Goal: Task Accomplishment & Management: Manage account settings

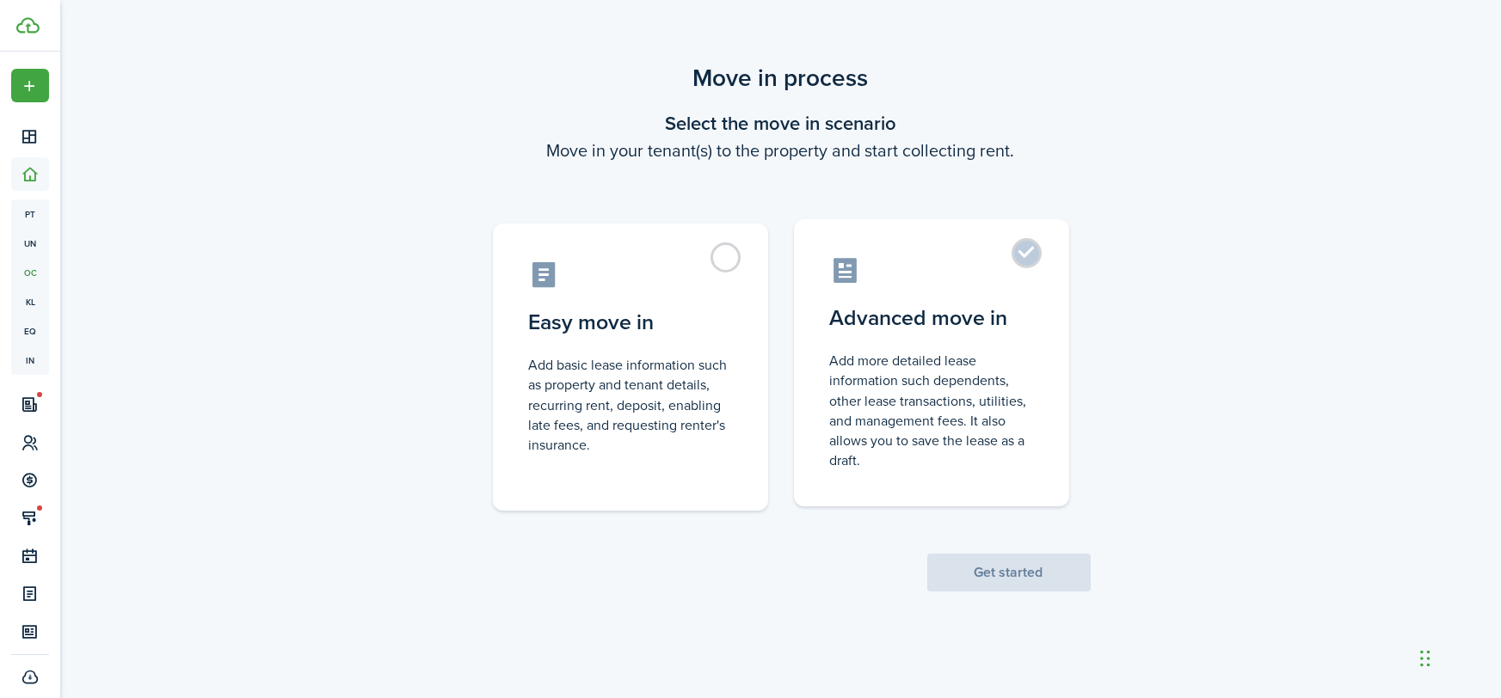
click at [1059, 340] on label "Advanced move in Add more detailed lease information such dependents, other lea…" at bounding box center [931, 362] width 275 height 287
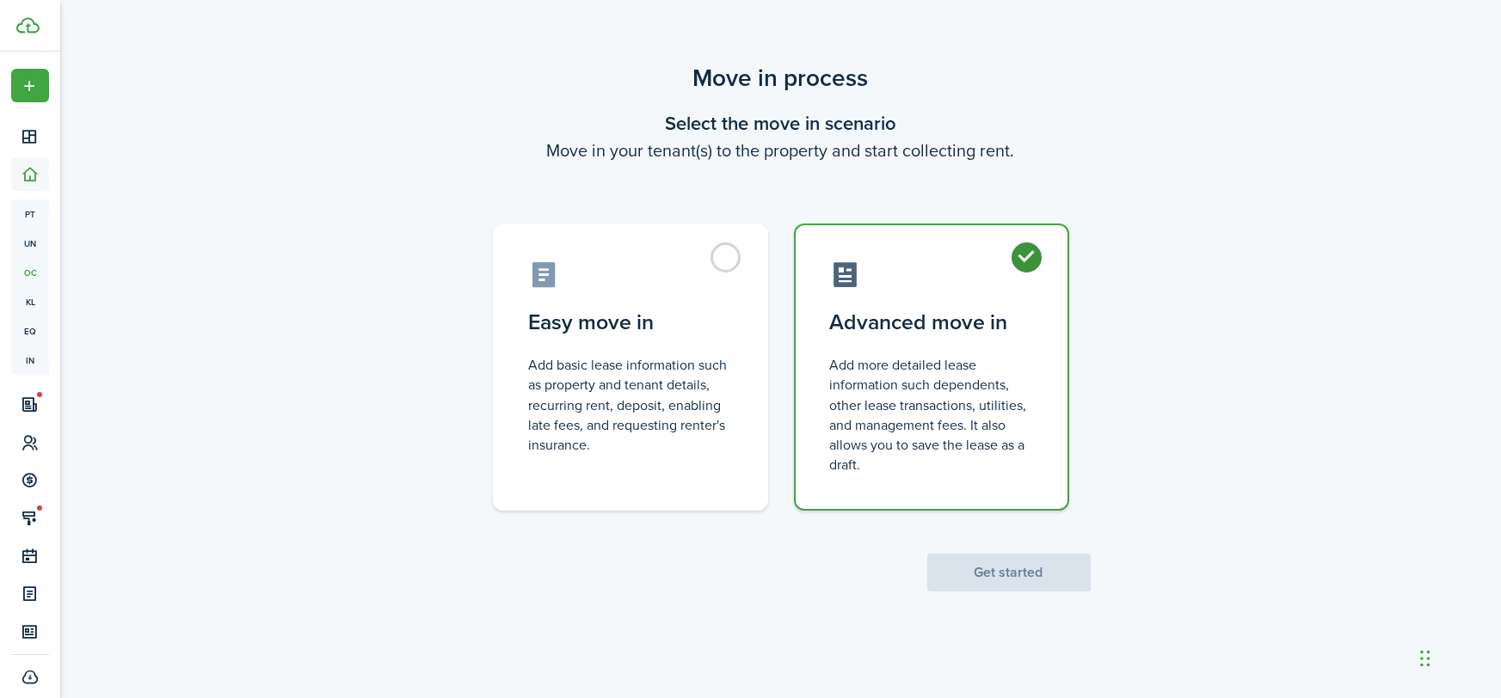
radio input "true"
click at [1016, 550] on scenario-actions "Get started" at bounding box center [1008, 551] width 163 height 81
click at [1018, 572] on button "Get started" at bounding box center [1008, 573] width 163 height 38
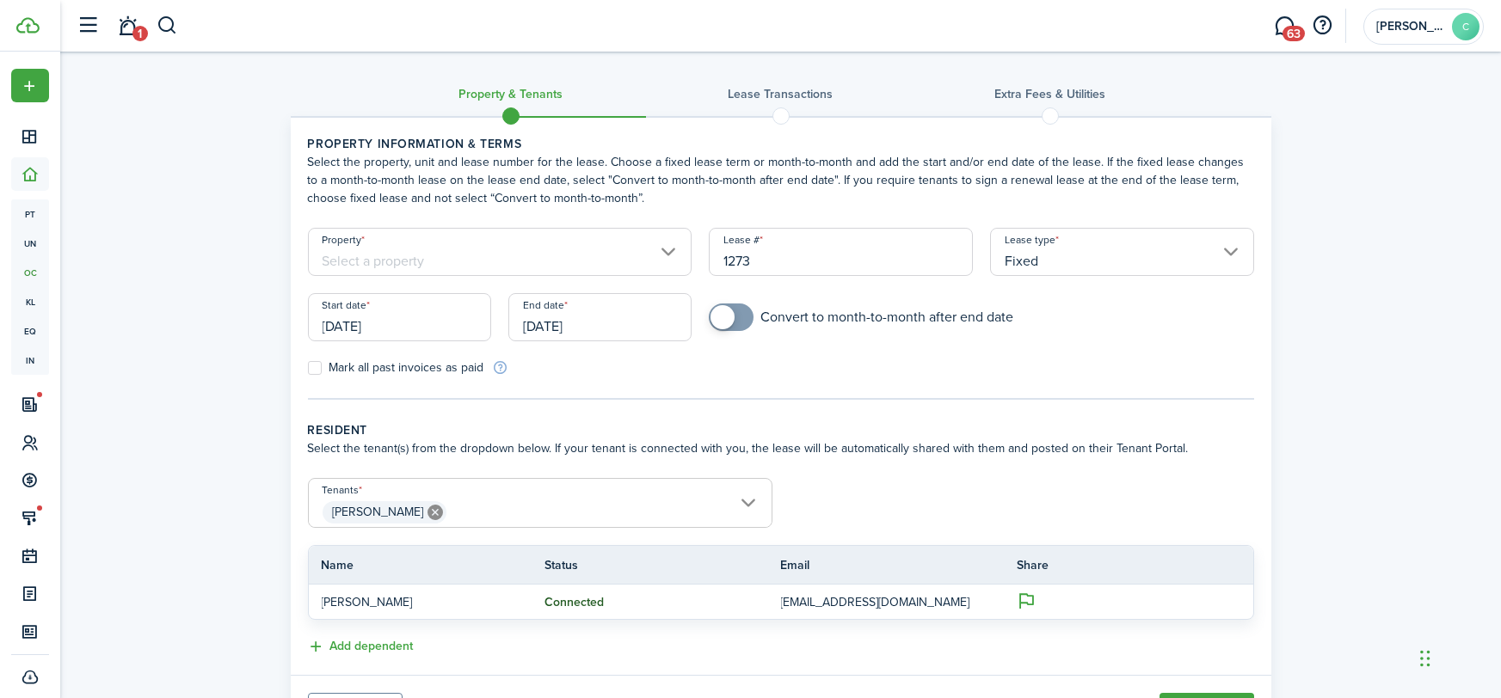
click at [465, 251] on input "Property" at bounding box center [500, 252] width 384 height 48
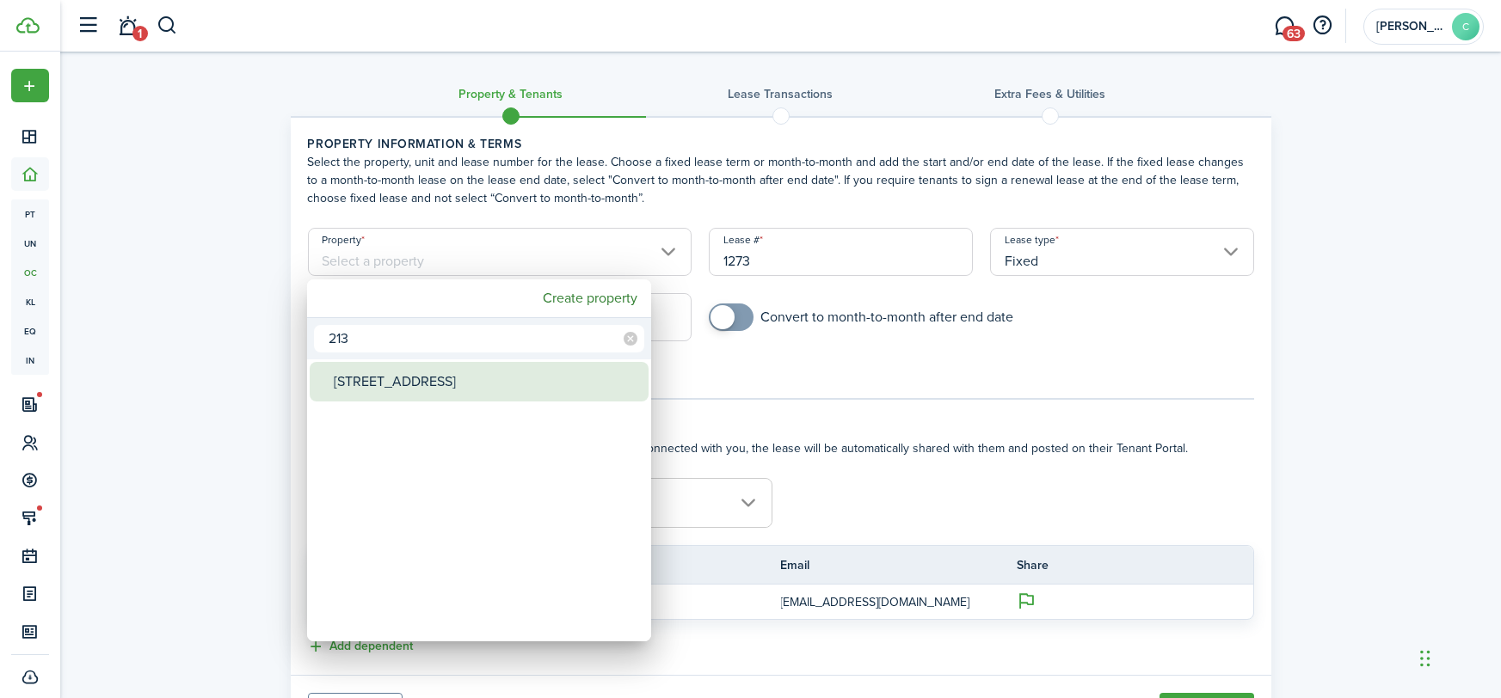
type input "213"
click at [435, 386] on div "[STREET_ADDRESS]" at bounding box center [486, 382] width 304 height 40
type input "[STREET_ADDRESS]"
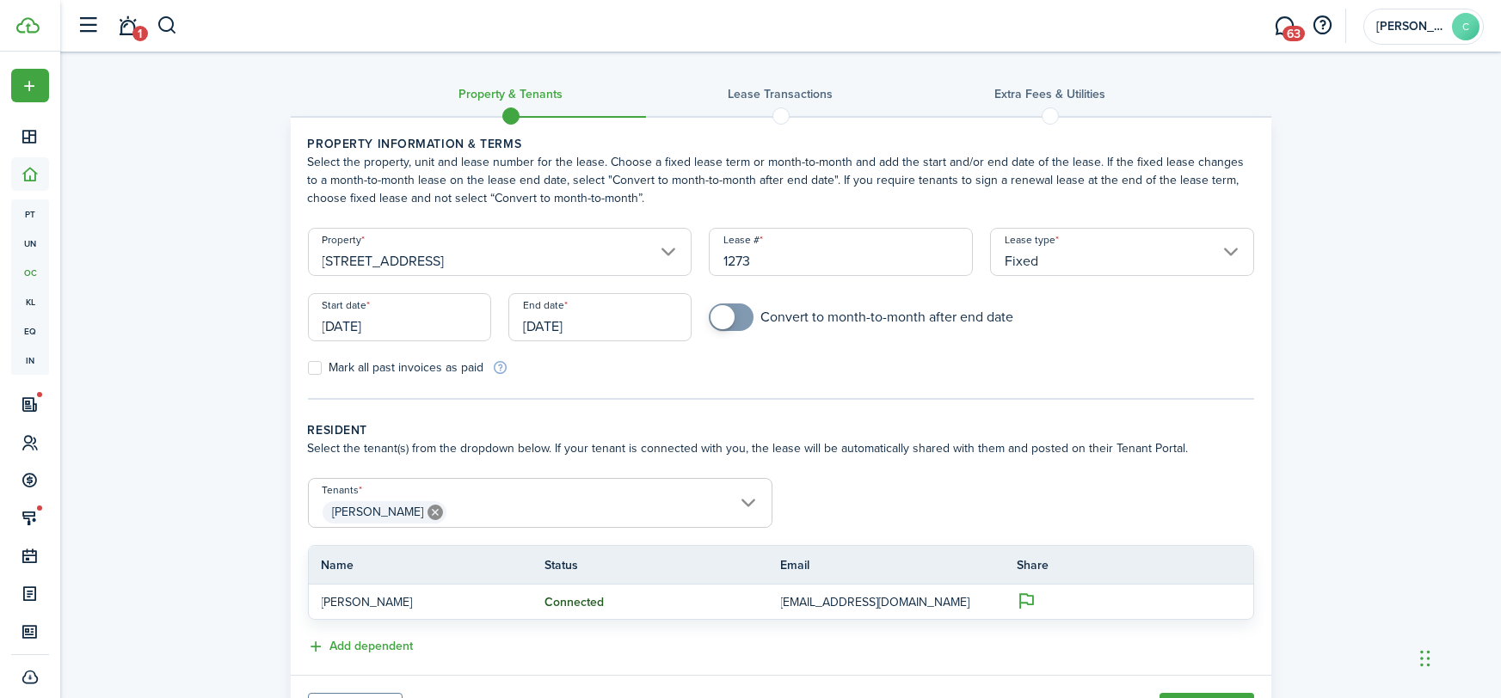
click at [413, 330] on input "[DATE]" at bounding box center [399, 317] width 183 height 48
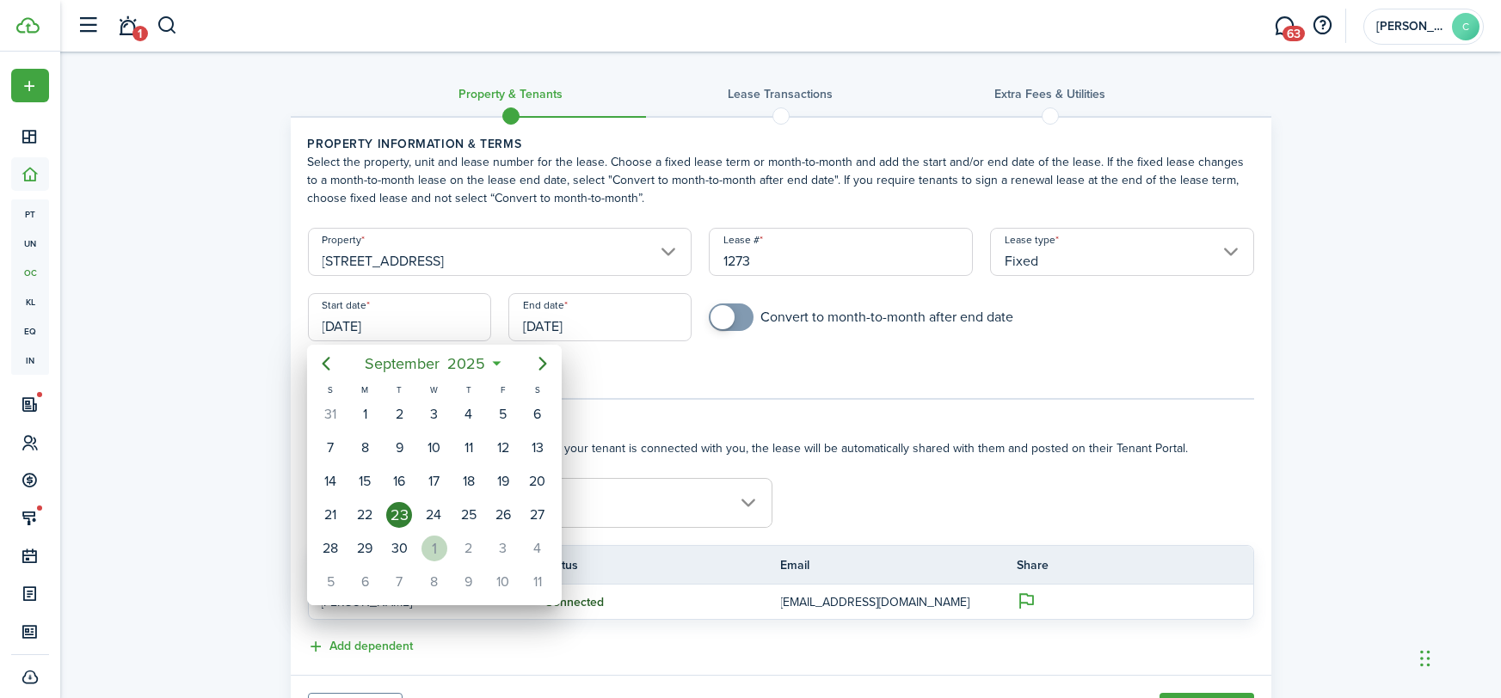
click at [442, 541] on div "1" at bounding box center [434, 549] width 26 height 26
type input "[DATE]"
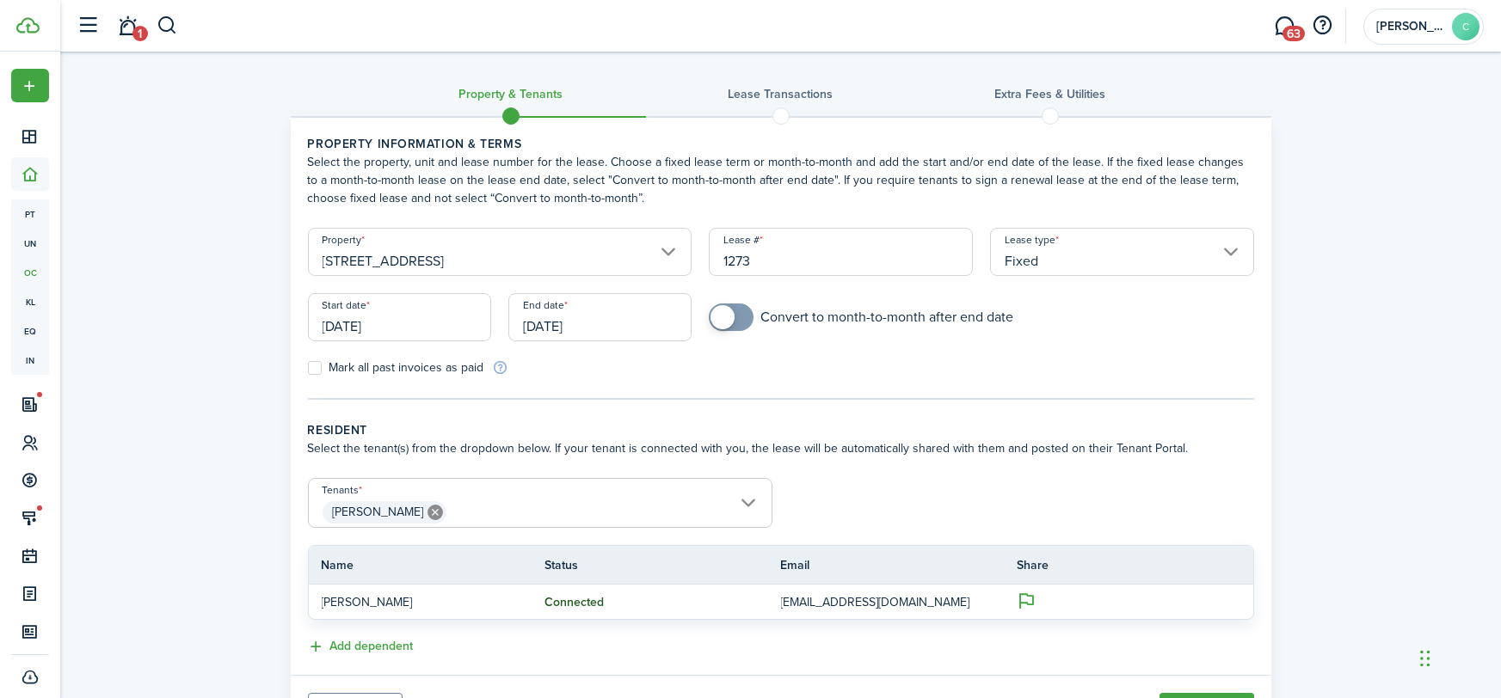
click at [575, 323] on input "[DATE]" at bounding box center [599, 317] width 183 height 48
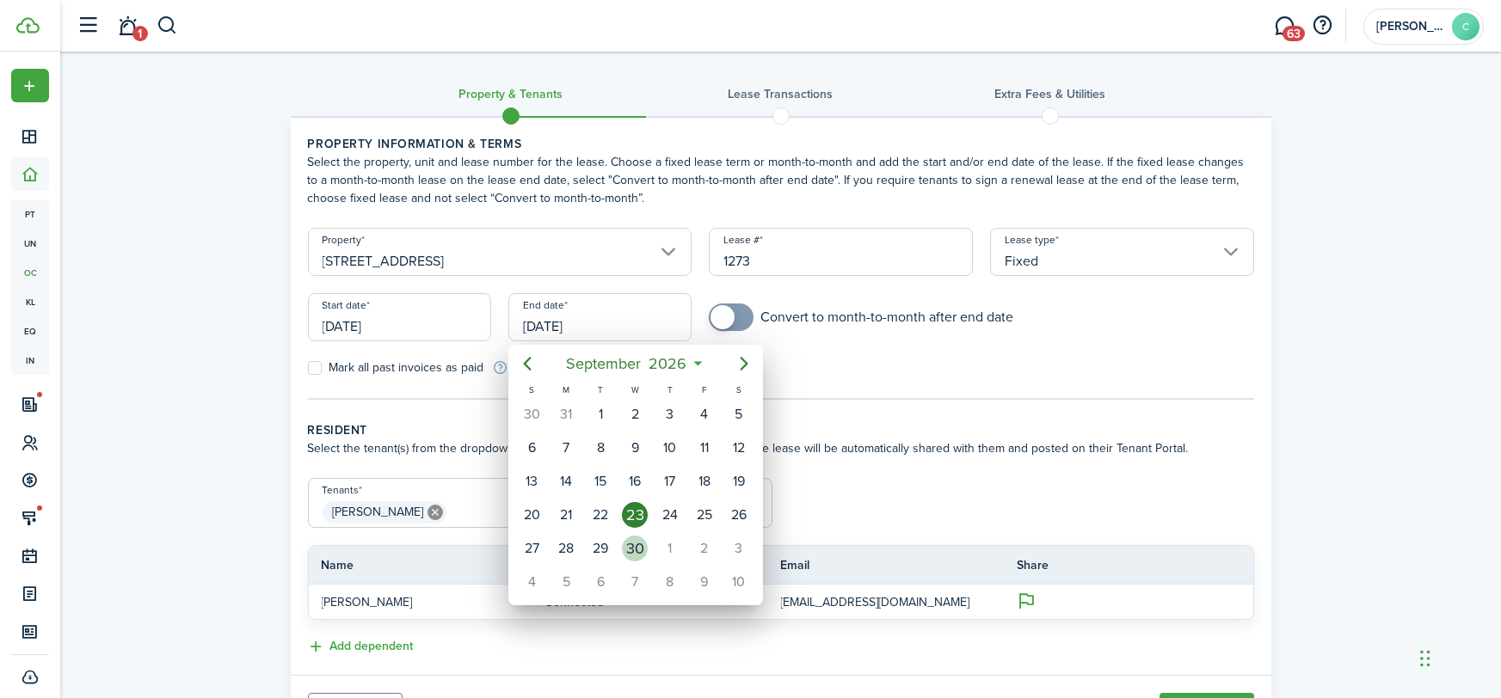
click at [638, 544] on div "30" at bounding box center [635, 549] width 26 height 26
type input "[DATE]"
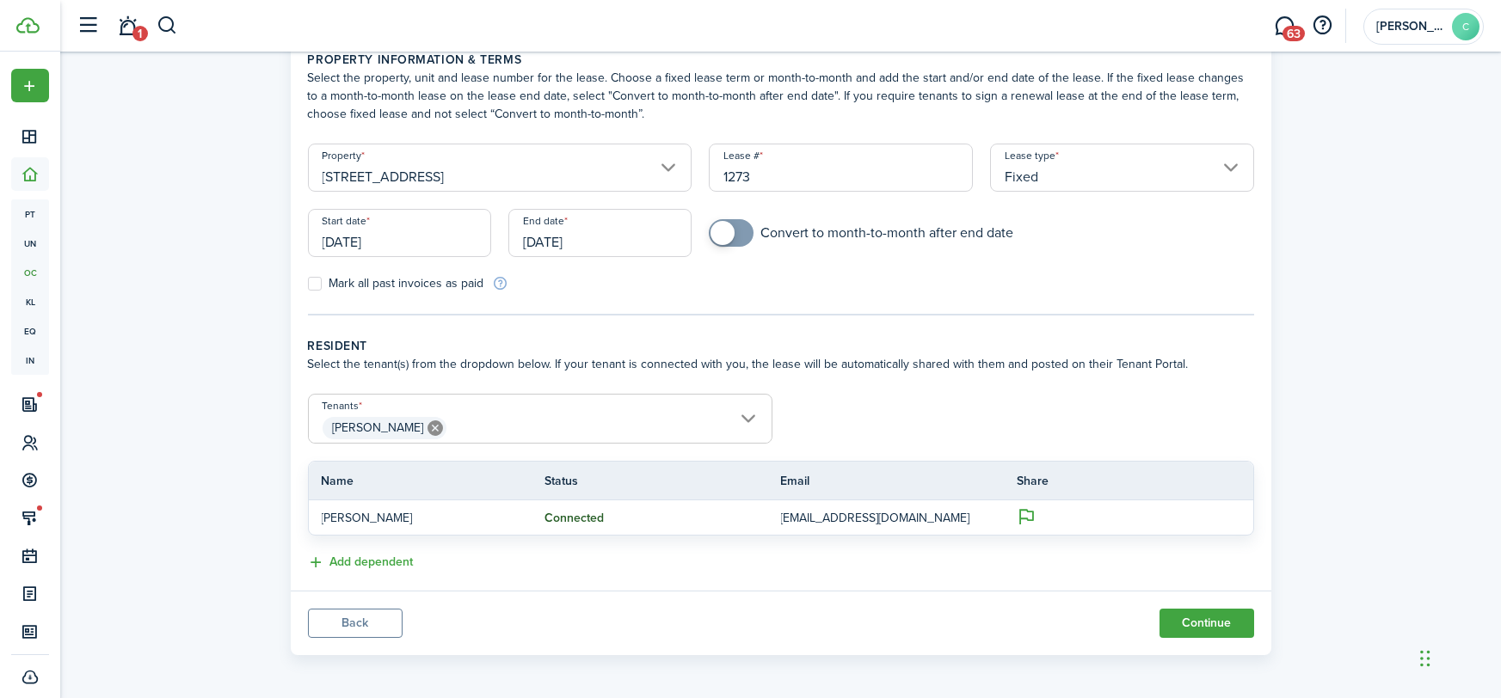
scroll to position [85, 0]
click at [544, 428] on span "[PERSON_NAME]" at bounding box center [540, 427] width 463 height 29
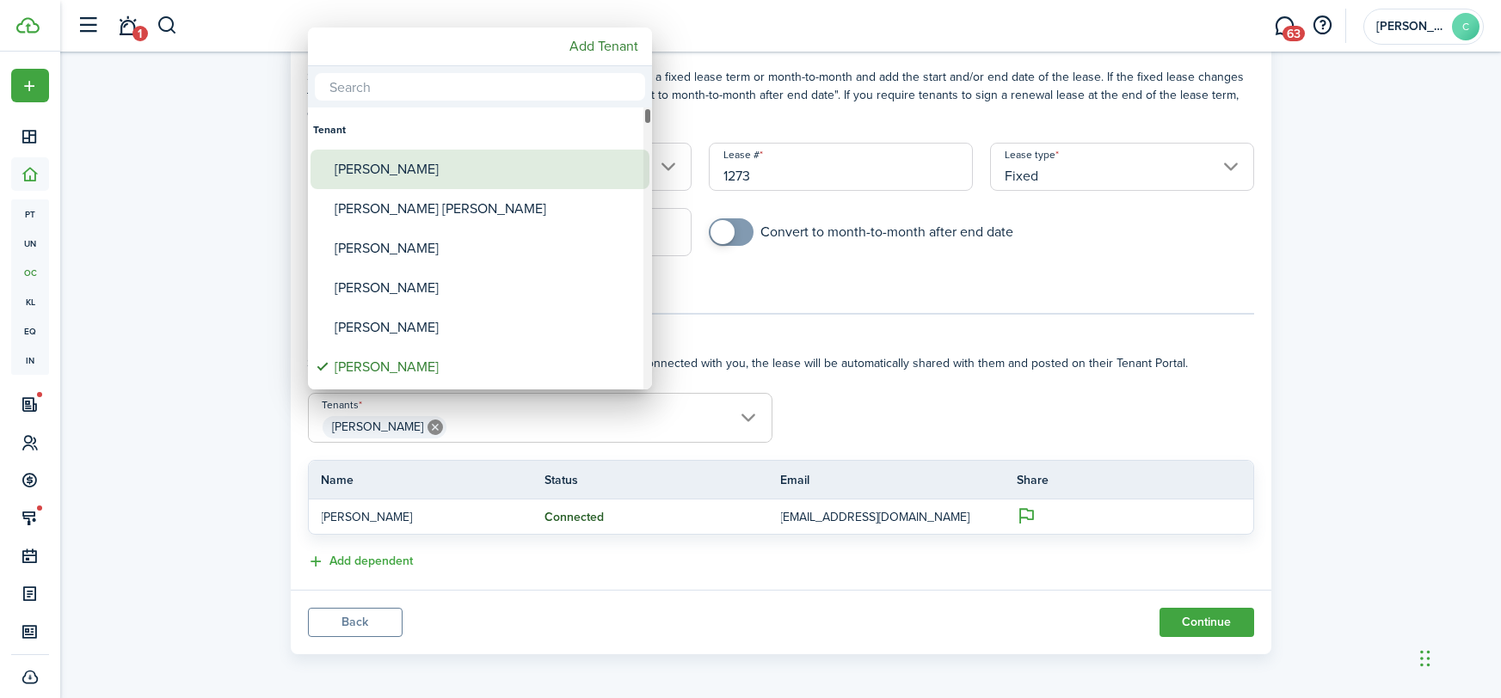
click at [366, 165] on div "[PERSON_NAME]" at bounding box center [487, 170] width 304 height 40
type input "[PERSON_NAME], [PERSON_NAME]"
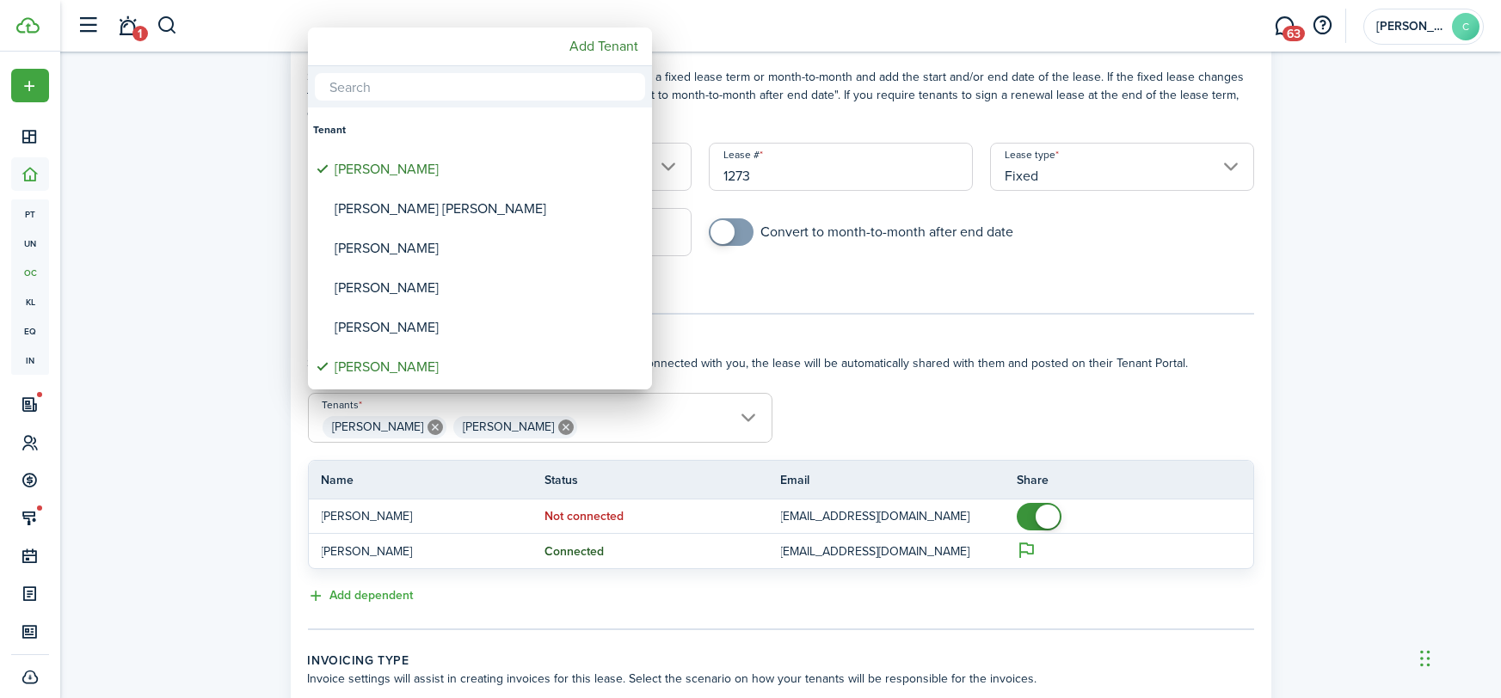
click at [1361, 421] on div at bounding box center [750, 348] width 1776 height 973
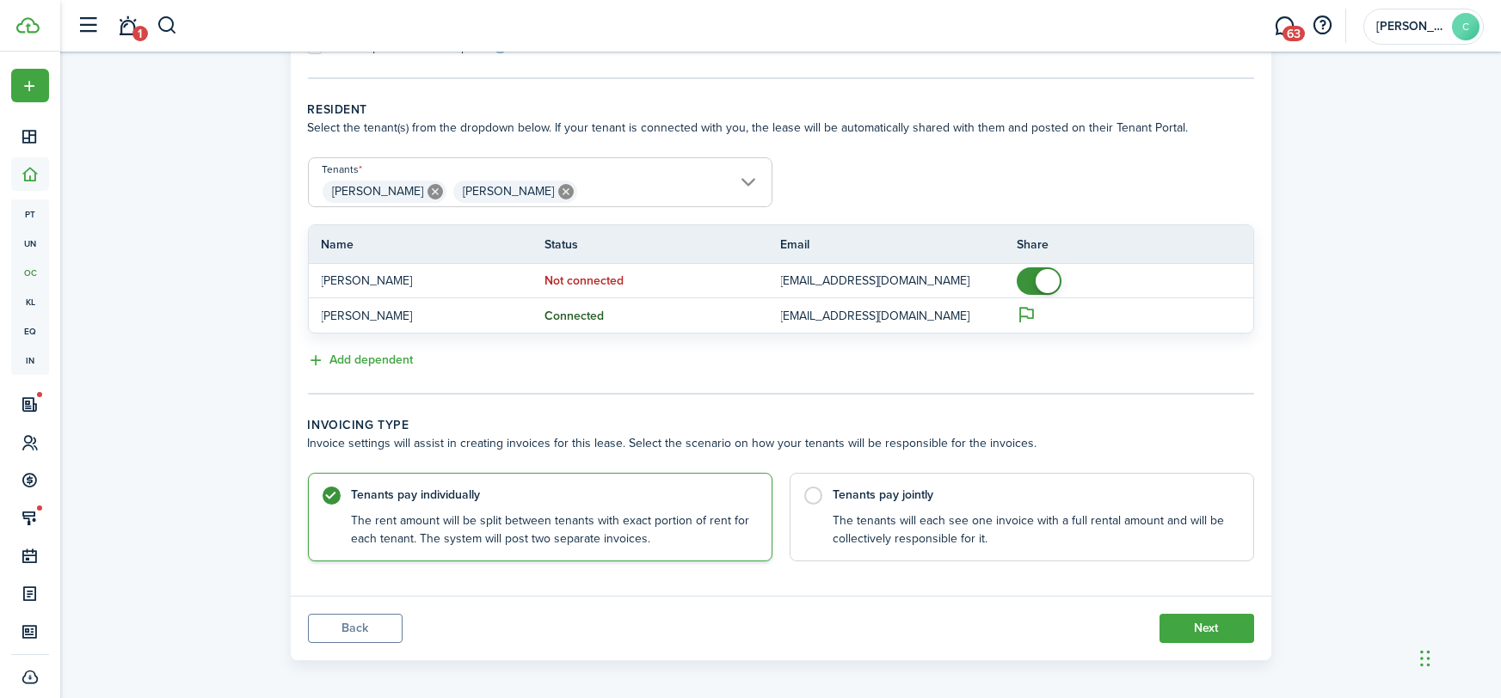
scroll to position [328, 0]
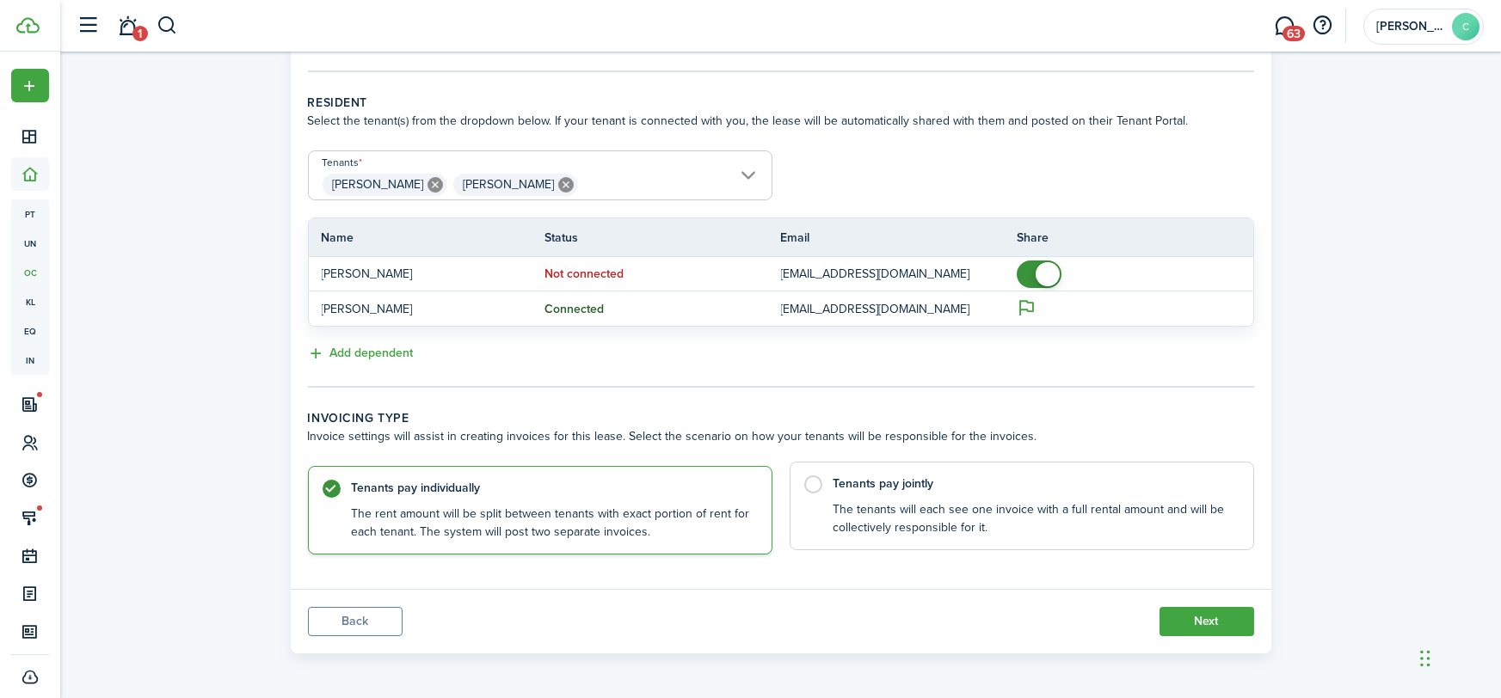
click at [969, 530] on control-radio-card-description "The tenants will each see one invoice with a full rental amount and will be col…" at bounding box center [1034, 518] width 402 height 35
radio input "false"
radio input "true"
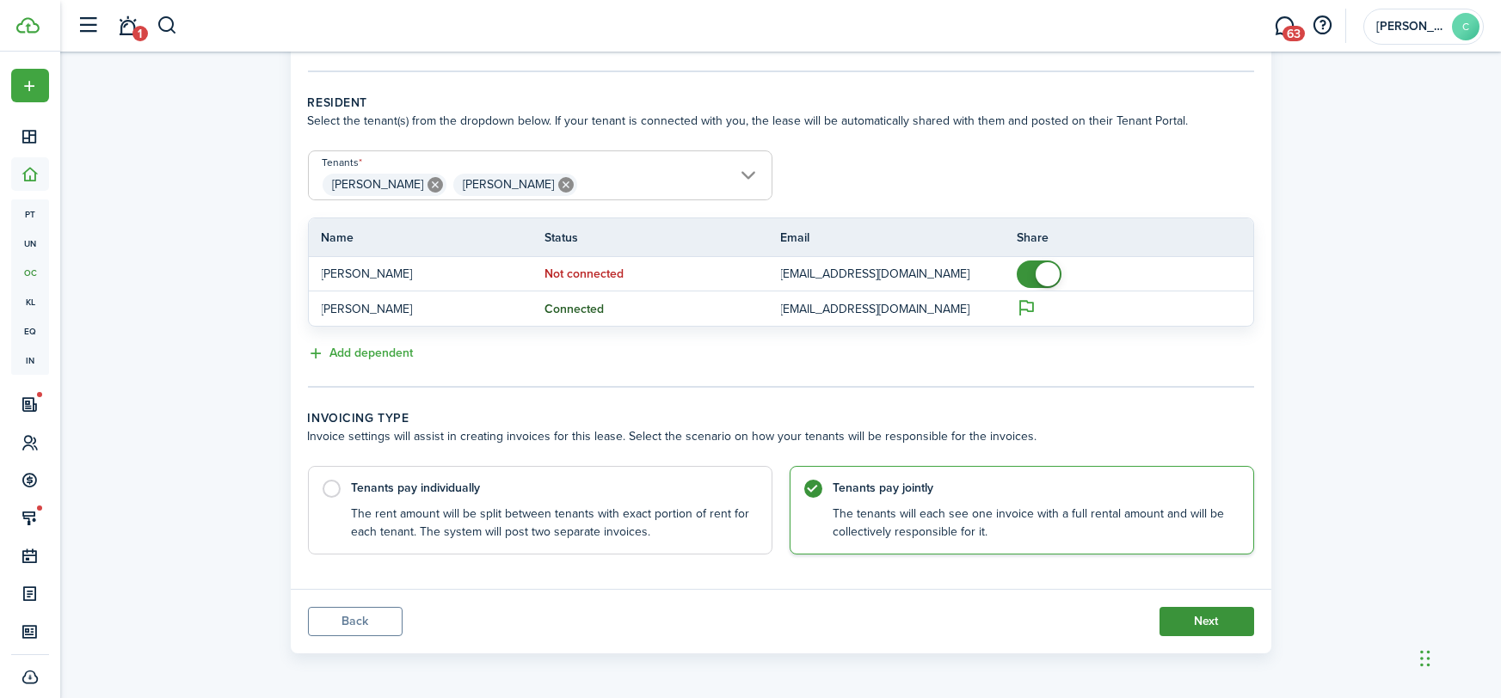
click at [1237, 607] on button "Next" at bounding box center [1206, 621] width 95 height 29
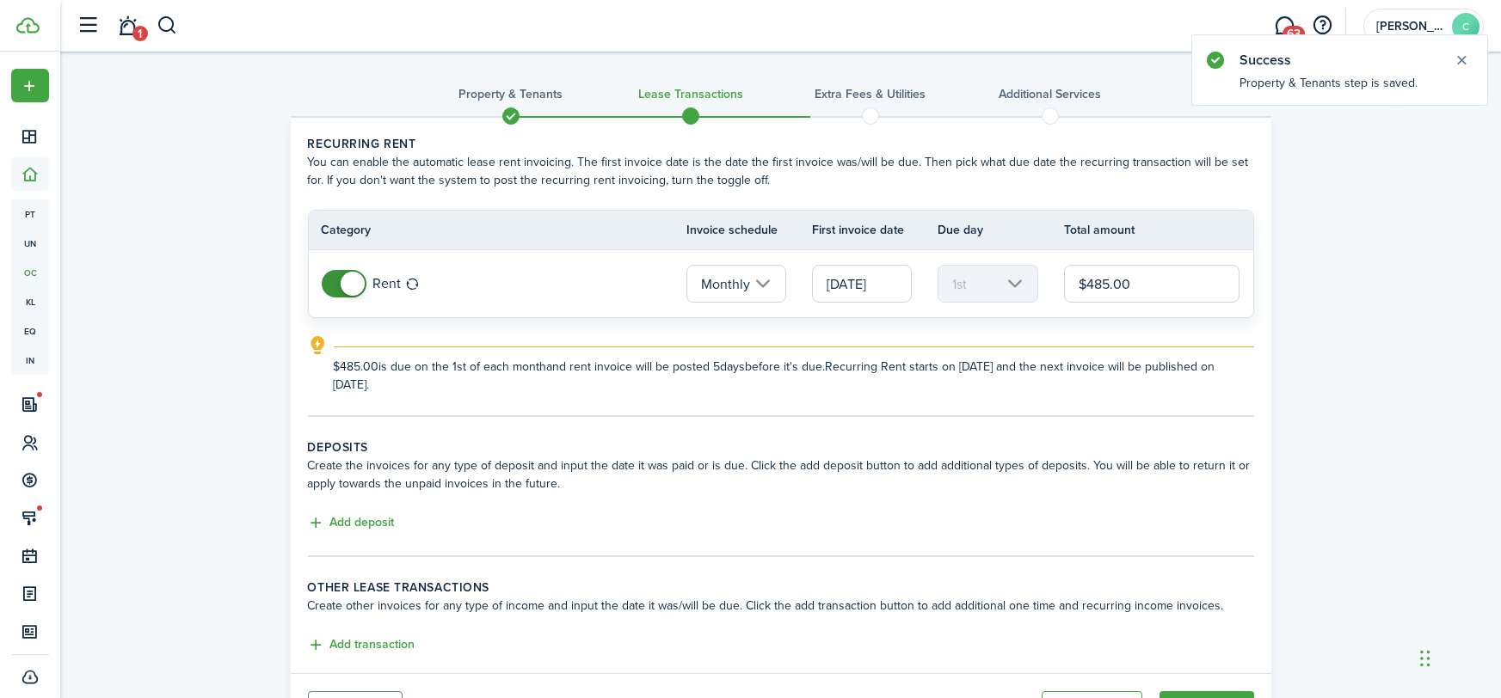
click at [1104, 279] on input "$485.00" at bounding box center [1152, 284] width 176 height 38
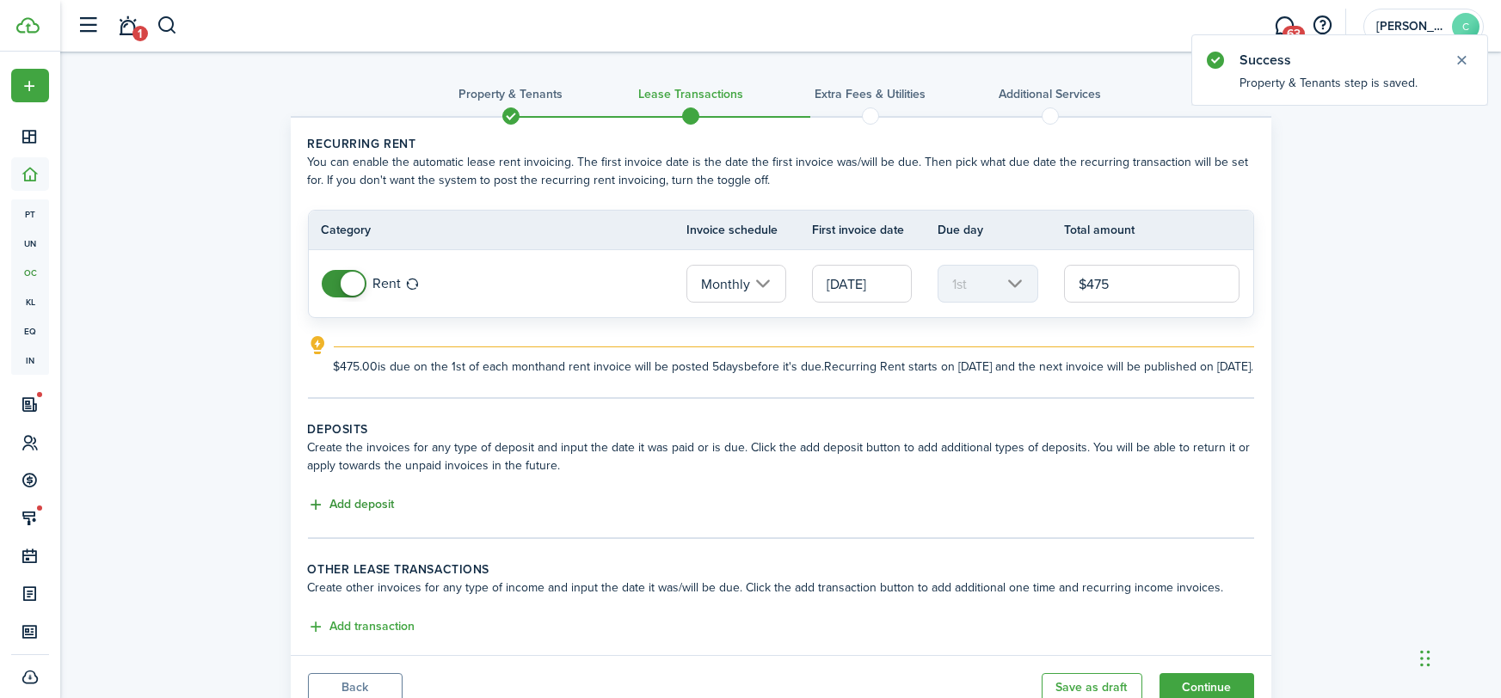
type input "$475.00"
click at [365, 515] on button "Add deposit" at bounding box center [351, 505] width 87 height 20
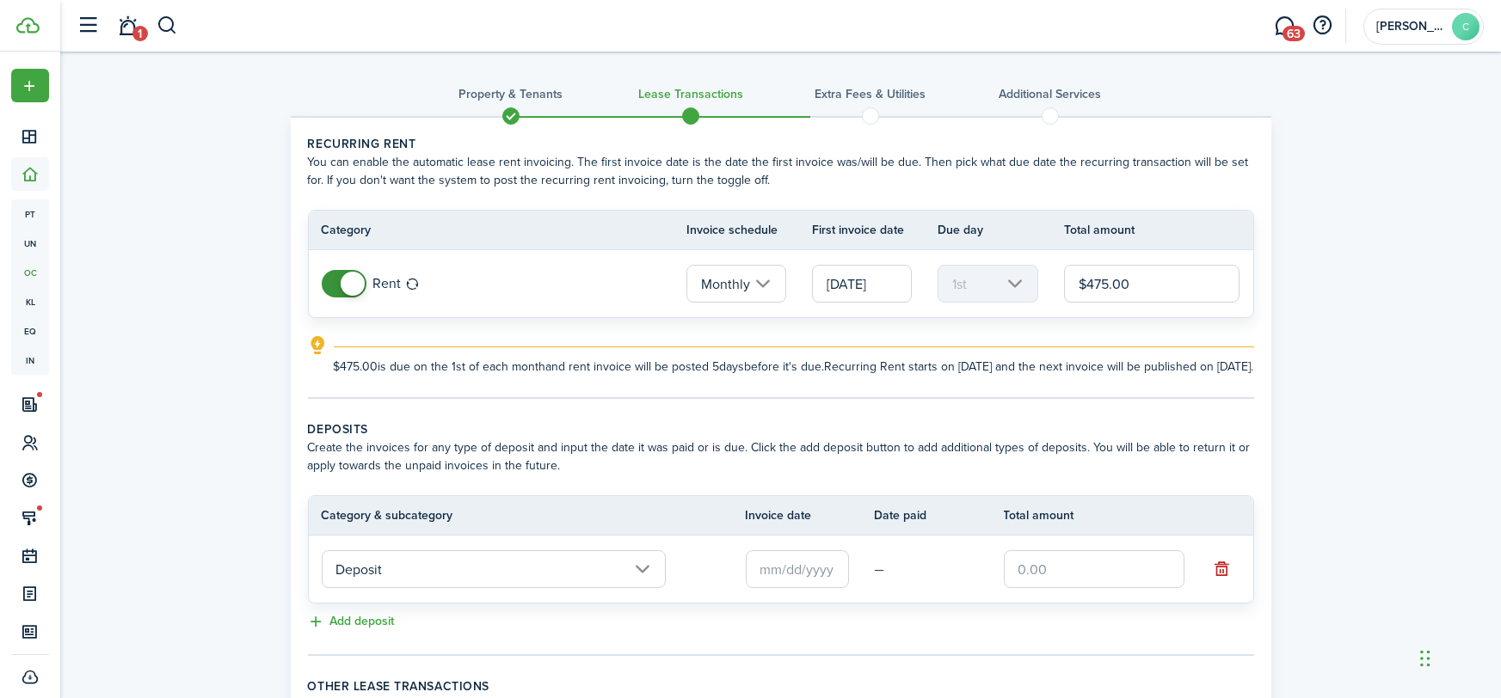
click at [563, 582] on input "Deposit" at bounding box center [494, 569] width 344 height 38
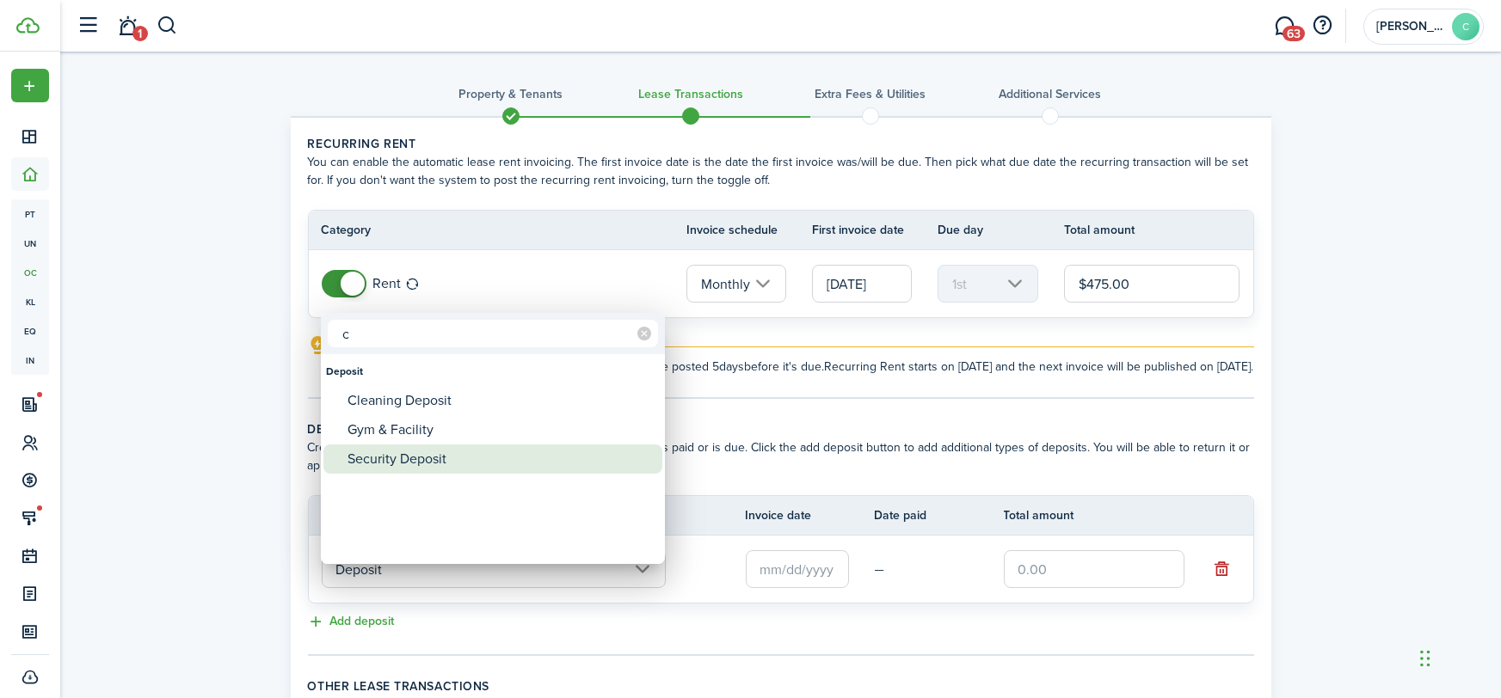
type input "c"
click at [403, 470] on div "Security Deposit" at bounding box center [499, 459] width 304 height 29
type input "Deposit / Security Deposit"
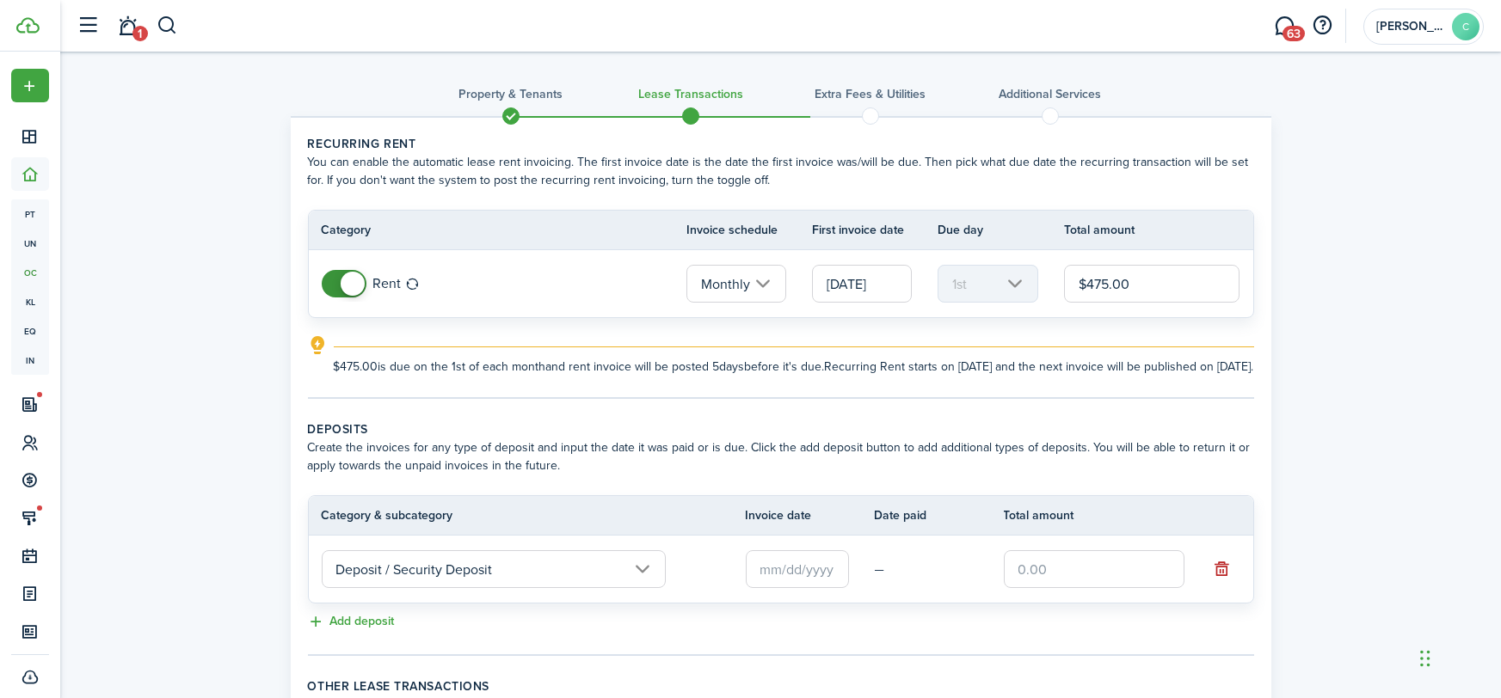
click at [800, 588] on input "text" at bounding box center [797, 569] width 103 height 38
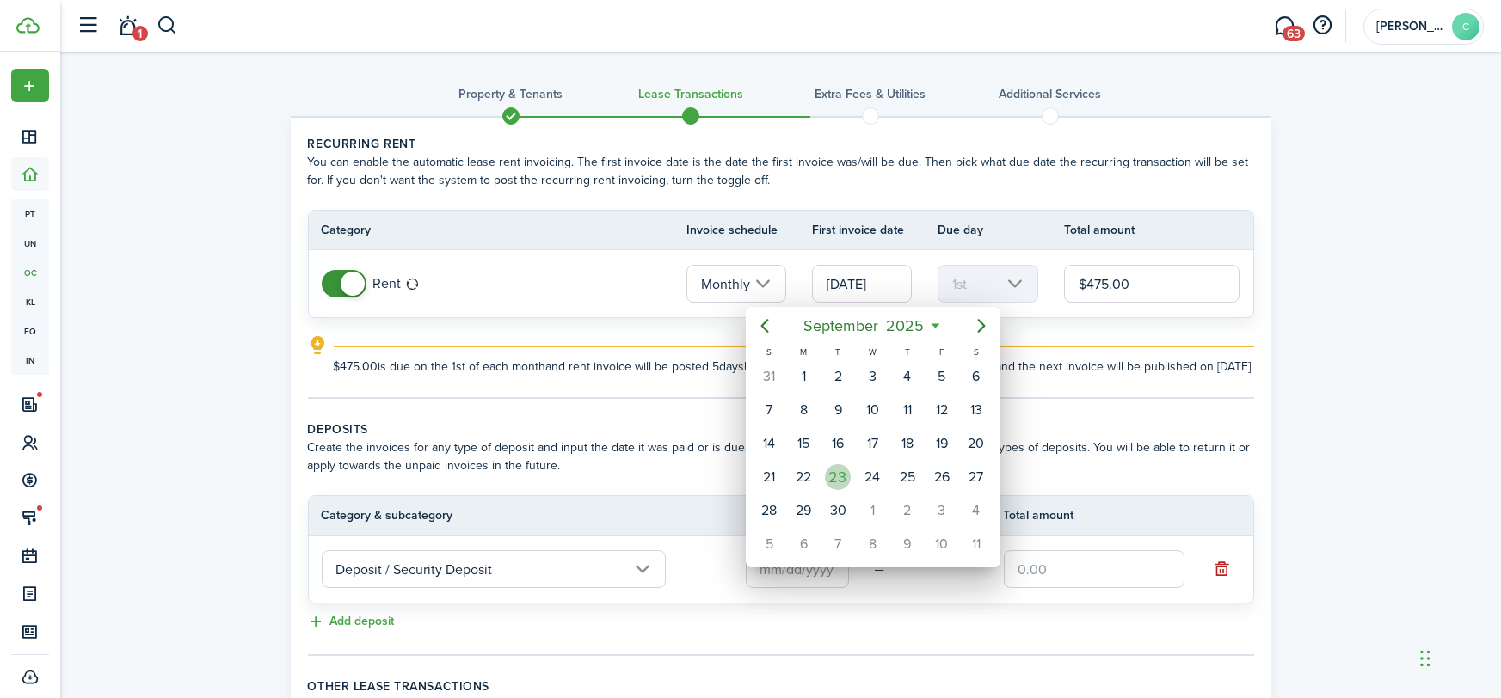
click at [832, 474] on div "23" at bounding box center [838, 477] width 26 height 26
type input "[DATE]"
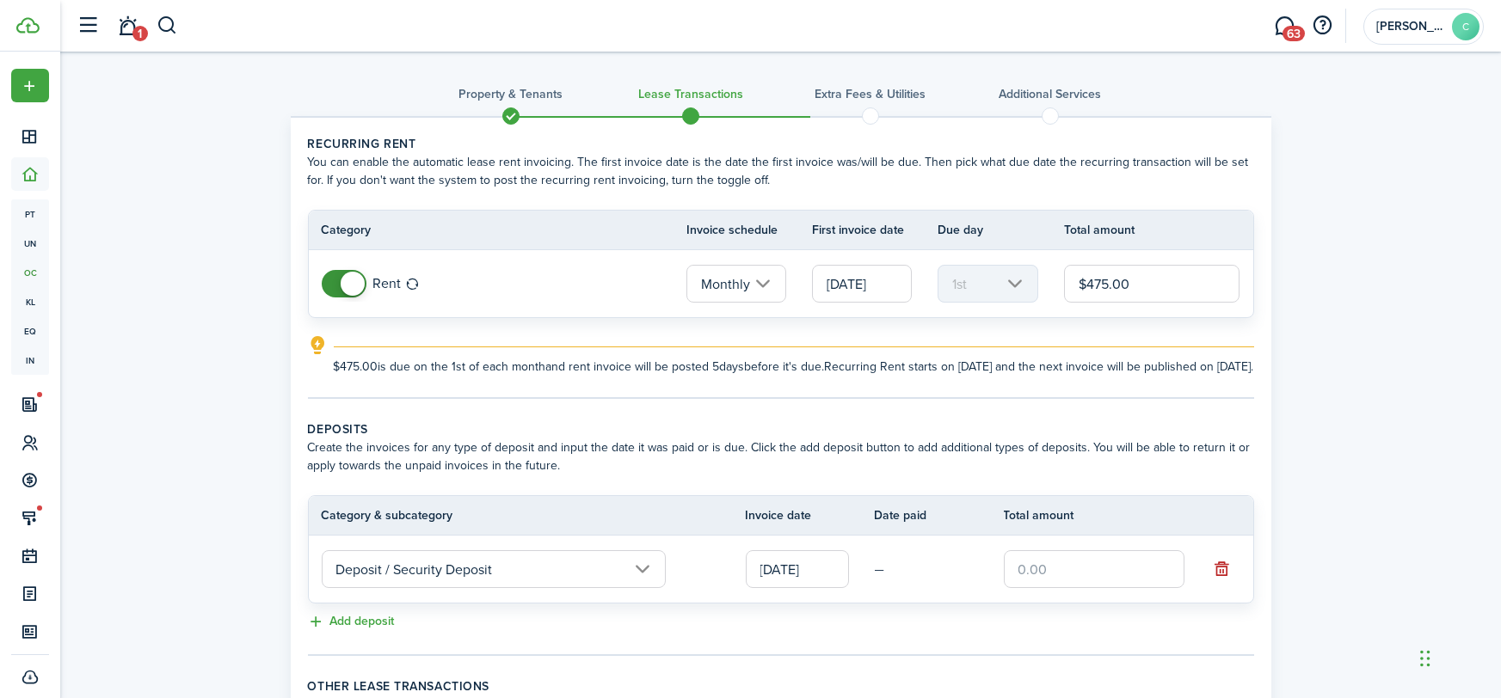
click at [1053, 574] on input "text" at bounding box center [1094, 569] width 181 height 38
type input "$475.00"
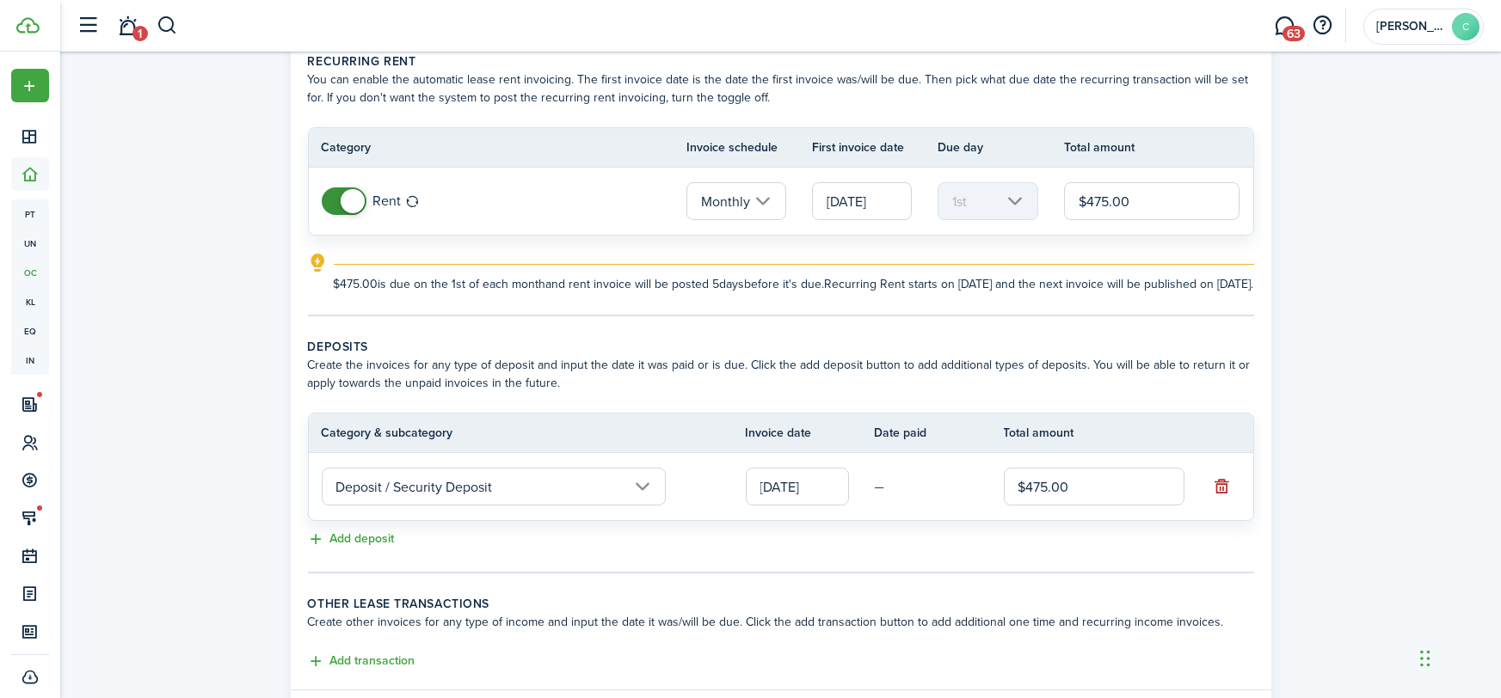
scroll to position [126, 0]
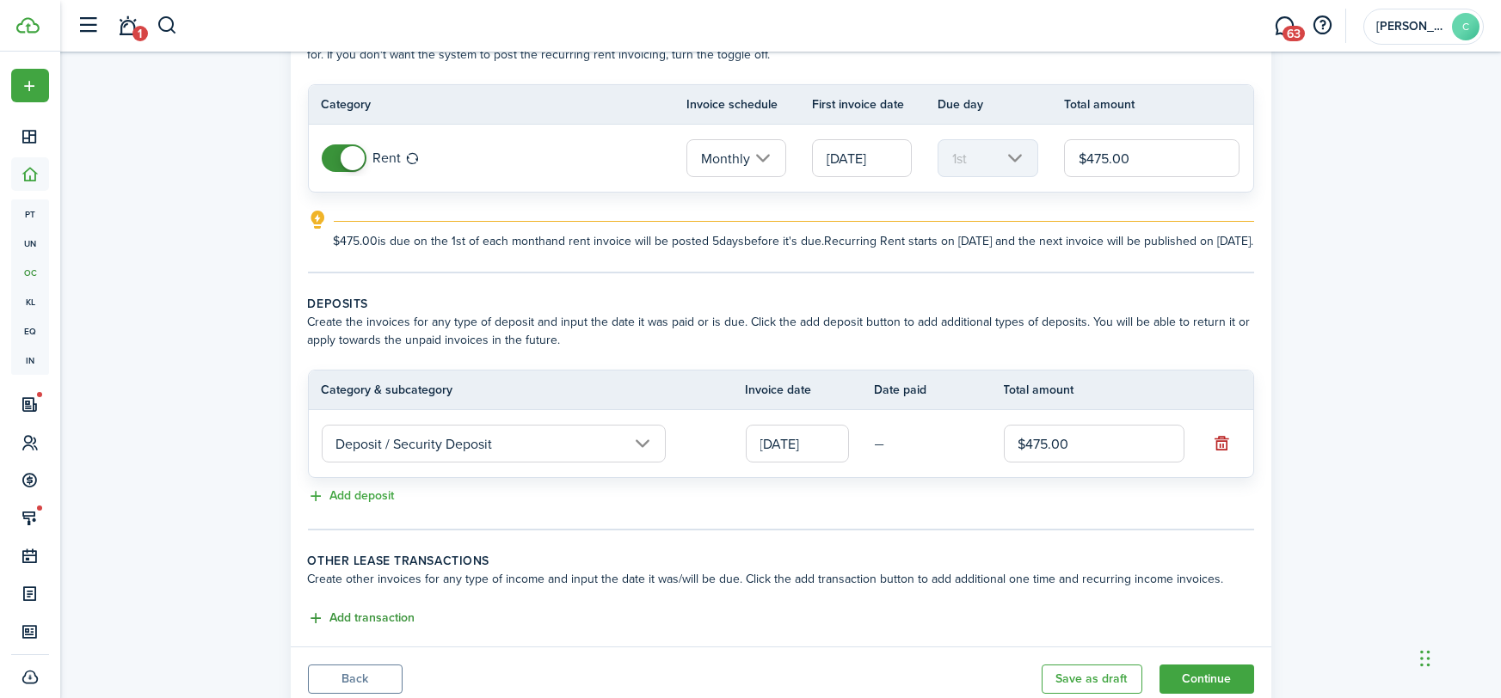
click at [359, 629] on button "Add transaction" at bounding box center [361, 619] width 107 height 20
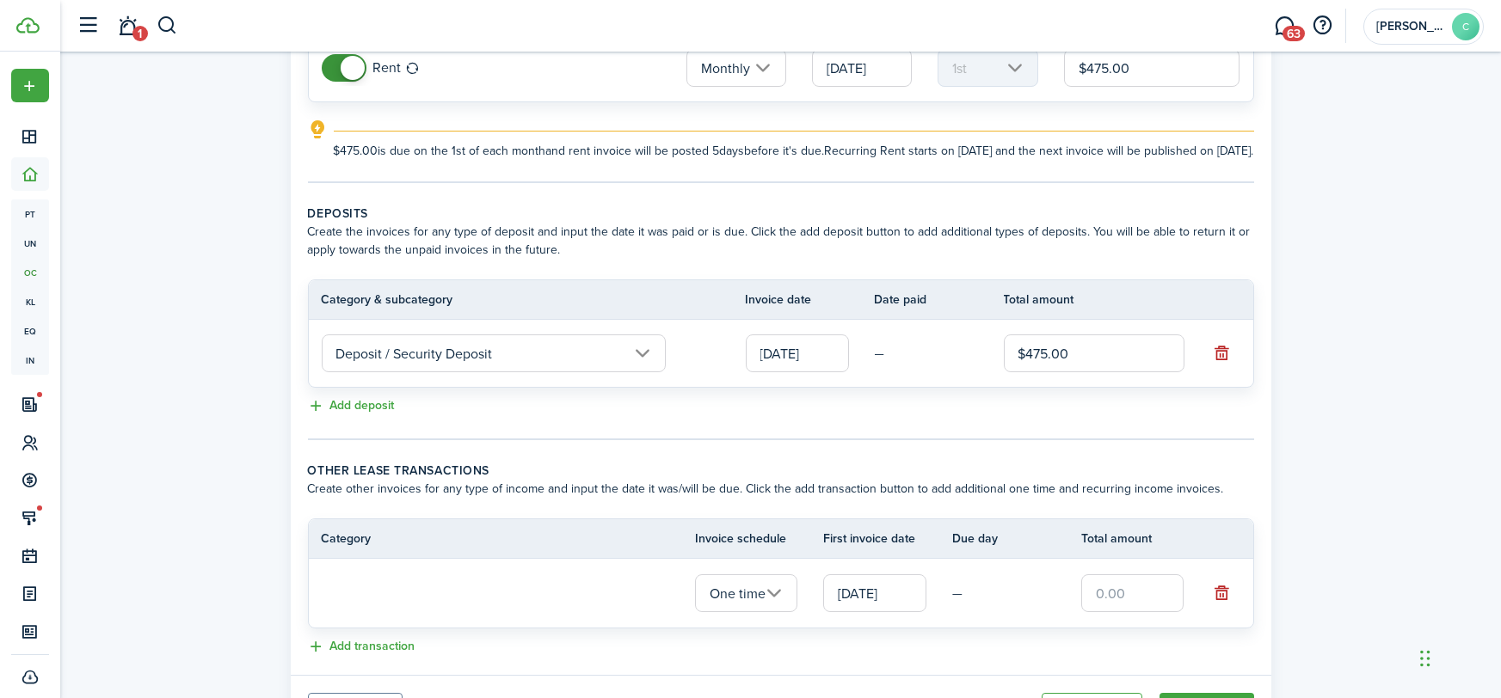
scroll to position [255, 0]
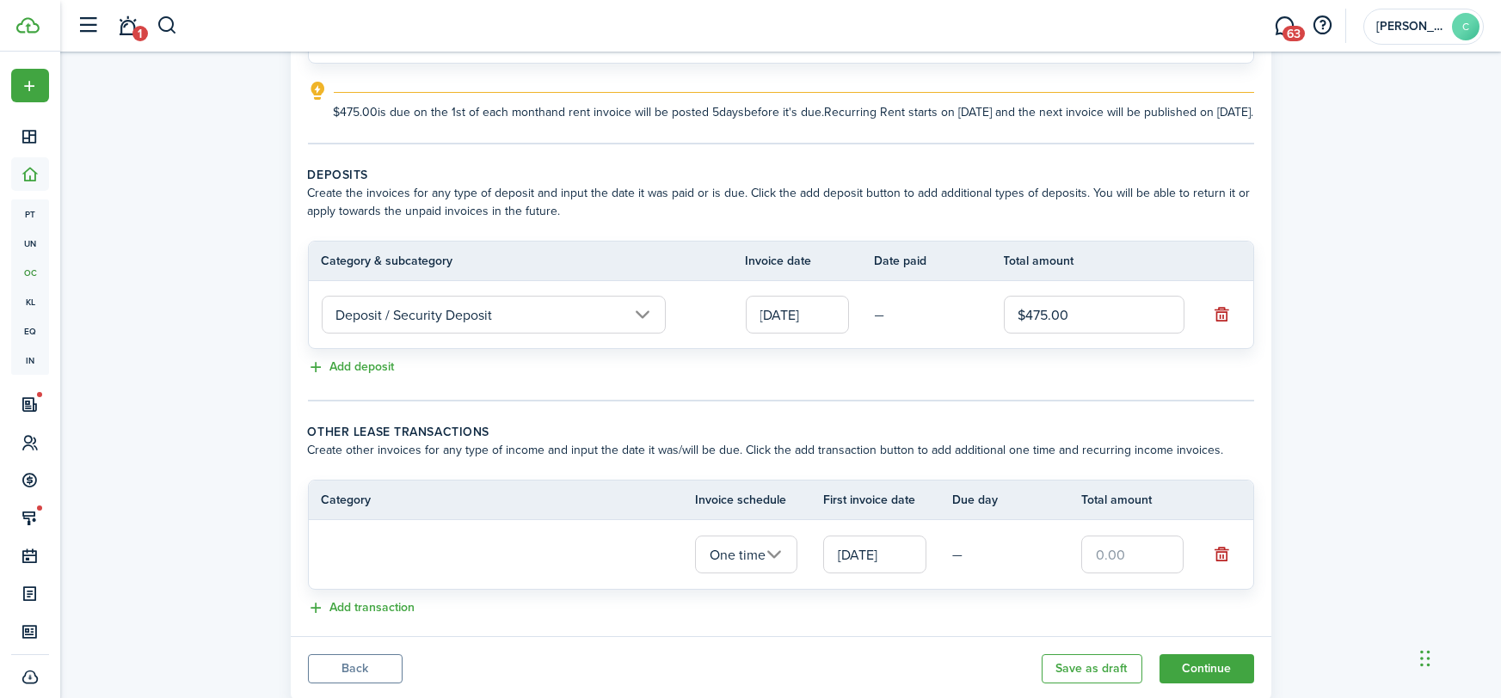
click at [396, 566] on loading-skeleton at bounding box center [494, 555] width 344 height 40
click at [396, 566] on input "text" at bounding box center [494, 554] width 344 height 38
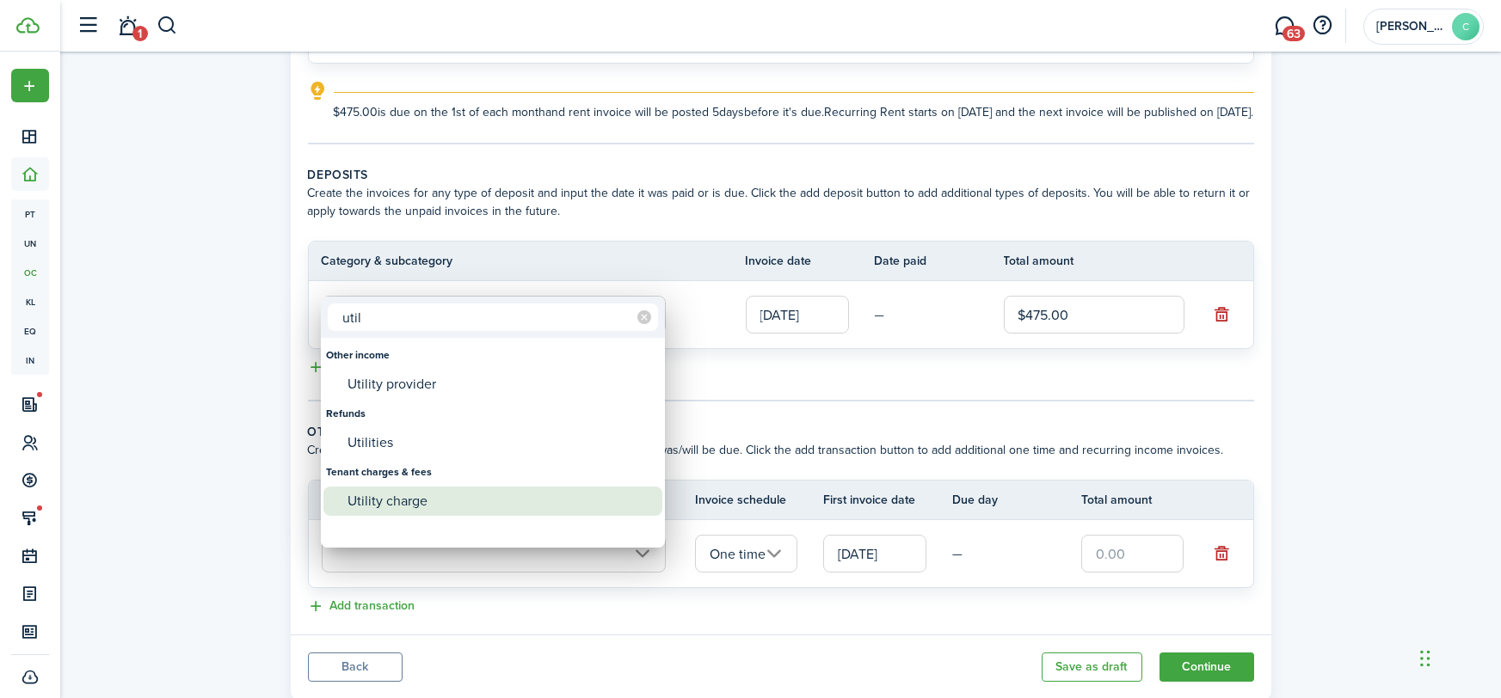
type input "util"
click at [400, 496] on div "Utility charge" at bounding box center [499, 501] width 304 height 29
type input "Tenant charges & fees / Utility charge"
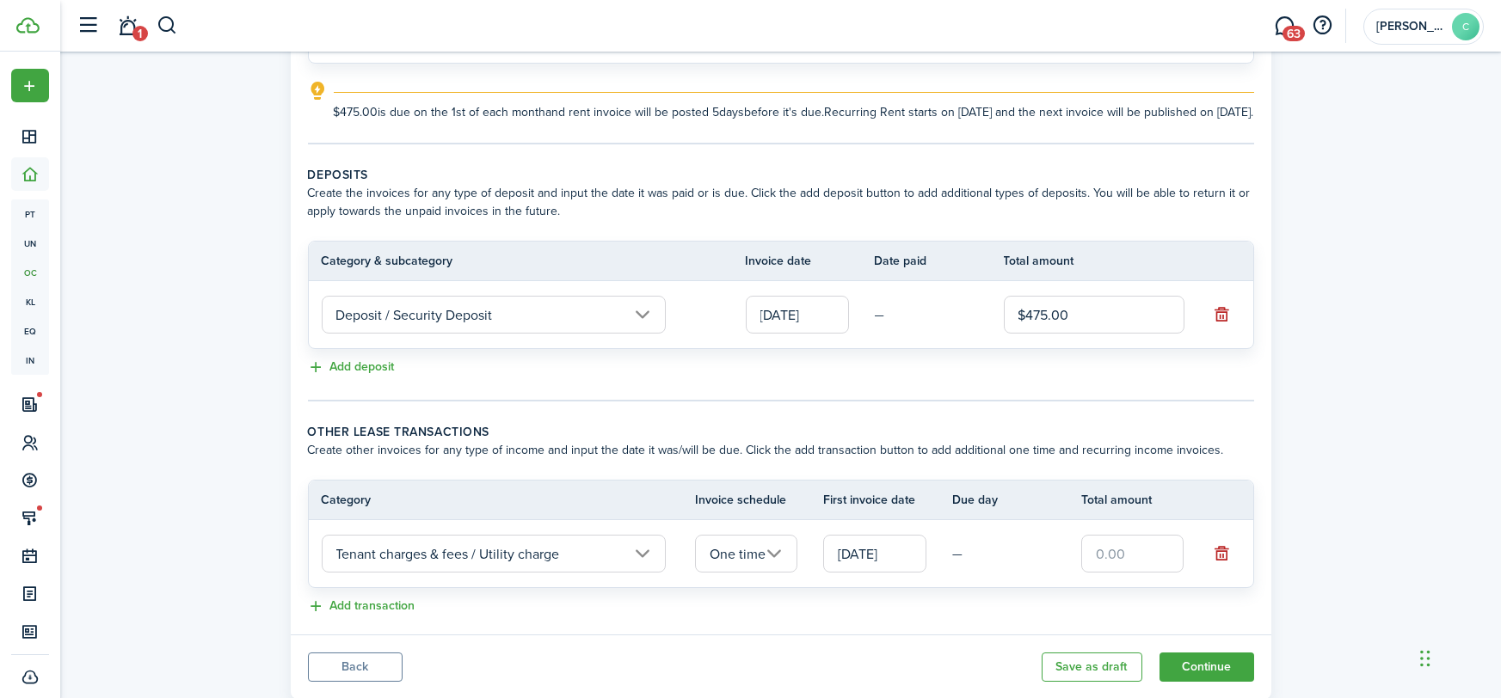
click at [733, 565] on input "One time" at bounding box center [746, 554] width 103 height 38
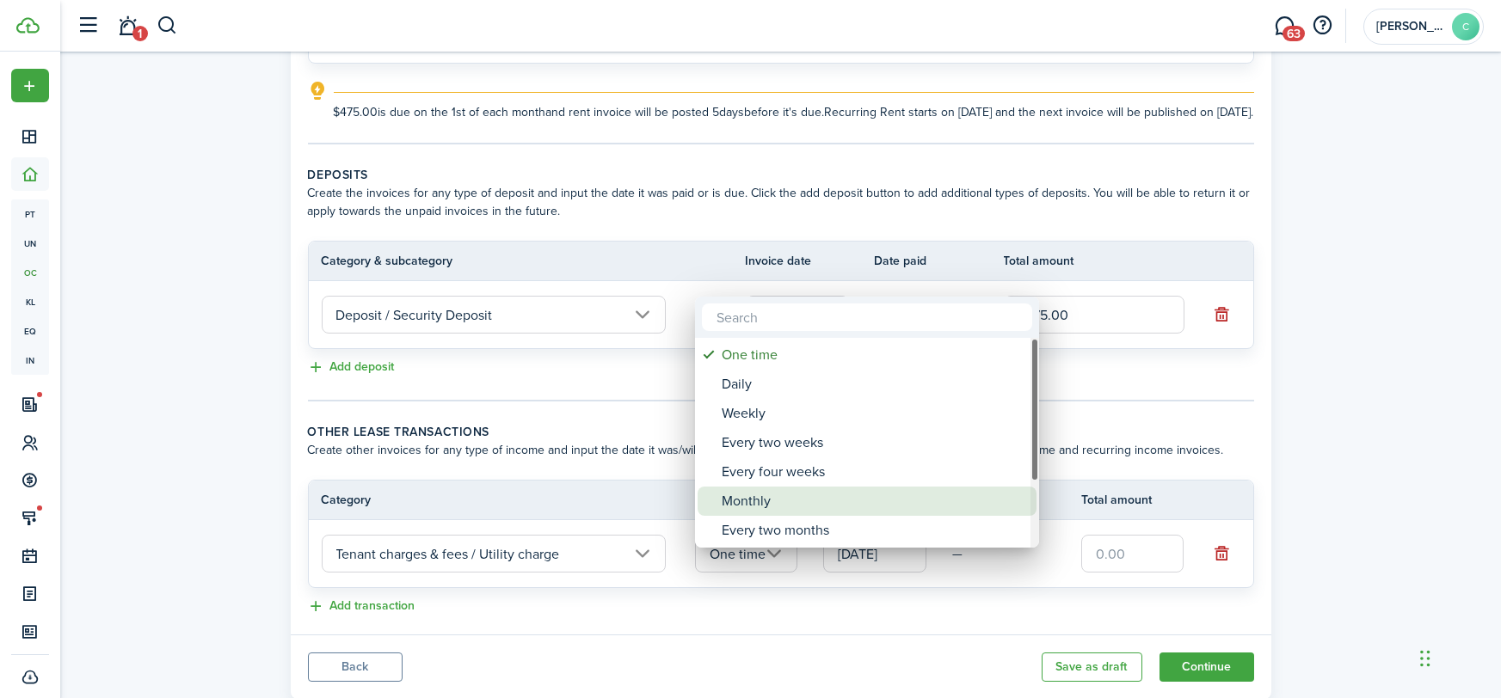
click at [750, 505] on div "Monthly" at bounding box center [873, 501] width 304 height 29
type input "Monthly"
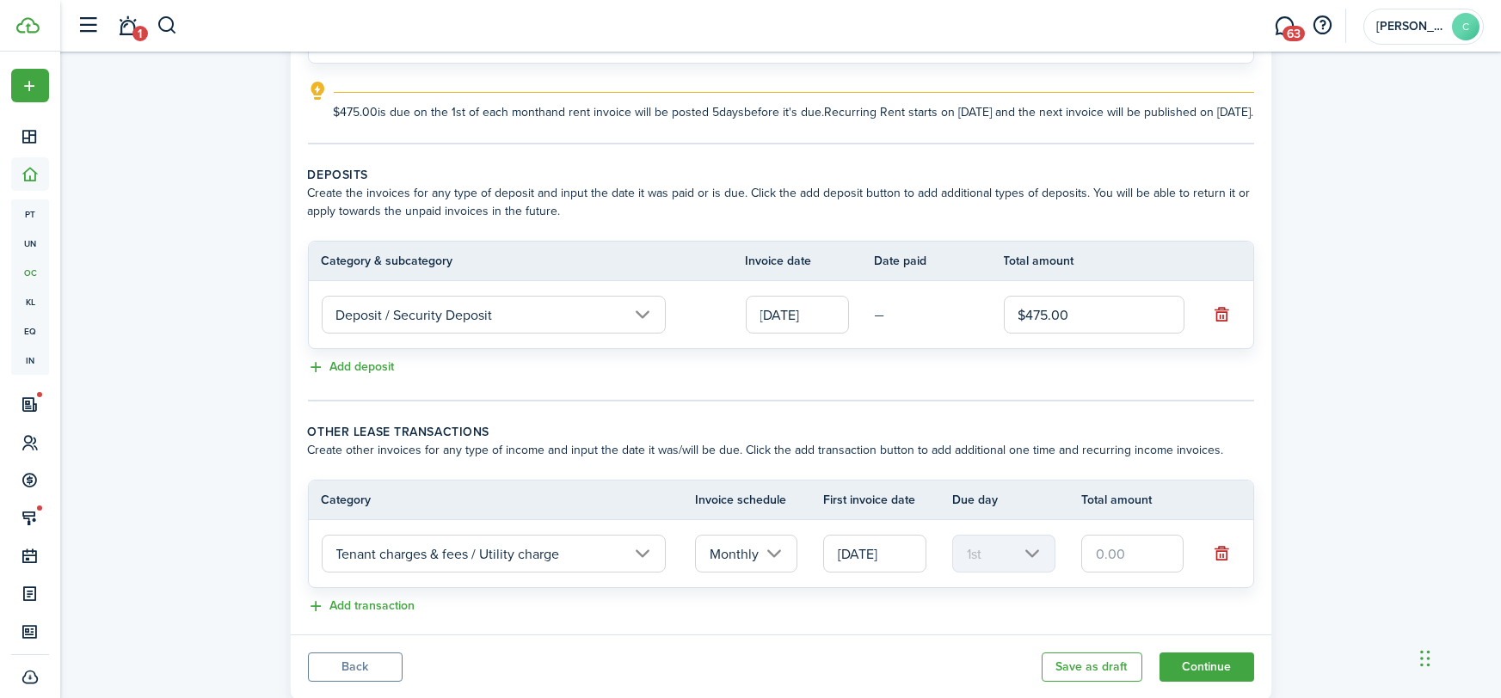
click at [1114, 573] on input "text" at bounding box center [1132, 554] width 103 height 38
type input "$60.00"
click at [382, 617] on button "Add transaction" at bounding box center [361, 607] width 107 height 20
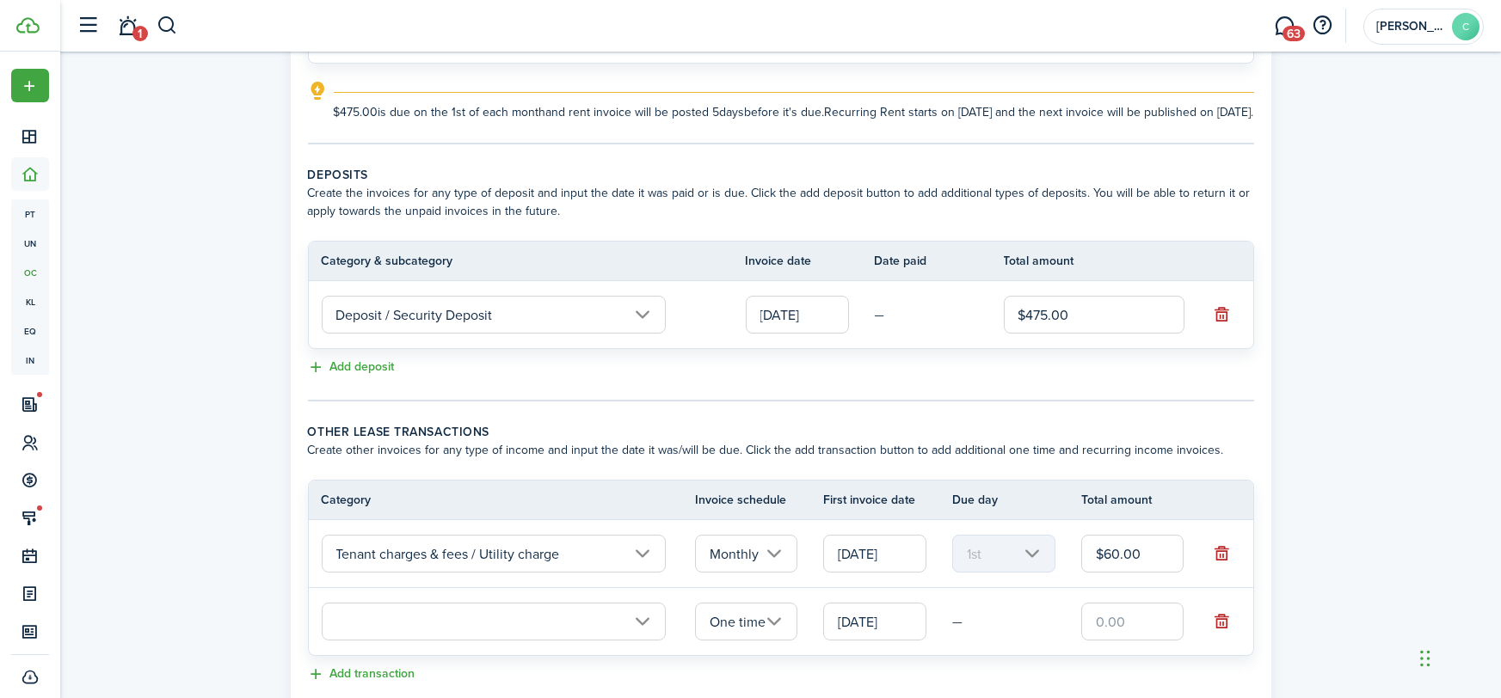
click at [384, 635] on input "text" at bounding box center [494, 622] width 344 height 38
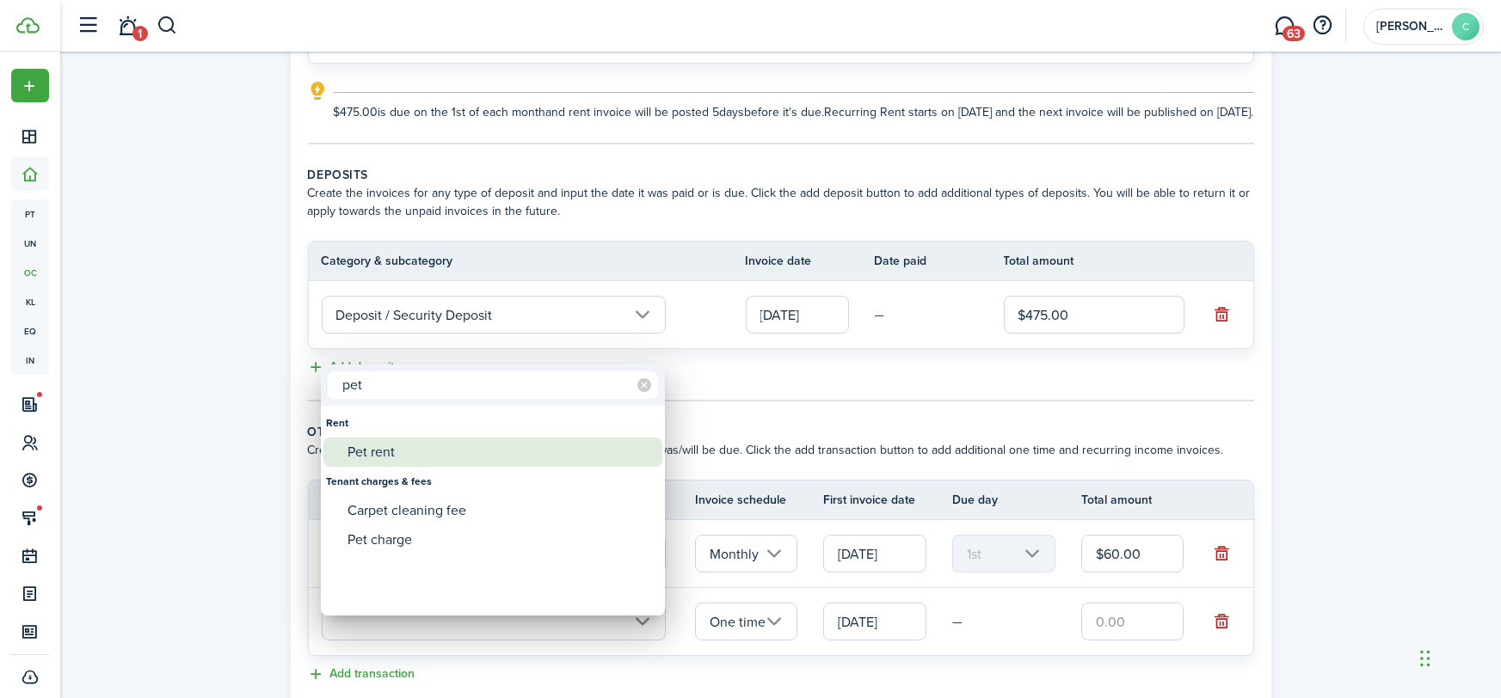
type input "pet"
click at [371, 451] on div "Pet rent" at bounding box center [499, 452] width 304 height 29
type input "Rent / Pet rent"
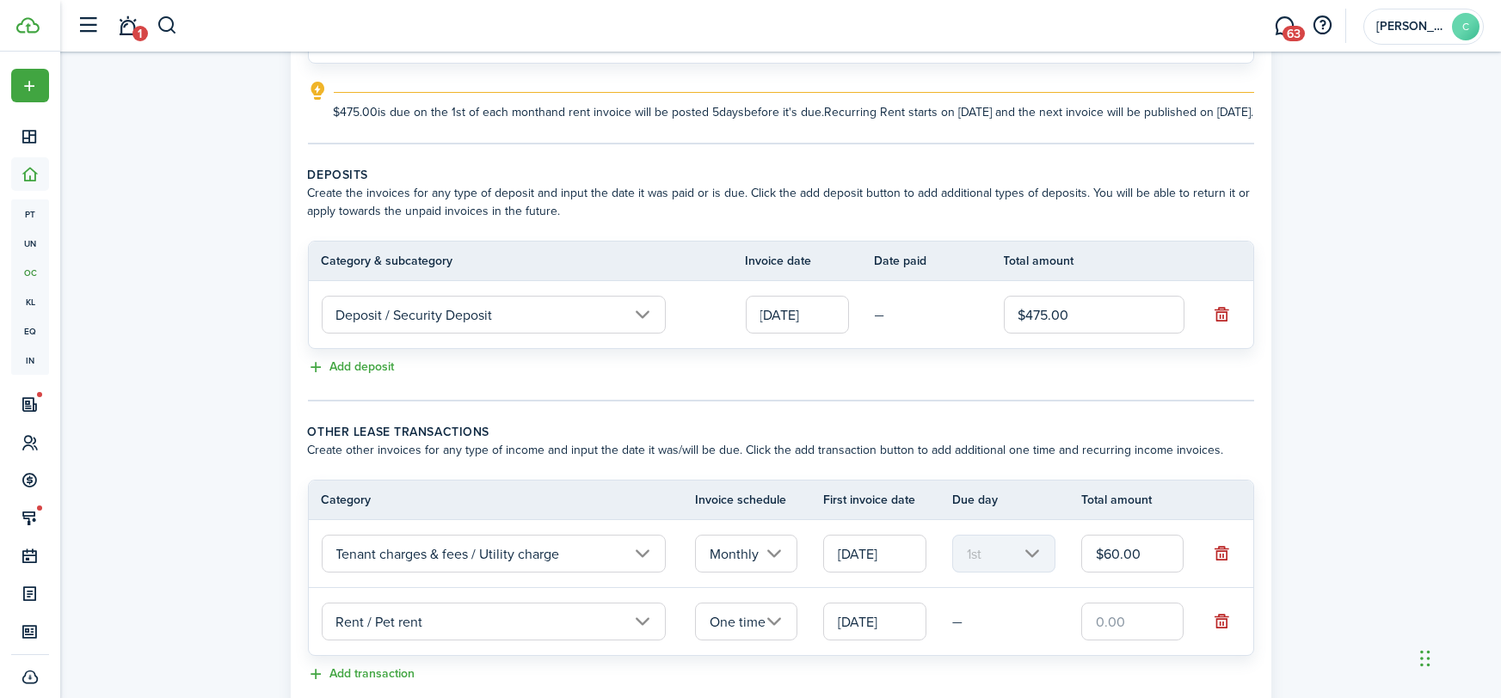
click at [762, 637] on input "One time" at bounding box center [746, 622] width 103 height 38
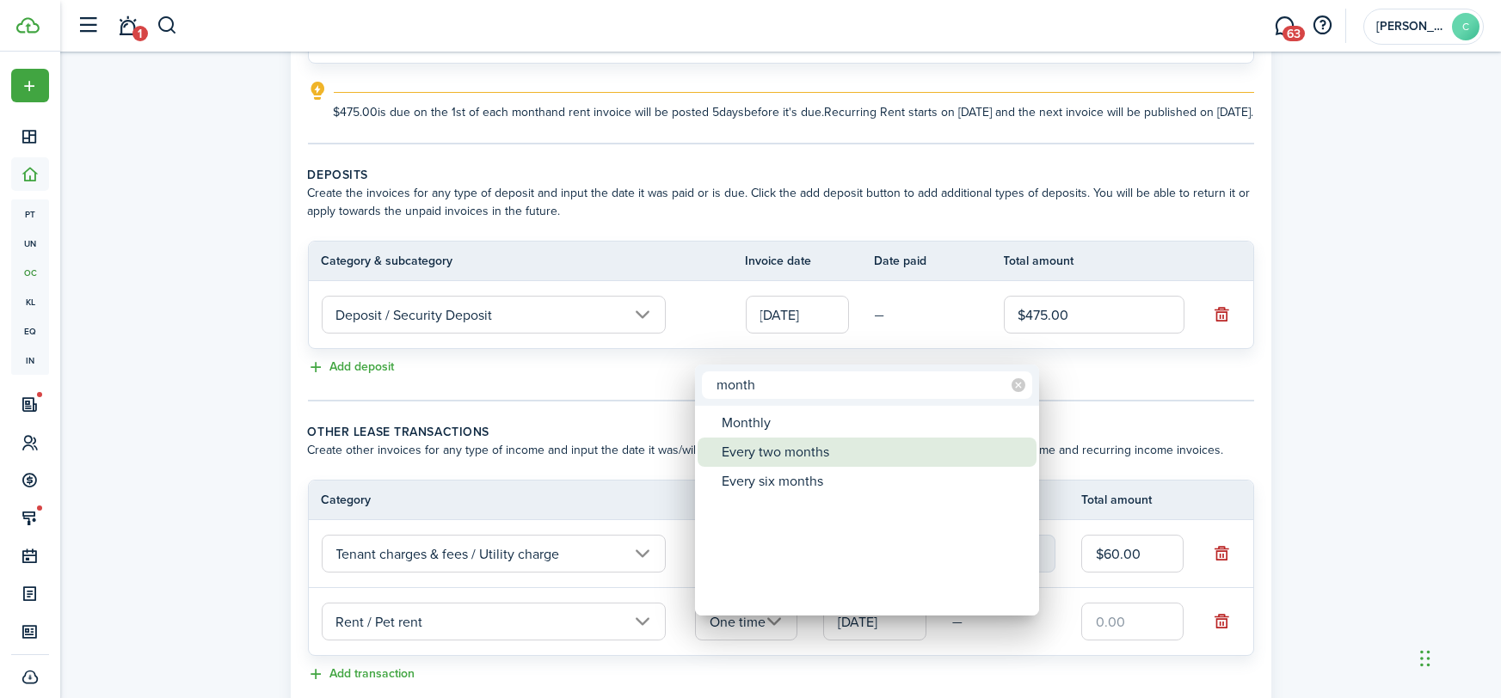
type input "month"
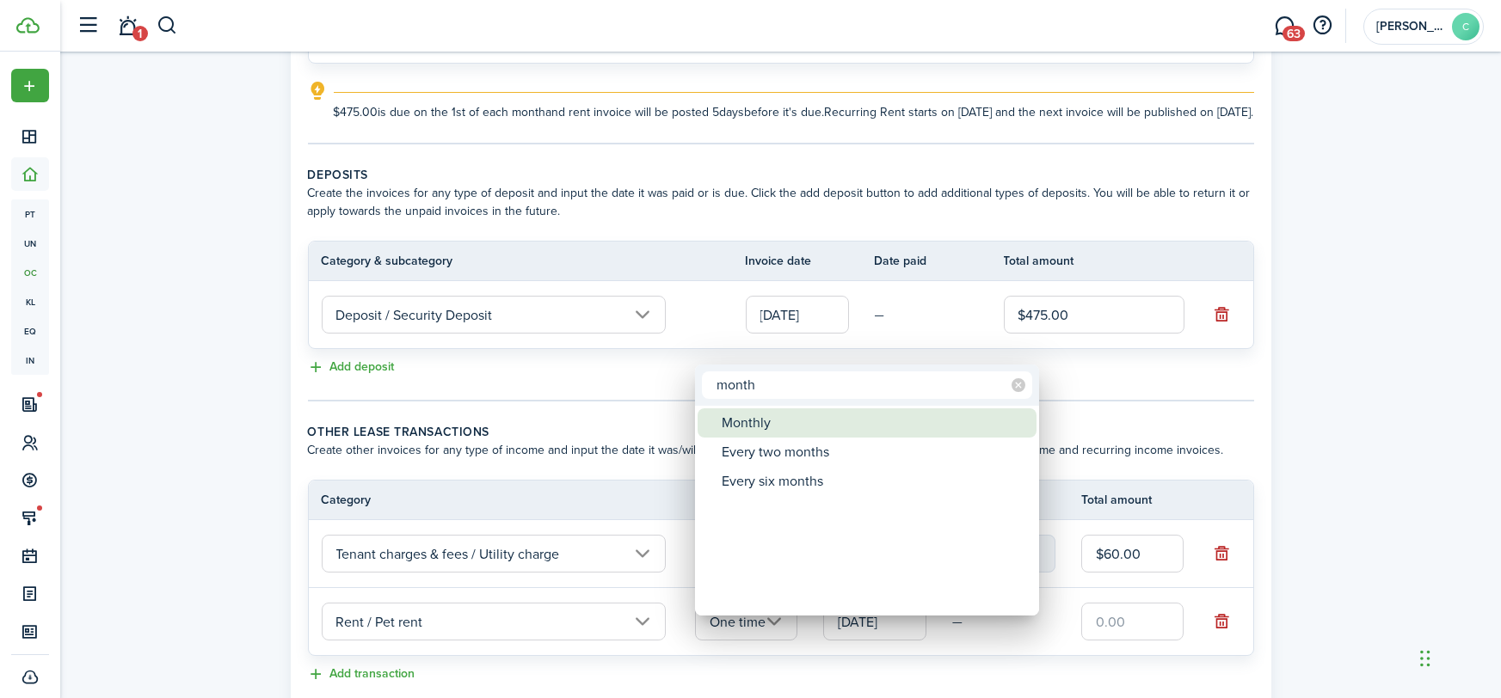
click at [771, 425] on div "Monthly" at bounding box center [873, 422] width 304 height 29
type input "Monthly"
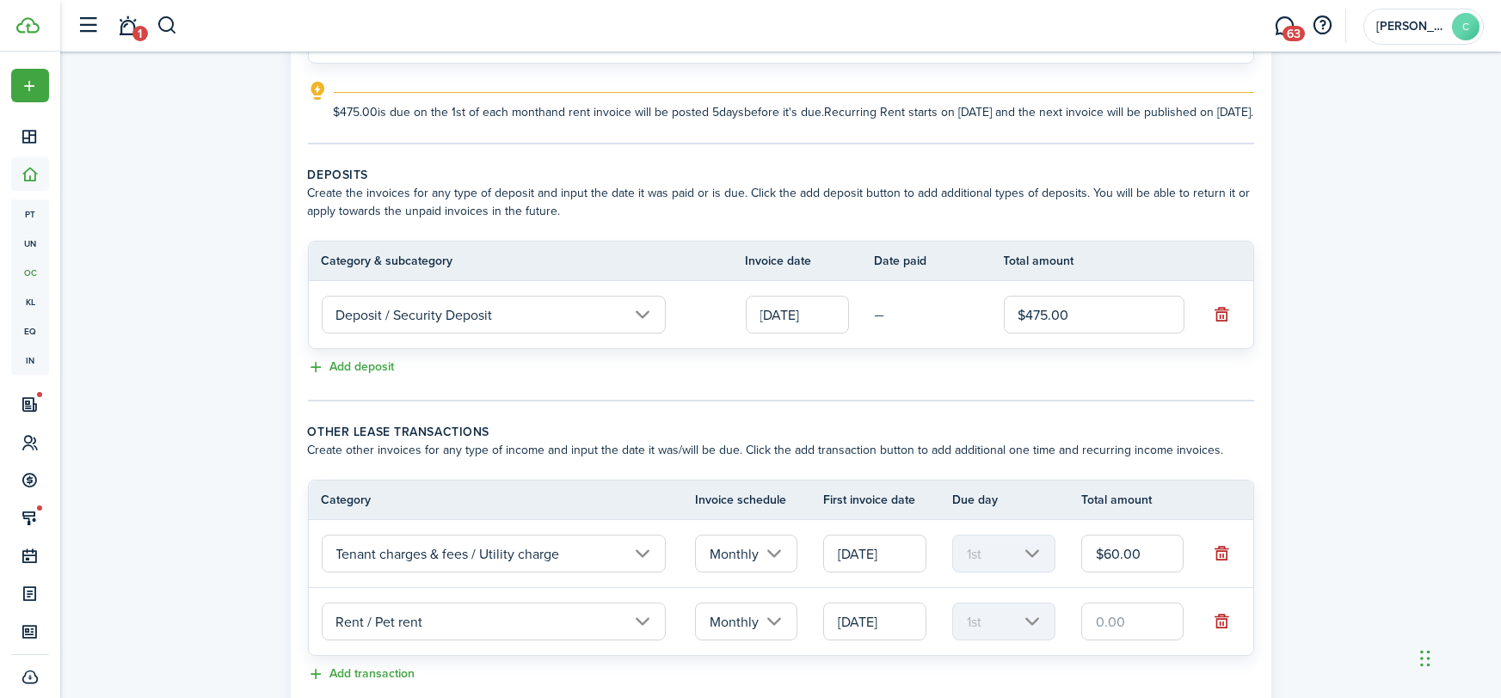
click at [1142, 641] on input "text" at bounding box center [1132, 622] width 103 height 38
type input "$45.00"
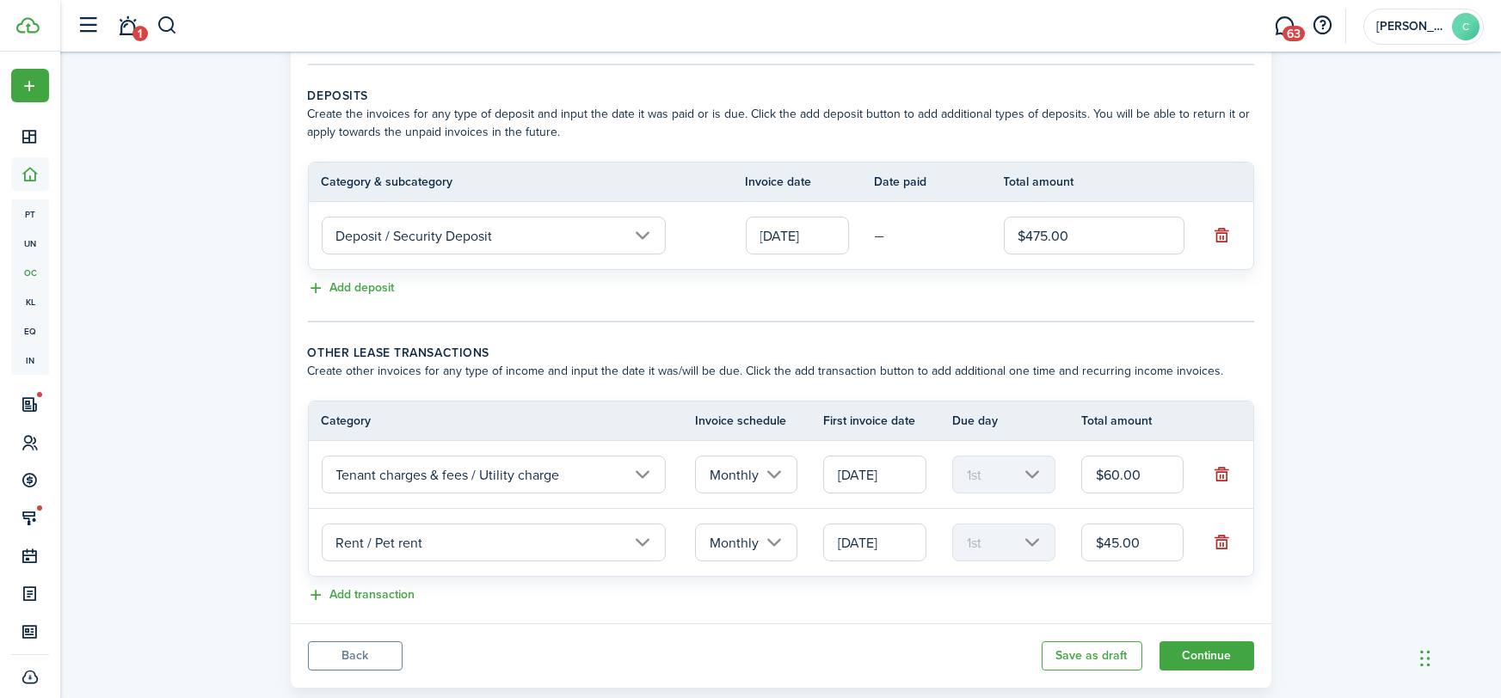
scroll to position [385, 0]
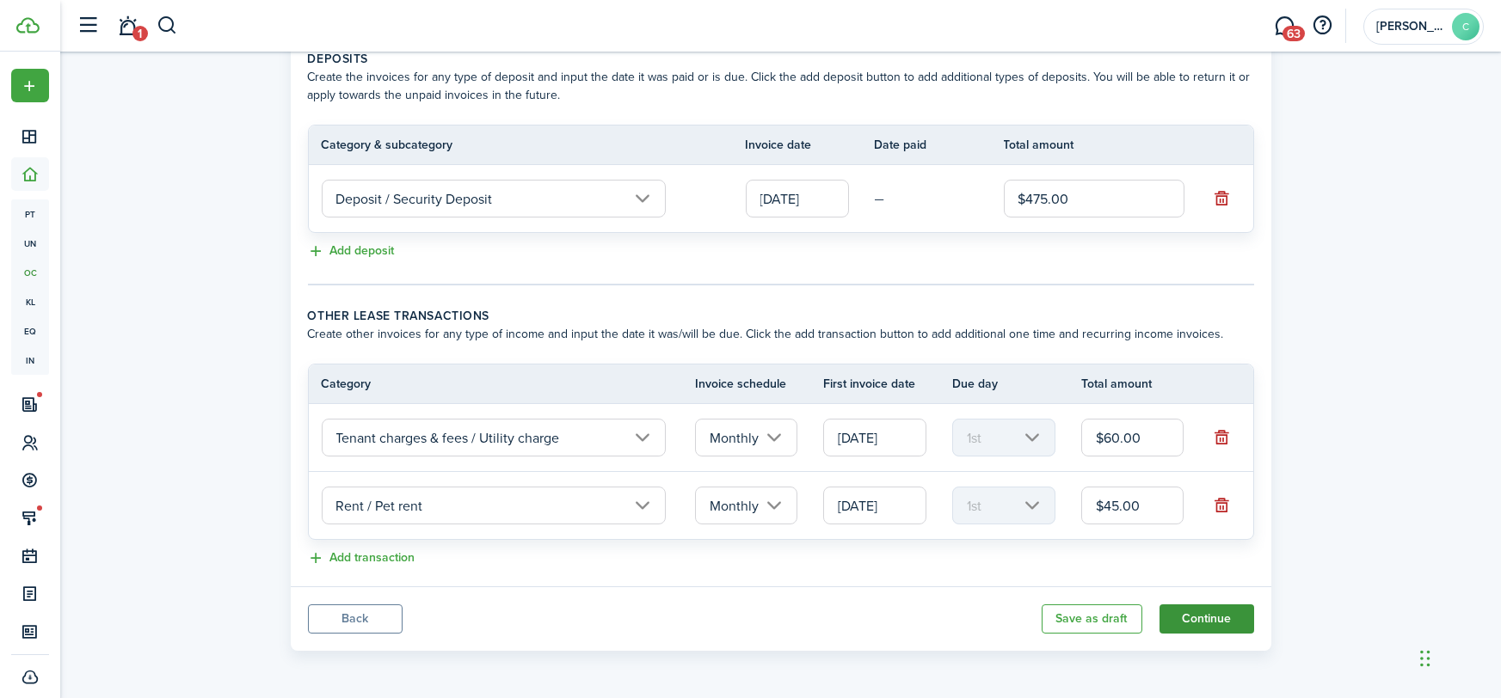
click at [1199, 616] on button "Continue" at bounding box center [1206, 619] width 95 height 29
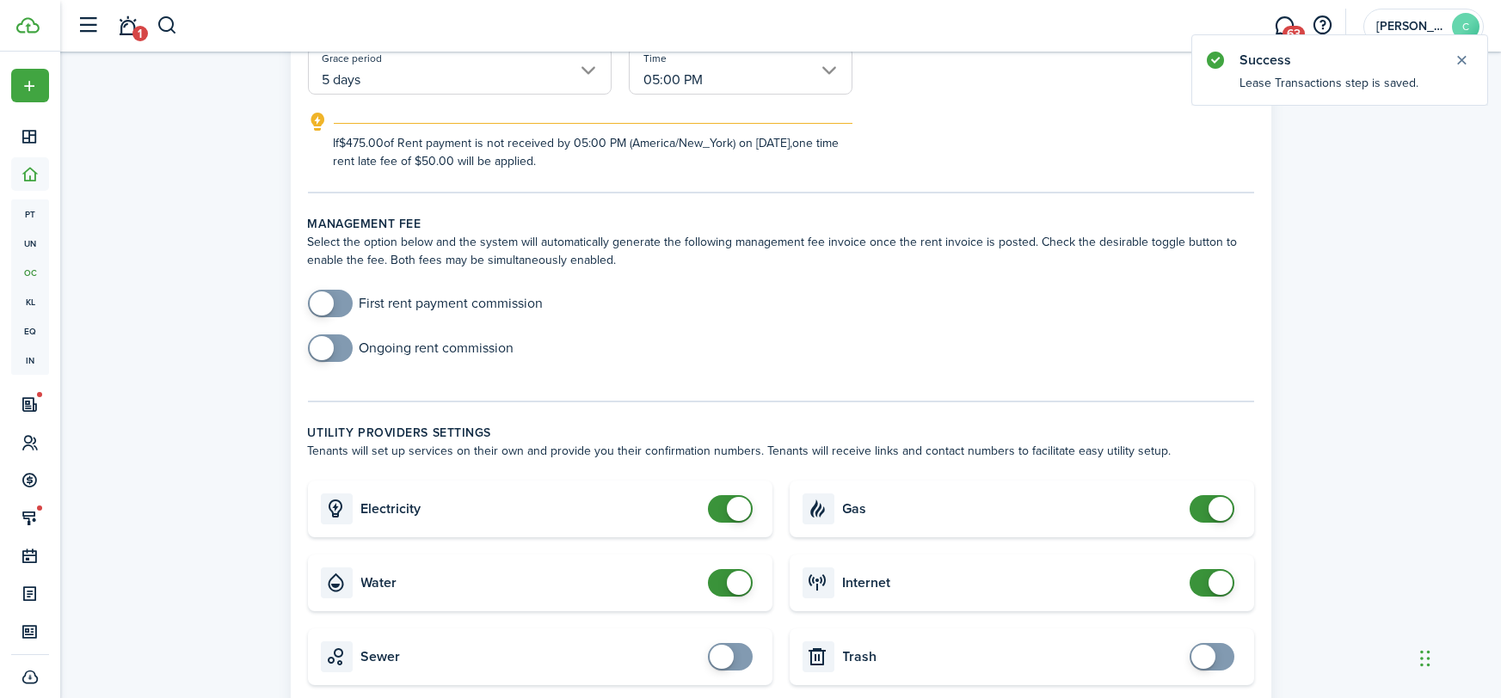
scroll to position [682, 0]
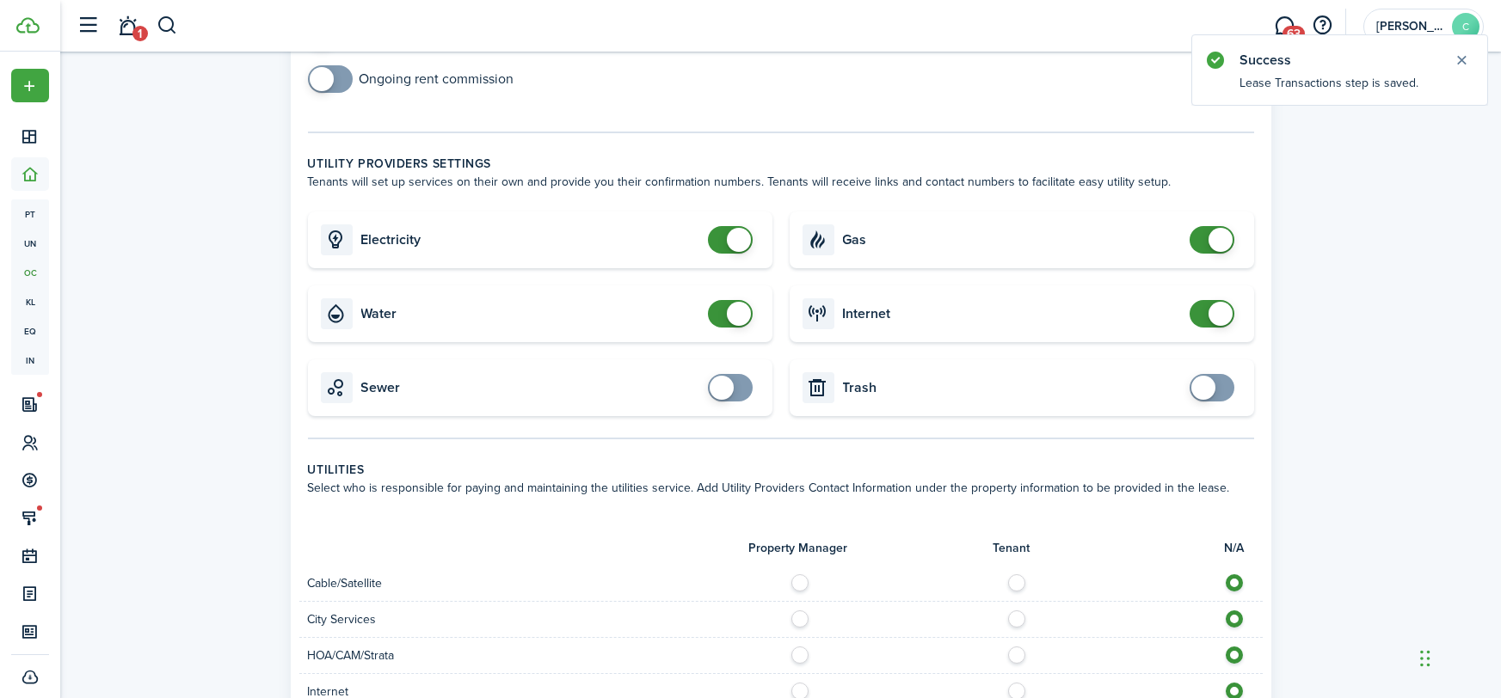
checkbox input "false"
click at [727, 311] on span at bounding box center [739, 314] width 24 height 24
checkbox input "false"
click at [1203, 249] on span at bounding box center [1211, 240] width 17 height 28
checkbox input "false"
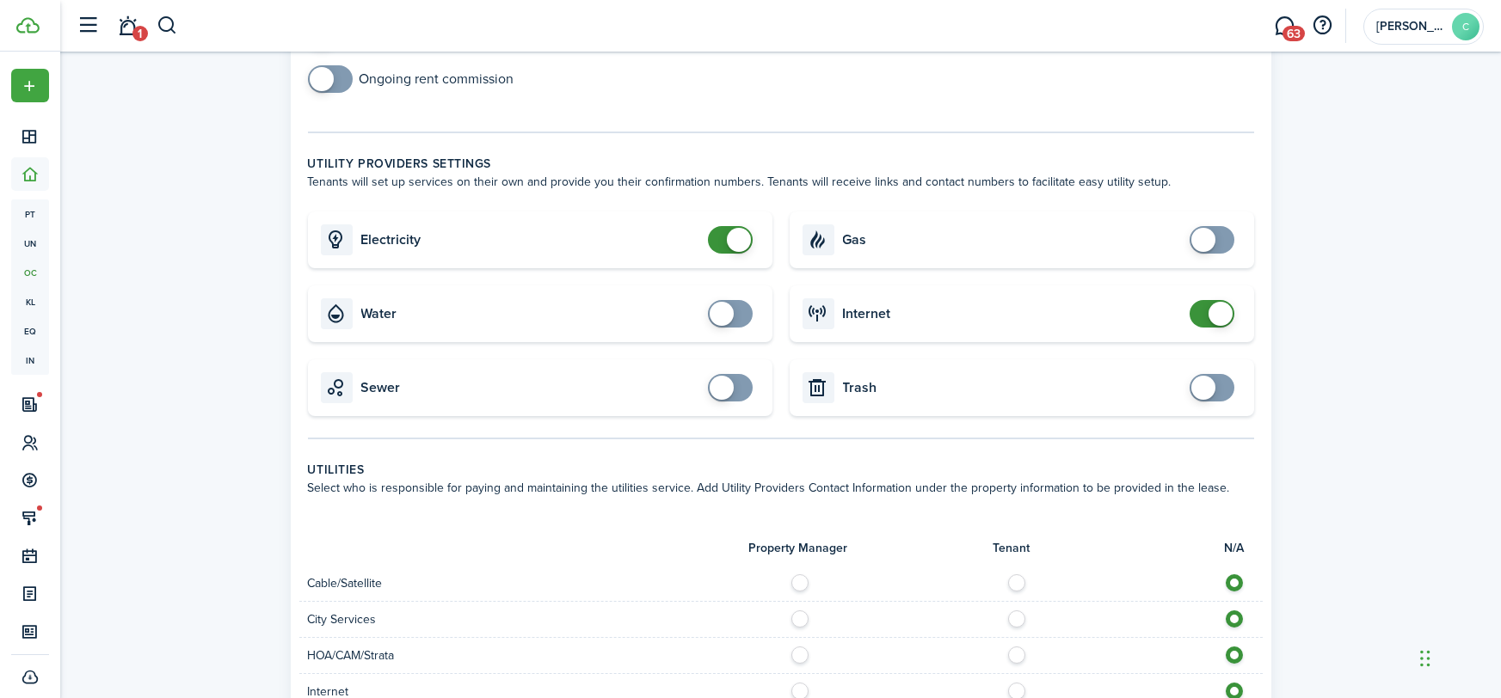
click at [1209, 308] on span at bounding box center [1220, 314] width 24 height 24
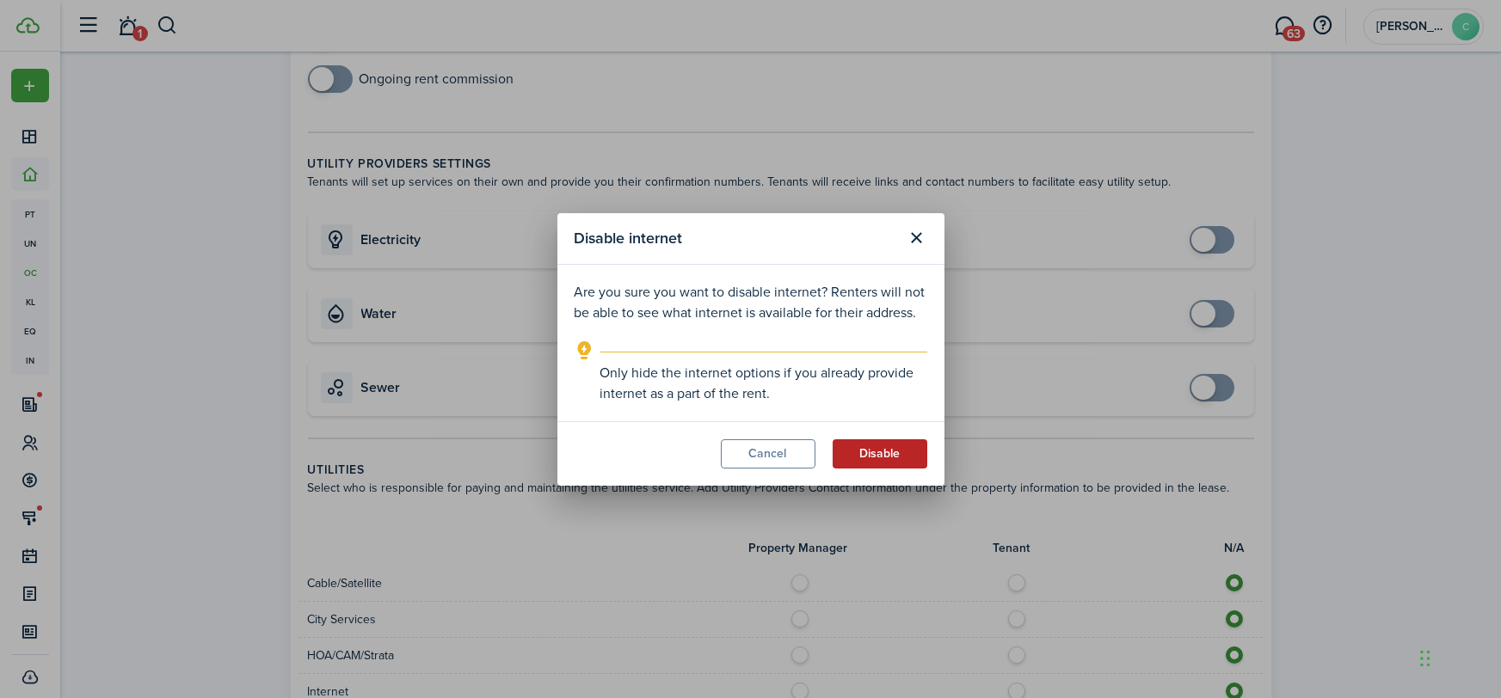
click at [850, 445] on button "Disable" at bounding box center [879, 453] width 95 height 29
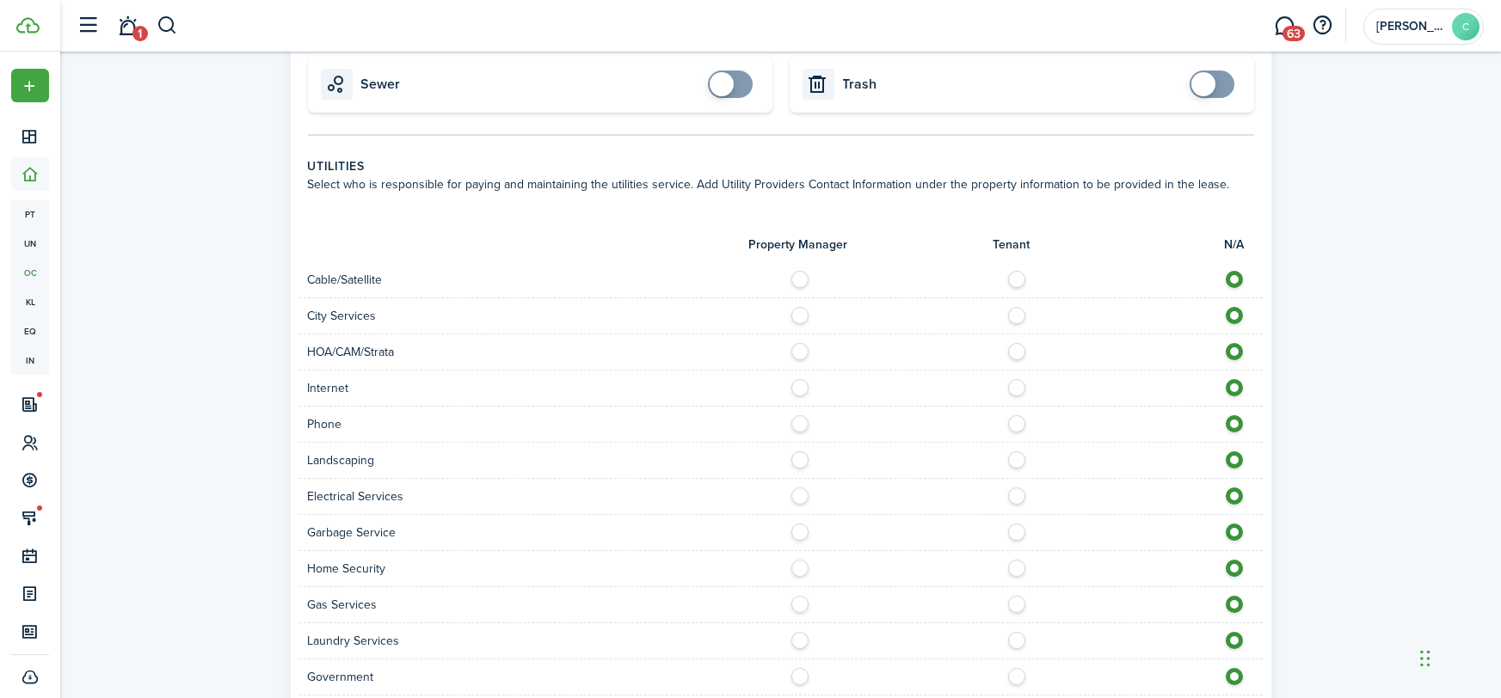
scroll to position [1288, 0]
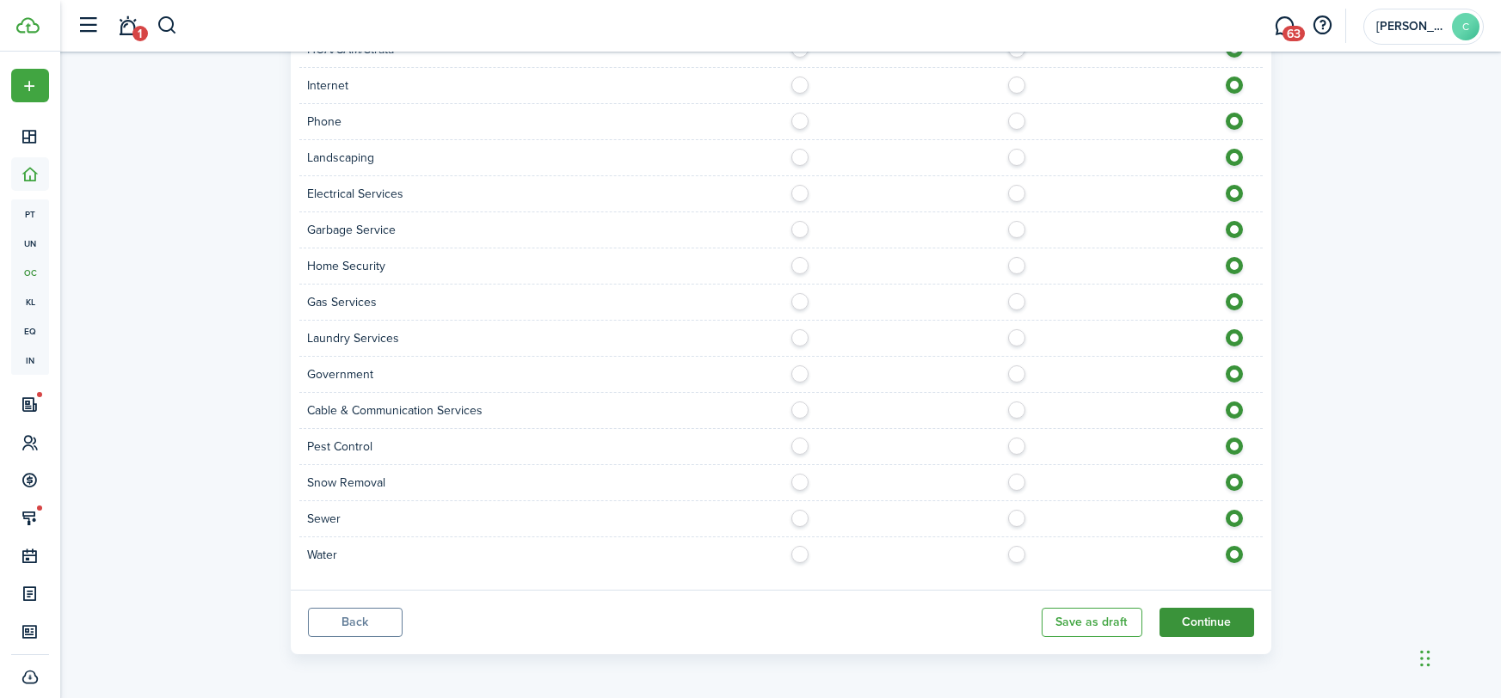
click at [1221, 613] on button "Continue" at bounding box center [1206, 622] width 95 height 29
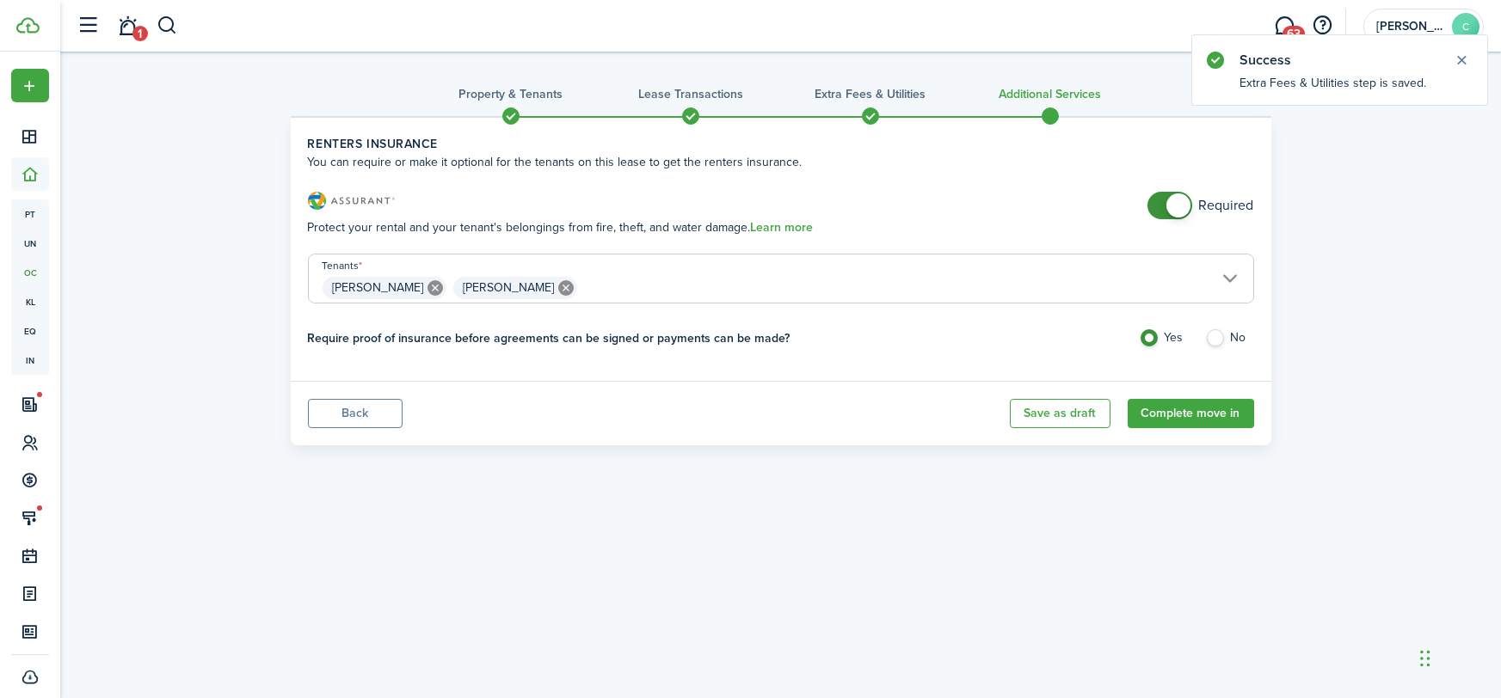
click at [1164, 211] on span at bounding box center [1169, 206] width 17 height 28
checkbox input "false"
click at [1174, 205] on span at bounding box center [1178, 205] width 24 height 24
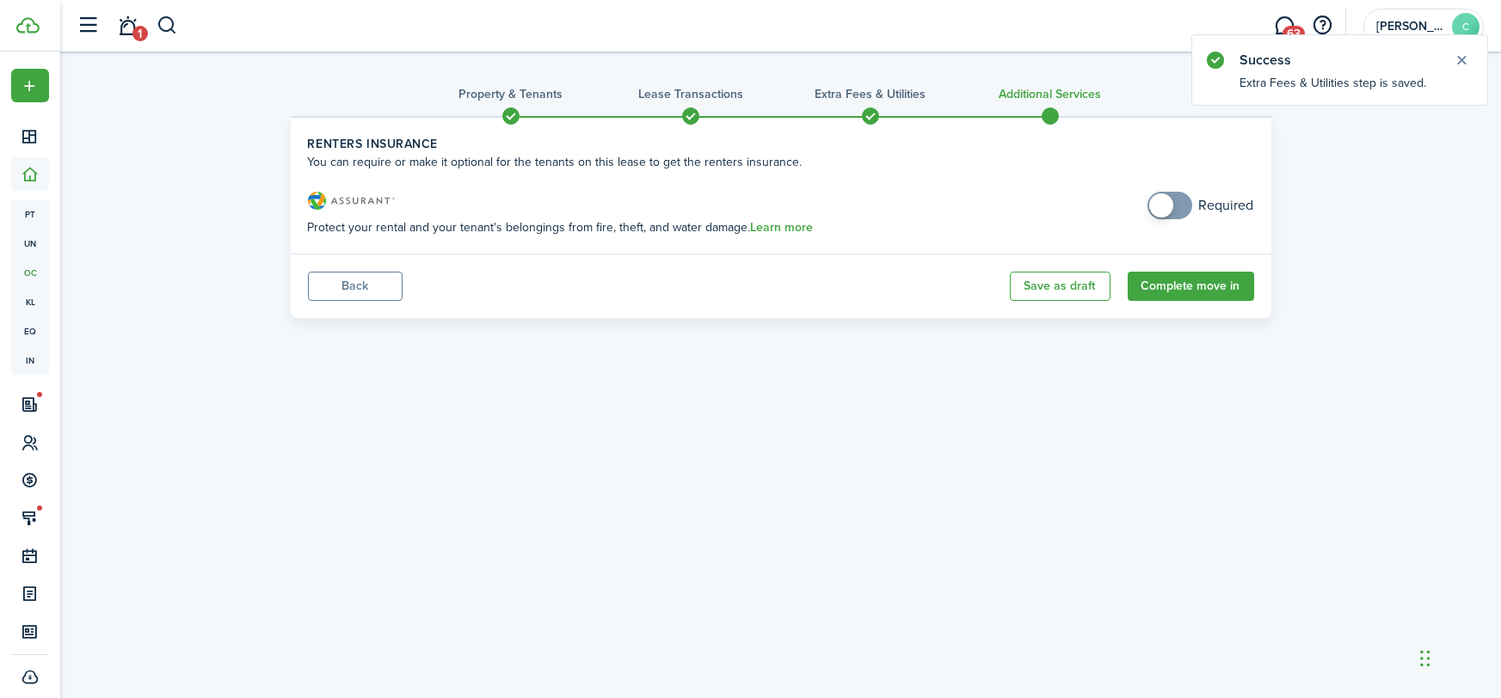
click at [335, 272] on button "Back" at bounding box center [355, 286] width 95 height 29
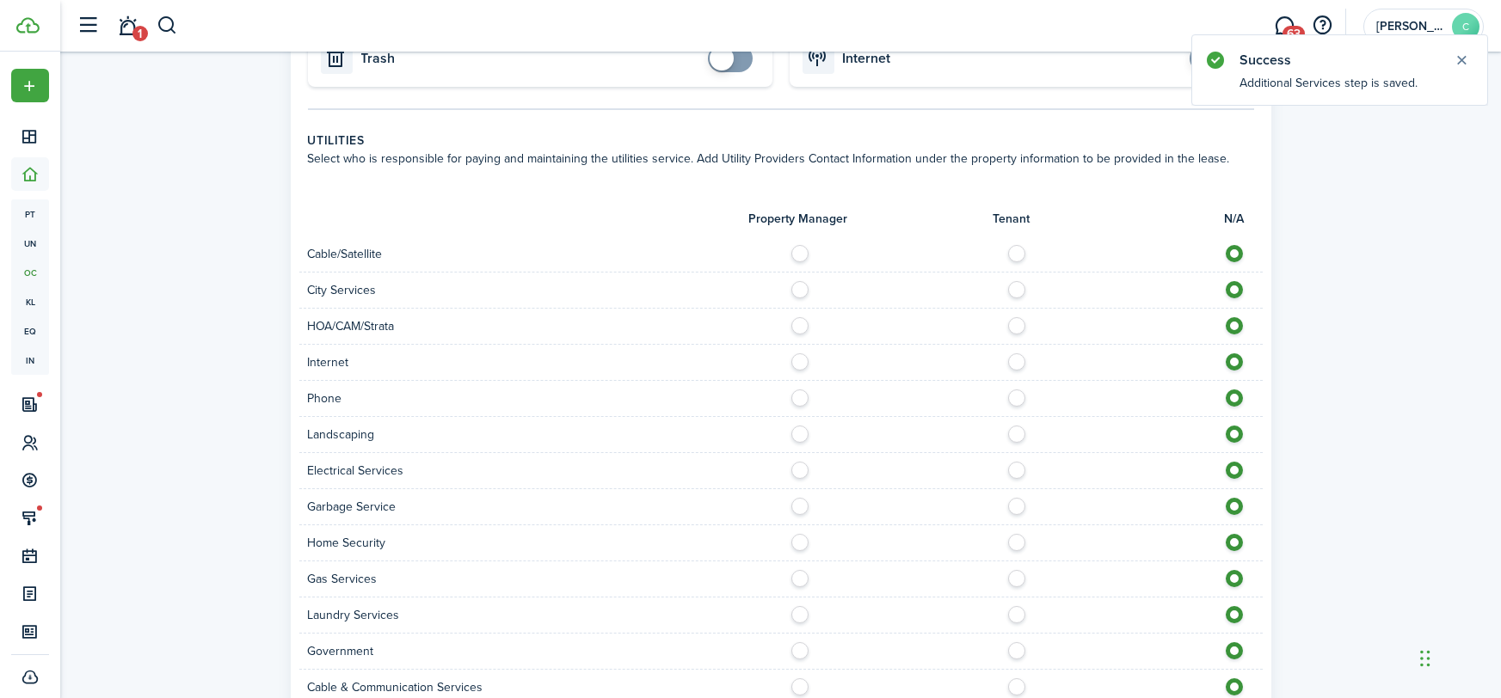
scroll to position [1027, 0]
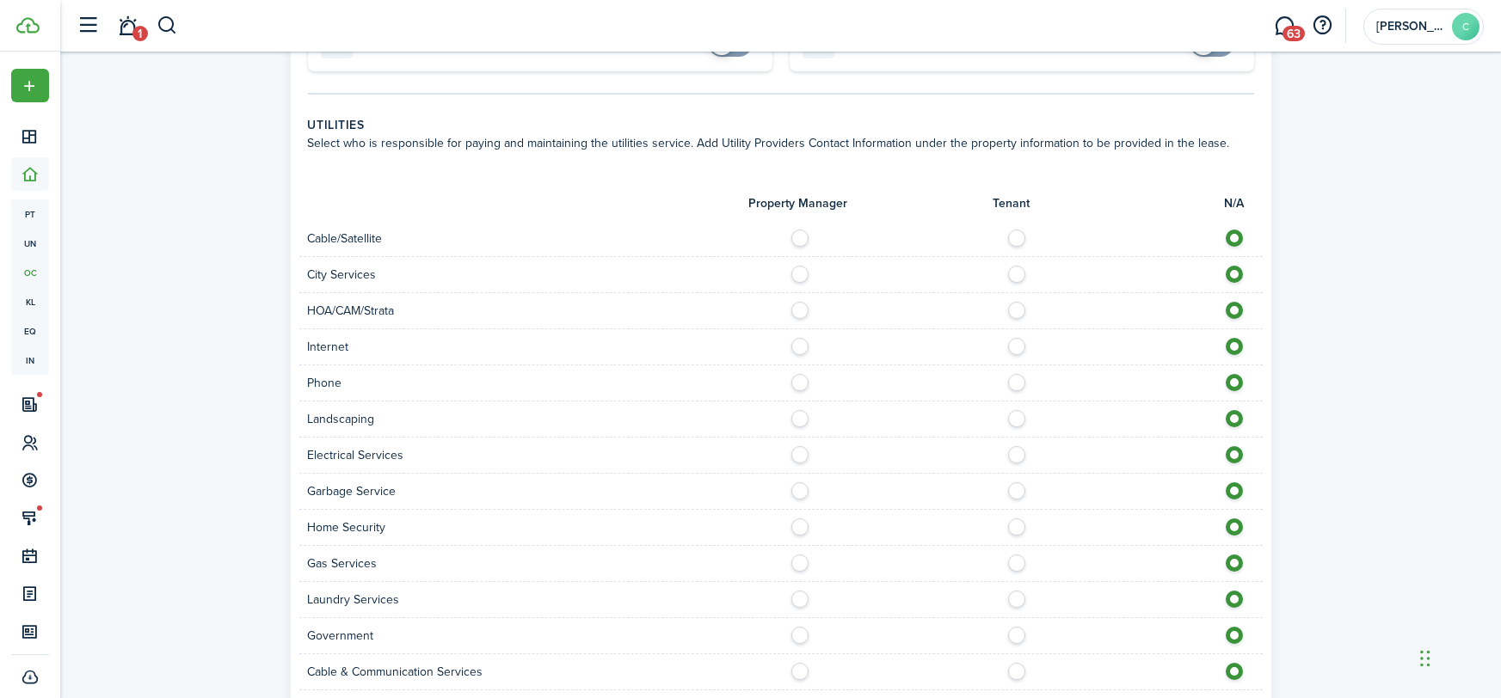
click at [1010, 346] on label at bounding box center [1021, 342] width 30 height 9
radio input "true"
click at [1022, 383] on label at bounding box center [1021, 378] width 30 height 9
radio input "true"
click at [807, 411] on label at bounding box center [804, 414] width 30 height 9
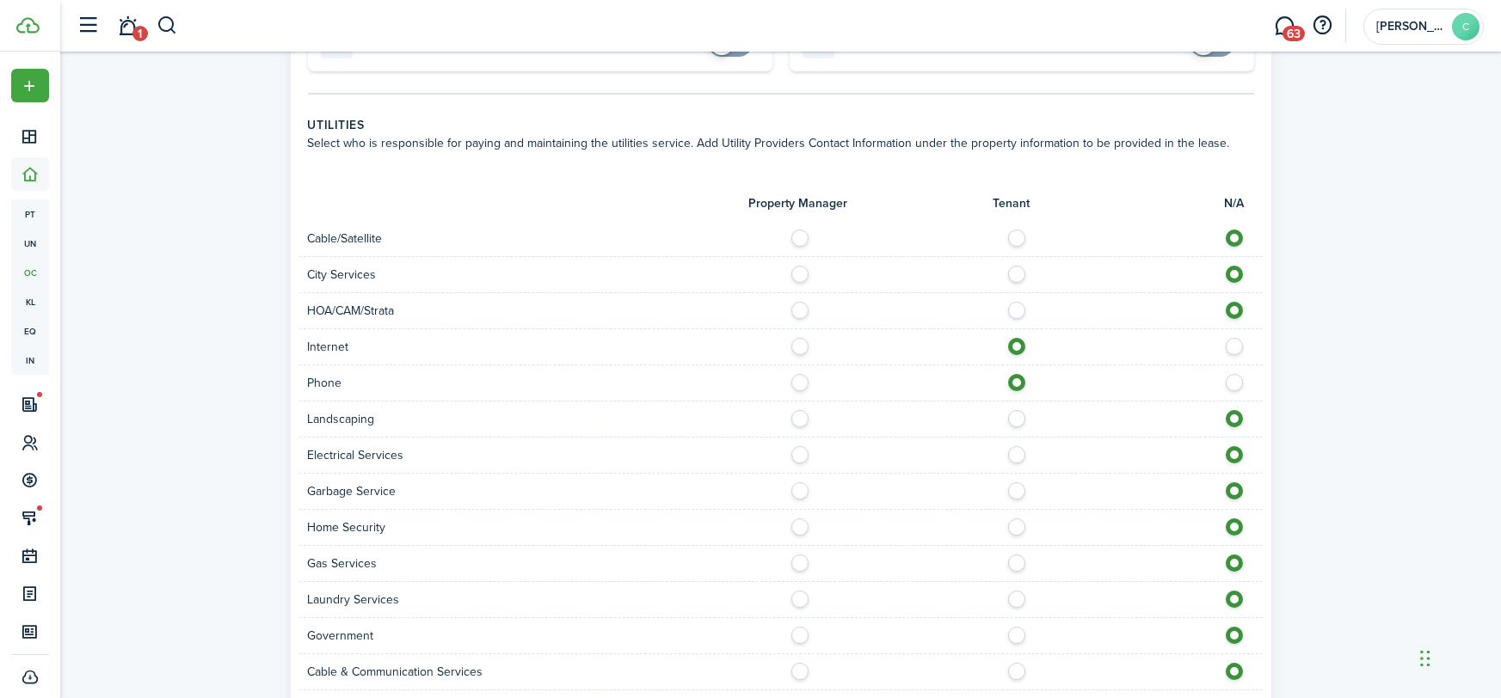
radio input "true"
drag, startPoint x: 802, startPoint y: 459, endPoint x: 1093, endPoint y: 428, distance: 292.3
click at [1093, 428] on form "Property Manager Tenant N/A Cable/Satellite City Services HOA/CAM/Strata Intern…" at bounding box center [781, 503] width 946 height 661
click at [1013, 450] on label at bounding box center [1021, 450] width 30 height 9
radio input "true"
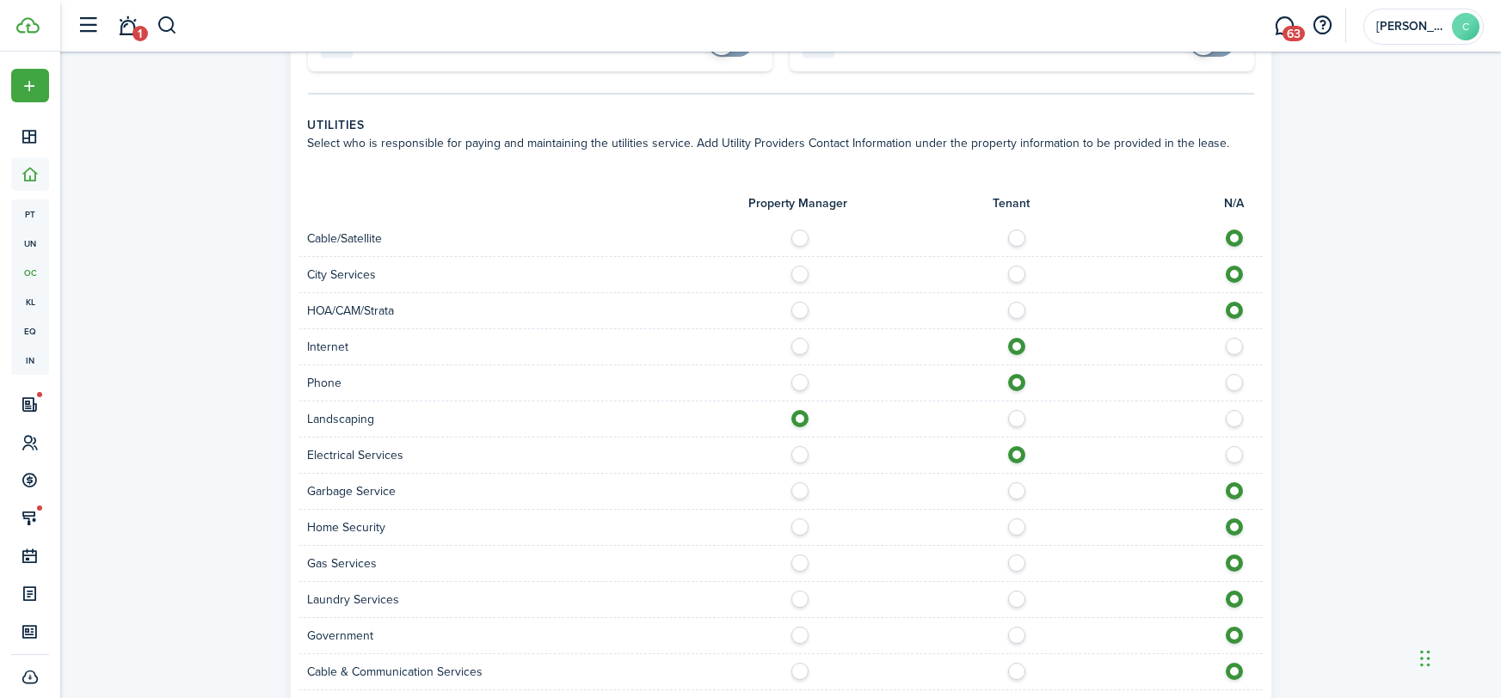
click at [802, 485] on label at bounding box center [804, 486] width 30 height 9
radio input "true"
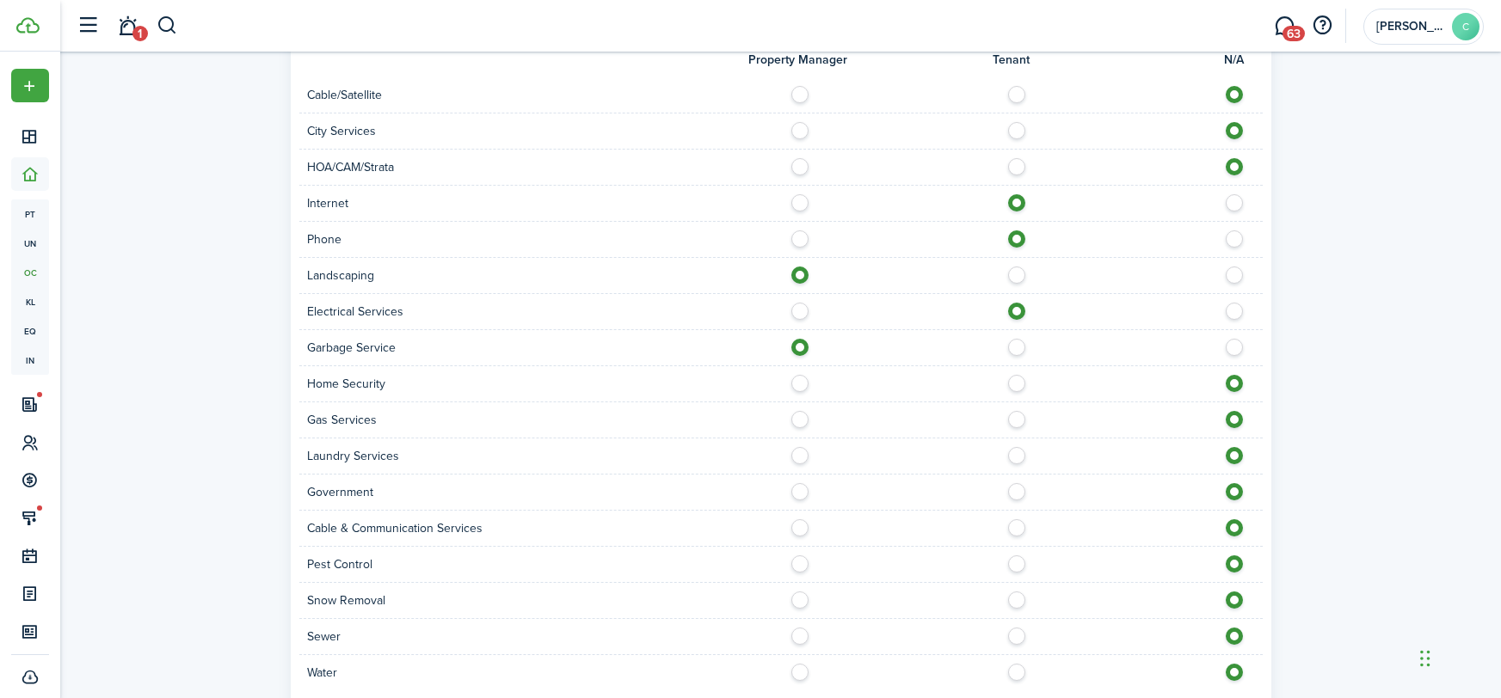
scroll to position [1171, 0]
click at [1016, 599] on label at bounding box center [1021, 595] width 30 height 9
radio input "true"
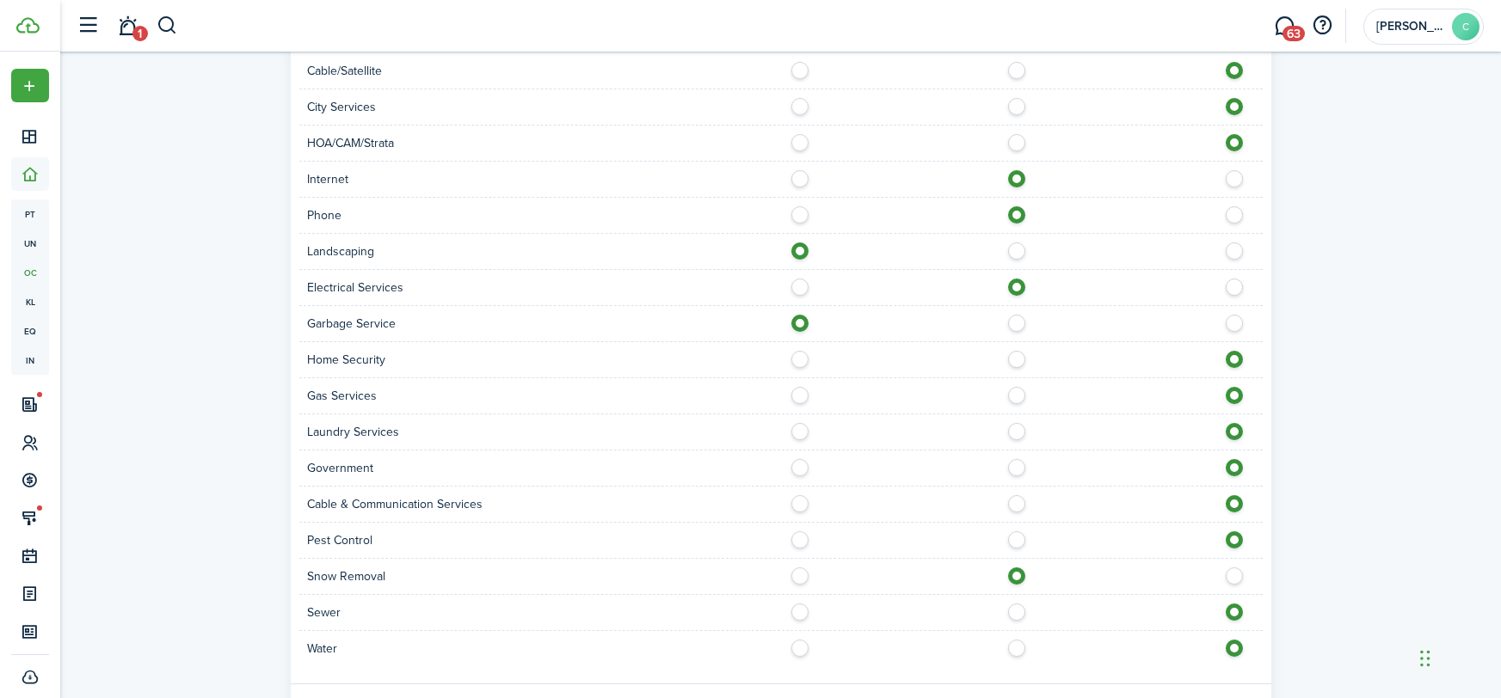
scroll to position [1198, 0]
click at [796, 608] on label at bounding box center [804, 604] width 30 height 9
radio input "true"
click at [798, 636] on label at bounding box center [804, 640] width 30 height 9
radio input "true"
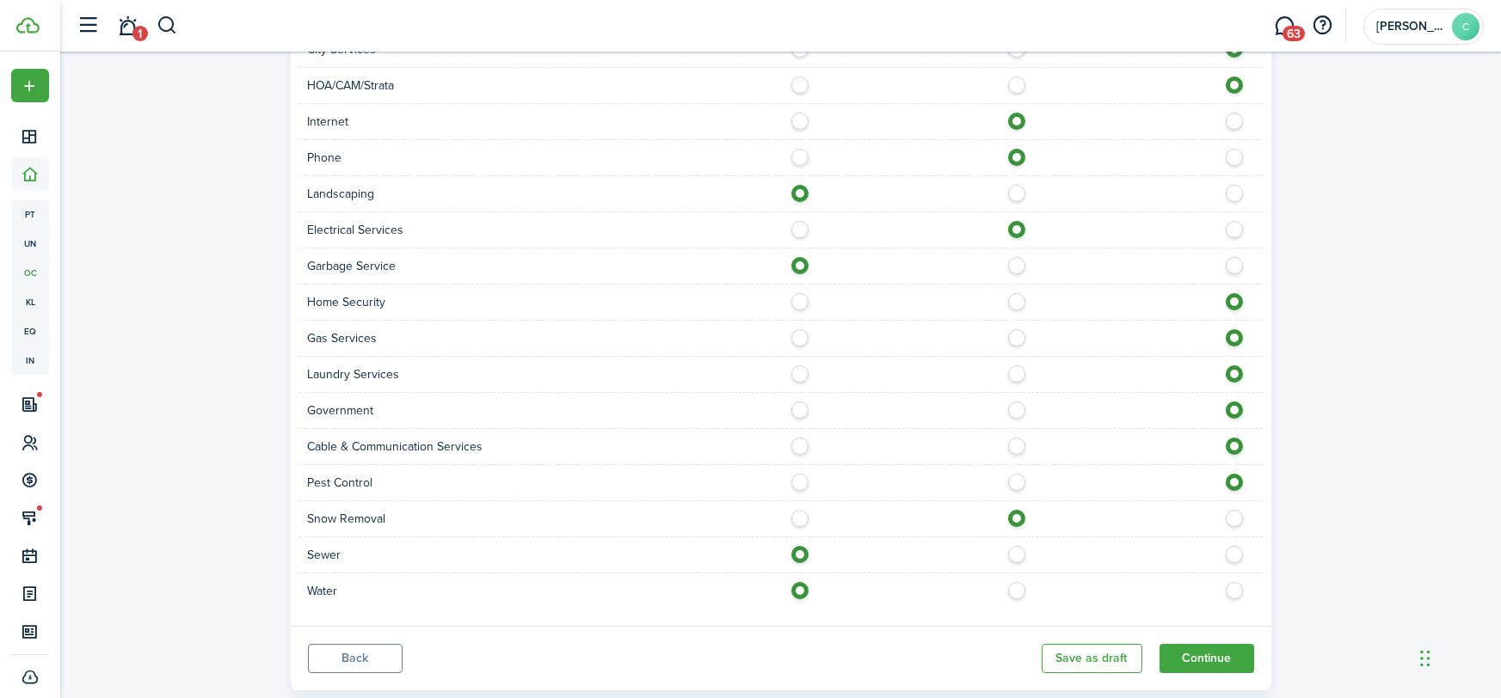
scroll to position [1288, 0]
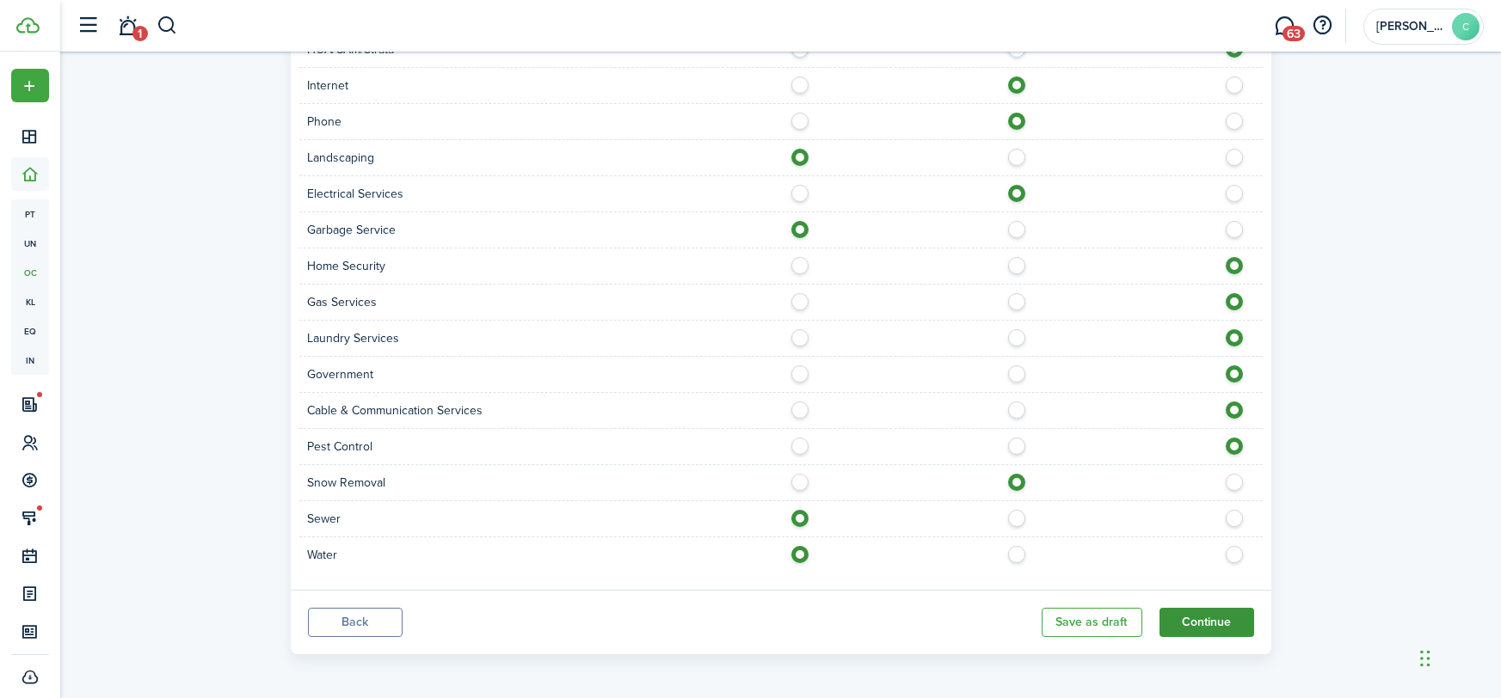
click at [1206, 615] on button "Continue" at bounding box center [1206, 622] width 95 height 29
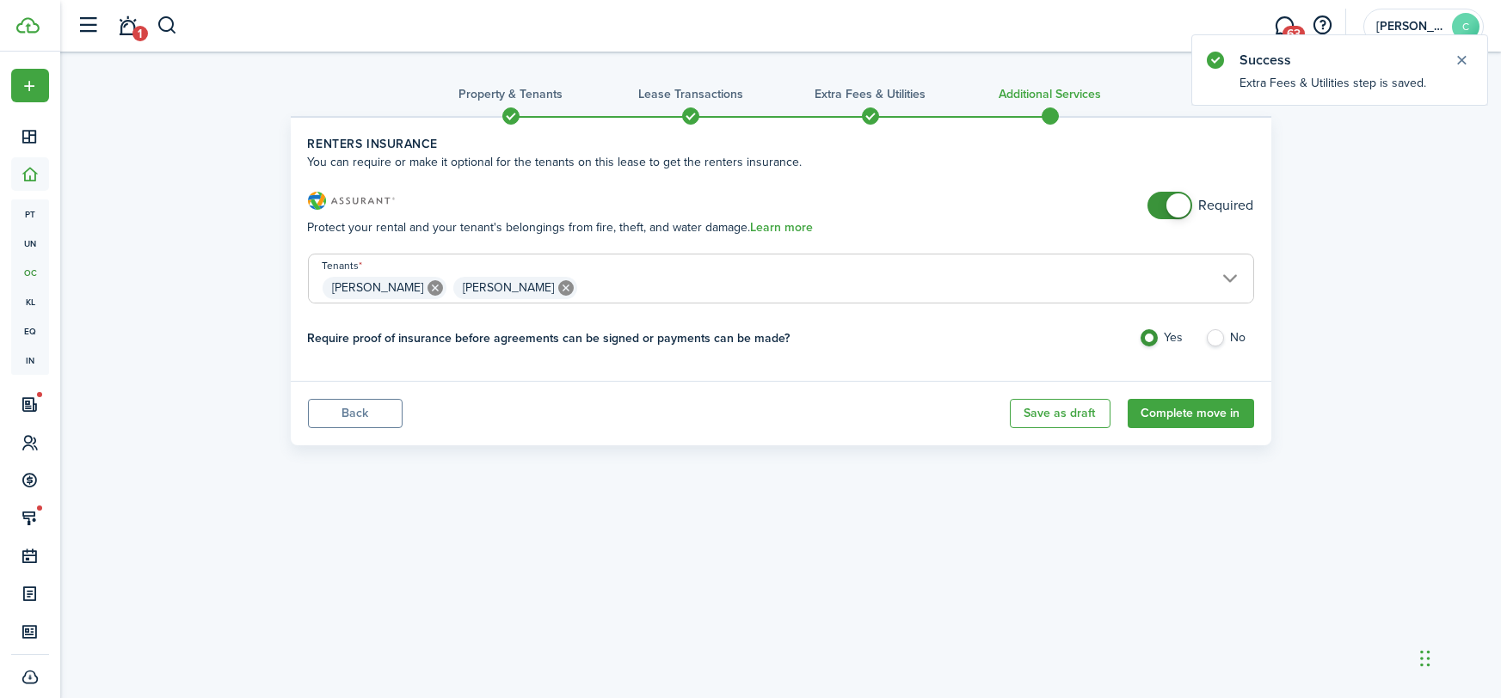
checkbox input "false"
click at [1167, 214] on span at bounding box center [1169, 206] width 17 height 28
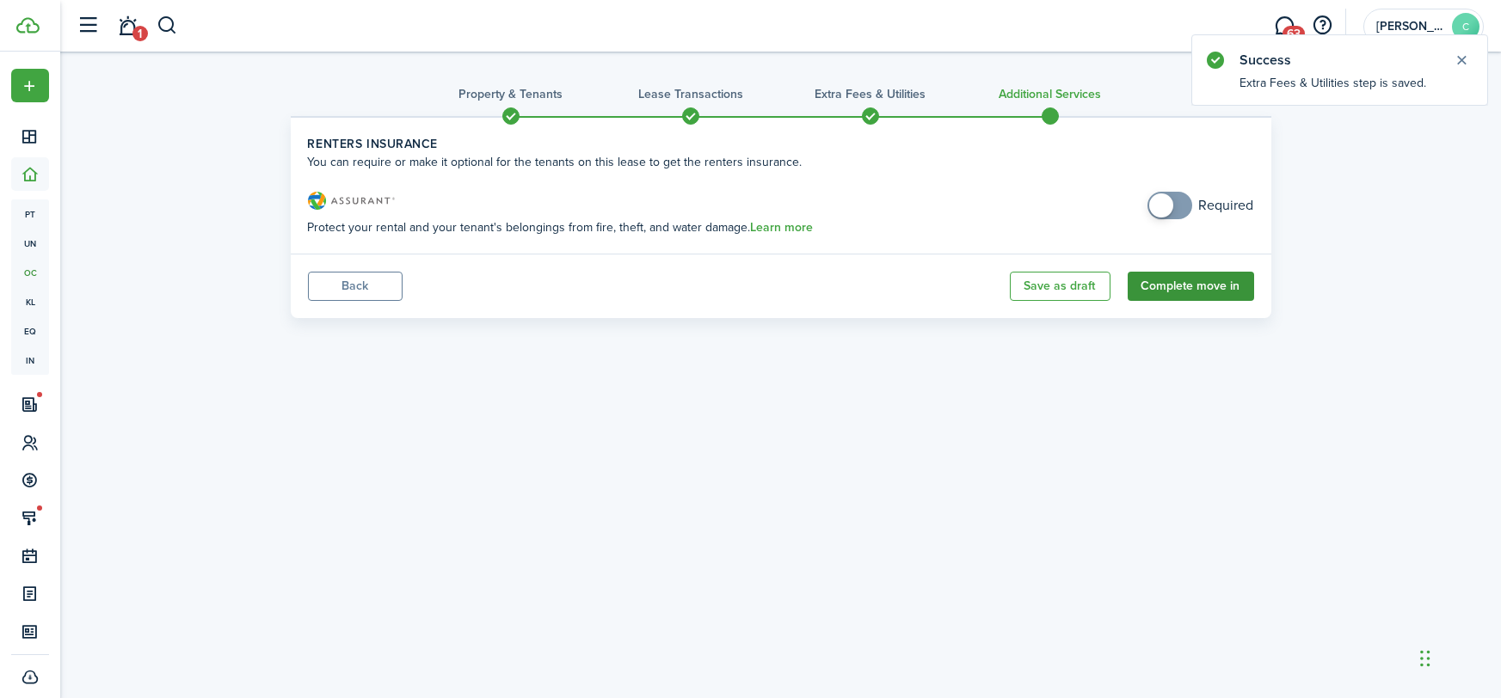
click at [1200, 279] on button "Complete move in" at bounding box center [1190, 286] width 126 height 29
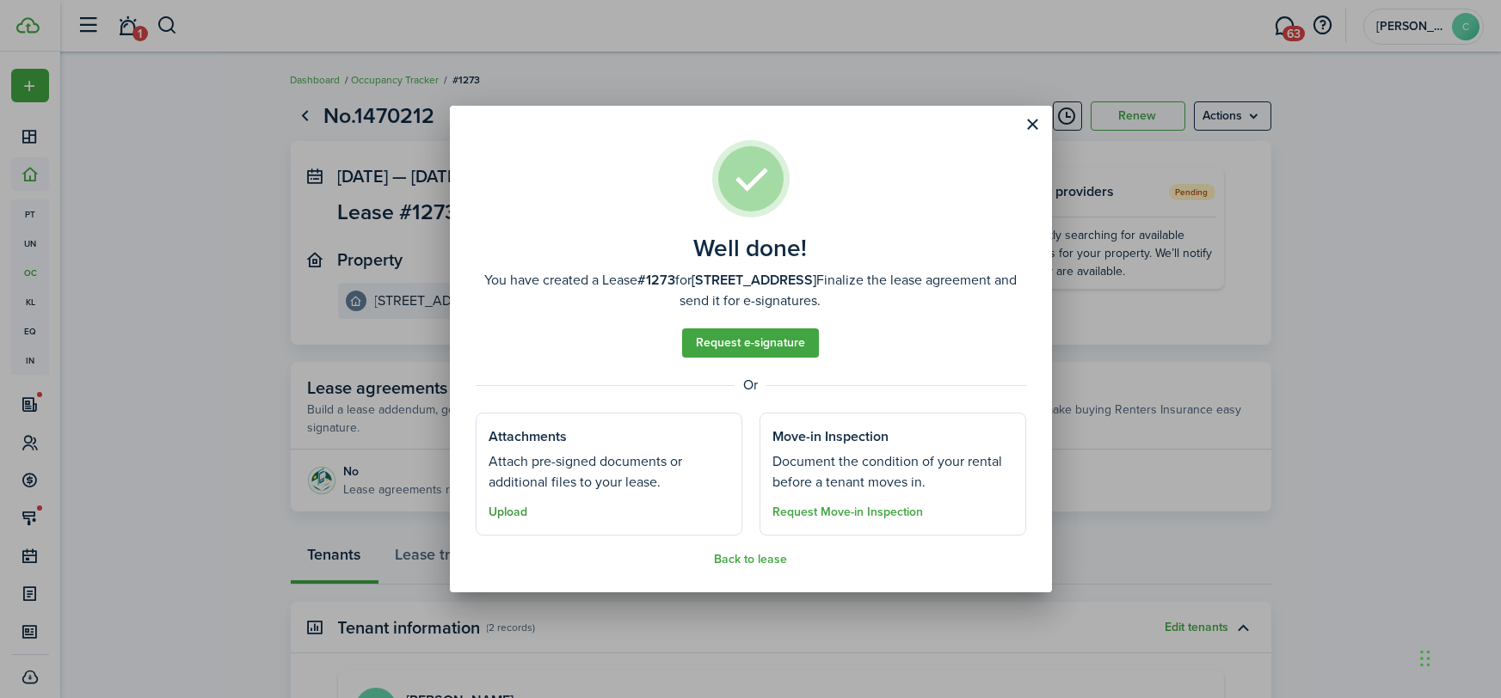
click at [498, 518] on button "Upload" at bounding box center [508, 513] width 39 height 14
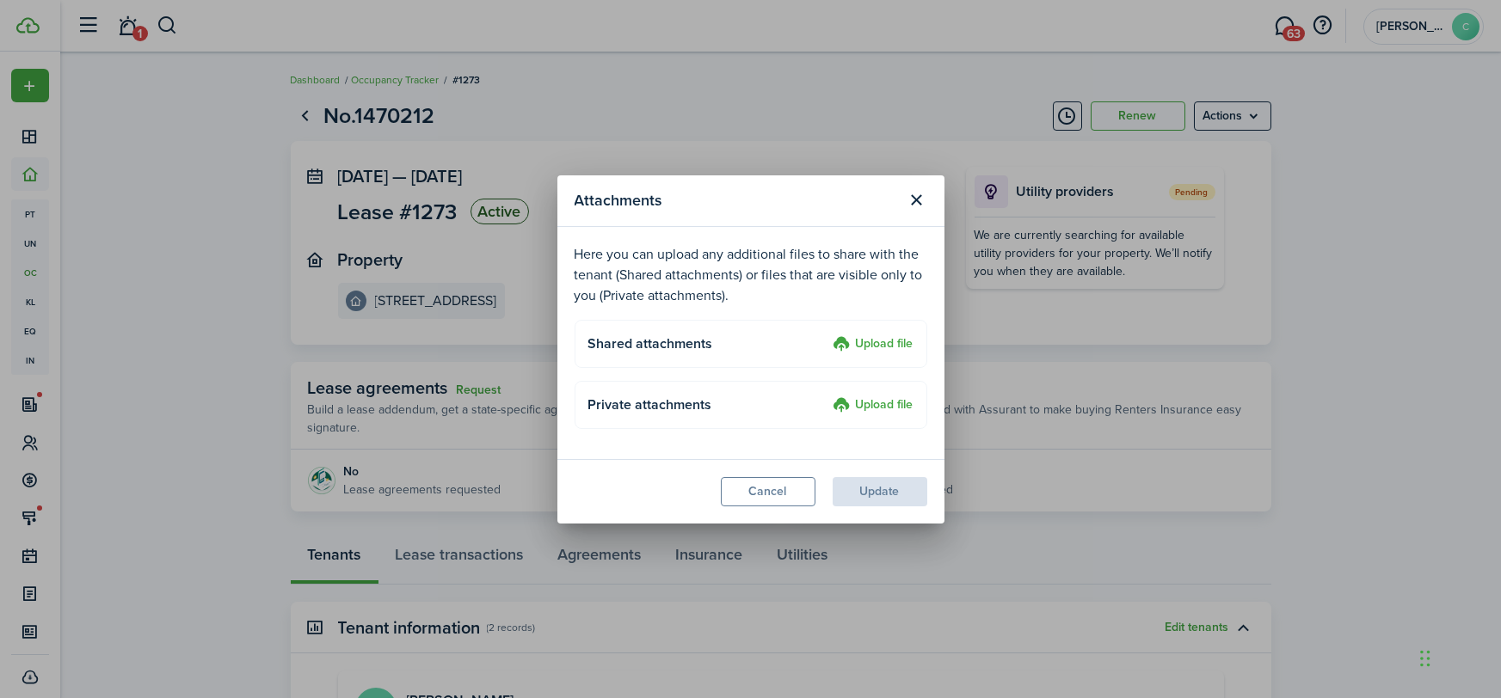
click at [875, 334] on div "Shared attachments Upload file" at bounding box center [750, 344] width 325 height 21
click at [880, 345] on label "Upload file" at bounding box center [873, 345] width 80 height 21
click at [827, 335] on input "Upload file" at bounding box center [827, 335] width 0 height 0
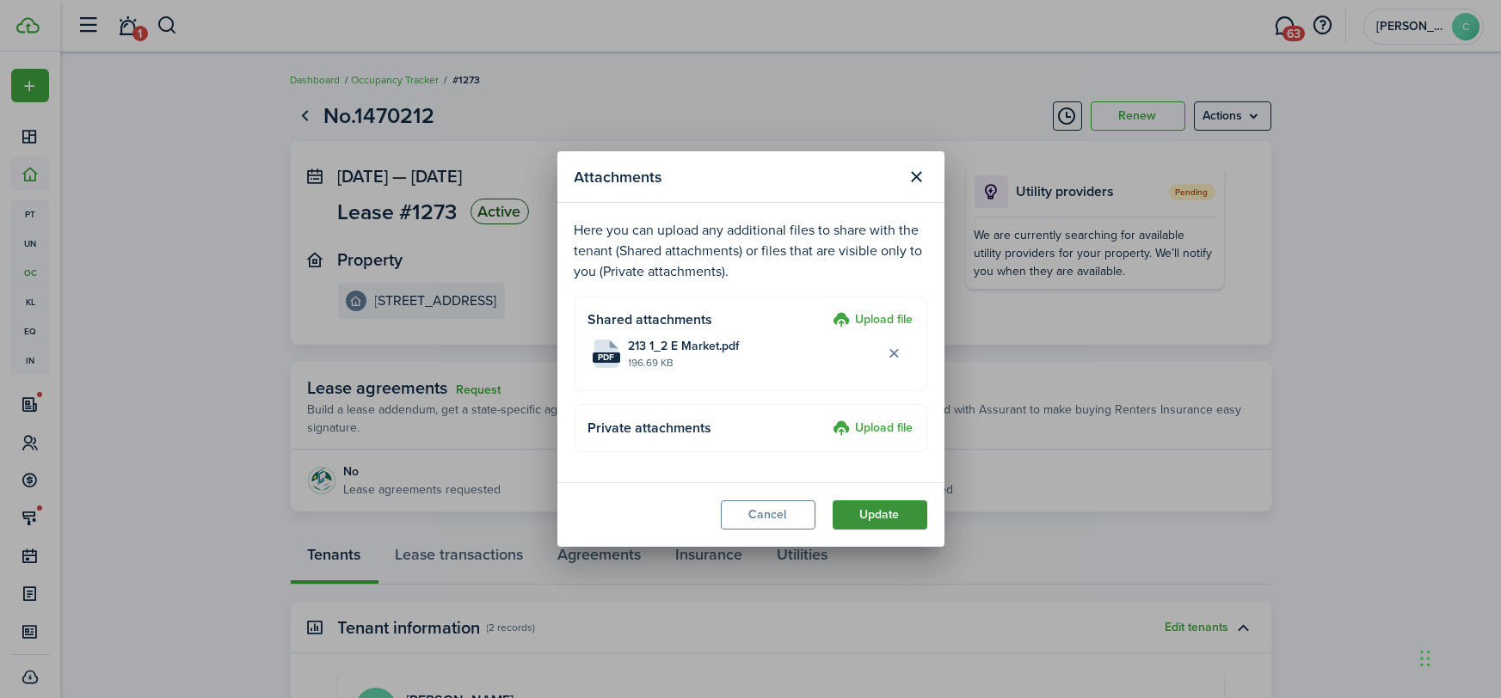
click at [884, 519] on button "Update" at bounding box center [879, 514] width 95 height 29
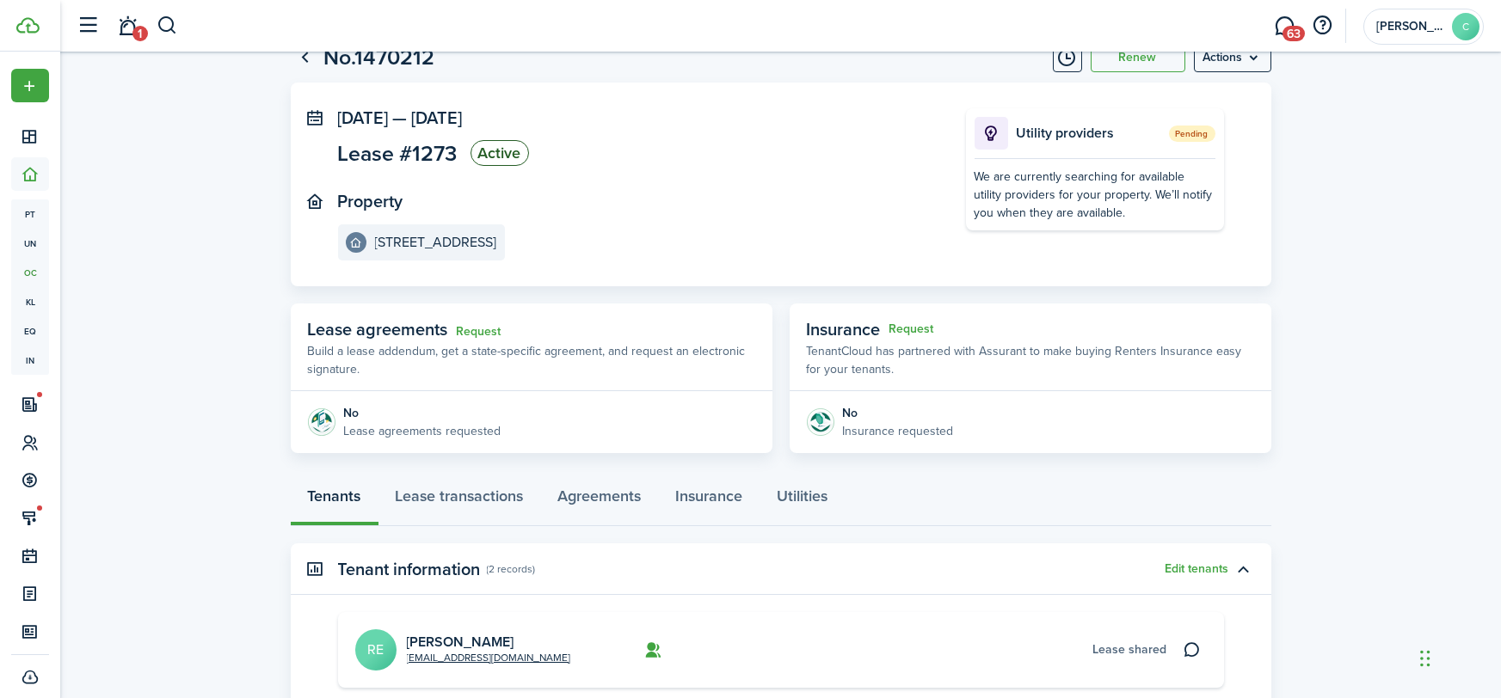
scroll to position [147, 0]
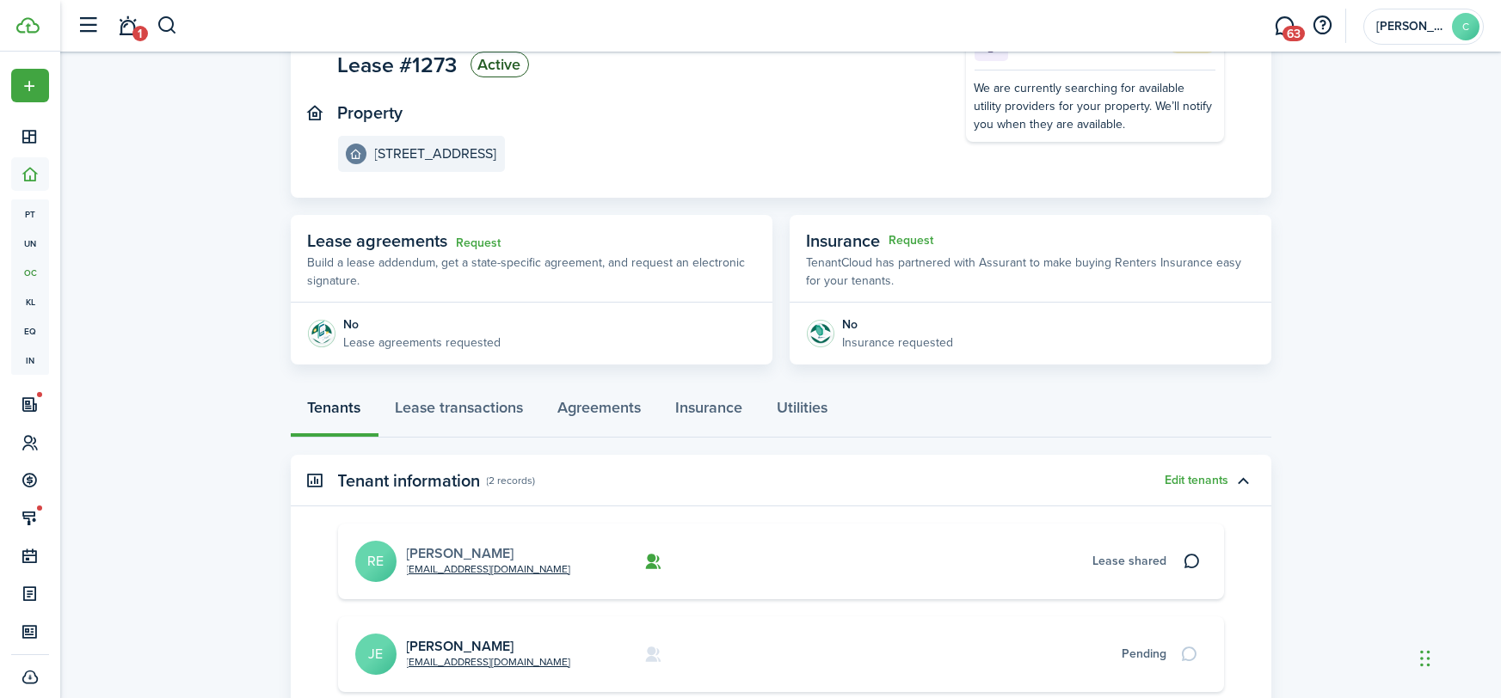
click at [450, 548] on link "[PERSON_NAME]" at bounding box center [460, 553] width 107 height 20
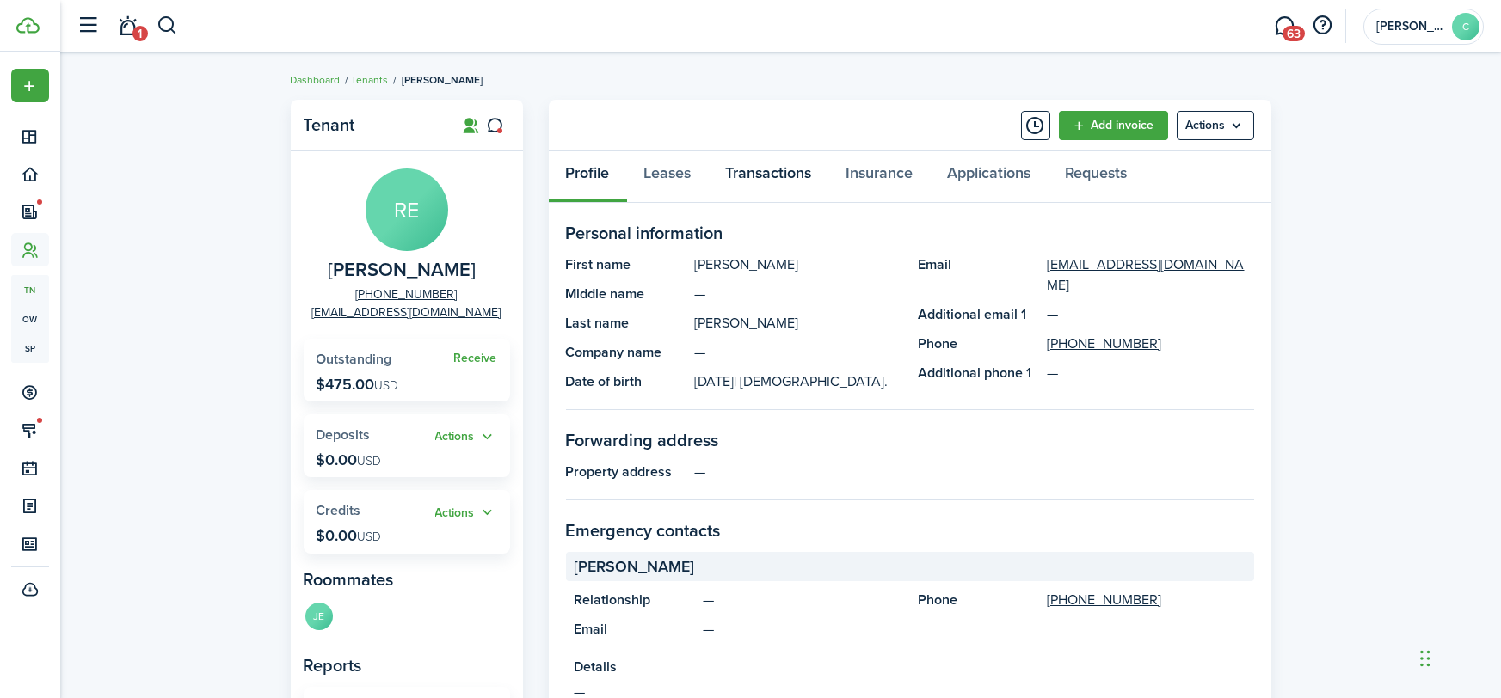
click at [773, 177] on link "Transactions" at bounding box center [769, 177] width 120 height 52
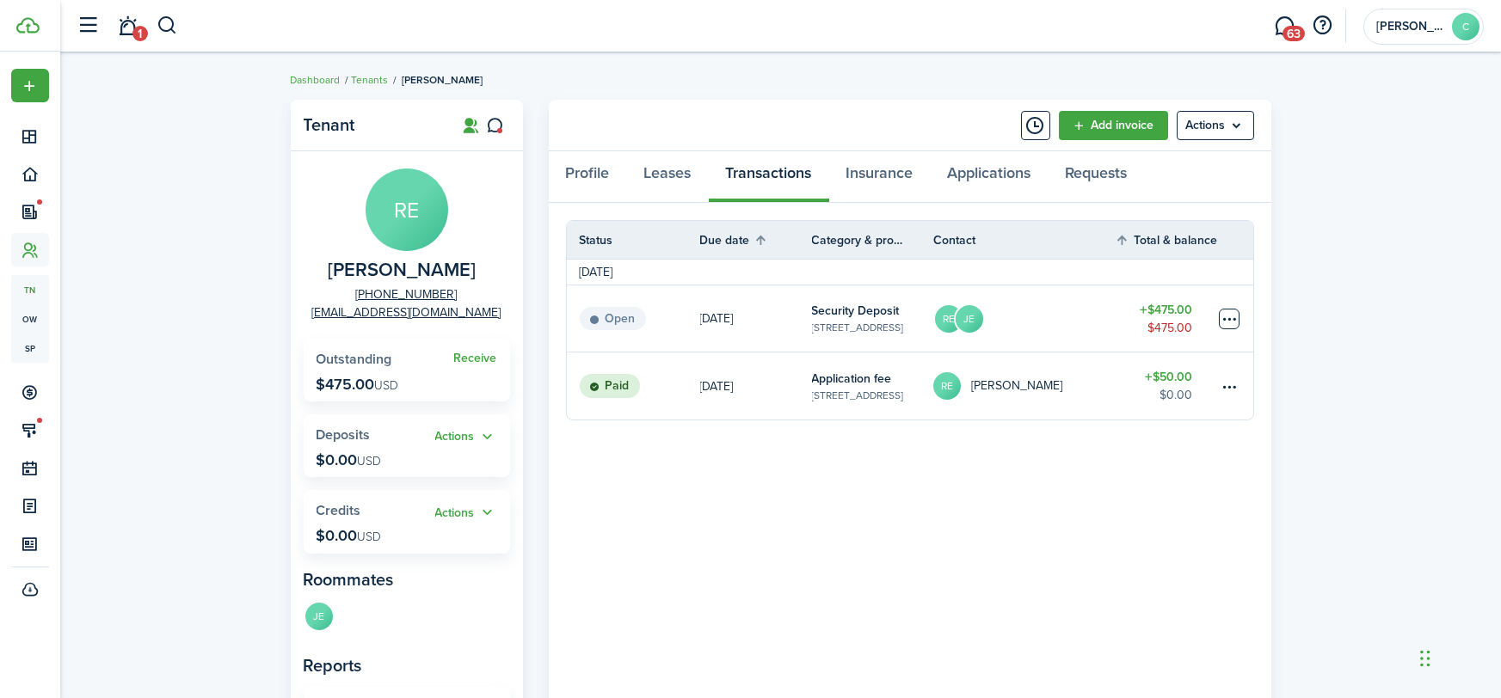
click at [1225, 328] on table-menu-btn-icon at bounding box center [1229, 319] width 21 height 21
click at [1199, 384] on link "Mark as paid" at bounding box center [1165, 381] width 150 height 29
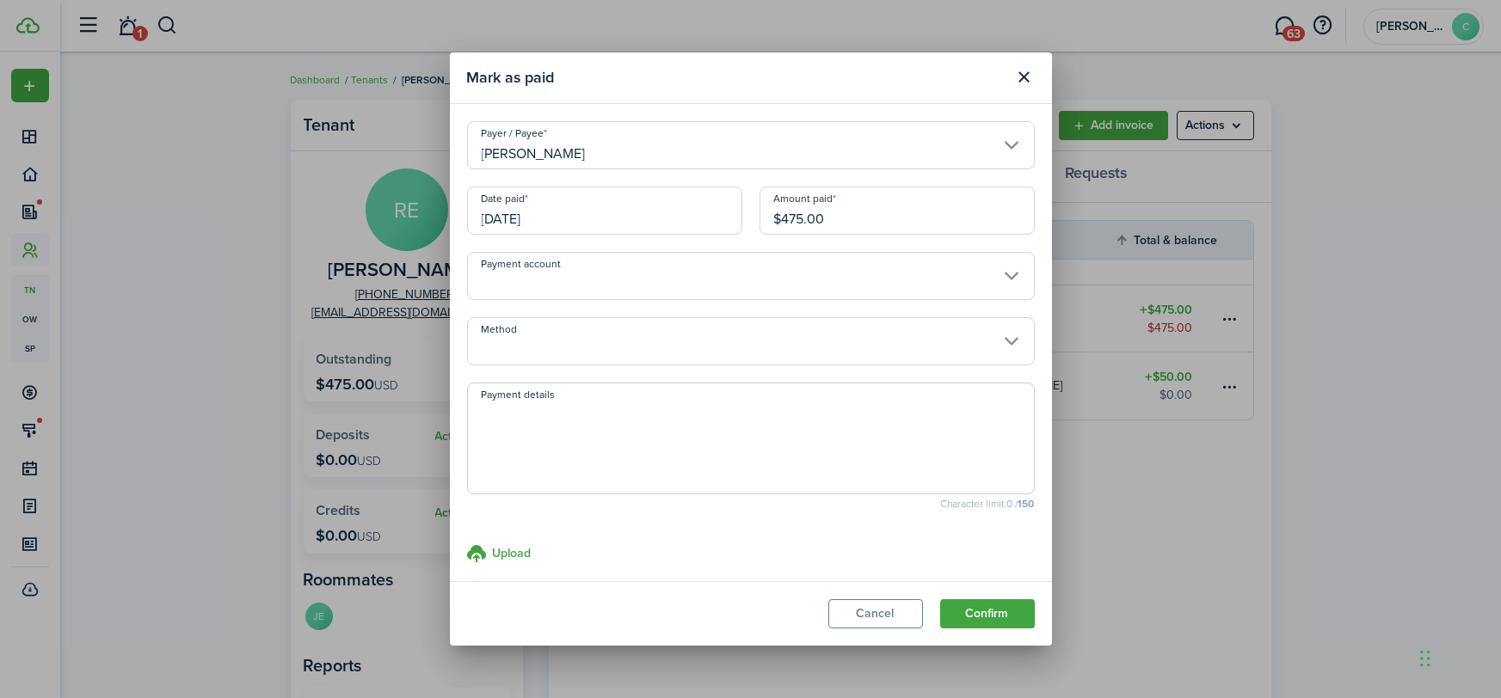
click at [573, 347] on input "Method" at bounding box center [751, 341] width 568 height 48
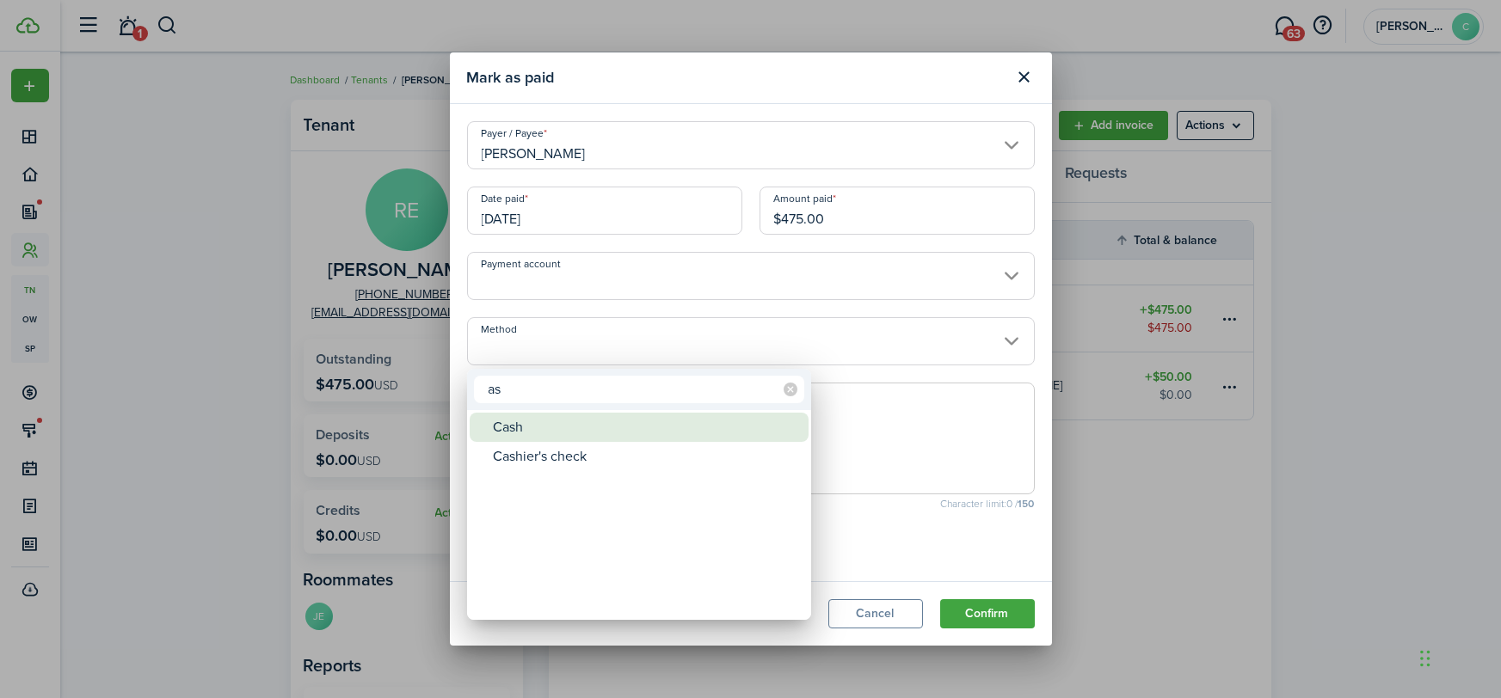
type input "as"
click at [546, 421] on div "Cash" at bounding box center [646, 427] width 304 height 29
type input "Cash"
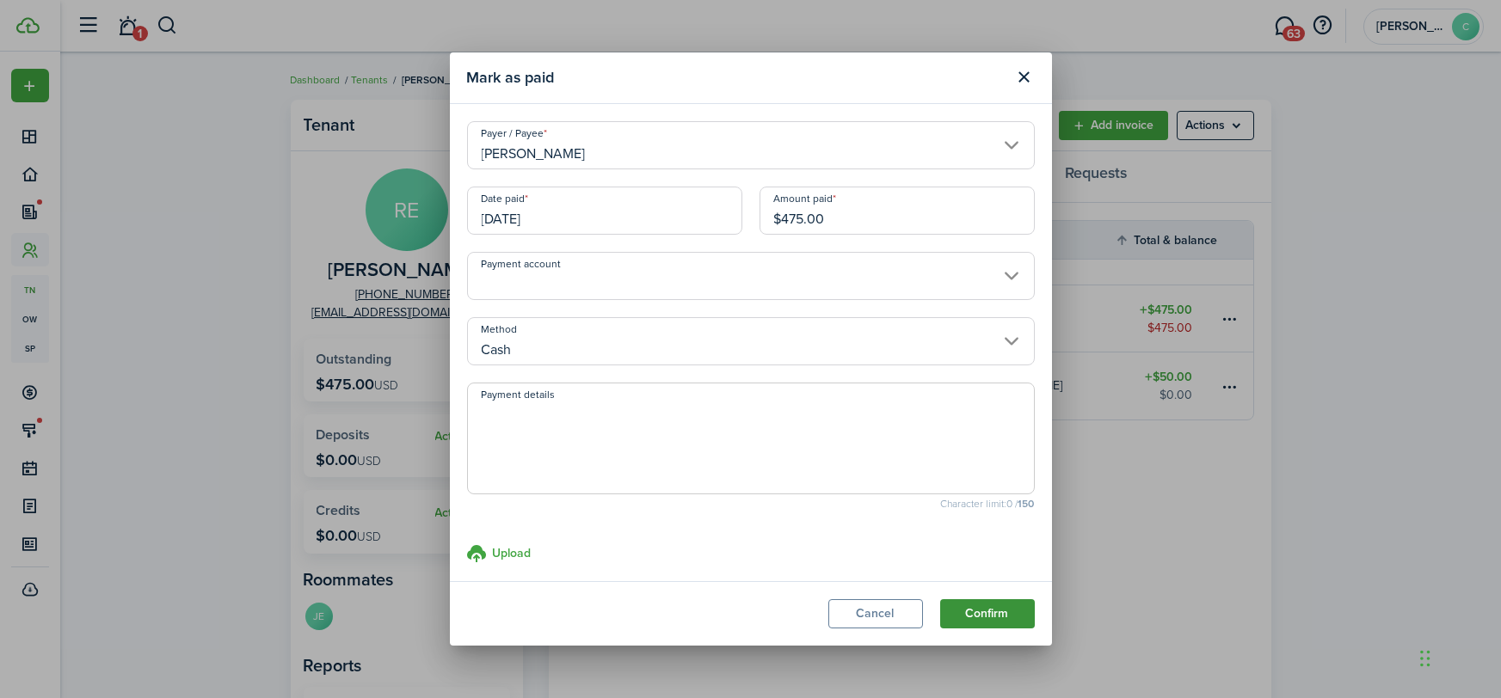
click at [1003, 619] on button "Confirm" at bounding box center [987, 613] width 95 height 29
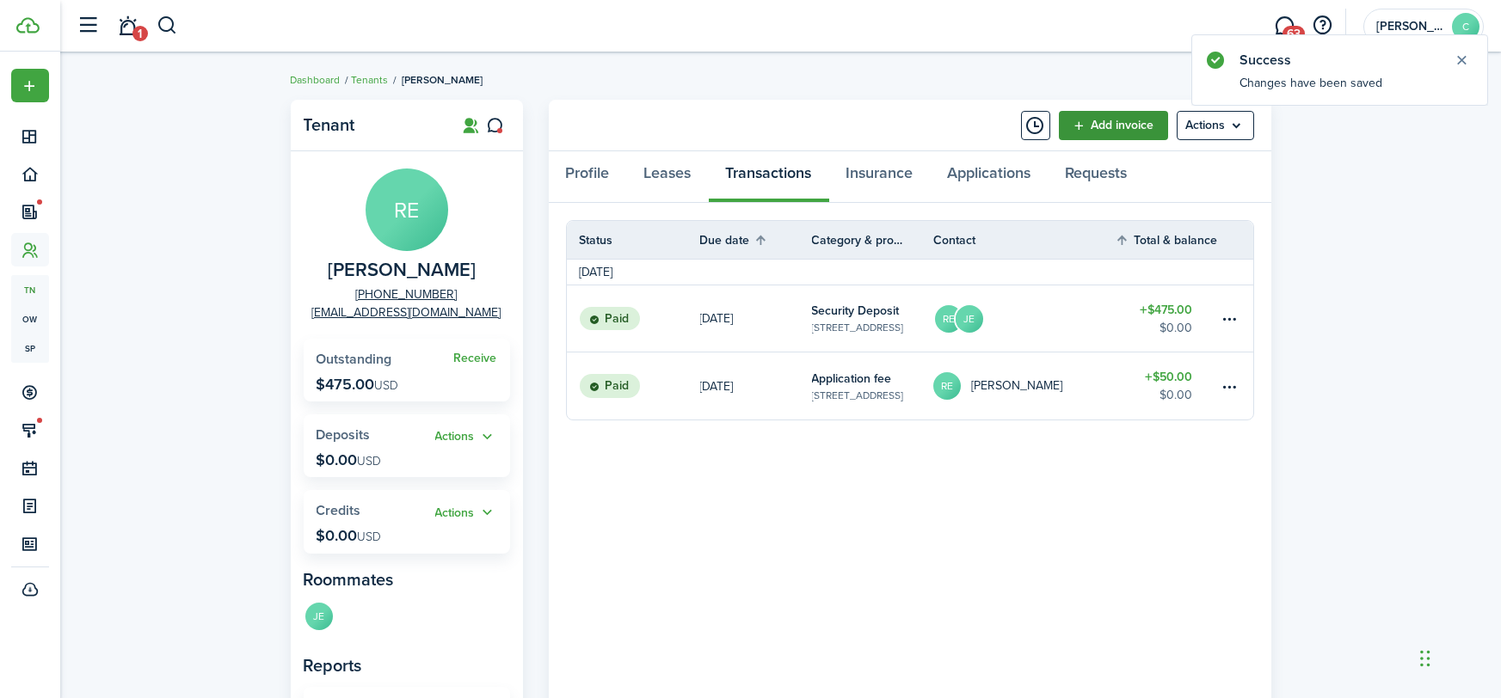
click at [1139, 124] on link "Add invoice" at bounding box center [1113, 125] width 109 height 29
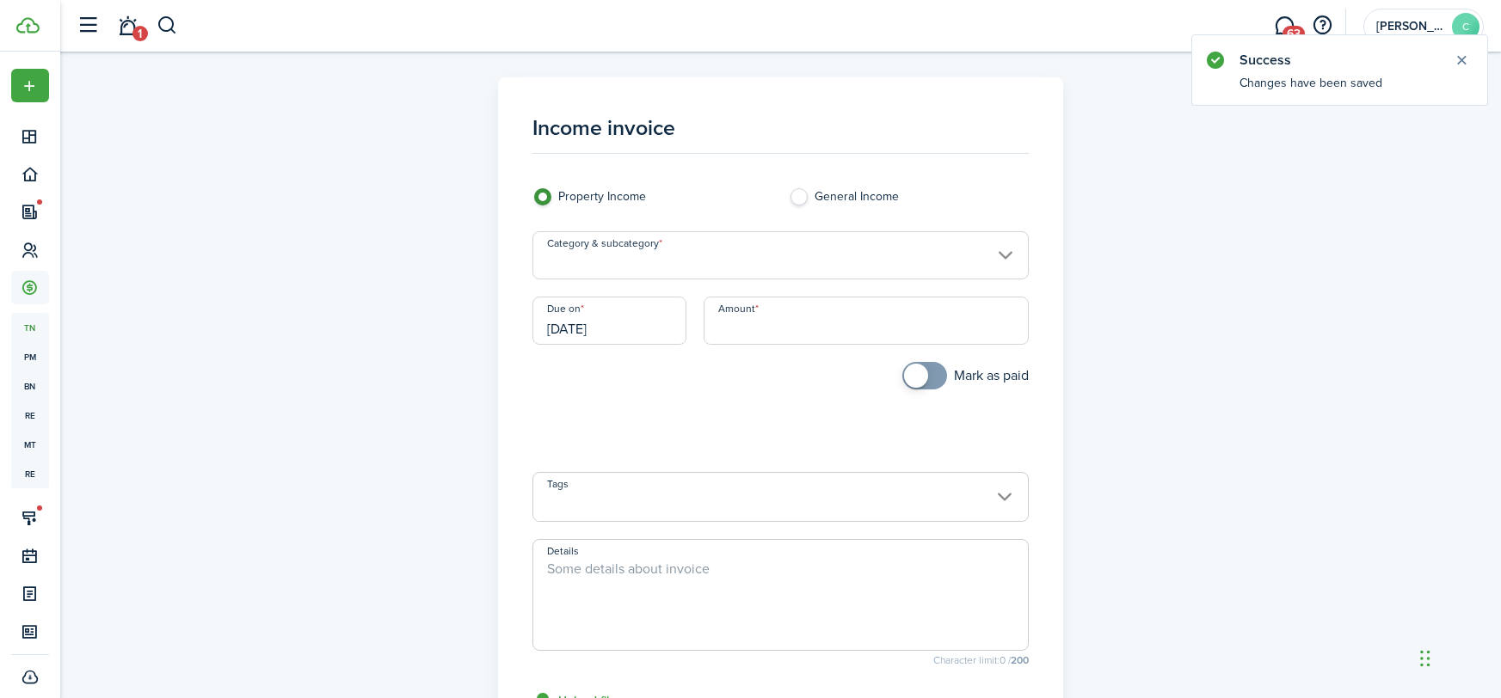
click at [679, 261] on input "Category & subcategory" at bounding box center [780, 255] width 496 height 48
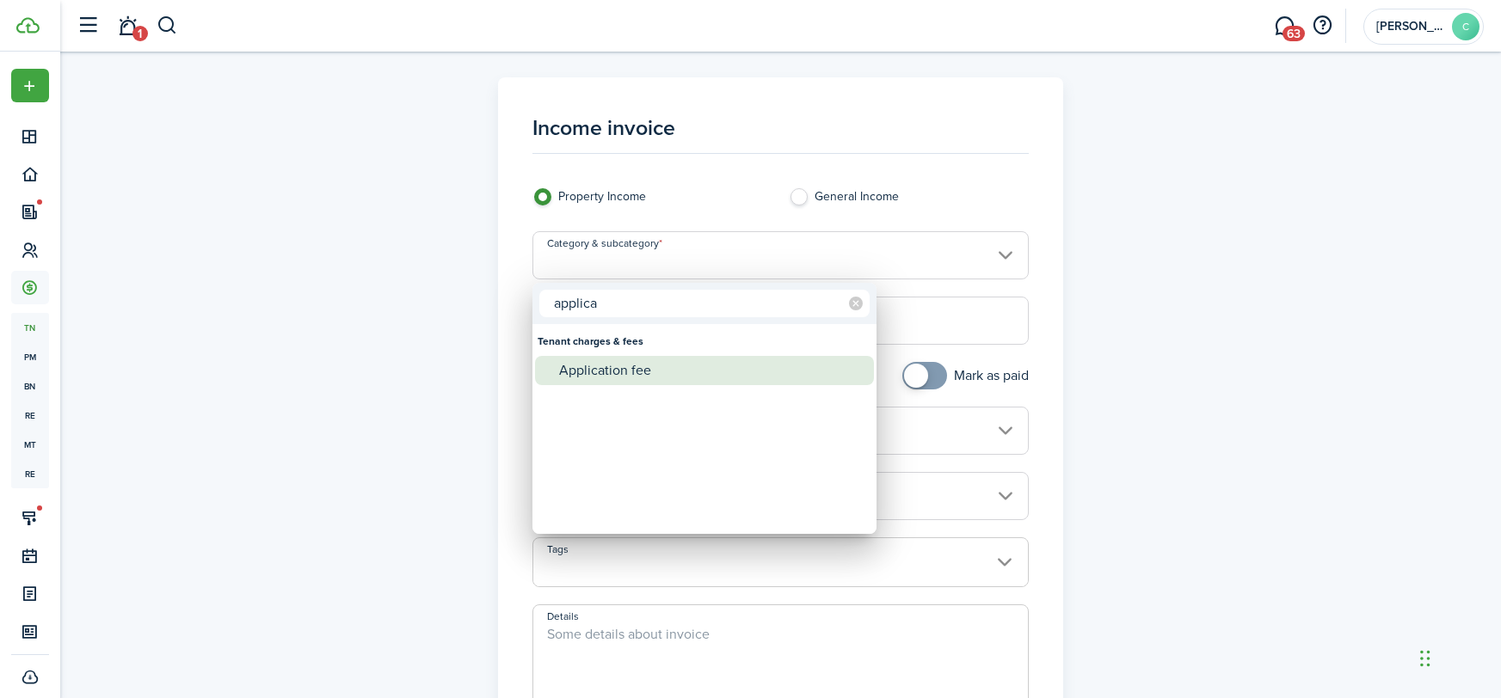
type input "applica"
click at [634, 365] on div "Application fee" at bounding box center [711, 370] width 304 height 29
type input "Tenant charges & fees / Application fee"
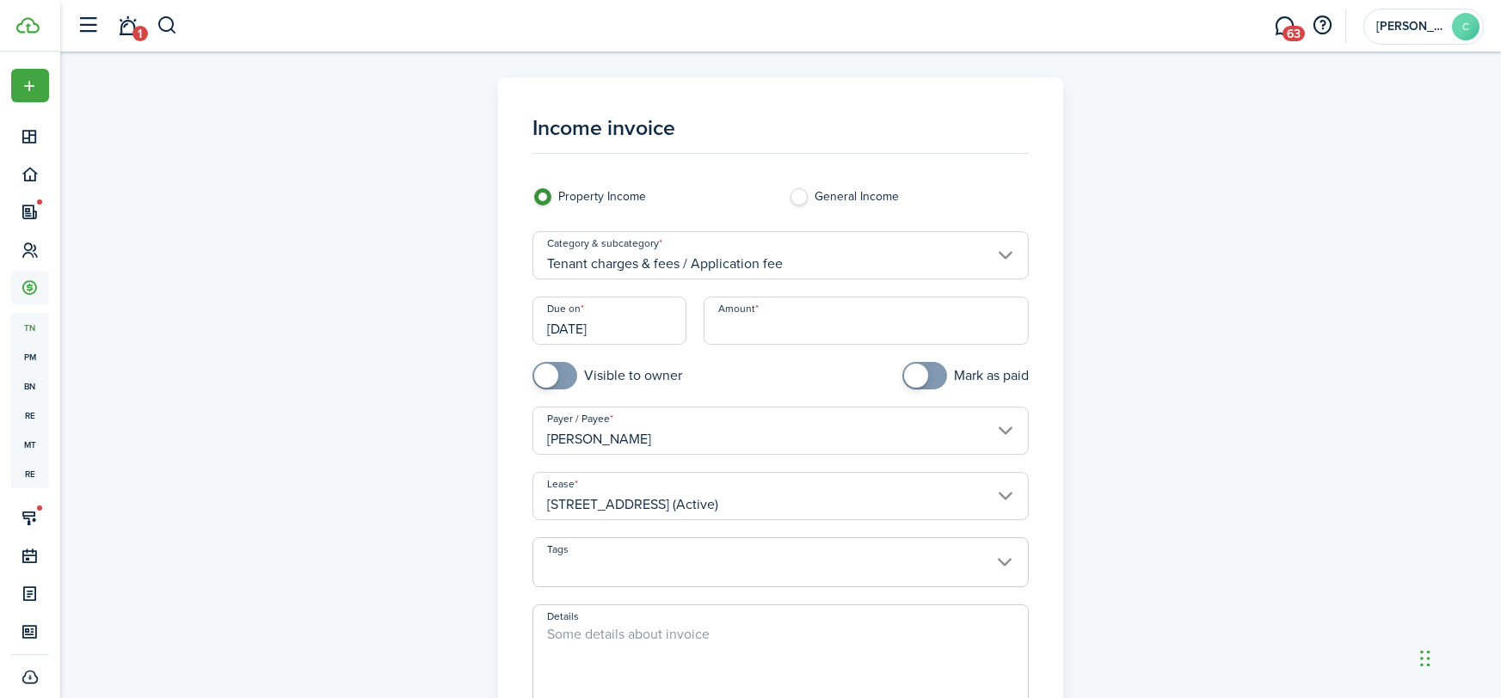
click at [773, 319] on input "Amount" at bounding box center [865, 321] width 325 height 48
type input "$50.00"
click at [620, 626] on textarea "Details" at bounding box center [780, 665] width 494 height 83
click at [555, 431] on input "[PERSON_NAME]" at bounding box center [780, 431] width 496 height 48
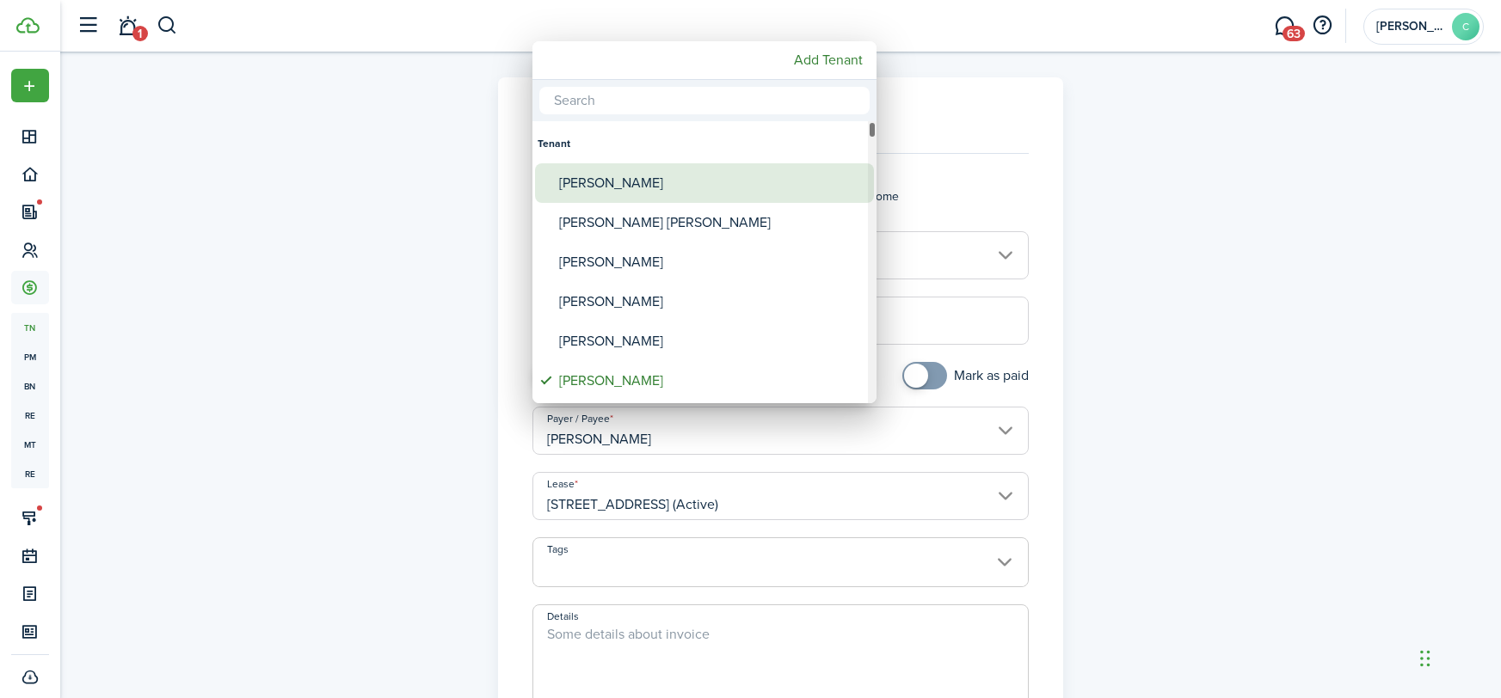
click at [595, 187] on div "[PERSON_NAME]" at bounding box center [711, 183] width 304 height 40
type input "[PERSON_NAME]"
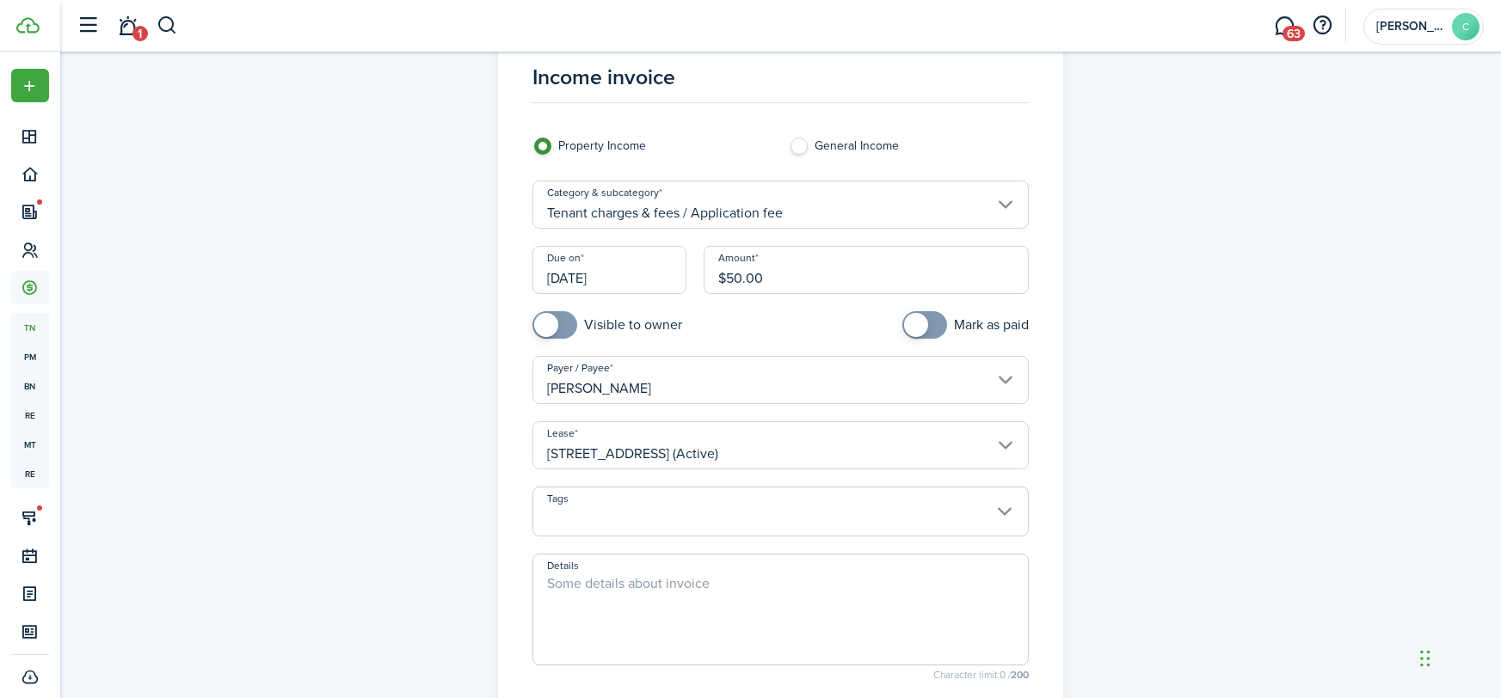
scroll to position [182, 0]
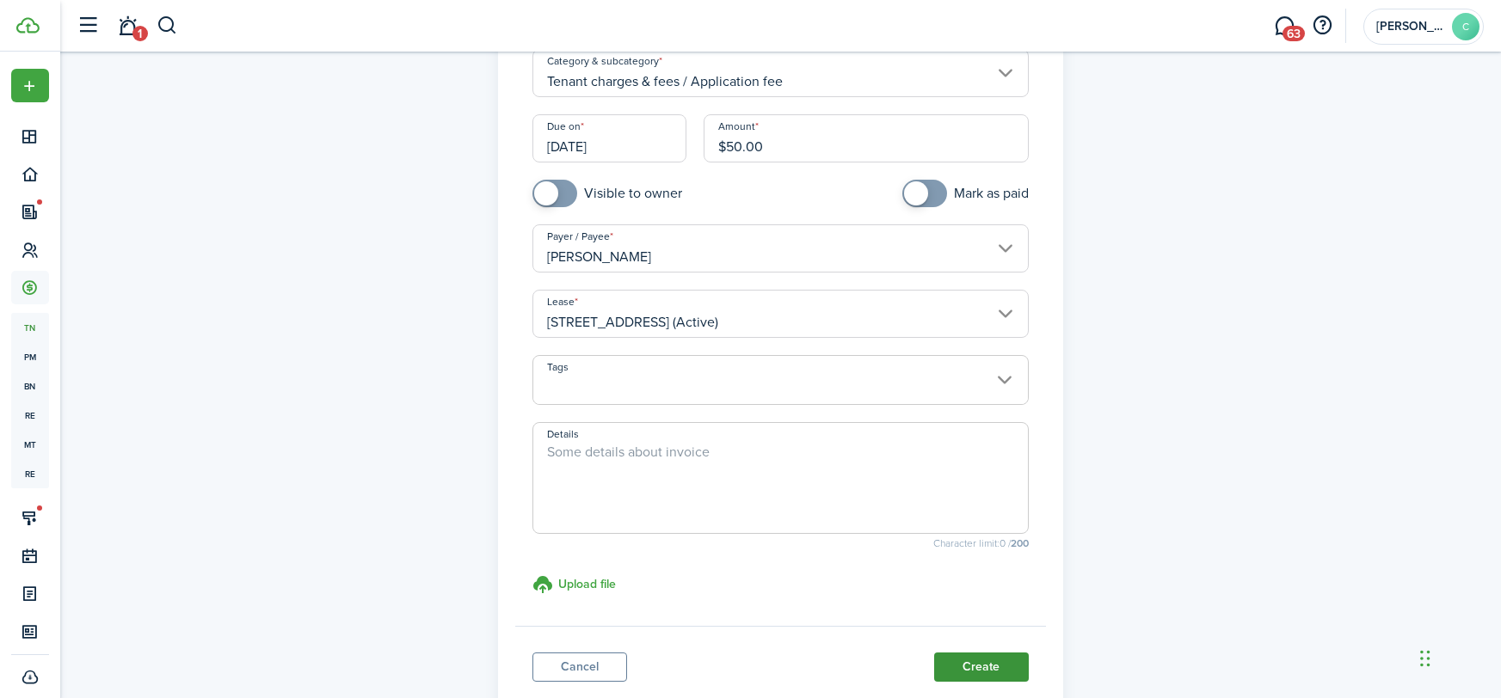
click at [1006, 668] on button "Create" at bounding box center [981, 667] width 95 height 29
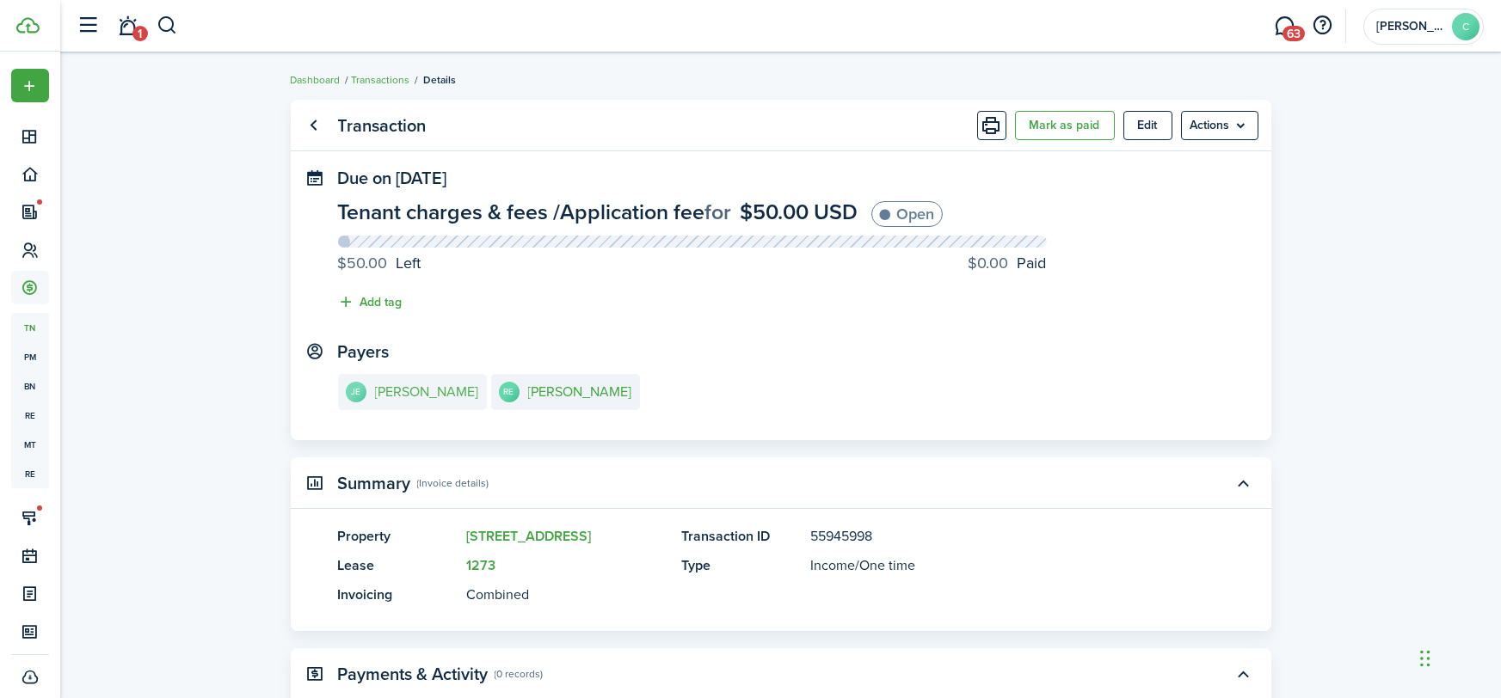
click at [436, 381] on link "[PERSON_NAME]" at bounding box center [412, 392] width 149 height 36
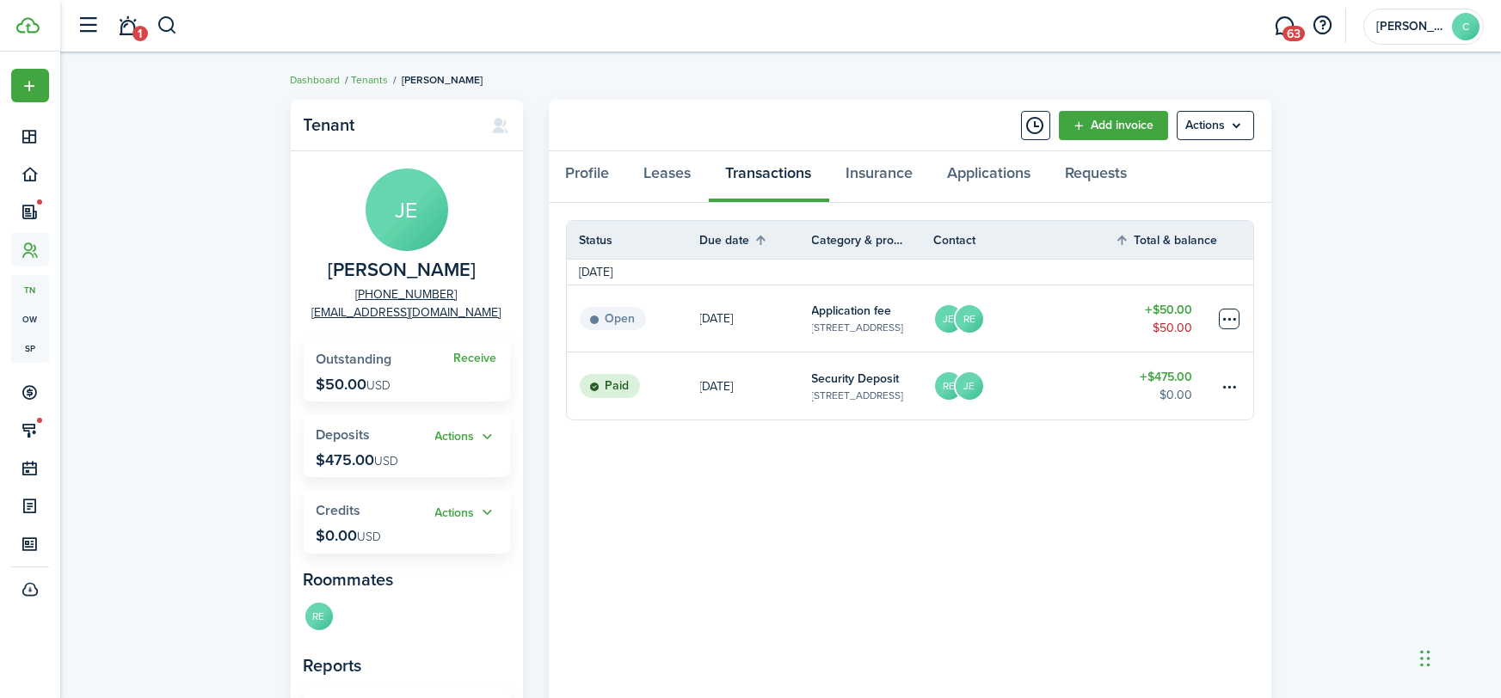
click at [1220, 318] on table-menu-btn-icon at bounding box center [1229, 319] width 21 height 21
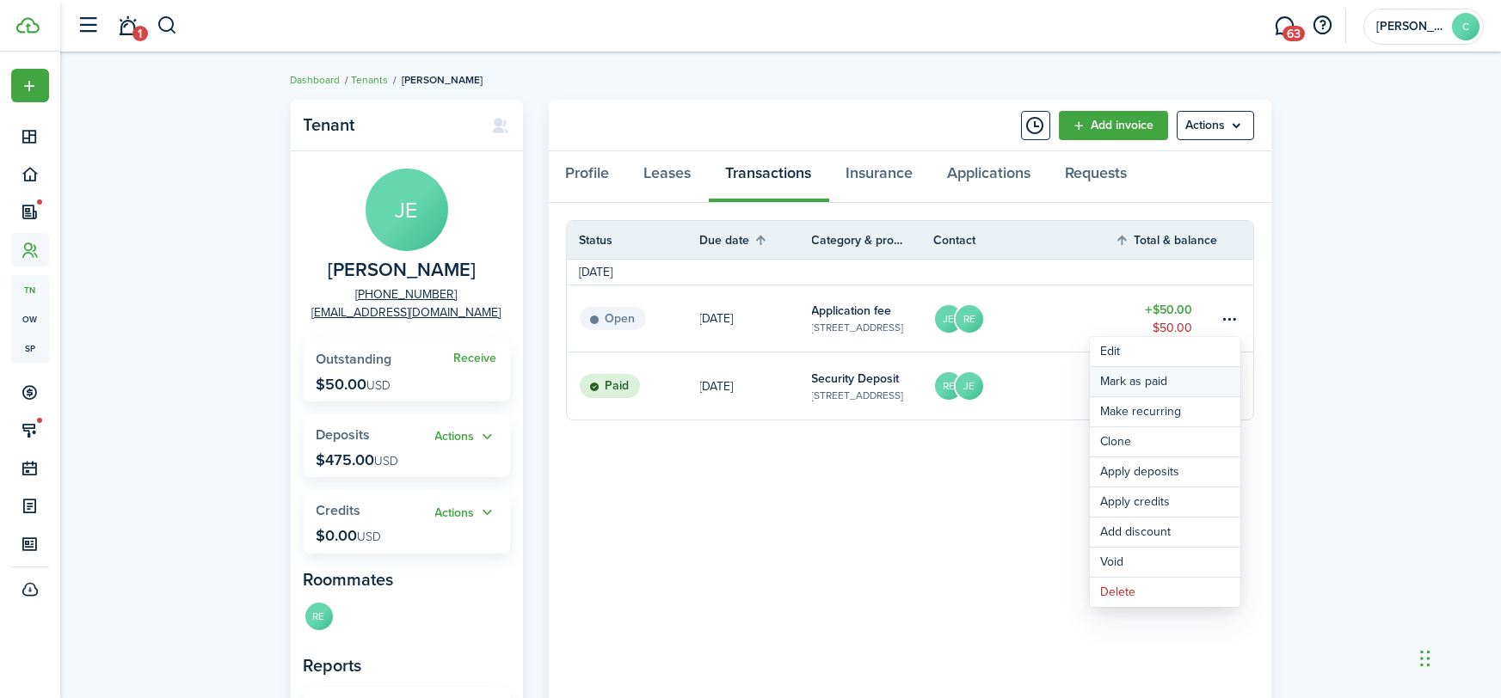
click at [1153, 394] on link "Mark as paid" at bounding box center [1165, 381] width 150 height 29
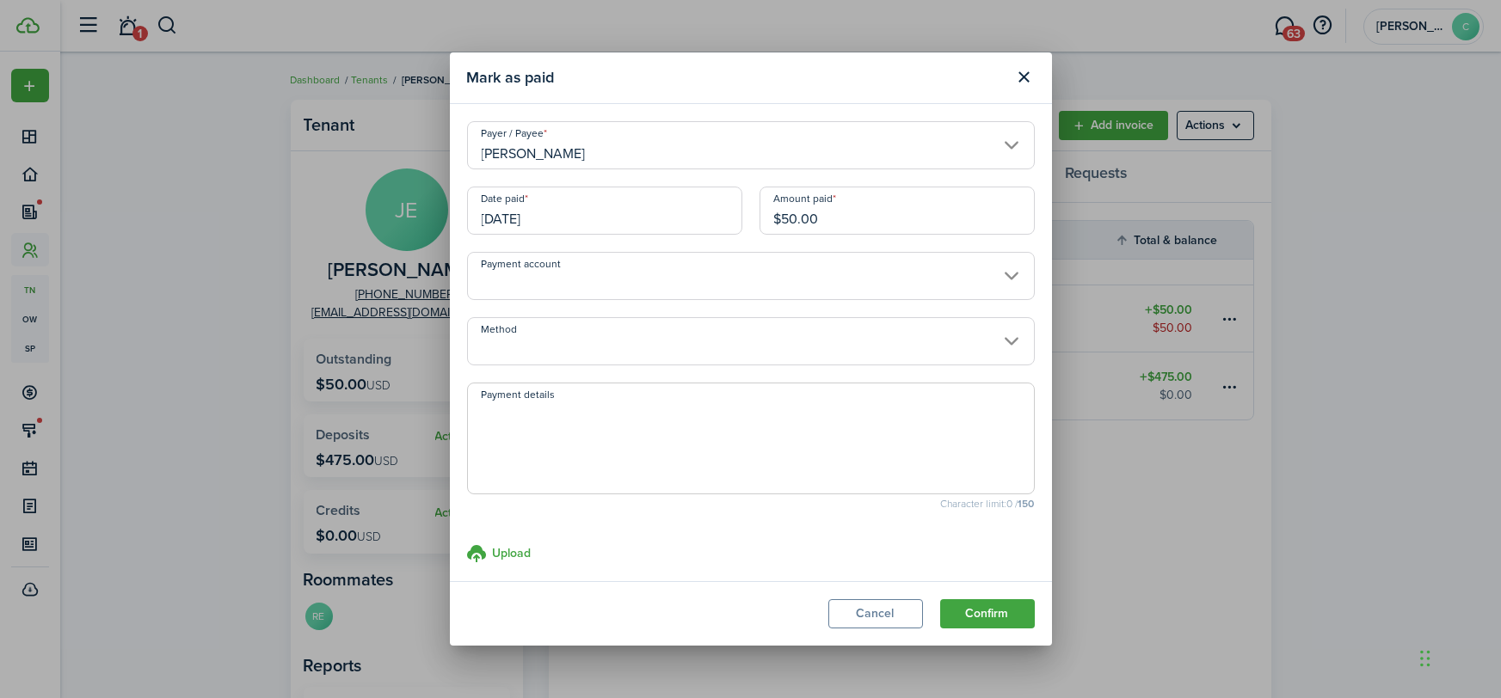
click at [530, 378] on modal-body "Payer / [PERSON_NAME] Date paid [DATE] Amount paid $50.00 Payment account Metho…" at bounding box center [751, 342] width 602 height 477
click at [524, 353] on input "Method" at bounding box center [751, 341] width 568 height 48
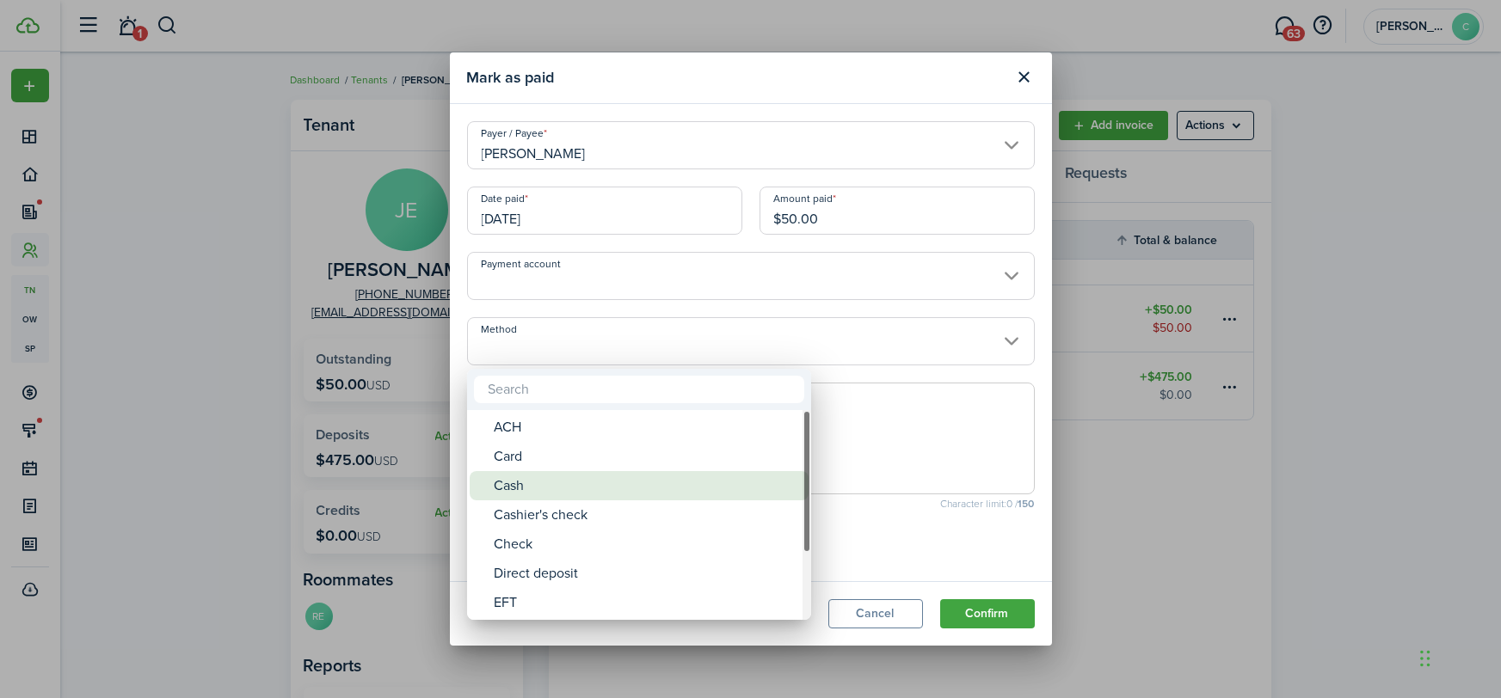
click at [523, 482] on div "Cash" at bounding box center [646, 485] width 304 height 29
type input "Cash"
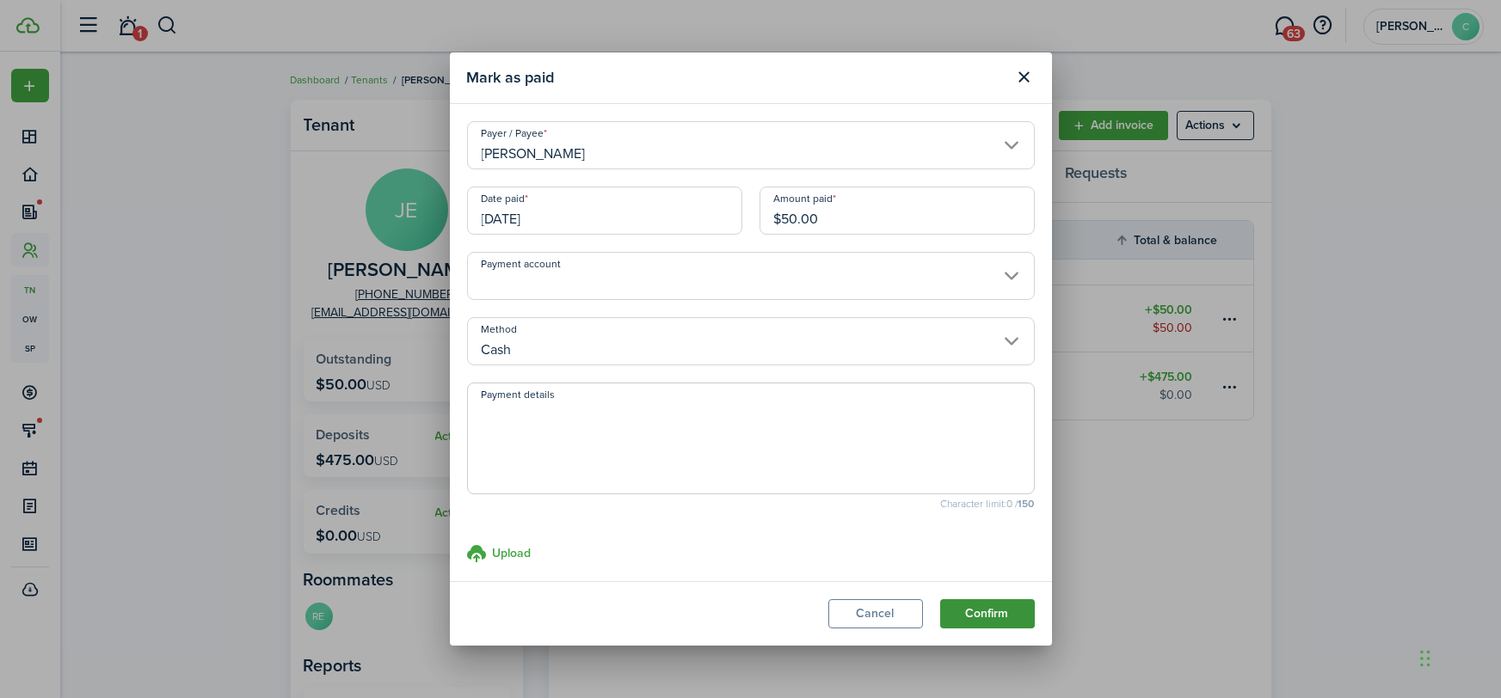
click at [962, 606] on button "Confirm" at bounding box center [987, 613] width 95 height 29
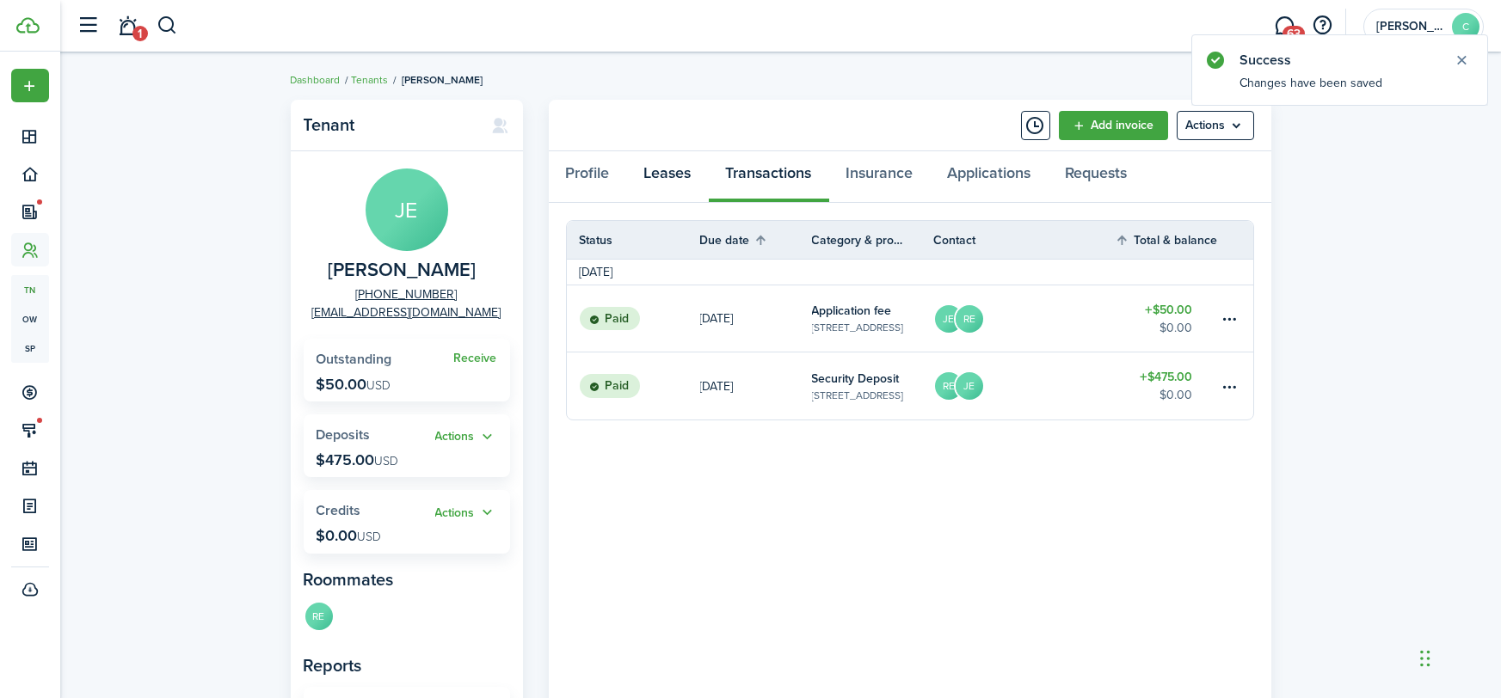
click at [669, 169] on link "Leases" at bounding box center [668, 177] width 82 height 52
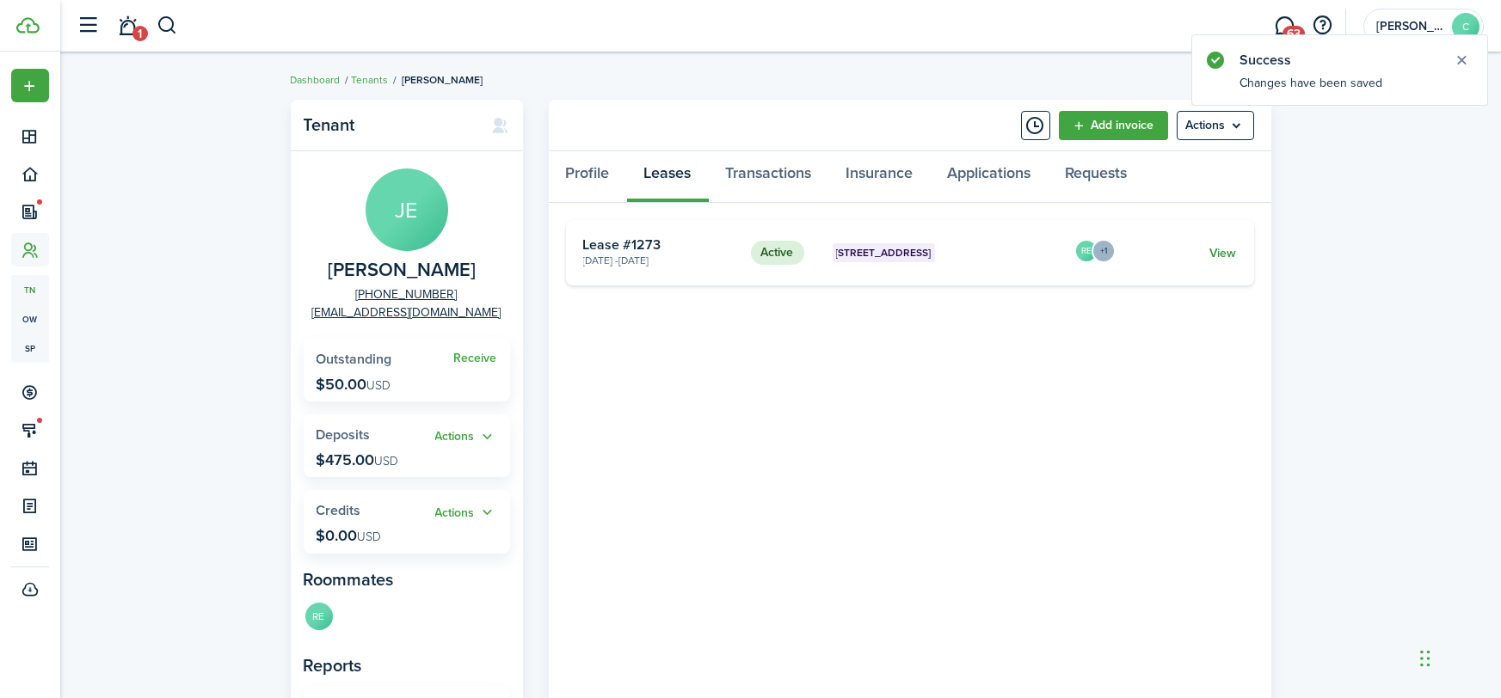
click at [1230, 257] on link "View" at bounding box center [1222, 253] width 27 height 18
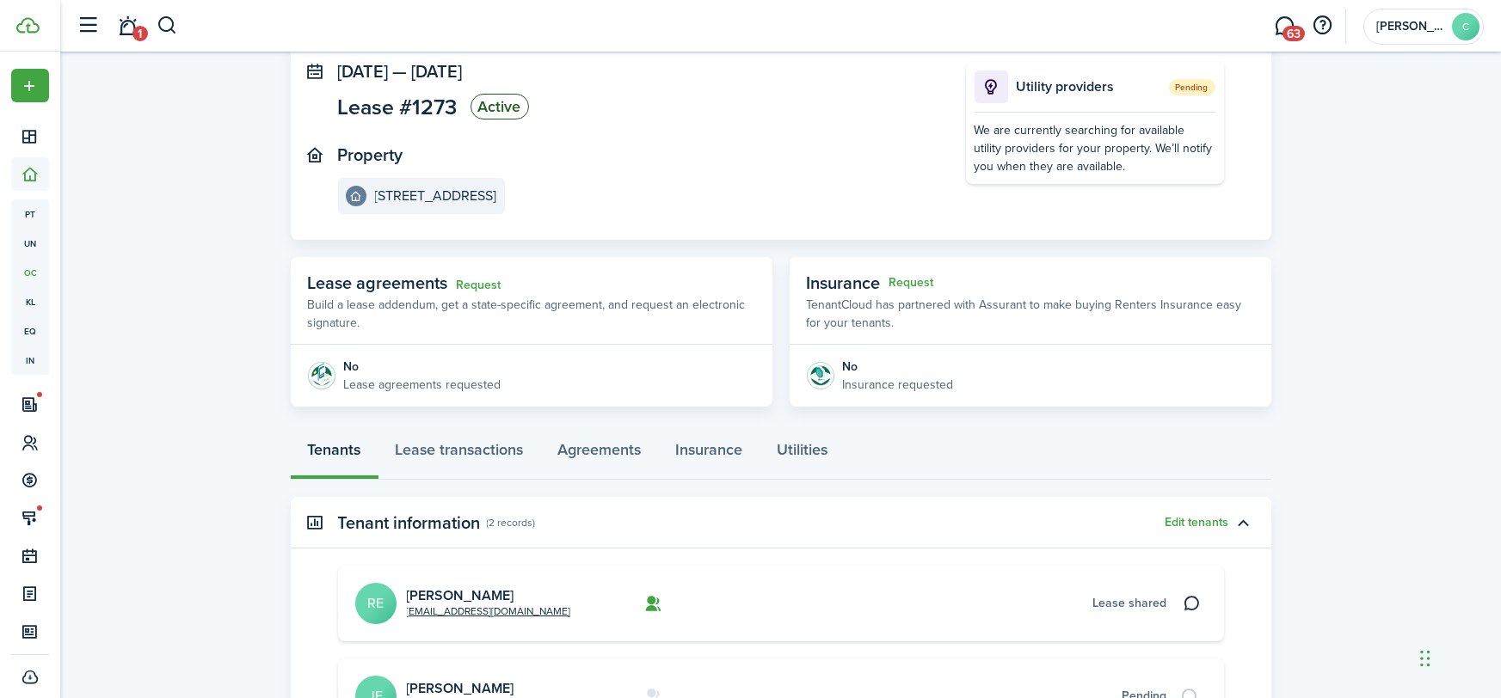
scroll to position [172, 0]
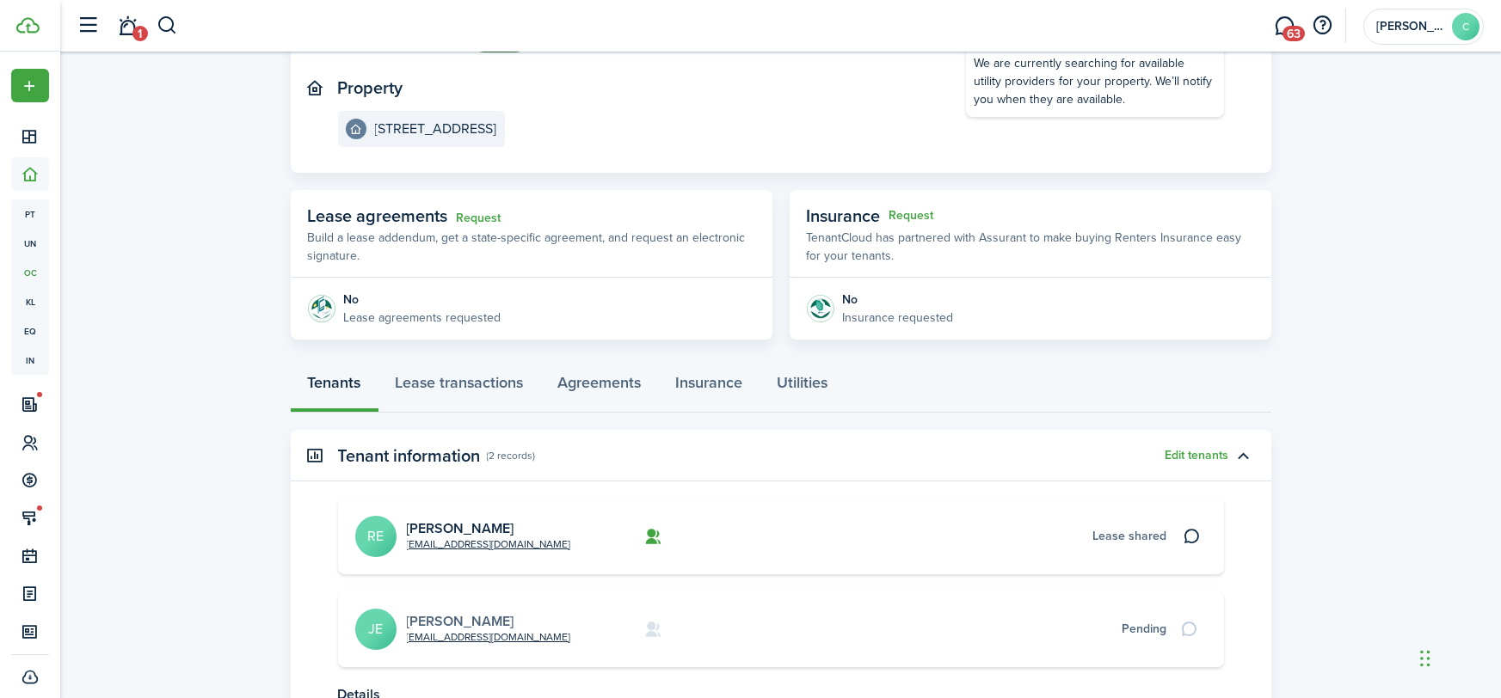
click at [447, 611] on card "[EMAIL_ADDRESS][DOMAIN_NAME] [PERSON_NAME] JE Pending" at bounding box center [781, 630] width 886 height 76
click at [450, 617] on link "[PERSON_NAME]" at bounding box center [460, 621] width 107 height 20
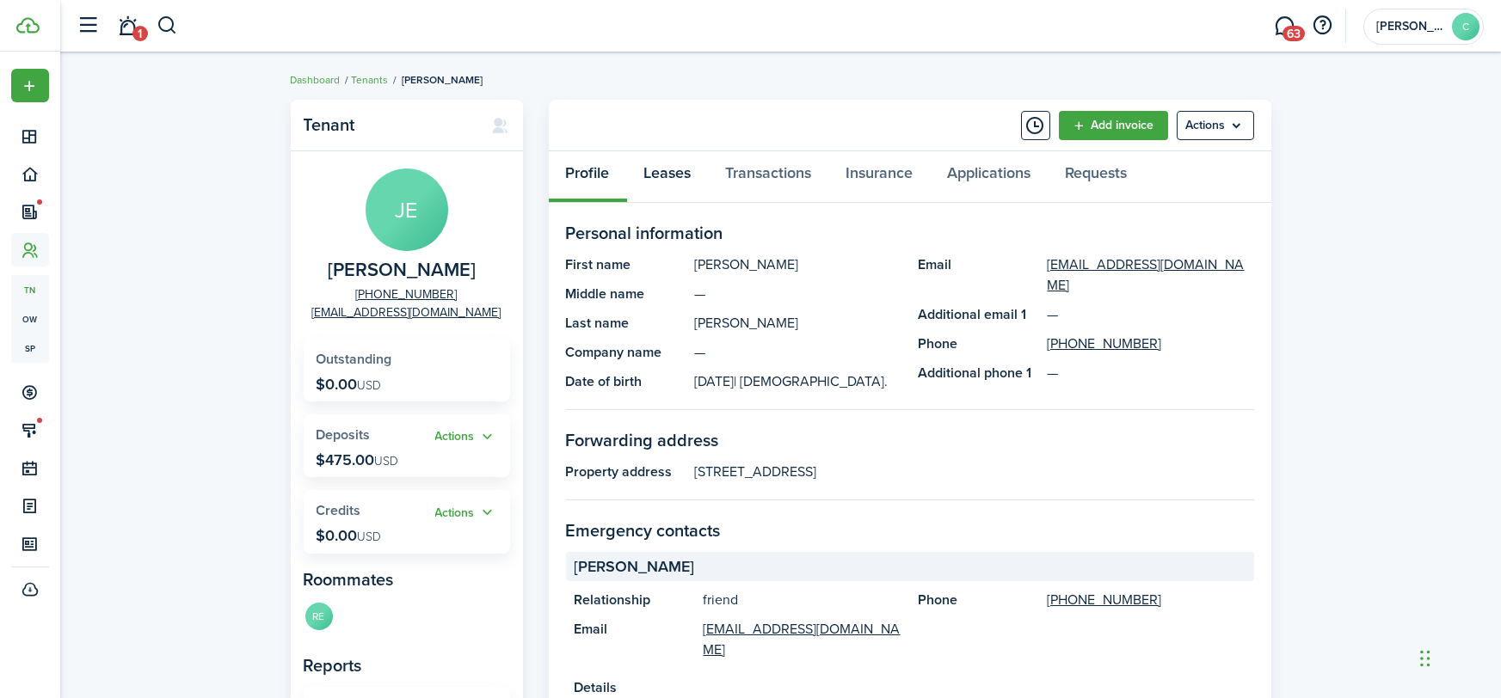
click at [678, 176] on link "Leases" at bounding box center [668, 177] width 82 height 52
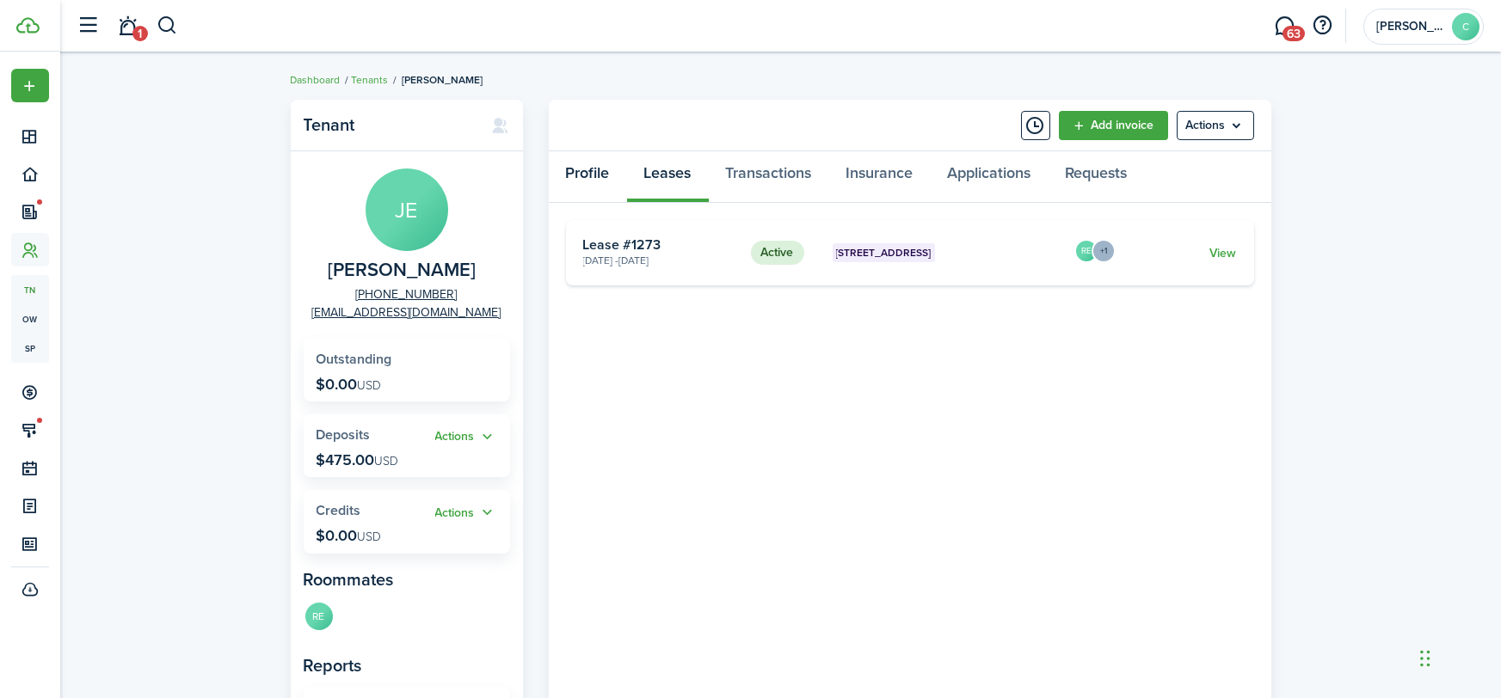
click at [605, 180] on link "Profile" at bounding box center [588, 177] width 78 height 52
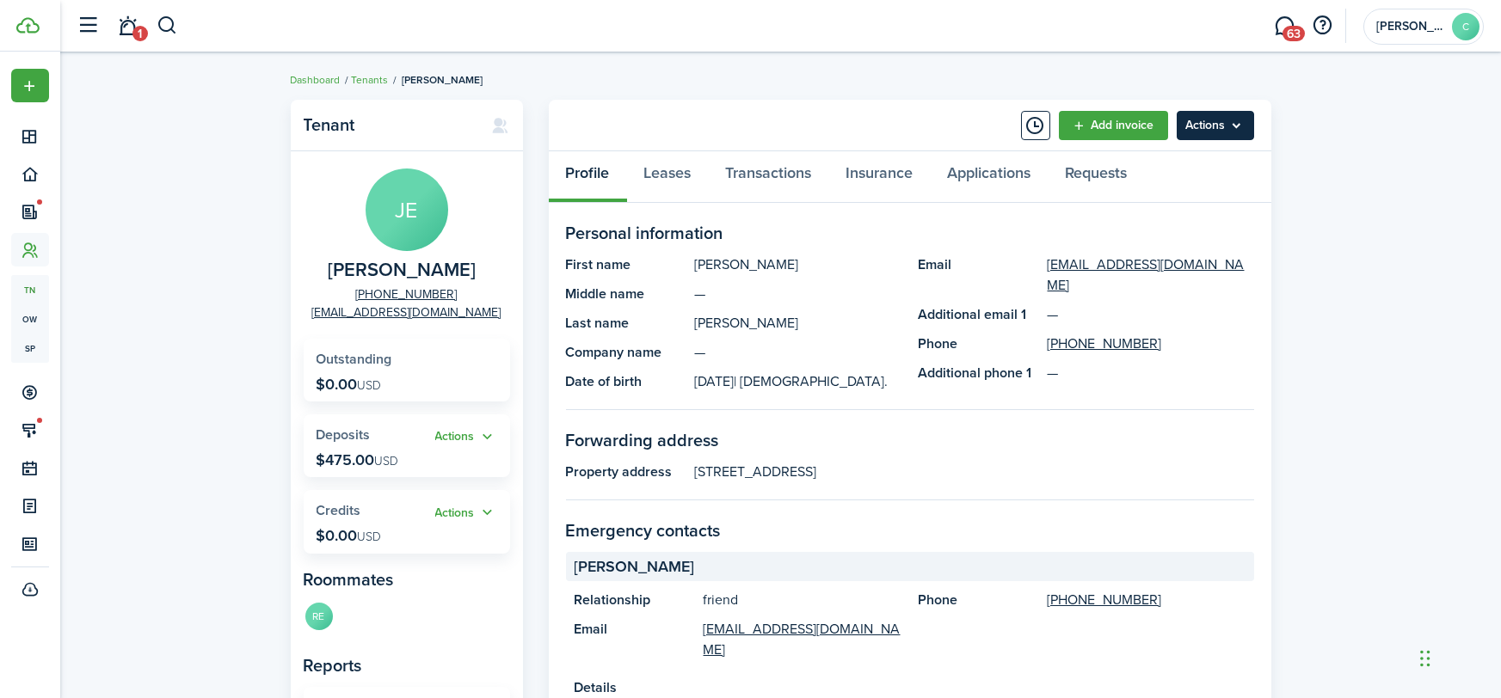
click at [1241, 132] on menu-btn "Actions" at bounding box center [1214, 125] width 77 height 29
click at [1217, 468] on panel-main-description "[STREET_ADDRESS]" at bounding box center [974, 472] width 559 height 21
click at [376, 77] on link "Tenants" at bounding box center [370, 79] width 37 height 15
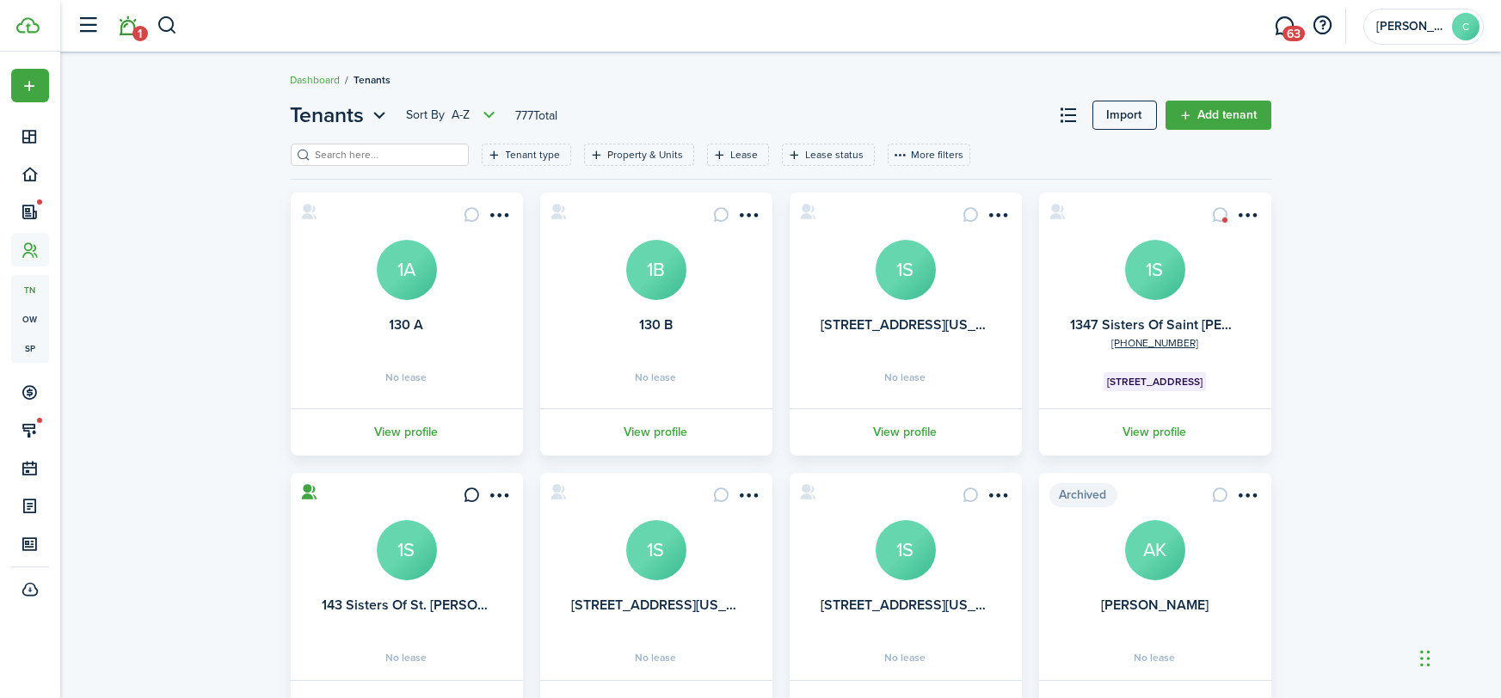
click at [131, 32] on link "1" at bounding box center [128, 26] width 33 height 44
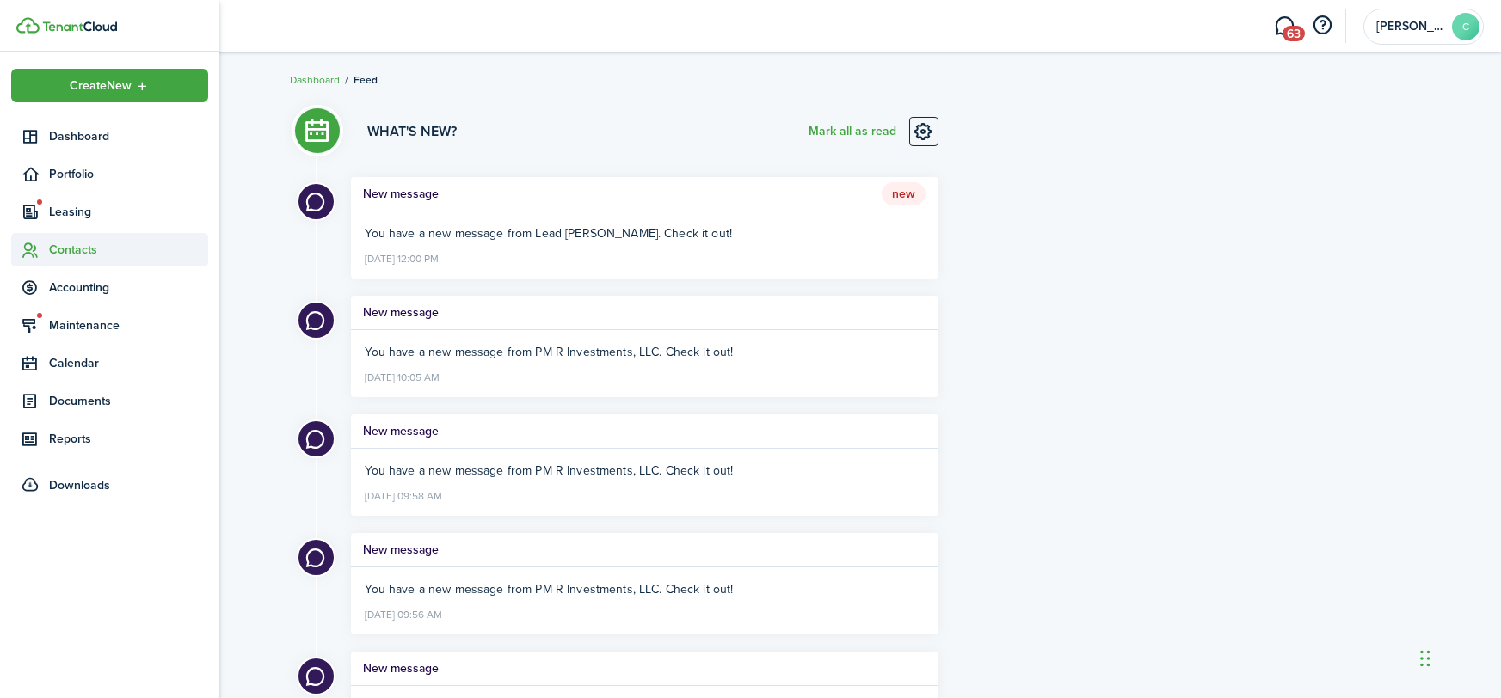
click at [67, 258] on span "Contacts" at bounding box center [128, 250] width 159 height 18
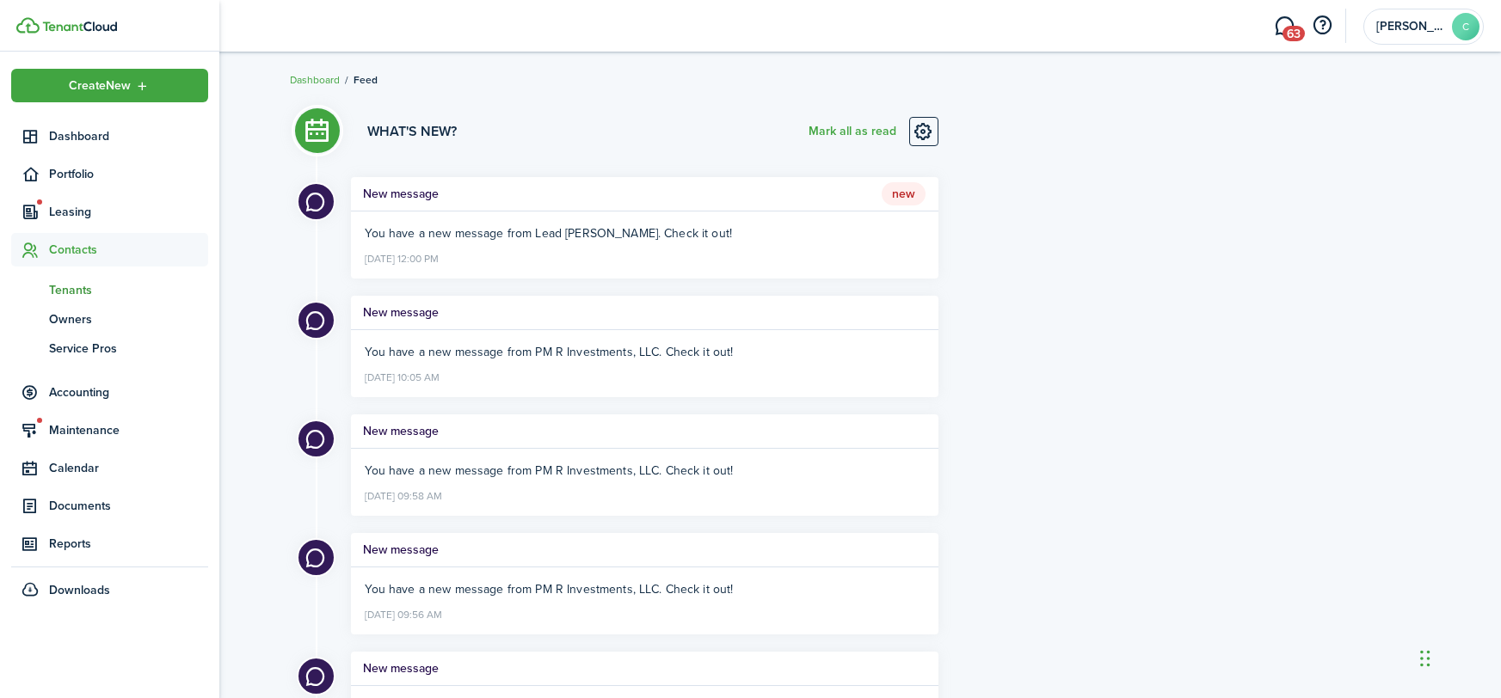
click at [63, 288] on span "Tenants" at bounding box center [128, 290] width 159 height 18
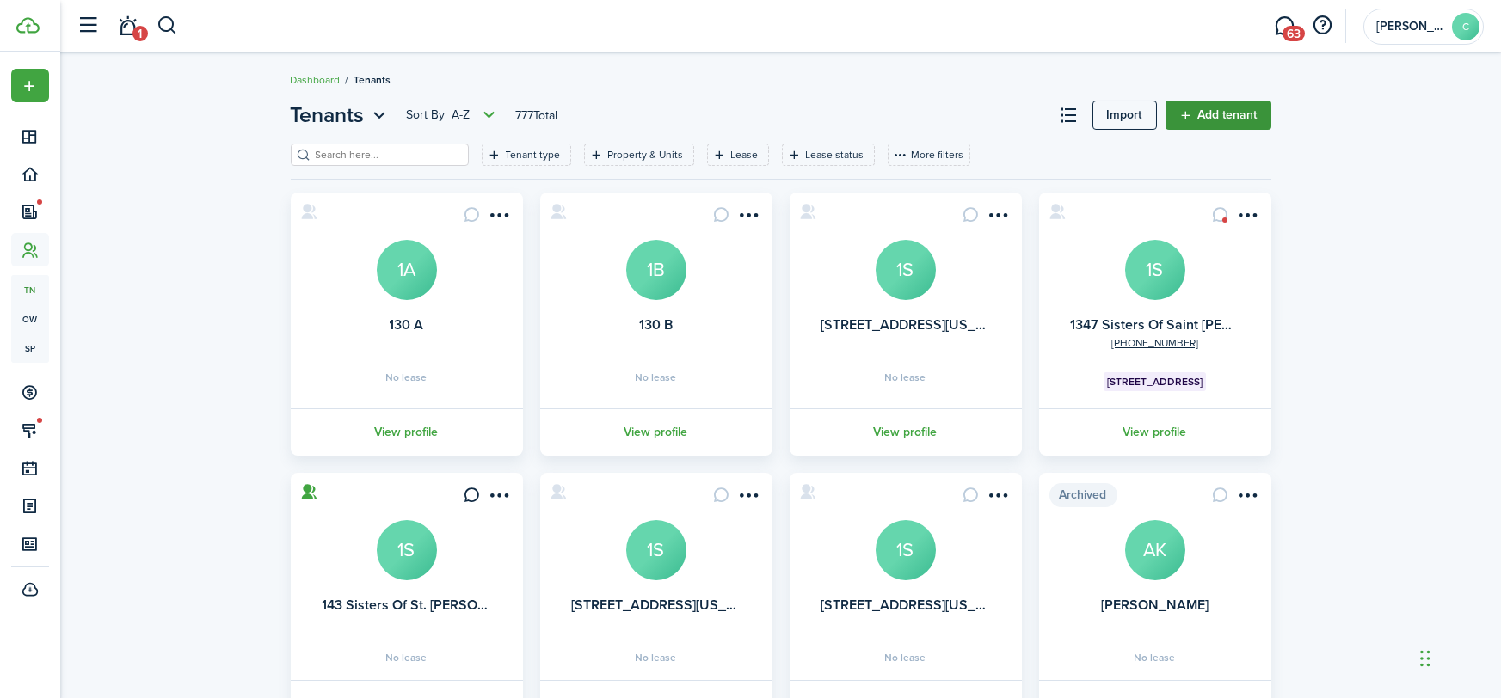
click at [1225, 114] on link "Add tenant" at bounding box center [1218, 115] width 106 height 29
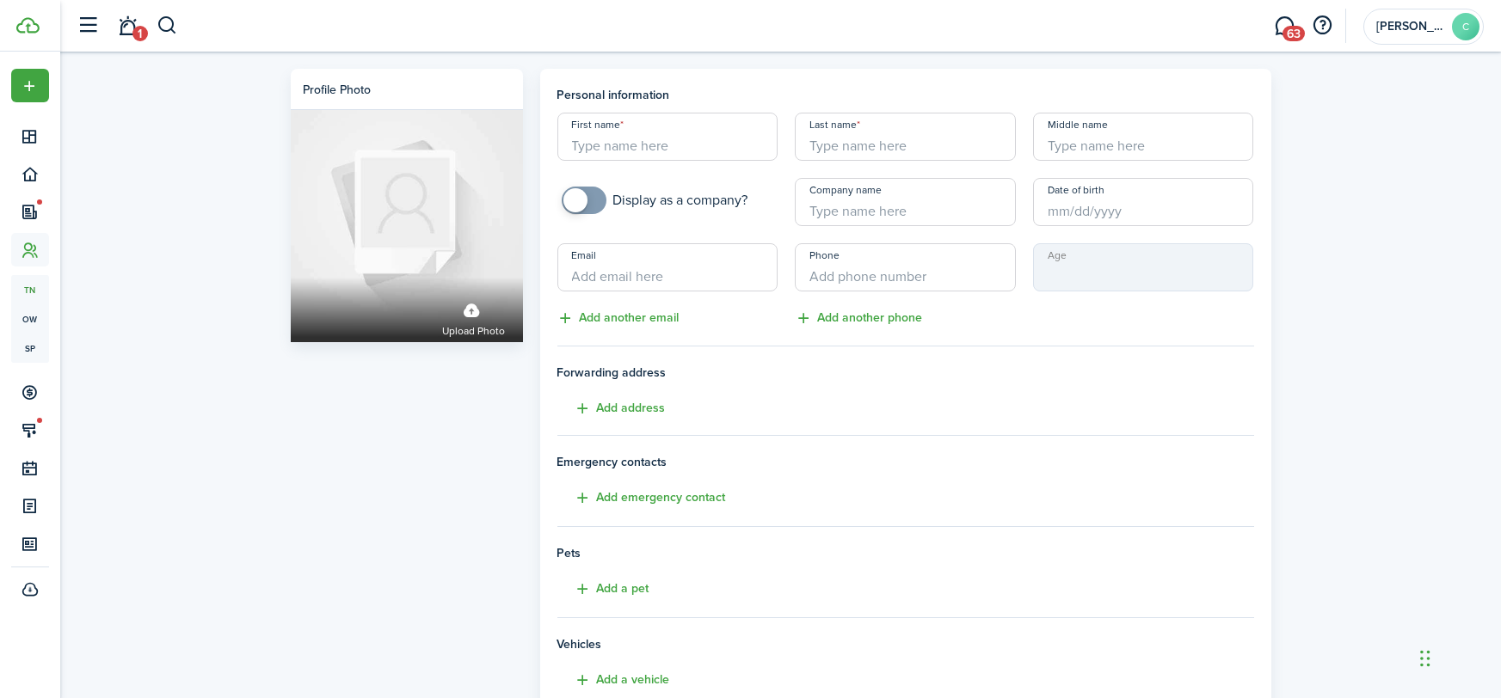
click at [704, 136] on input "First name" at bounding box center [667, 137] width 221 height 48
type input "[PERSON_NAME]"
click at [1149, 208] on input "Date of birth" at bounding box center [1143, 202] width 221 height 48
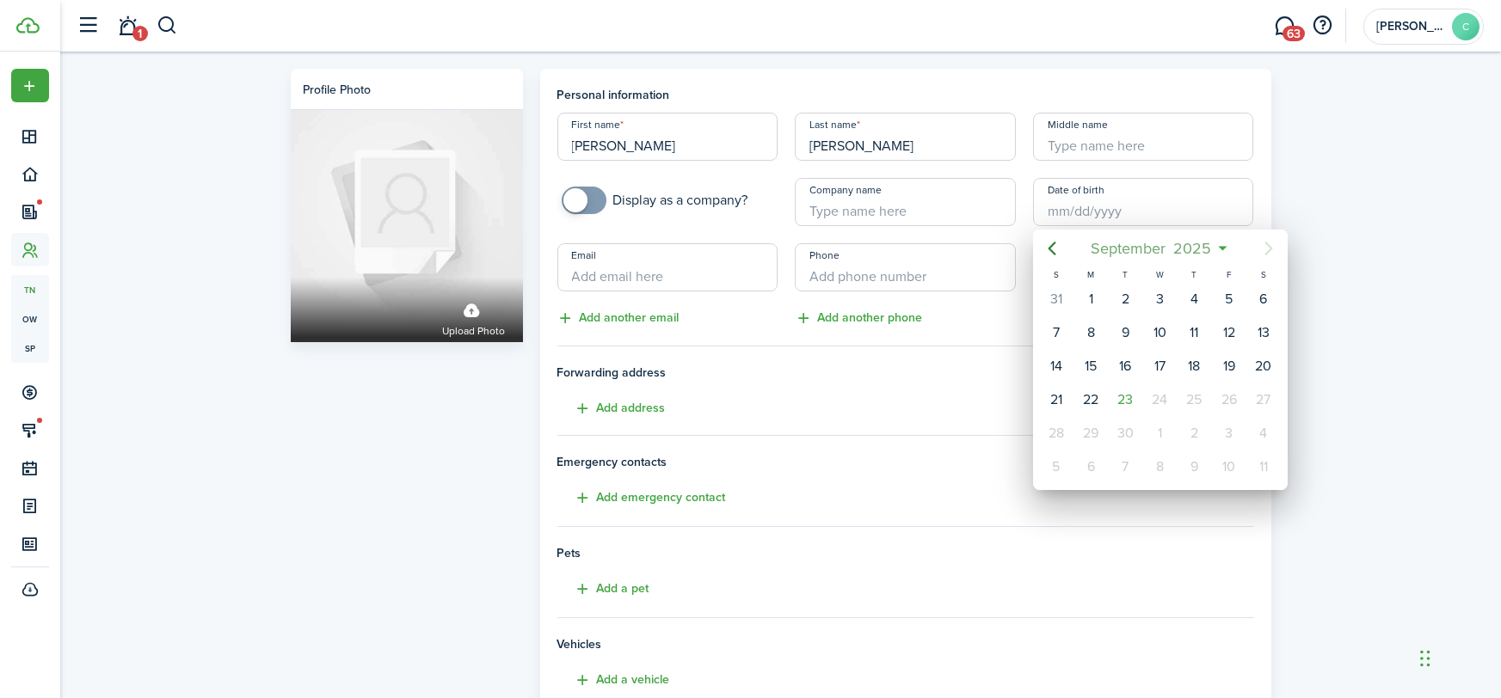
click at [1201, 242] on span "2025" at bounding box center [1193, 248] width 46 height 31
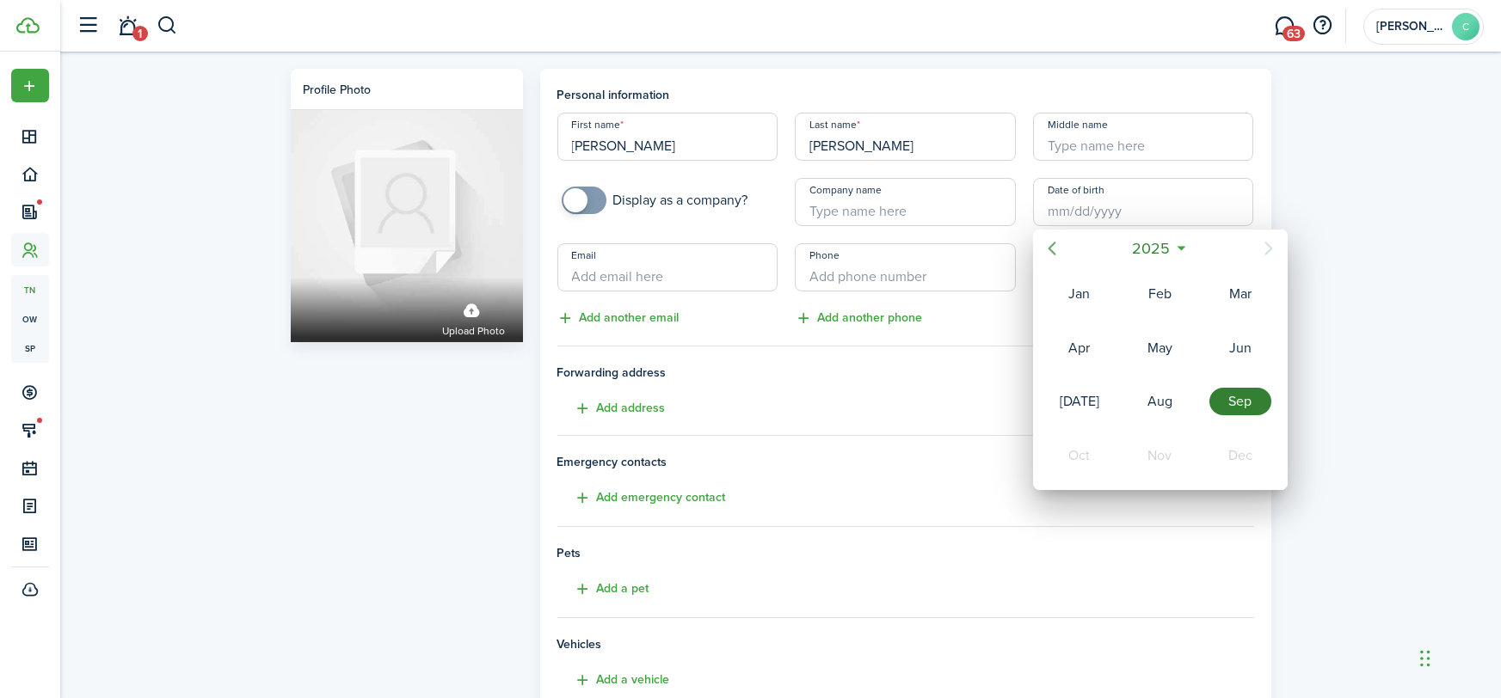
click at [1054, 247] on icon "Previous page" at bounding box center [1051, 248] width 21 height 21
click at [1151, 248] on span "2024" at bounding box center [1150, 248] width 45 height 31
click at [1059, 252] on icon "Previous page" at bounding box center [1051, 248] width 21 height 21
click at [1233, 442] on div "2005" at bounding box center [1240, 456] width 62 height 28
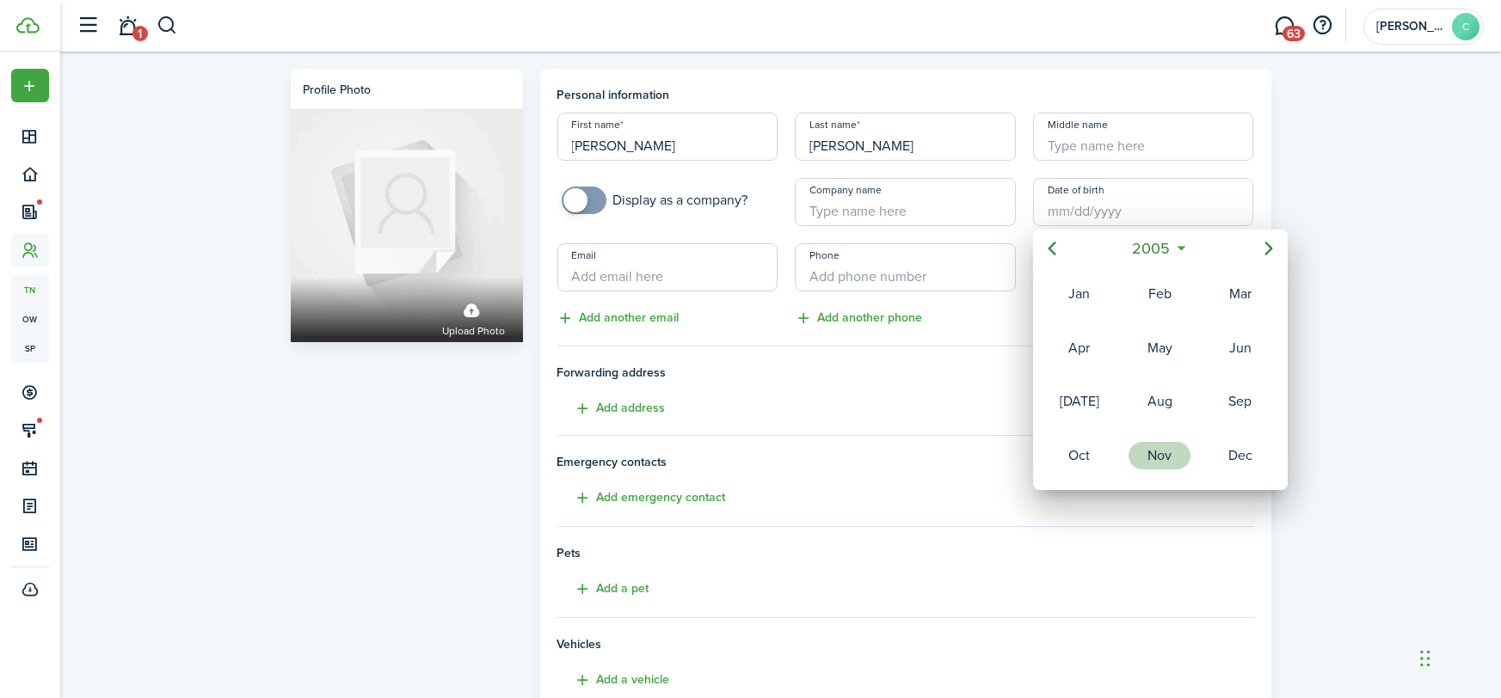
click at [1178, 451] on div "Nov" at bounding box center [1159, 456] width 62 height 28
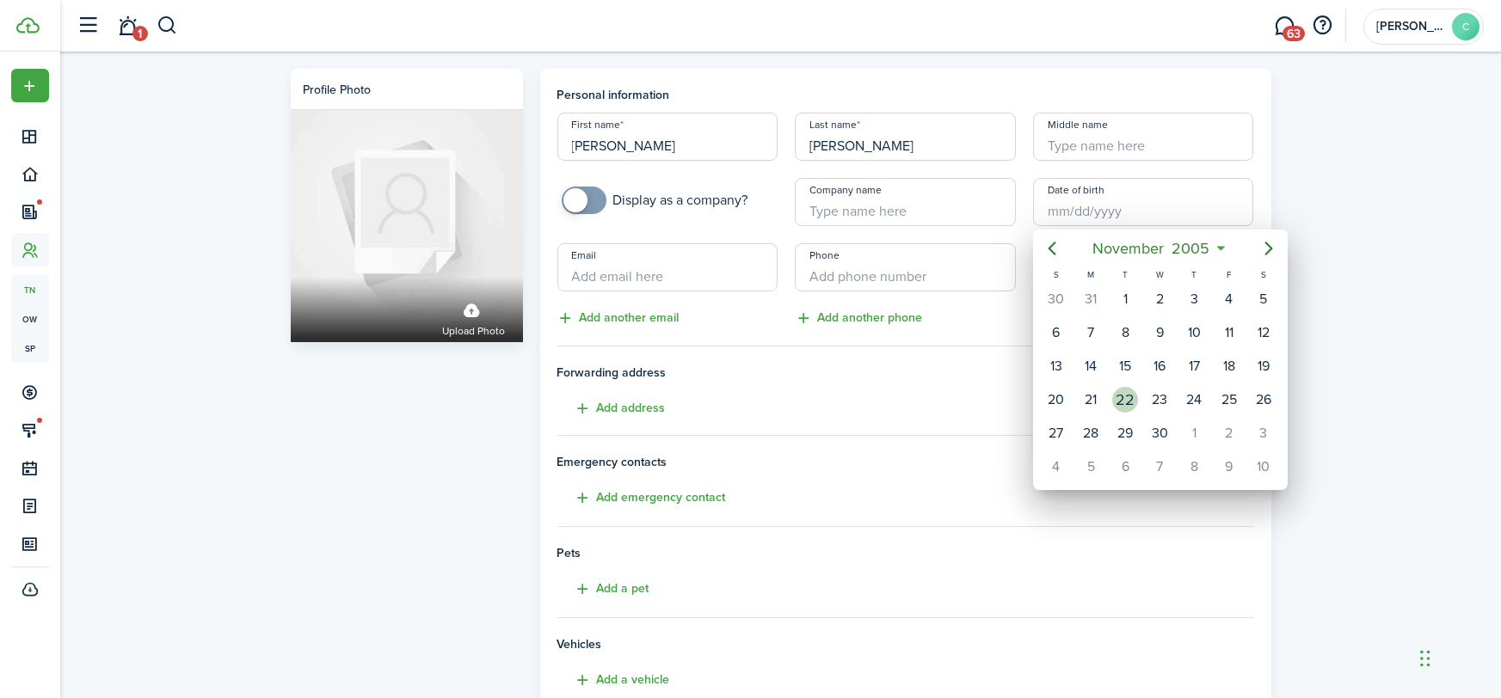
click at [1129, 401] on div "22" at bounding box center [1125, 400] width 26 height 26
type input "[DATE]"
type input "19"
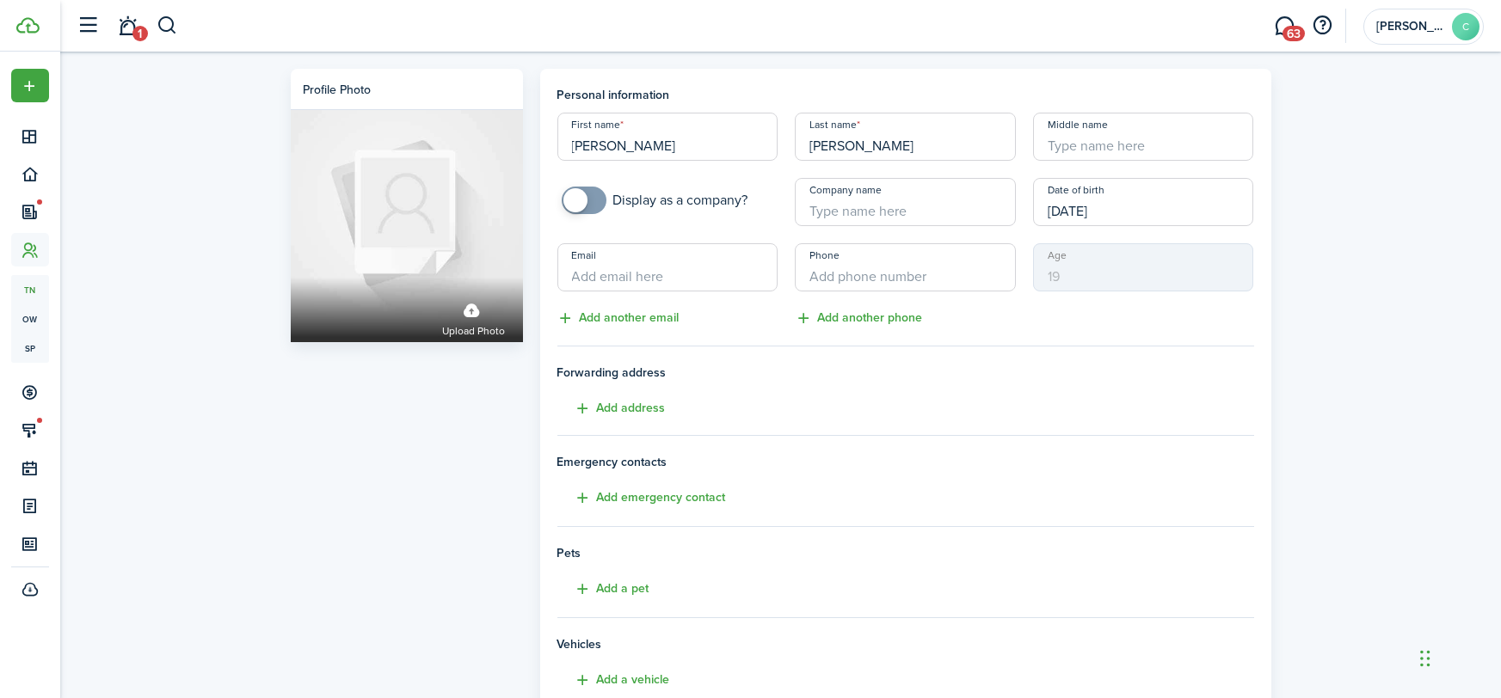
click at [640, 279] on input "Email" at bounding box center [667, 267] width 221 height 48
type input "[EMAIL_ADDRESS][DOMAIN_NAME]"
type input "[PHONE_NUMBER]"
click at [632, 413] on button "Add address" at bounding box center [611, 409] width 108 height 20
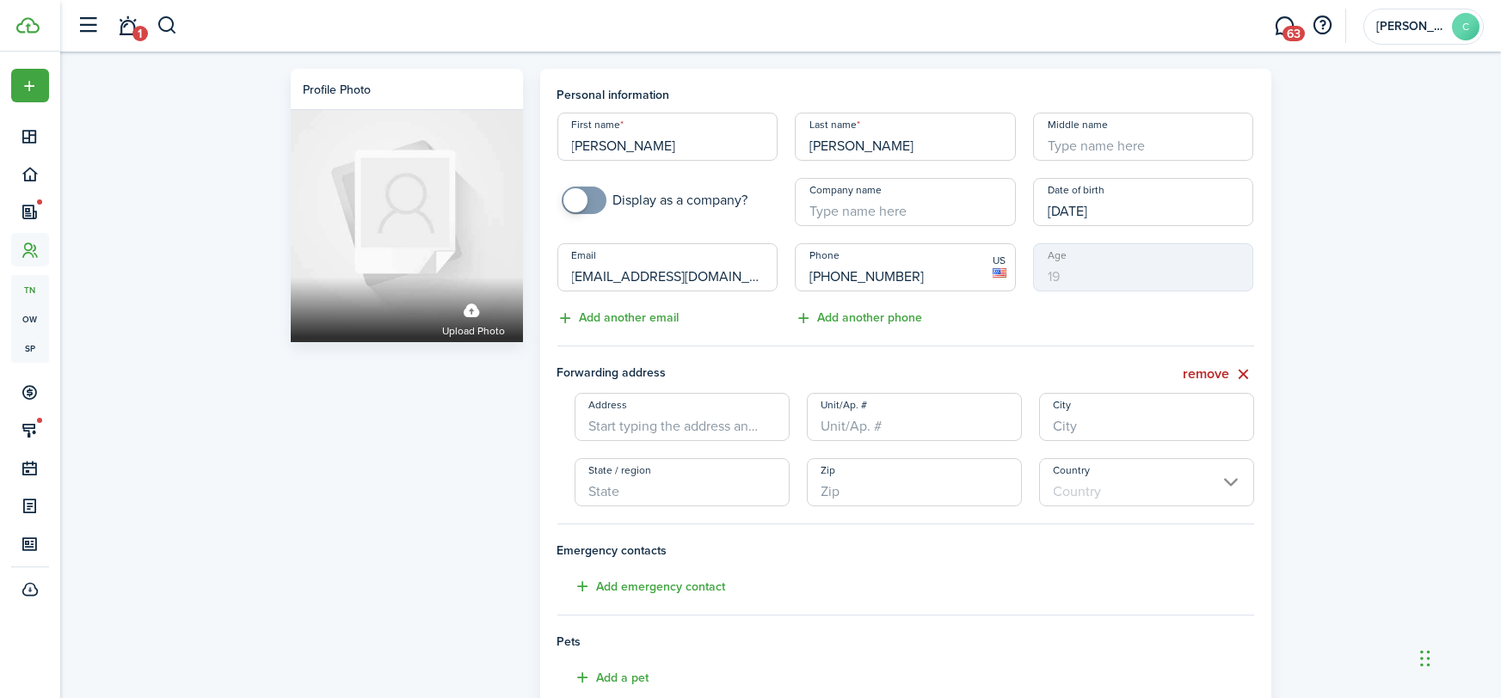
click at [629, 419] on input "Address" at bounding box center [681, 417] width 215 height 48
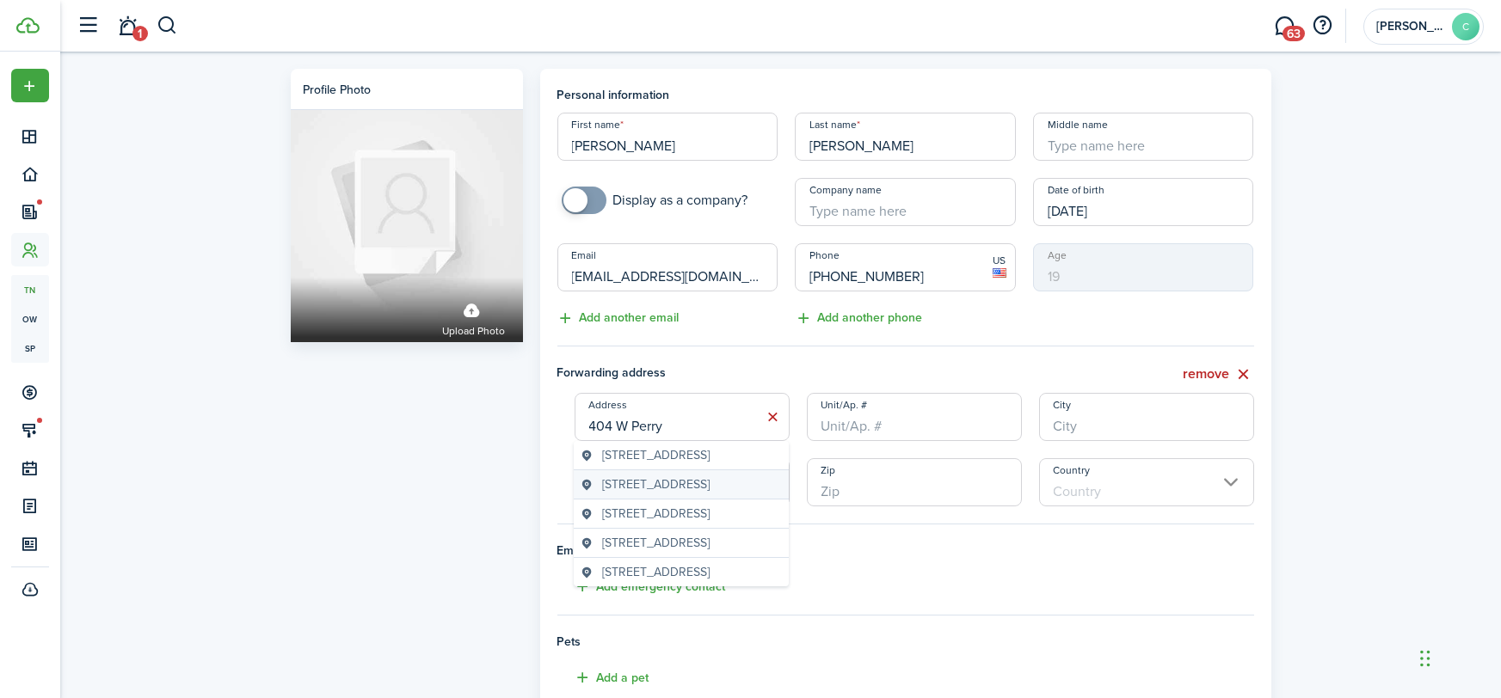
click at [693, 494] on span "[STREET_ADDRESS]" at bounding box center [655, 485] width 107 height 18
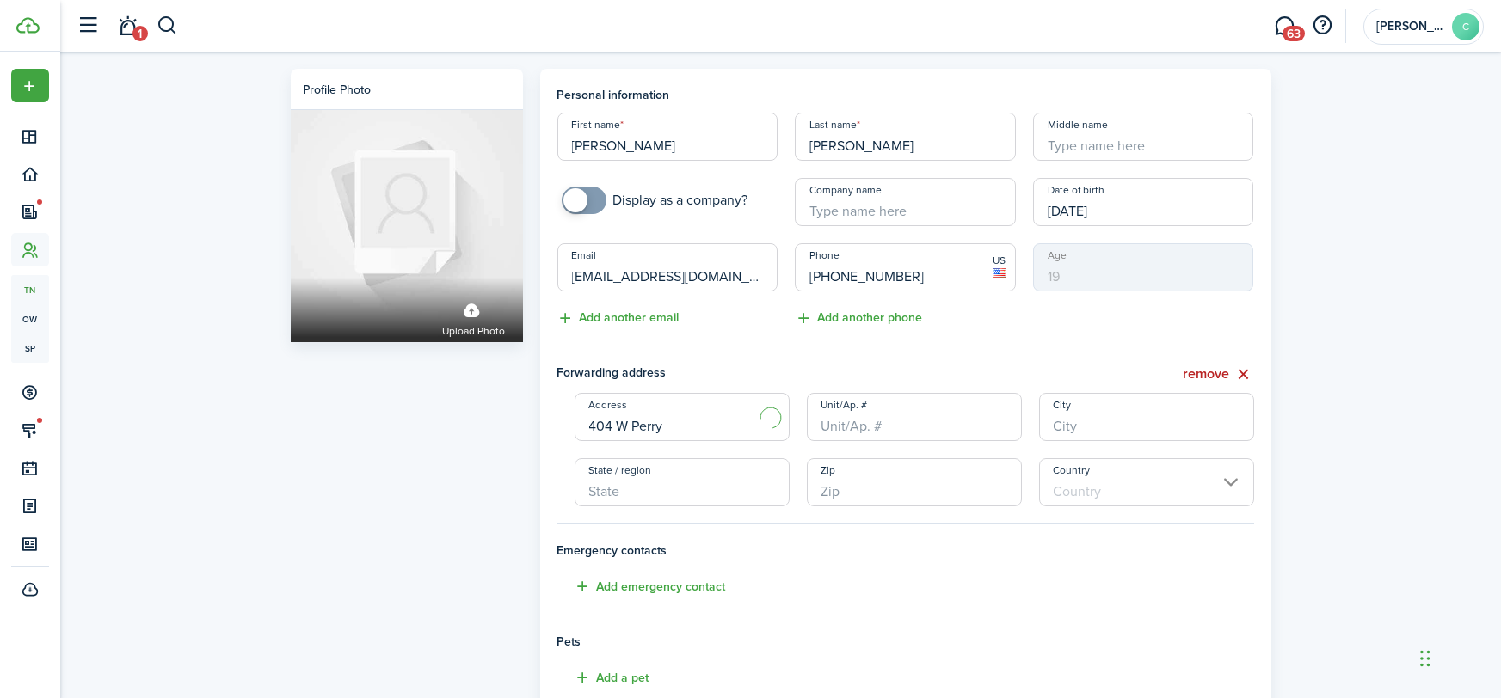
type input "[STREET_ADDRESS]"
type input "Tiffin"
type input "OH"
type input "44883"
type input "[GEOGRAPHIC_DATA]"
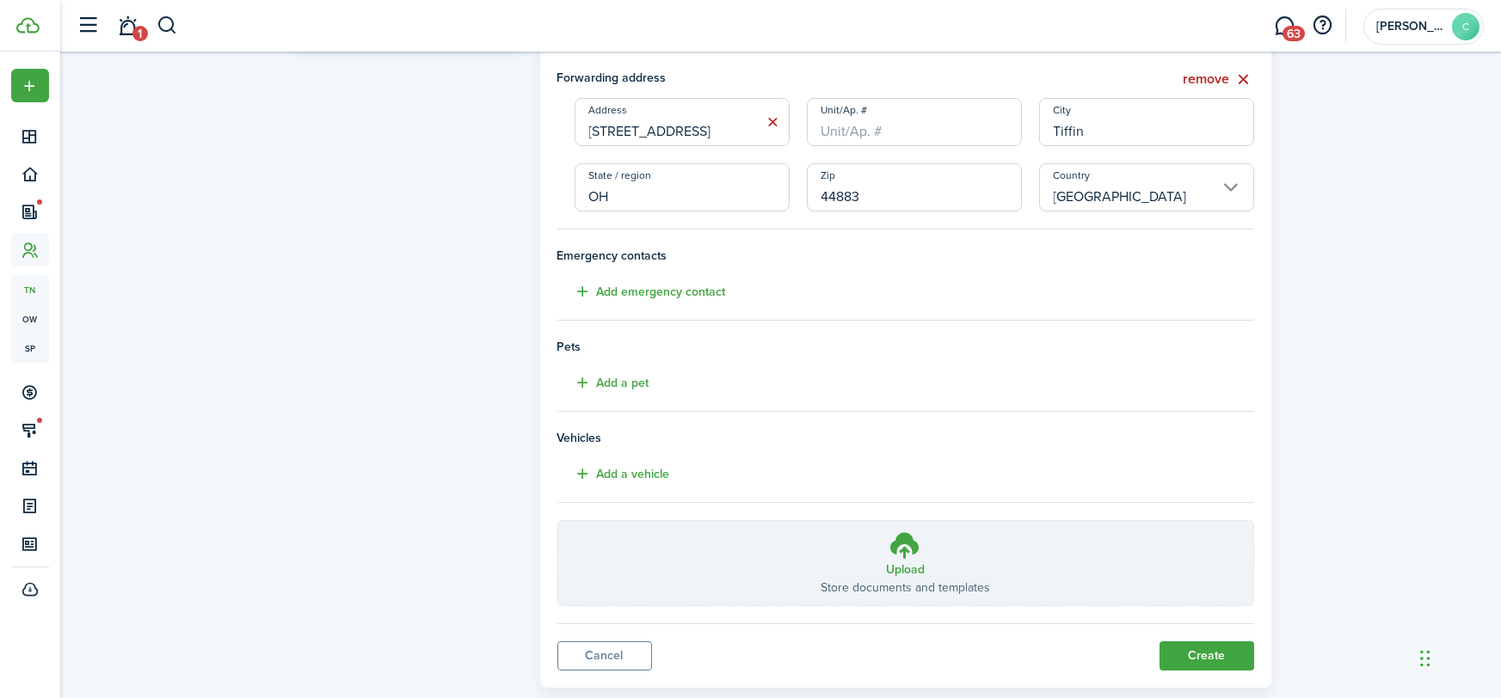
scroll to position [330, 0]
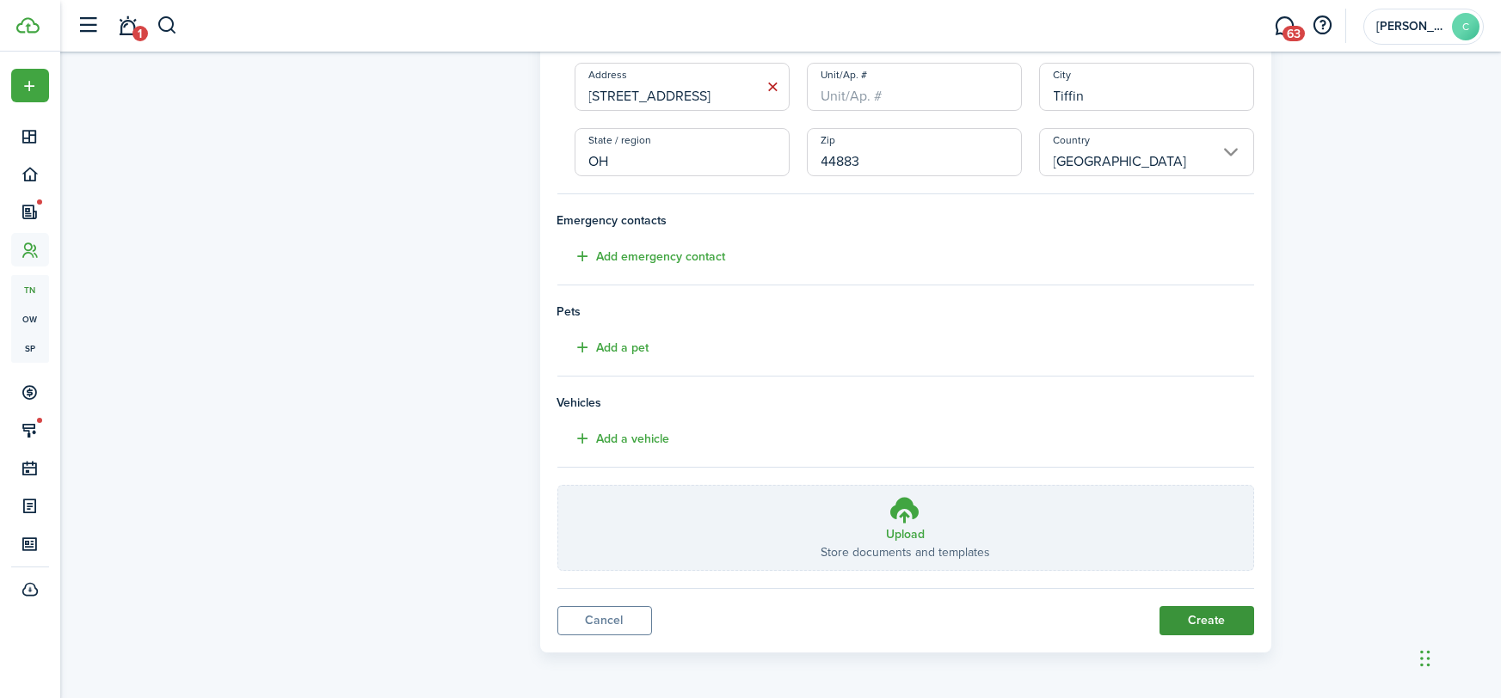
click at [1190, 628] on button "Create" at bounding box center [1206, 620] width 95 height 29
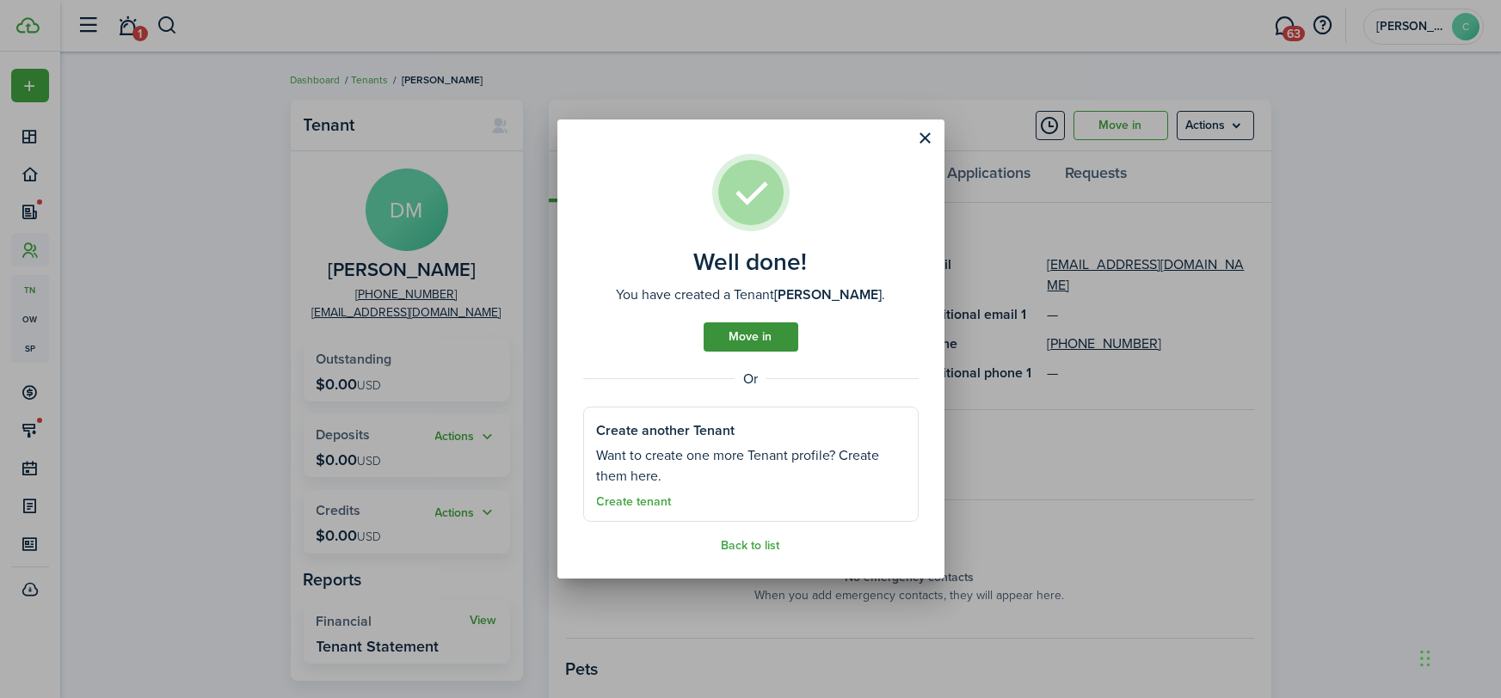
click at [787, 337] on link "Move in" at bounding box center [750, 336] width 95 height 29
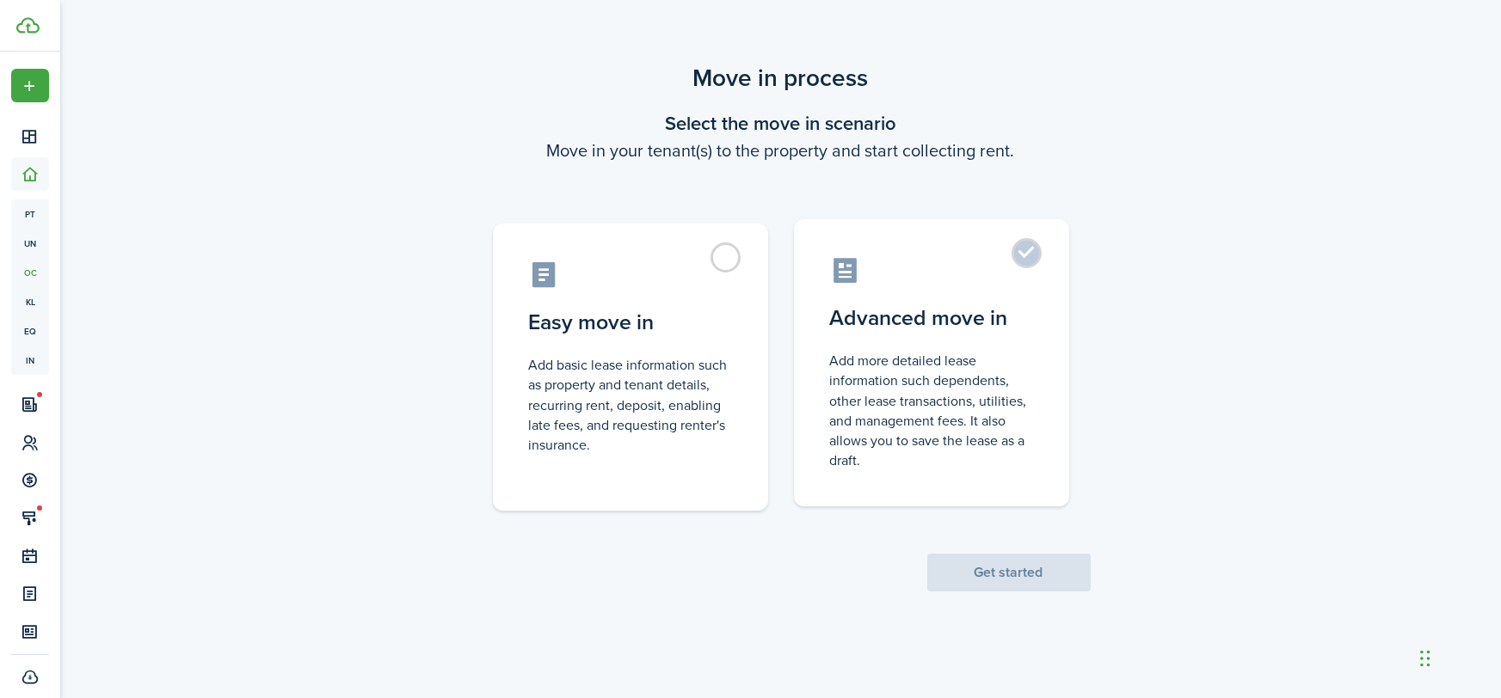
click at [894, 287] on label "Advanced move in Add more detailed lease information such dependents, other lea…" at bounding box center [931, 362] width 275 height 287
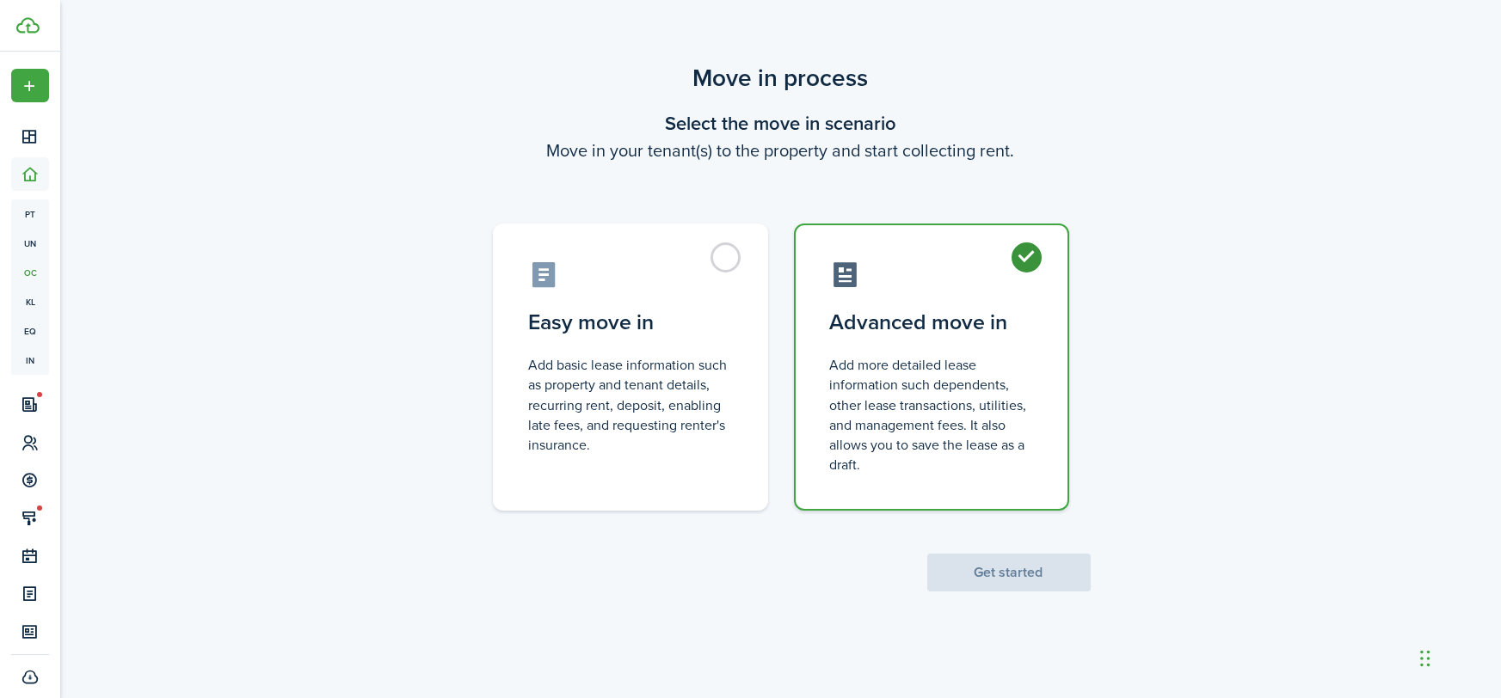
radio input "true"
click at [997, 571] on button "Get started" at bounding box center [1008, 573] width 163 height 38
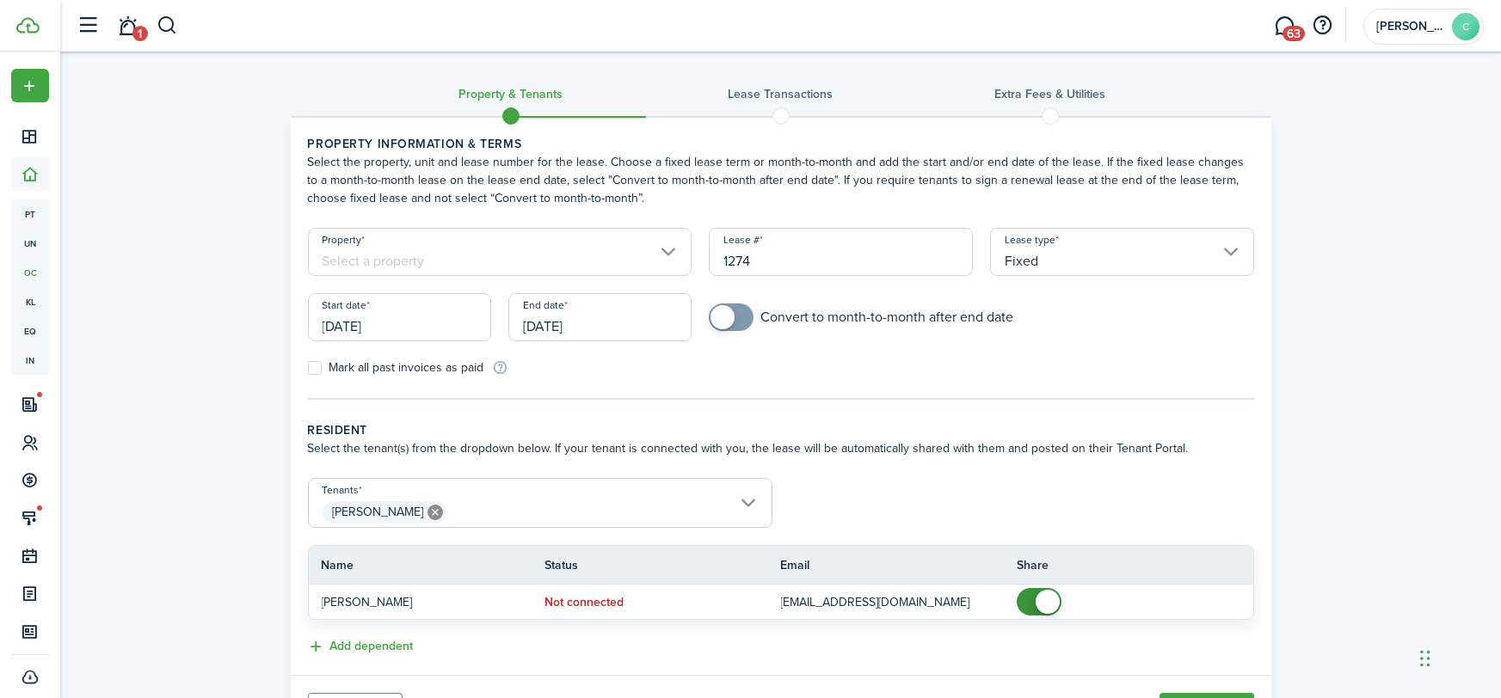
click at [460, 254] on input "Property" at bounding box center [500, 252] width 384 height 48
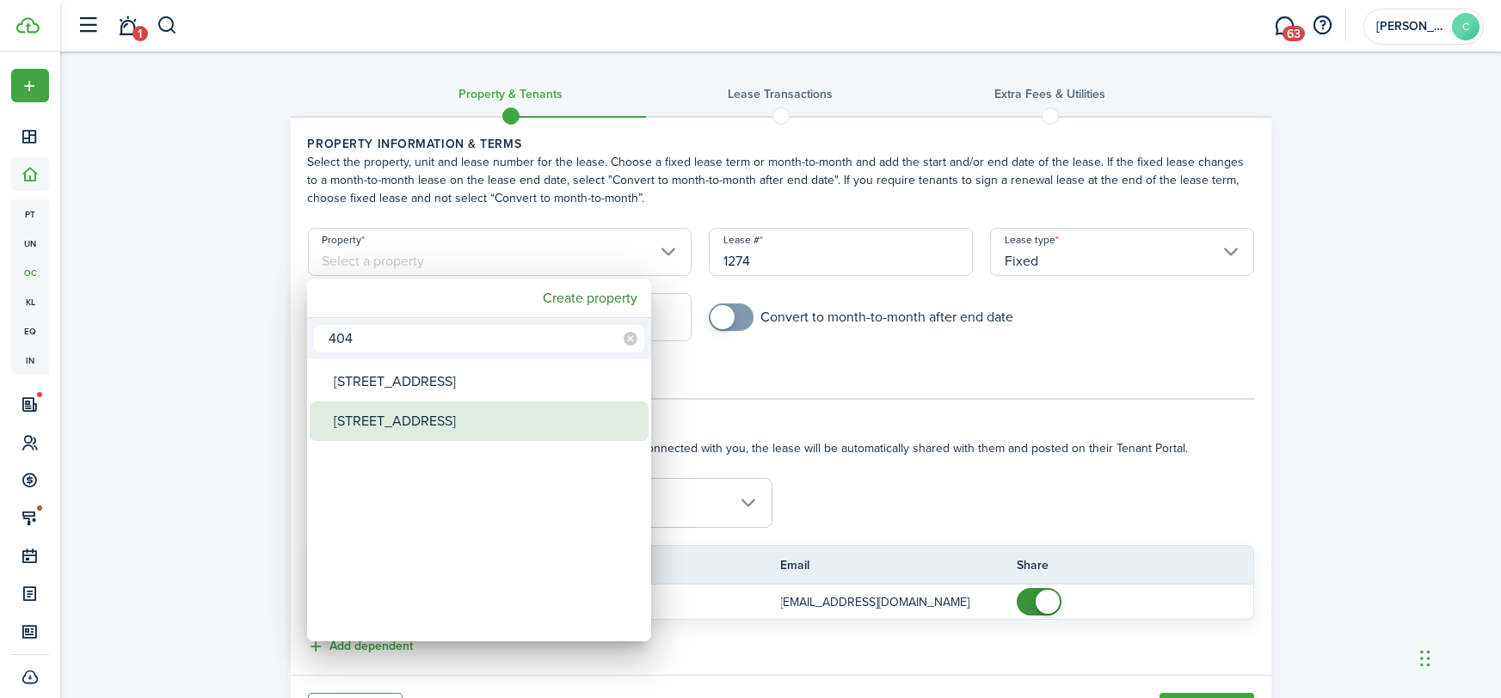
type input "404"
click at [442, 421] on div "[STREET_ADDRESS]" at bounding box center [486, 422] width 304 height 40
type input "[STREET_ADDRESS]"
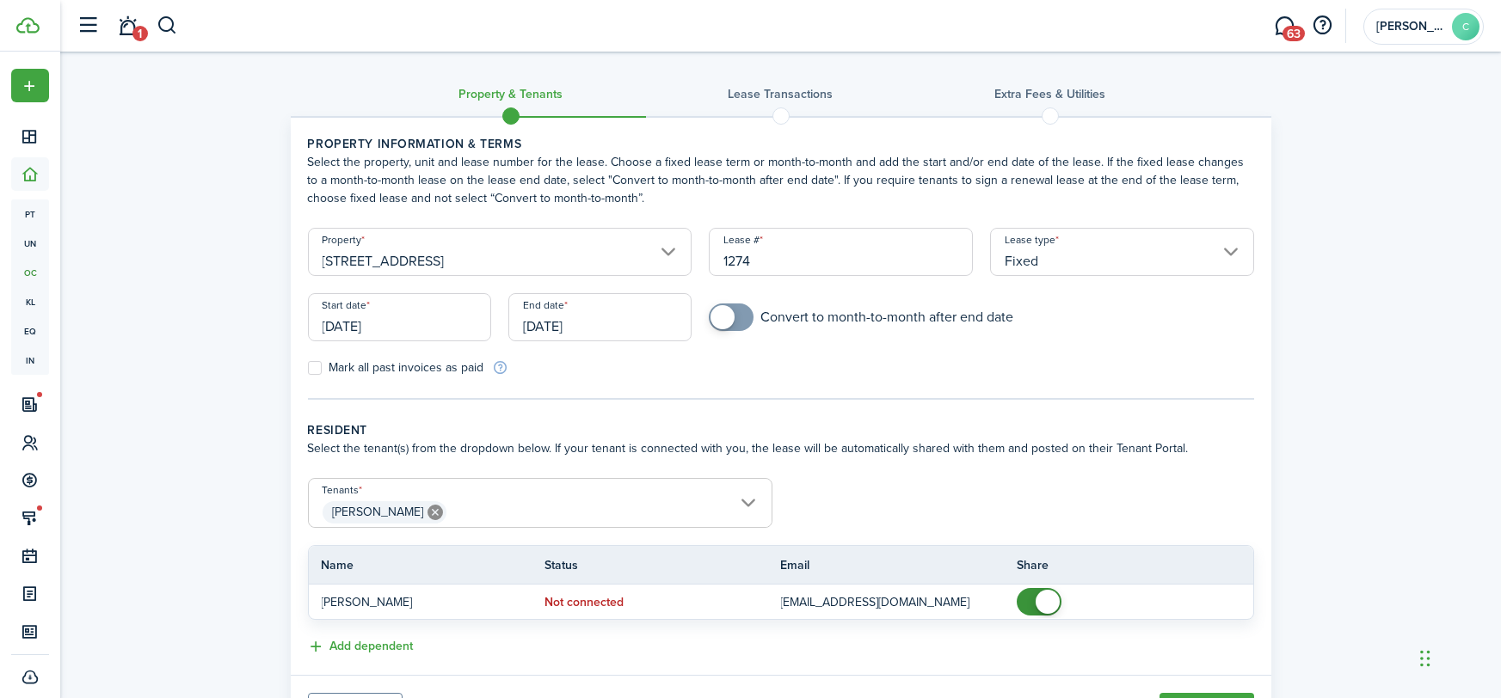
click at [436, 327] on input "[DATE]" at bounding box center [399, 317] width 183 height 48
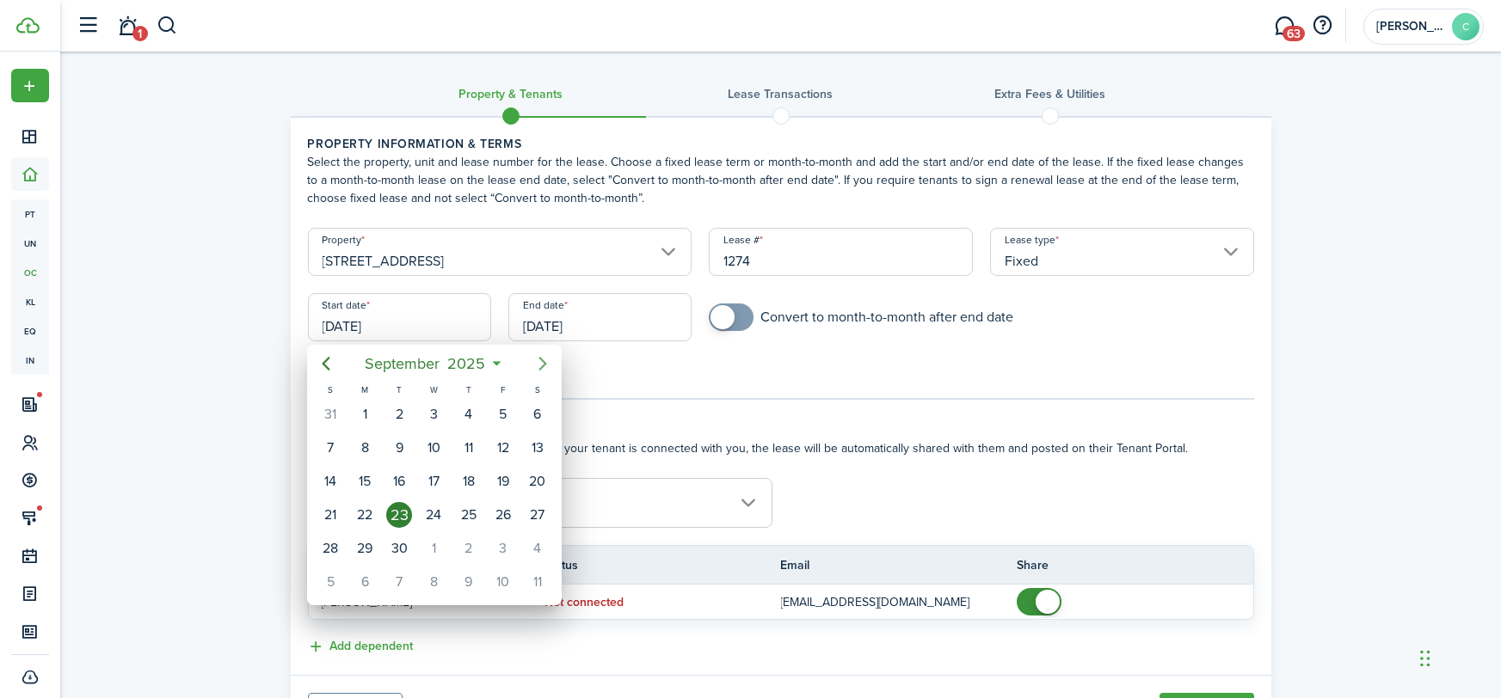
click at [550, 366] on icon "Next page" at bounding box center [542, 363] width 21 height 21
click at [438, 419] on div "1" at bounding box center [434, 415] width 26 height 26
type input "[DATE]"
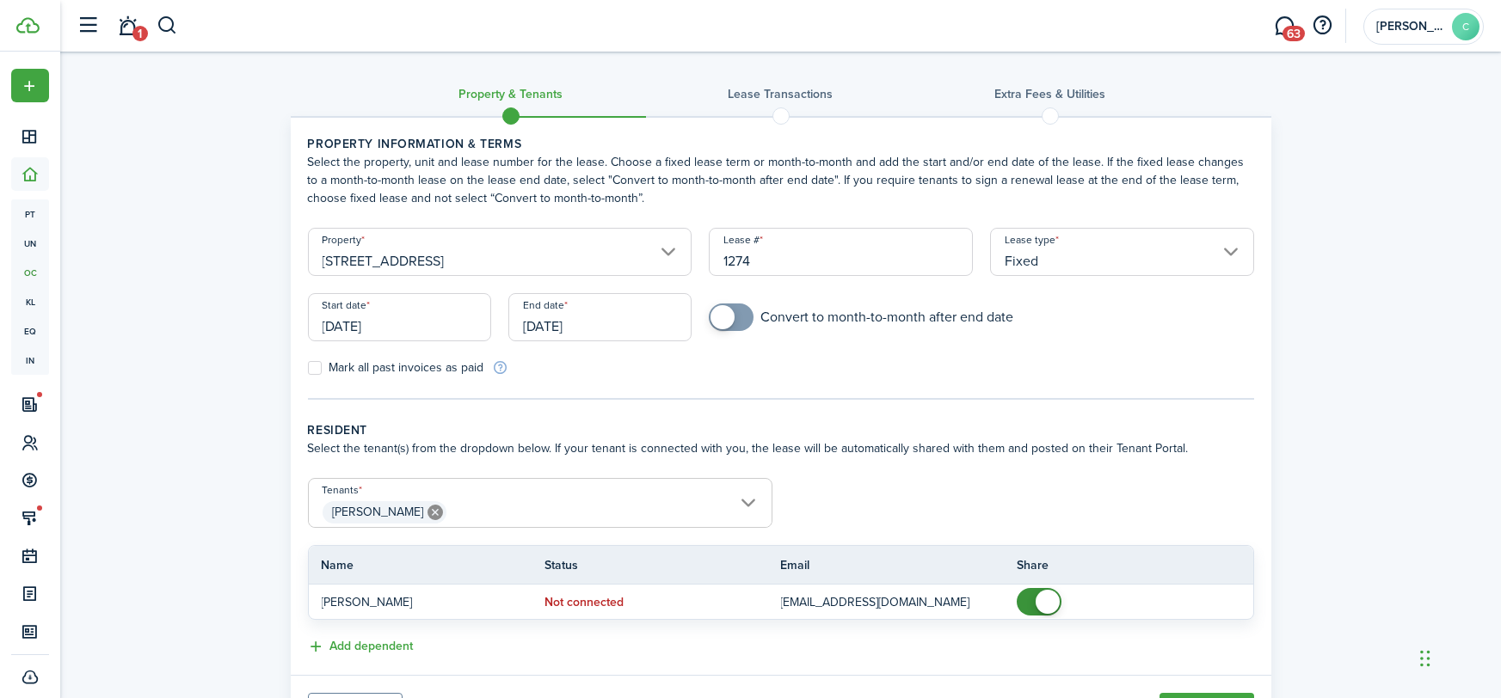
click at [545, 331] on input "[DATE]" at bounding box center [599, 317] width 183 height 48
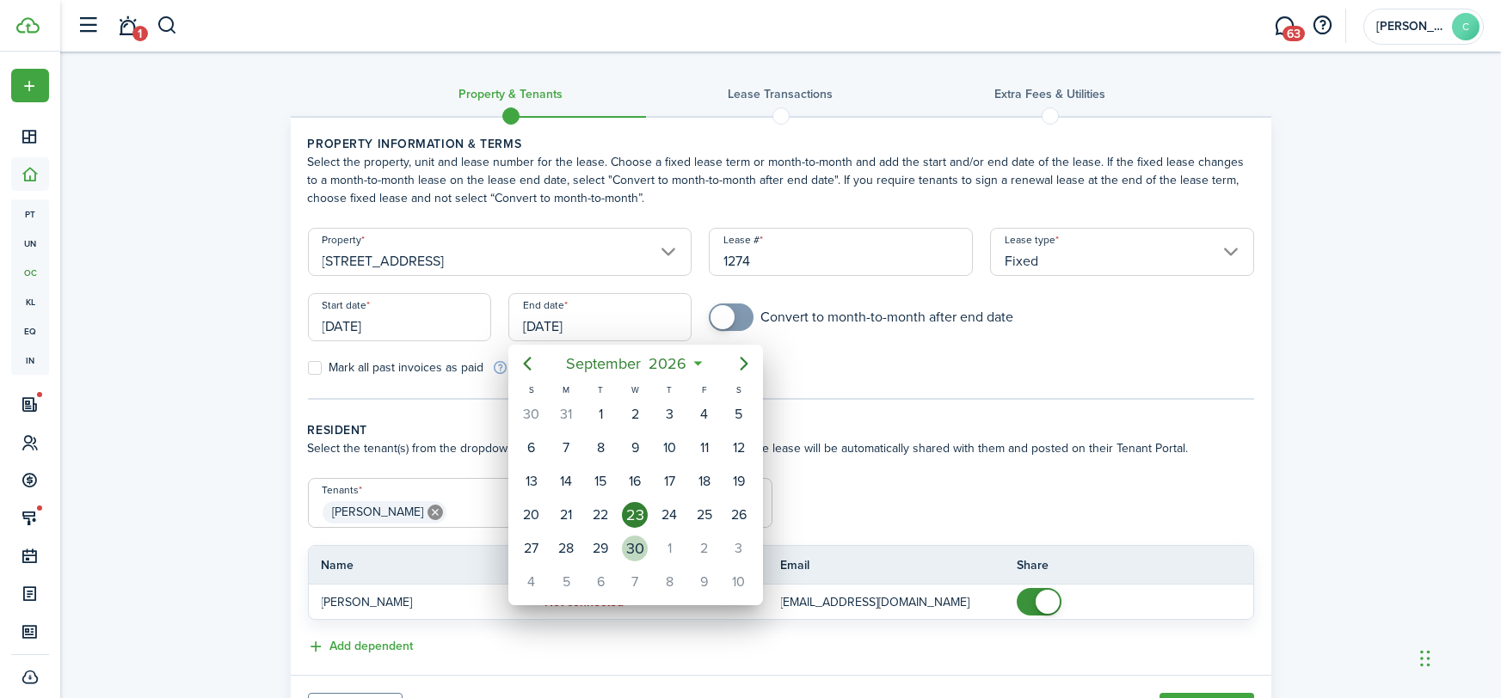
click at [647, 535] on div "30" at bounding box center [634, 548] width 34 height 33
type input "[DATE]"
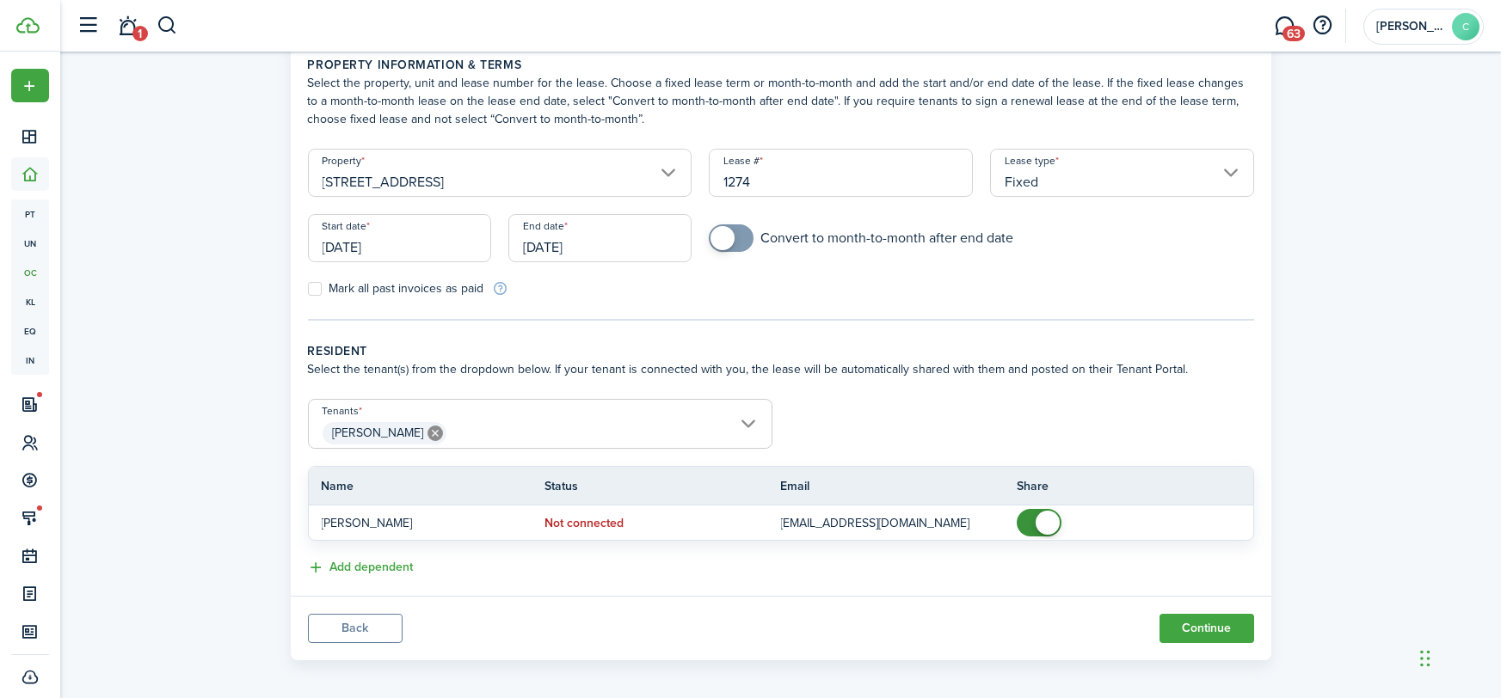
scroll to position [86, 0]
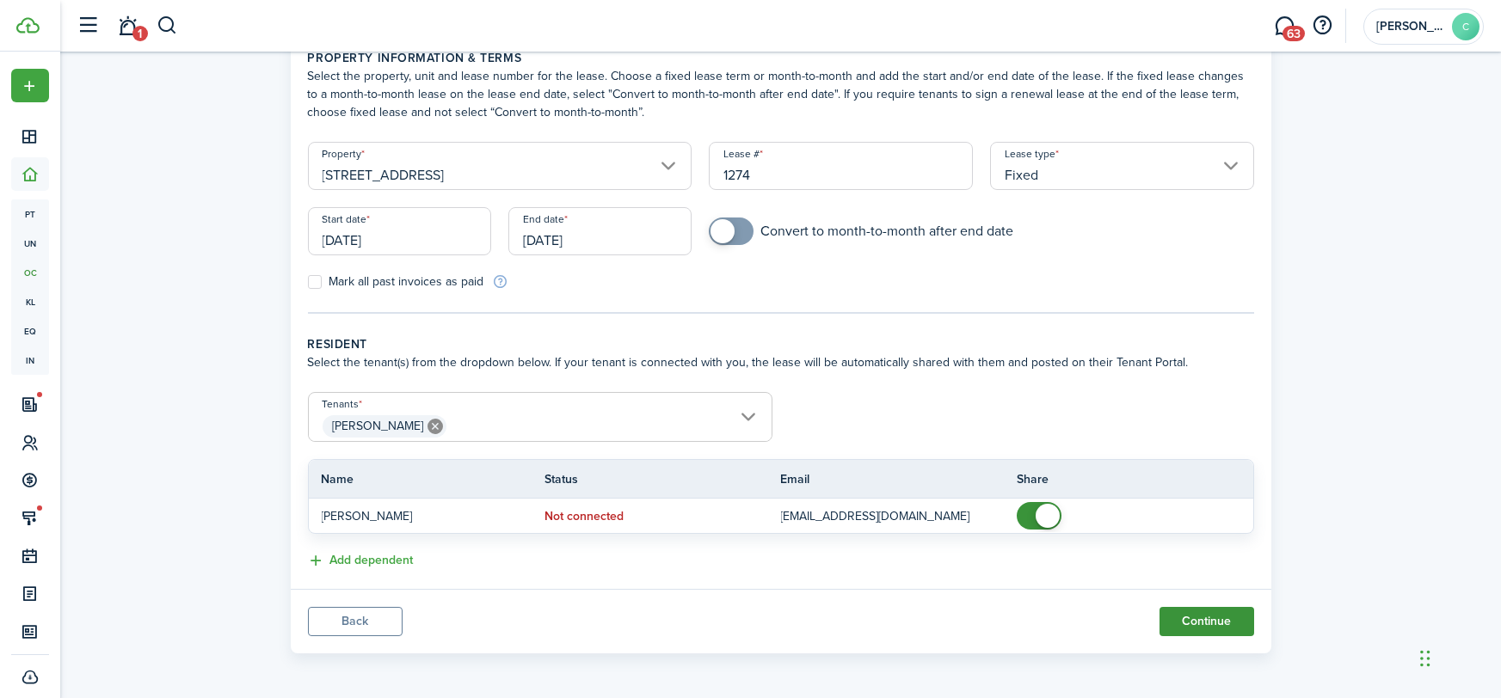
click at [1182, 628] on button "Continue" at bounding box center [1206, 621] width 95 height 29
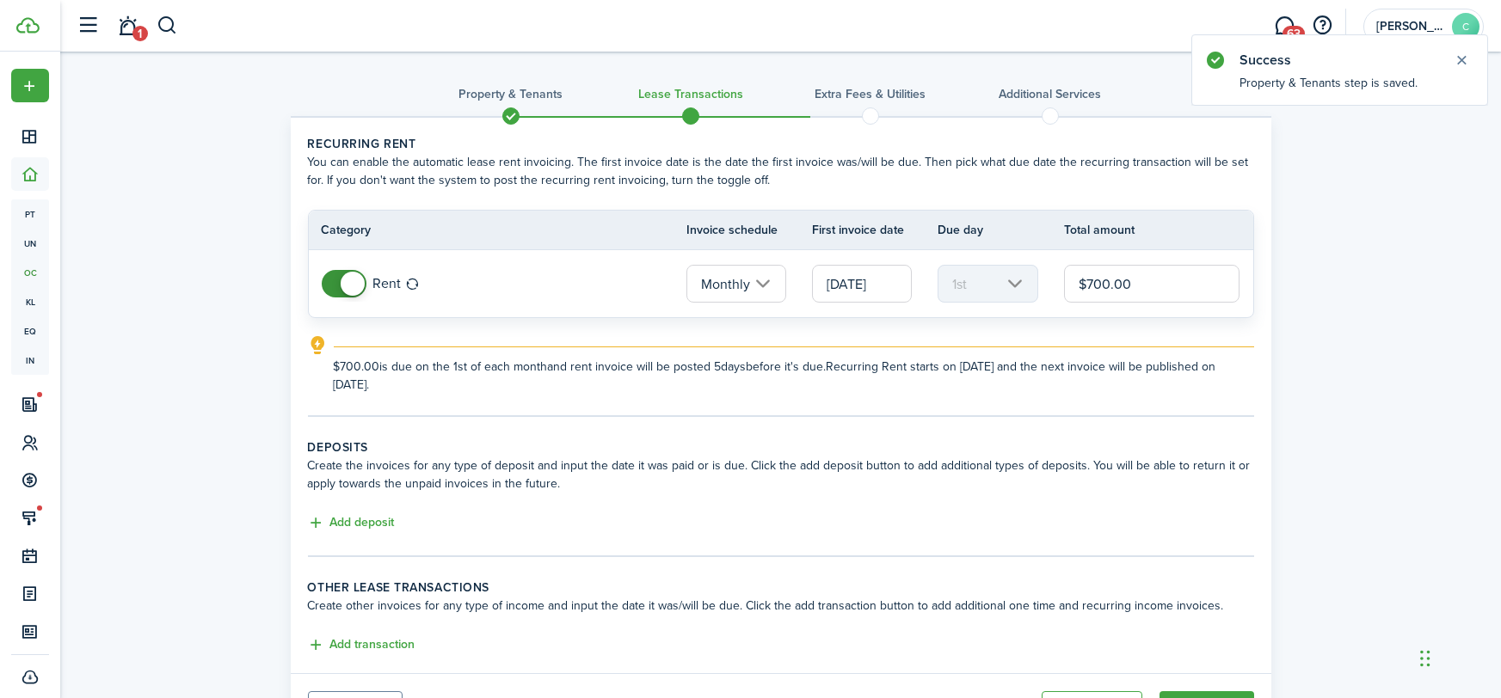
click at [1121, 284] on input "$700.00" at bounding box center [1152, 284] width 176 height 38
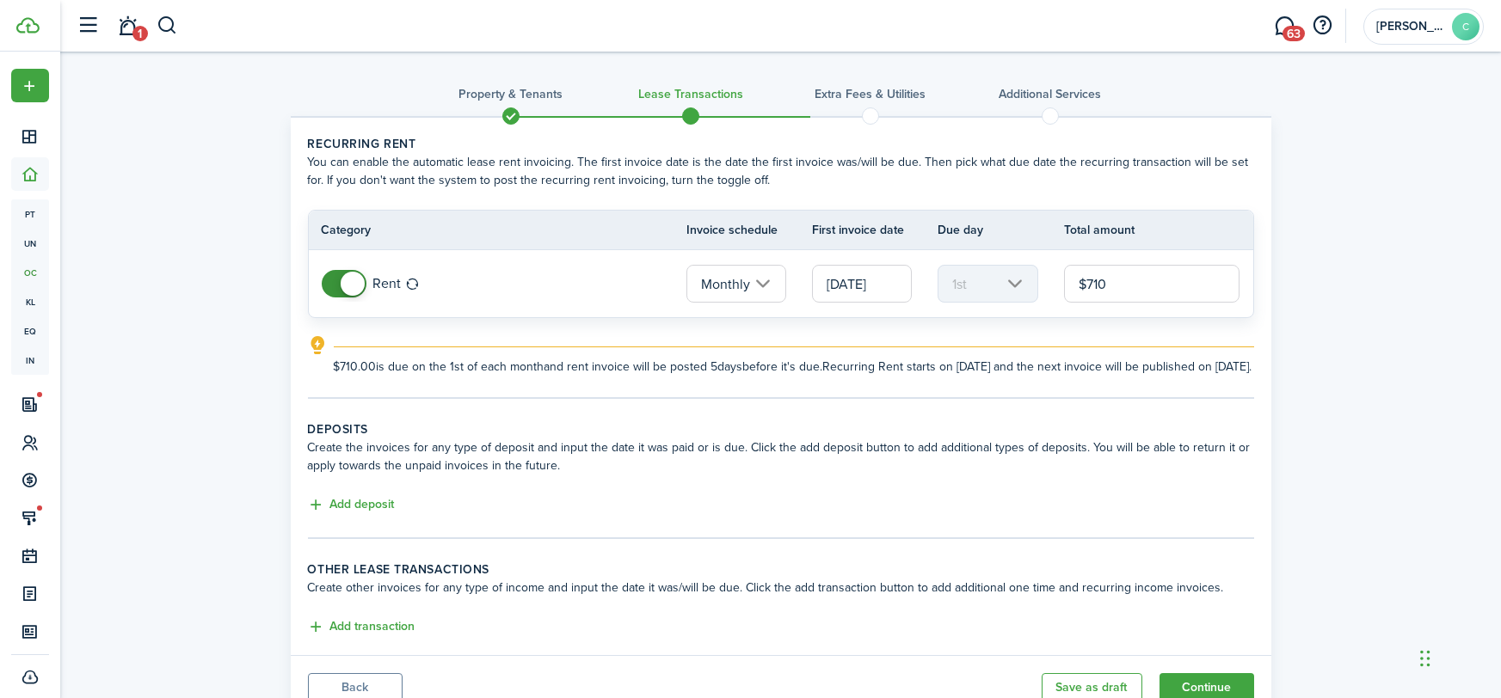
type input "$710.00"
click at [752, 399] on tc-wizard-step "Recurring rent You can enable the automatic lease rent invoicing. The first inv…" at bounding box center [781, 267] width 946 height 264
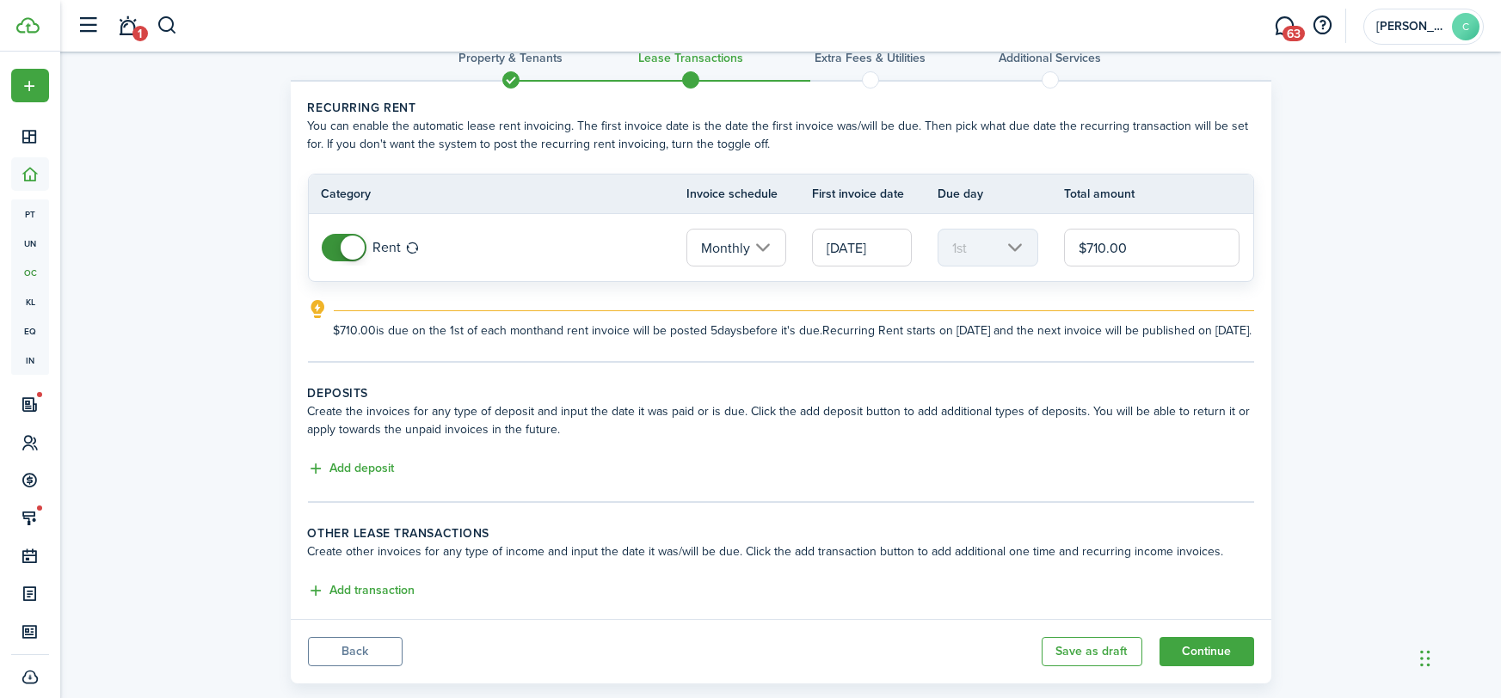
scroll to position [85, 0]
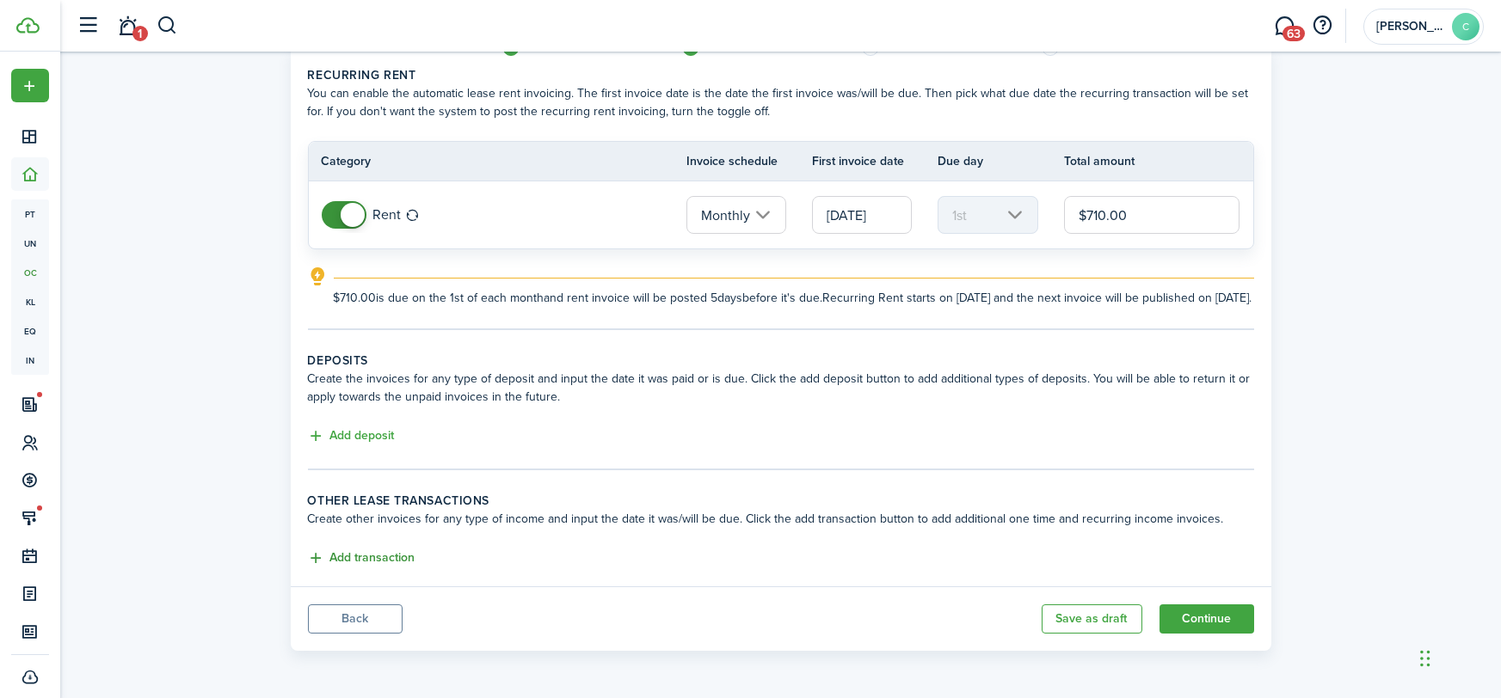
click at [383, 561] on button "Add transaction" at bounding box center [361, 559] width 107 height 20
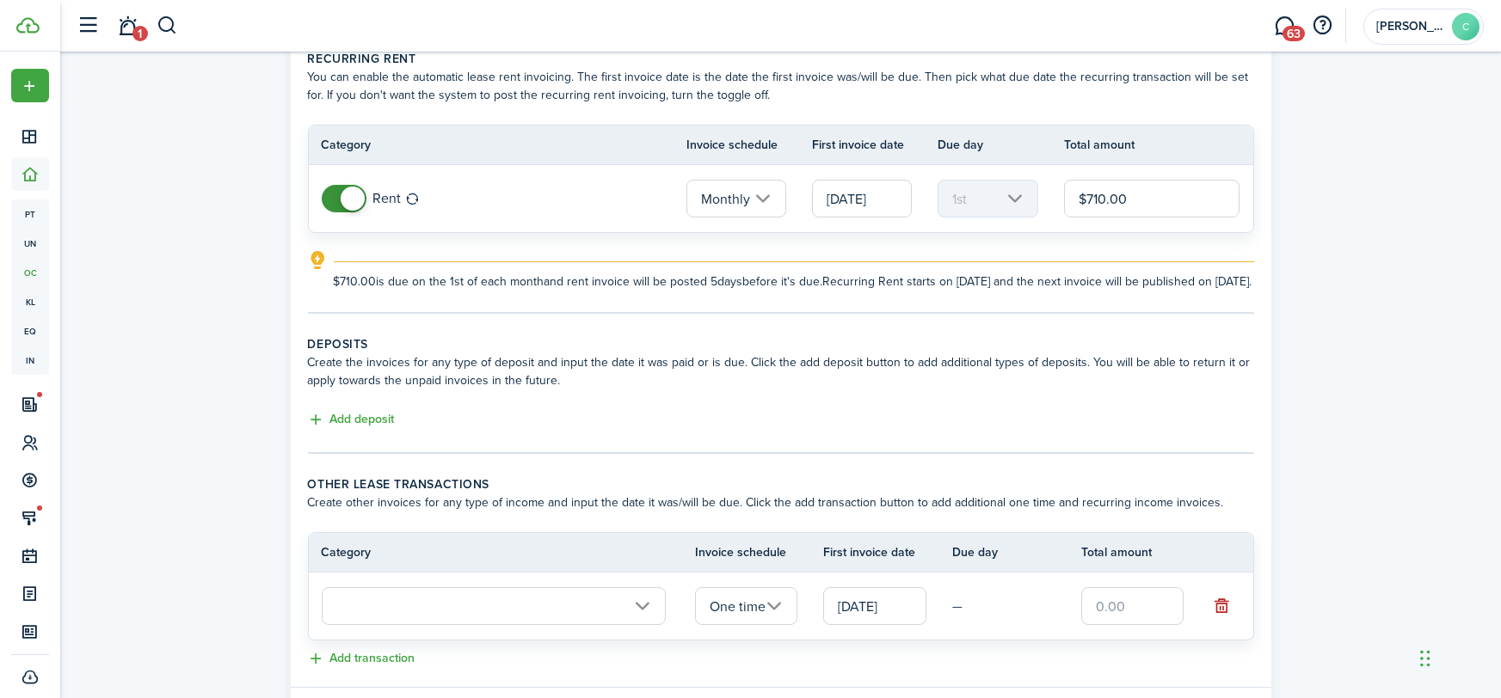
click at [371, 622] on input "text" at bounding box center [494, 606] width 344 height 38
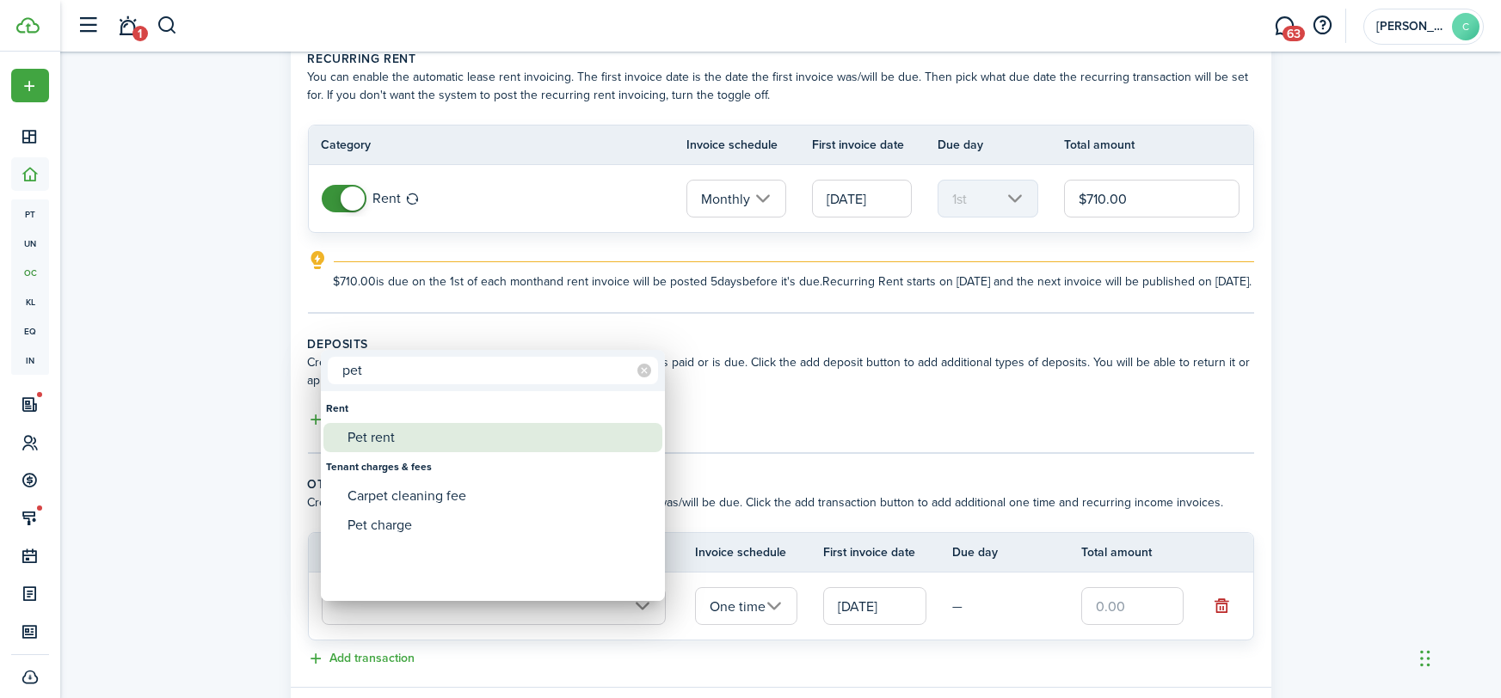
type input "pet"
click at [411, 444] on div "Pet rent" at bounding box center [499, 437] width 304 height 29
type input "Rent / Pet rent"
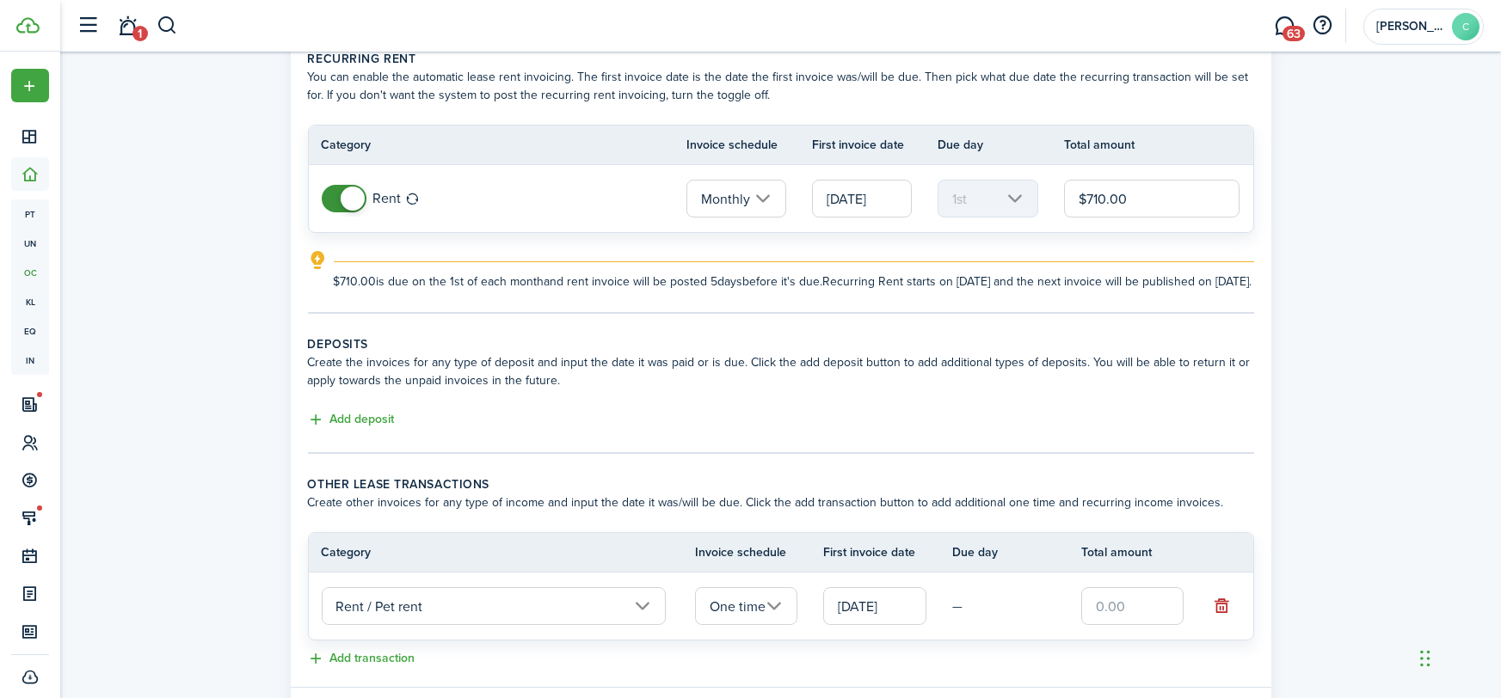
click at [774, 623] on input "One time" at bounding box center [746, 606] width 103 height 38
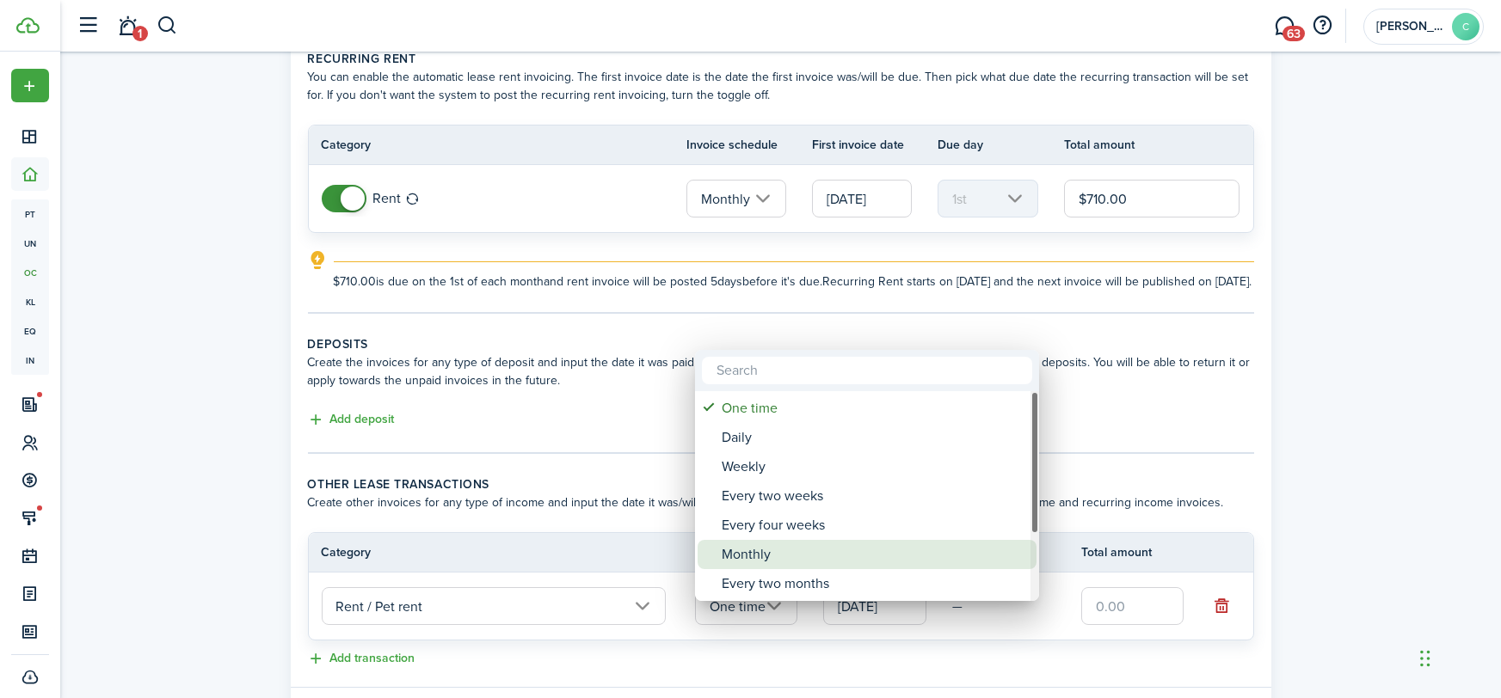
click at [766, 550] on div "Monthly" at bounding box center [873, 554] width 304 height 29
type input "Monthly"
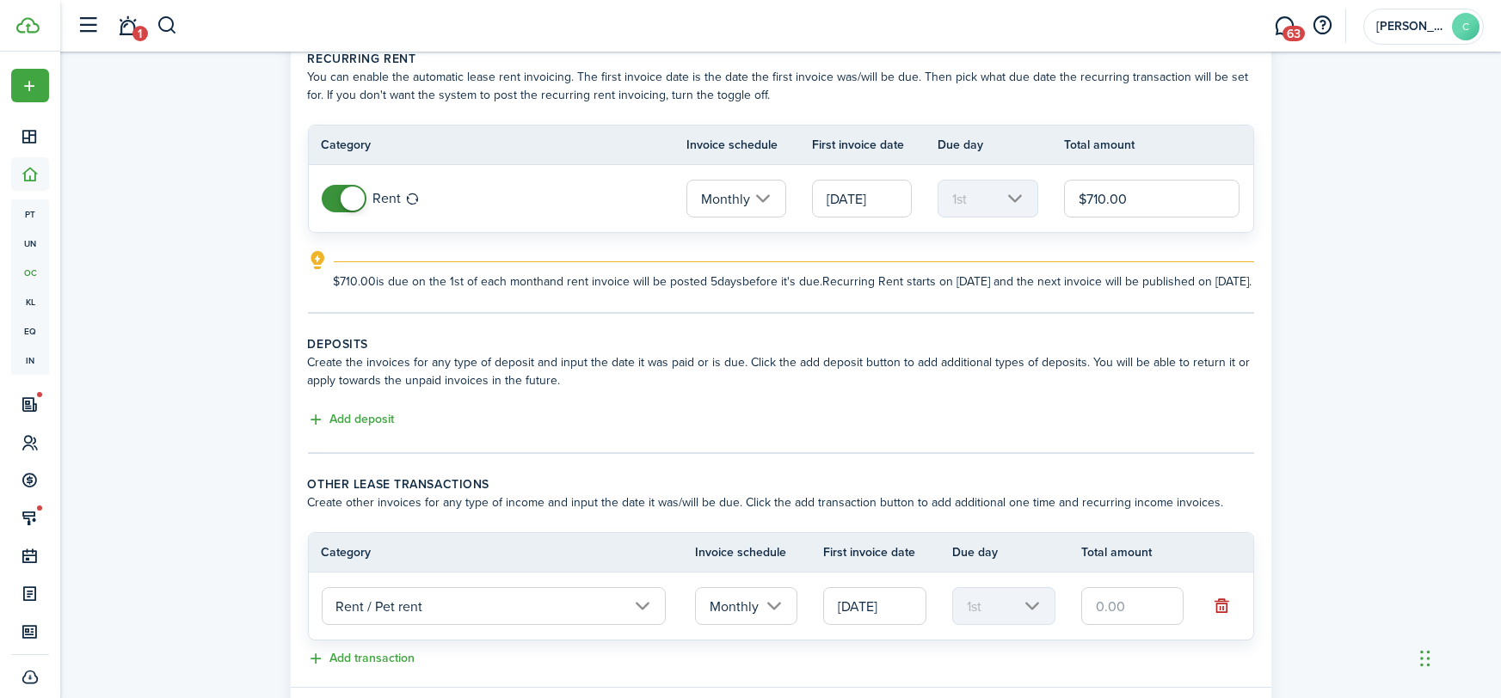
click at [1135, 625] on input "text" at bounding box center [1132, 606] width 103 height 38
type input "$30.00"
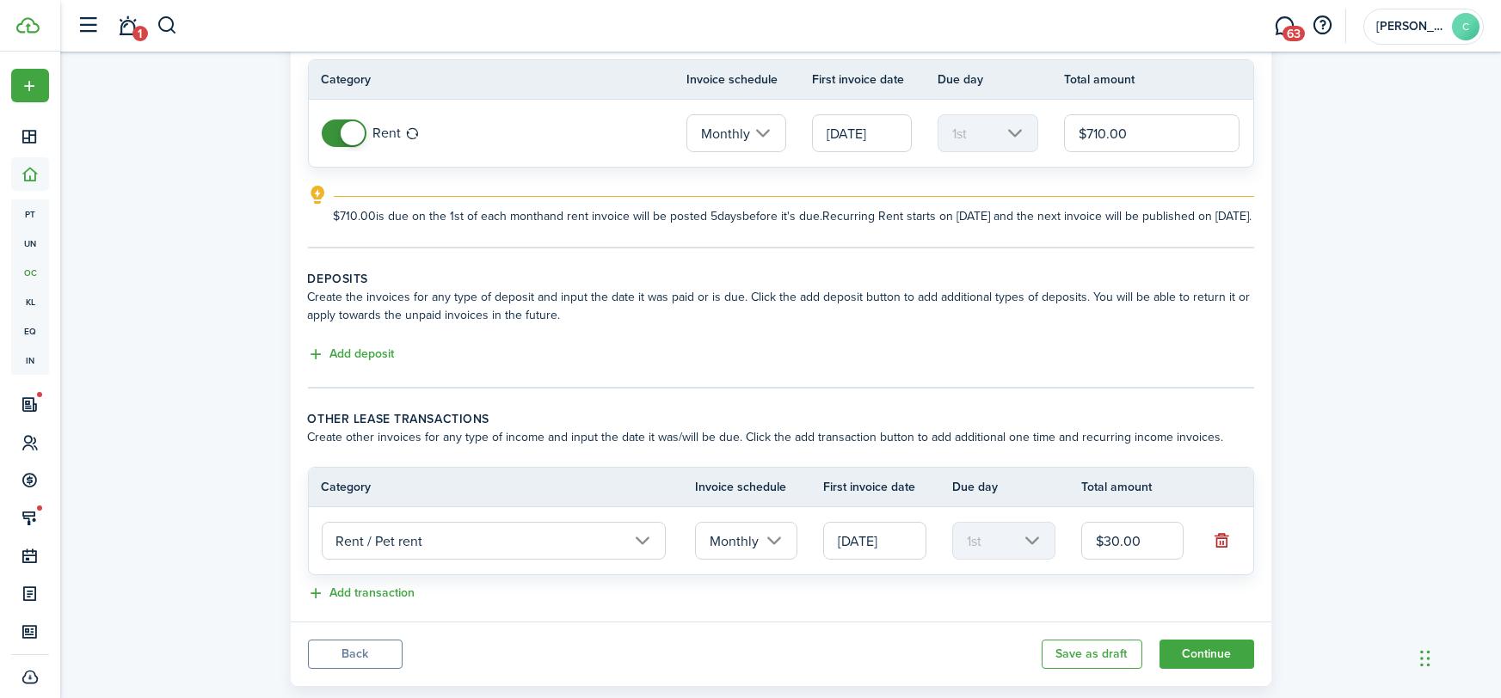
scroll to position [201, 0]
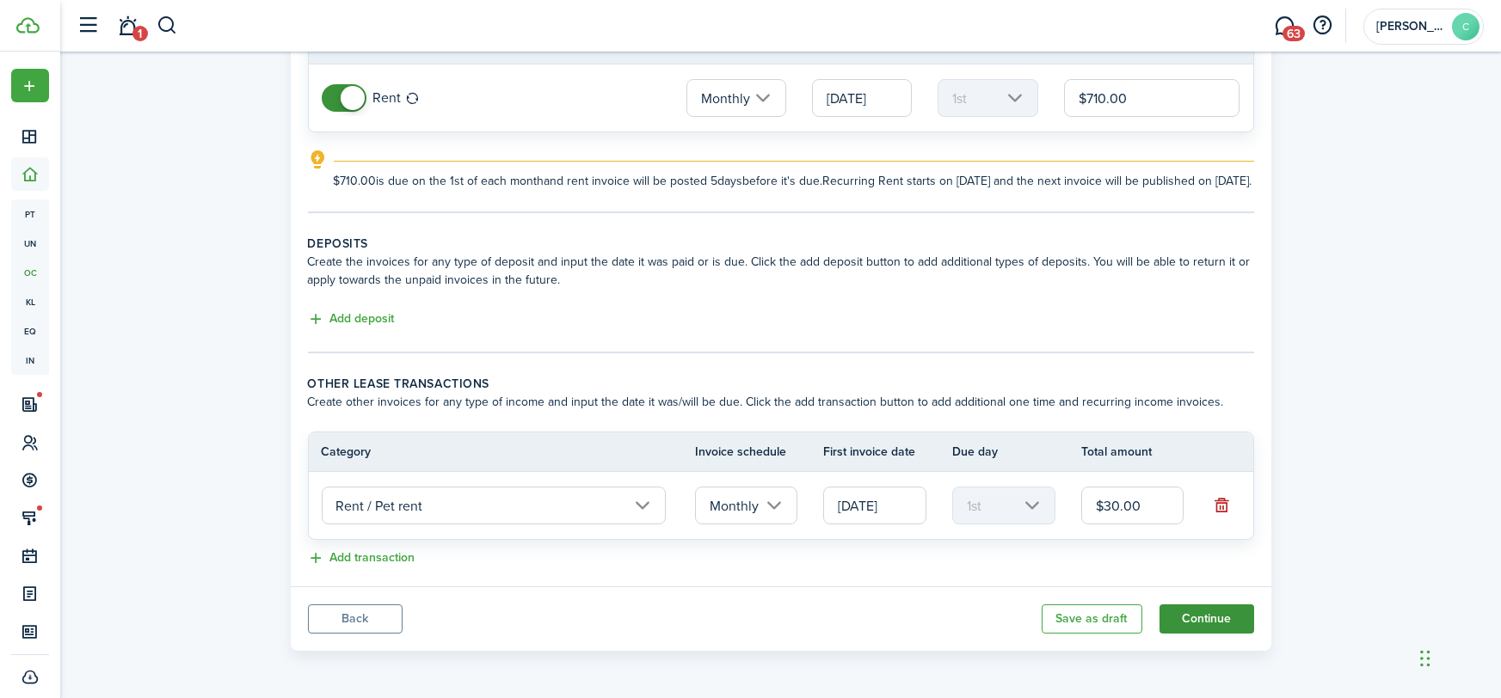
click at [1220, 622] on button "Continue" at bounding box center [1206, 619] width 95 height 29
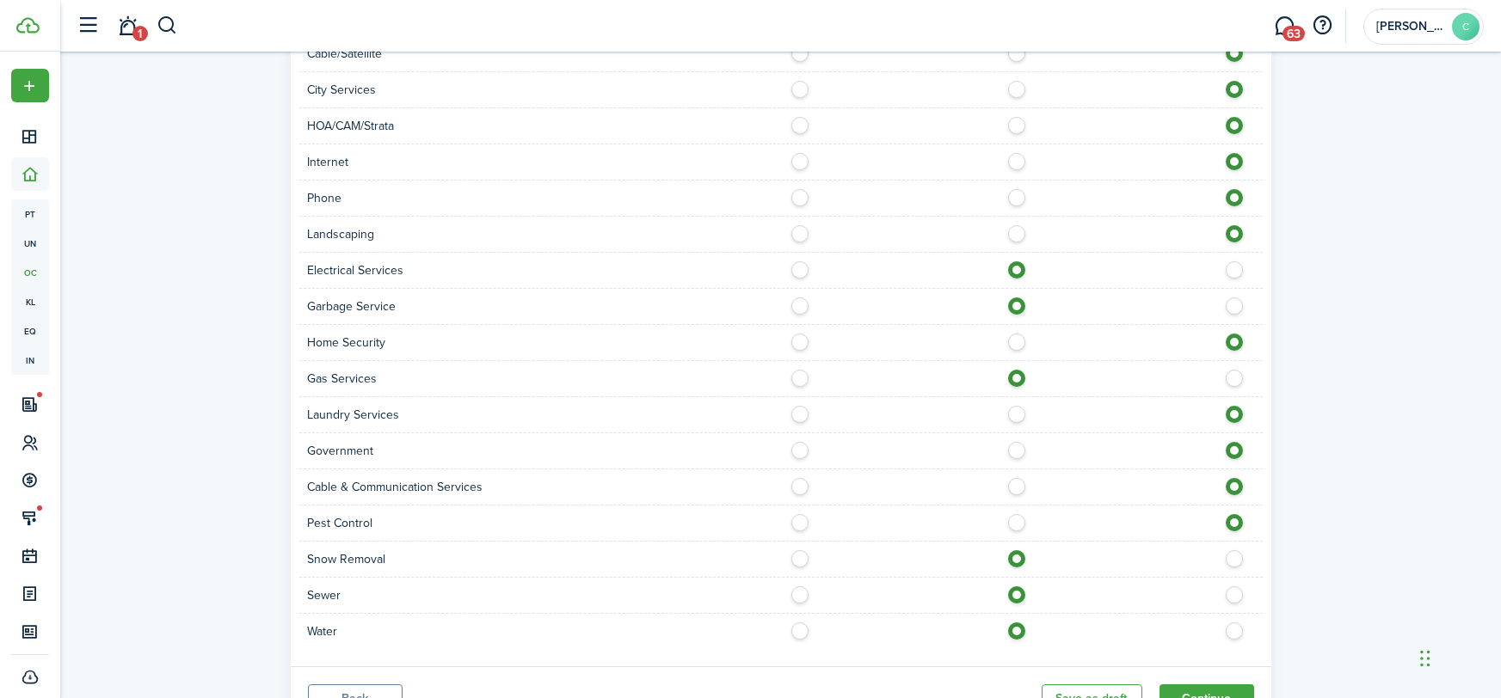
scroll to position [1403, 0]
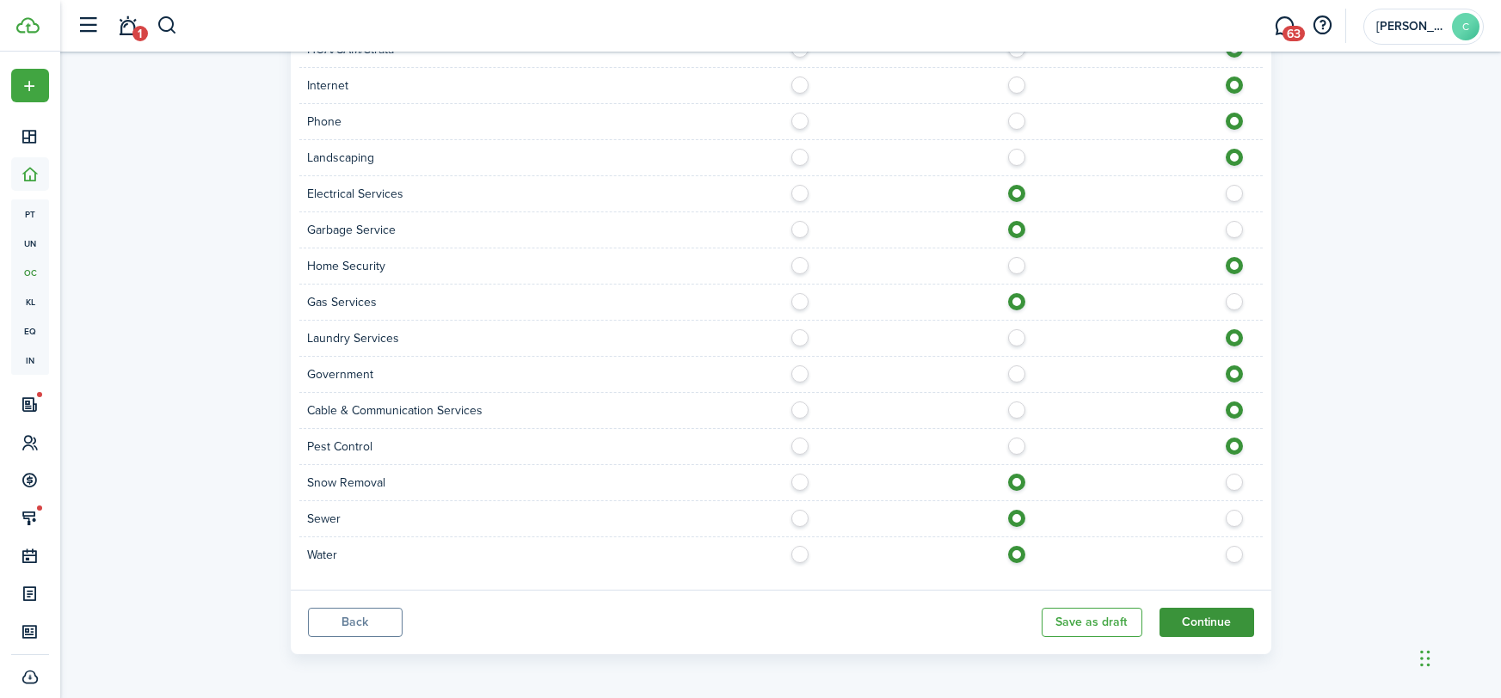
click at [1200, 615] on button "Continue" at bounding box center [1206, 622] width 95 height 29
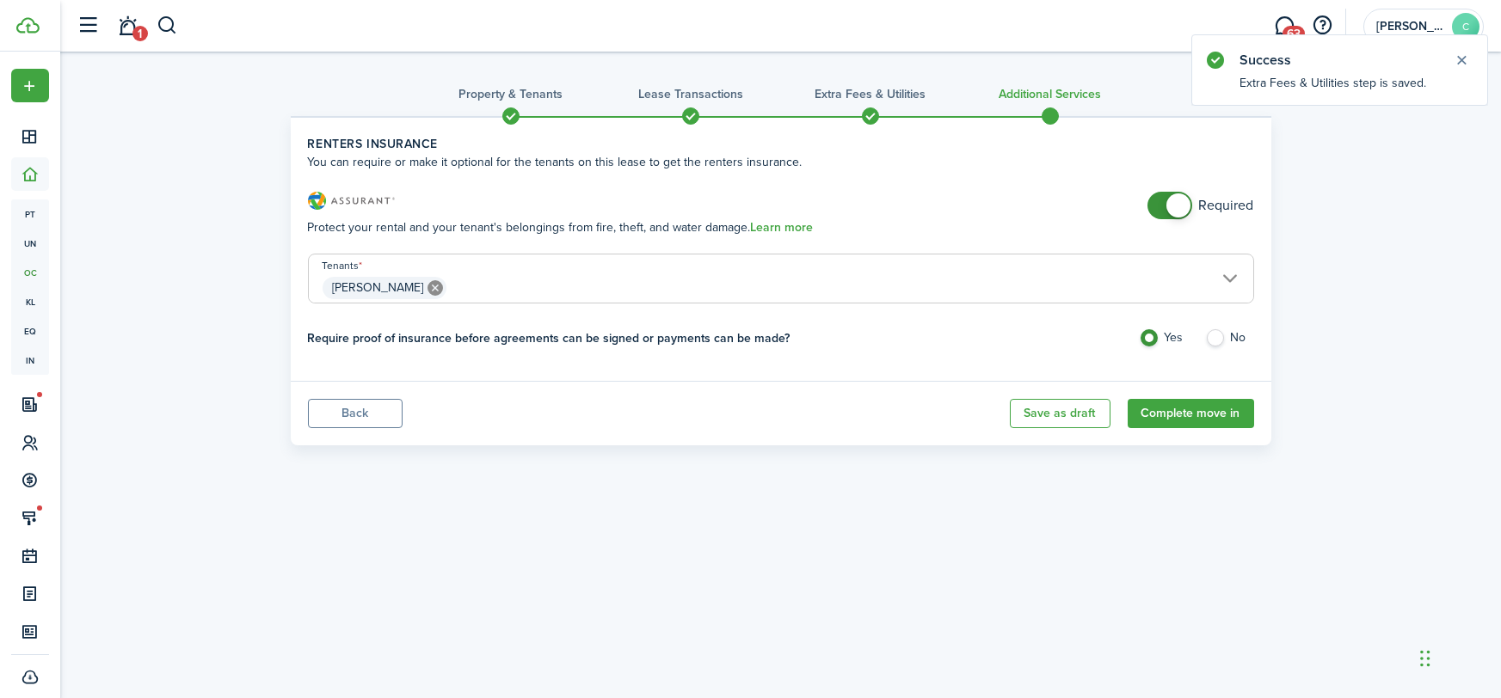
checkbox input "false"
click at [1164, 212] on span at bounding box center [1169, 206] width 17 height 28
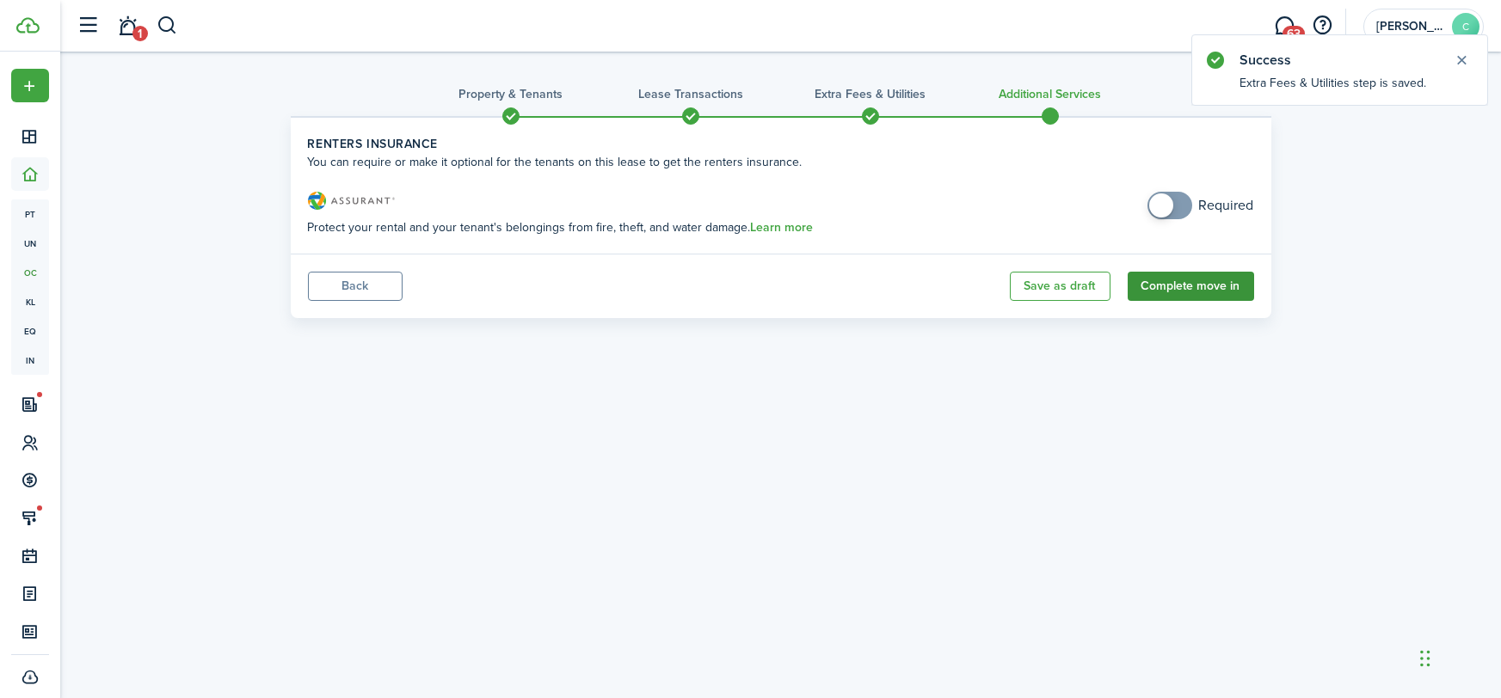
click at [1186, 281] on button "Complete move in" at bounding box center [1190, 286] width 126 height 29
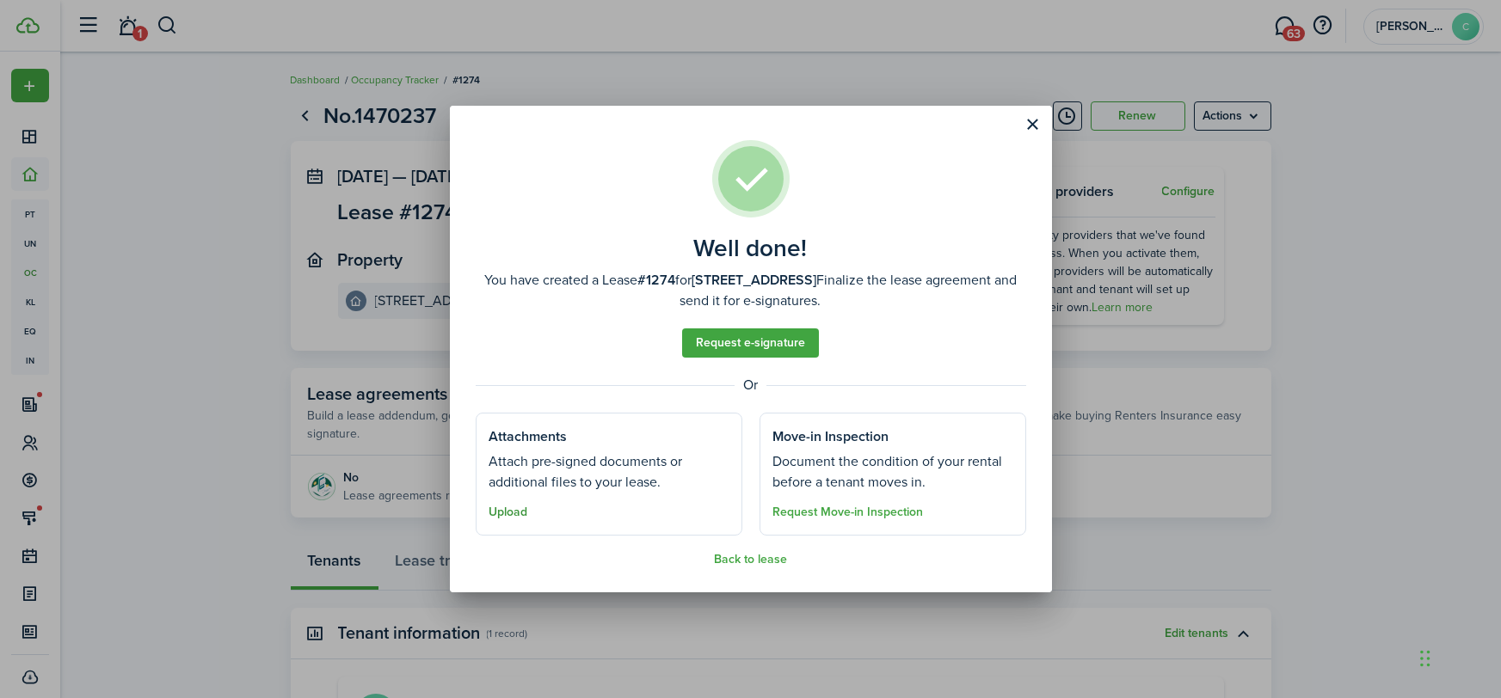
click at [516, 513] on button "Upload" at bounding box center [508, 513] width 39 height 14
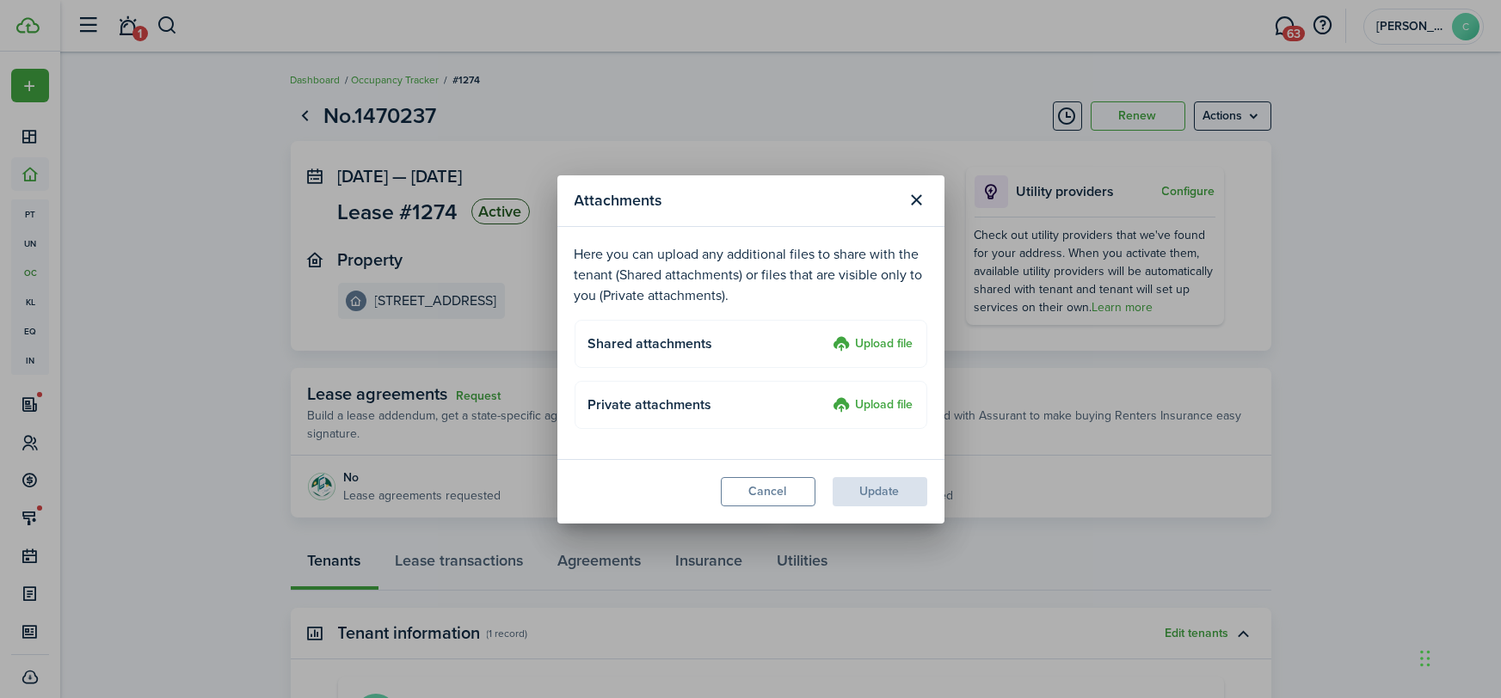
click at [873, 350] on label "Upload file" at bounding box center [873, 345] width 80 height 21
click at [827, 335] on input "Upload file" at bounding box center [827, 335] width 0 height 0
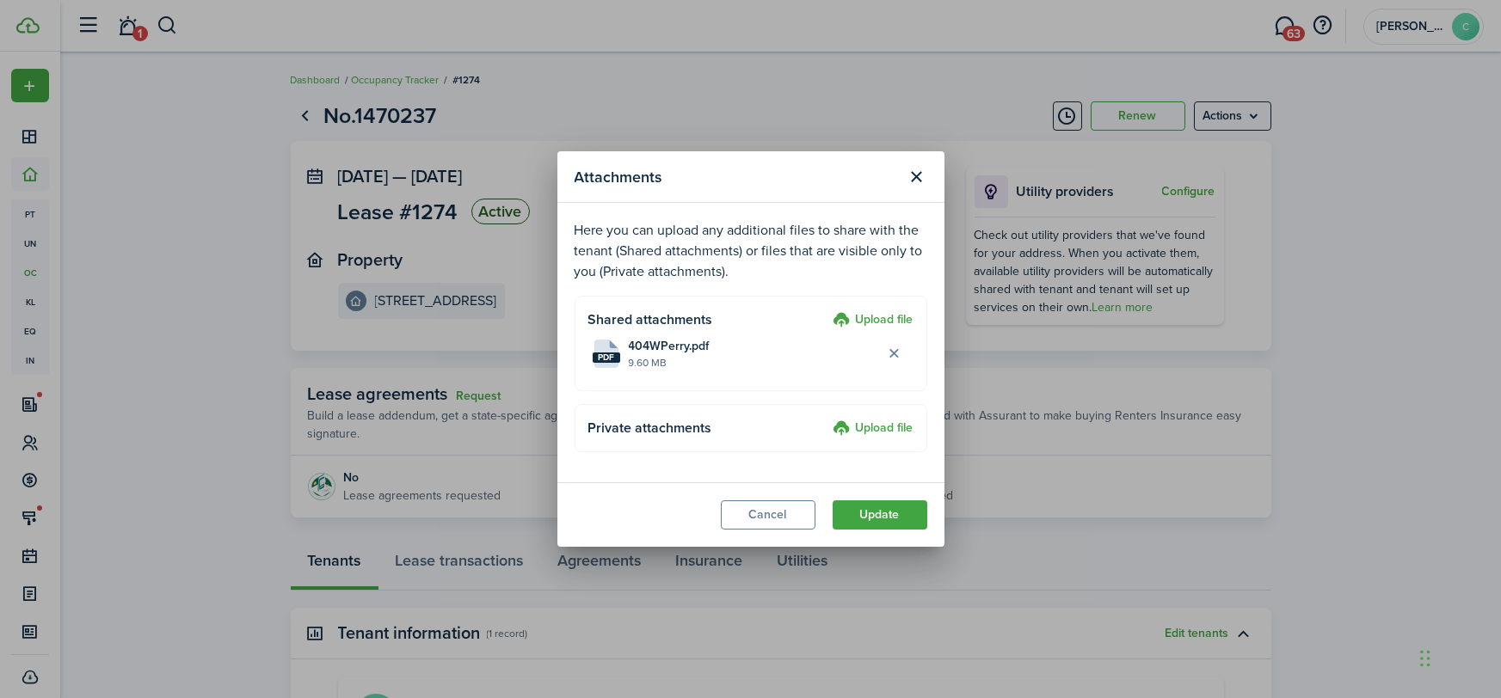
click at [900, 519] on button "Update" at bounding box center [879, 514] width 95 height 29
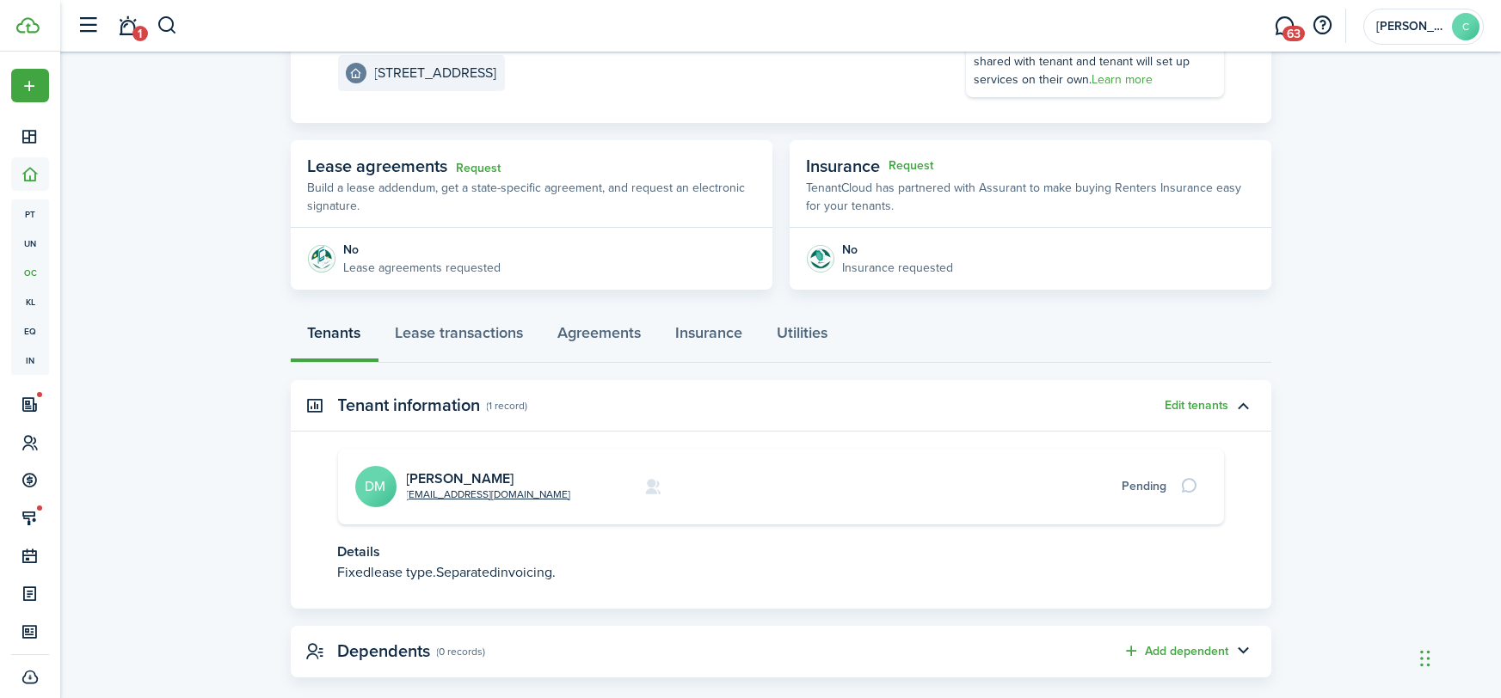
scroll to position [253, 0]
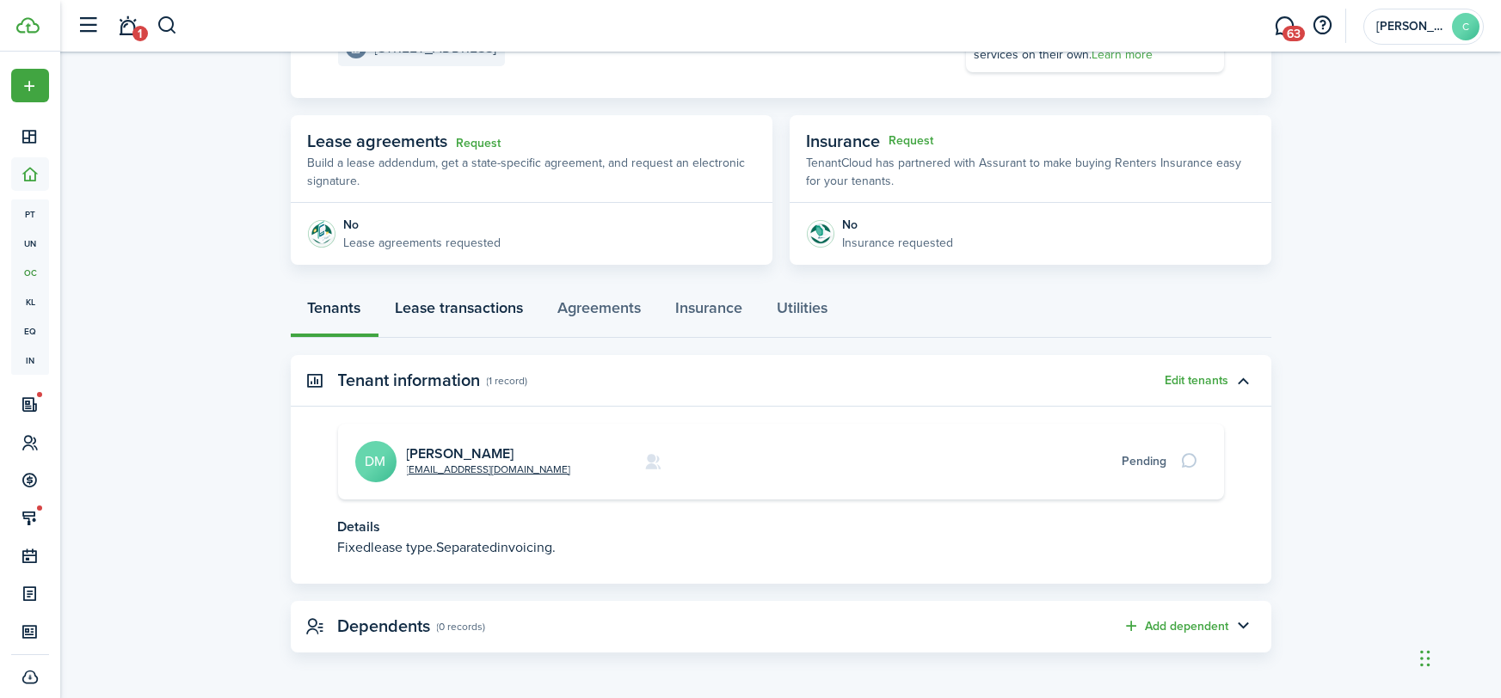
click at [451, 311] on link "Lease transactions" at bounding box center [459, 312] width 163 height 52
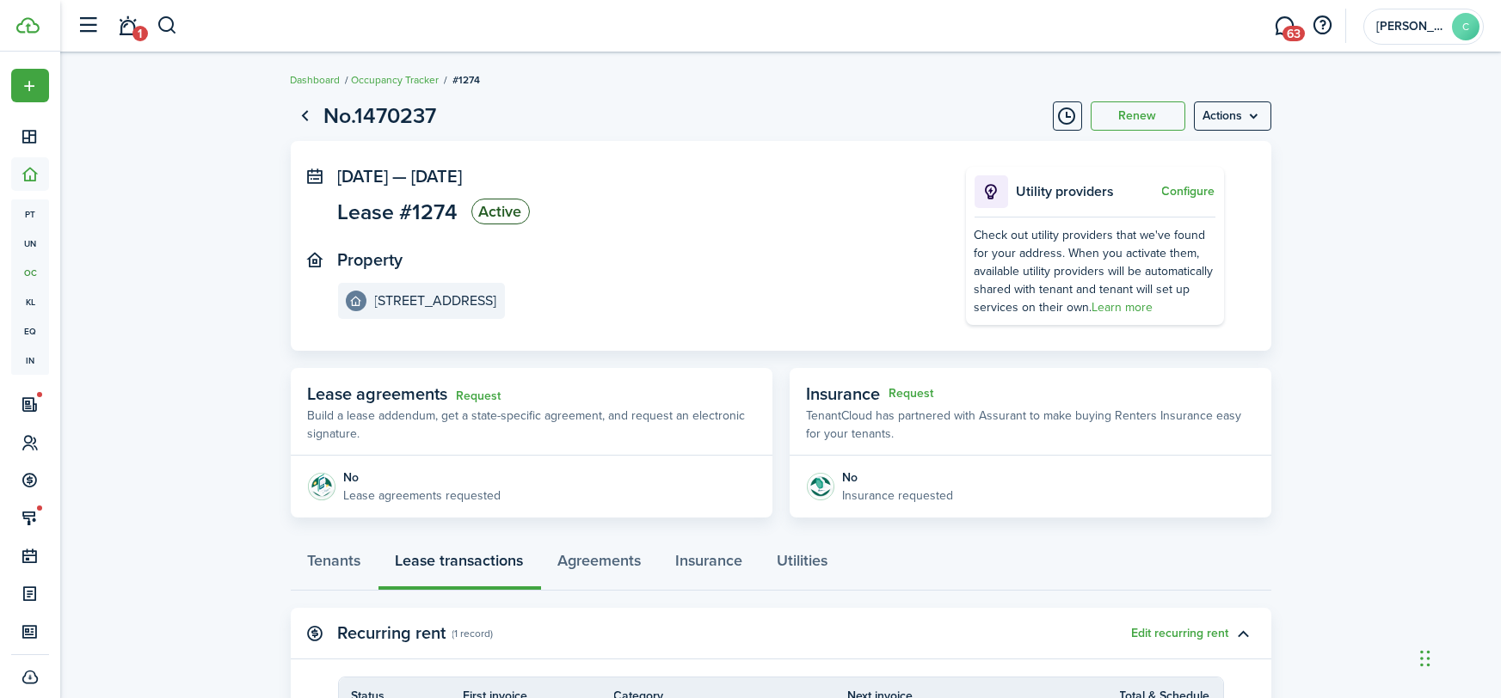
click at [144, 237] on lease-view "No.1470237 Renew Actions [DATE] — [DATE] Lease #1274 Active Property [STREET_AD…" at bounding box center [780, 649] width 1440 height 1117
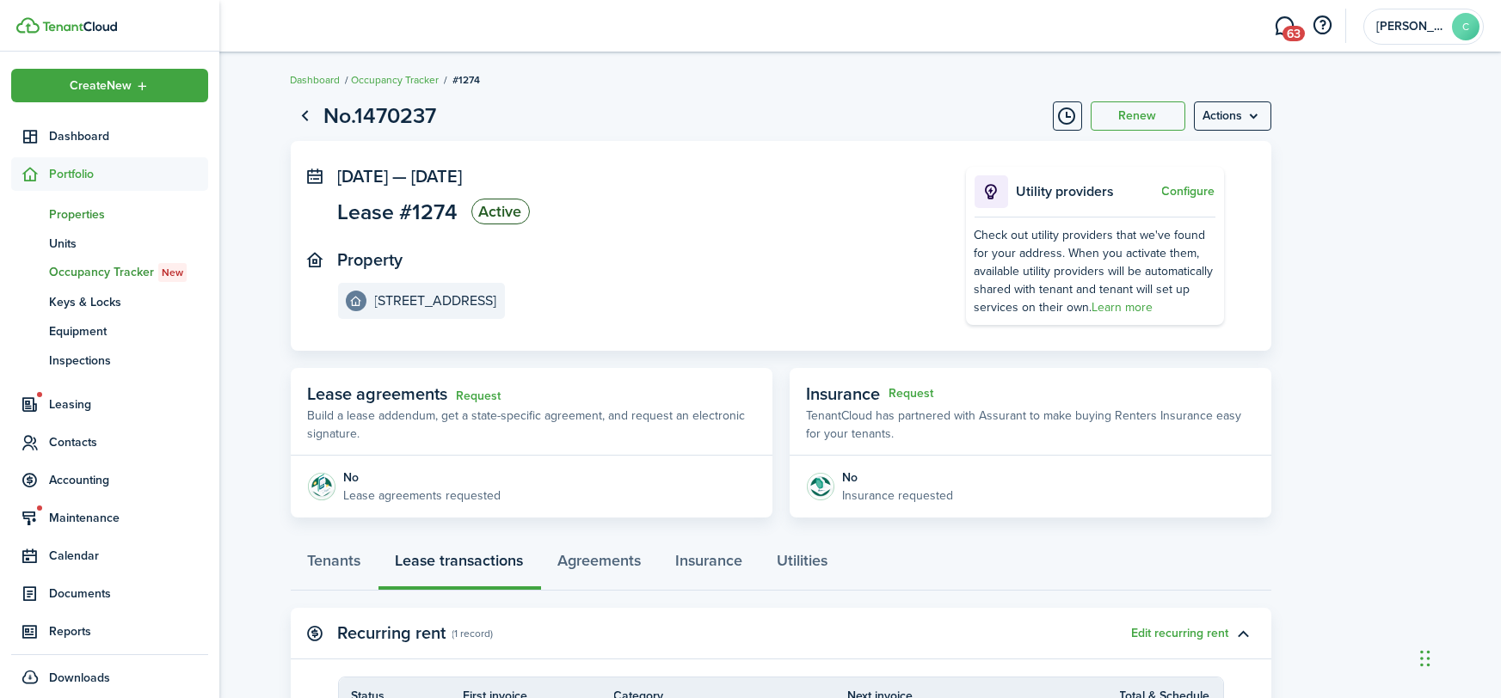
click at [77, 212] on span "Properties" at bounding box center [128, 215] width 159 height 18
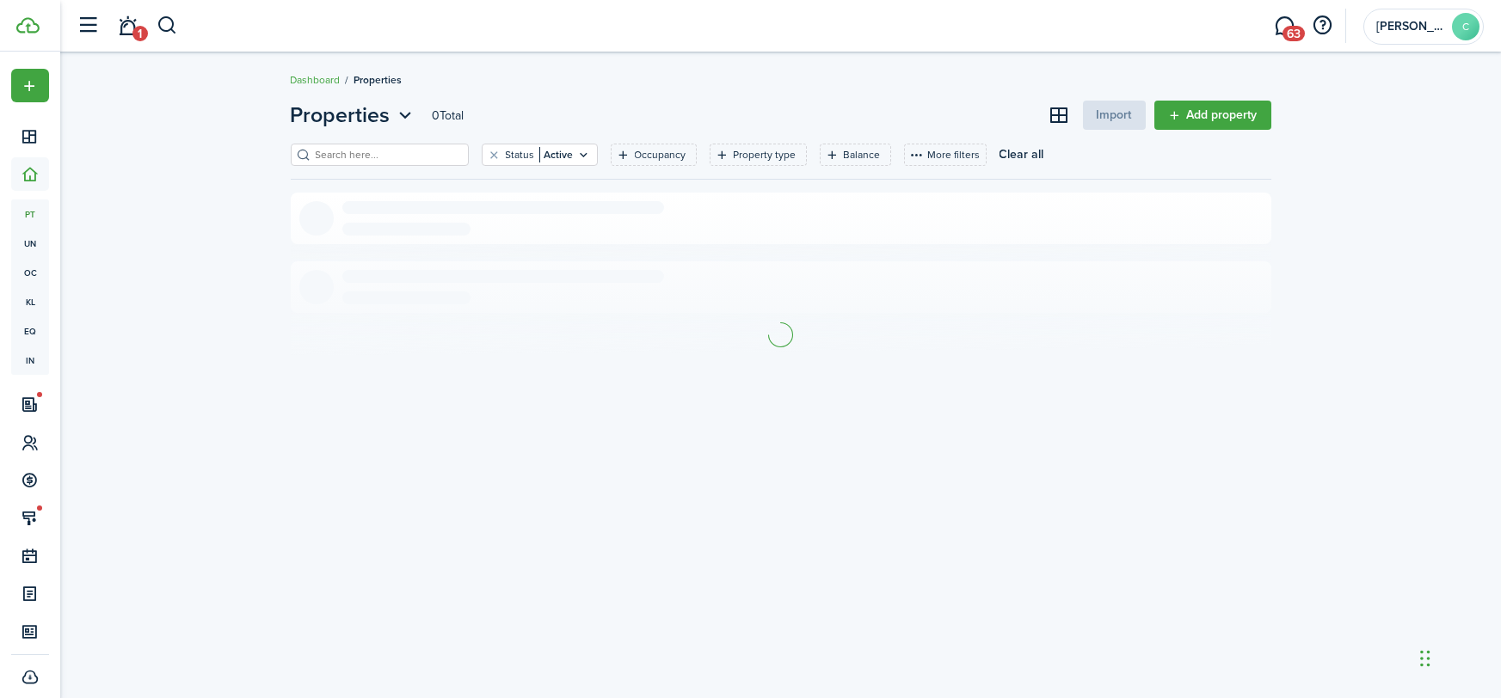
click at [340, 152] on input "search" at bounding box center [386, 155] width 151 height 16
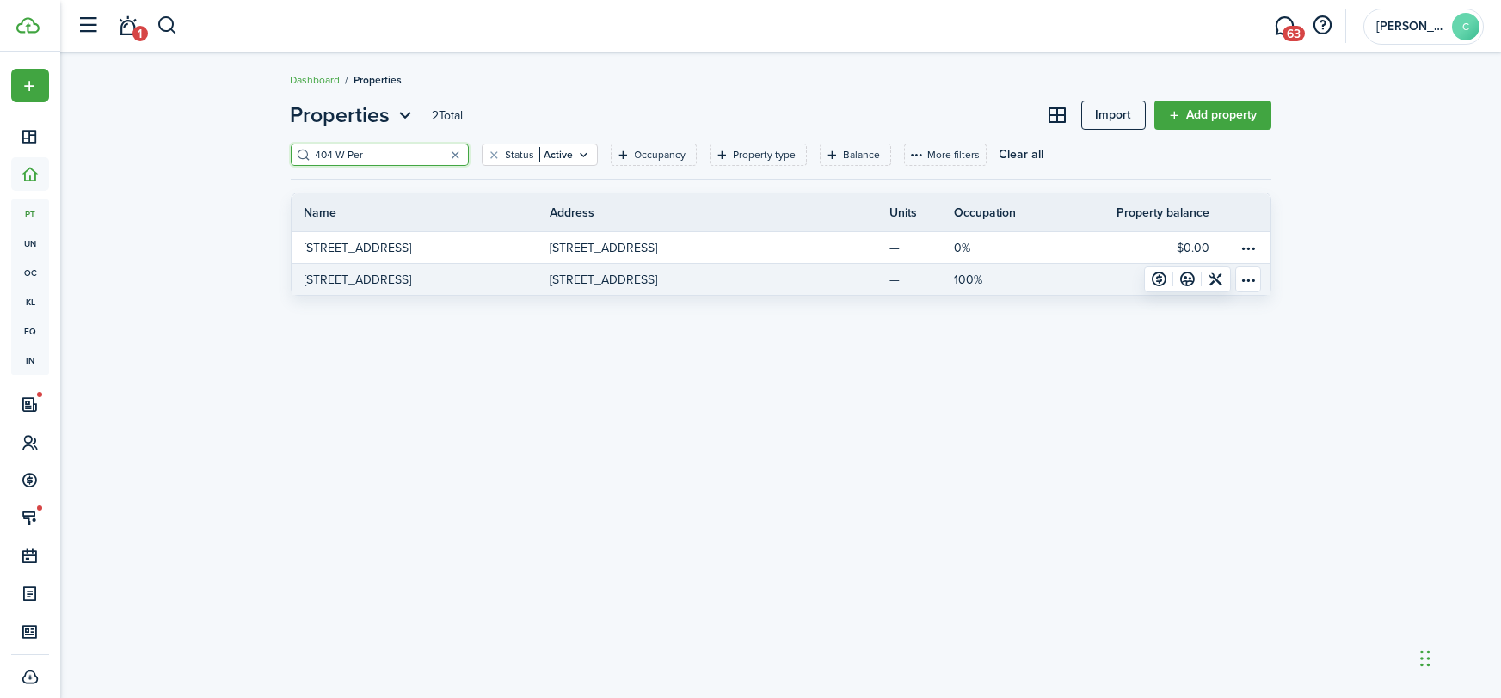
type input "404 W Per"
click at [345, 280] on p "[STREET_ADDRESS]" at bounding box center [357, 280] width 107 height 18
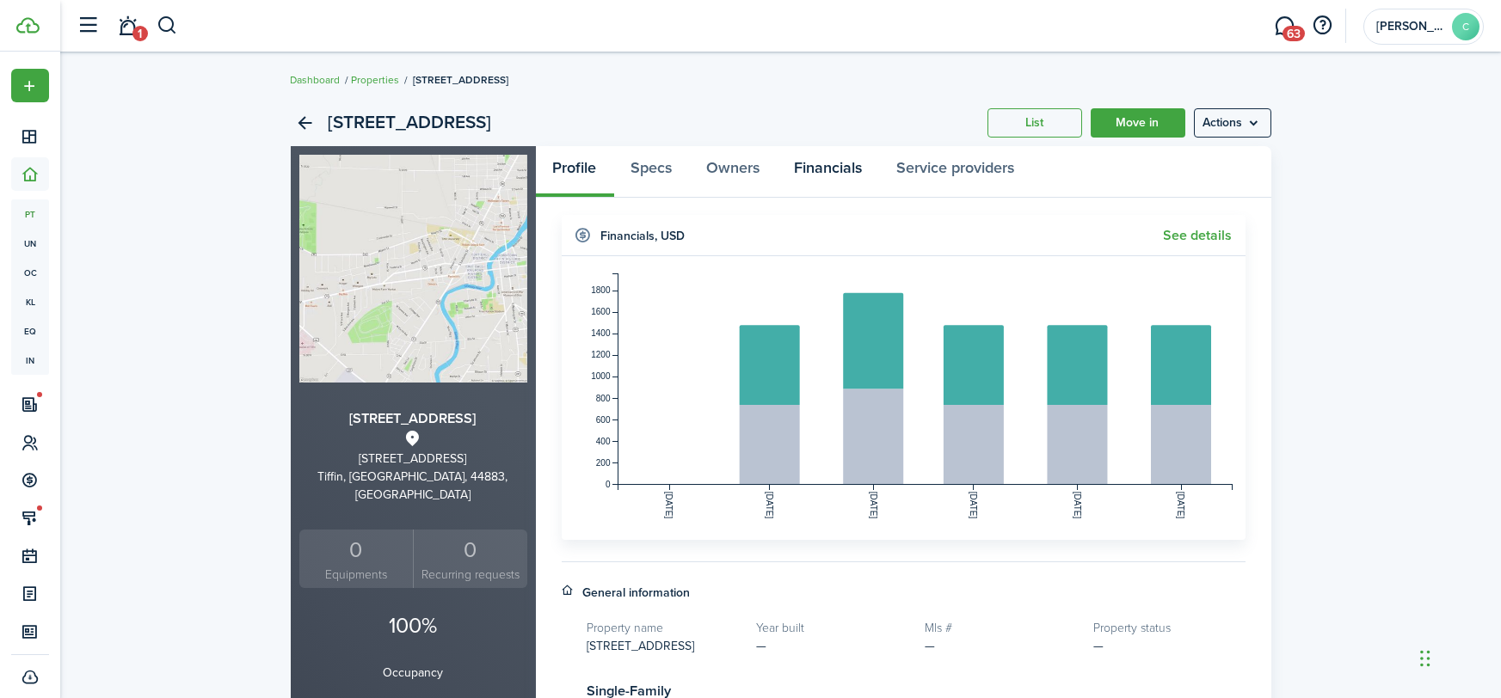
click at [820, 169] on link "Financials" at bounding box center [828, 172] width 102 height 52
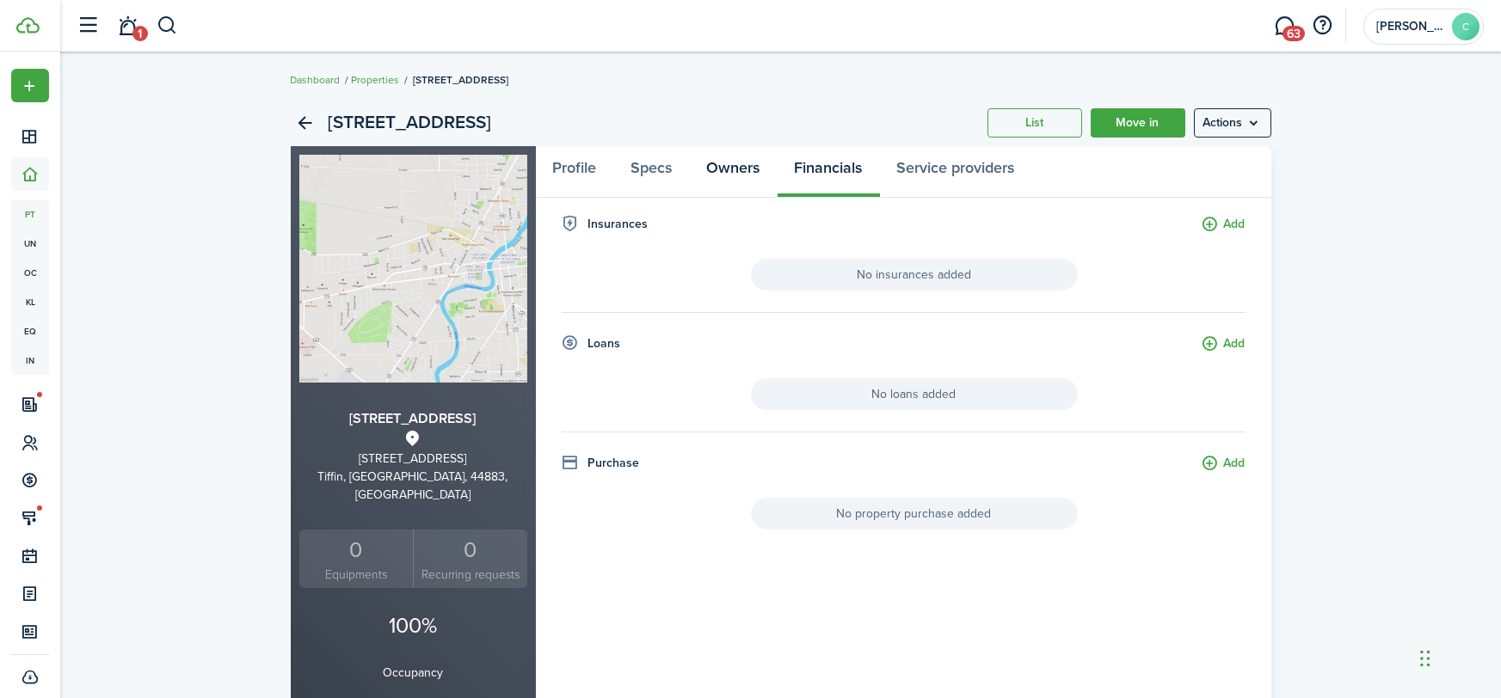
click at [723, 168] on link "Owners" at bounding box center [734, 172] width 88 height 52
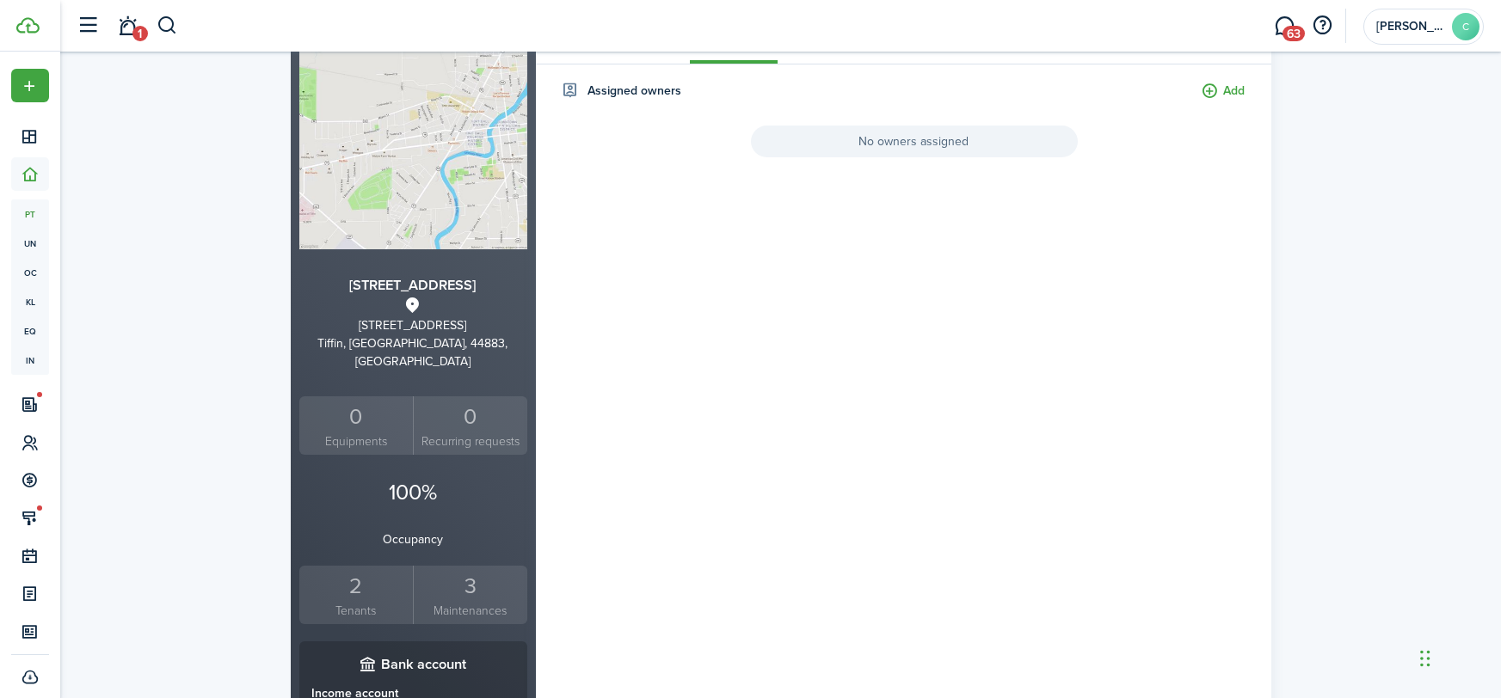
scroll to position [308, 0]
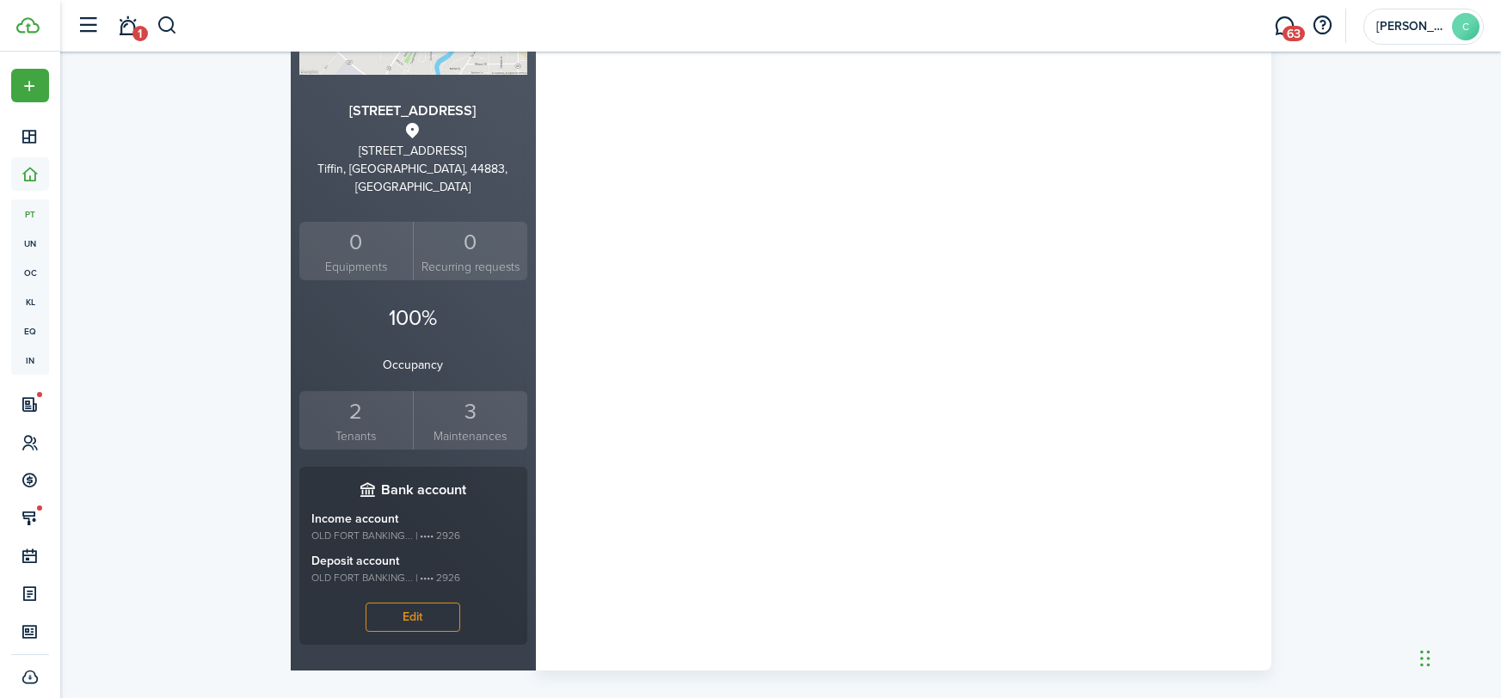
click at [347, 427] on small "Tenants" at bounding box center [357, 436] width 106 height 18
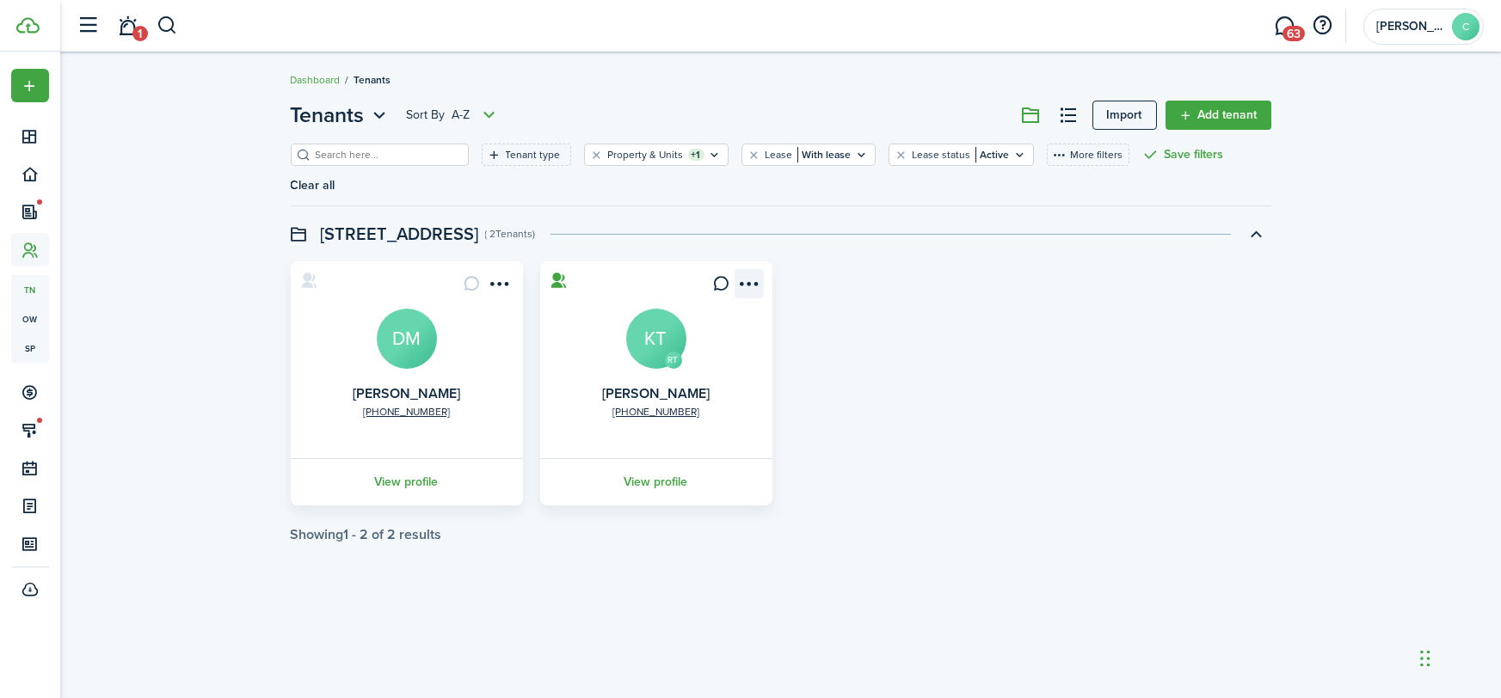
click at [752, 287] on menu-btn-icon "Open menu" at bounding box center [748, 283] width 29 height 29
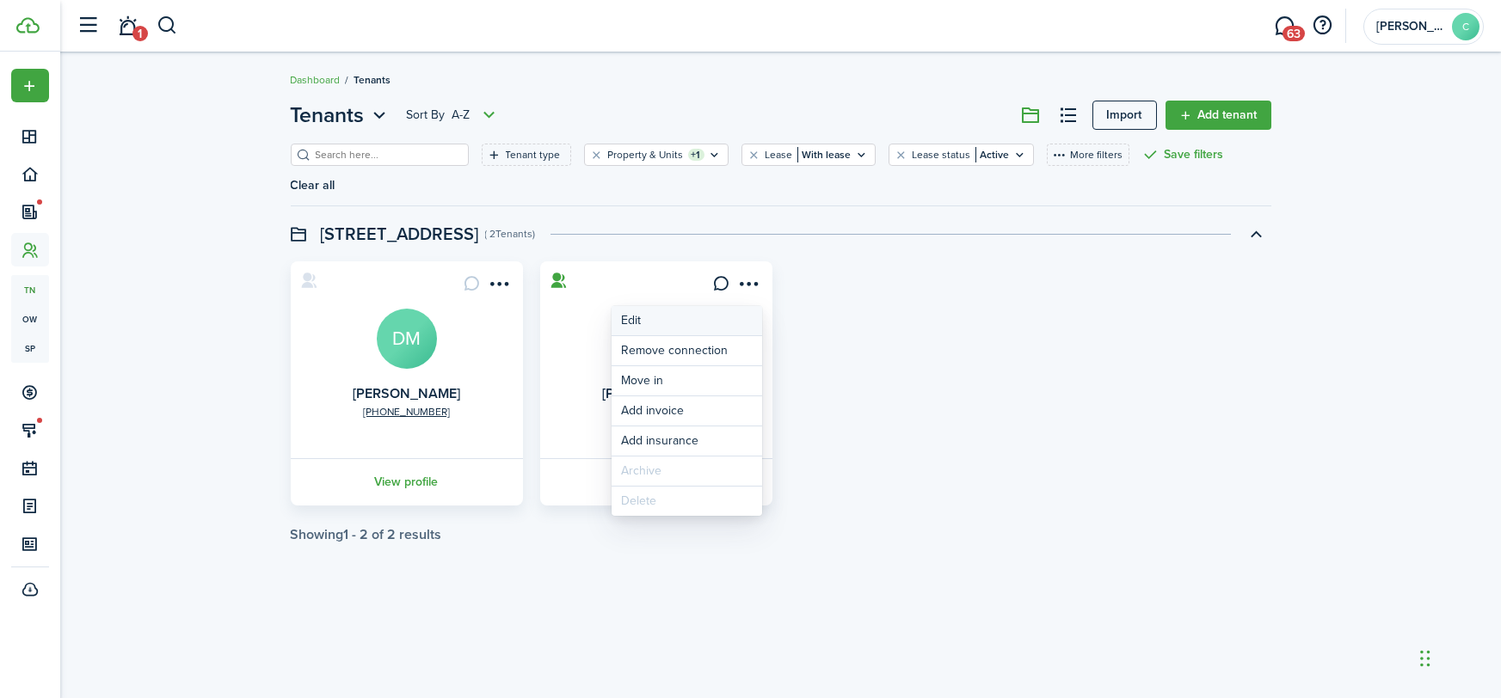
click at [639, 319] on link "Edit" at bounding box center [686, 320] width 150 height 29
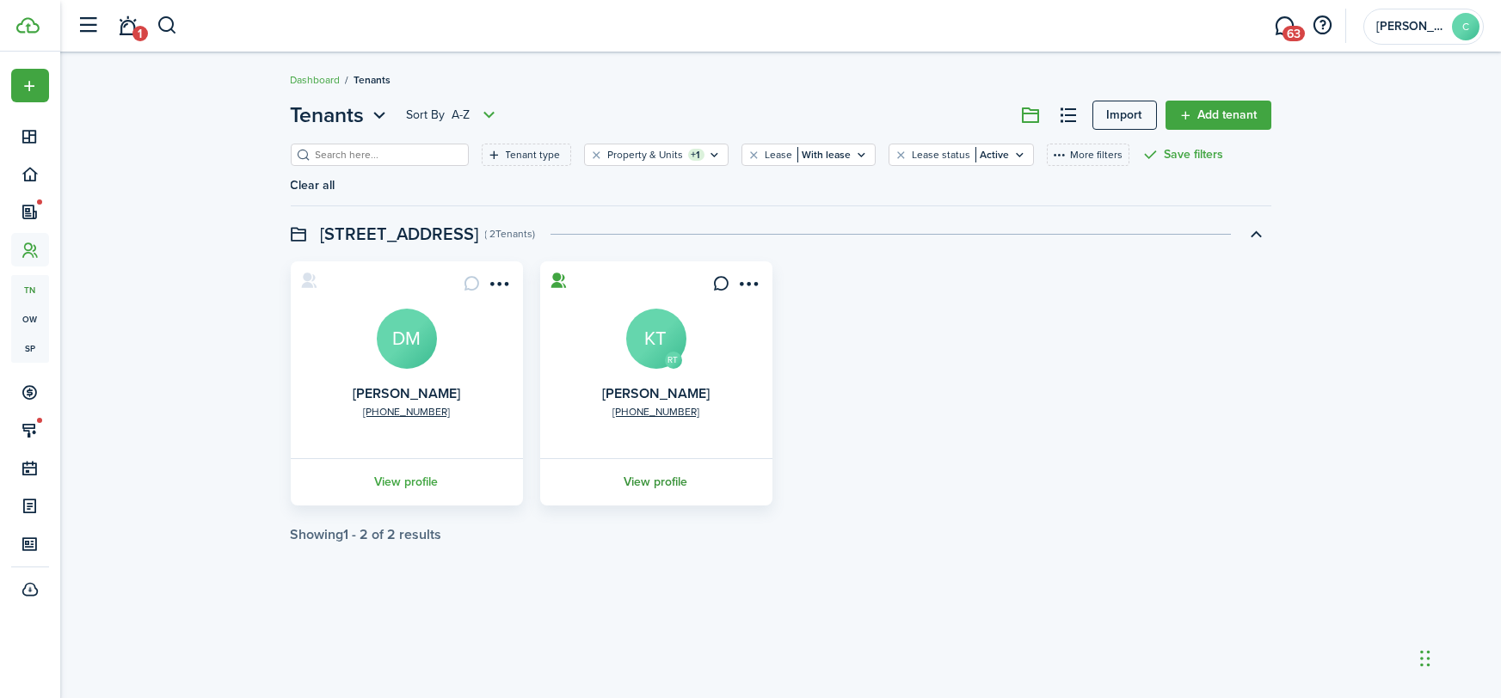
click at [665, 481] on link "View profile" at bounding box center [655, 481] width 237 height 47
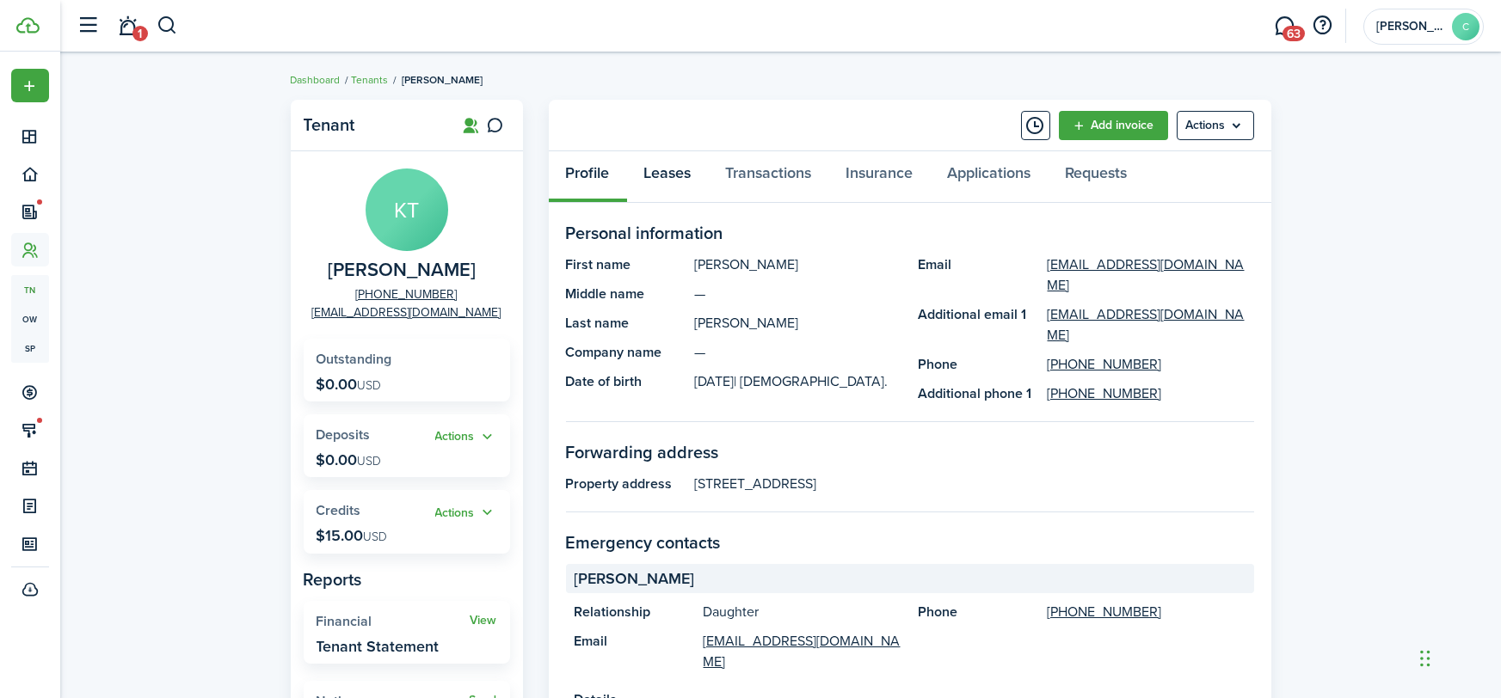
click at [669, 178] on link "Leases" at bounding box center [668, 177] width 82 height 52
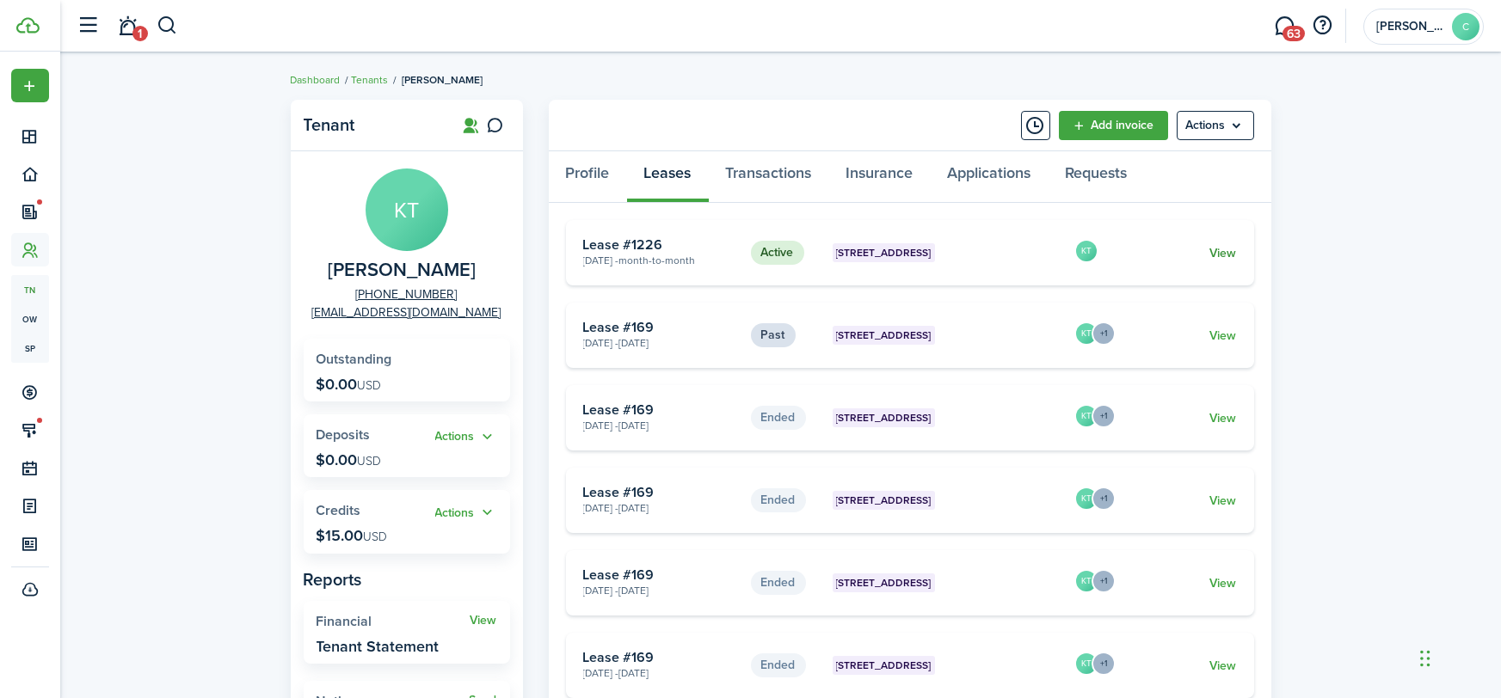
click at [1221, 249] on link "View" at bounding box center [1222, 253] width 27 height 18
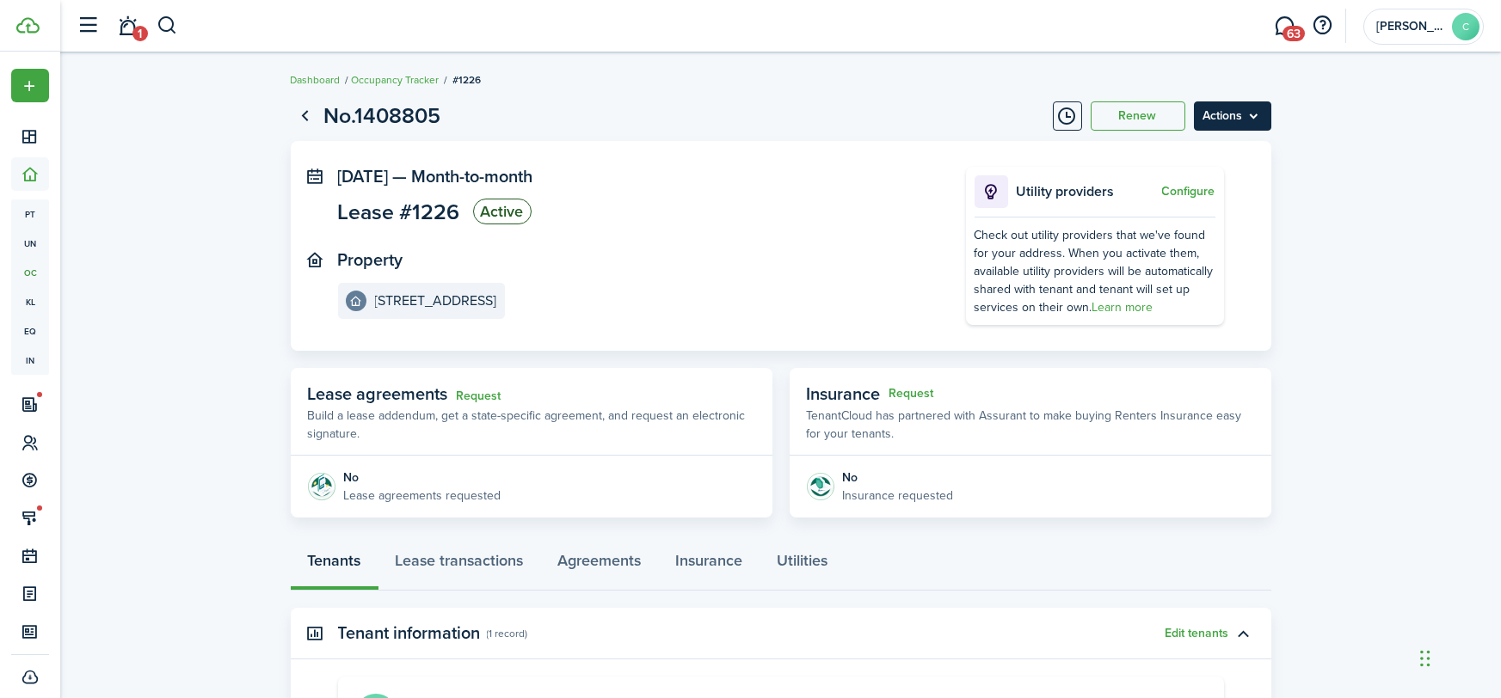
click at [1218, 116] on menu-btn "Actions" at bounding box center [1232, 115] width 77 height 29
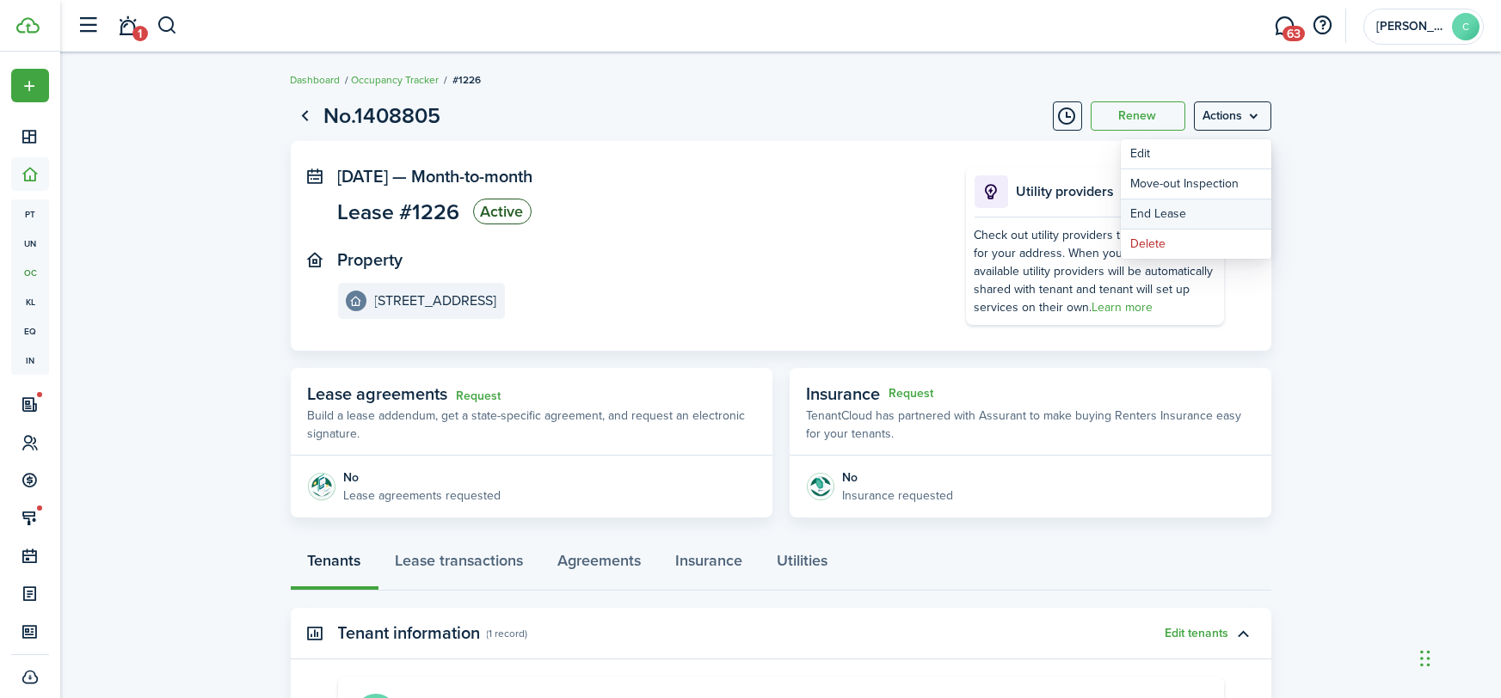
click at [1176, 212] on link "End Lease" at bounding box center [1196, 214] width 150 height 29
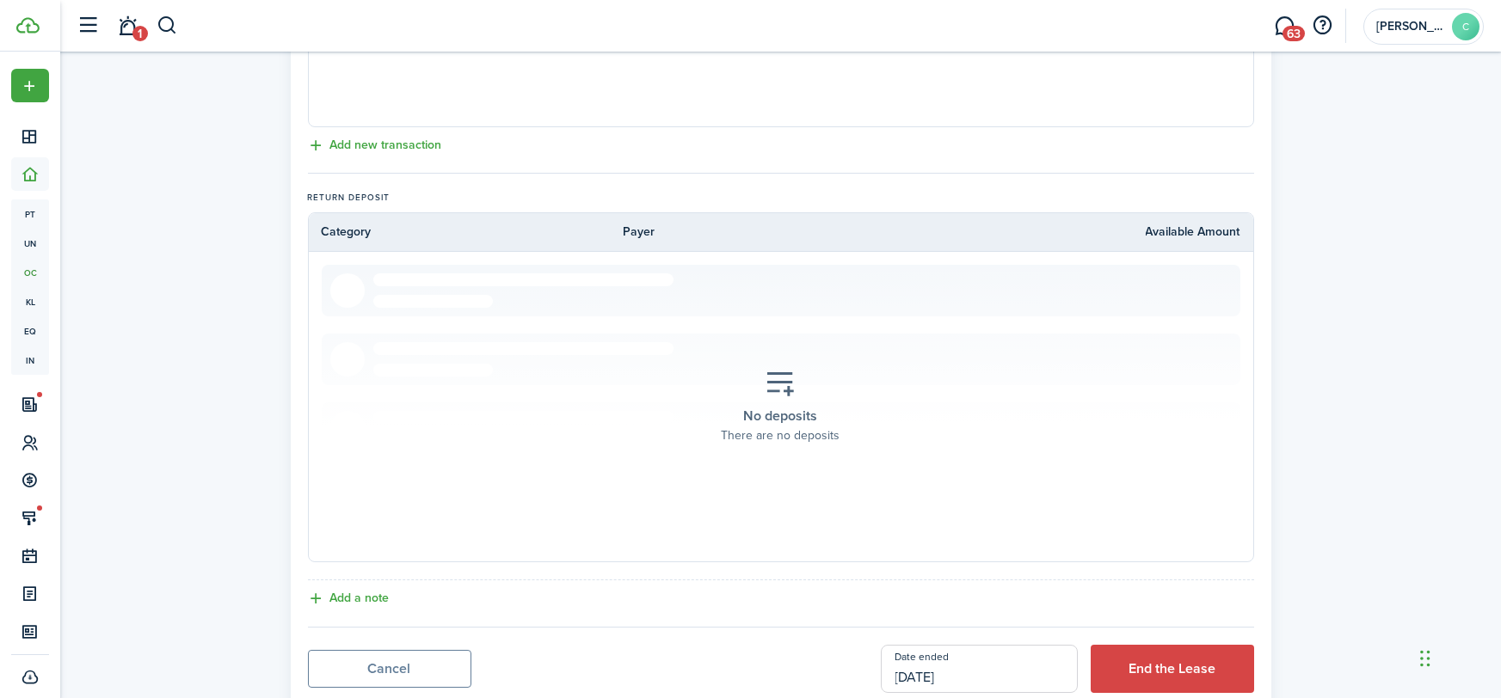
scroll to position [716, 0]
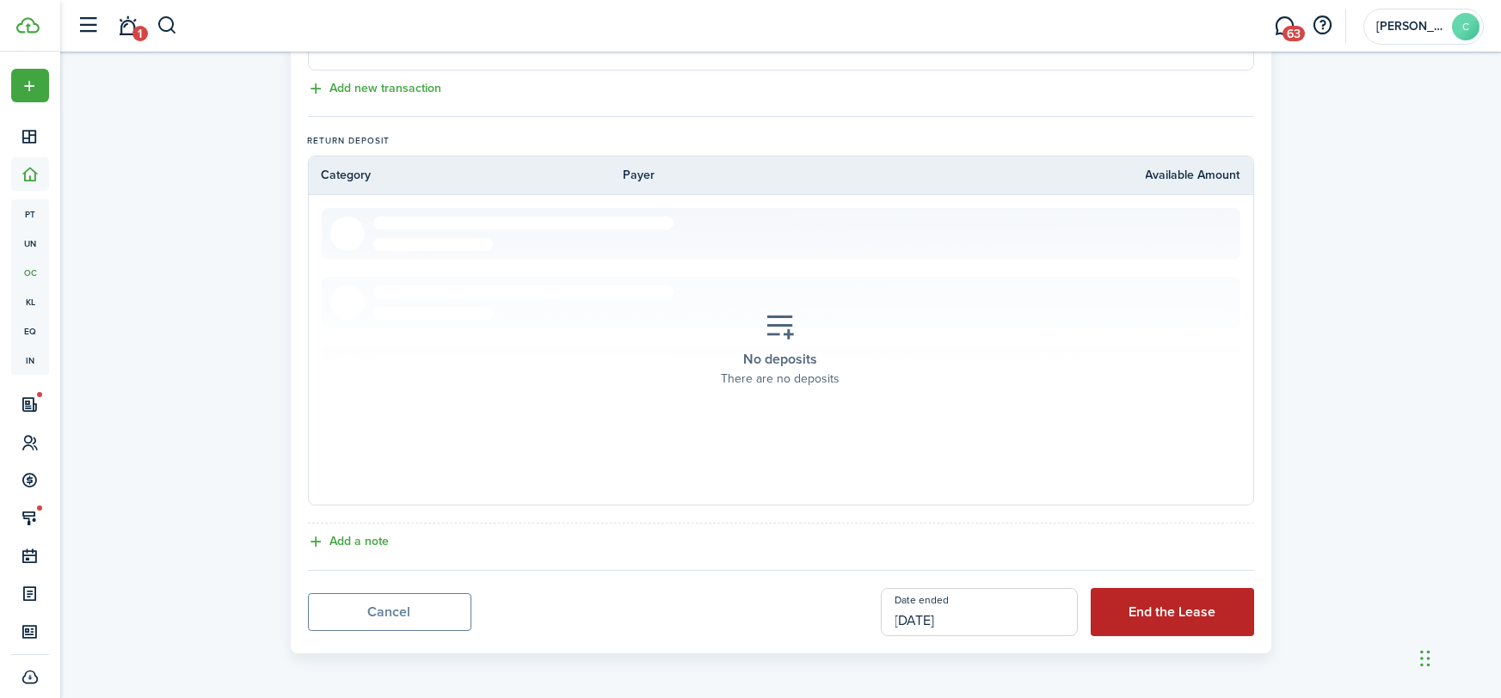
click at [1164, 615] on button "End the Lease" at bounding box center [1171, 612] width 163 height 48
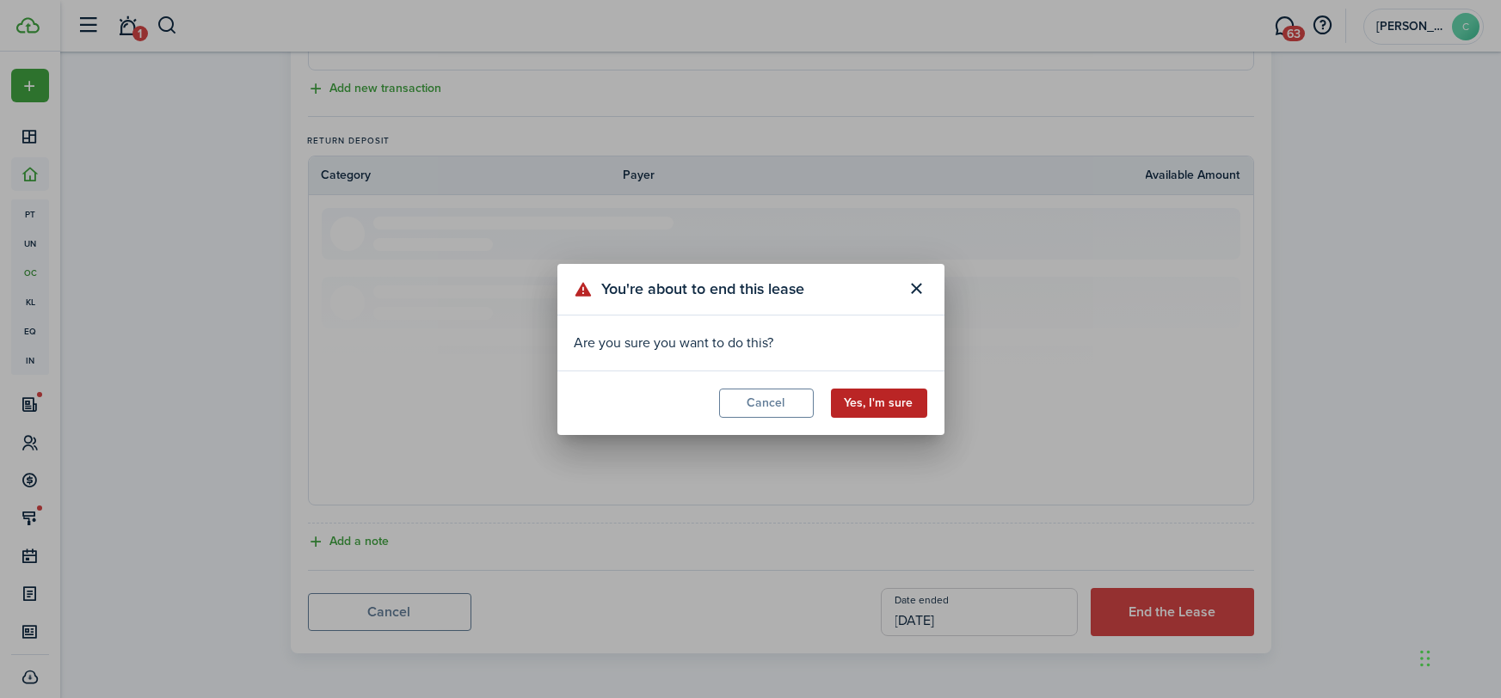
click at [863, 391] on button "Yes, I'm sure" at bounding box center [879, 403] width 96 height 29
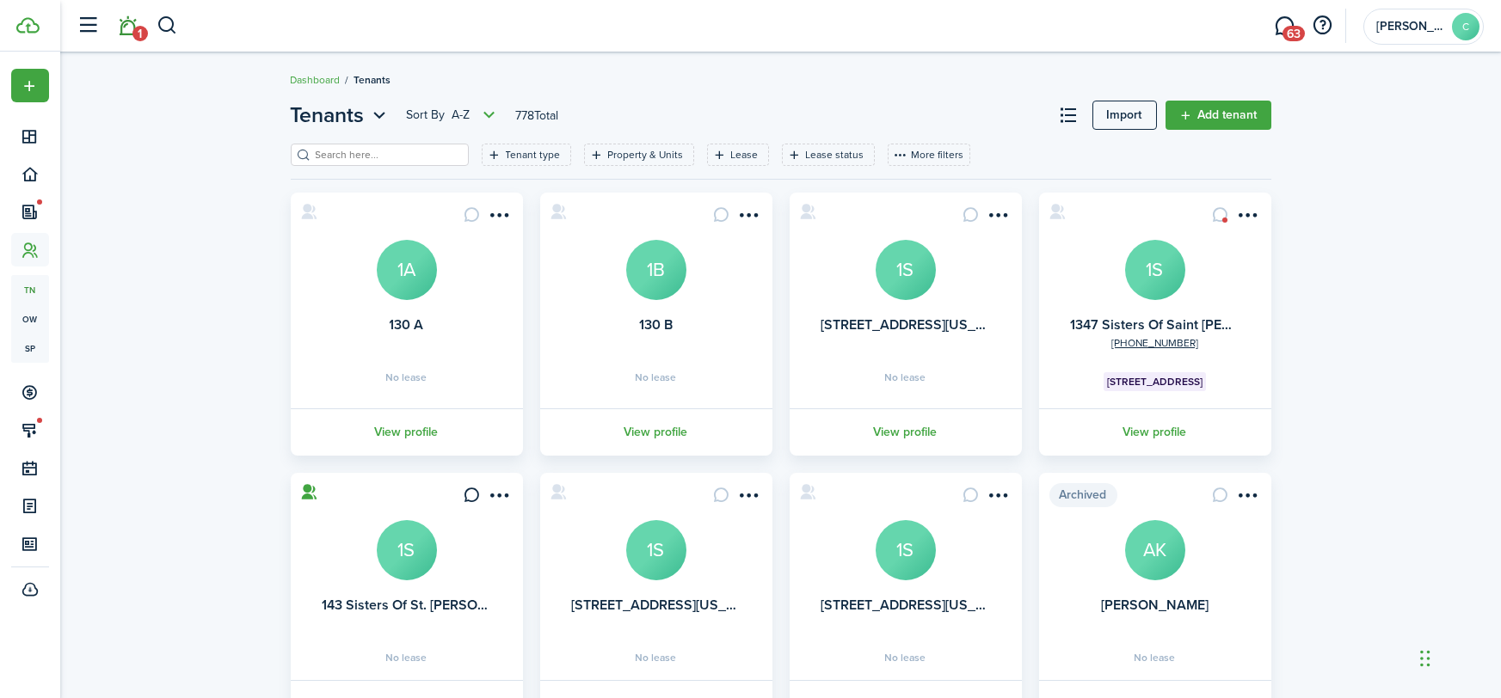
click at [127, 34] on link "1" at bounding box center [128, 26] width 33 height 44
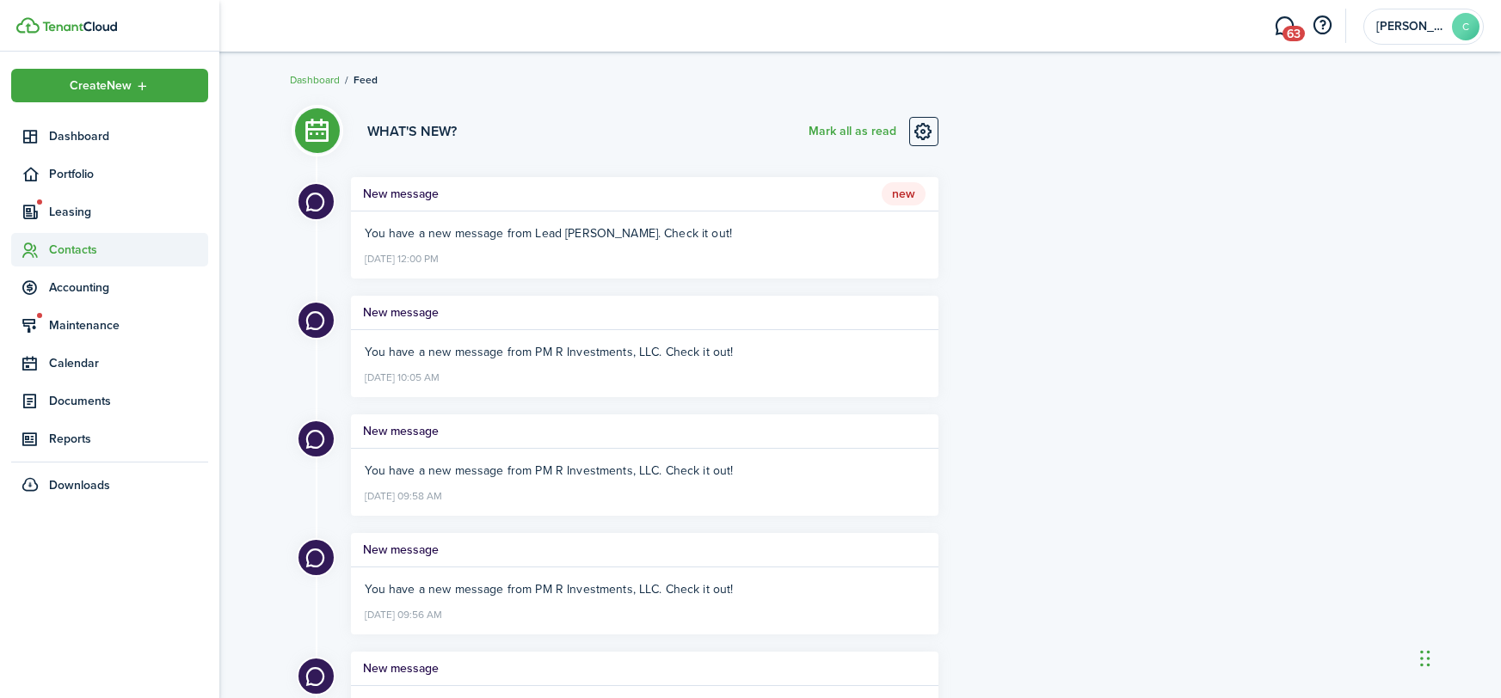
click at [33, 252] on icon at bounding box center [30, 250] width 18 height 17
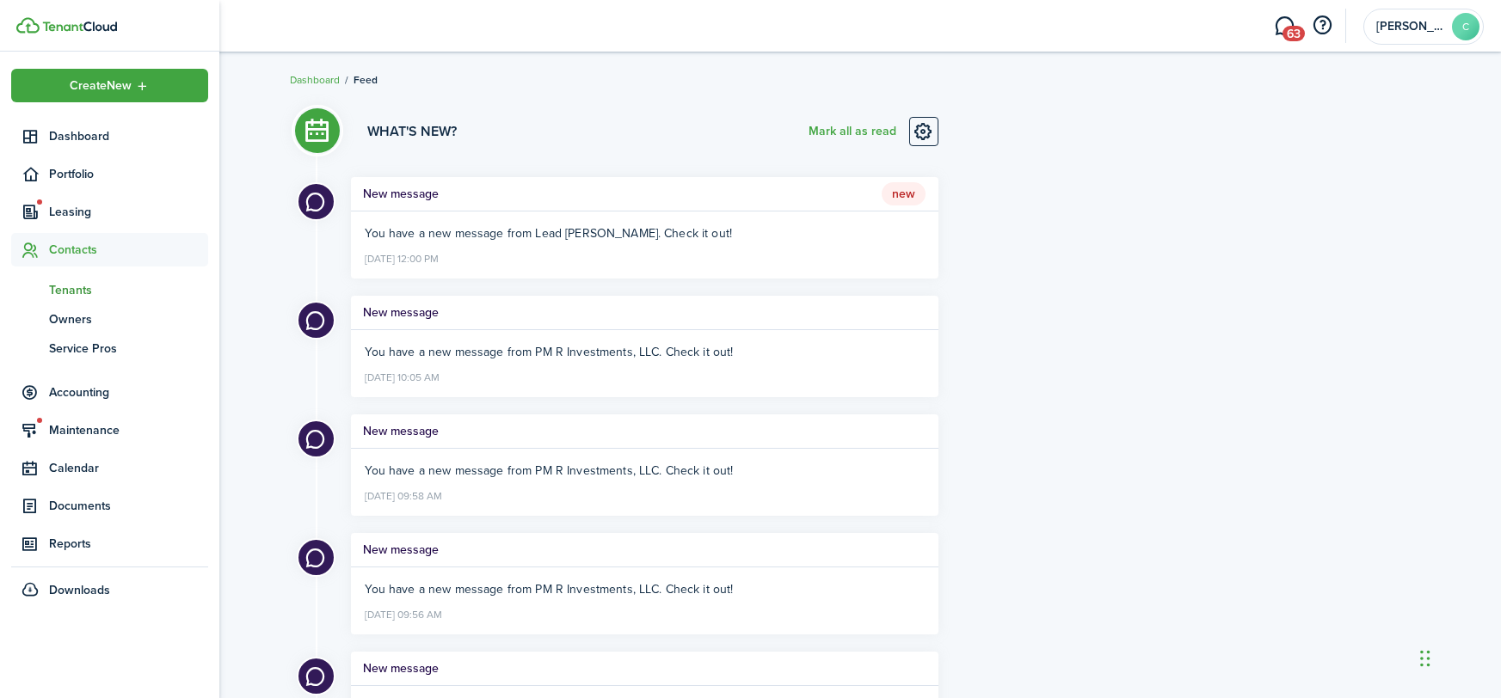
click at [74, 286] on span "Tenants" at bounding box center [128, 290] width 159 height 18
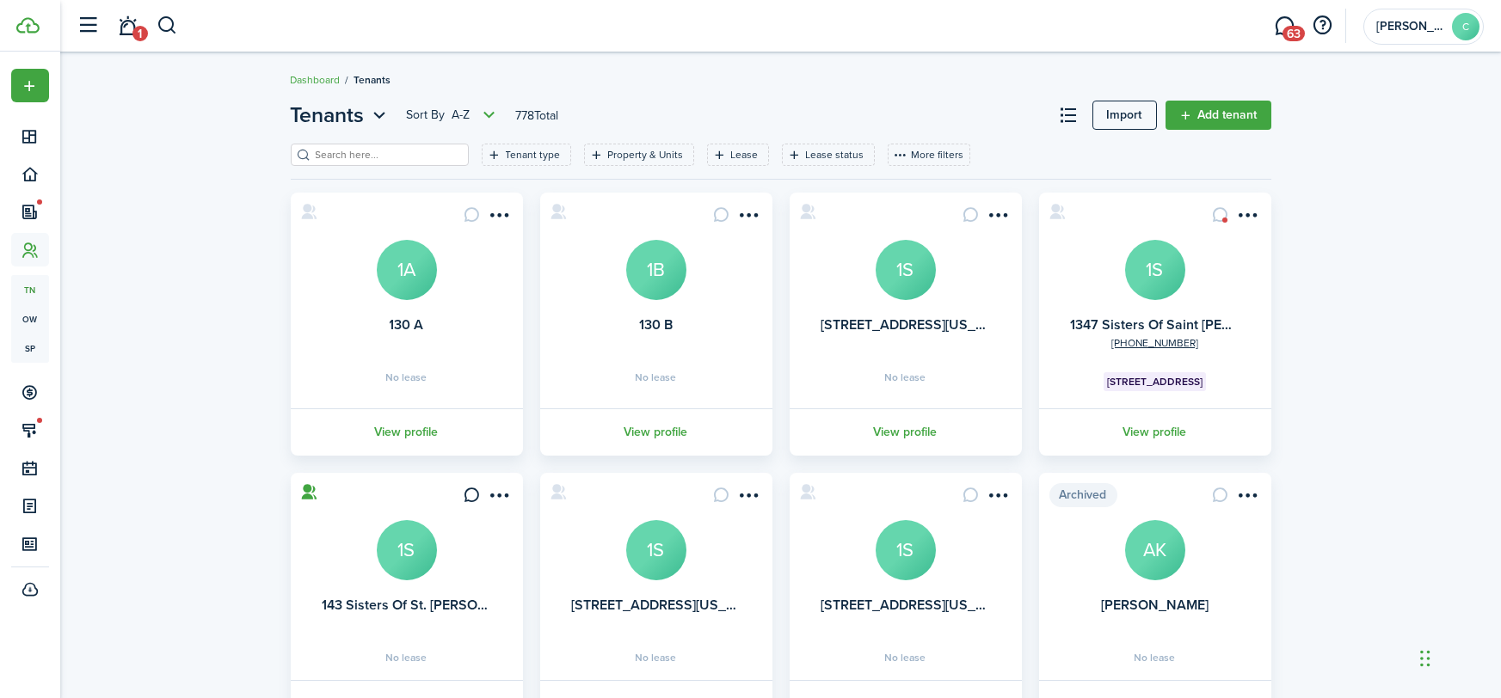
click at [330, 158] on input "search" at bounding box center [386, 155] width 151 height 16
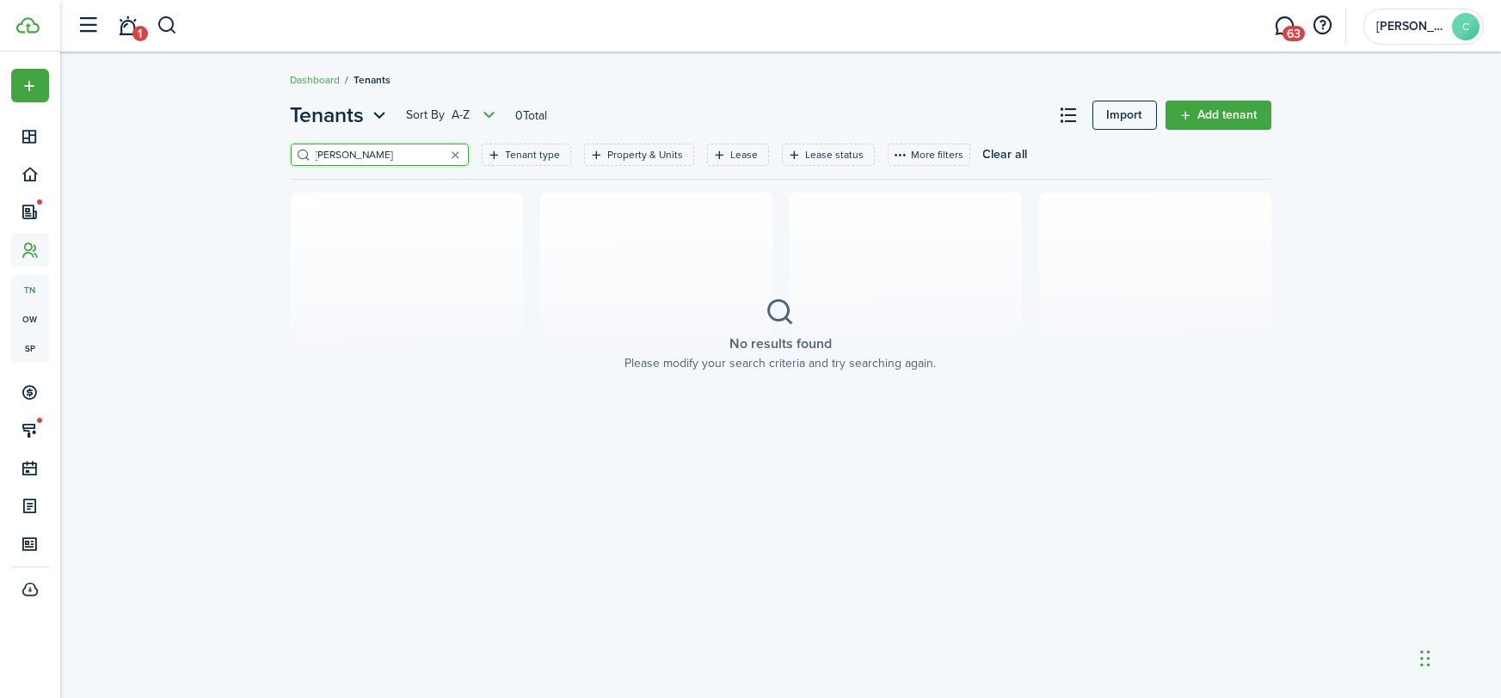
drag, startPoint x: 338, startPoint y: 159, endPoint x: 362, endPoint y: 151, distance: 25.3
click at [339, 159] on input "[PERSON_NAME]" at bounding box center [386, 155] width 151 height 16
type input "[PERSON_NAME]"
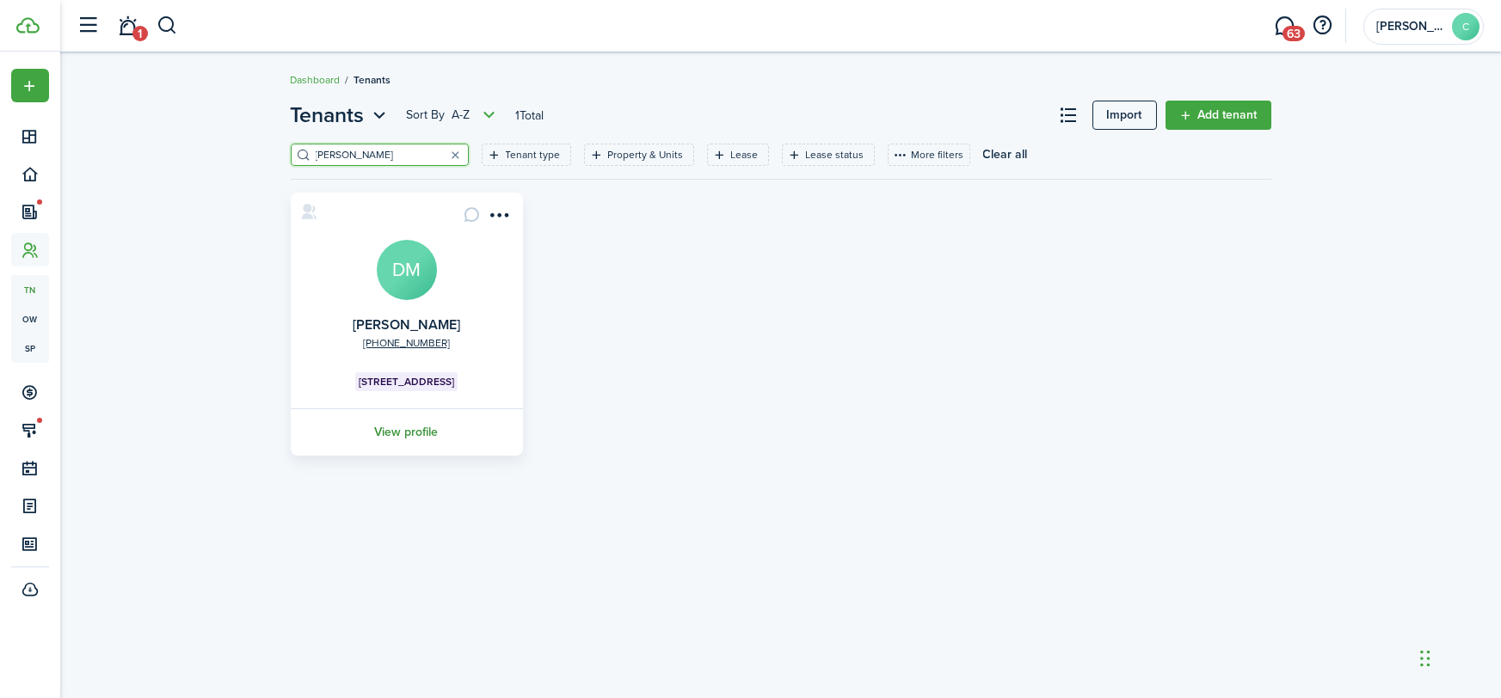
click at [376, 433] on link "View profile" at bounding box center [406, 431] width 237 height 47
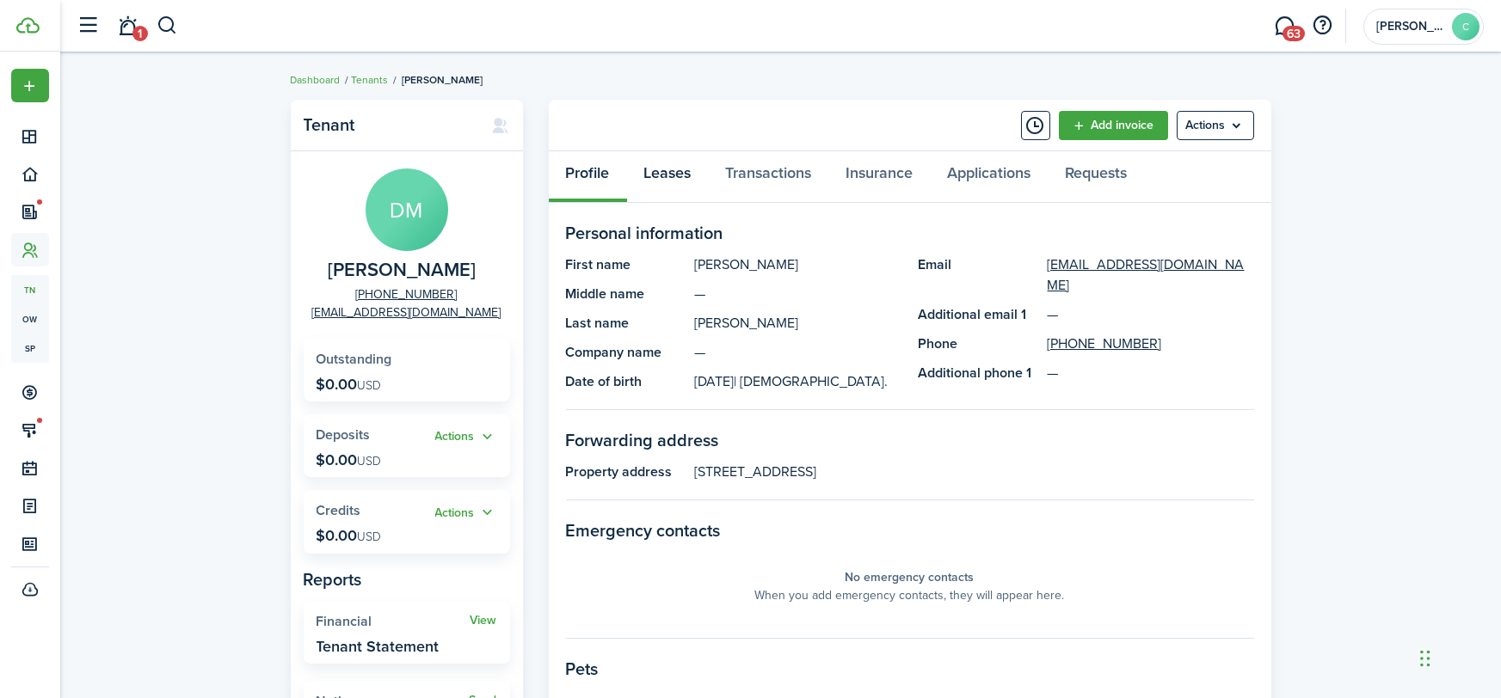
click at [663, 181] on link "Leases" at bounding box center [668, 177] width 82 height 52
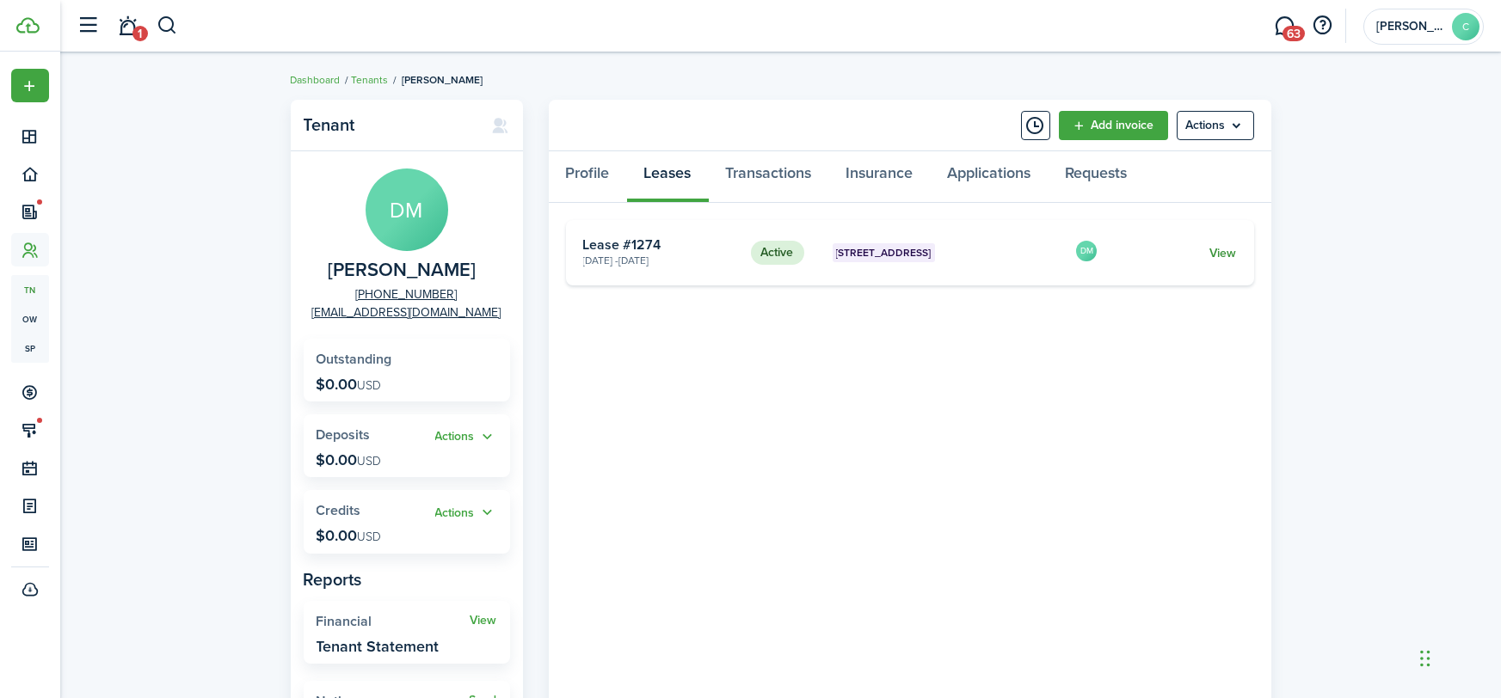
click at [1220, 254] on link "View" at bounding box center [1222, 253] width 27 height 18
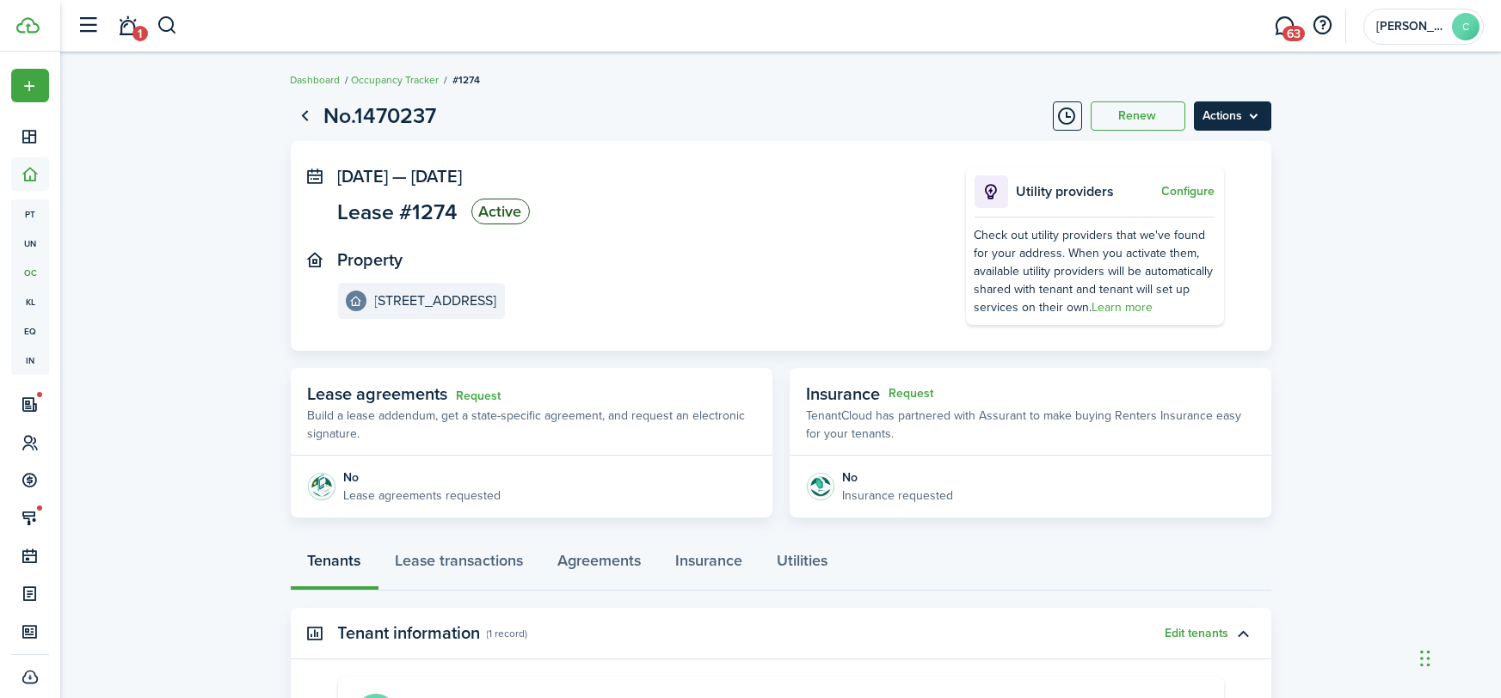
click at [1233, 116] on menu-btn "Actions" at bounding box center [1232, 115] width 77 height 29
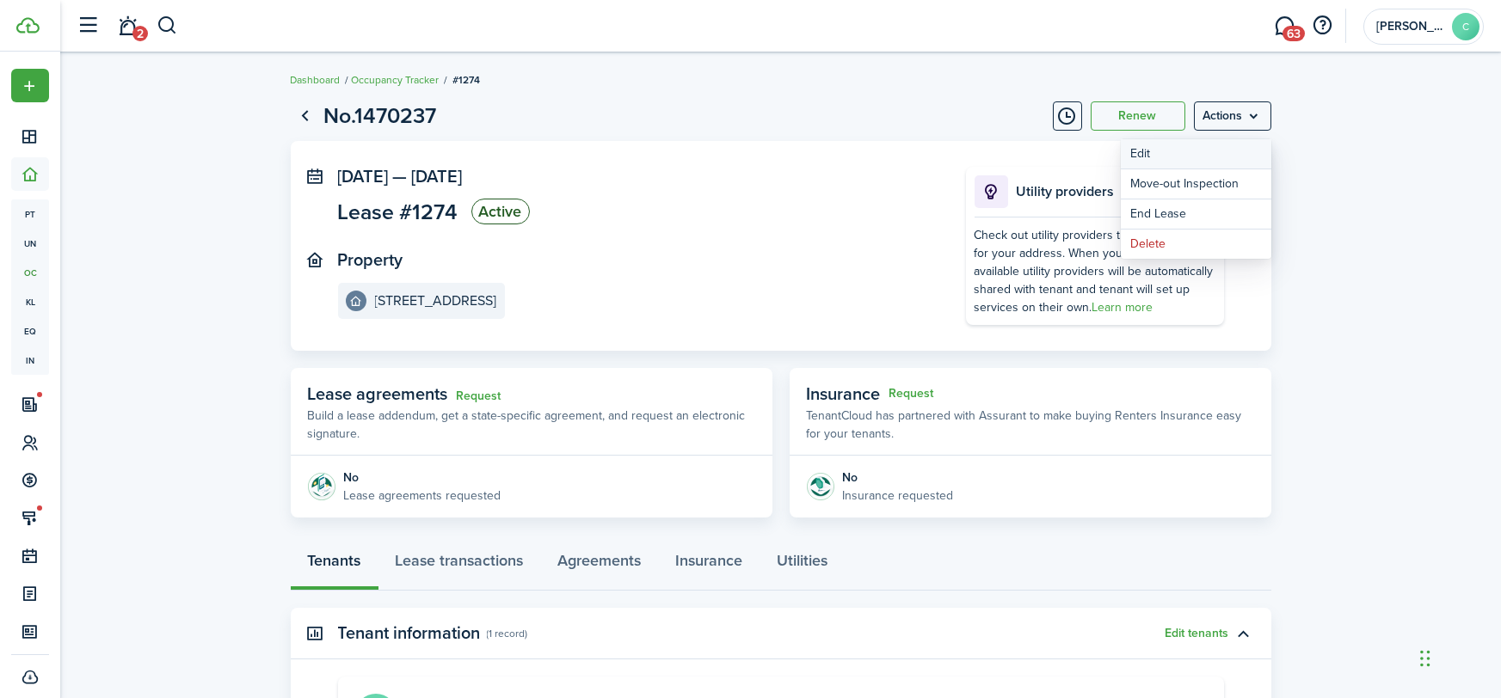
click at [1172, 157] on button "Edit" at bounding box center [1196, 153] width 150 height 29
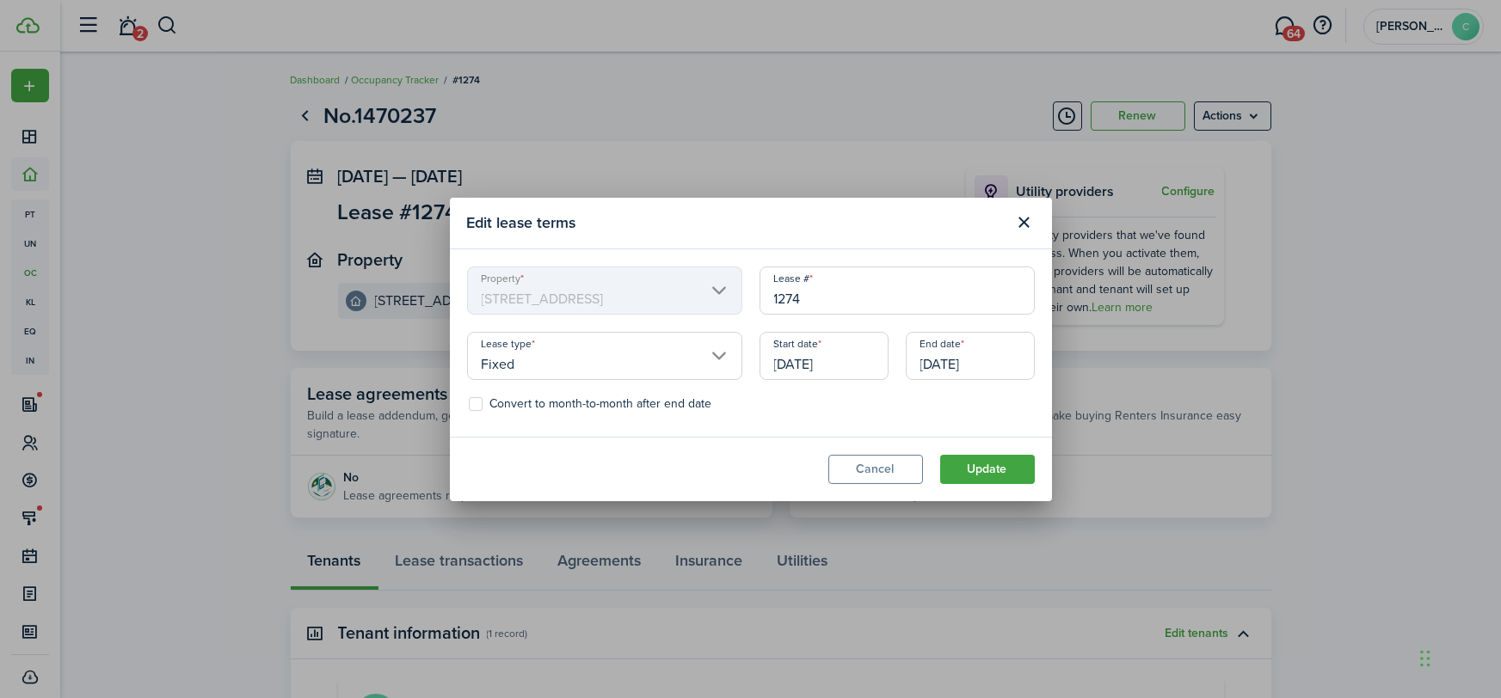
click at [823, 364] on input "[DATE]" at bounding box center [823, 356] width 129 height 48
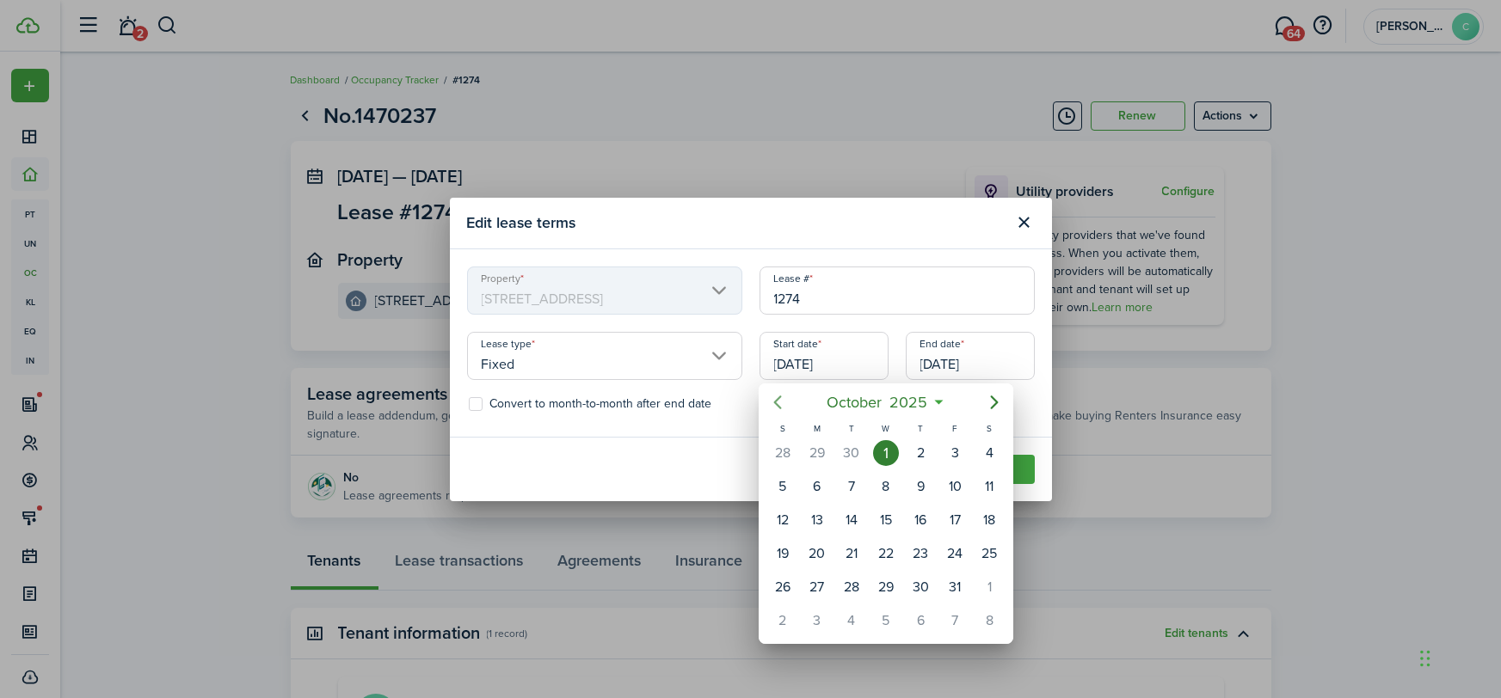
click at [777, 407] on icon "Previous page" at bounding box center [777, 402] width 21 height 21
click at [850, 465] on div "1" at bounding box center [851, 453] width 26 height 26
type input "[DATE]"
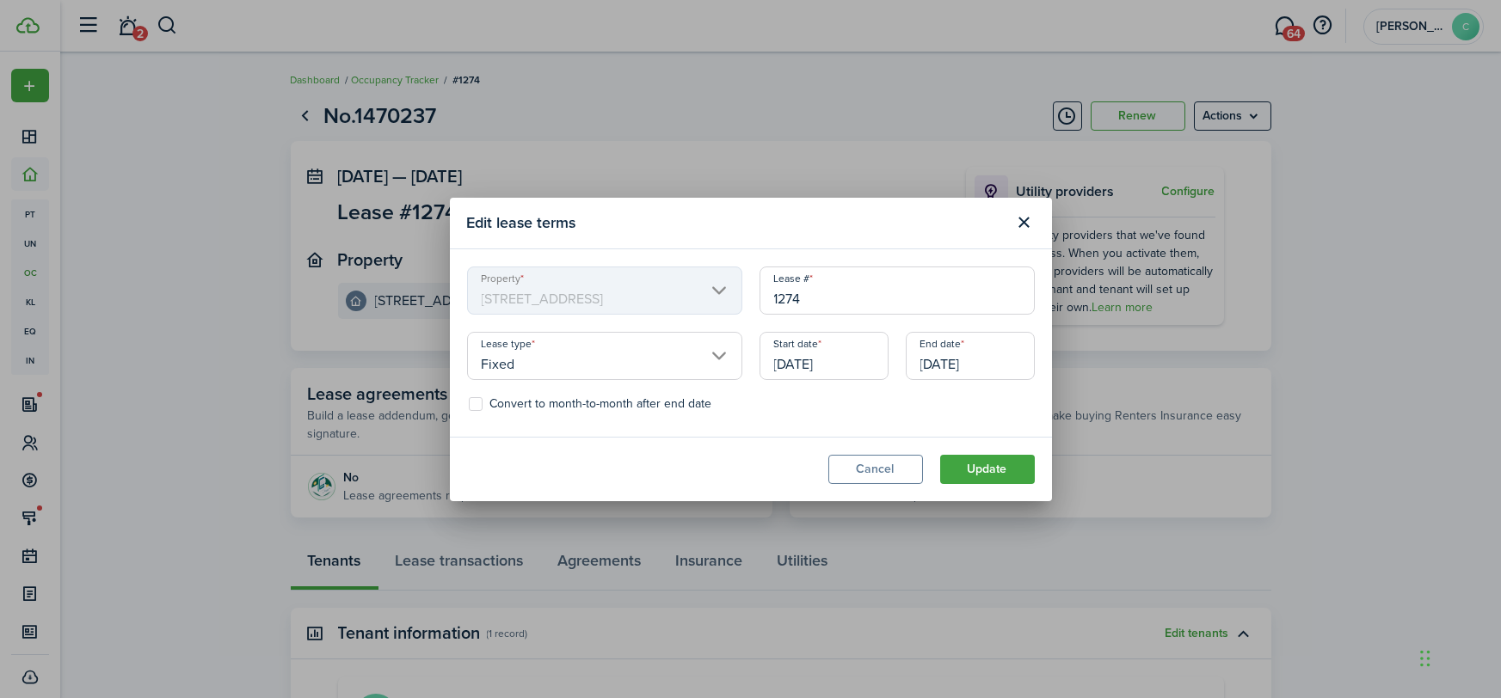
click at [994, 365] on input "[DATE]" at bounding box center [970, 356] width 129 height 48
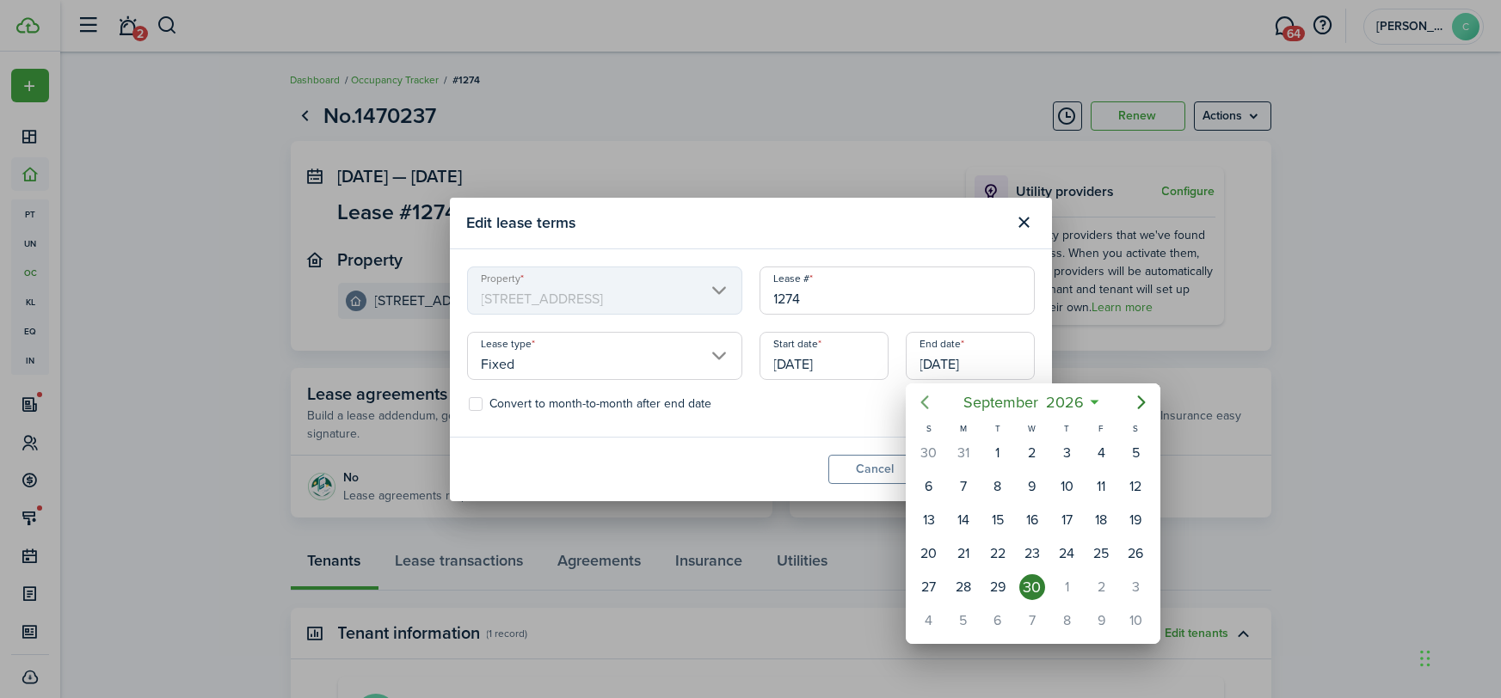
click at [931, 408] on icon "Previous page" at bounding box center [924, 402] width 21 height 21
click at [930, 408] on icon "Previous page" at bounding box center [924, 402] width 21 height 21
click at [998, 442] on div "30" at bounding box center [998, 453] width 26 height 26
type input "[DATE]"
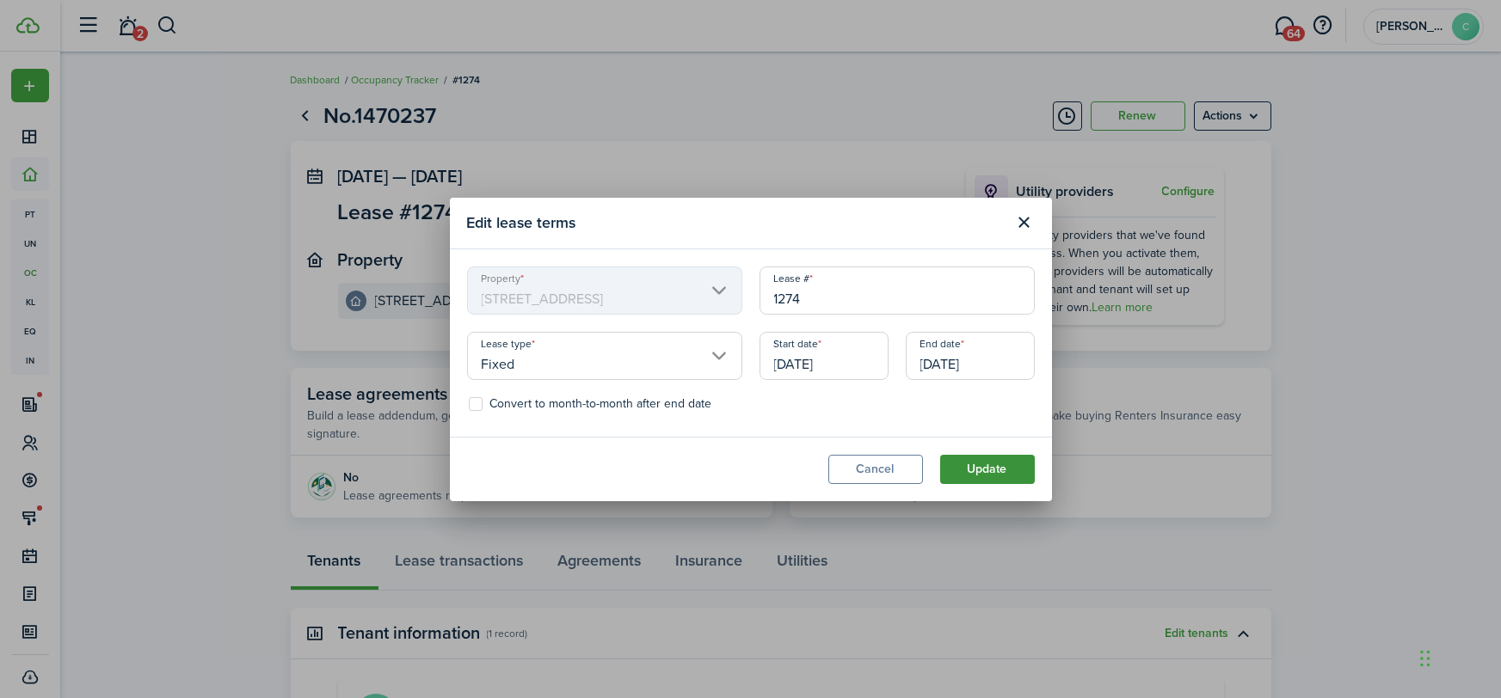
click at [980, 476] on button "Update" at bounding box center [987, 469] width 95 height 29
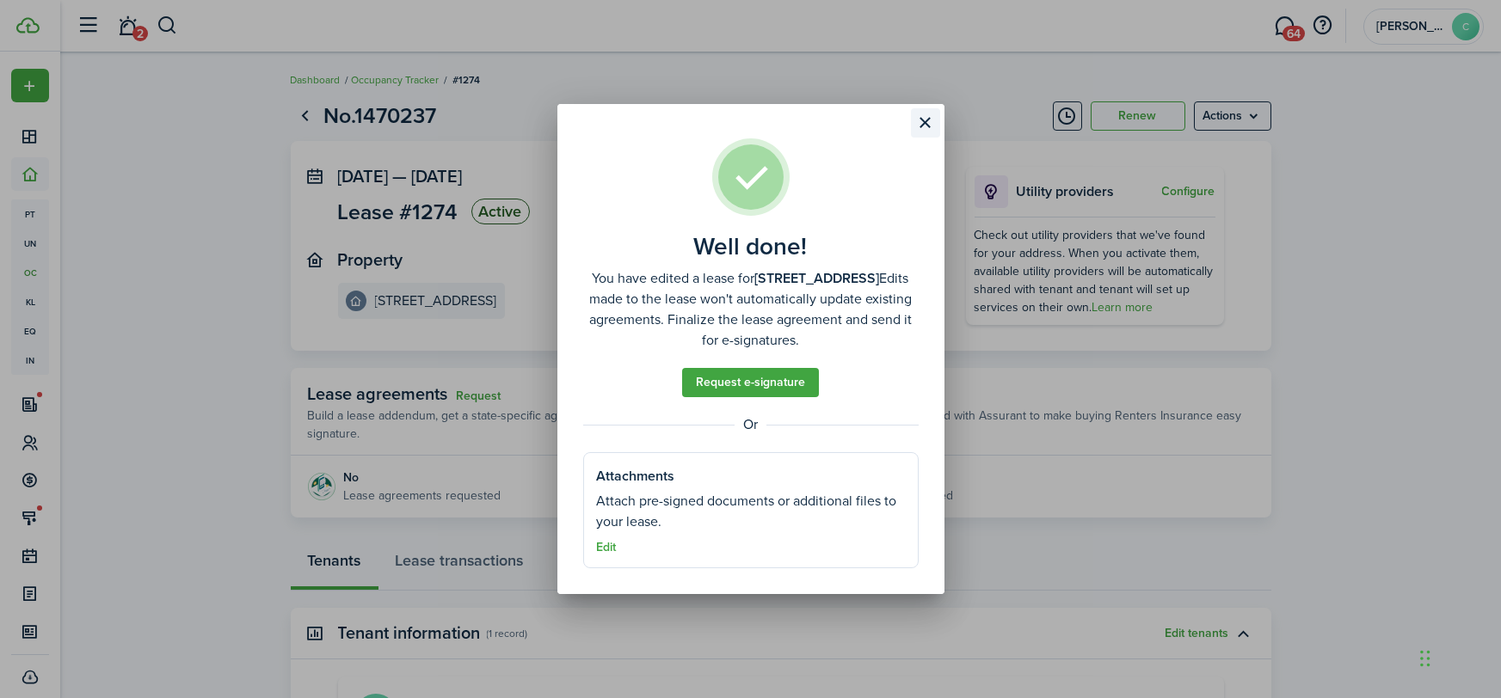
click at [928, 120] on button "Close modal" at bounding box center [925, 122] width 29 height 29
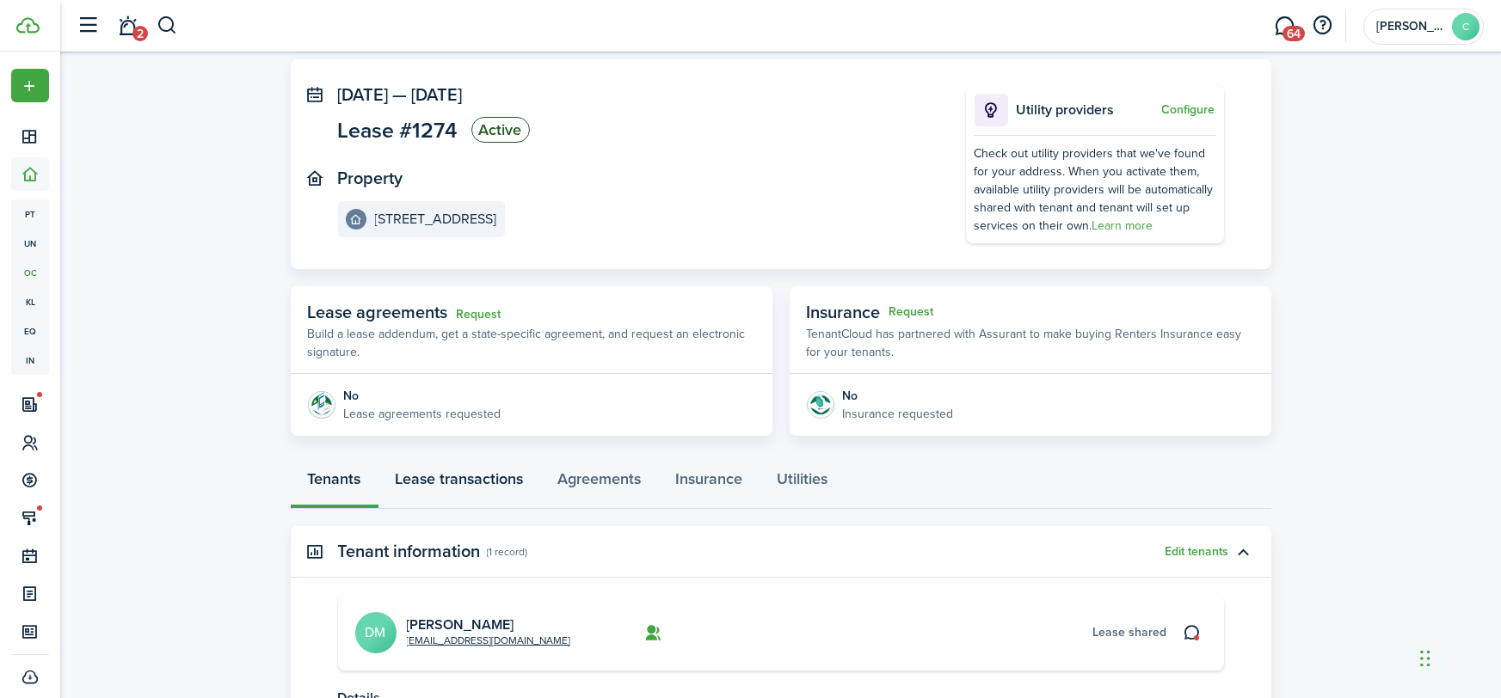
scroll to position [108, 0]
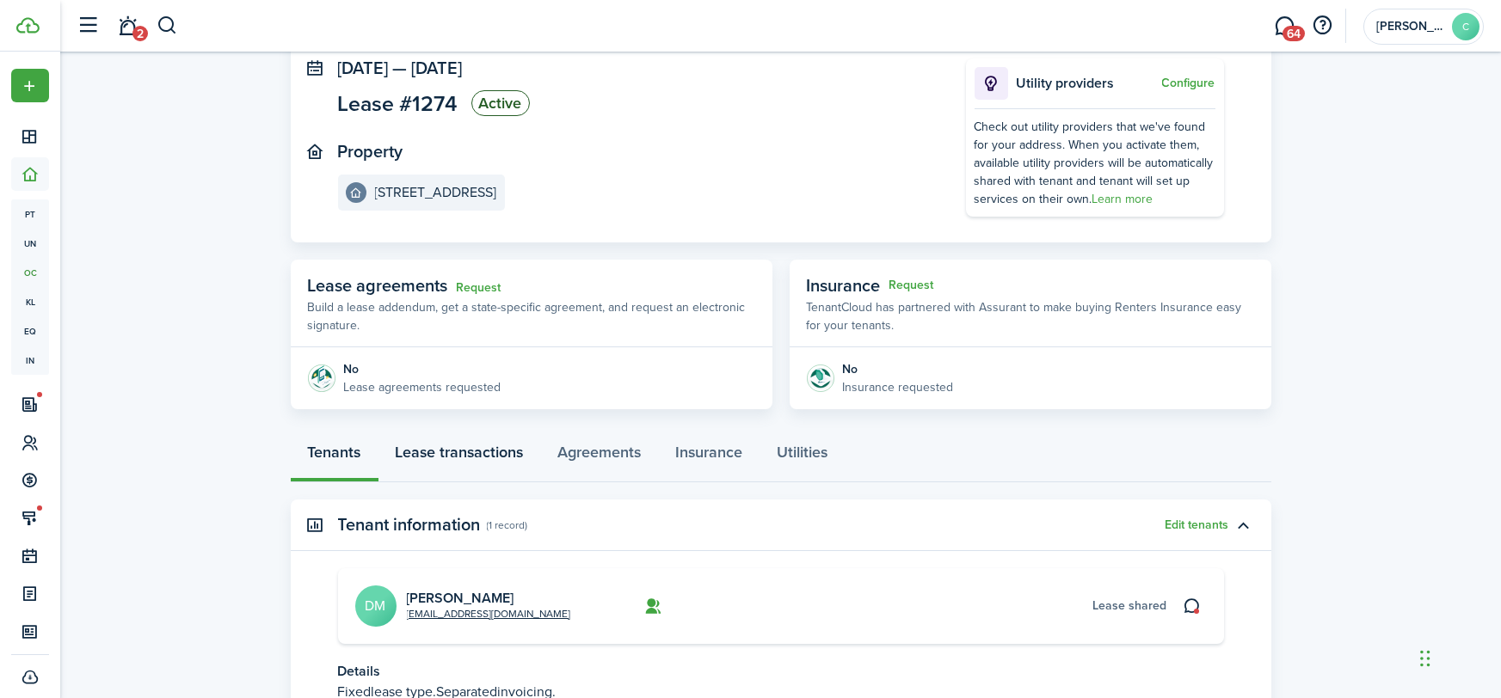
click at [494, 457] on link "Lease transactions" at bounding box center [459, 457] width 163 height 52
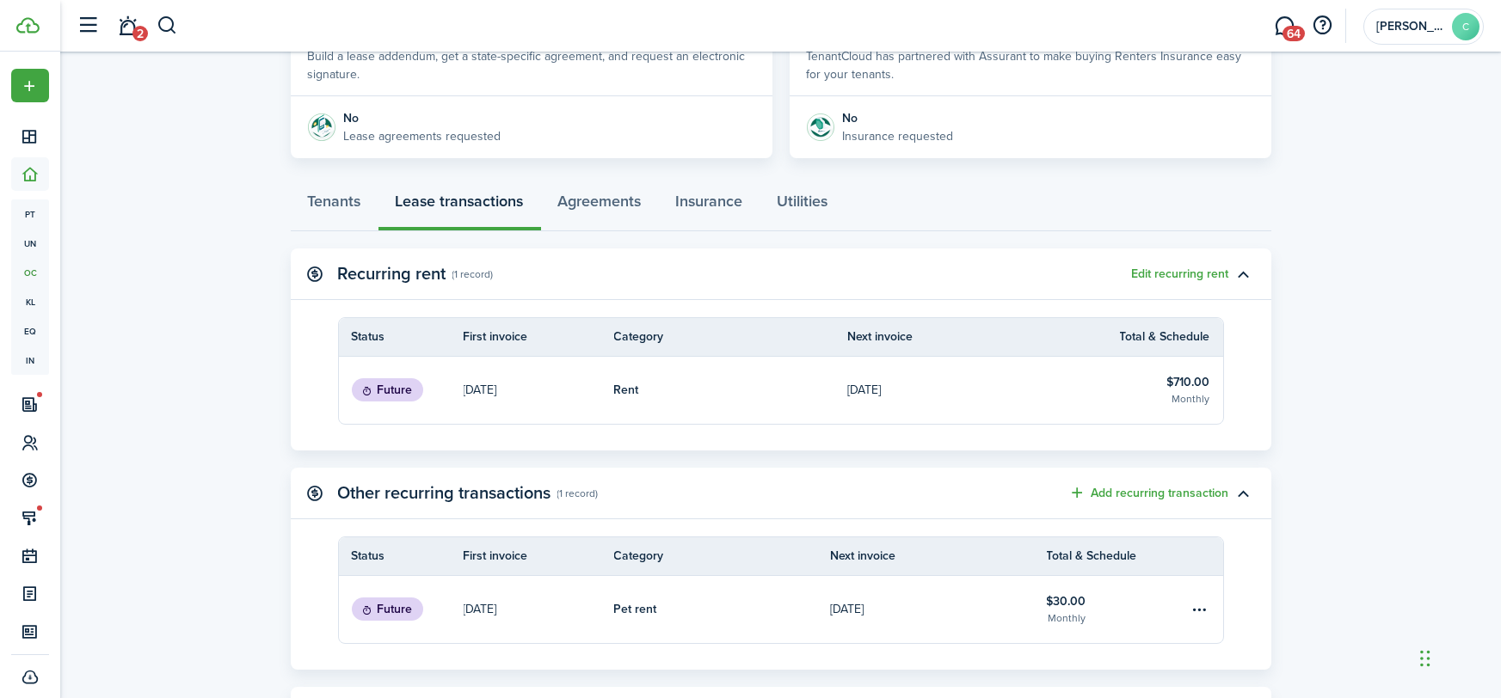
scroll to position [258, 0]
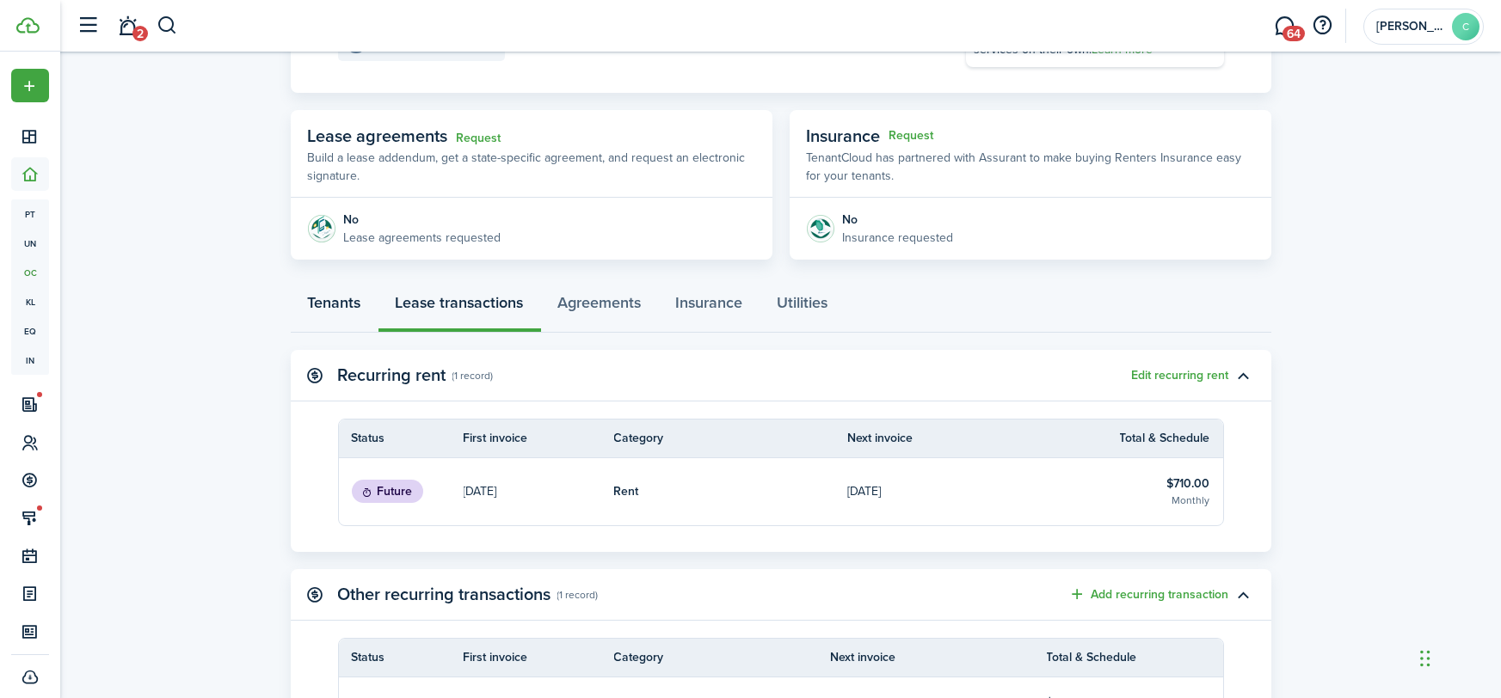
click at [339, 309] on link "Tenants" at bounding box center [335, 307] width 88 height 52
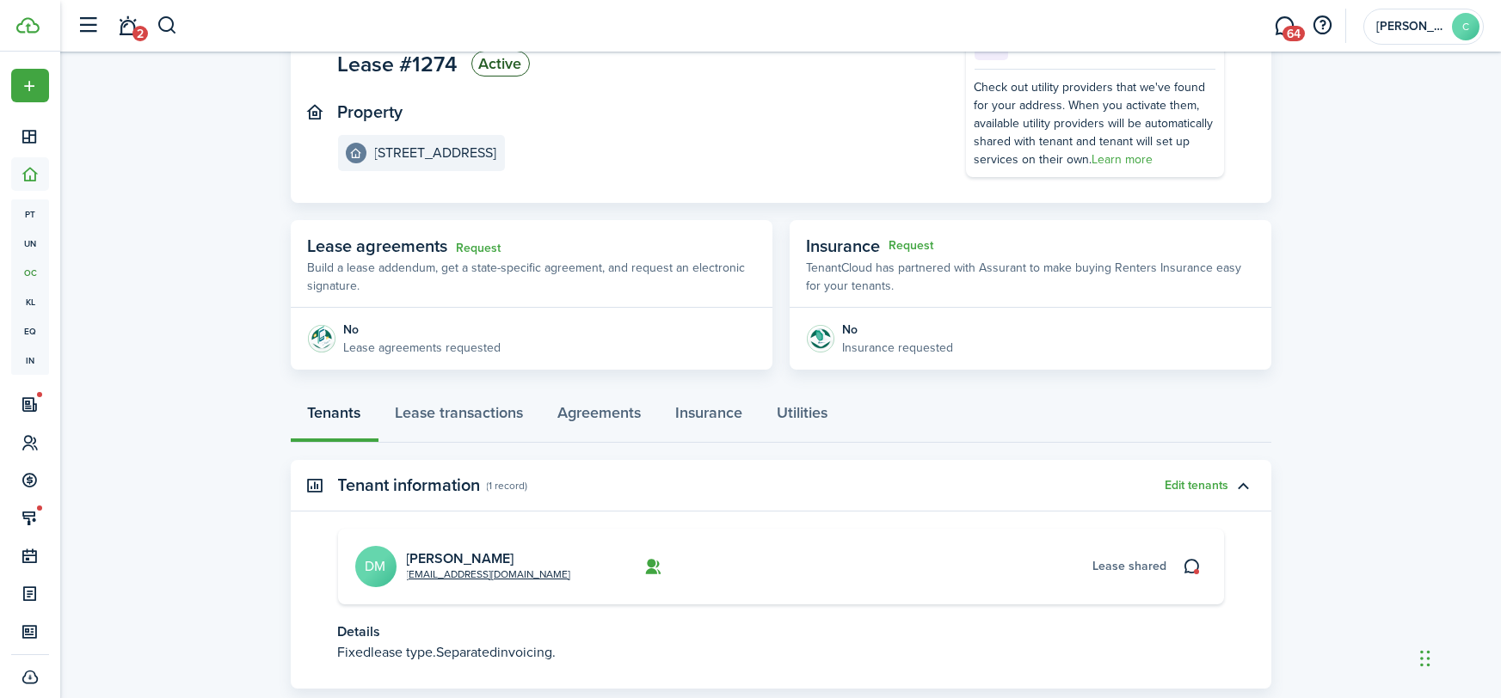
scroll to position [211, 0]
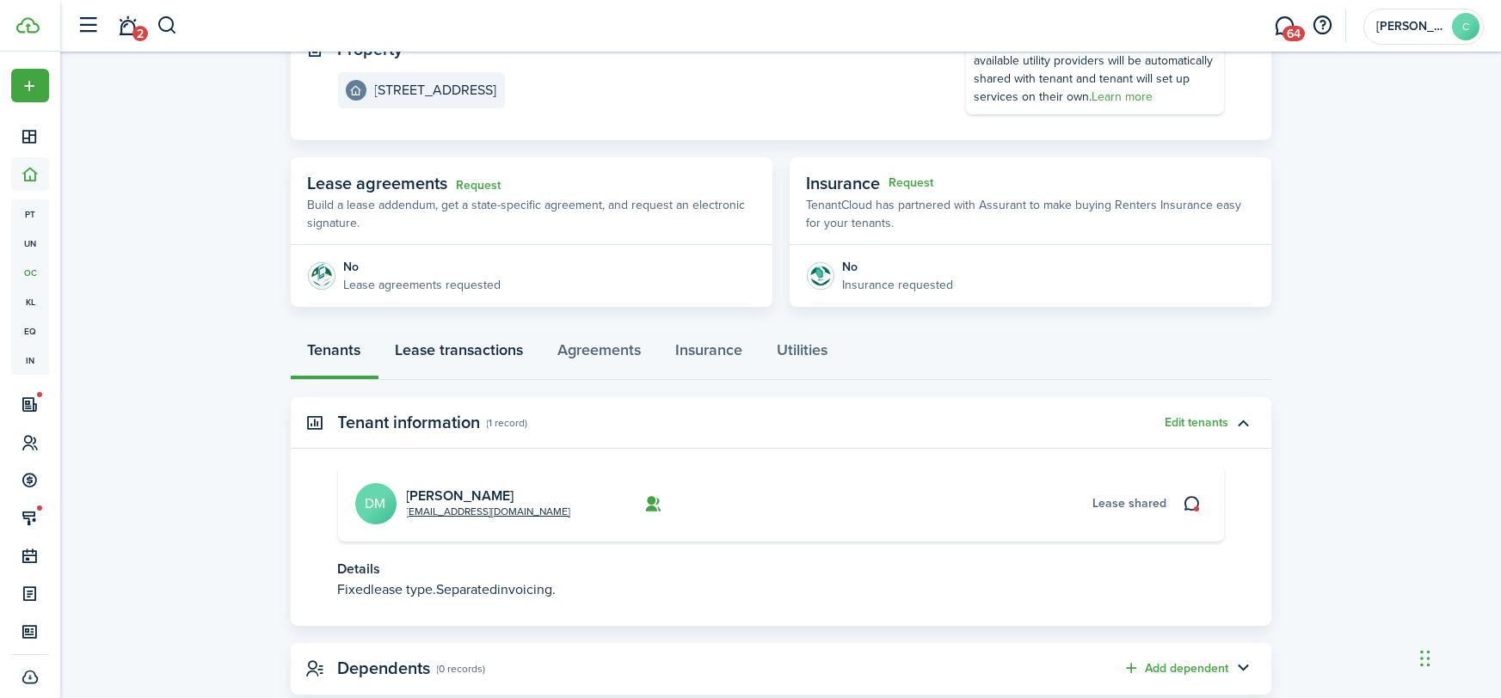
click at [470, 351] on link "Lease transactions" at bounding box center [459, 354] width 163 height 52
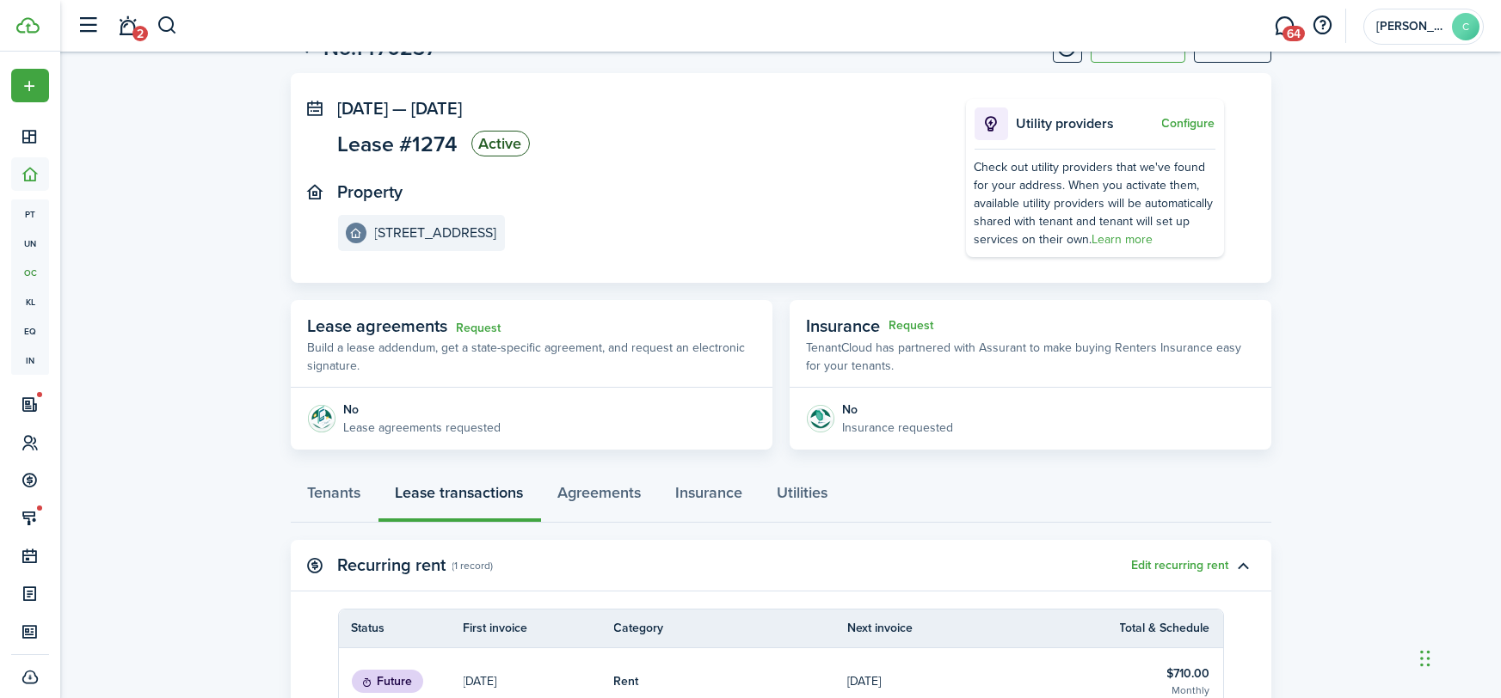
scroll to position [142, 0]
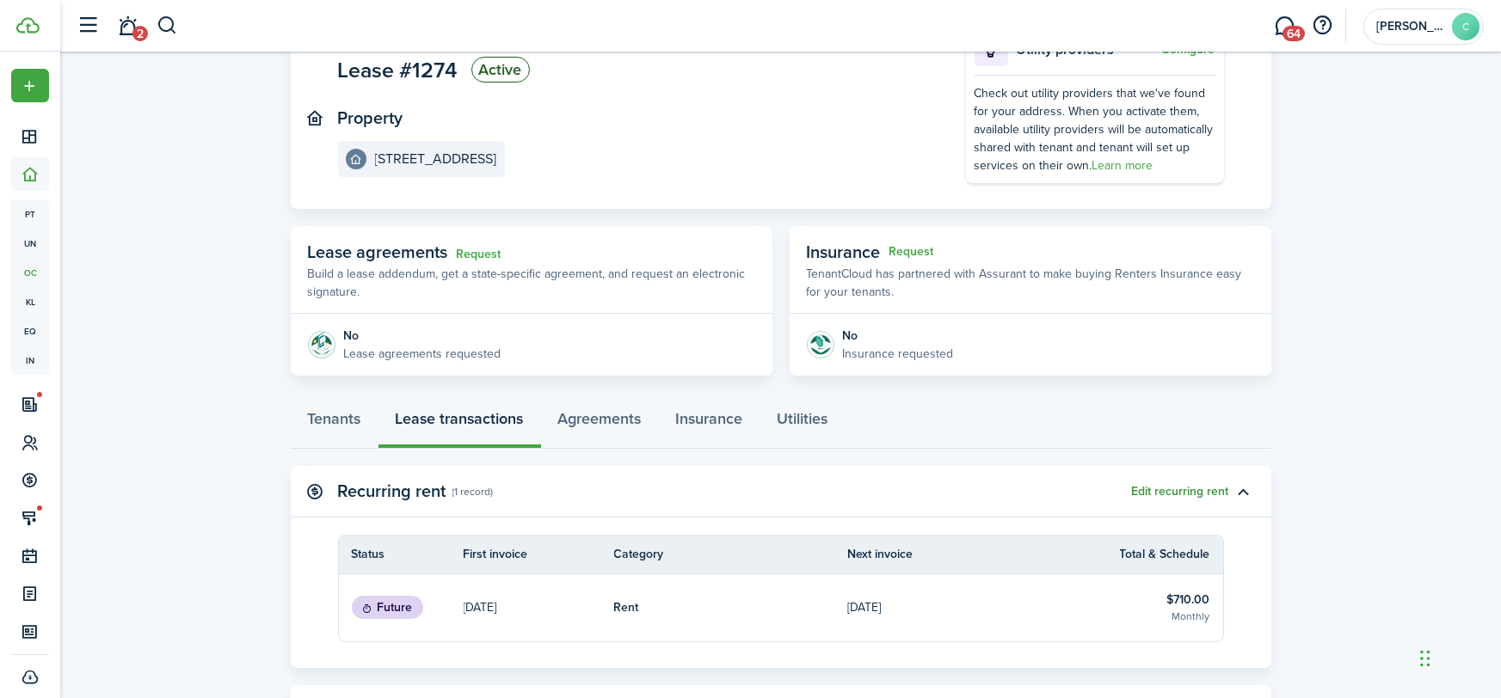
click at [1162, 497] on button "Edit recurring rent" at bounding box center [1180, 492] width 97 height 14
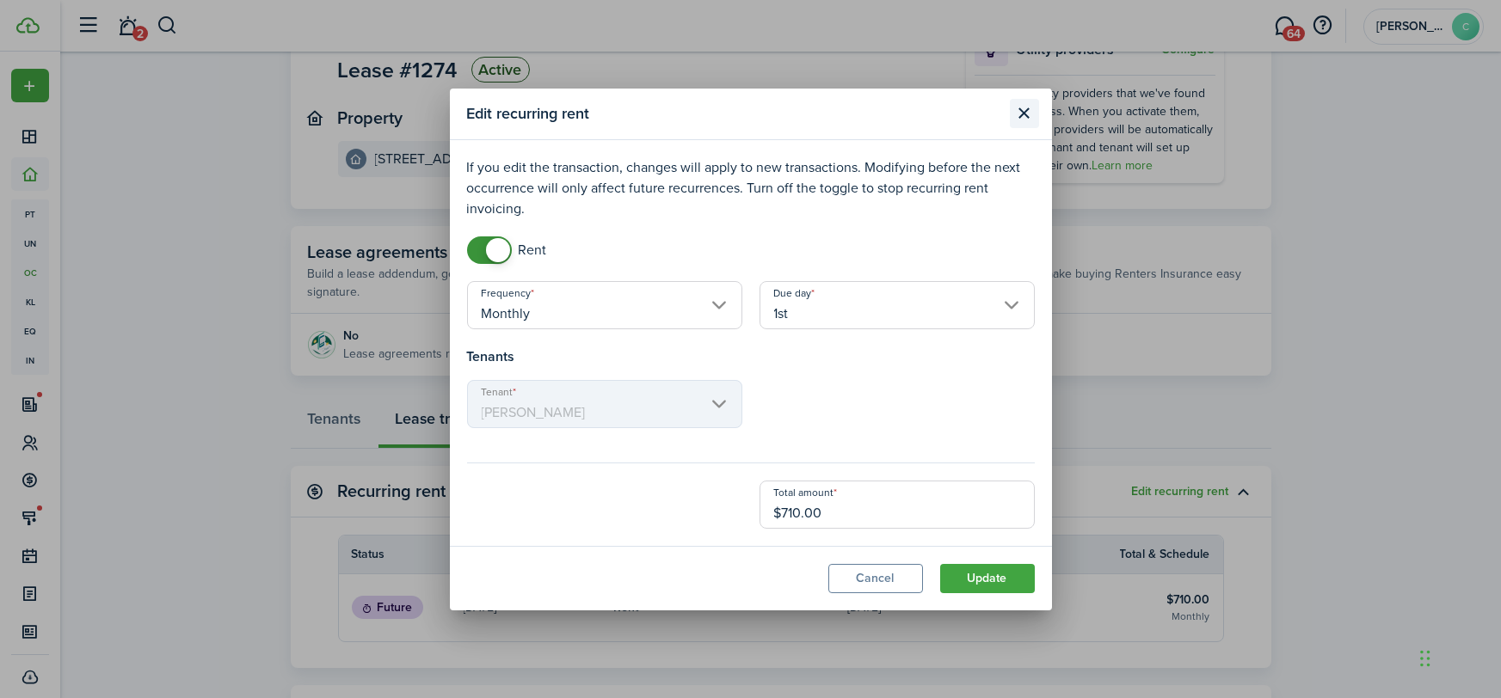
click at [1022, 114] on button "Close modal" at bounding box center [1024, 113] width 29 height 29
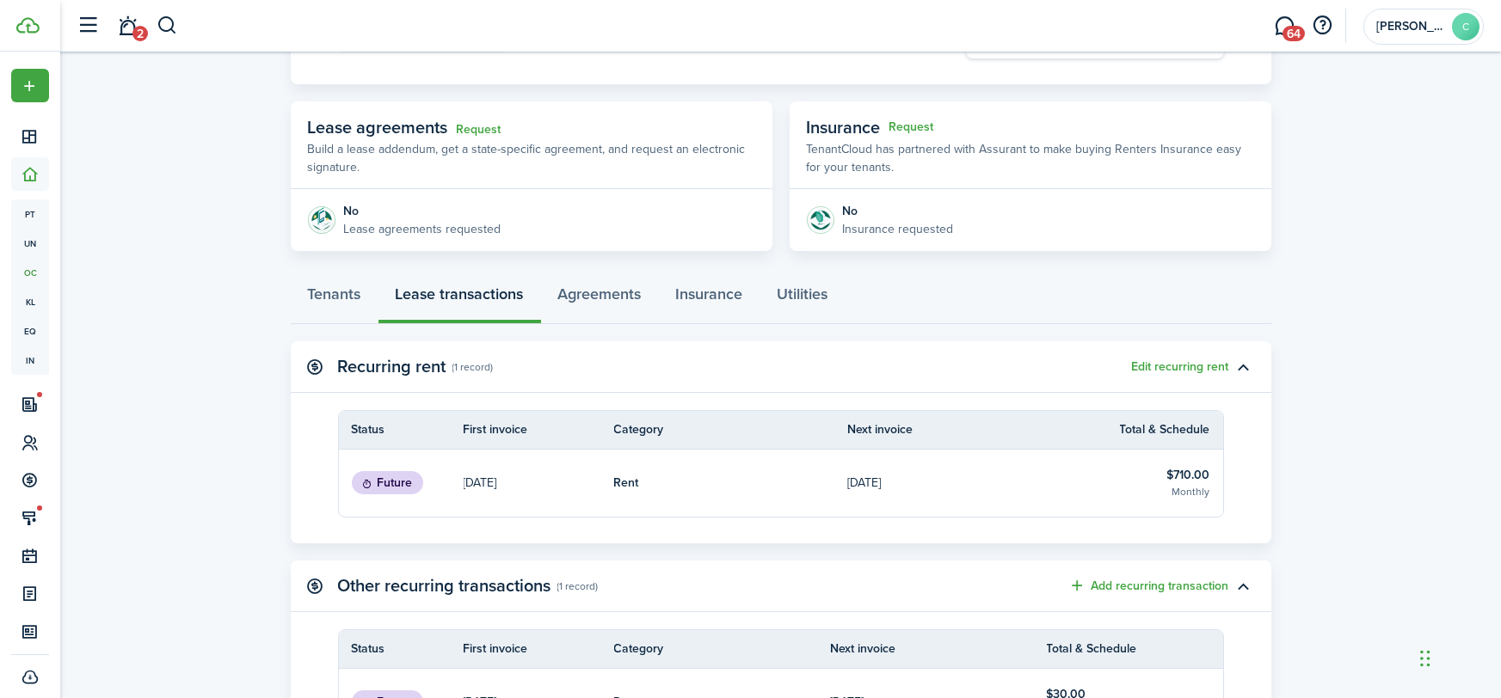
scroll to position [267, 0]
click at [337, 300] on link "Tenants" at bounding box center [335, 298] width 88 height 52
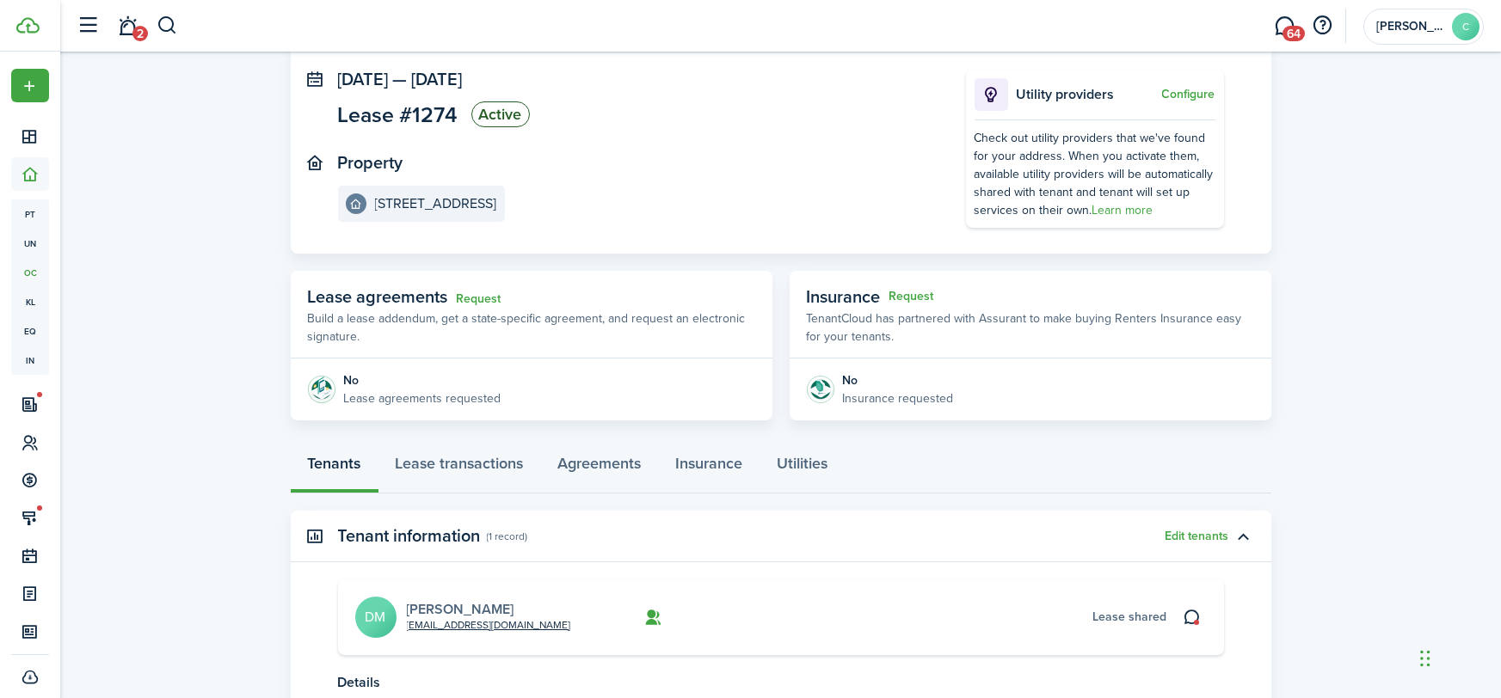
scroll to position [99, 0]
click at [429, 608] on link "[PERSON_NAME]" at bounding box center [460, 608] width 107 height 20
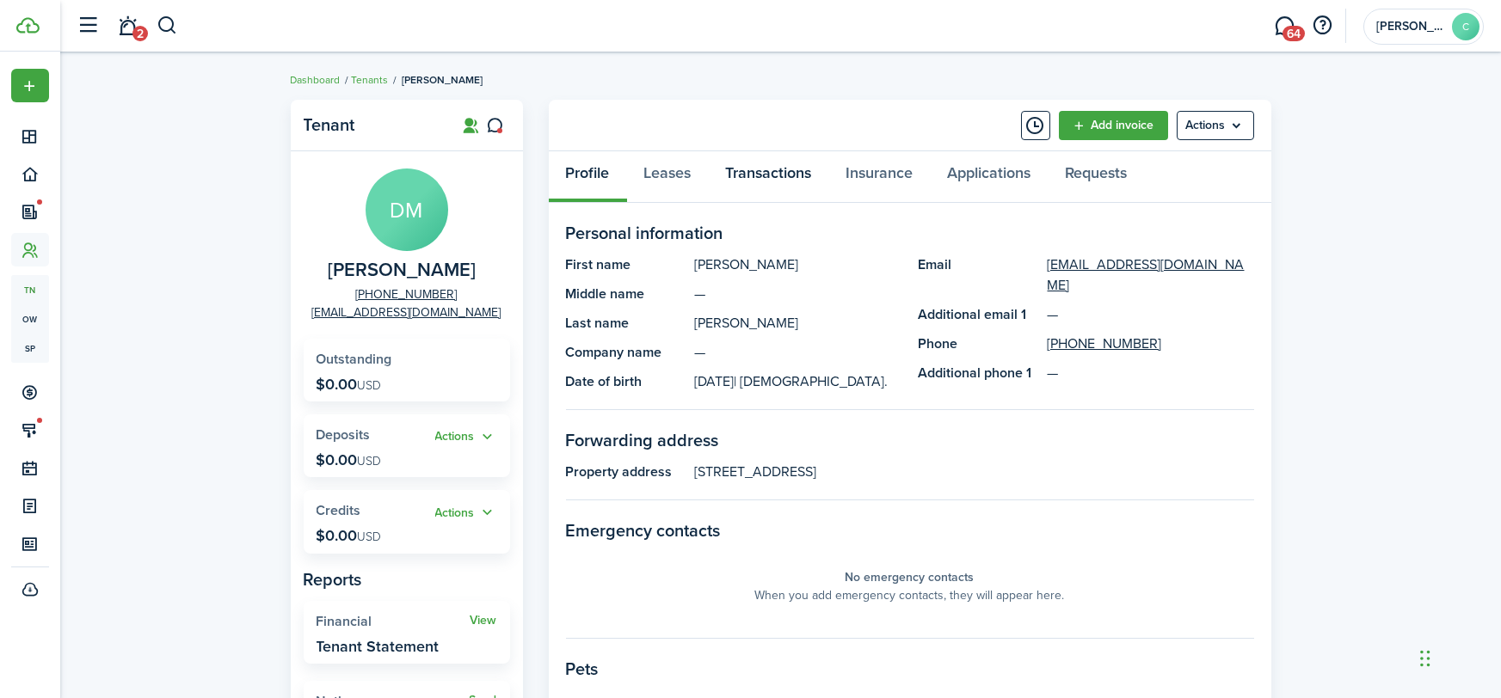
click at [761, 164] on link "Transactions" at bounding box center [769, 177] width 120 height 52
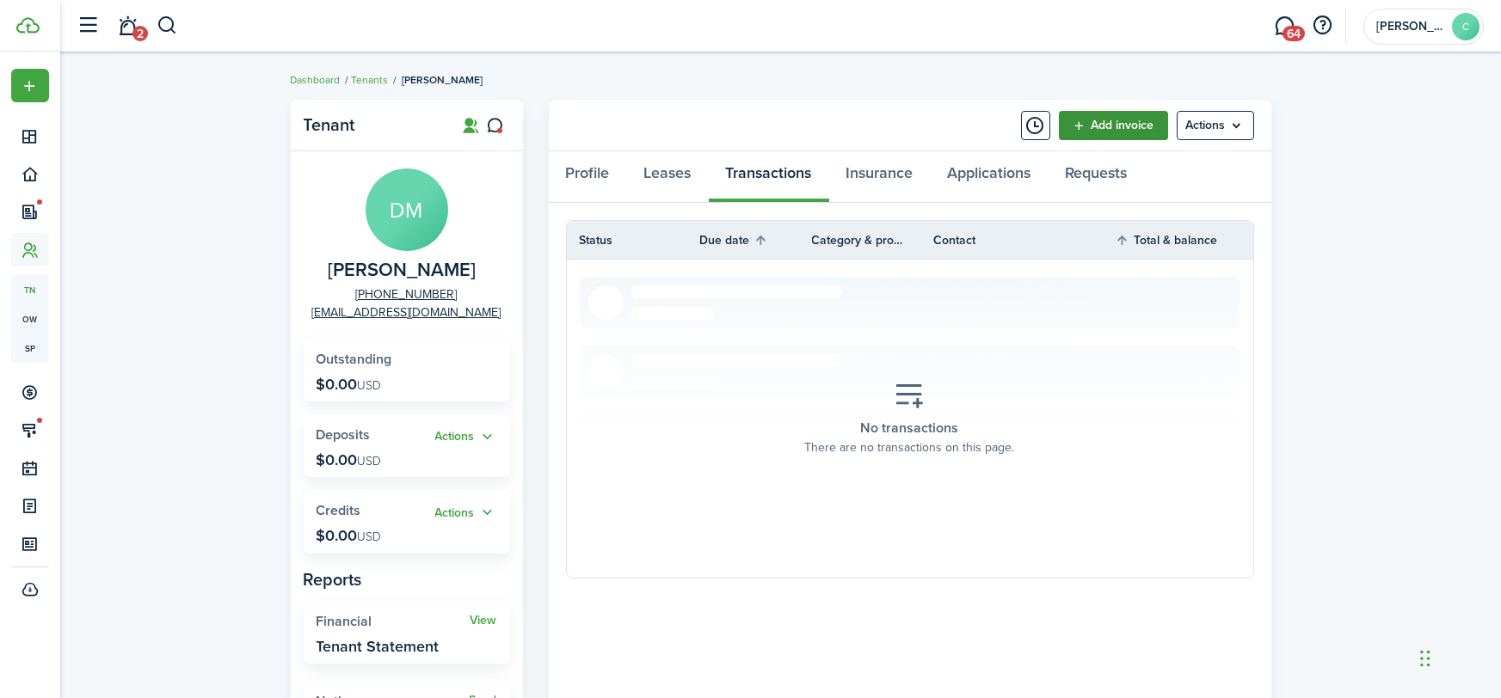
click at [1090, 126] on link "Add invoice" at bounding box center [1113, 125] width 109 height 29
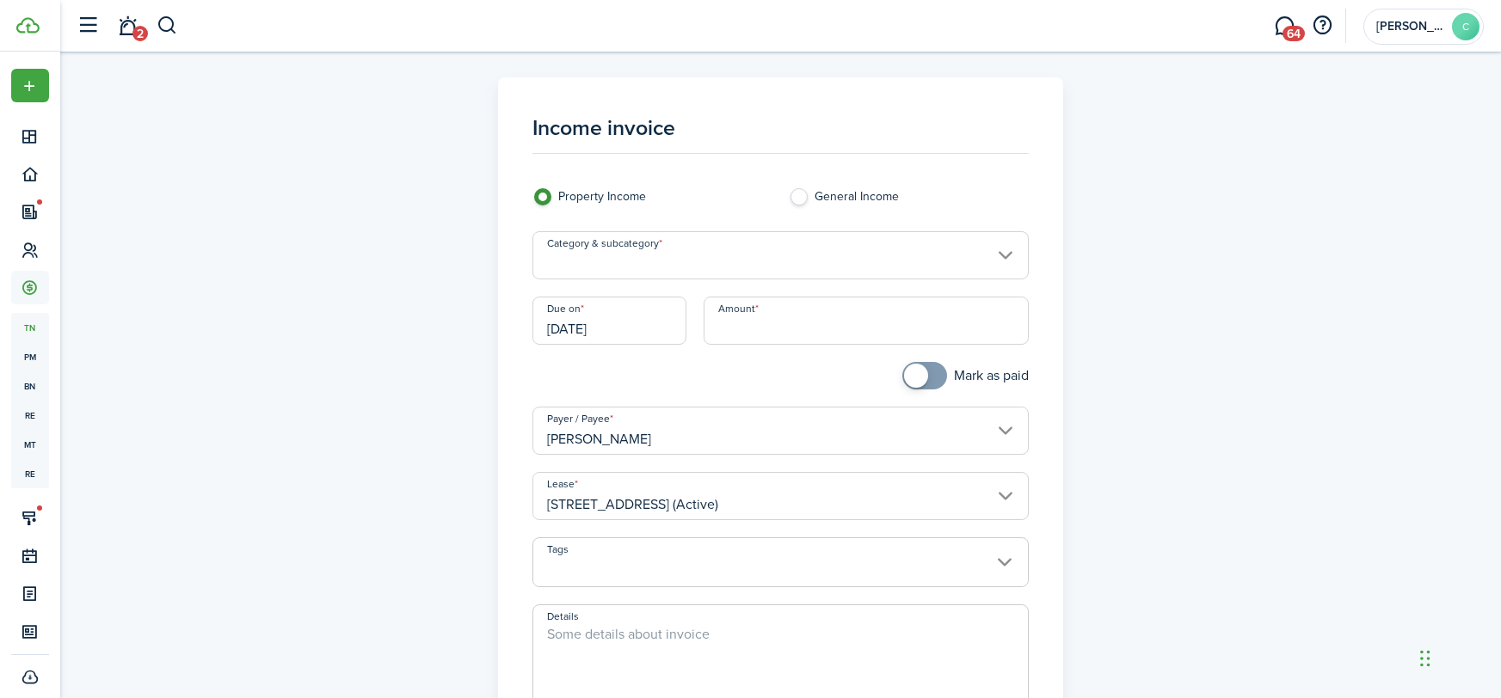
click at [641, 246] on input "Category & subcategory" at bounding box center [780, 255] width 496 height 48
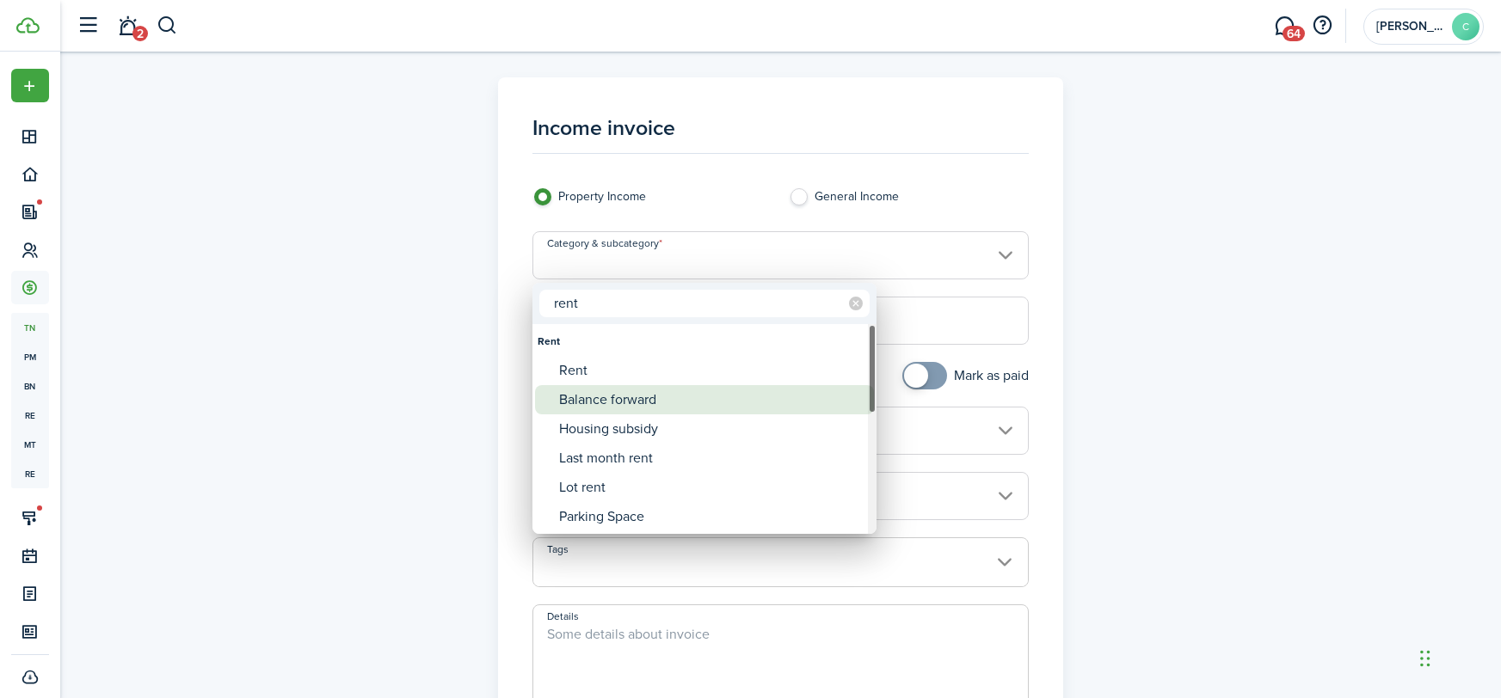
type input "rent"
click at [644, 389] on div "Balance forward" at bounding box center [711, 399] width 304 height 29
type input "Rent / Balance forward"
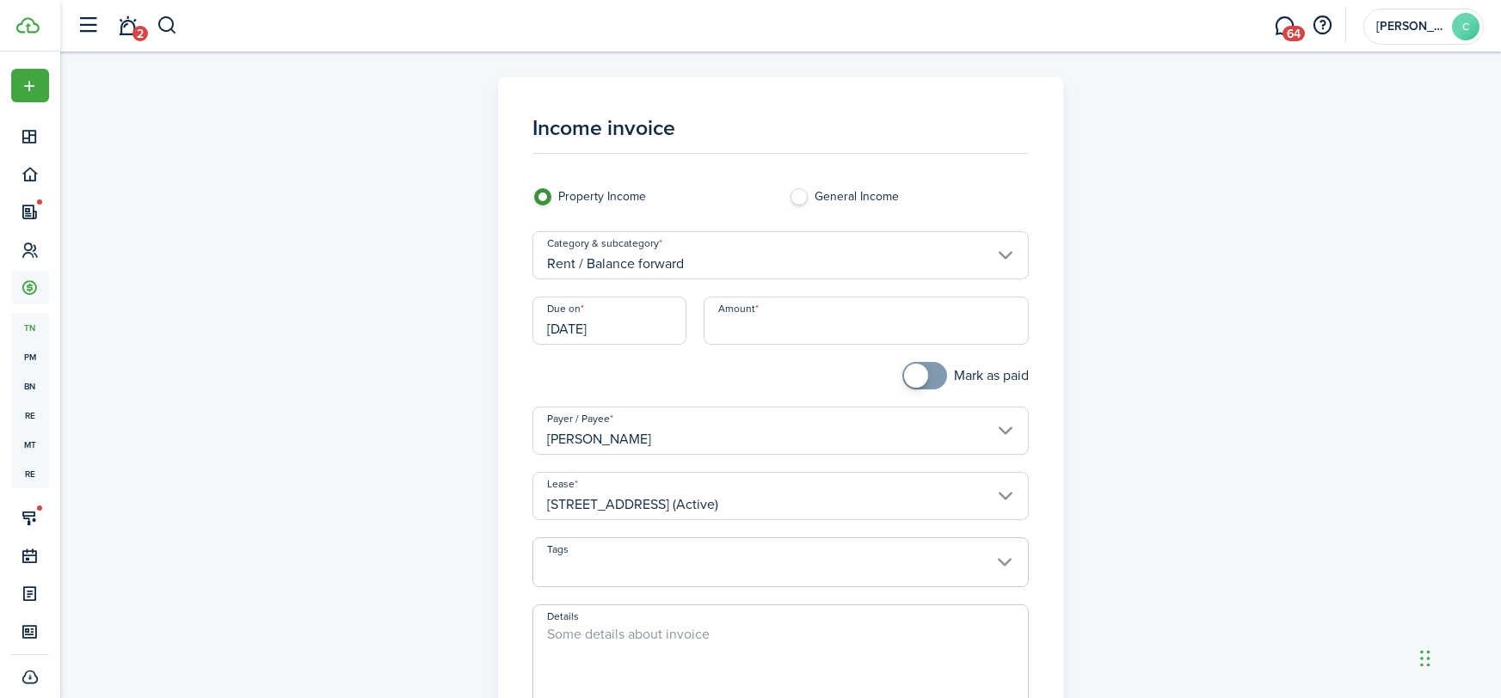
click at [652, 267] on input "Rent / Balance forward" at bounding box center [780, 255] width 496 height 48
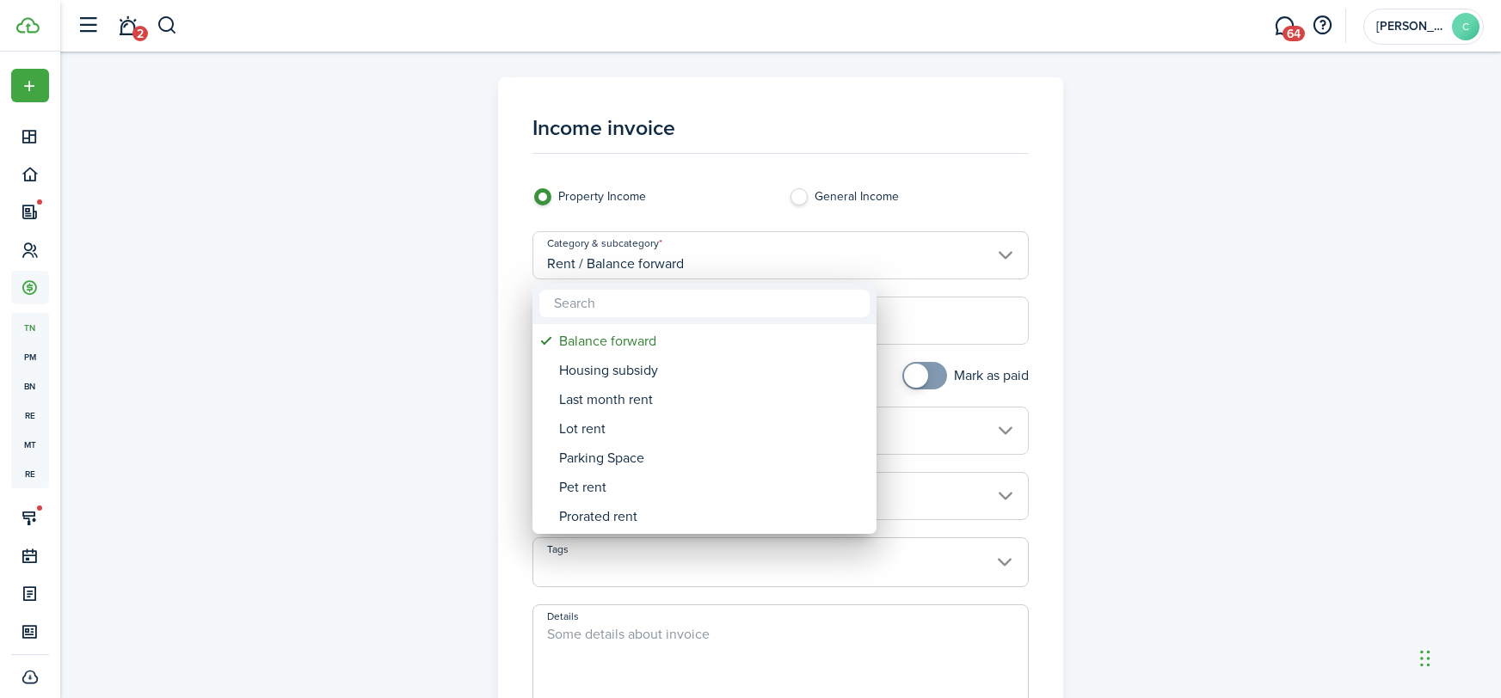
click at [624, 261] on div at bounding box center [750, 348] width 1776 height 973
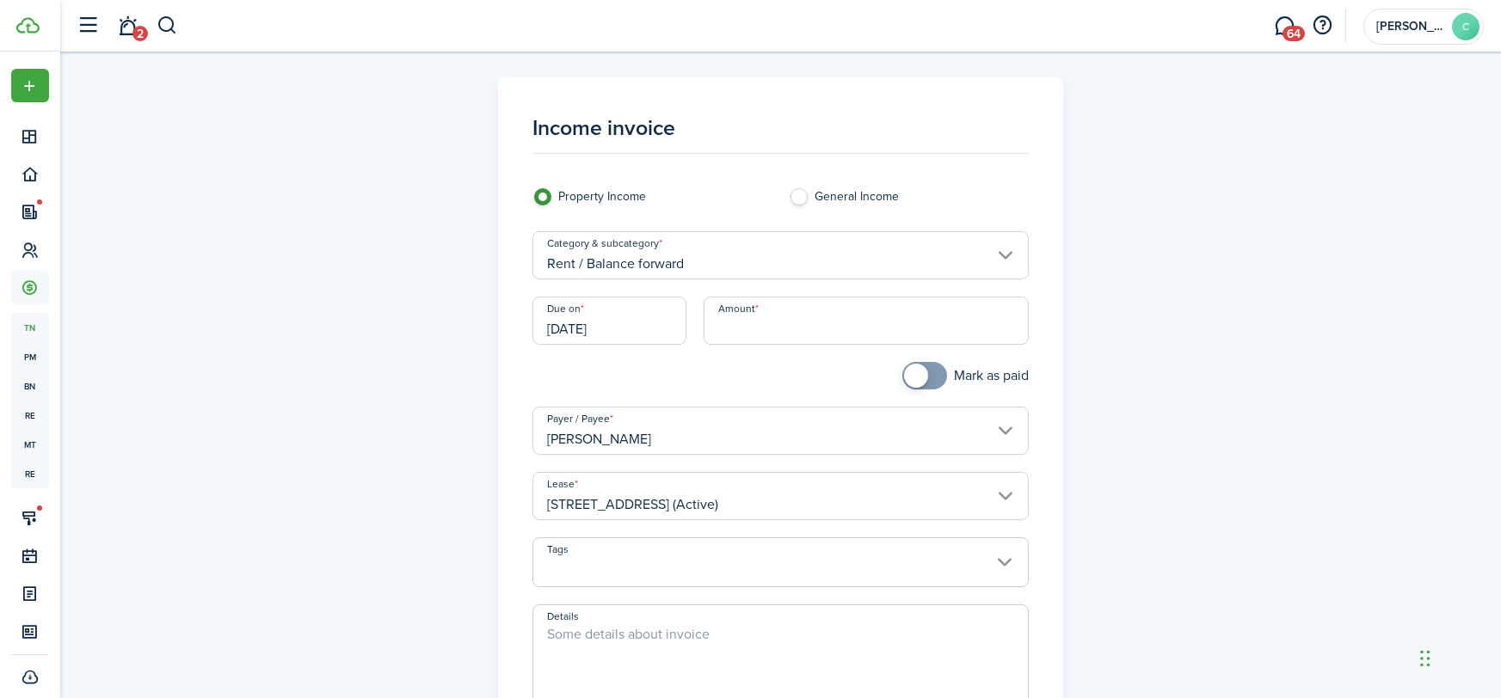
click at [605, 266] on input "Rent / Balance forward" at bounding box center [780, 255] width 496 height 48
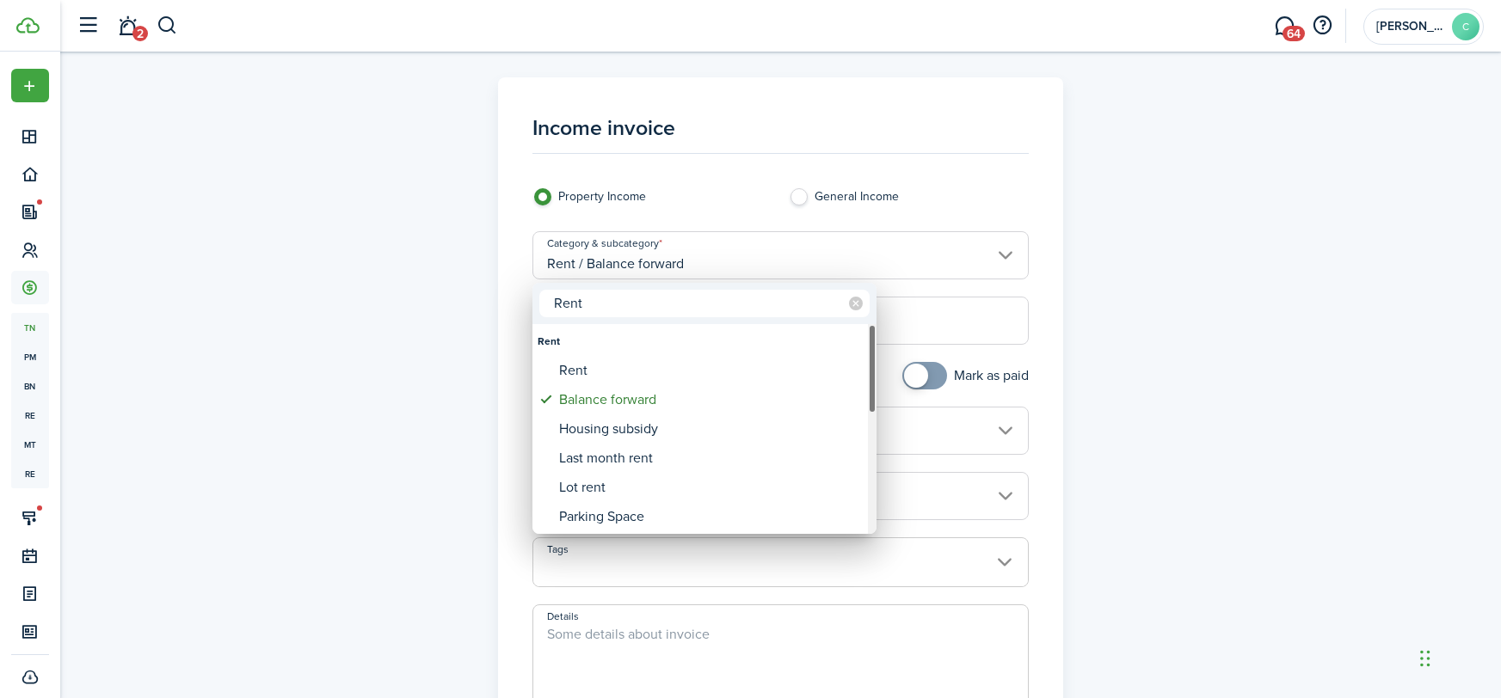
type input "Rent"
click at [603, 366] on div "Rent" at bounding box center [711, 370] width 304 height 29
type input "Rent"
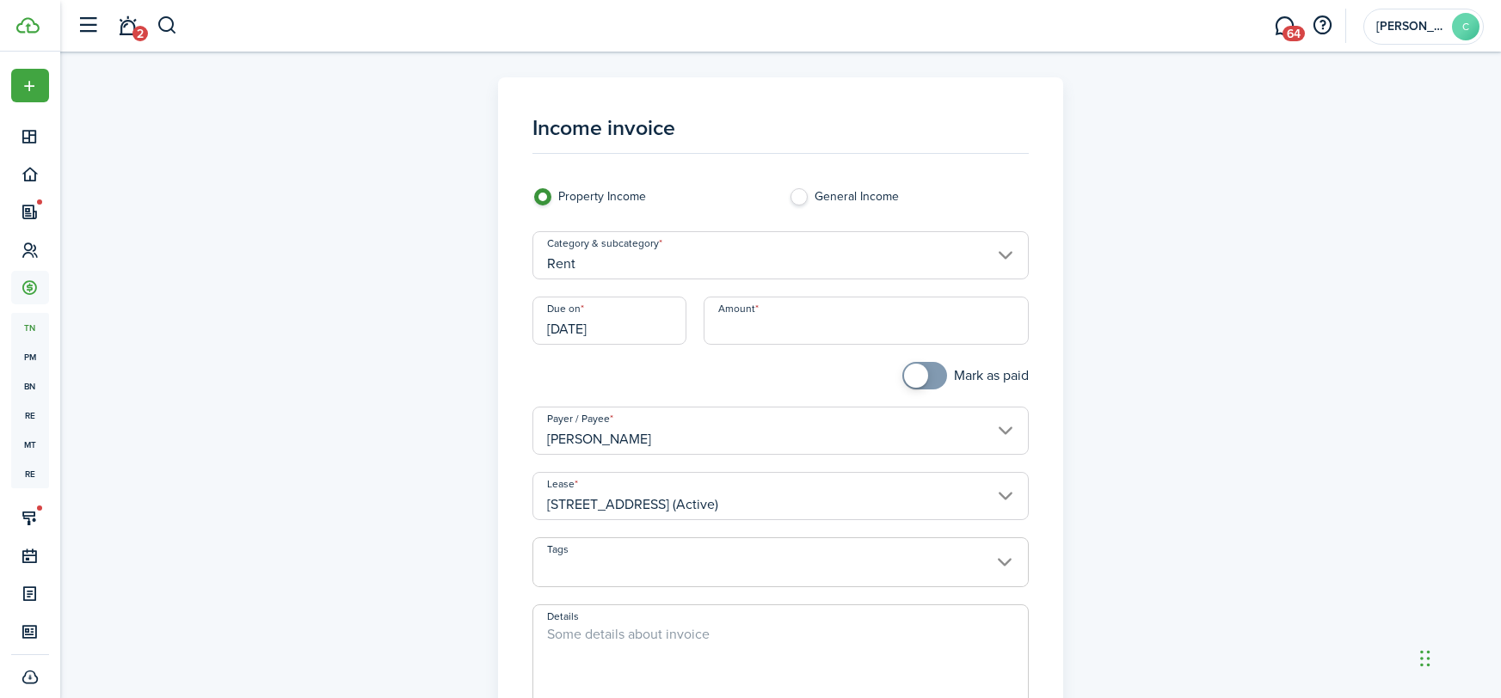
click at [654, 335] on input "[DATE]" at bounding box center [609, 321] width 154 height 48
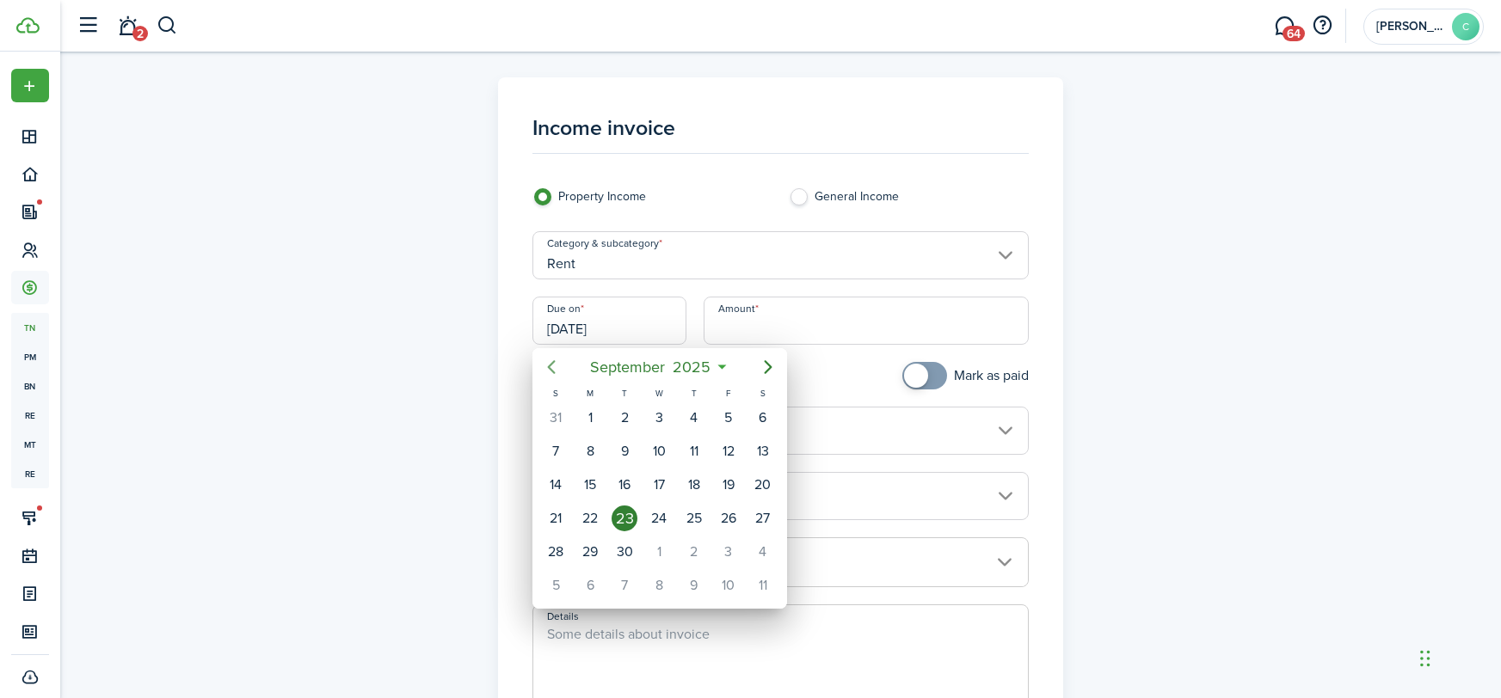
click at [558, 364] on icon "Previous page" at bounding box center [551, 367] width 21 height 21
click at [625, 410] on div "1" at bounding box center [624, 418] width 26 height 26
type input "[DATE]"
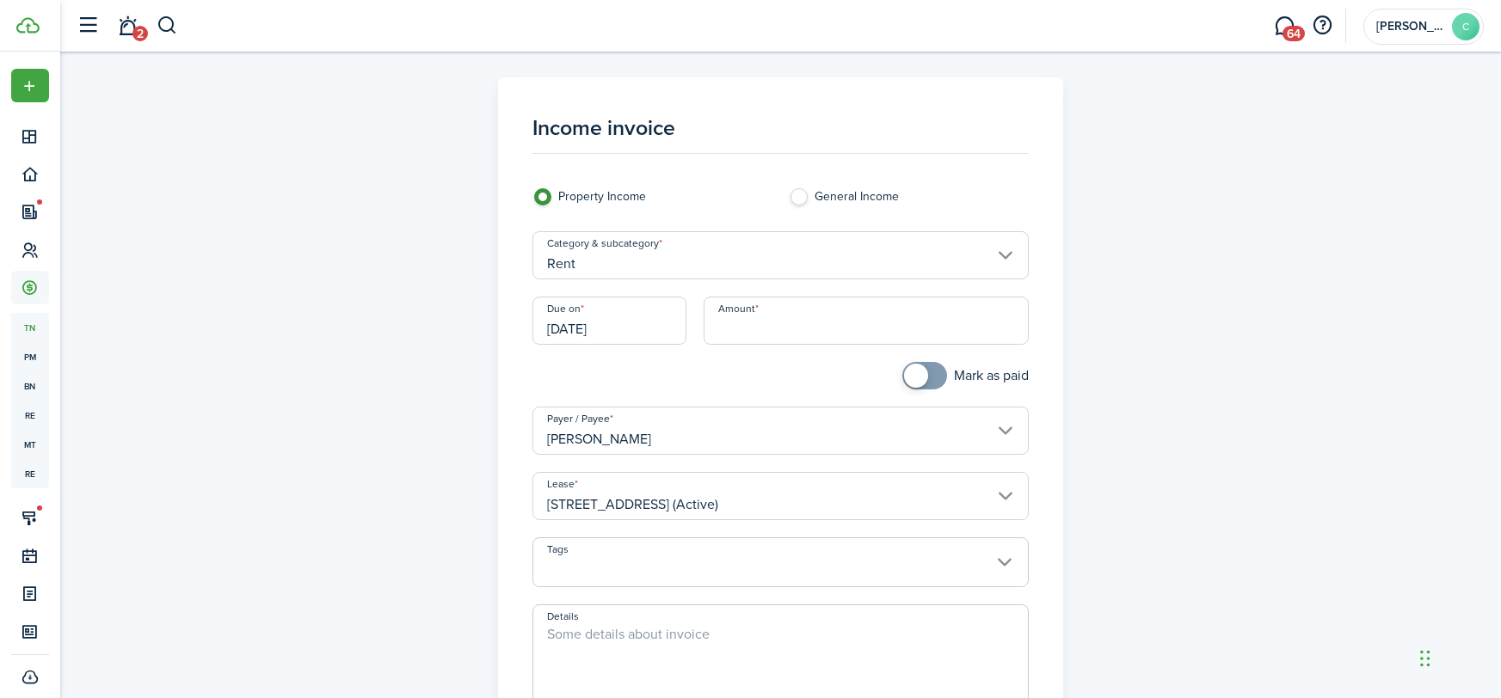
click at [739, 323] on input "Amount" at bounding box center [865, 321] width 325 height 48
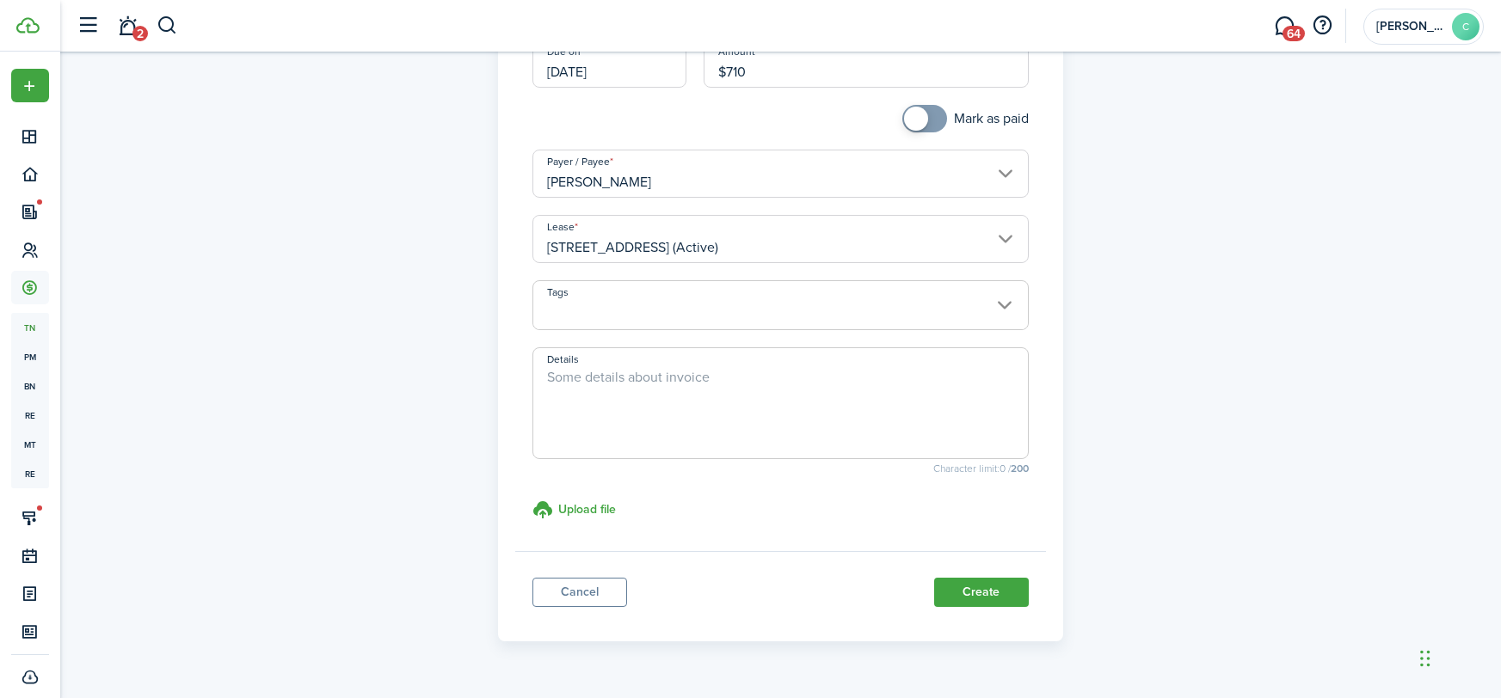
scroll to position [298, 0]
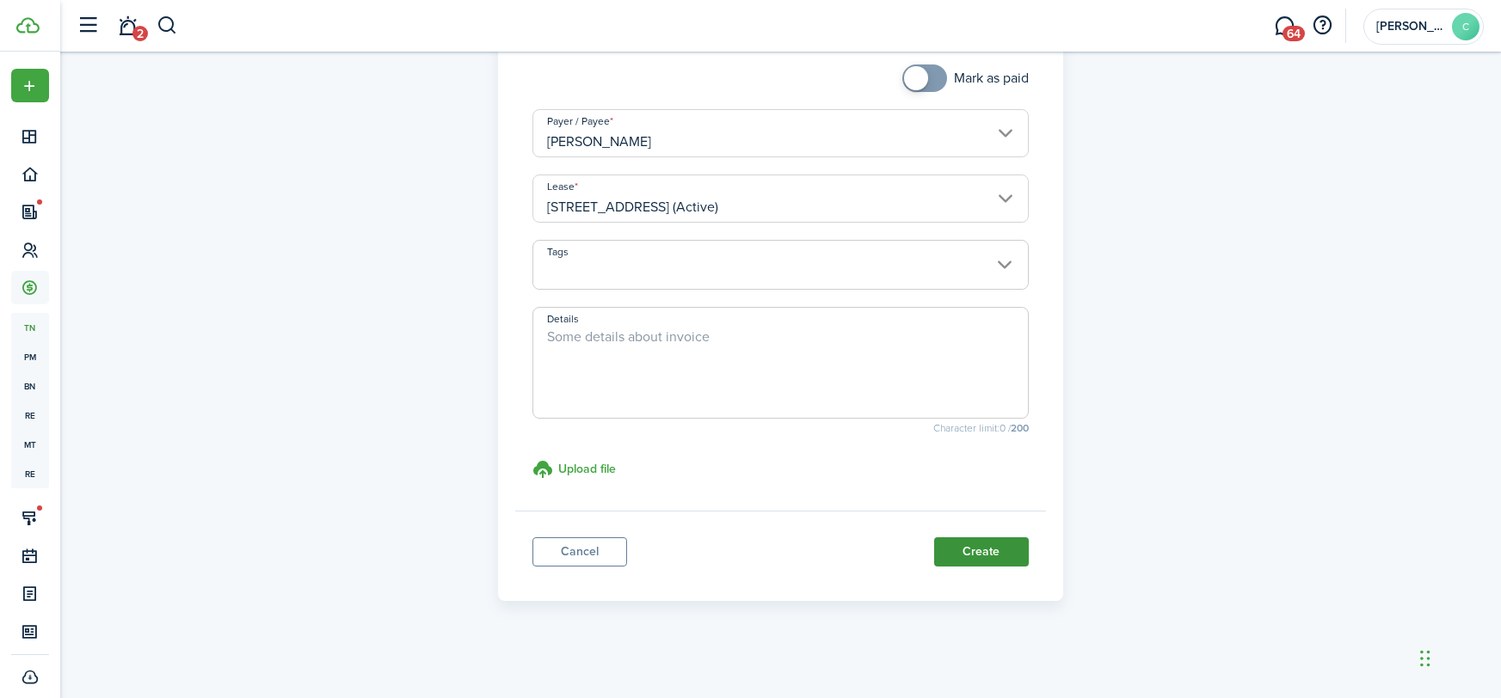
type input "$710.00"
click at [956, 555] on button "Create" at bounding box center [981, 551] width 95 height 29
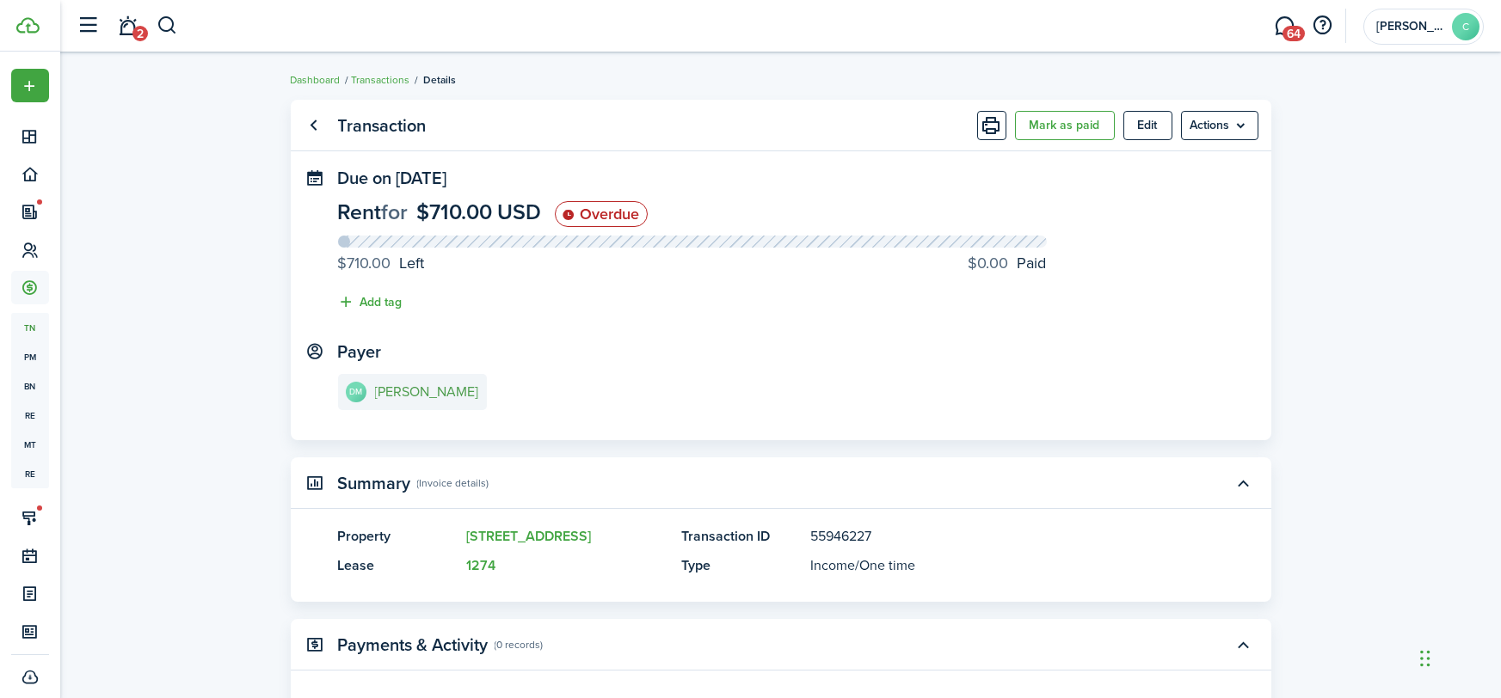
click at [427, 390] on e-details-info-title "[PERSON_NAME]" at bounding box center [427, 391] width 104 height 15
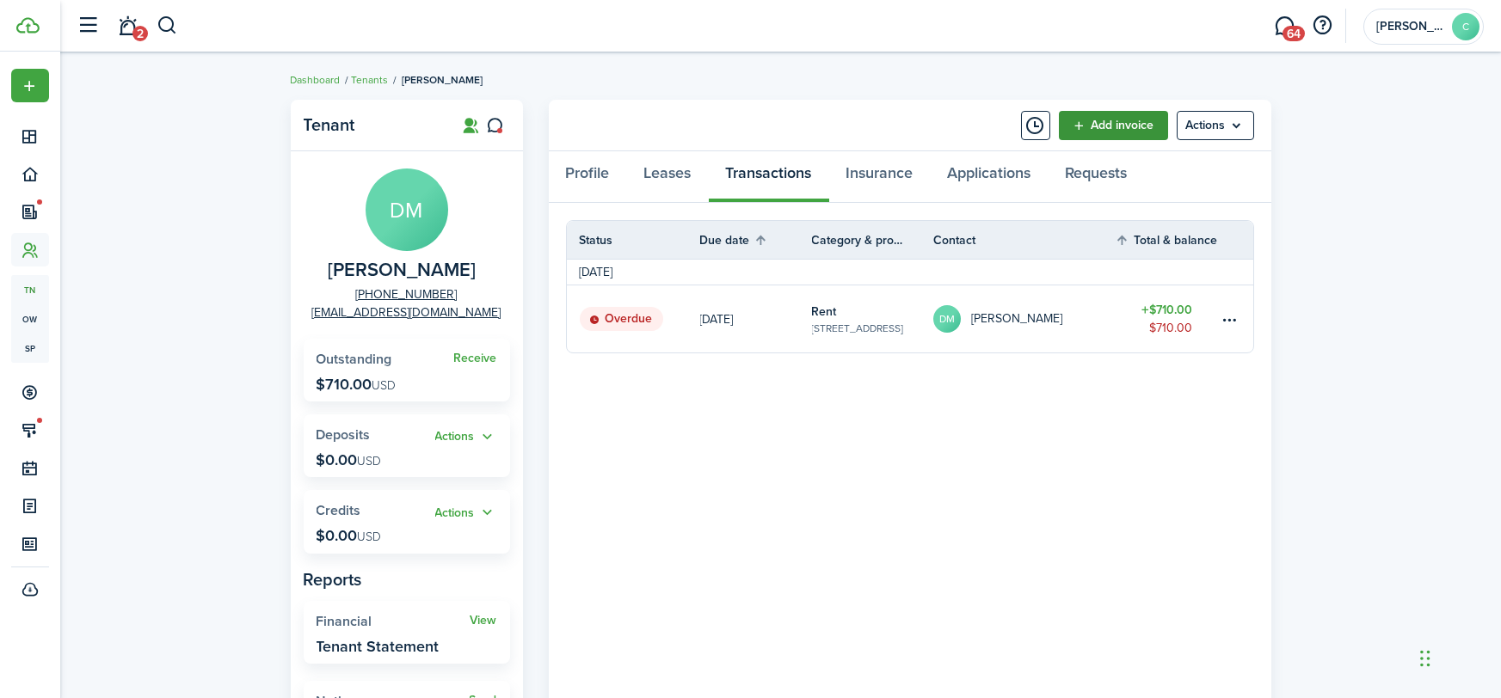
click at [1143, 126] on link "Add invoice" at bounding box center [1113, 125] width 109 height 29
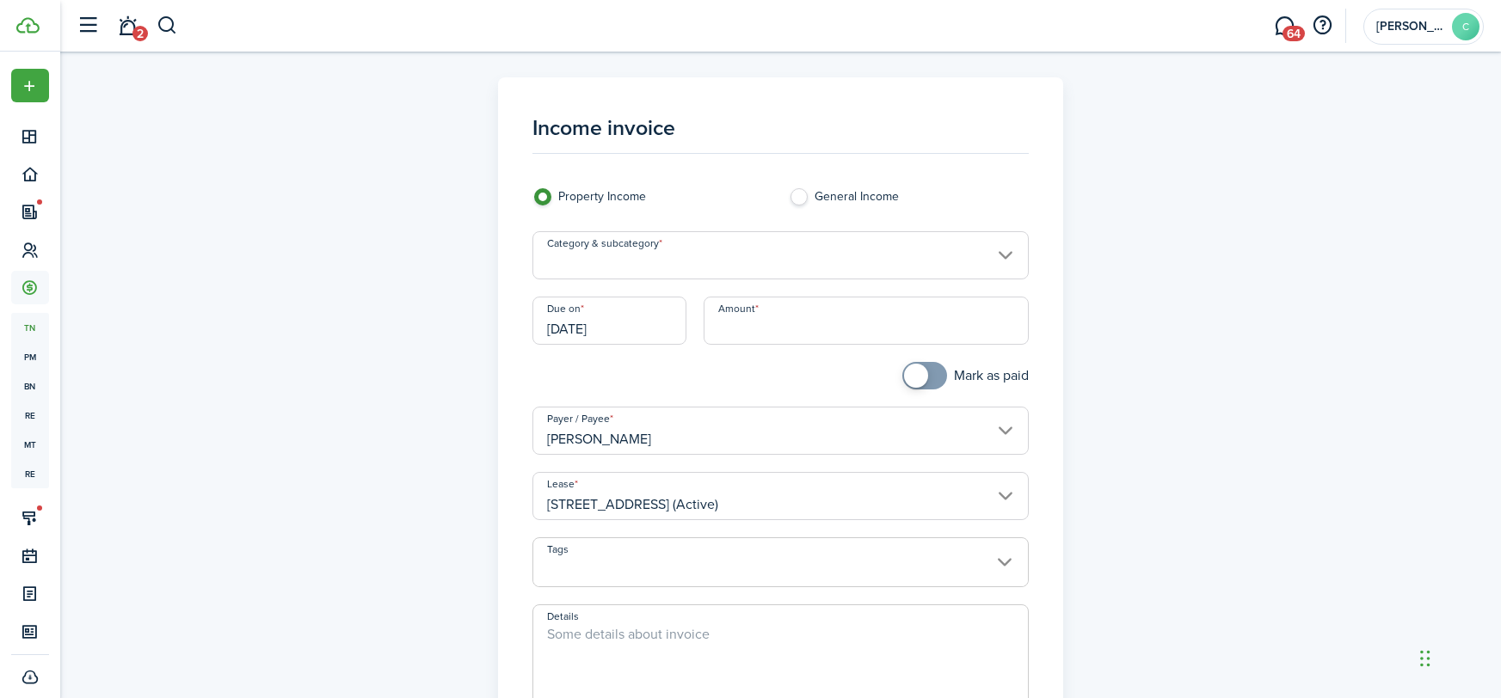
click at [630, 257] on input "Category & subcategory" at bounding box center [780, 255] width 496 height 48
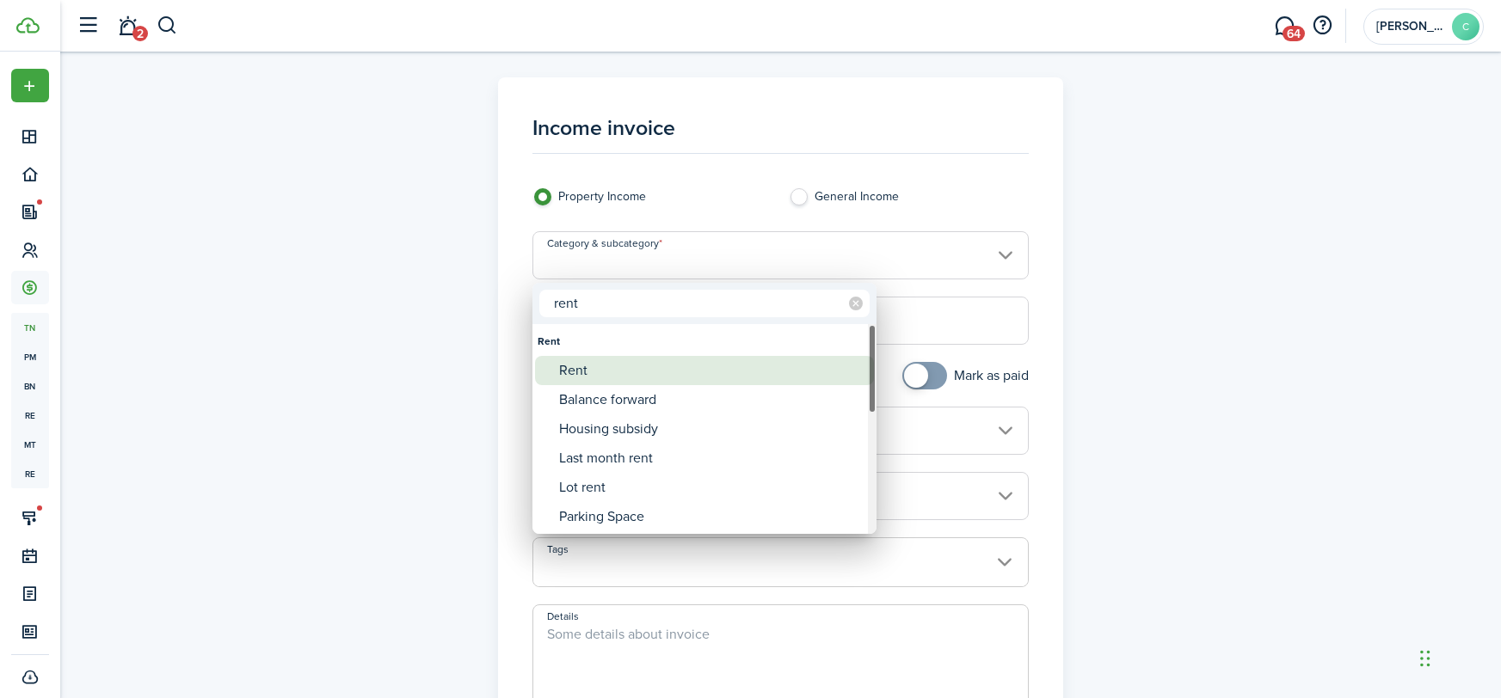
type input "rent"
click at [610, 361] on div "Rent" at bounding box center [711, 370] width 304 height 29
type input "Rent"
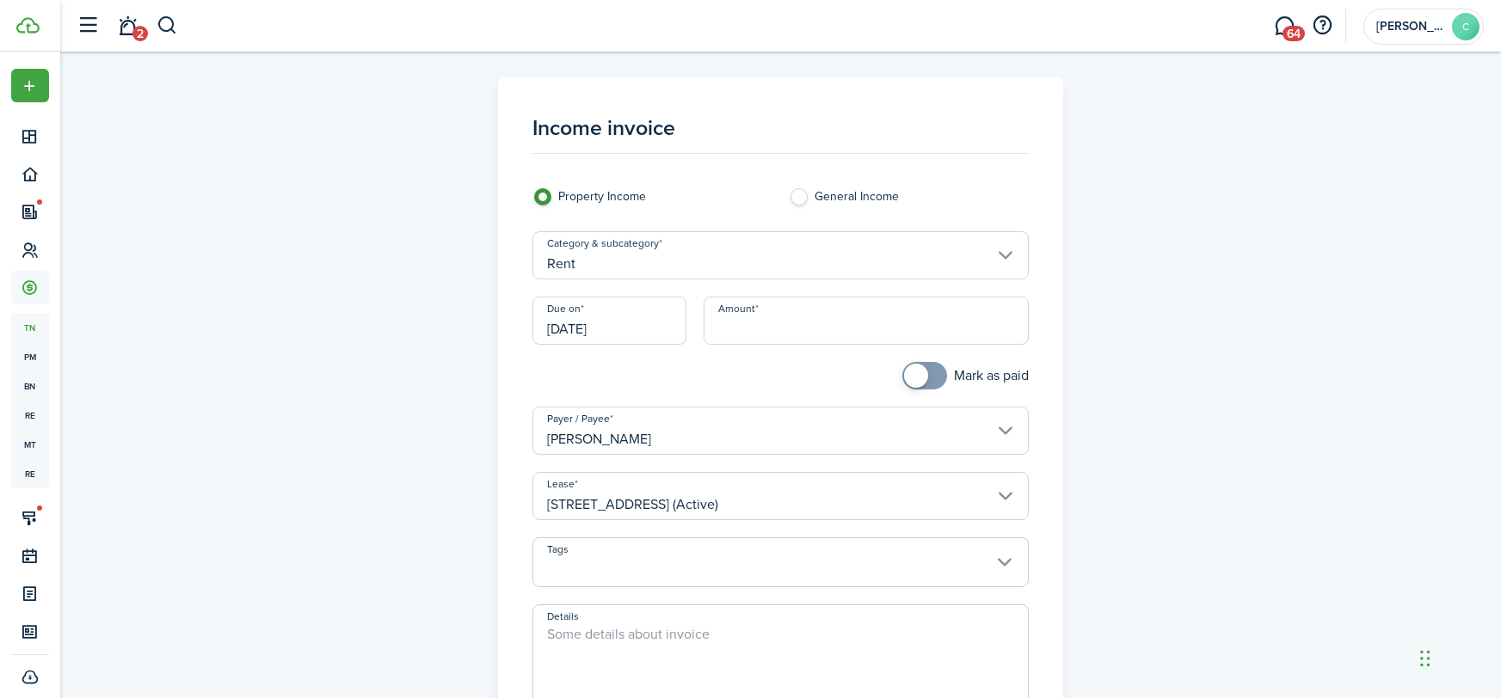
click at [613, 325] on input "[DATE]" at bounding box center [609, 321] width 154 height 48
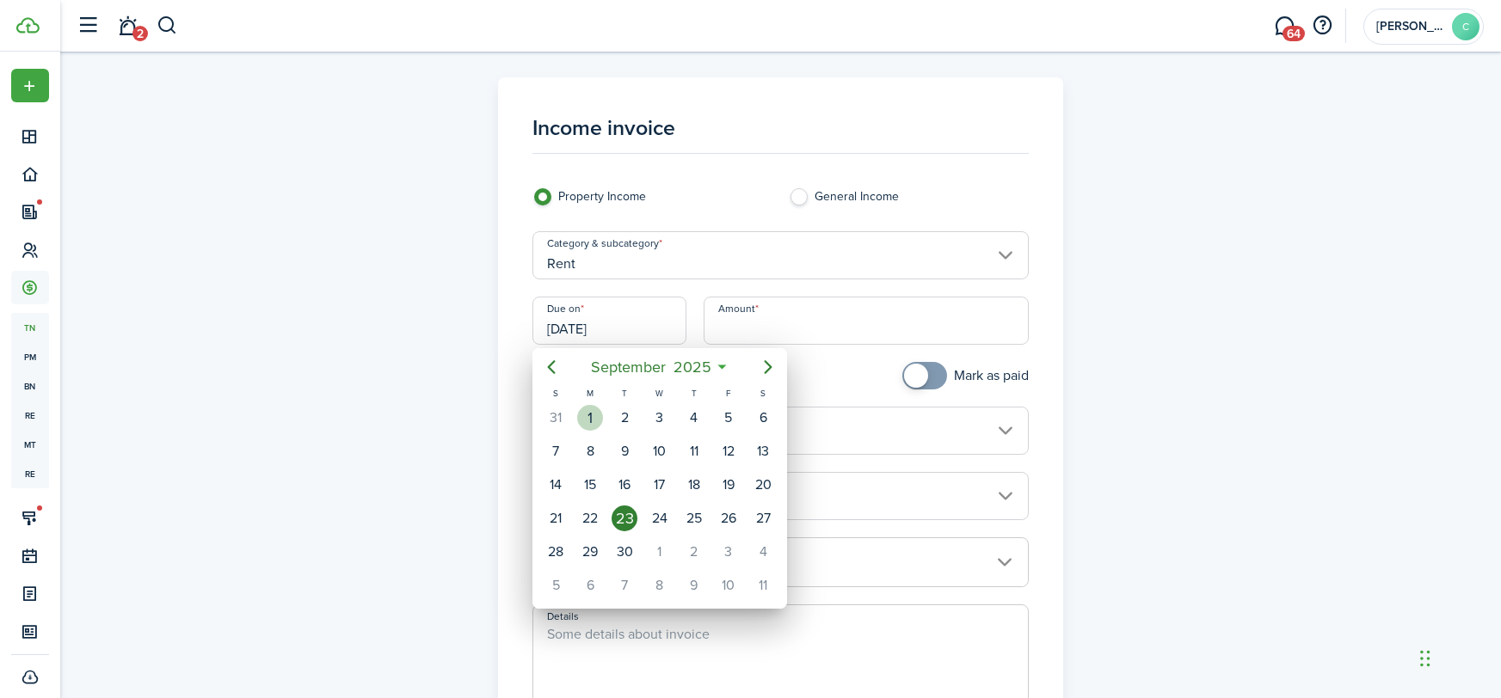
click at [588, 423] on div "1" at bounding box center [590, 418] width 26 height 26
type input "[DATE]"
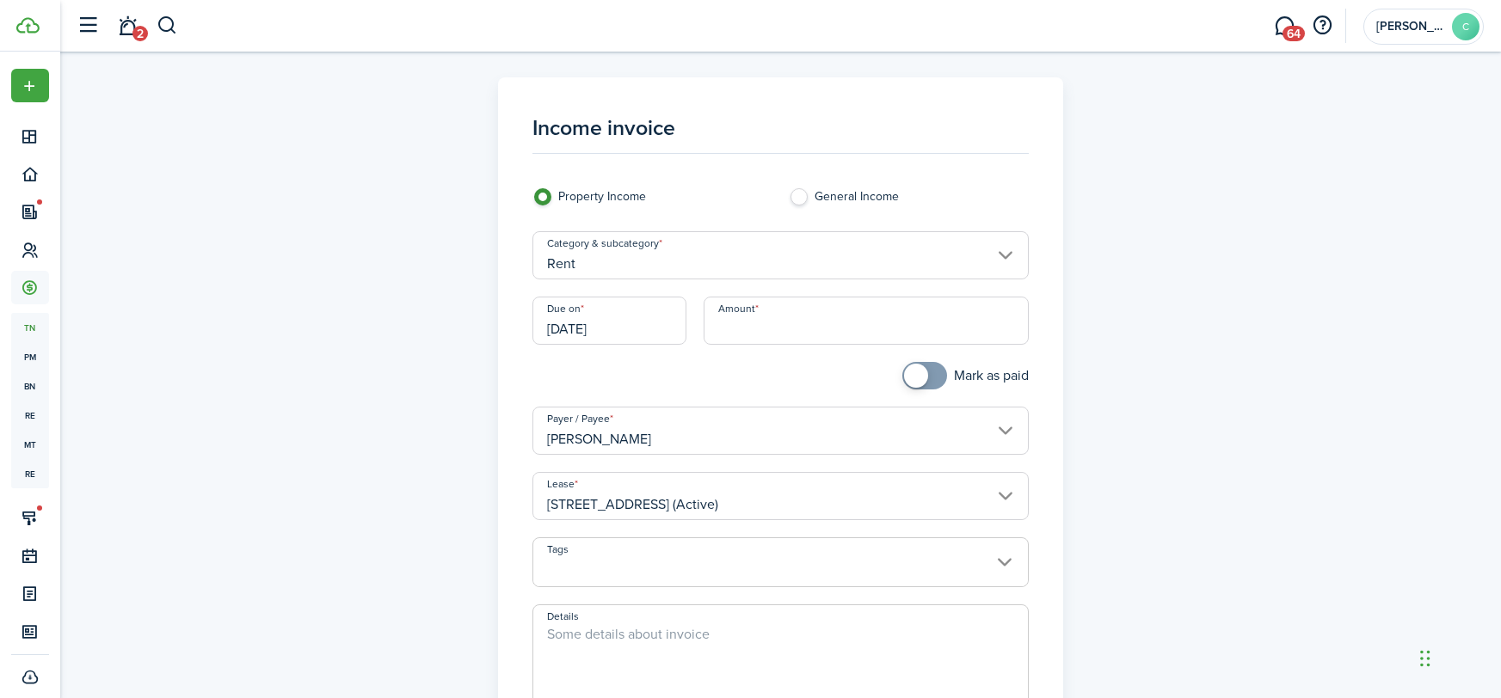
click at [742, 327] on input "Amount" at bounding box center [865, 321] width 325 height 48
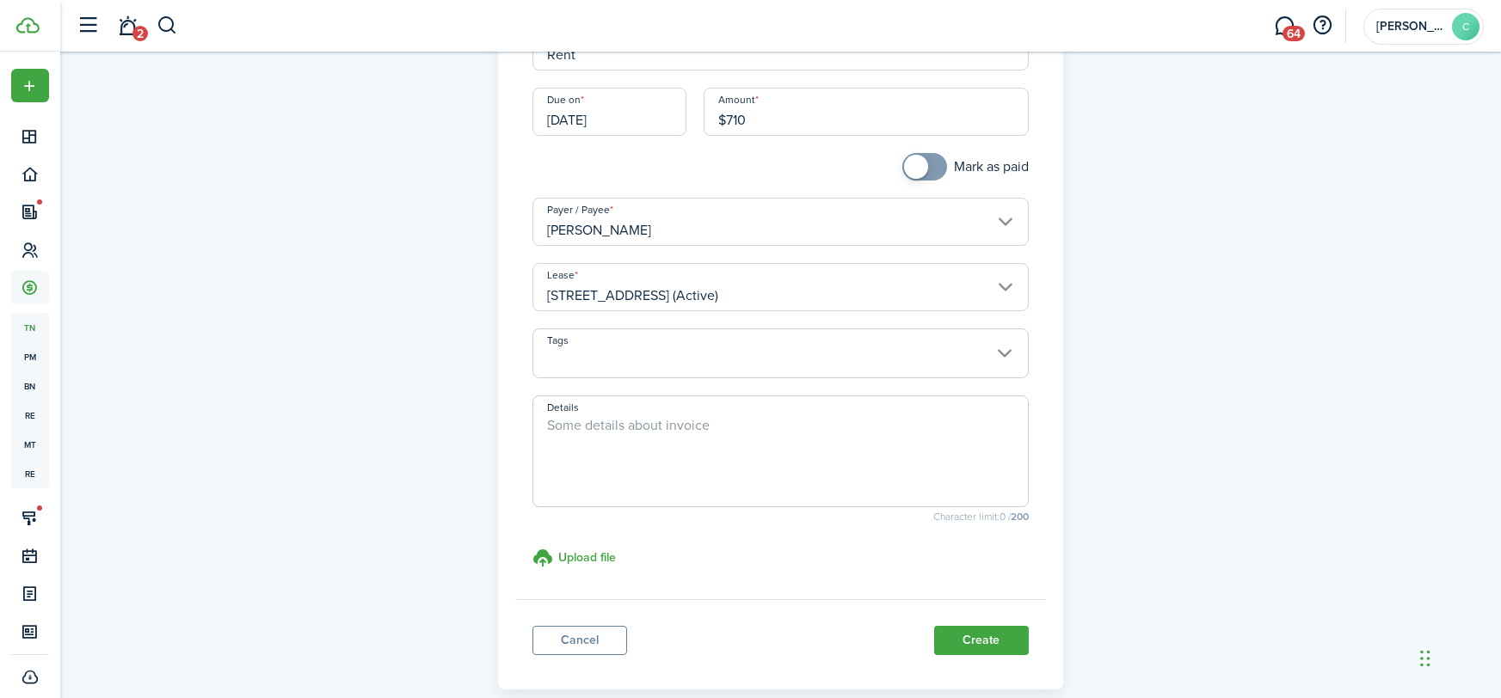
scroll to position [213, 0]
type input "$710.00"
click at [995, 627] on button "Create" at bounding box center [981, 636] width 95 height 29
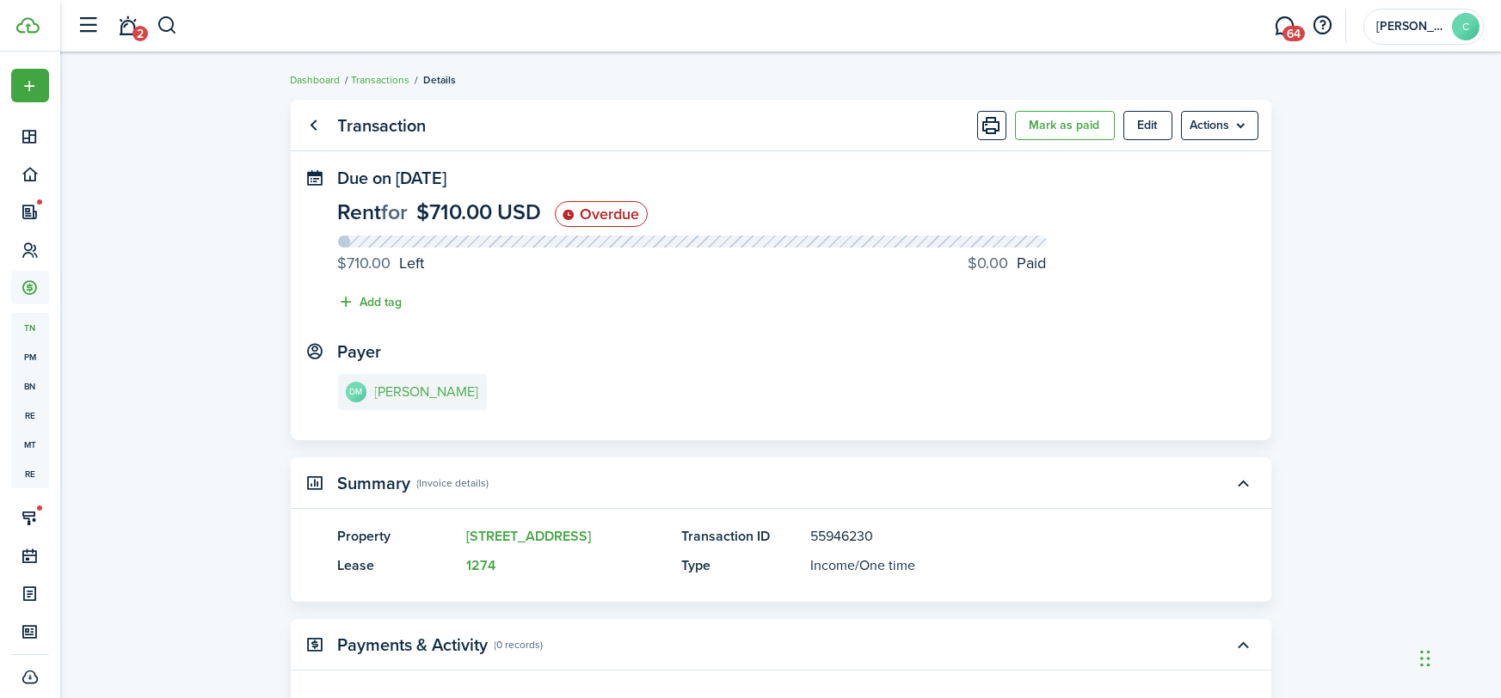
click at [449, 384] on link "[PERSON_NAME]" at bounding box center [412, 392] width 149 height 36
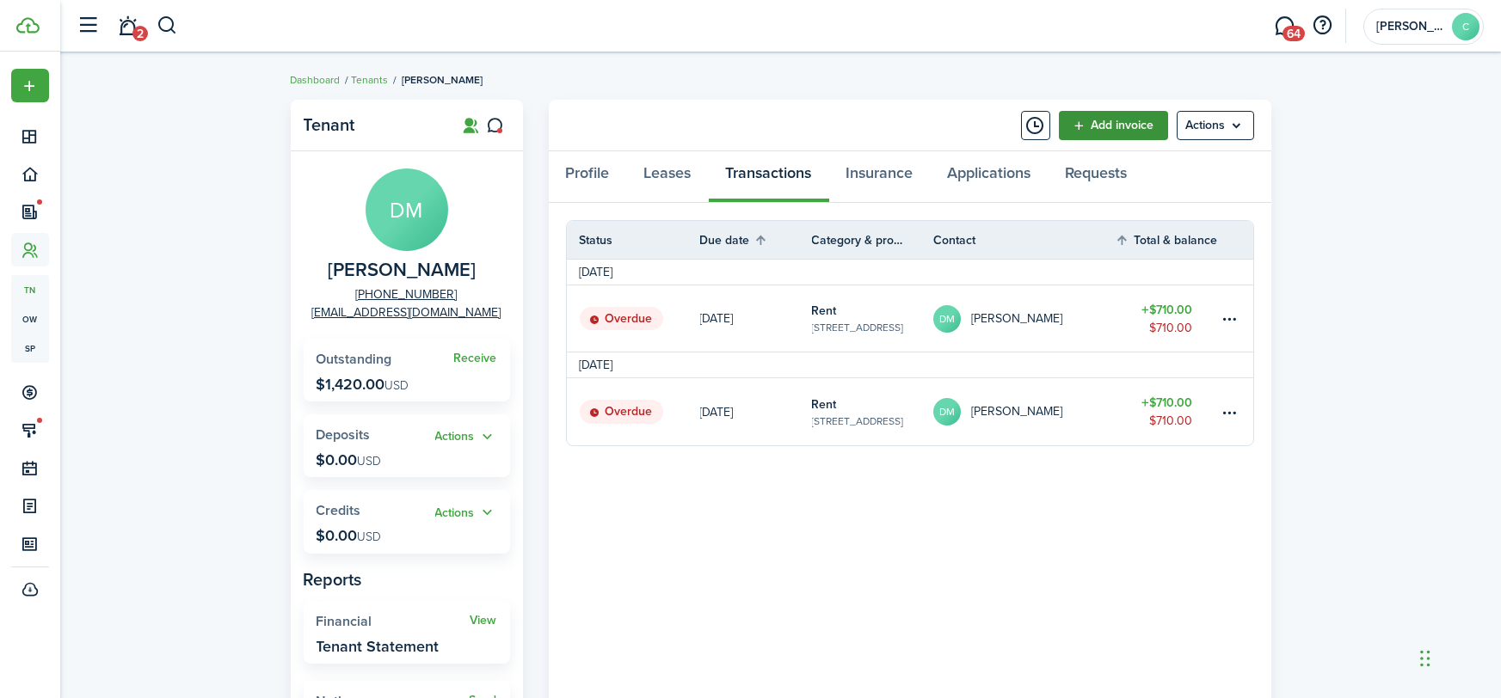
click at [1133, 133] on link "Add invoice" at bounding box center [1113, 125] width 109 height 29
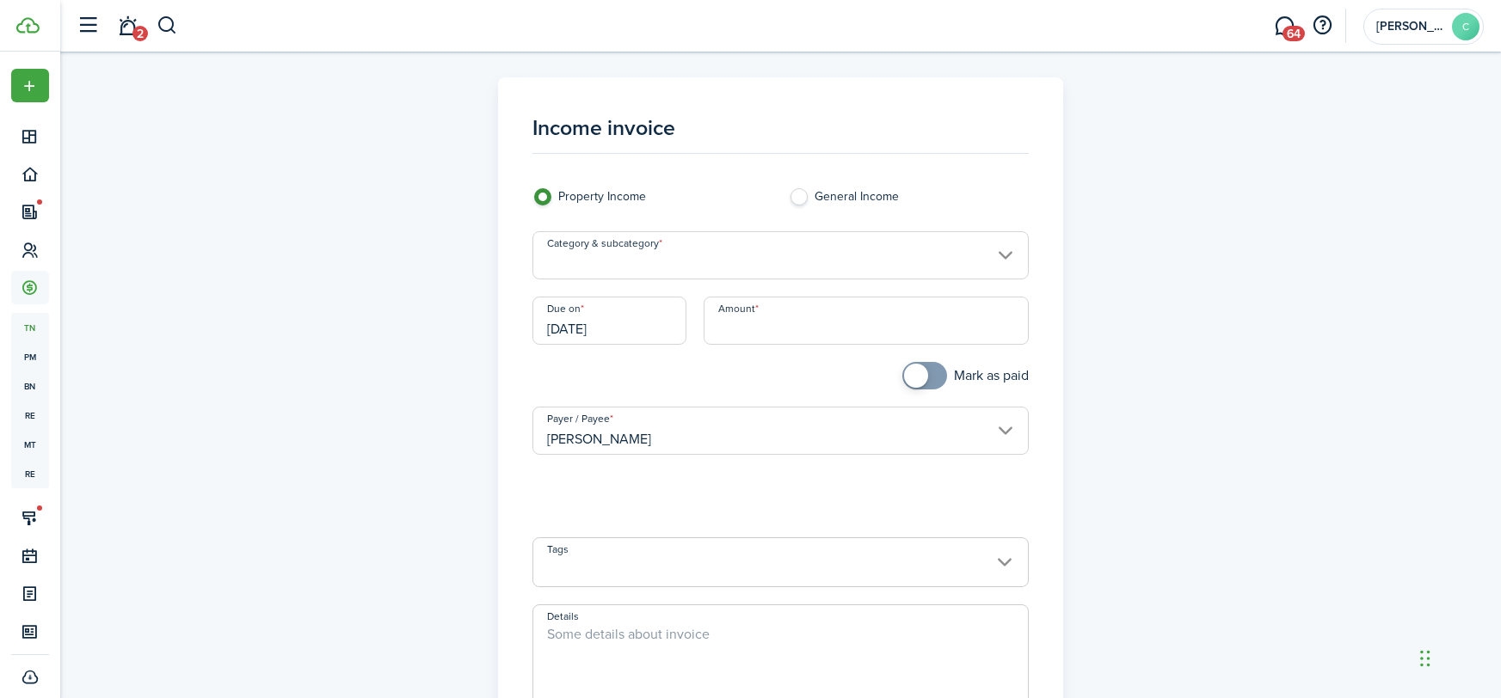
click at [652, 259] on input "Category & subcategory" at bounding box center [780, 255] width 496 height 48
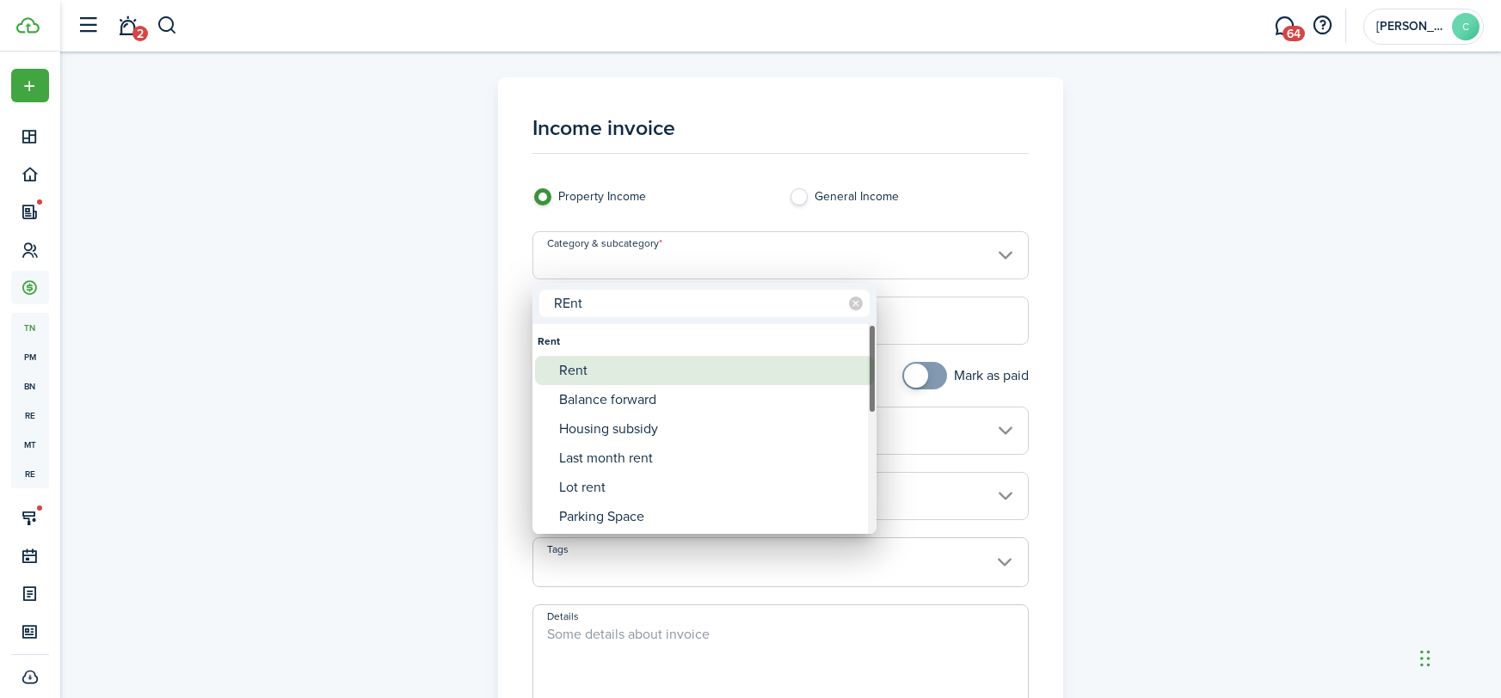
type input "REnt"
click at [631, 365] on div "Rent" at bounding box center [711, 370] width 304 height 29
type input "Rent"
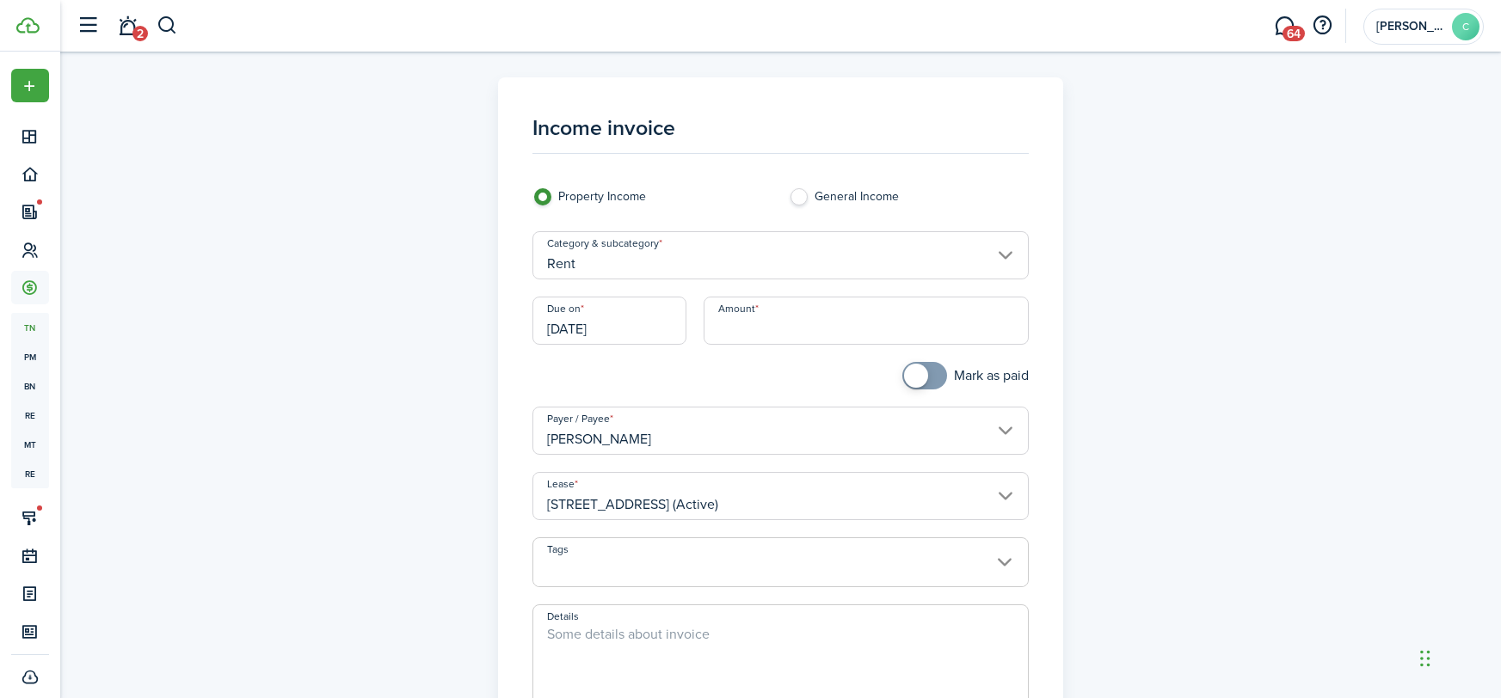
click at [631, 330] on input "[DATE]" at bounding box center [609, 321] width 154 height 48
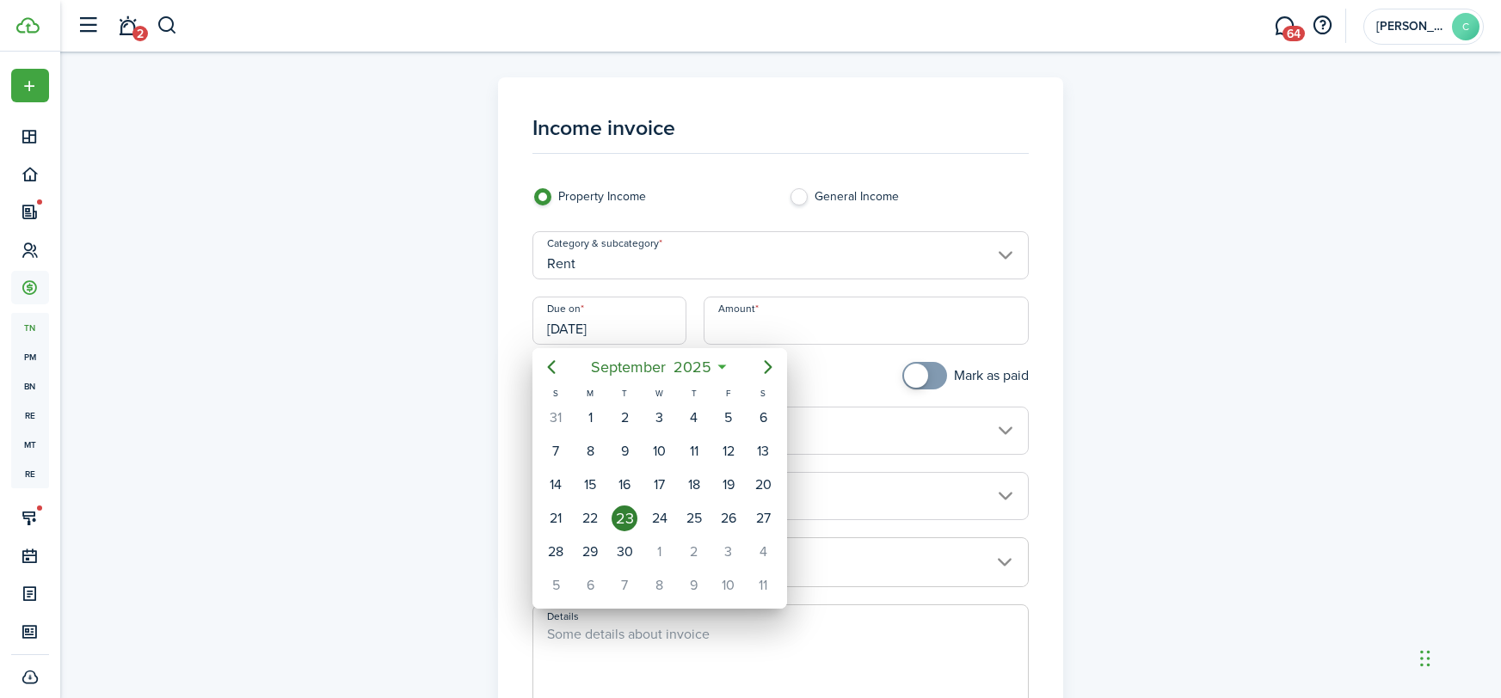
click at [571, 361] on div "[DATE]" at bounding box center [659, 367] width 182 height 31
click at [559, 364] on icon "Previous page" at bounding box center [551, 367] width 21 height 21
click at [728, 414] on div "1" at bounding box center [728, 418] width 26 height 26
type input "[DATE]"
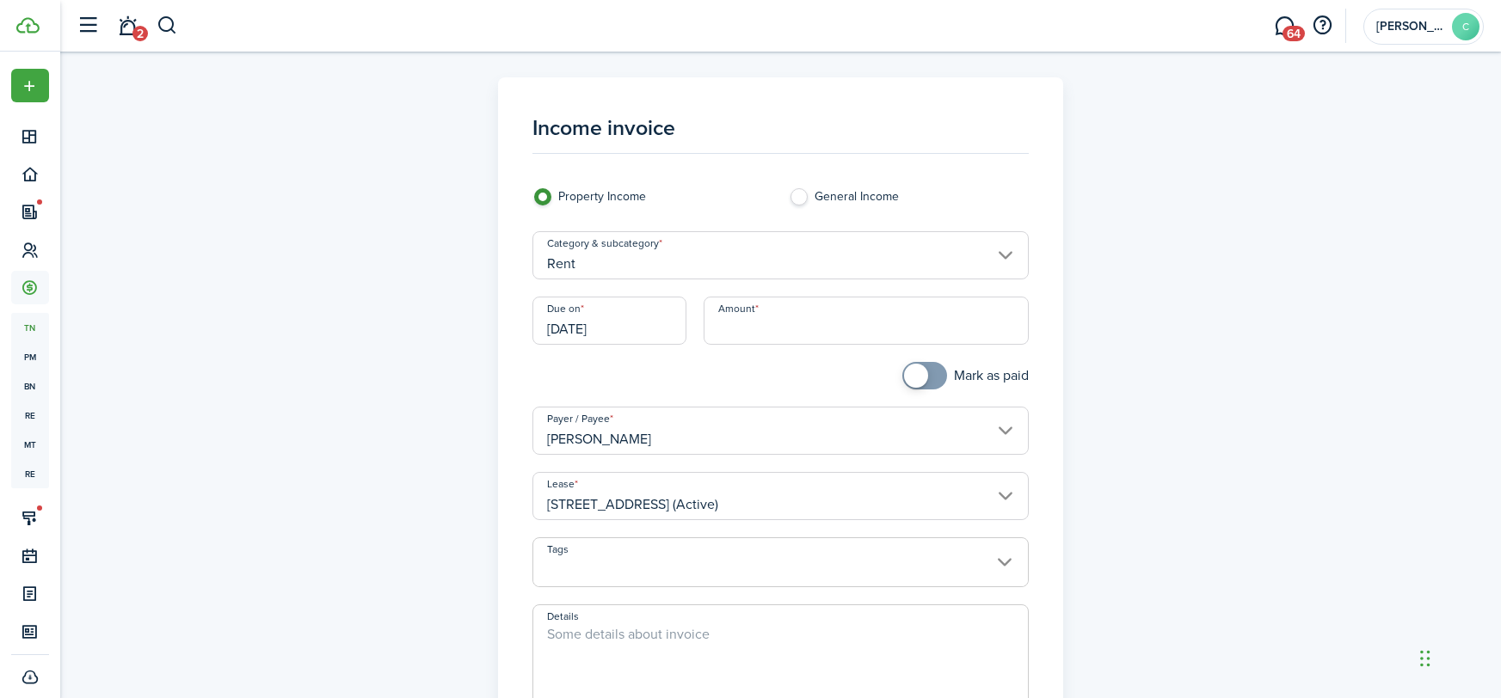
click at [759, 329] on input "Amount" at bounding box center [865, 321] width 325 height 48
type input "$710.00"
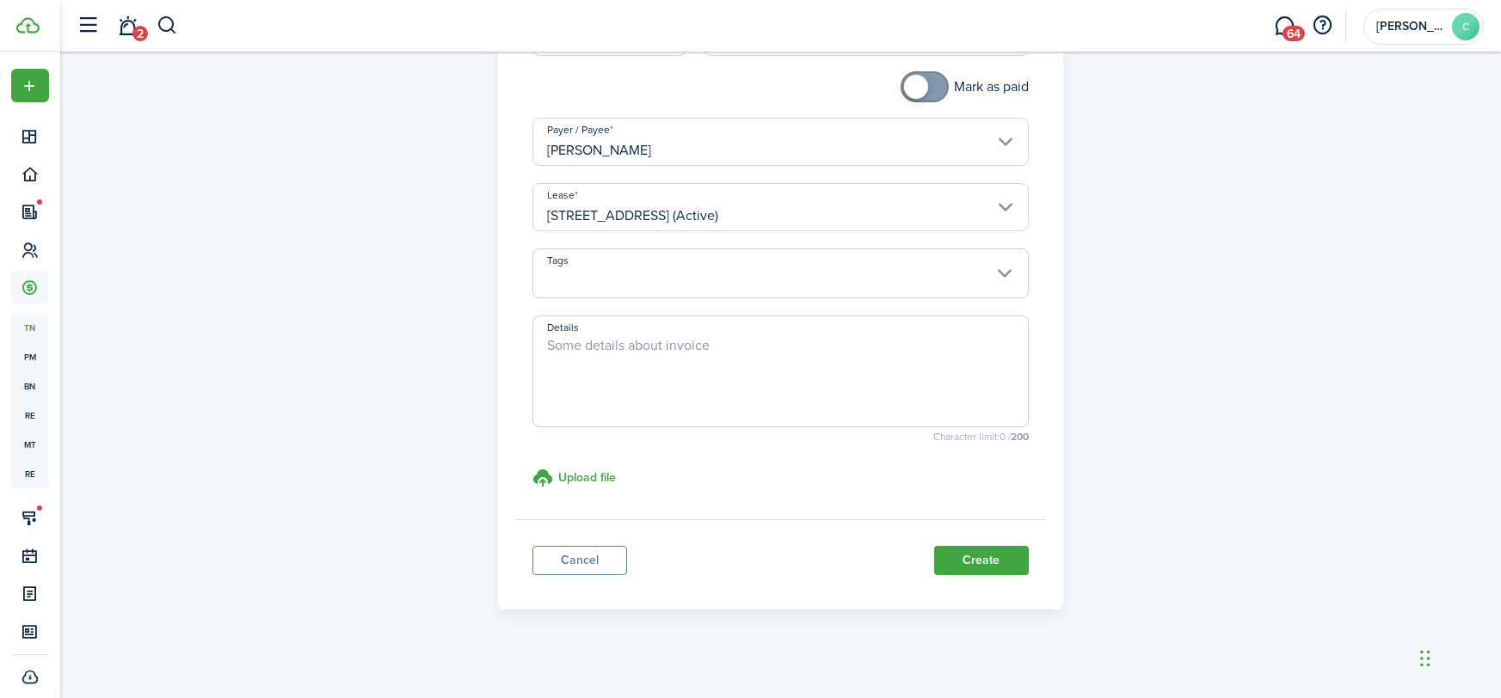
scroll to position [298, 0]
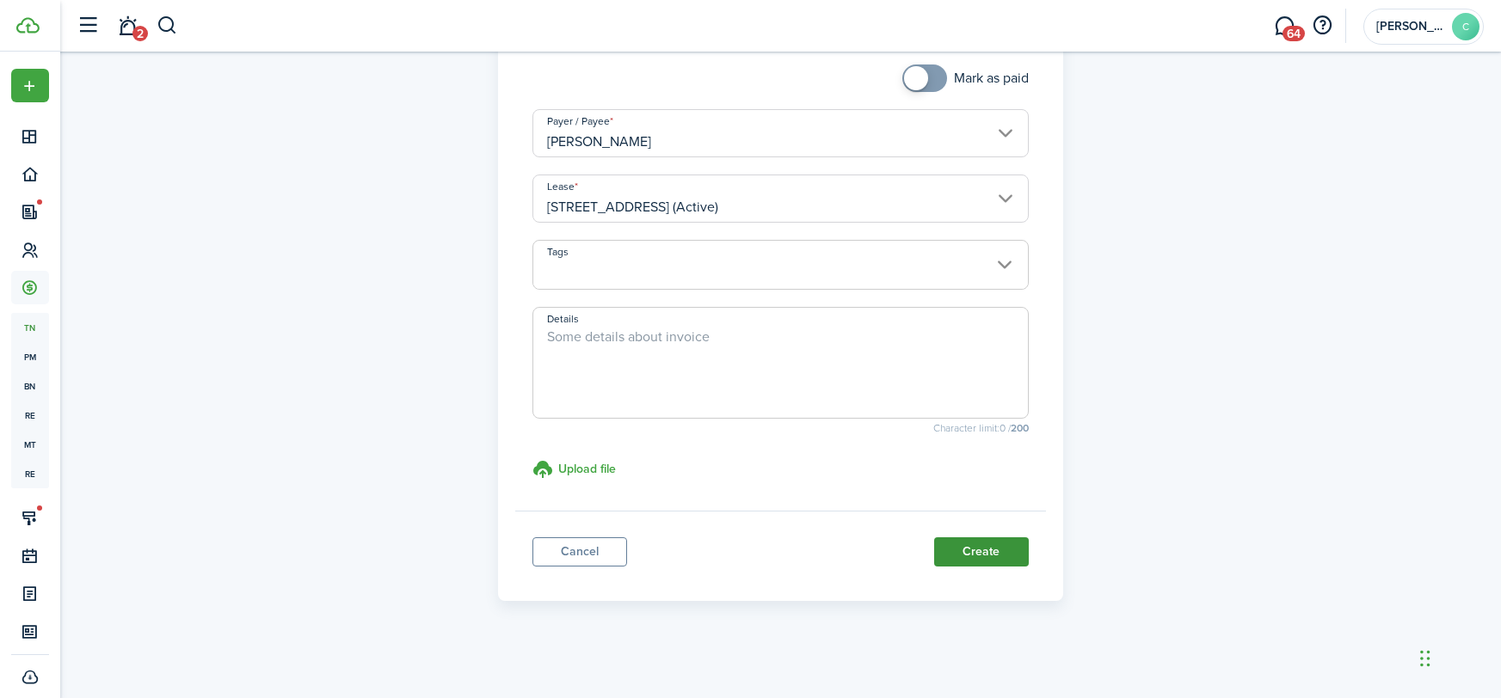
click at [1025, 537] on button "Create" at bounding box center [981, 551] width 95 height 29
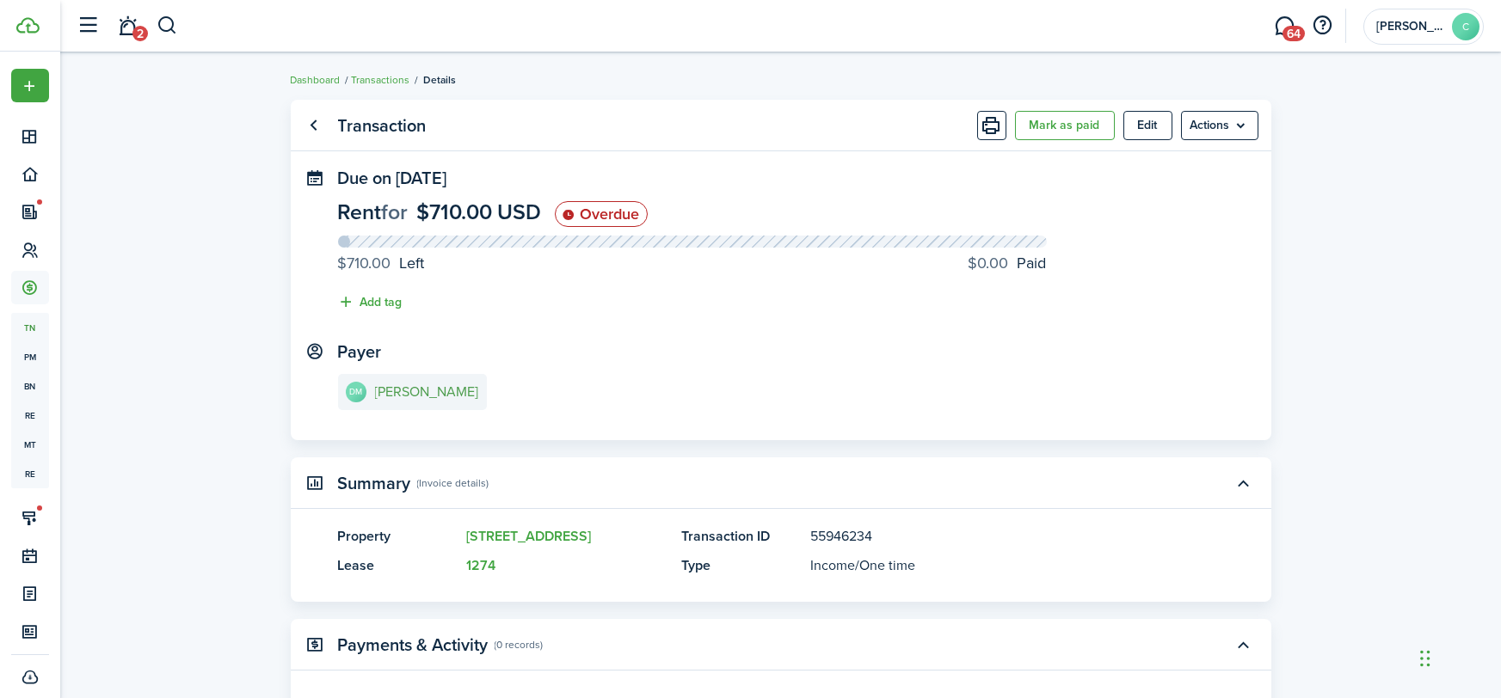
click at [404, 391] on e-details-info-title "[PERSON_NAME]" at bounding box center [427, 391] width 104 height 15
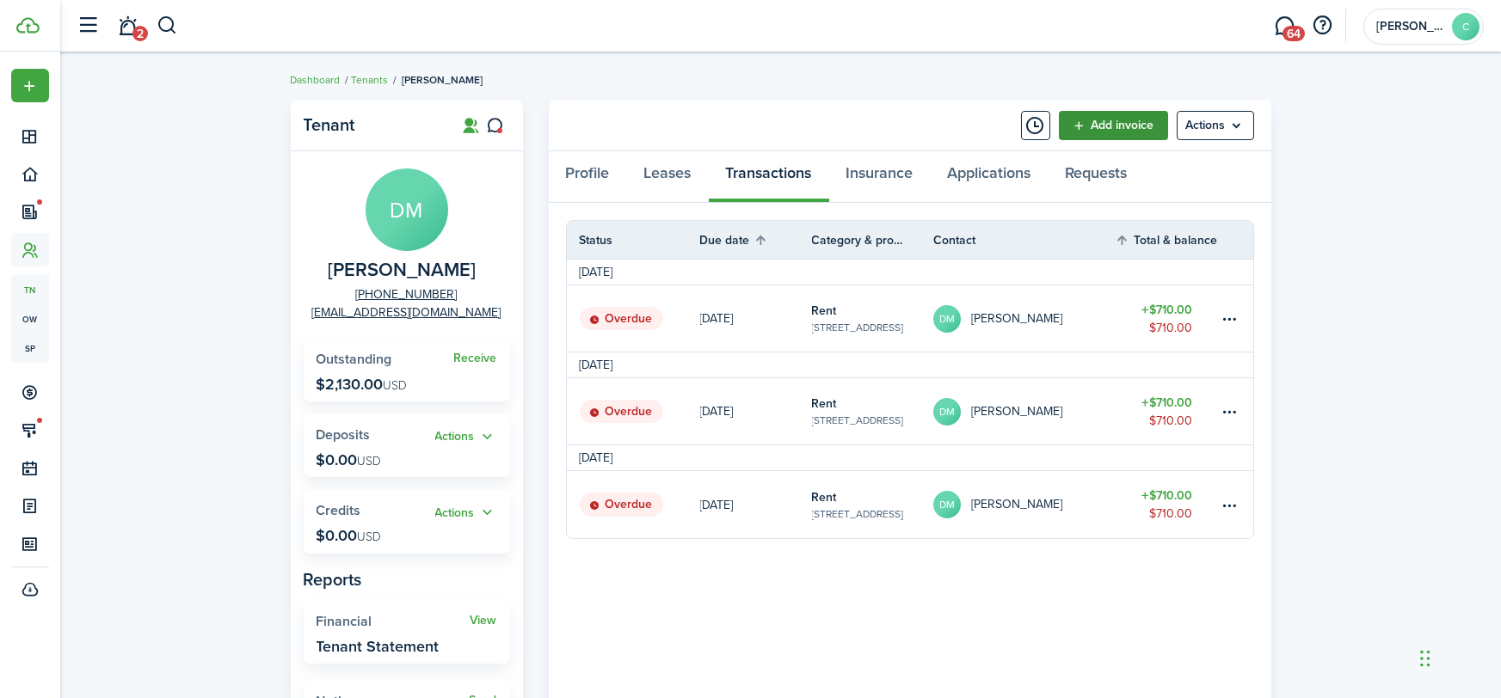
click at [1082, 138] on link "Add invoice" at bounding box center [1113, 125] width 109 height 29
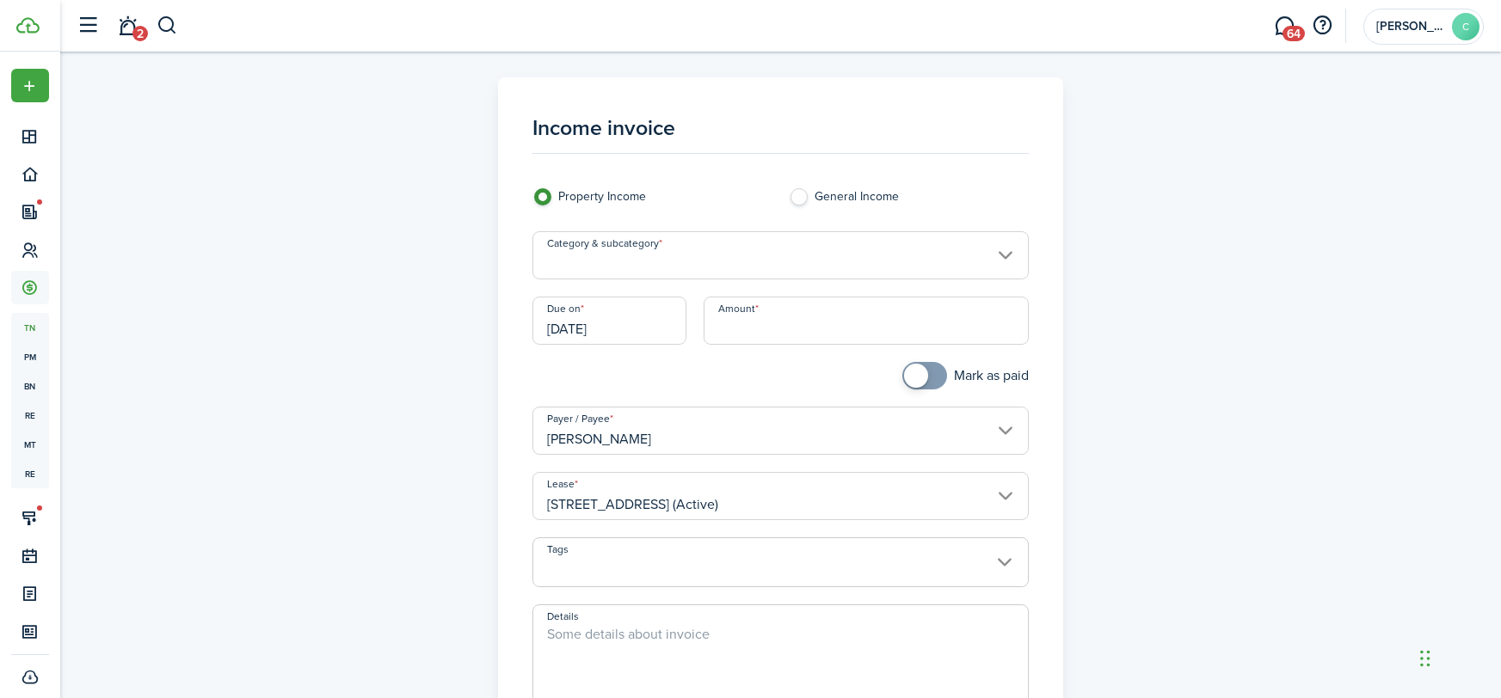
click at [630, 253] on input "Category & subcategory" at bounding box center [780, 255] width 496 height 48
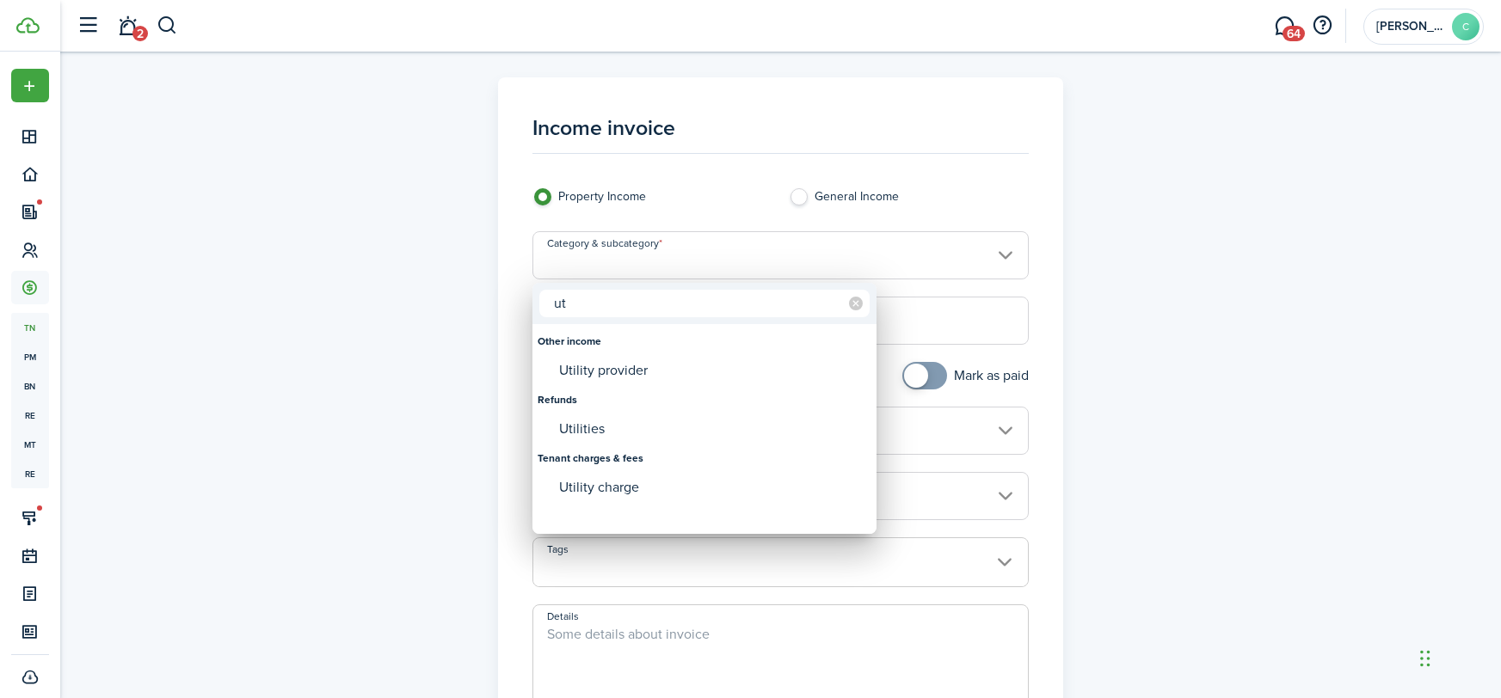
type input "u"
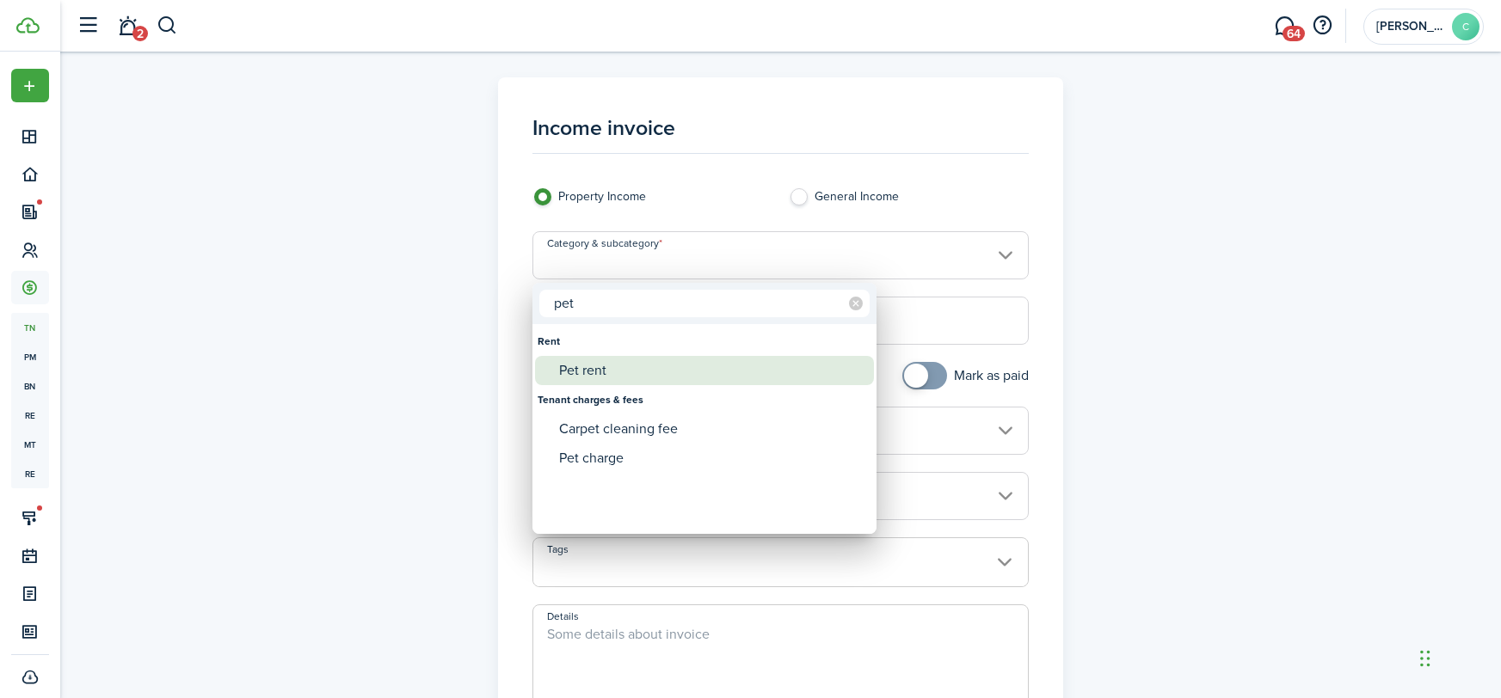
type input "pet"
click at [596, 365] on div "Pet rent" at bounding box center [711, 370] width 304 height 29
type input "Rent / Pet rent"
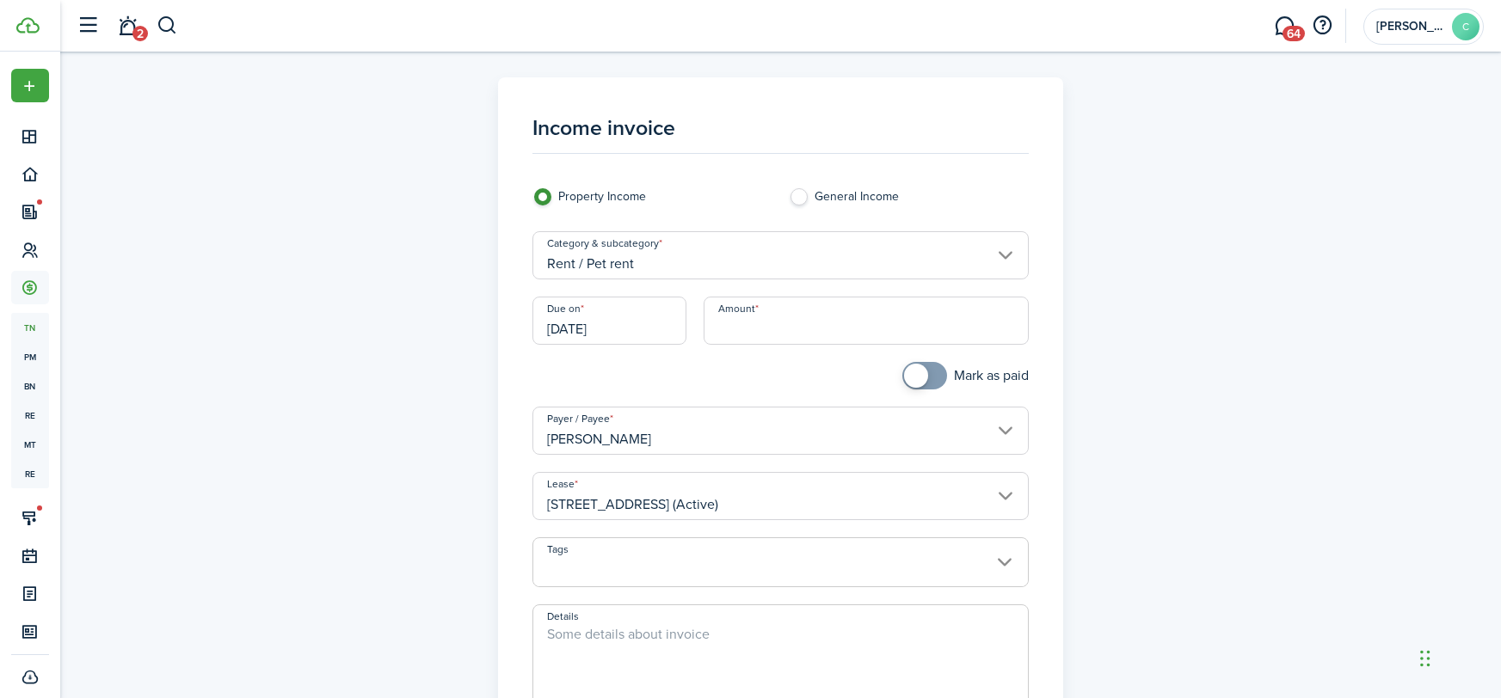
click at [612, 330] on input "[DATE]" at bounding box center [609, 321] width 154 height 48
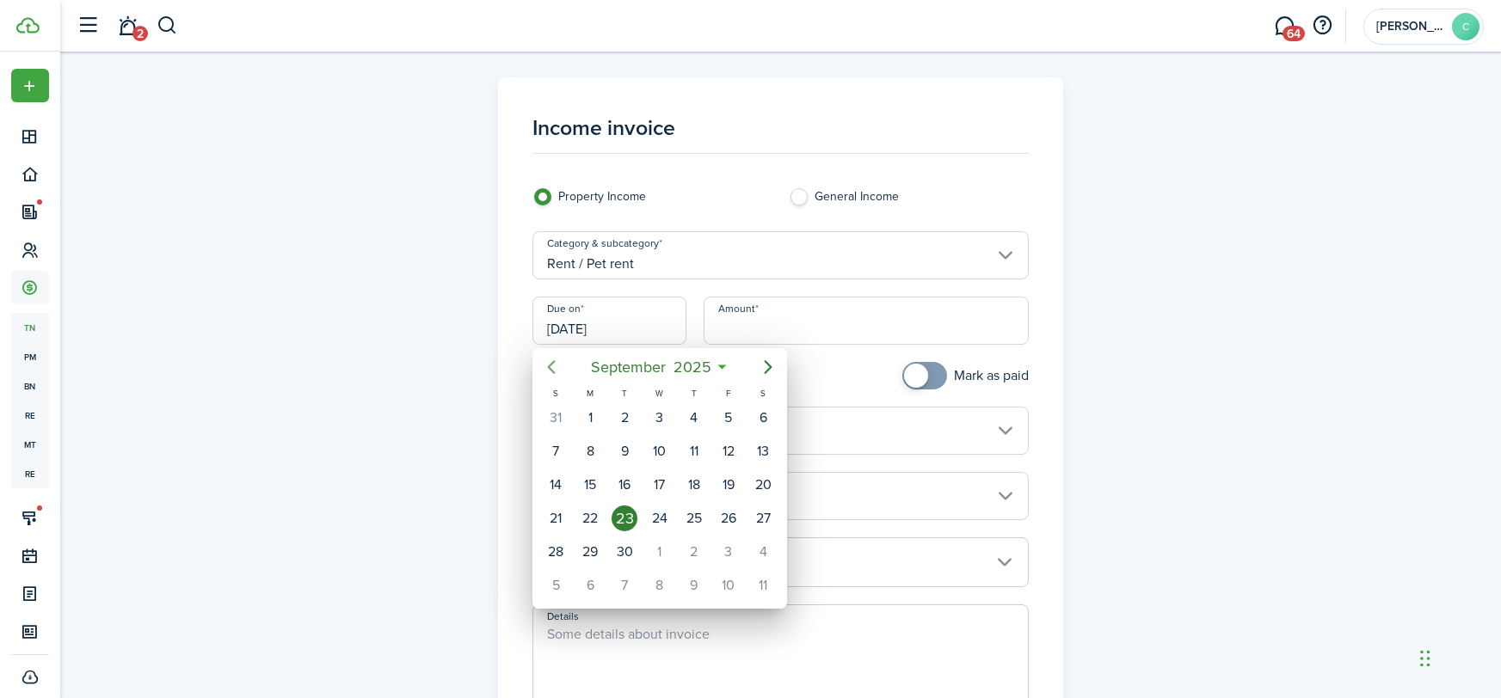
click at [549, 361] on icon "Previous page" at bounding box center [551, 367] width 21 height 21
click at [622, 411] on div "1" at bounding box center [624, 418] width 26 height 26
type input "[DATE]"
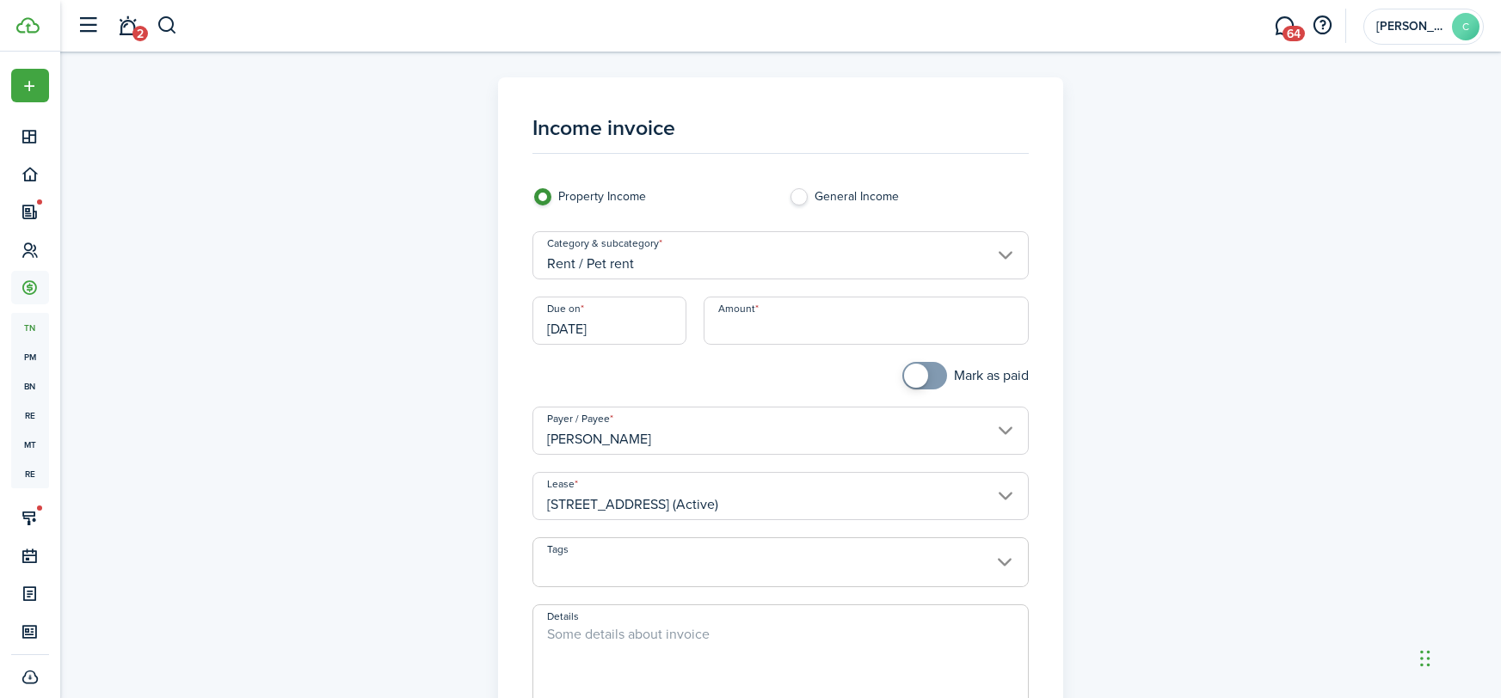
click at [728, 340] on input "Amount" at bounding box center [865, 321] width 325 height 48
type input "$30.00"
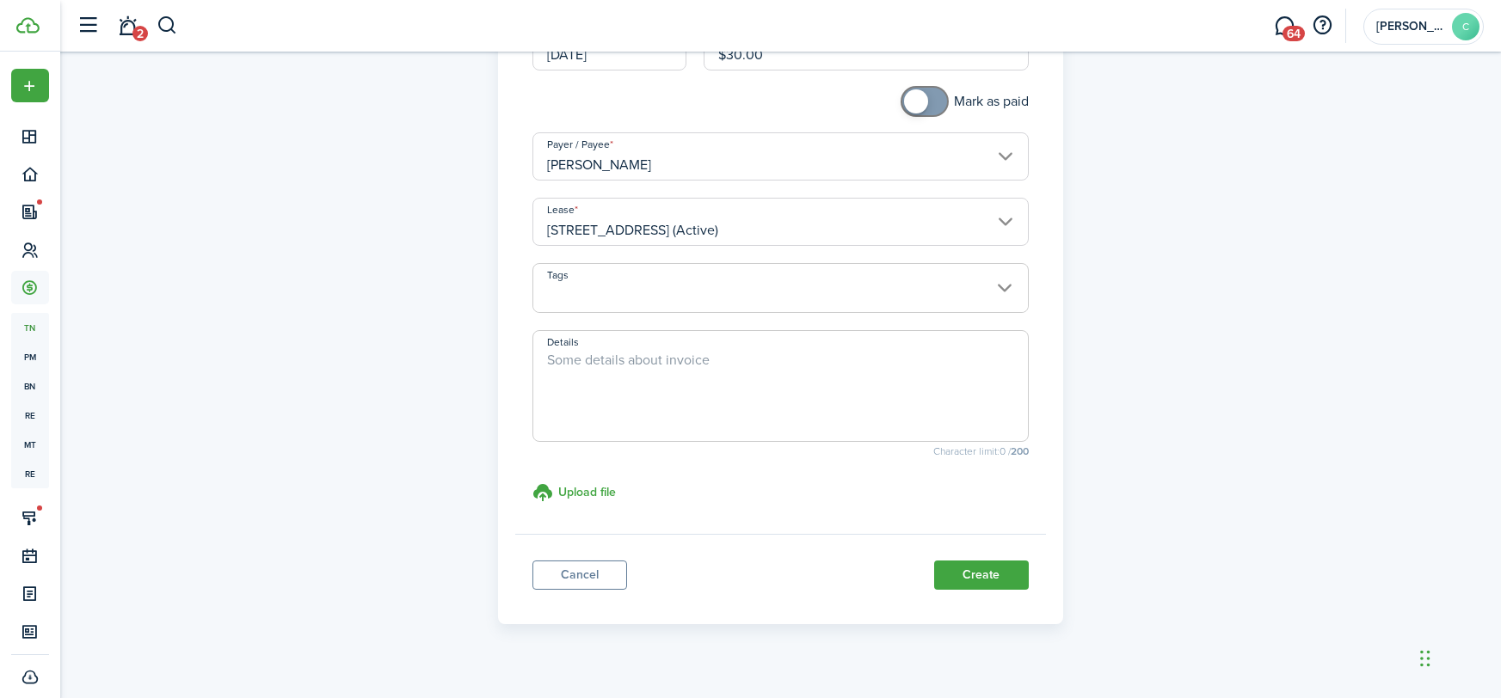
scroll to position [298, 0]
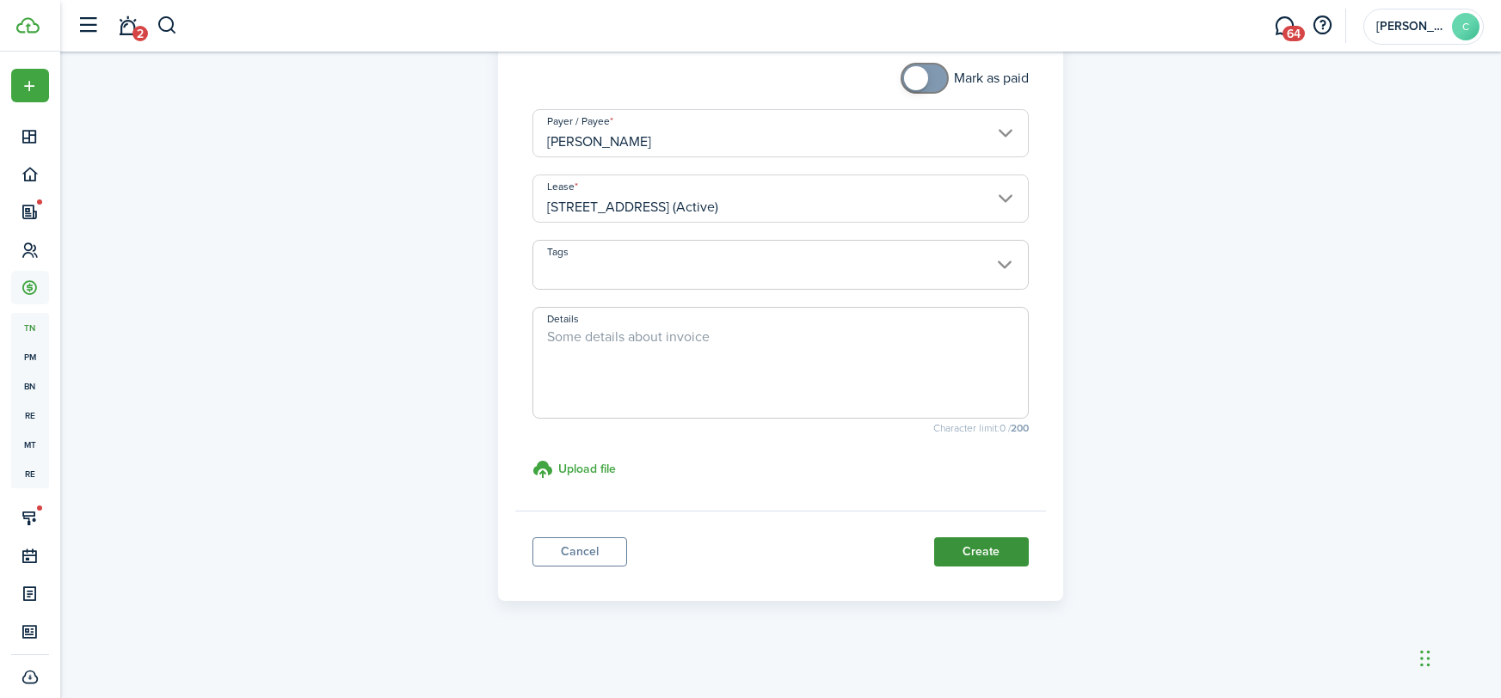
click at [985, 556] on button "Create" at bounding box center [981, 551] width 95 height 29
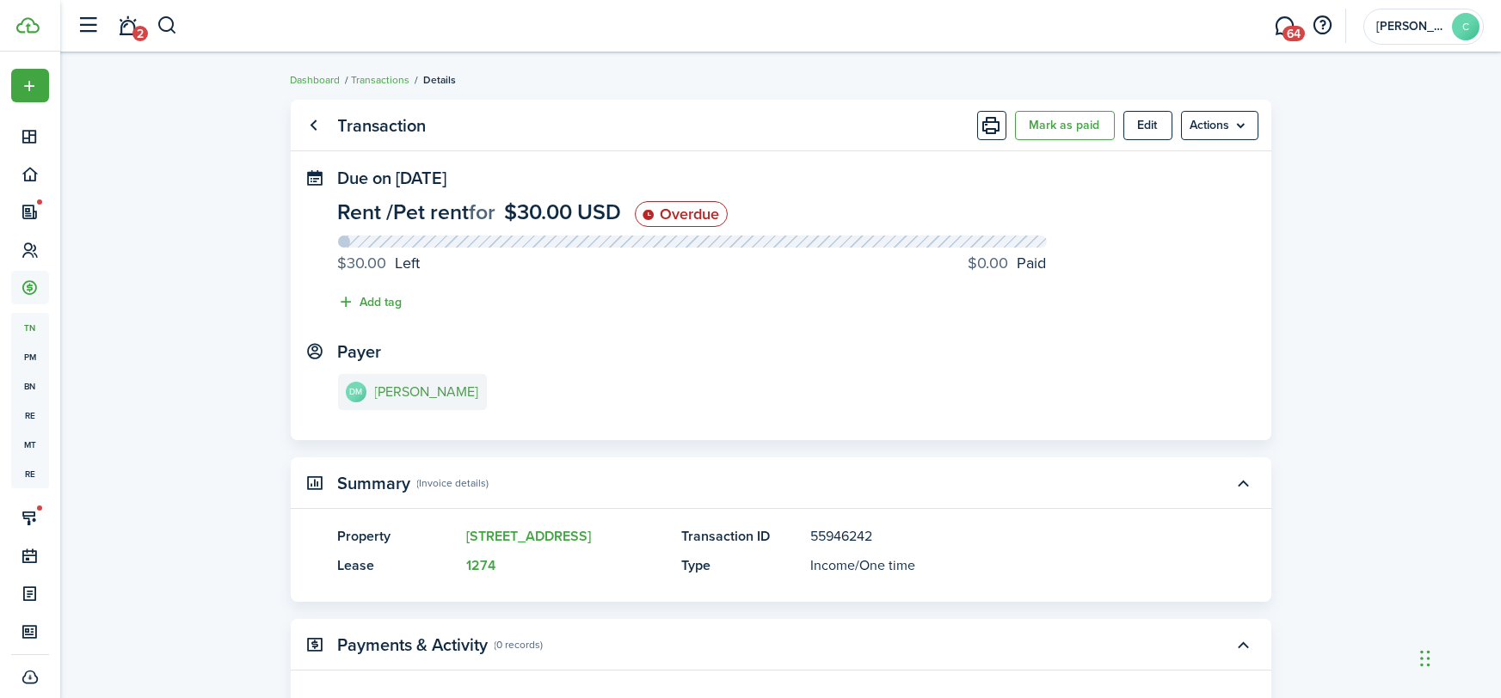
click at [399, 398] on e-details-info-title "[PERSON_NAME]" at bounding box center [427, 391] width 104 height 15
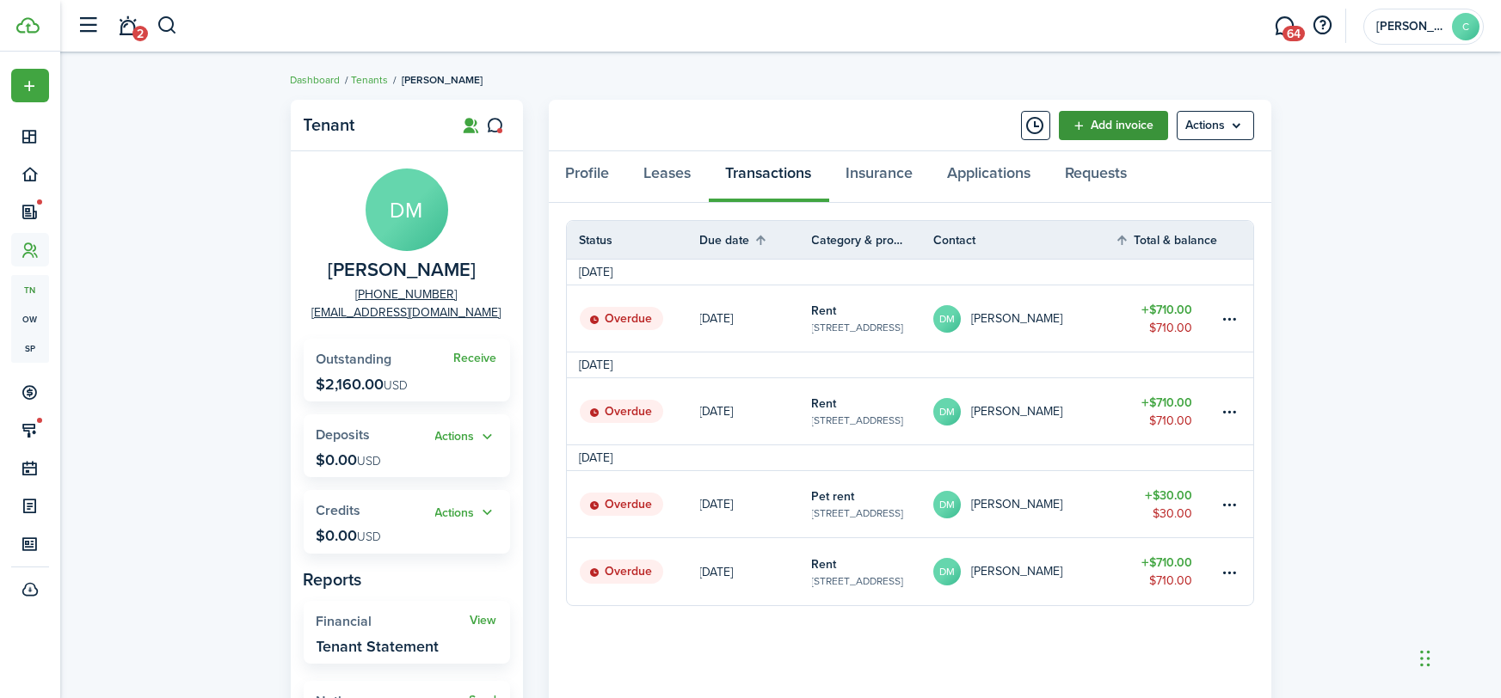
click at [1108, 121] on link "Add invoice" at bounding box center [1113, 125] width 109 height 29
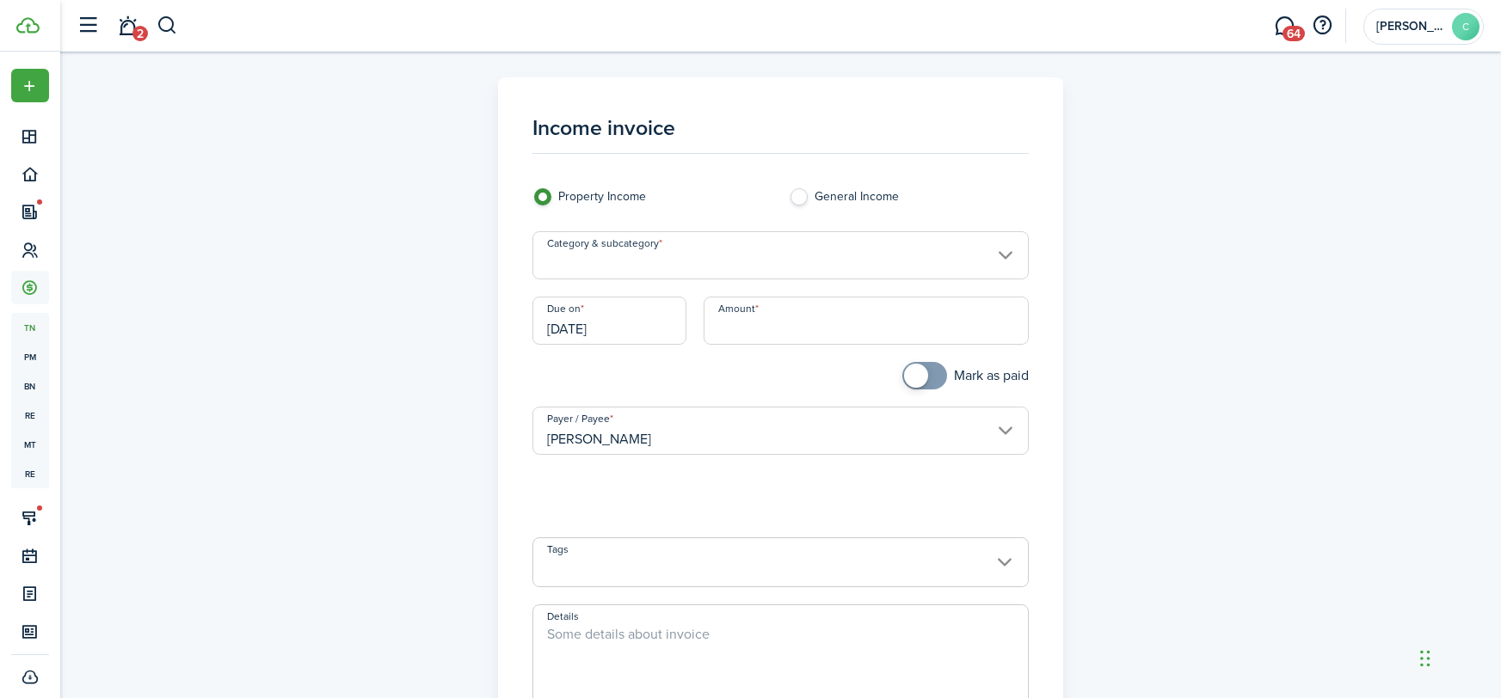
click at [601, 263] on input "Category & subcategory" at bounding box center [780, 255] width 496 height 48
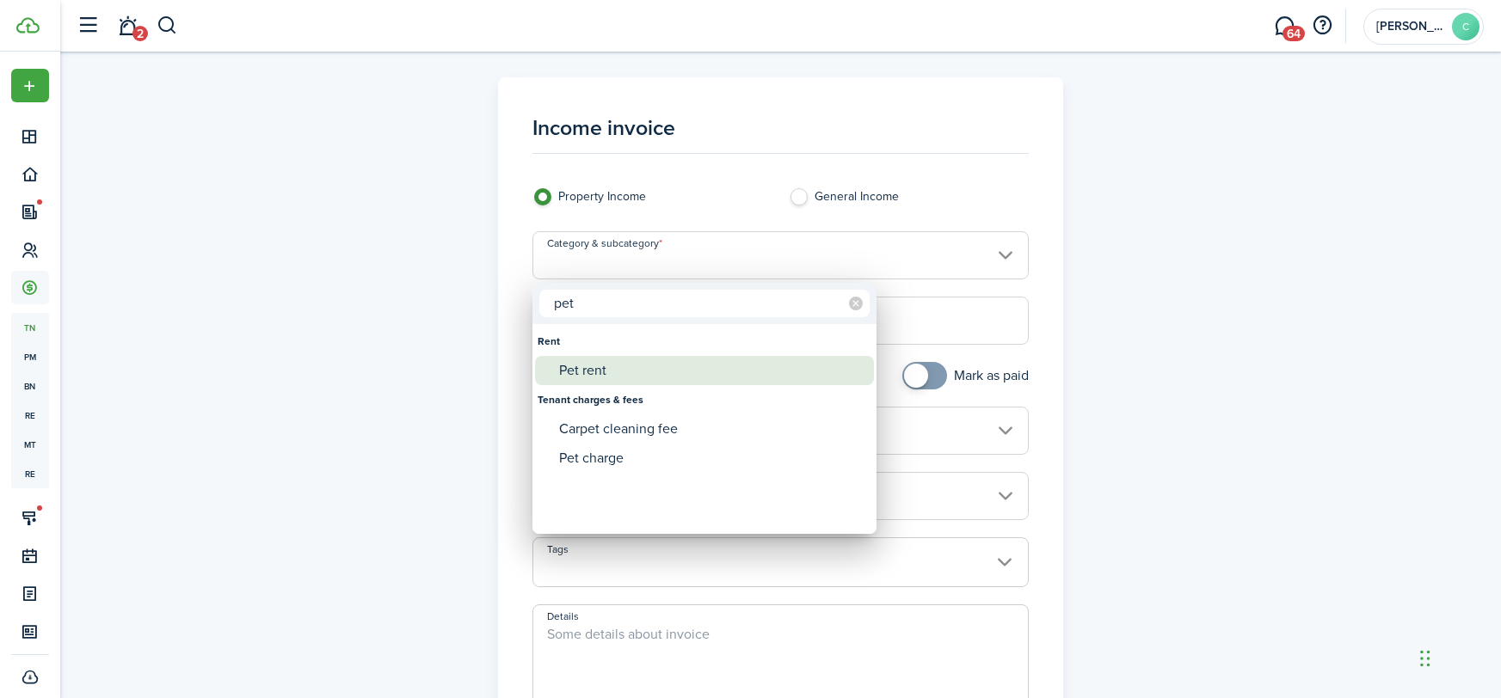
type input "pet"
click at [651, 382] on div "Pet rent" at bounding box center [711, 370] width 304 height 29
type input "Rent / Pet rent"
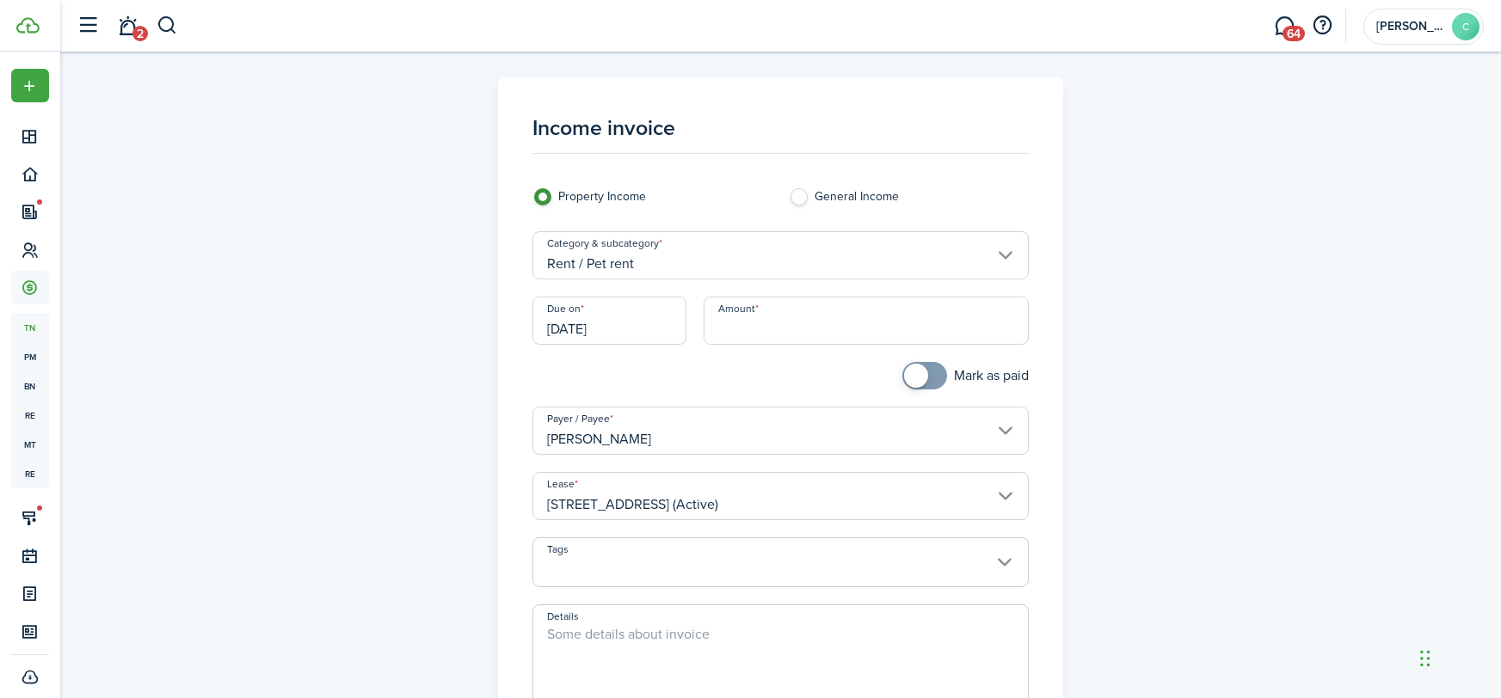
click at [820, 322] on input "Amount" at bounding box center [865, 321] width 325 height 48
type input "$30.00"
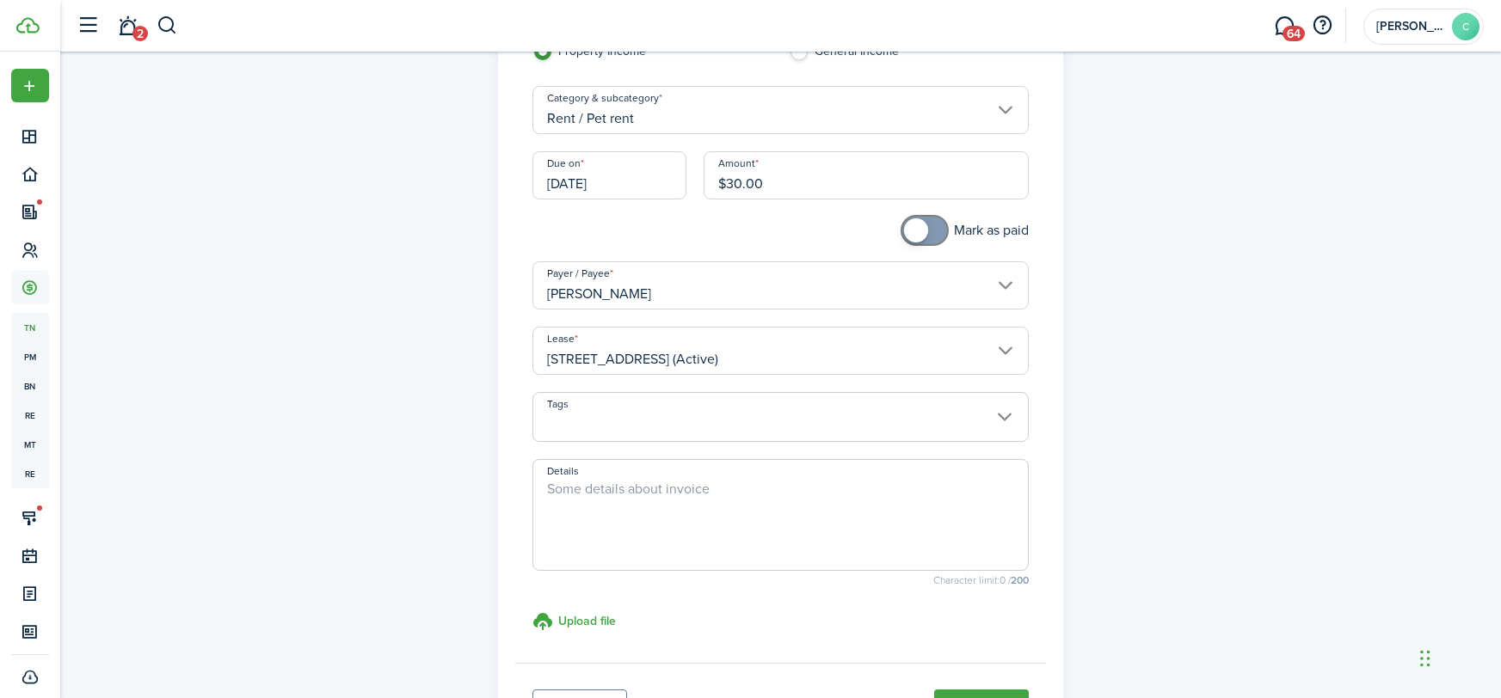
scroll to position [129, 0]
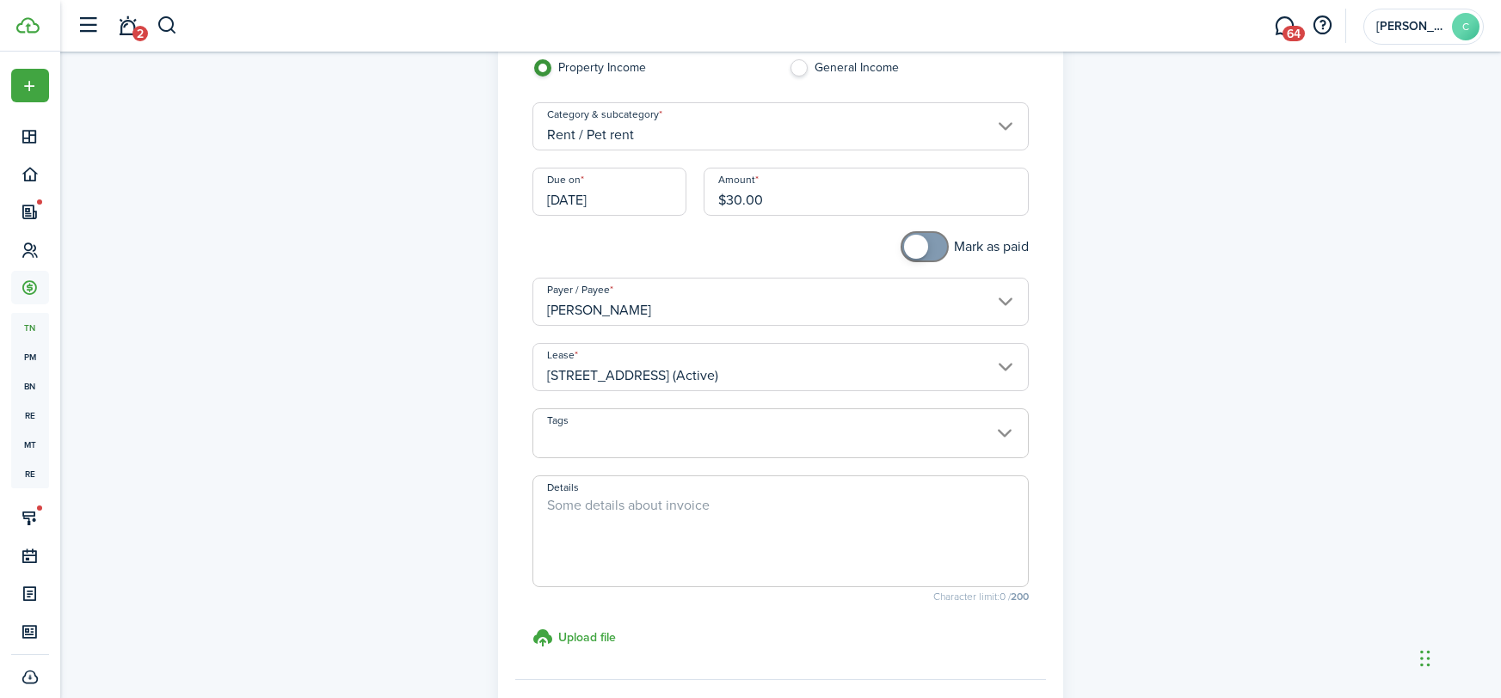
click at [568, 184] on input "[DATE]" at bounding box center [609, 192] width 154 height 48
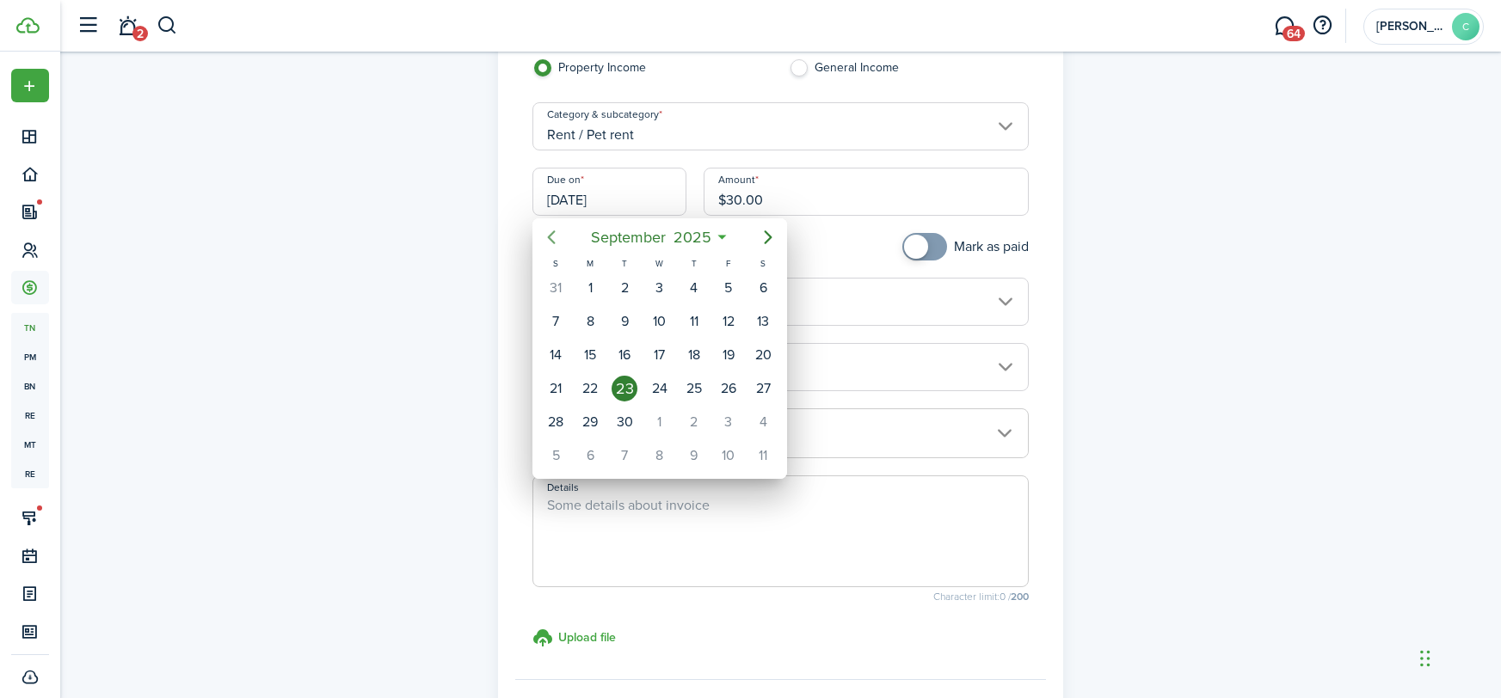
click at [558, 224] on mbsc-button "Previous page" at bounding box center [551, 237] width 34 height 34
click at [720, 282] on div "1" at bounding box center [728, 288] width 26 height 26
type input "[DATE]"
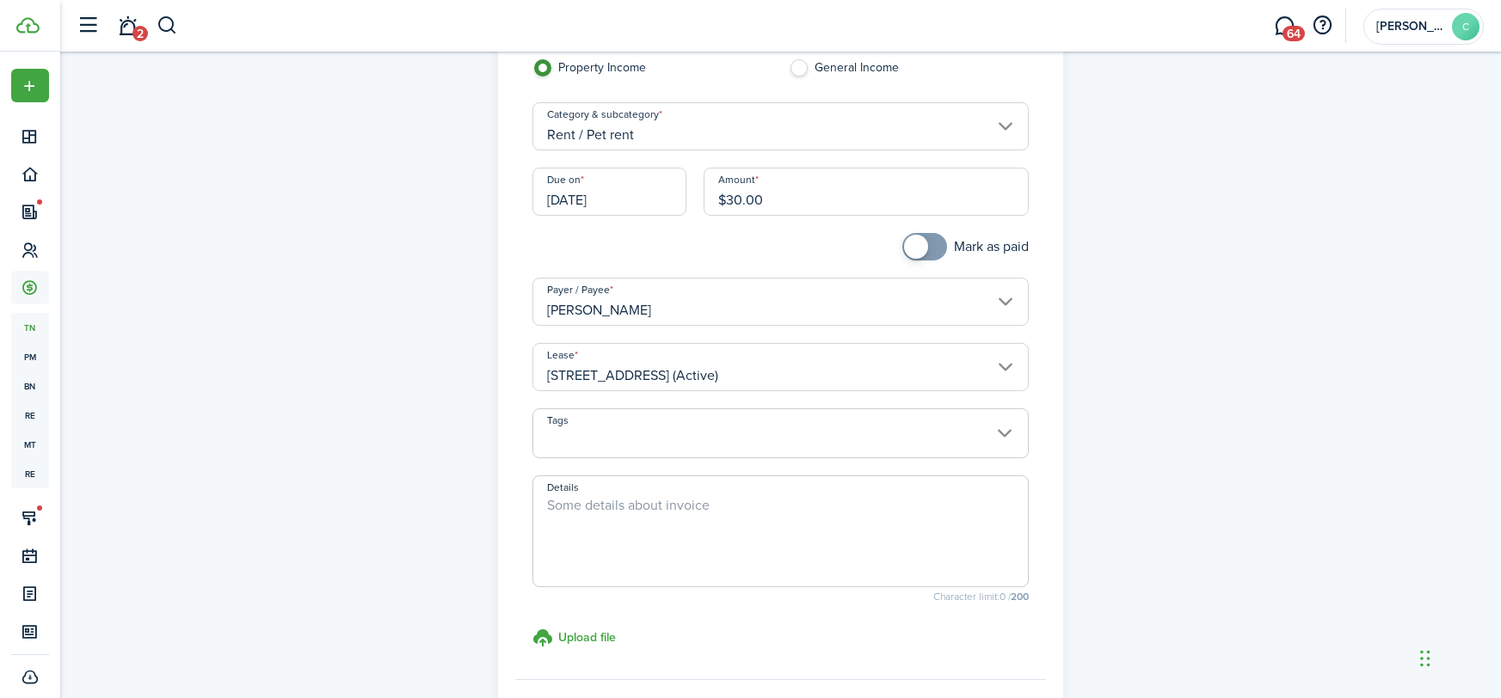
click at [1084, 197] on div "Income invoice Property Income General Income Category & subcategory Rent / Pet…" at bounding box center [781, 358] width 998 height 821
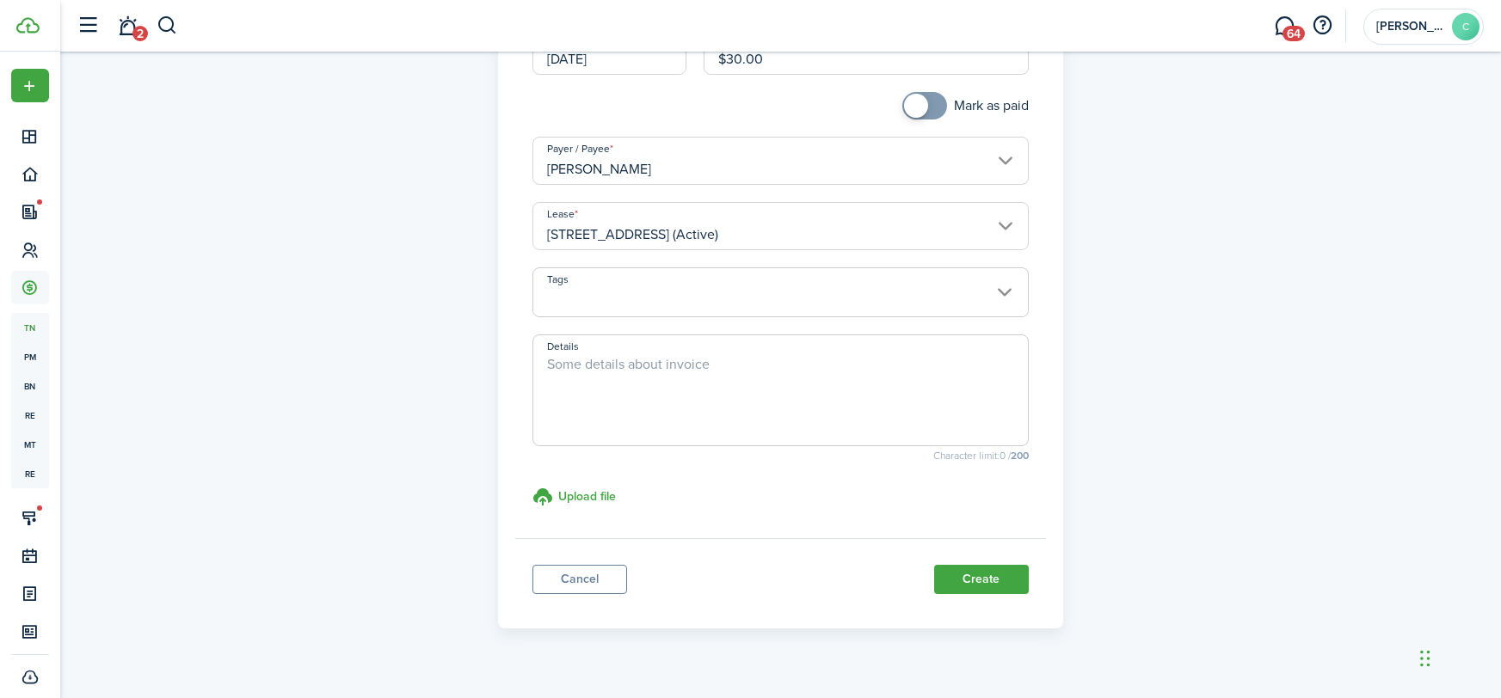
scroll to position [298, 0]
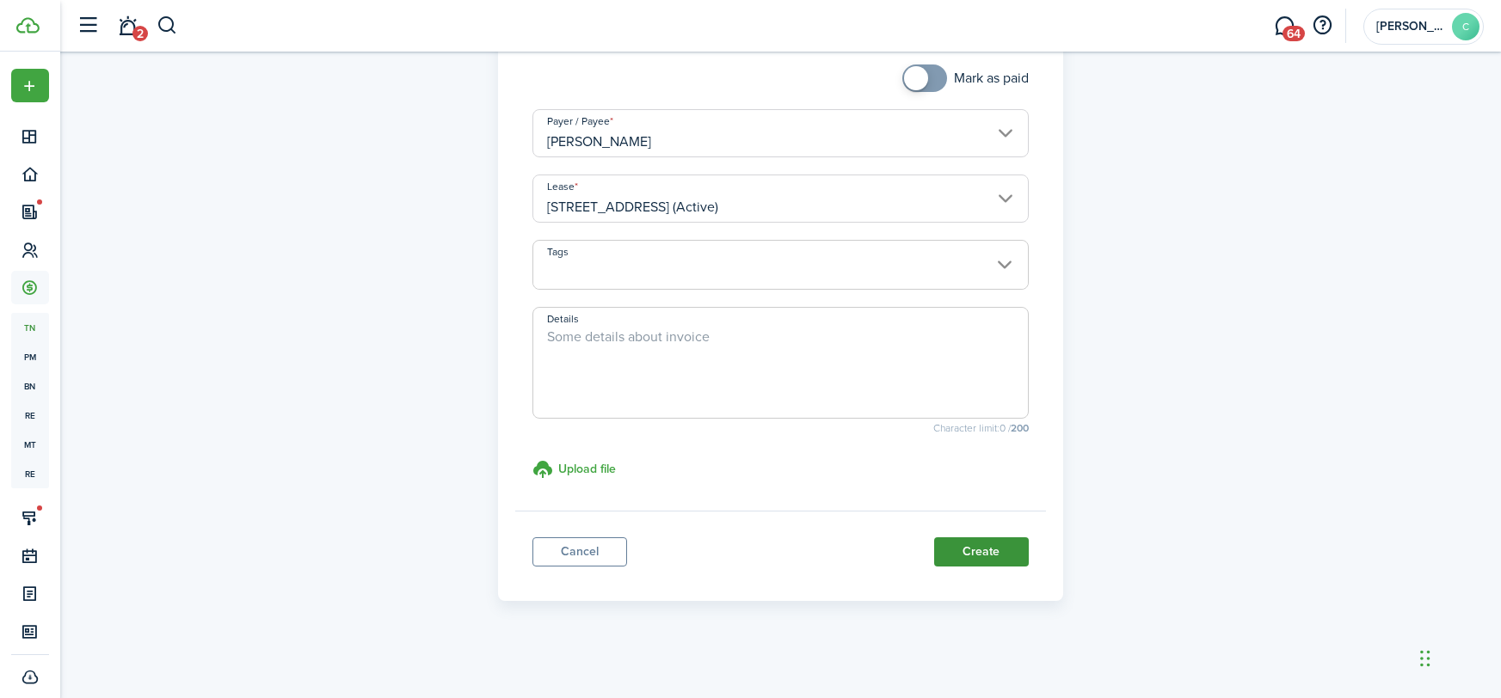
click at [952, 551] on button "Create" at bounding box center [981, 551] width 95 height 29
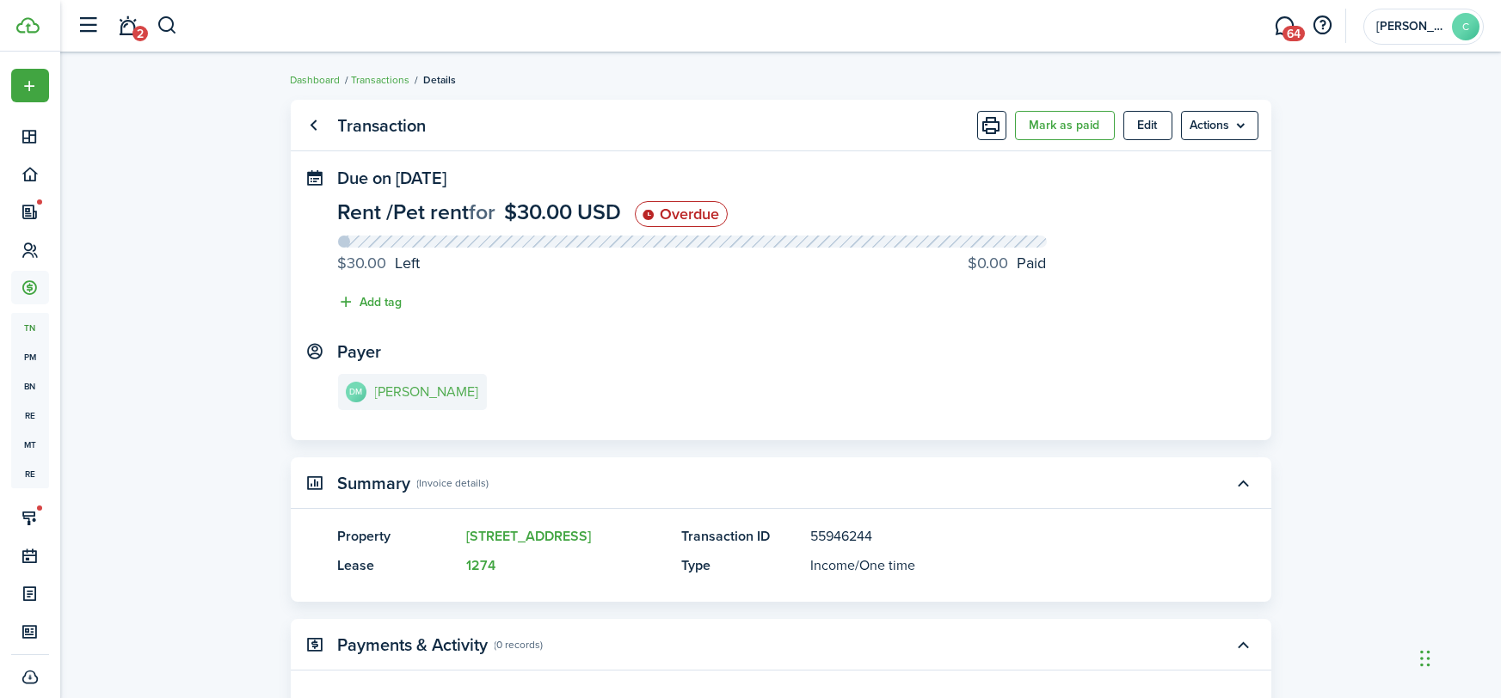
click at [418, 402] on link "[PERSON_NAME]" at bounding box center [412, 392] width 149 height 36
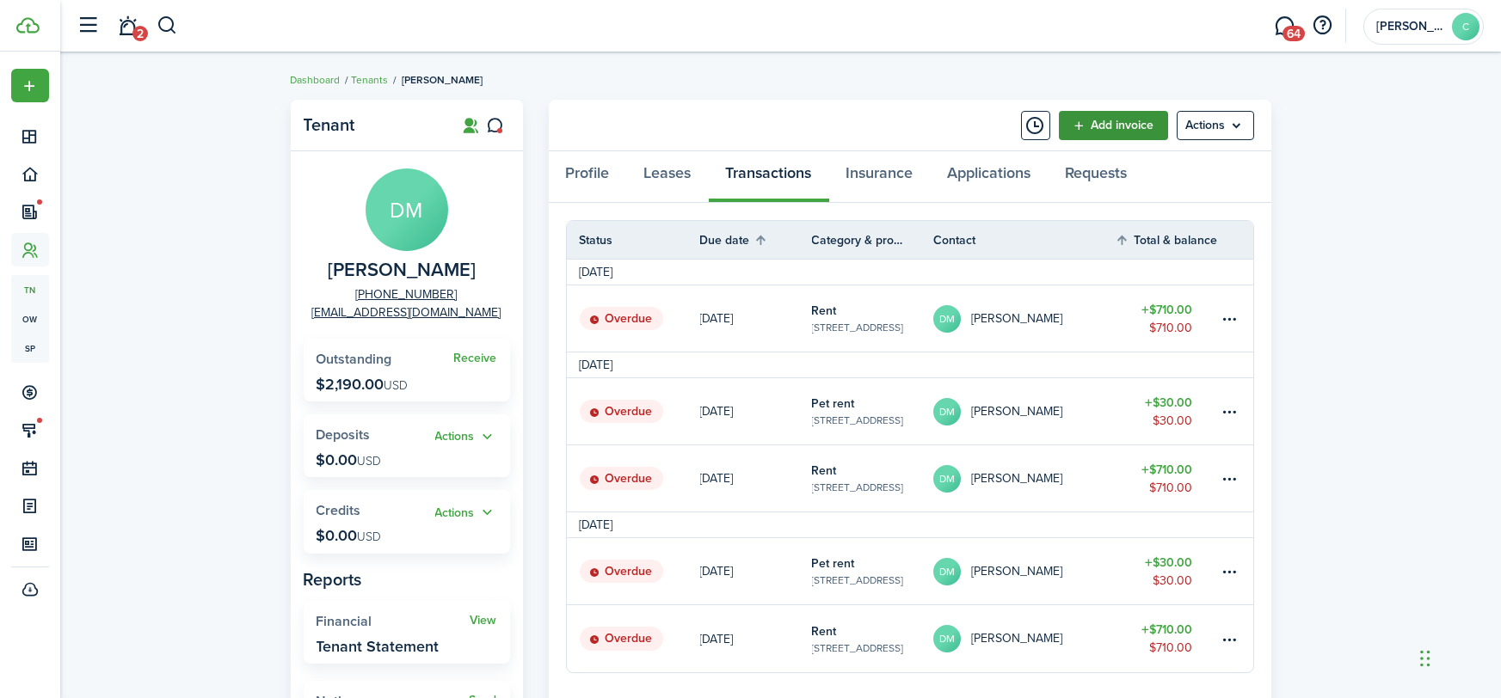
click at [1142, 132] on link "Add invoice" at bounding box center [1113, 125] width 109 height 29
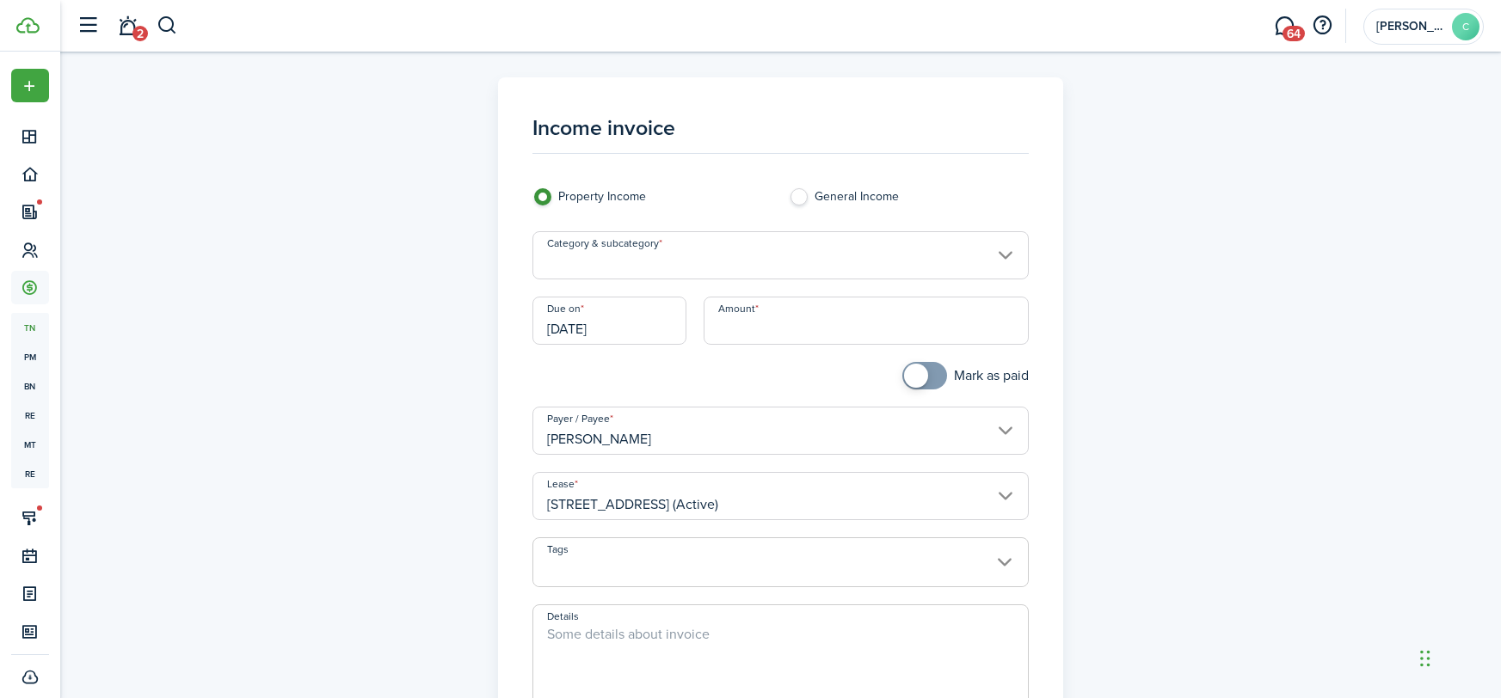
click at [632, 256] on input "Category & subcategory" at bounding box center [780, 255] width 496 height 48
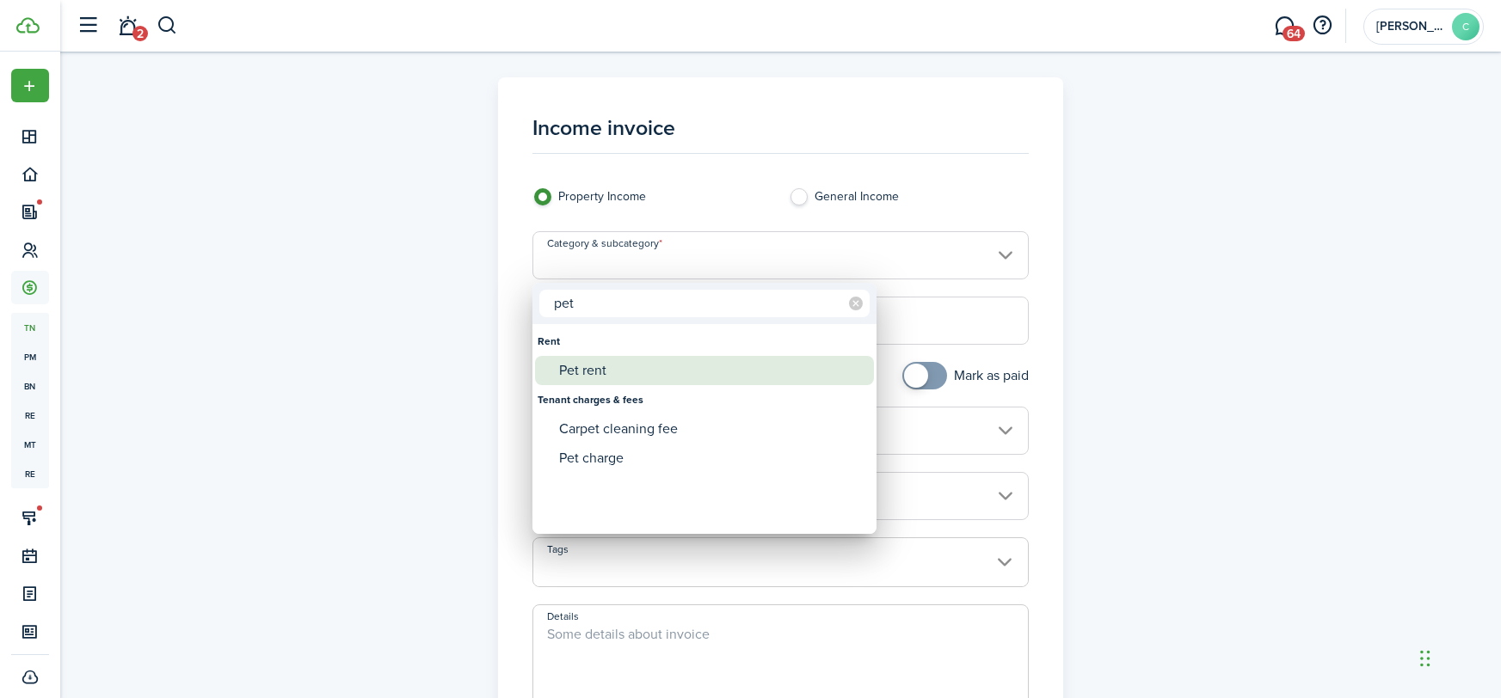
type input "pet"
click at [611, 365] on div "Pet rent" at bounding box center [711, 370] width 304 height 29
type input "Rent / Pet rent"
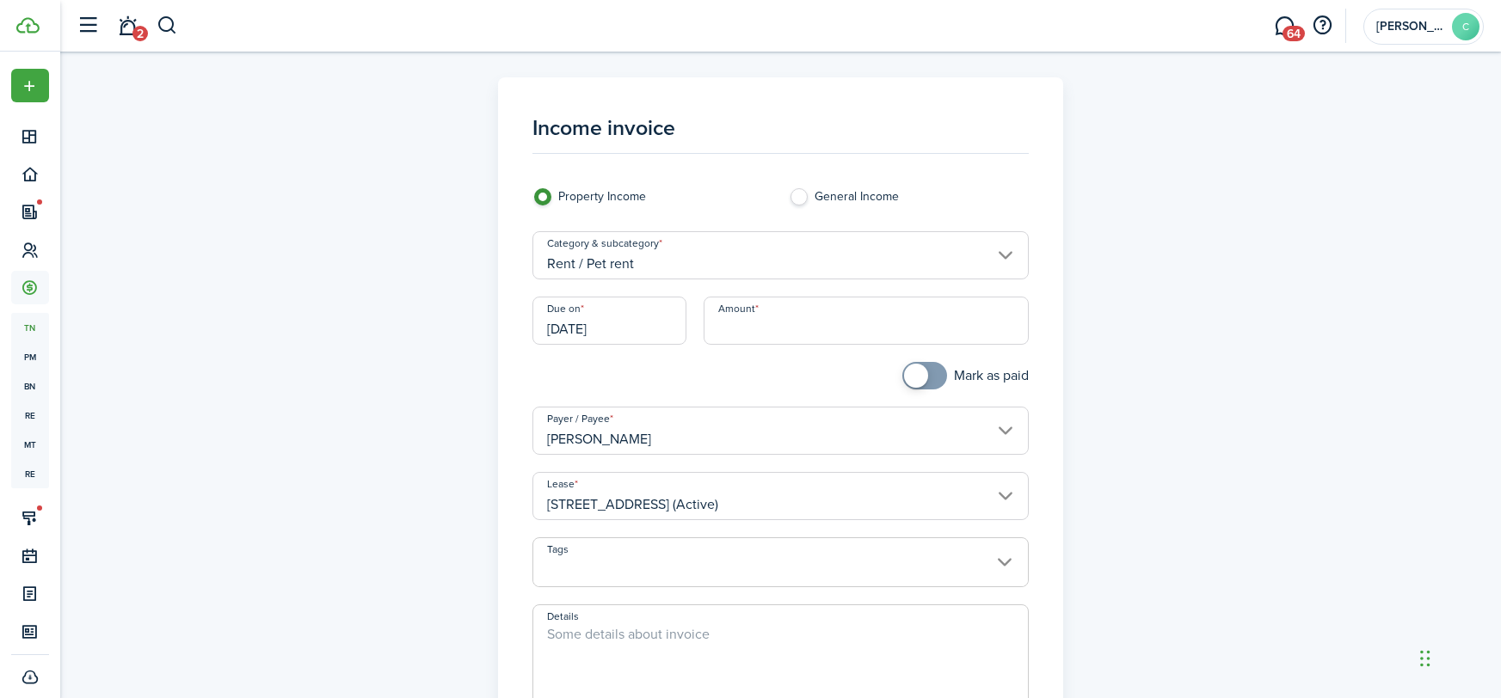
click at [723, 323] on input "Amount" at bounding box center [865, 321] width 325 height 48
click at [600, 325] on input "[DATE]" at bounding box center [609, 321] width 154 height 48
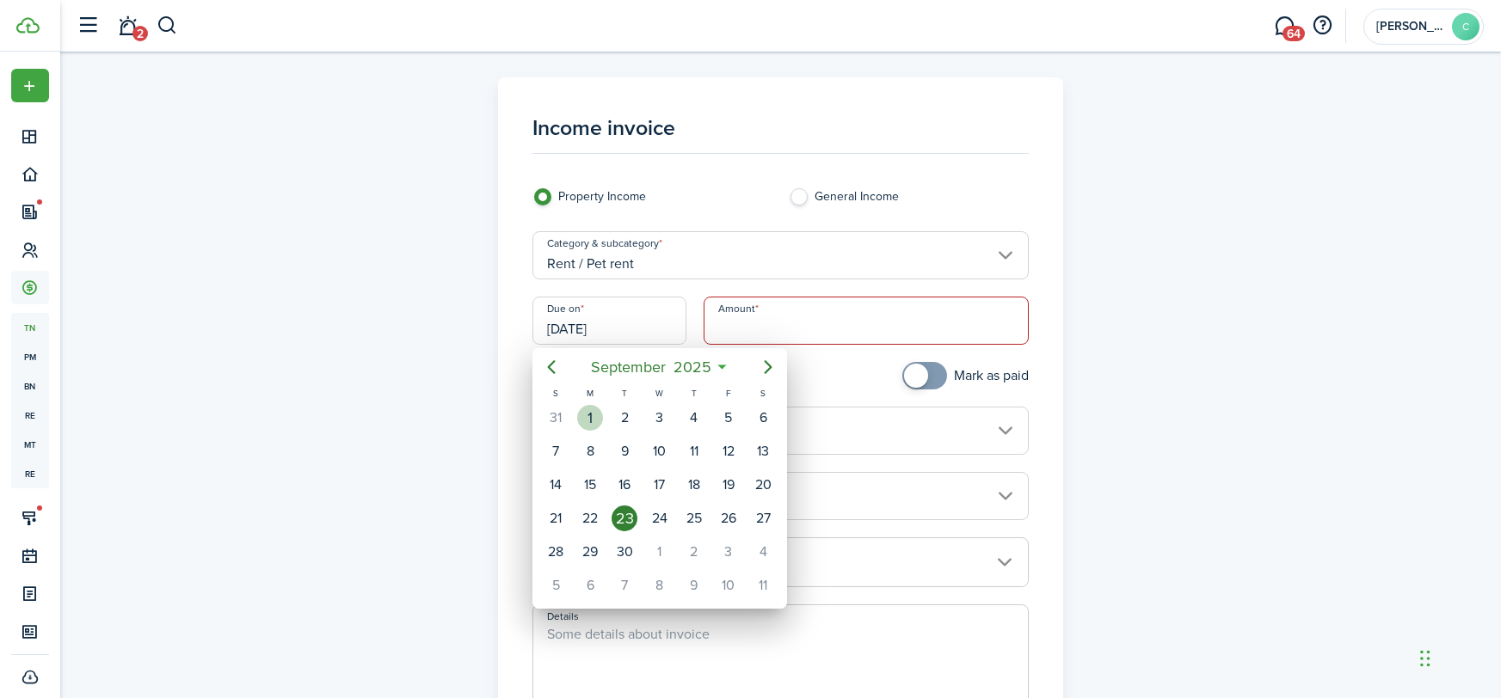
click at [586, 414] on div "1" at bounding box center [590, 418] width 26 height 26
type input "[DATE]"
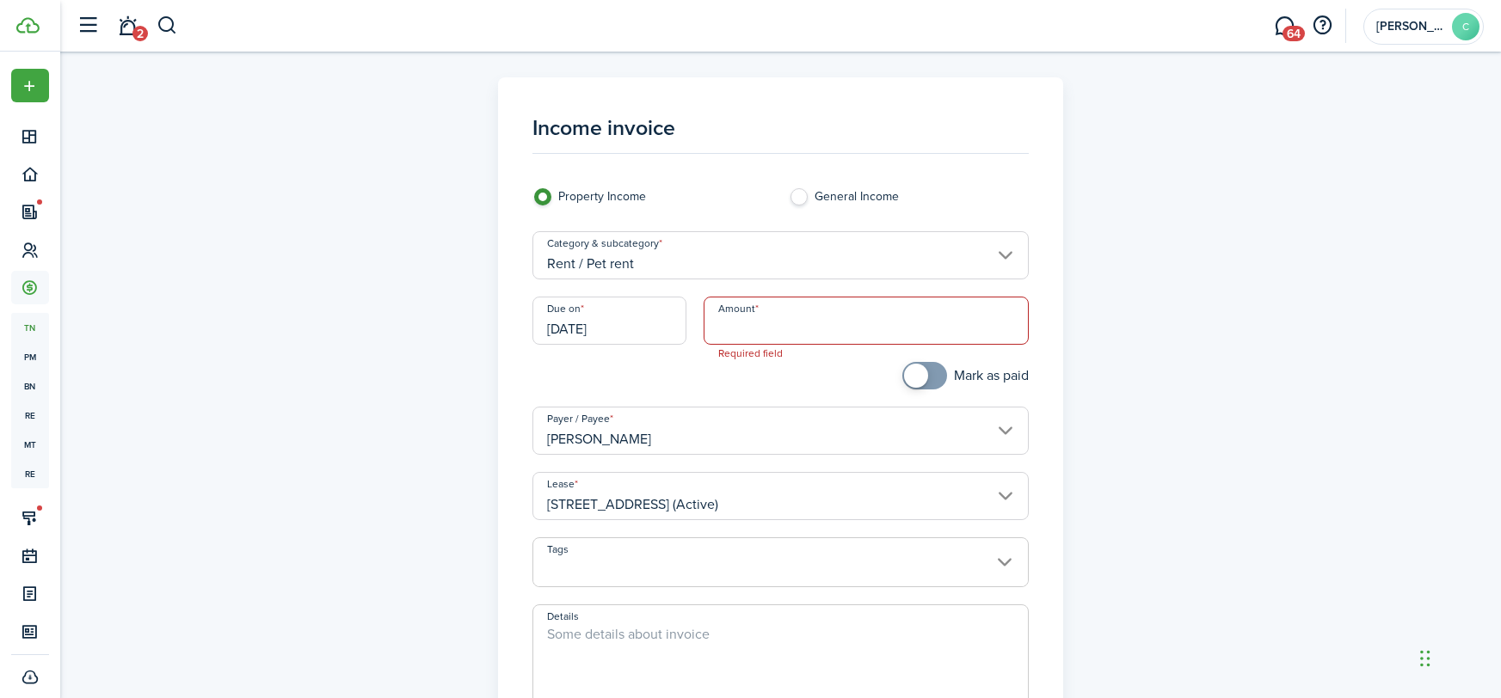
click at [789, 321] on input "Amount" at bounding box center [865, 321] width 325 height 48
type input "$30.00"
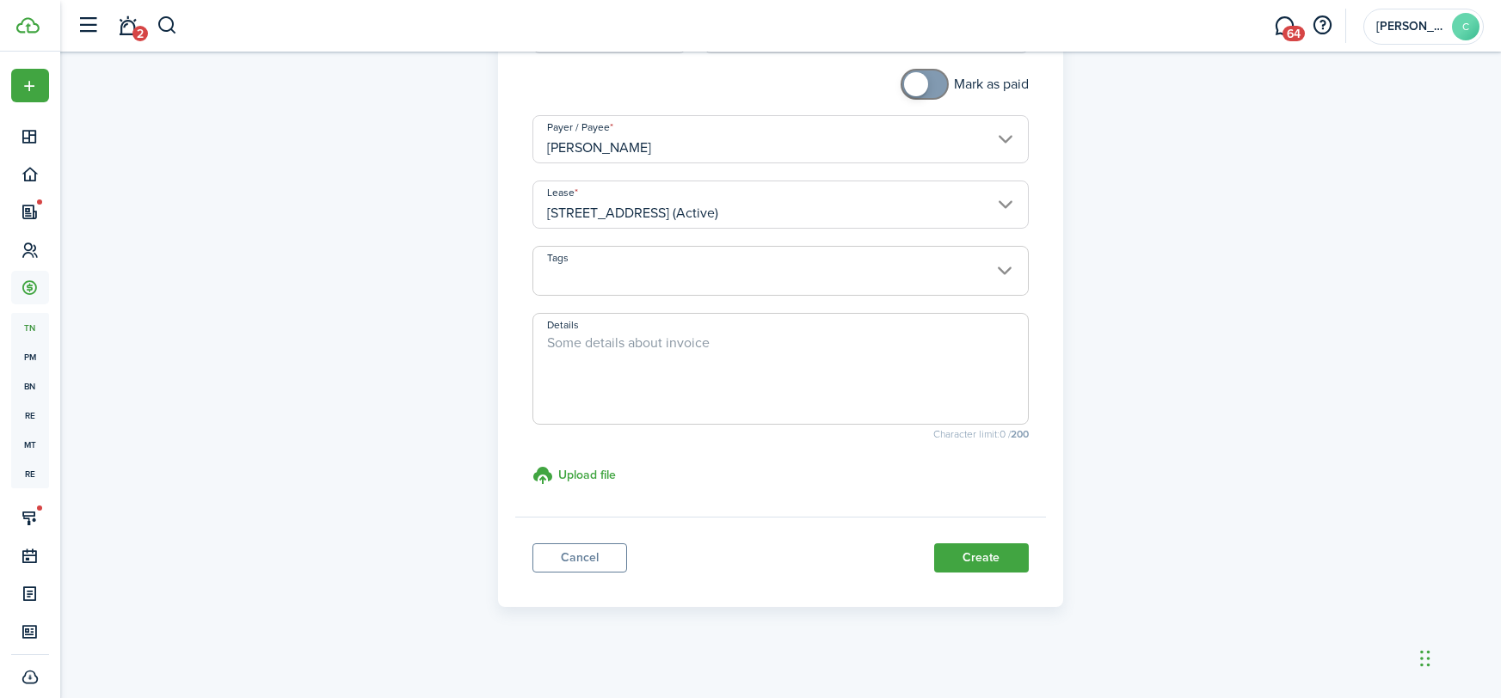
scroll to position [298, 0]
click at [979, 552] on button "Create" at bounding box center [981, 551] width 95 height 29
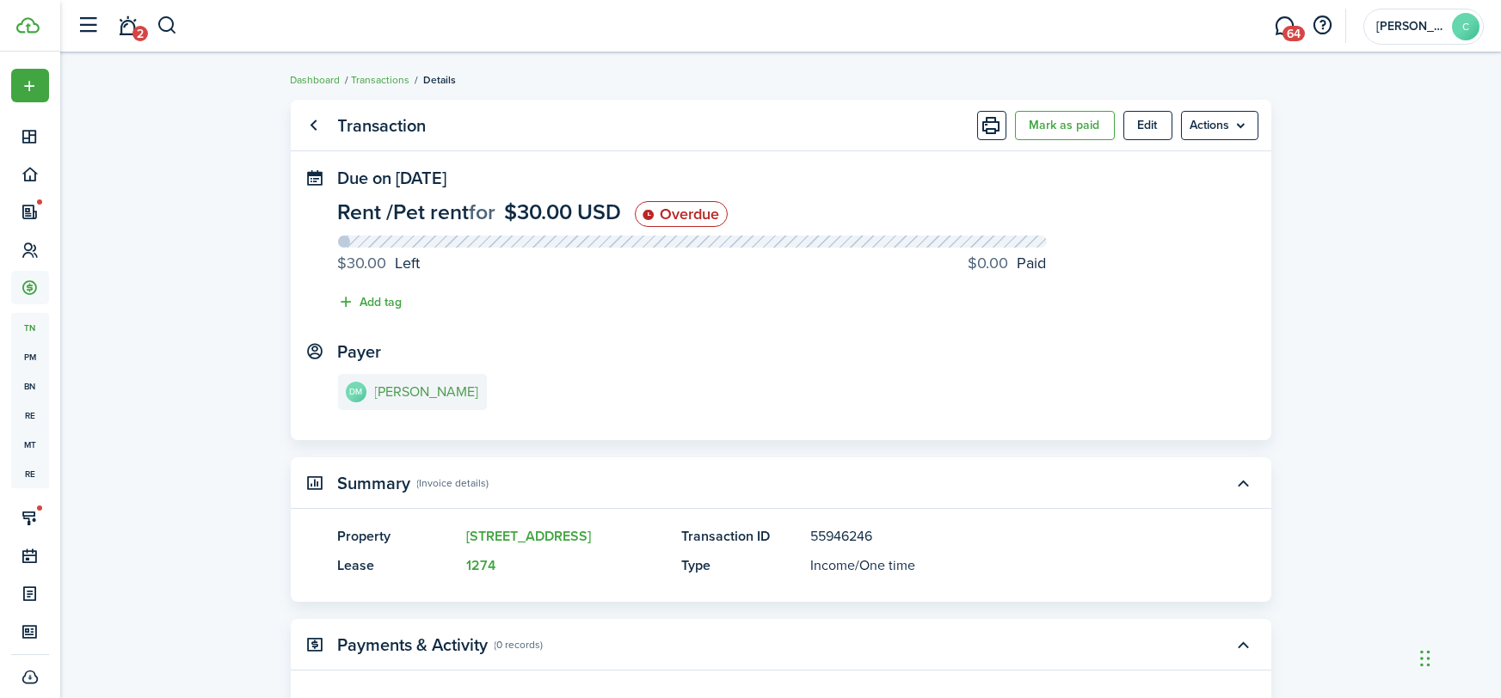
click at [459, 388] on e-details-info-title "[PERSON_NAME]" at bounding box center [427, 391] width 104 height 15
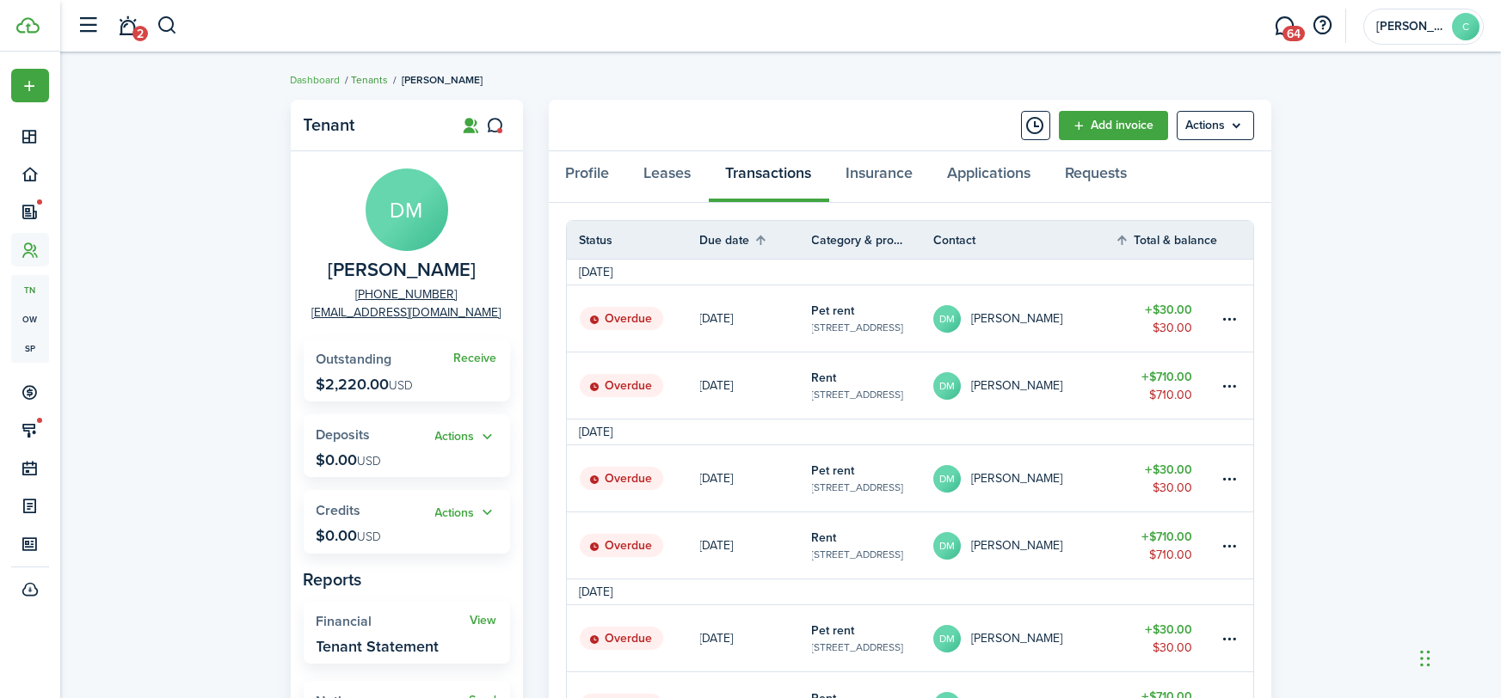
click at [375, 83] on link "Tenants" at bounding box center [370, 79] width 37 height 15
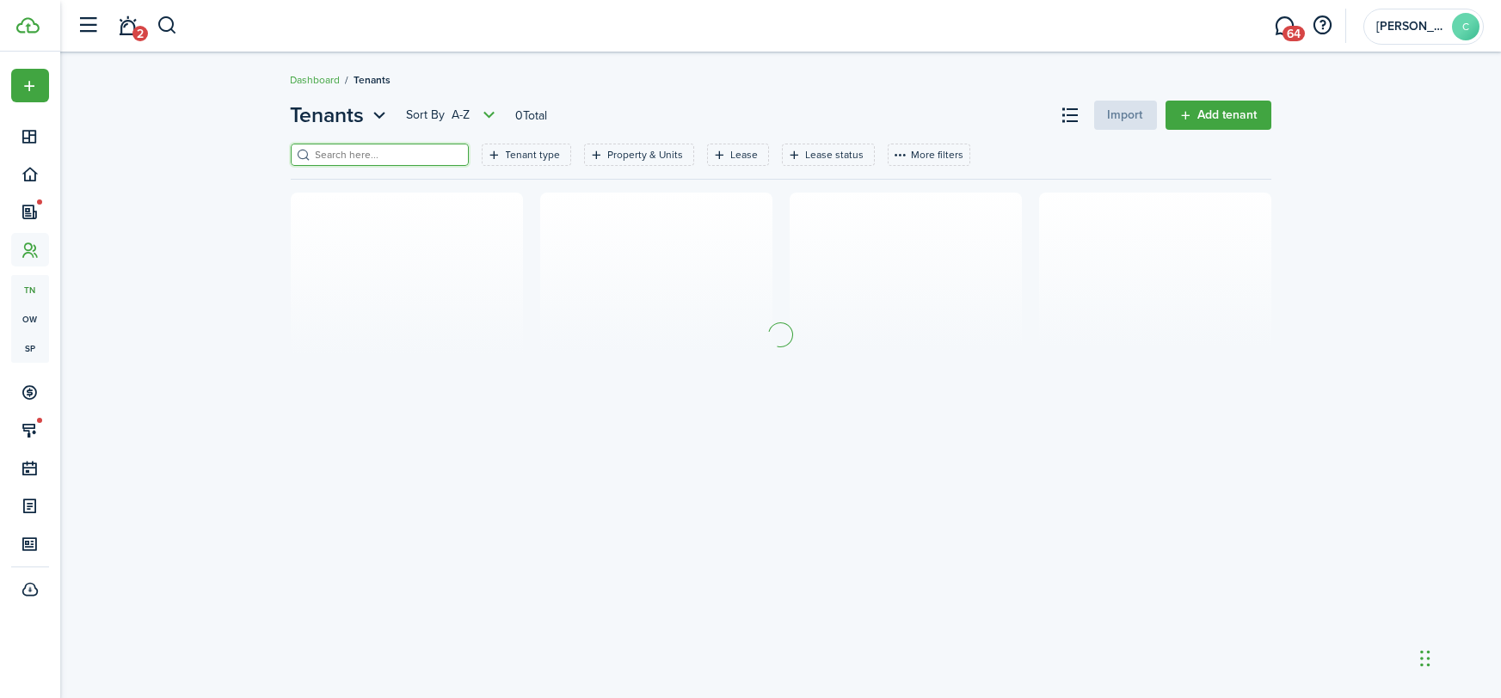
click at [384, 148] on input "search" at bounding box center [386, 155] width 151 height 16
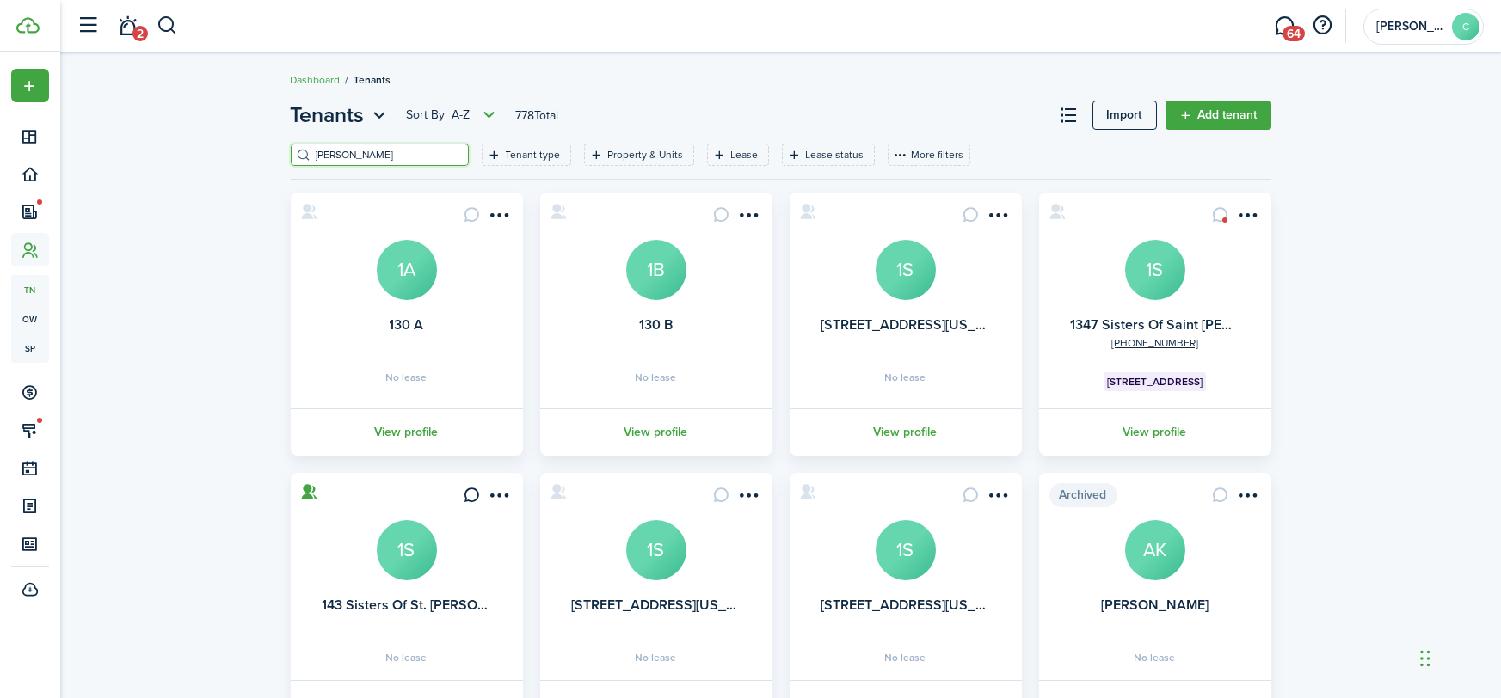
type input "[PERSON_NAME]"
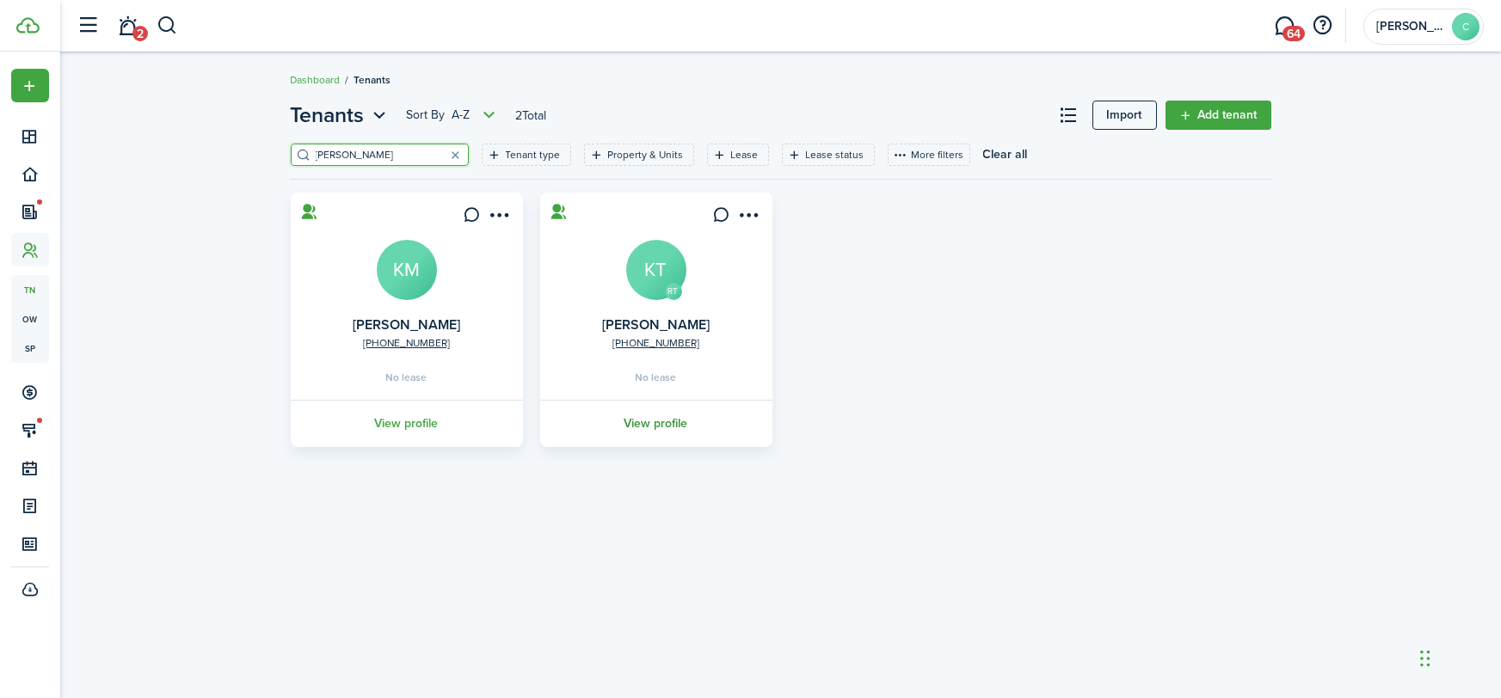
click at [697, 423] on link "View profile" at bounding box center [655, 423] width 237 height 47
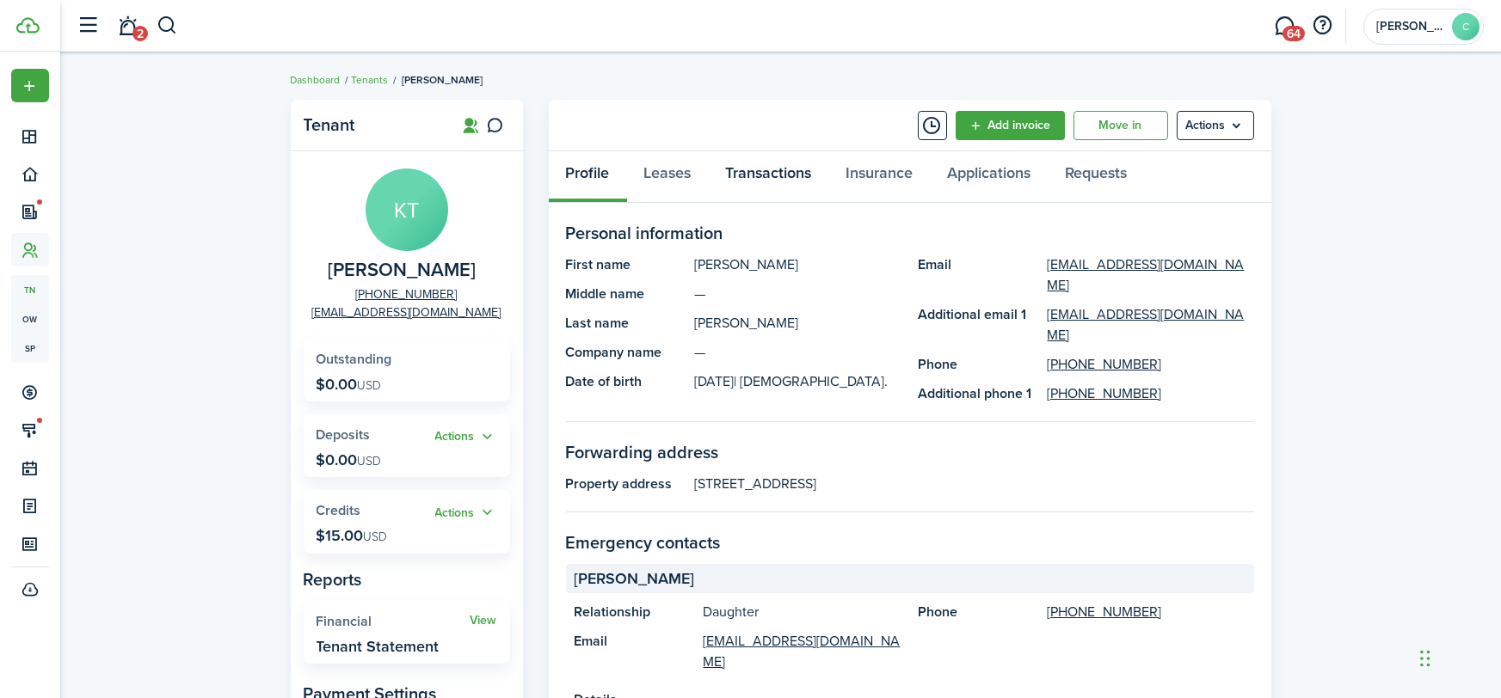
click at [748, 163] on link "Transactions" at bounding box center [769, 177] width 120 height 52
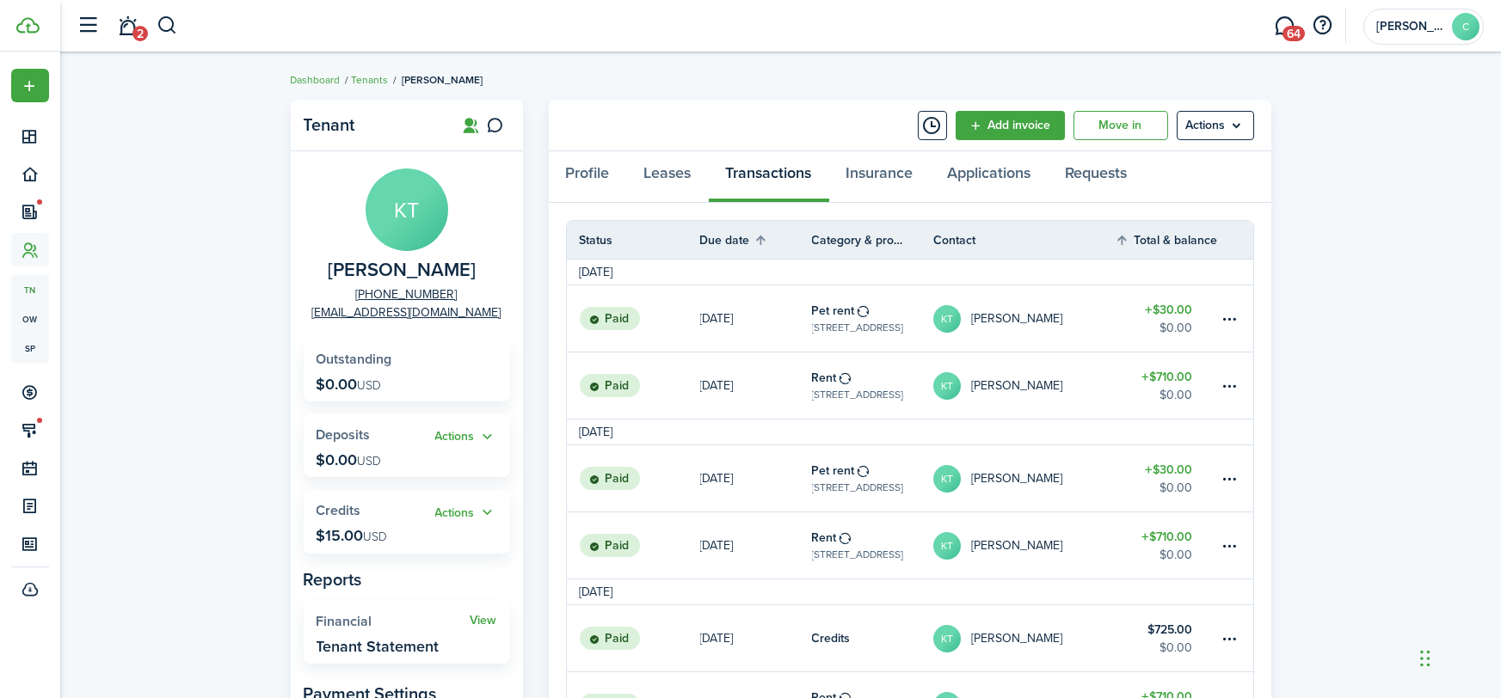
click at [1048, 533] on table-profile-info "[PERSON_NAME]" at bounding box center [997, 546] width 129 height 28
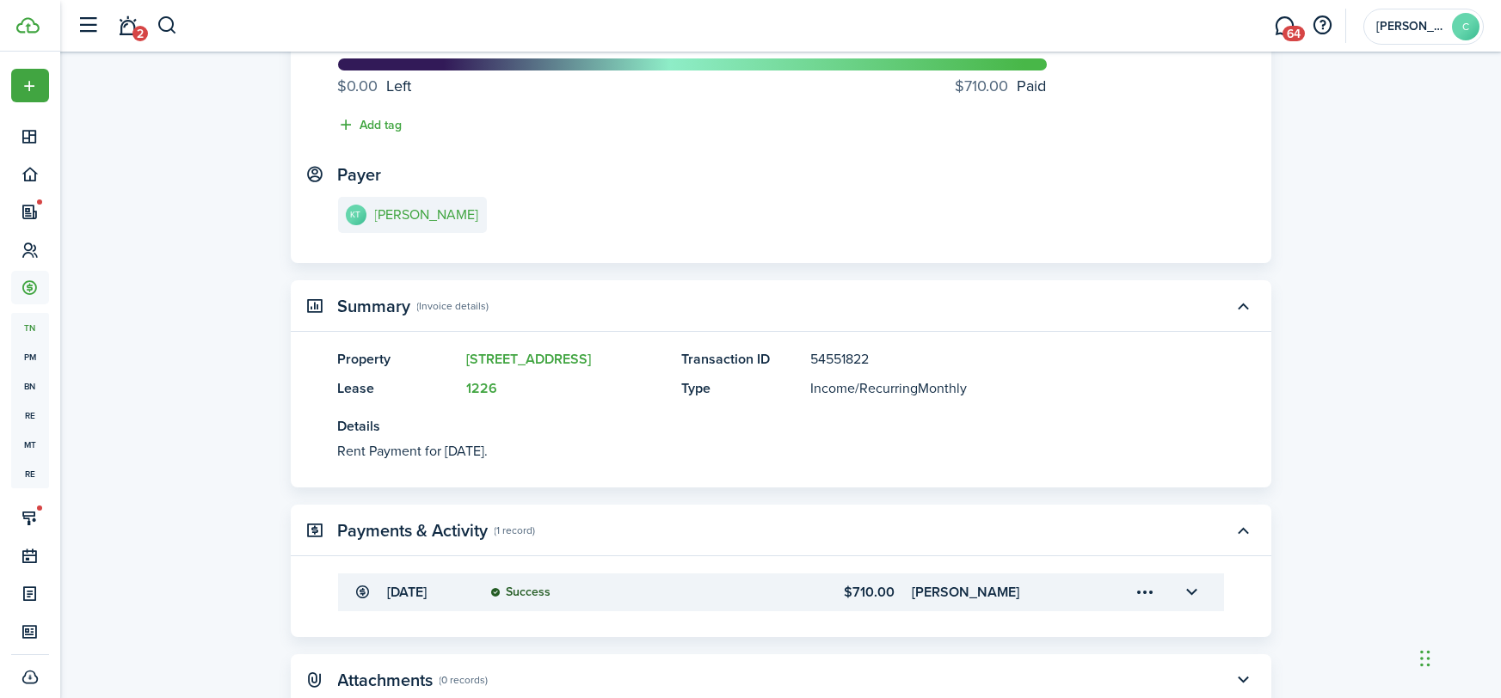
scroll to position [179, 0]
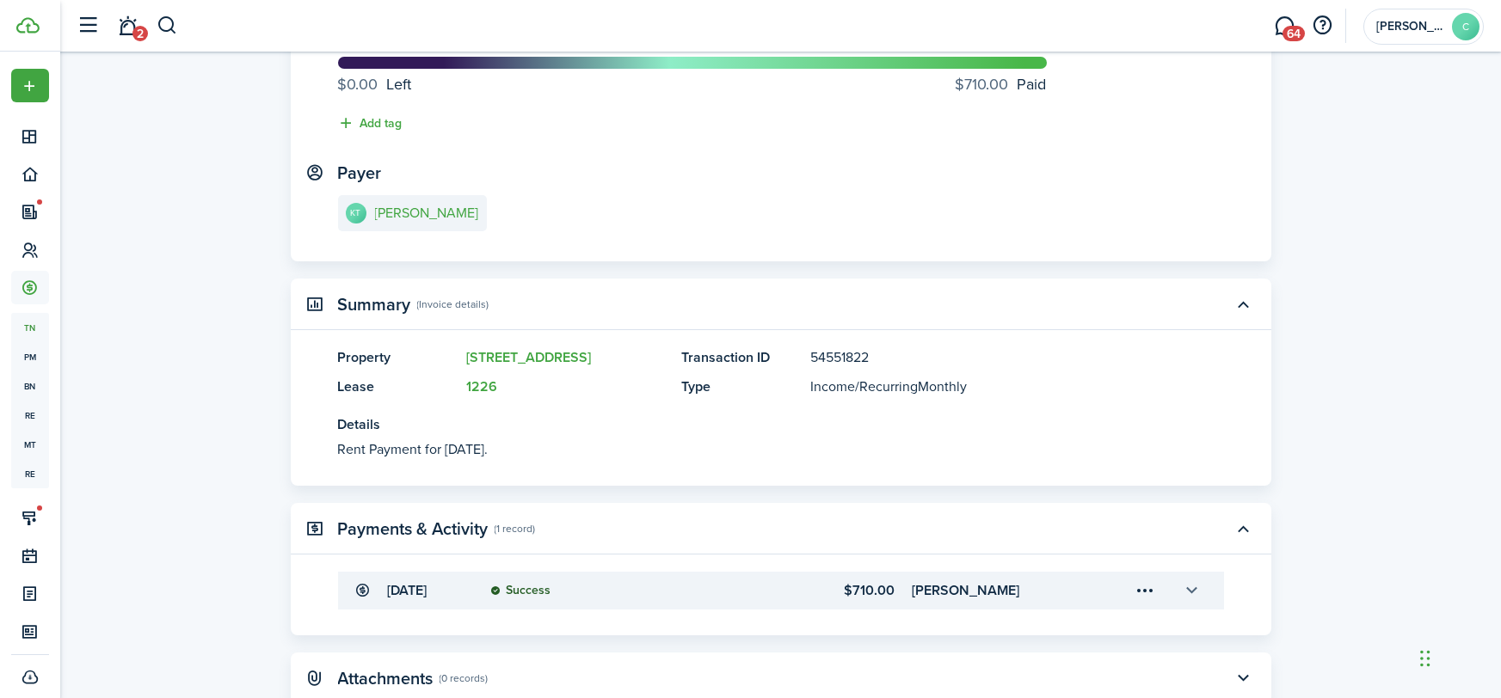
click at [1192, 583] on button "button" at bounding box center [1191, 590] width 29 height 29
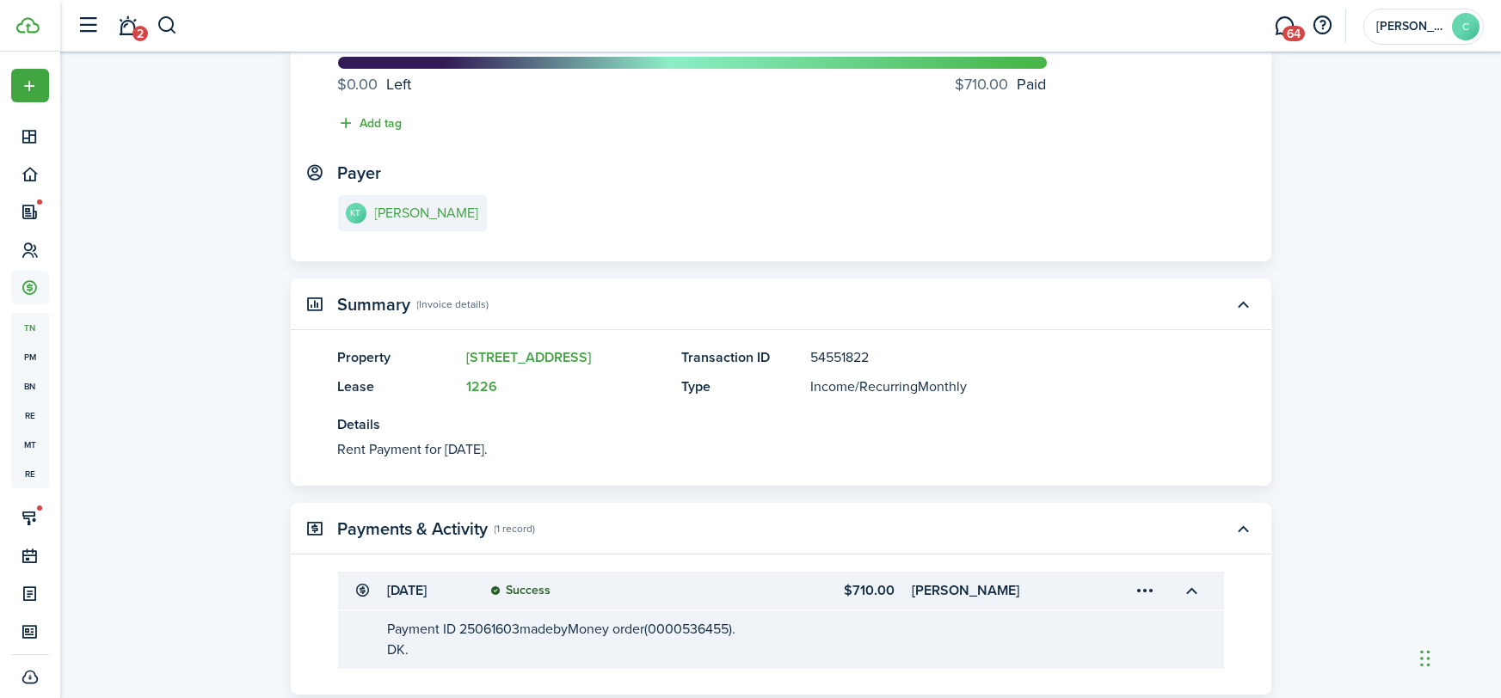
scroll to position [0, 0]
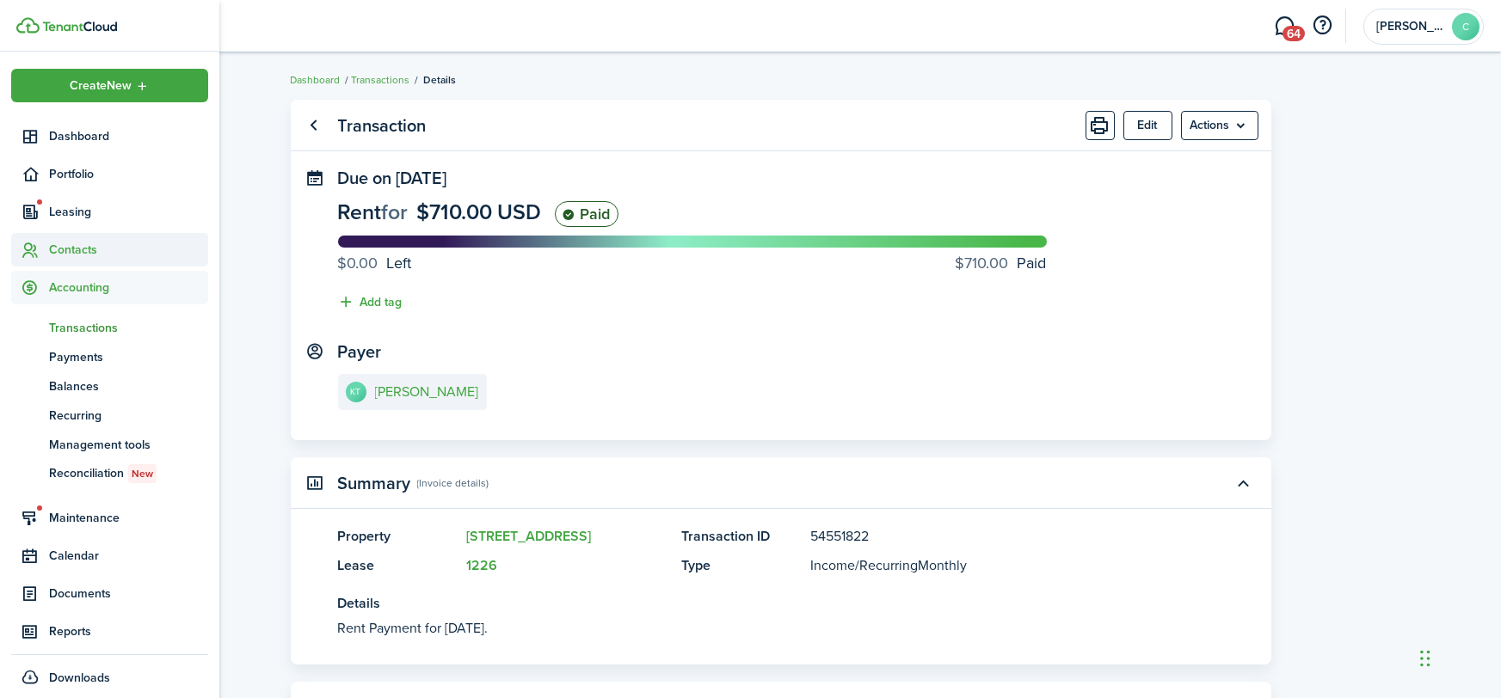
click at [38, 236] on span "Contacts" at bounding box center [109, 250] width 197 height 34
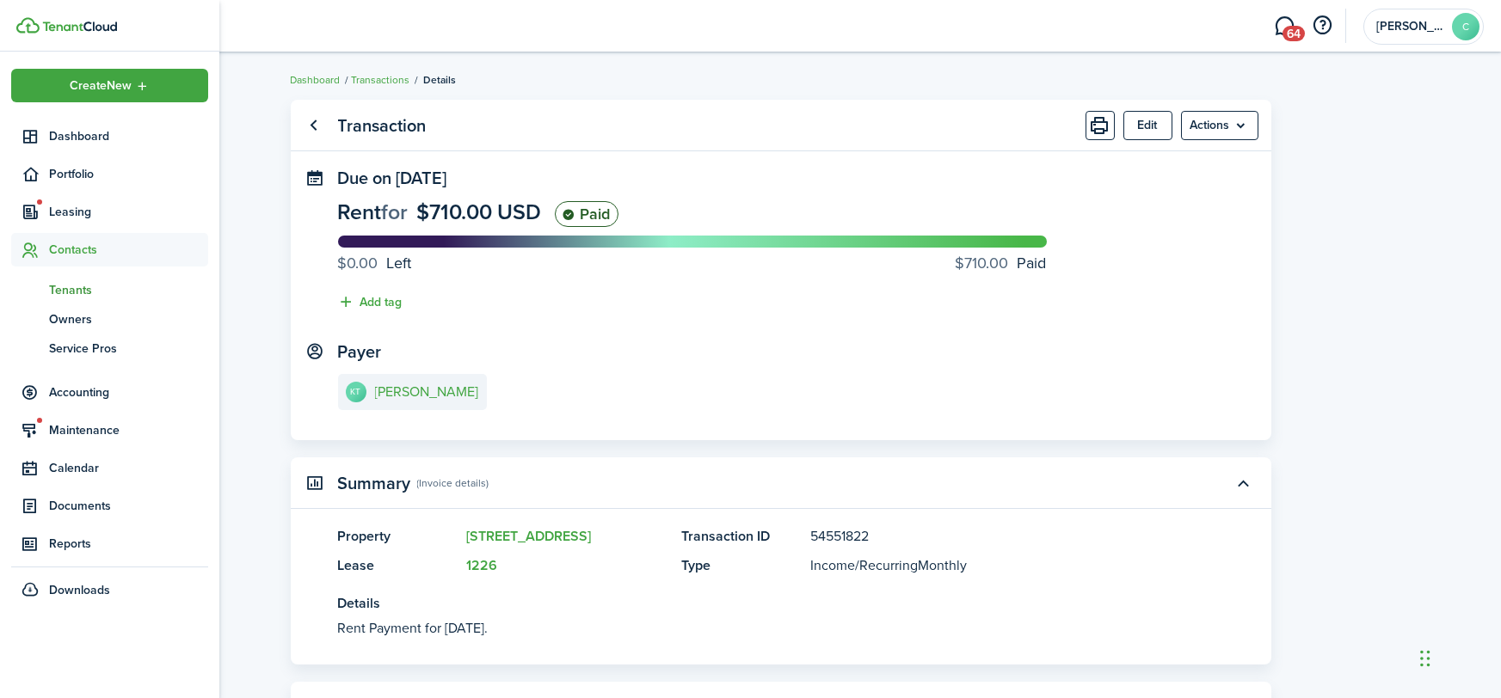
click at [68, 283] on span "Tenants" at bounding box center [128, 290] width 159 height 18
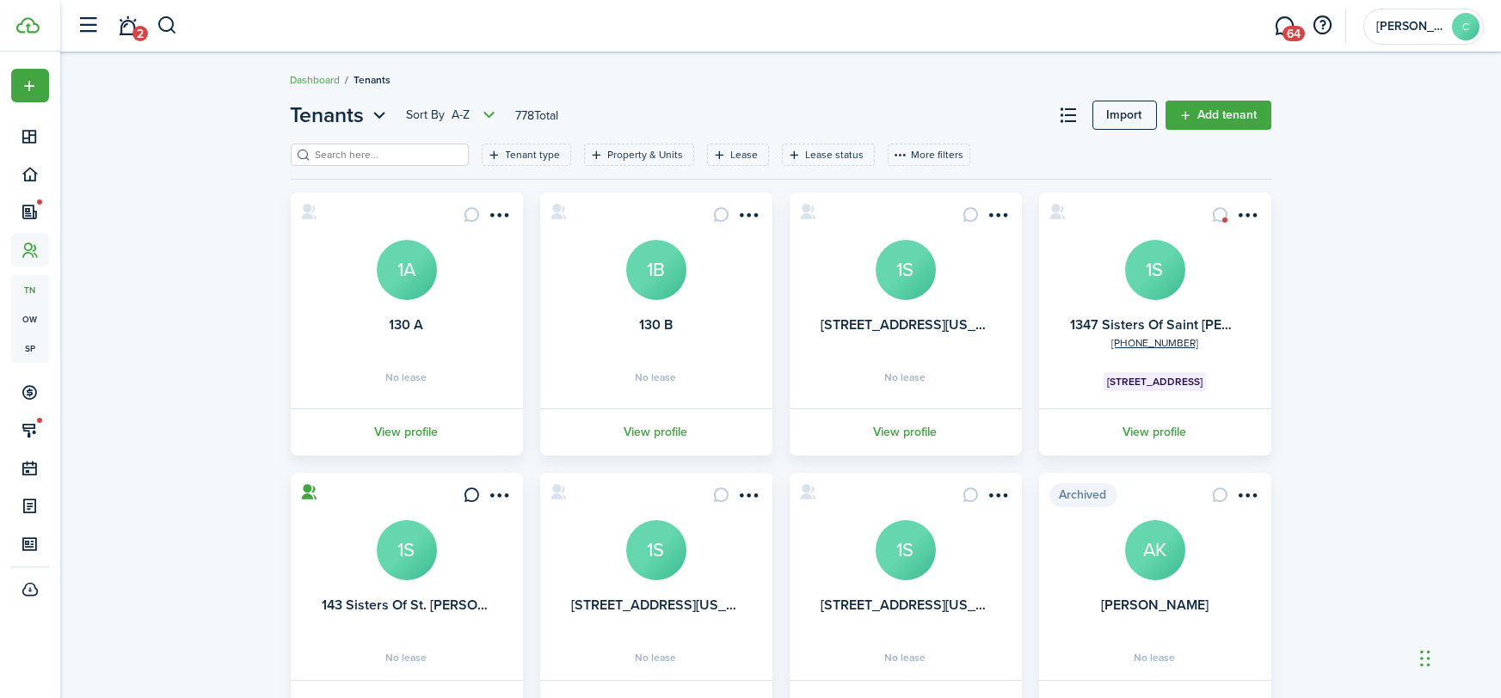
click at [392, 157] on input "search" at bounding box center [386, 155] width 151 height 16
type input "[PERSON_NAME]"
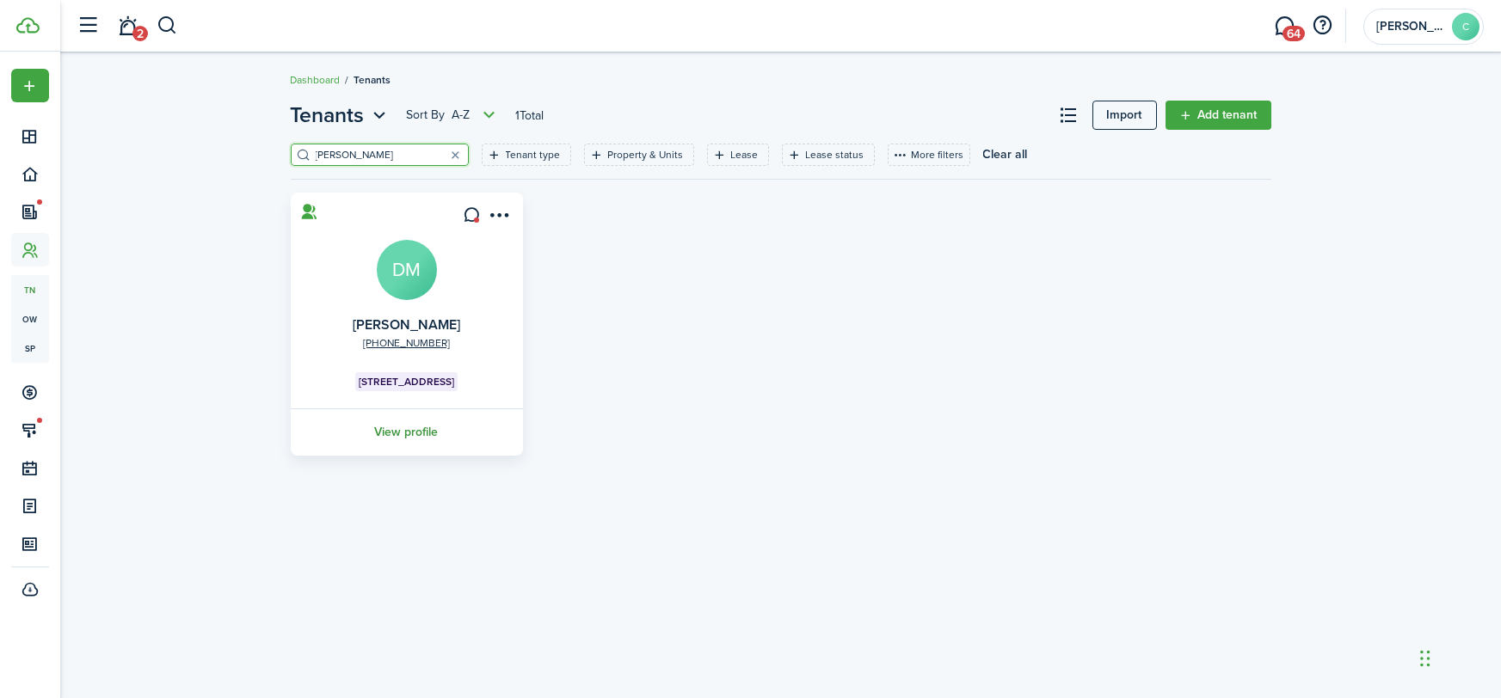
click at [417, 427] on link "View profile" at bounding box center [406, 431] width 237 height 47
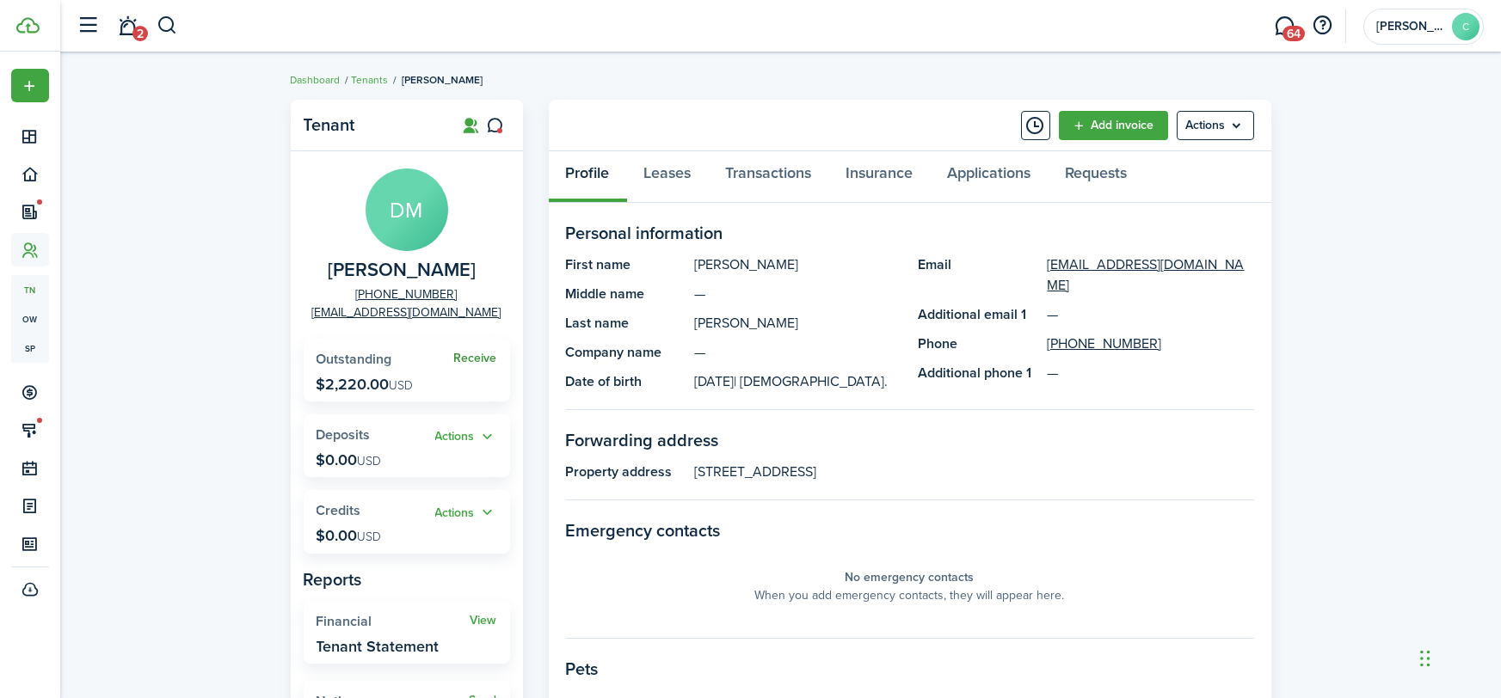
click at [469, 358] on link "Receive" at bounding box center [475, 359] width 43 height 14
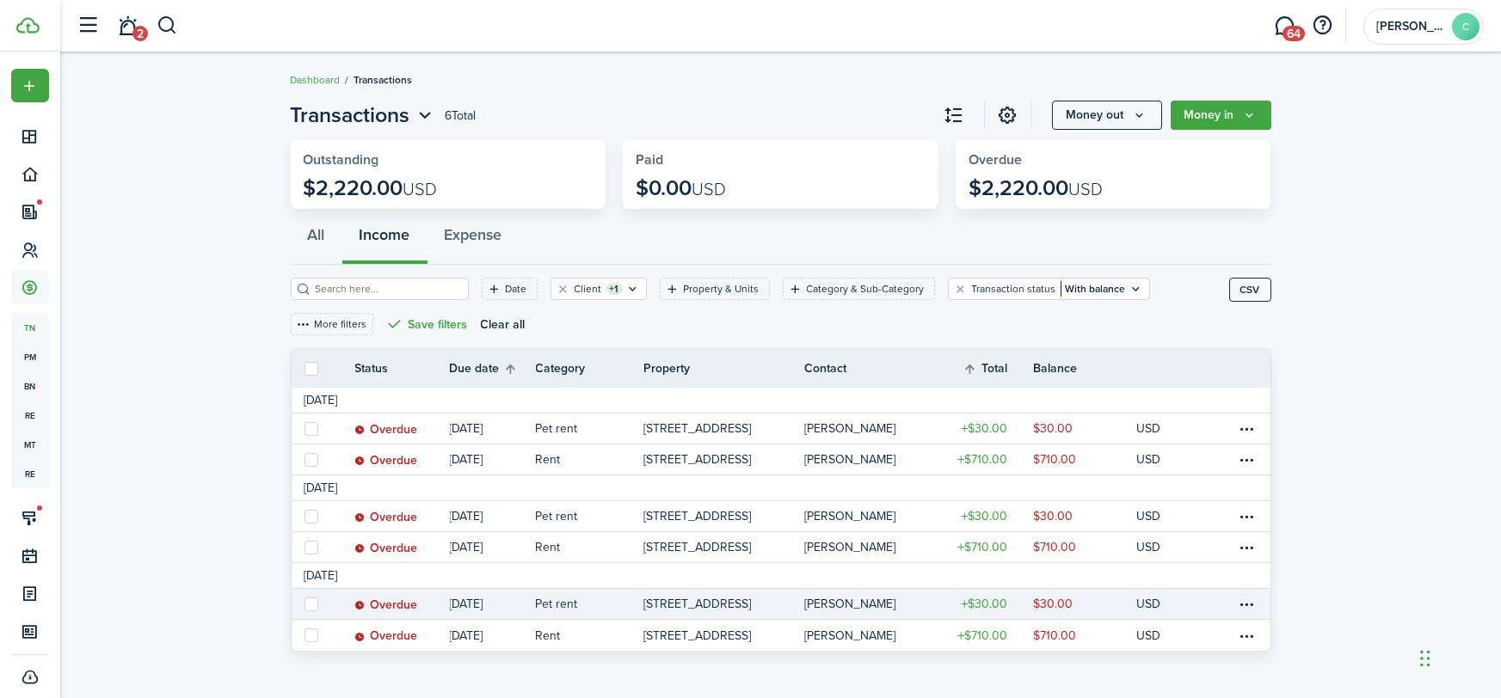
click at [307, 601] on label at bounding box center [311, 605] width 14 height 14
click at [304, 604] on input "checkbox" at bounding box center [304, 604] width 1 height 1
checkbox input "true"
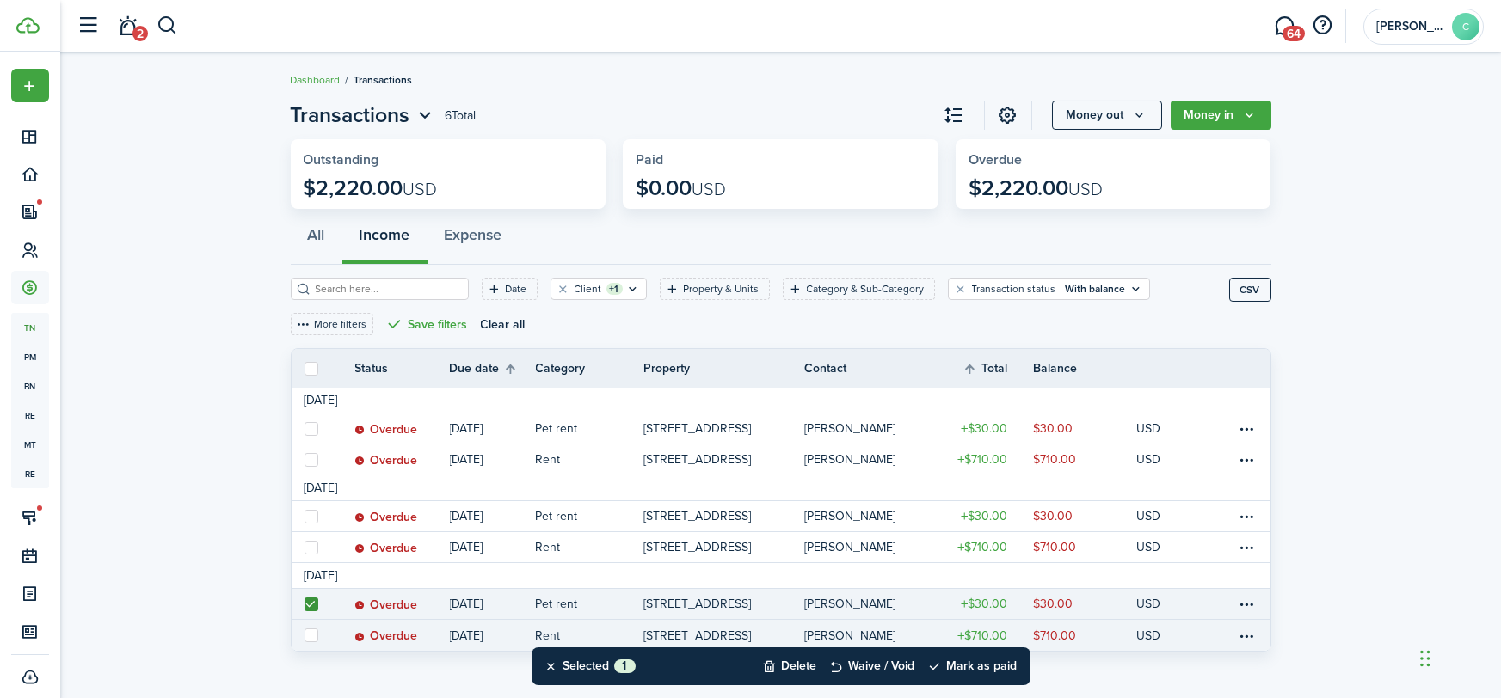
click at [311, 635] on label at bounding box center [311, 636] width 14 height 14
click at [304, 635] on input "checkbox" at bounding box center [304, 635] width 1 height 1
checkbox input "true"
click at [988, 666] on button "Mark as paid" at bounding box center [972, 667] width 89 height 38
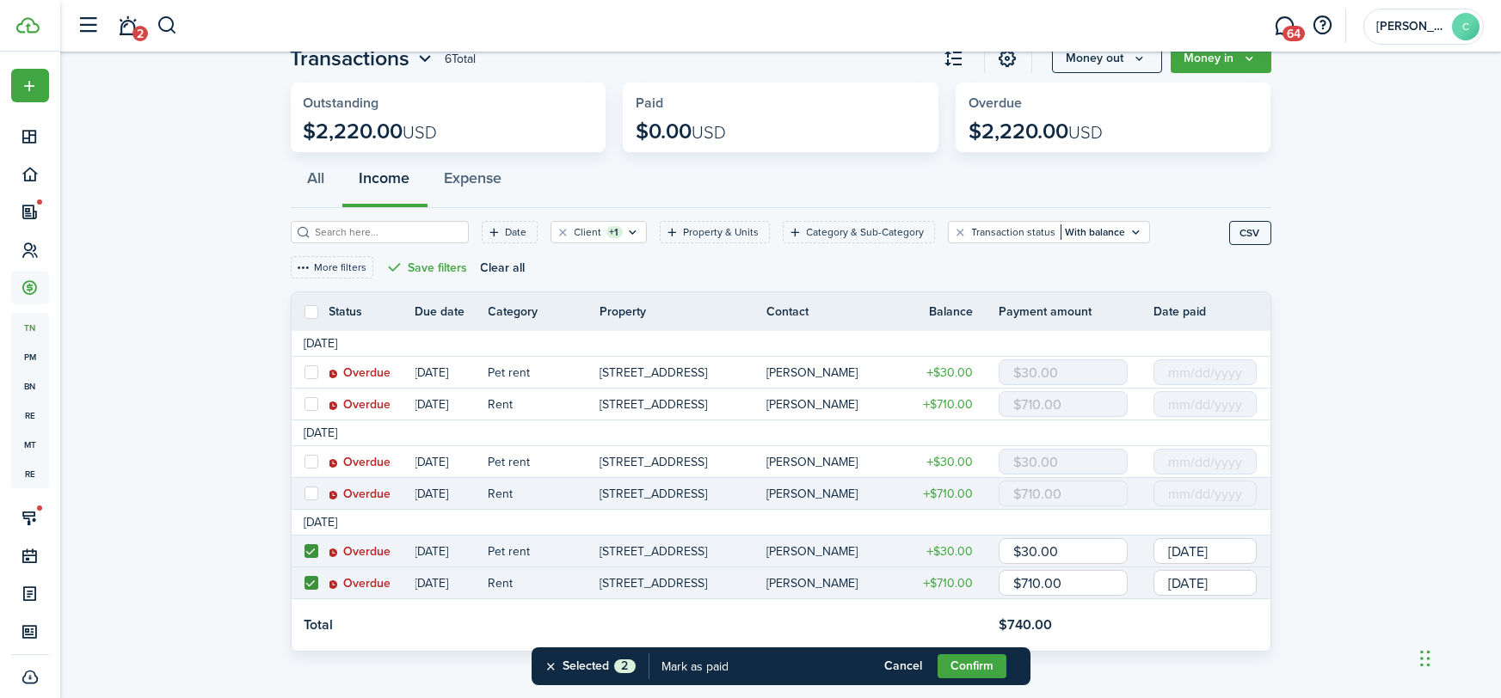
scroll to position [64, 0]
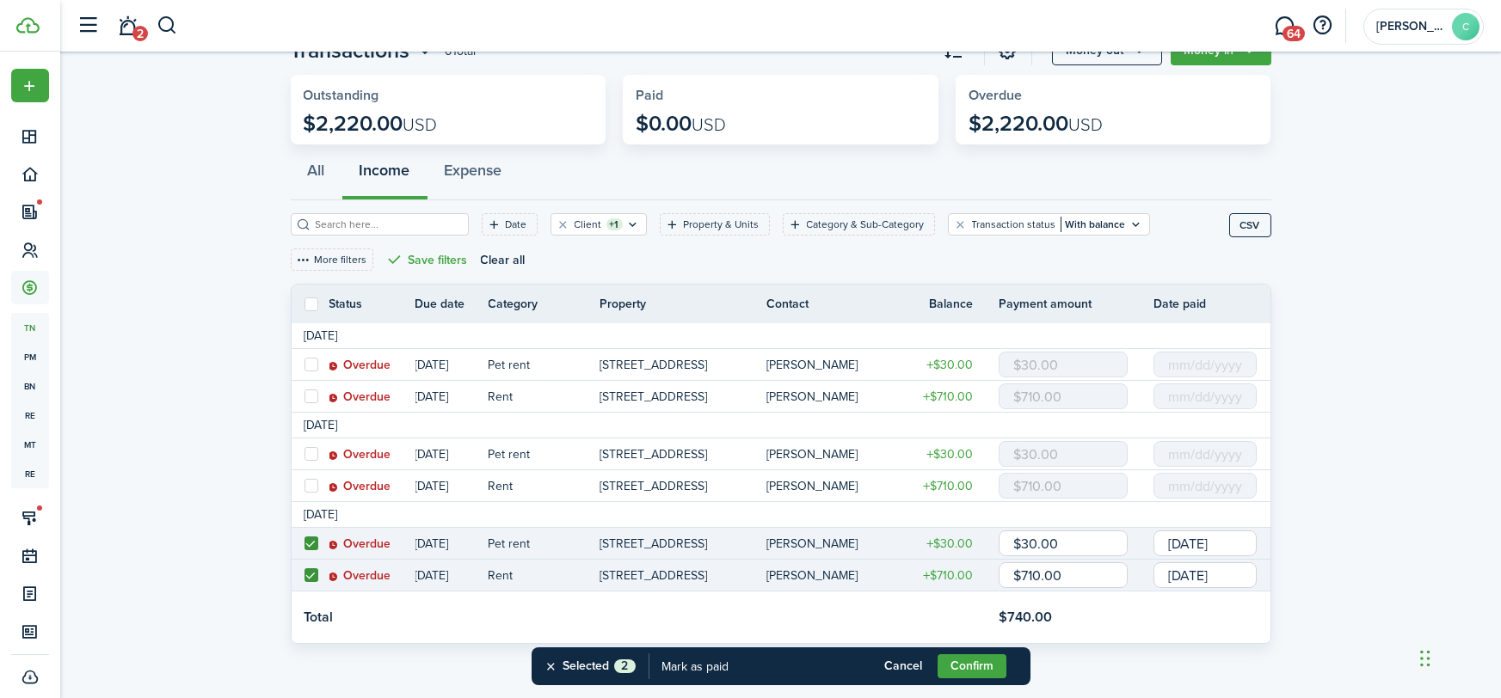
drag, startPoint x: 1207, startPoint y: 519, endPoint x: 1197, endPoint y: 543, distance: 25.4
click at [1207, 519] on tr "[DATE]" at bounding box center [781, 515] width 979 height 26
click at [1198, 543] on input "[DATE]" at bounding box center [1204, 544] width 103 height 26
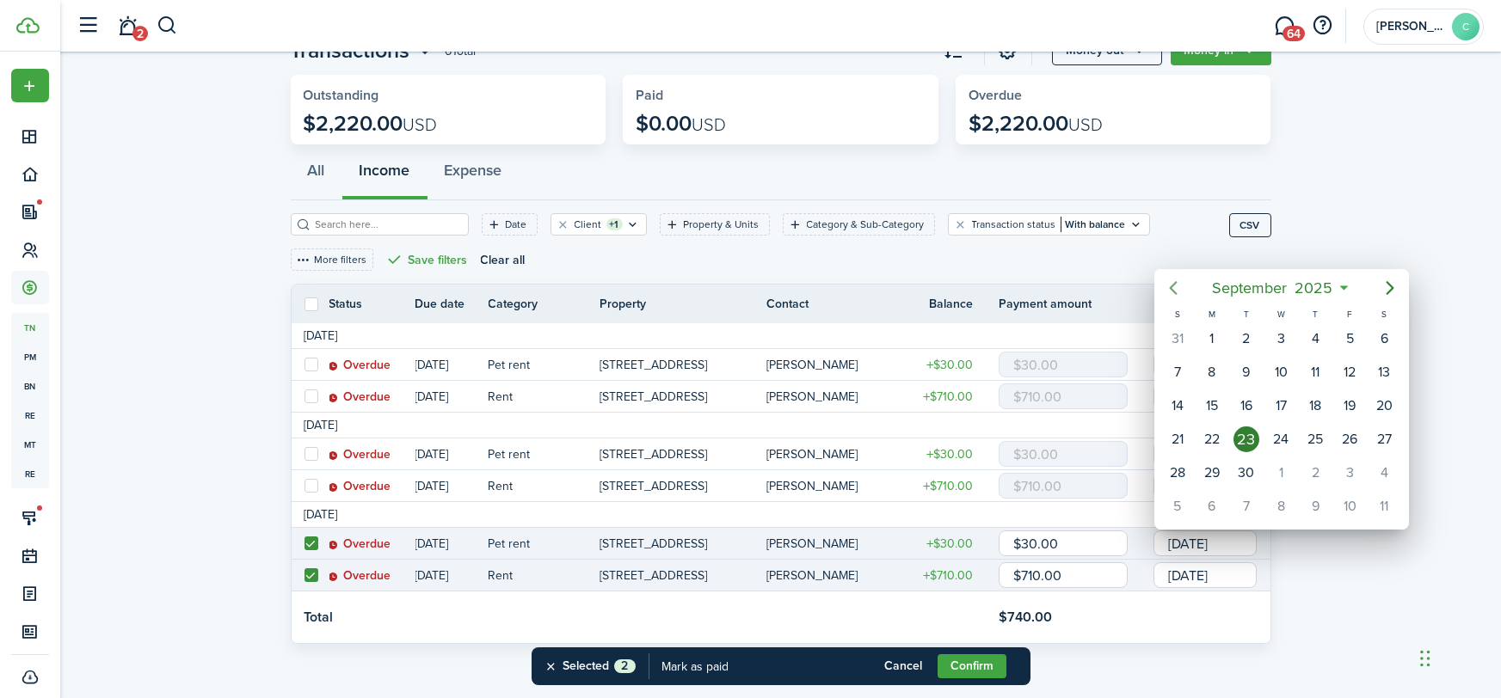
click at [1168, 291] on icon "Previous page" at bounding box center [1173, 288] width 21 height 21
click at [1242, 368] on div "8" at bounding box center [1246, 372] width 26 height 26
type input "[DATE]"
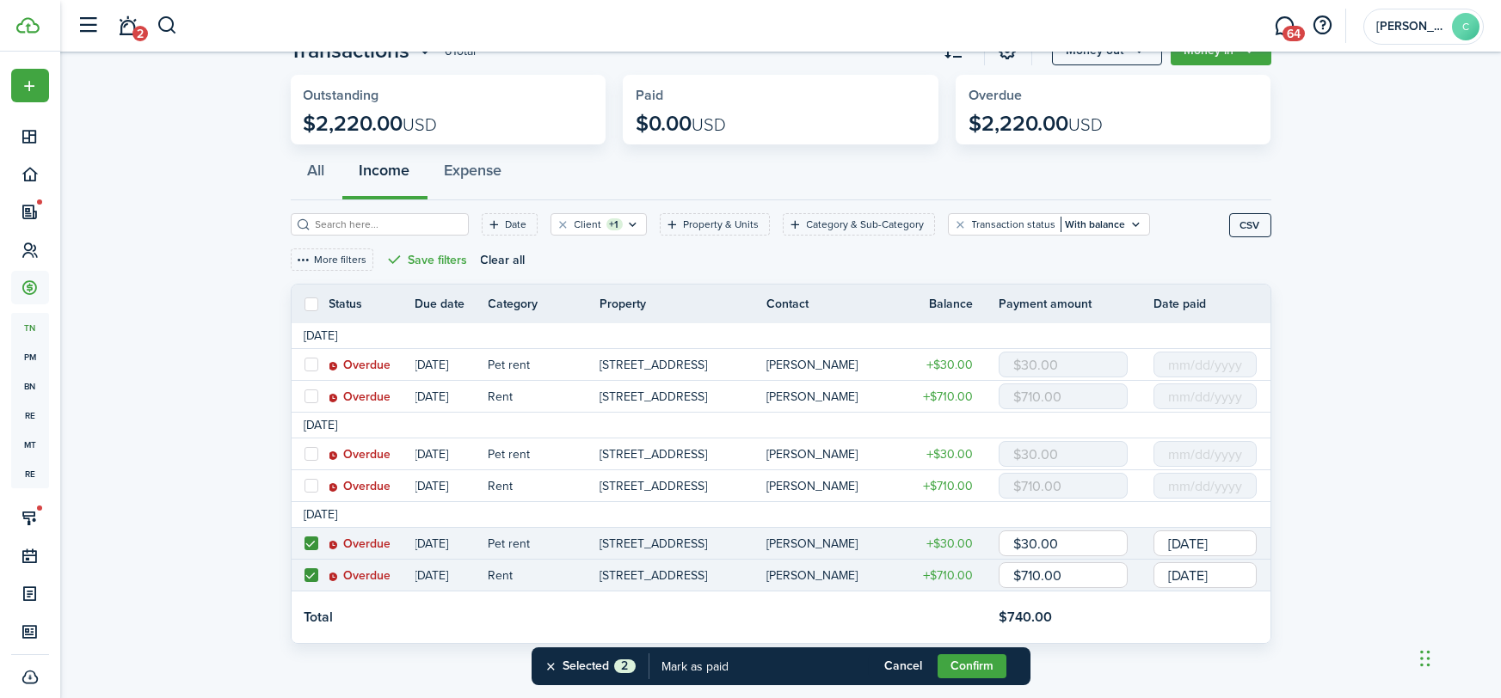
click at [1182, 572] on input "[DATE]" at bounding box center [1204, 575] width 103 height 26
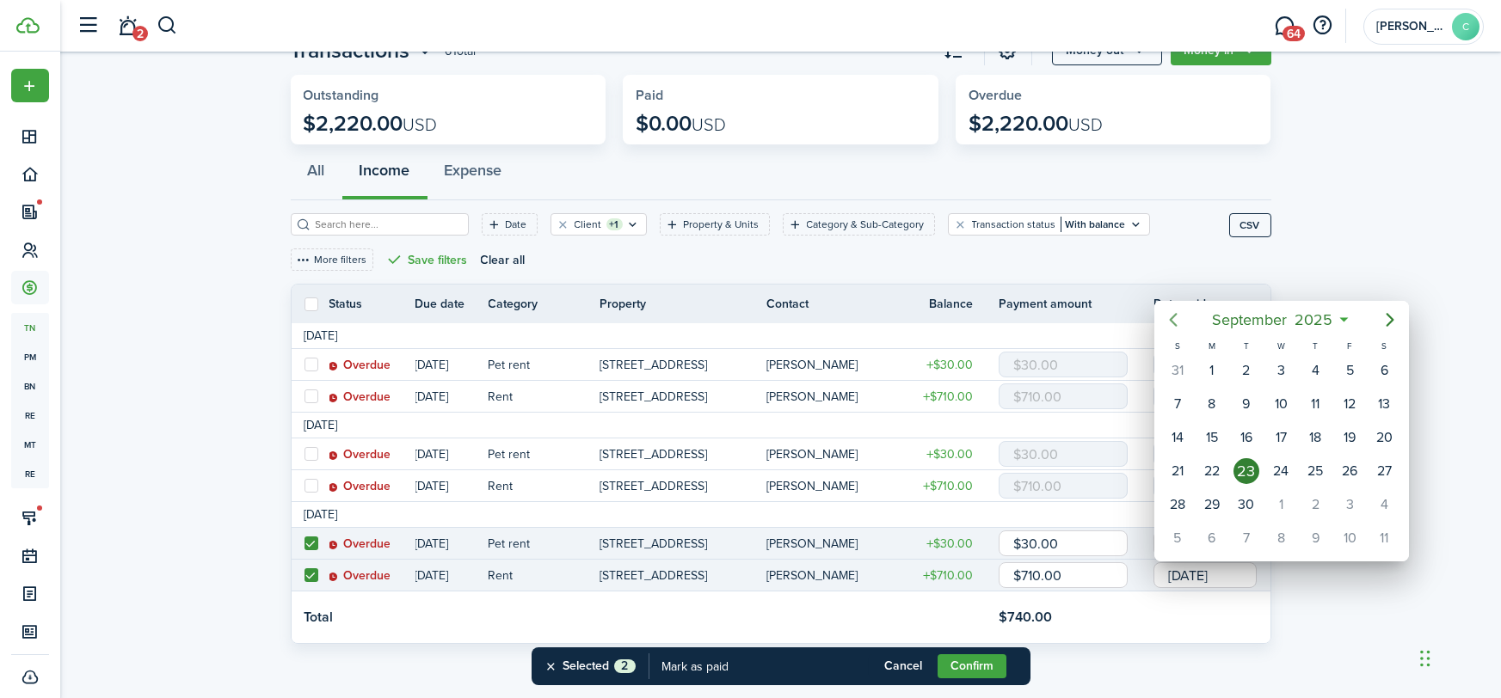
click at [1175, 324] on icon "Previous page" at bounding box center [1173, 320] width 8 height 14
click at [1254, 396] on div "8" at bounding box center [1246, 404] width 26 height 26
type input "[DATE]"
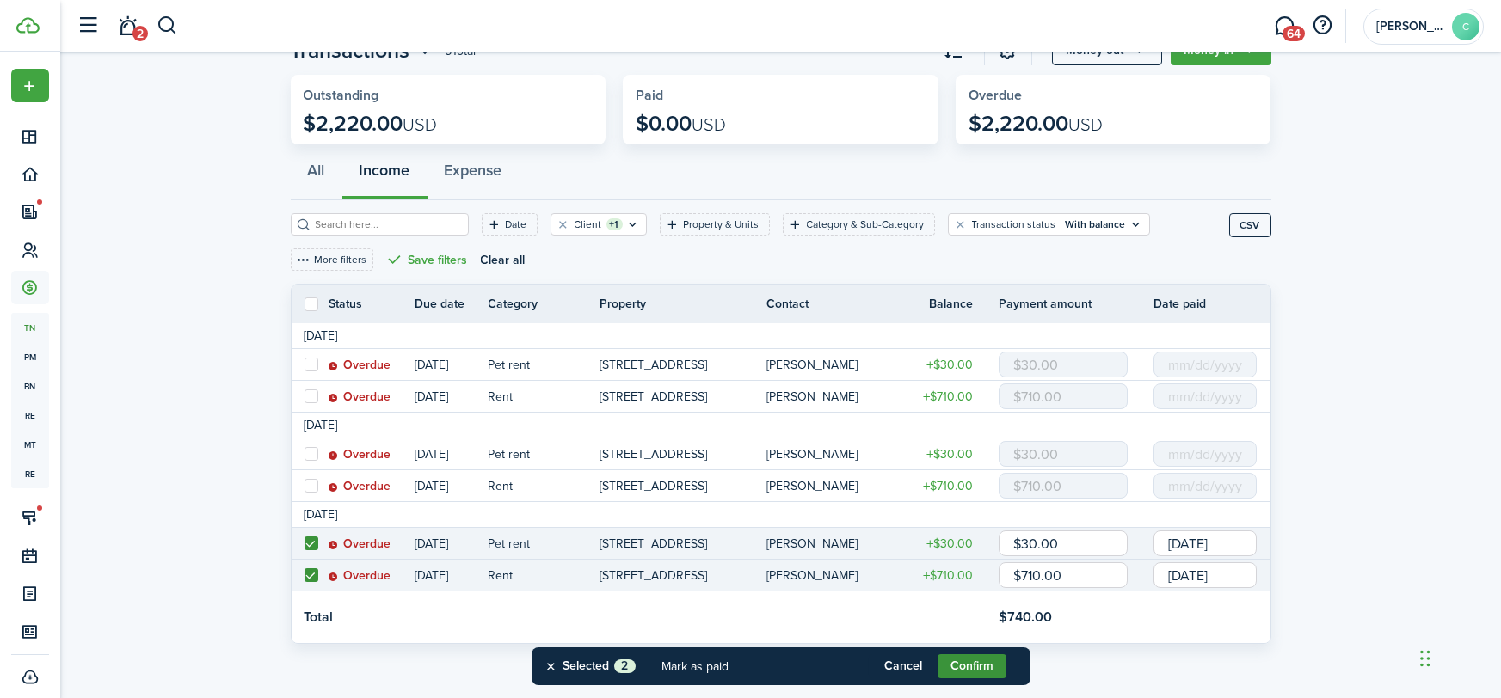
click at [973, 669] on button "Confirm" at bounding box center [971, 666] width 69 height 24
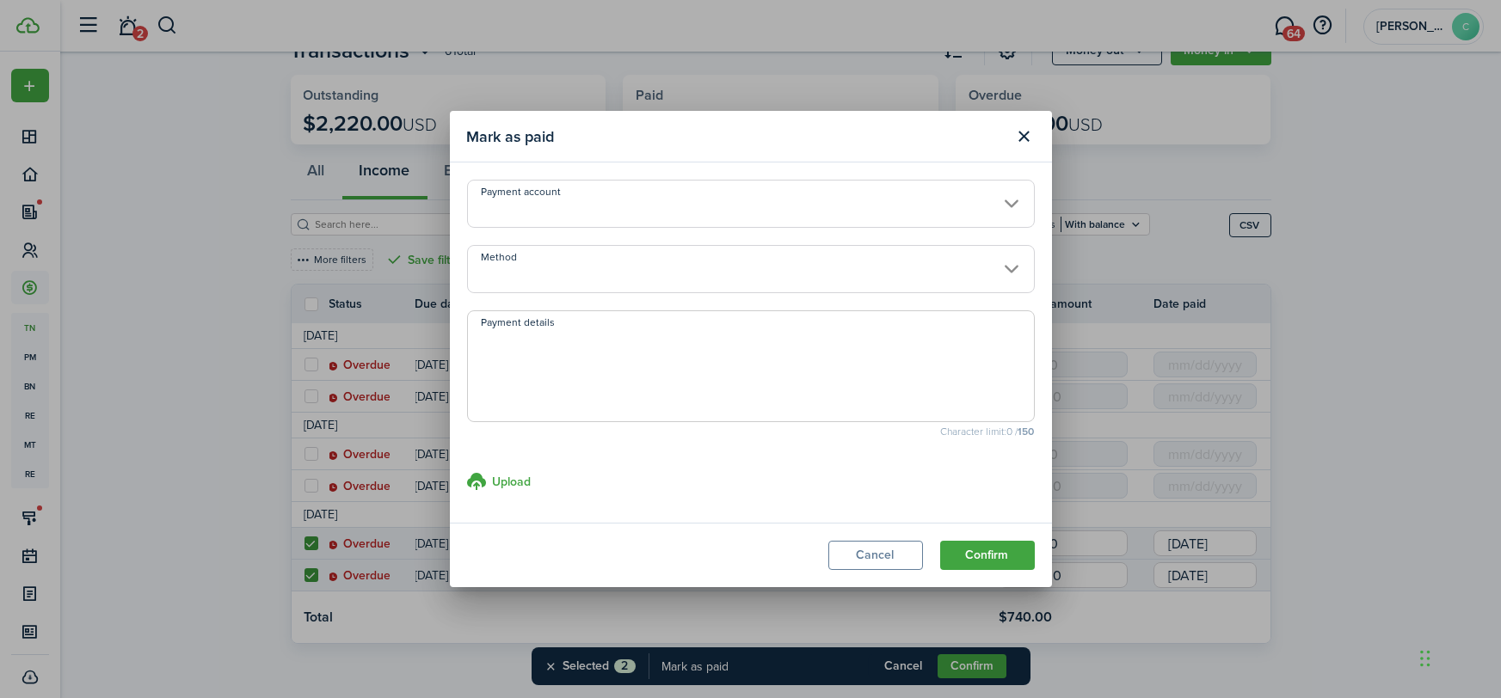
click at [519, 277] on input "Method" at bounding box center [751, 269] width 568 height 48
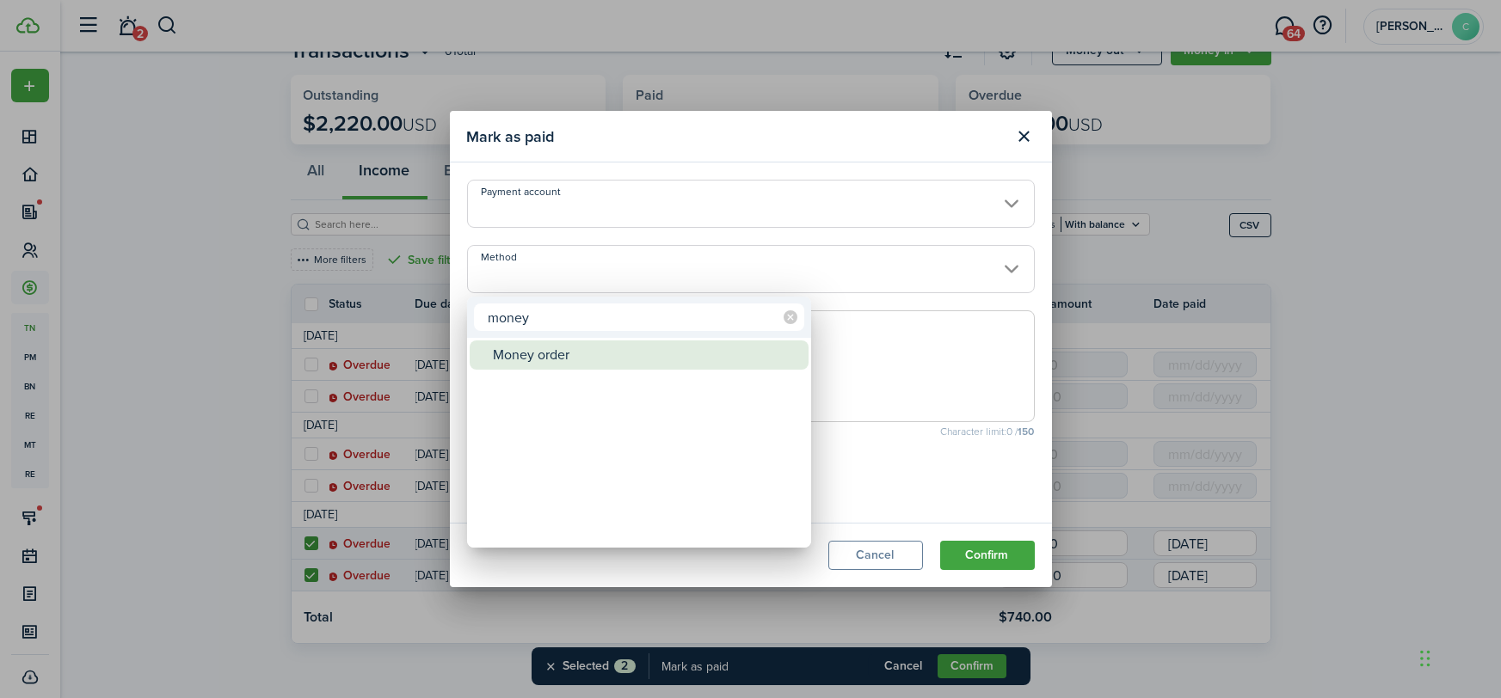
type input "money"
click at [531, 344] on div "Money order" at bounding box center [646, 355] width 304 height 29
type input "Money order"
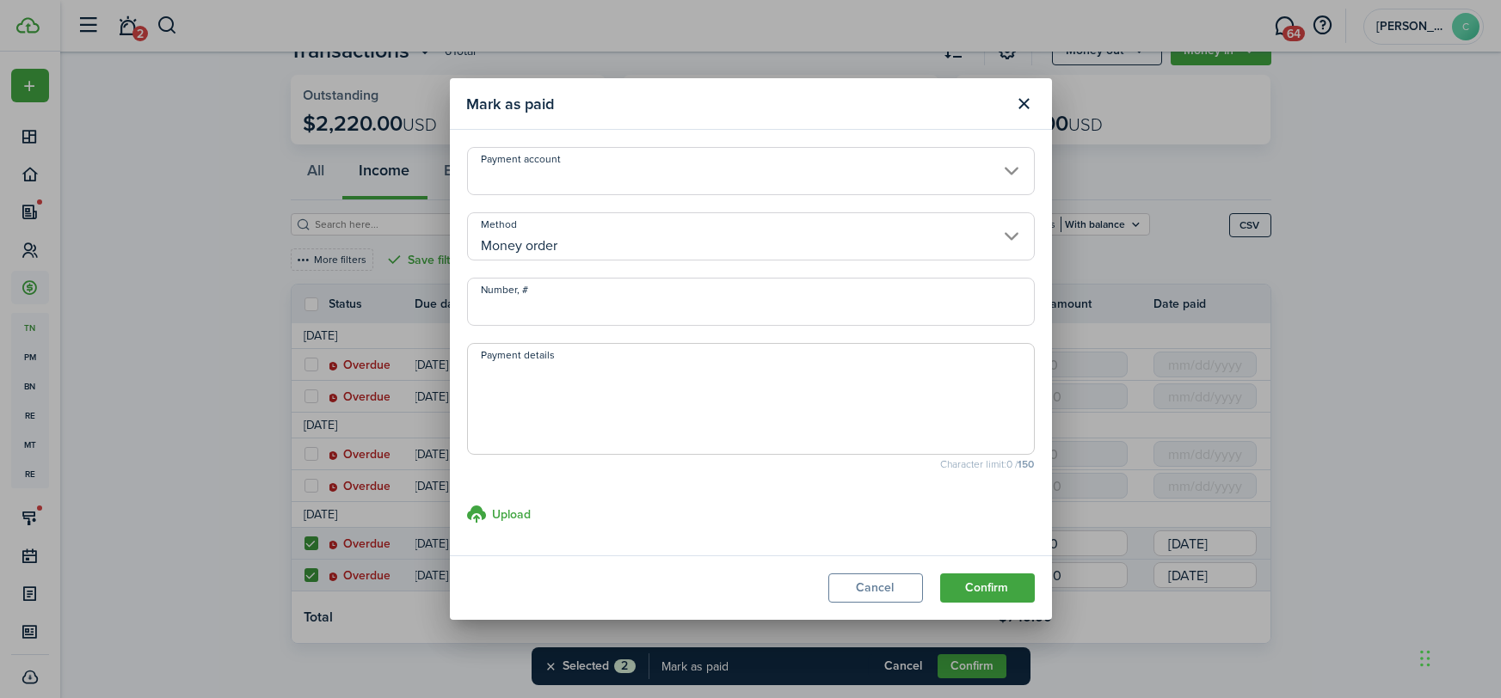
click at [532, 304] on input "Number, #" at bounding box center [751, 302] width 568 height 48
type input "0000534166"
click at [982, 568] on modal-footer "Cancel Confirm" at bounding box center [751, 588] width 602 height 64
click at [989, 593] on button "Confirm" at bounding box center [987, 588] width 95 height 29
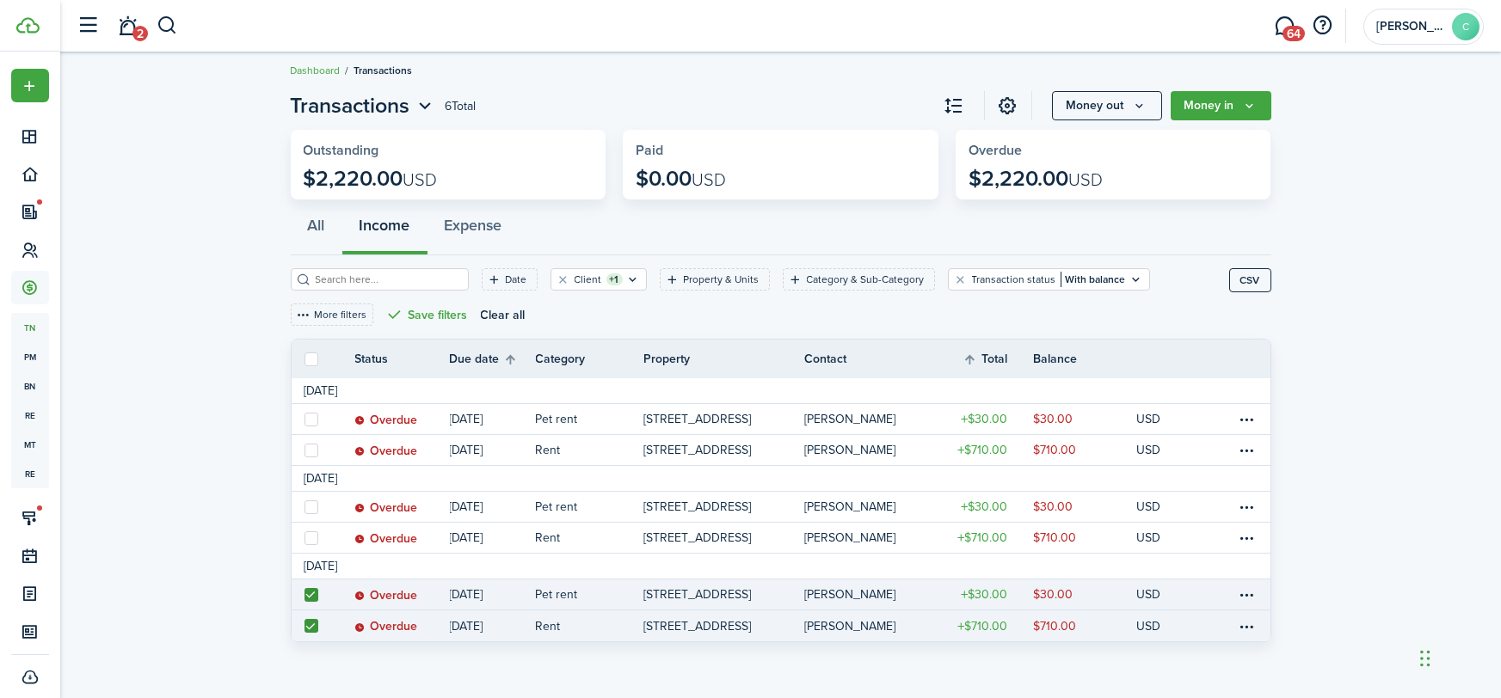
scroll to position [8, 0]
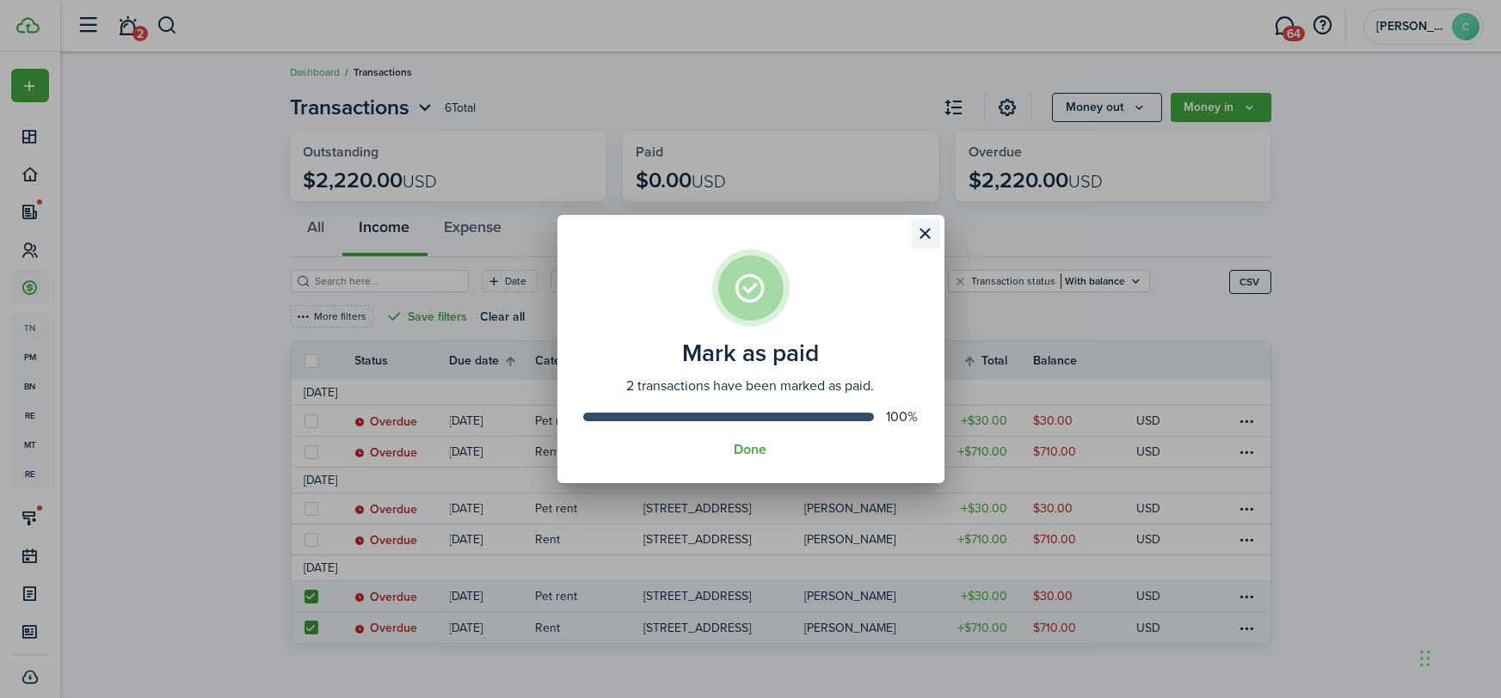
click at [930, 239] on button "Close modal" at bounding box center [925, 233] width 29 height 29
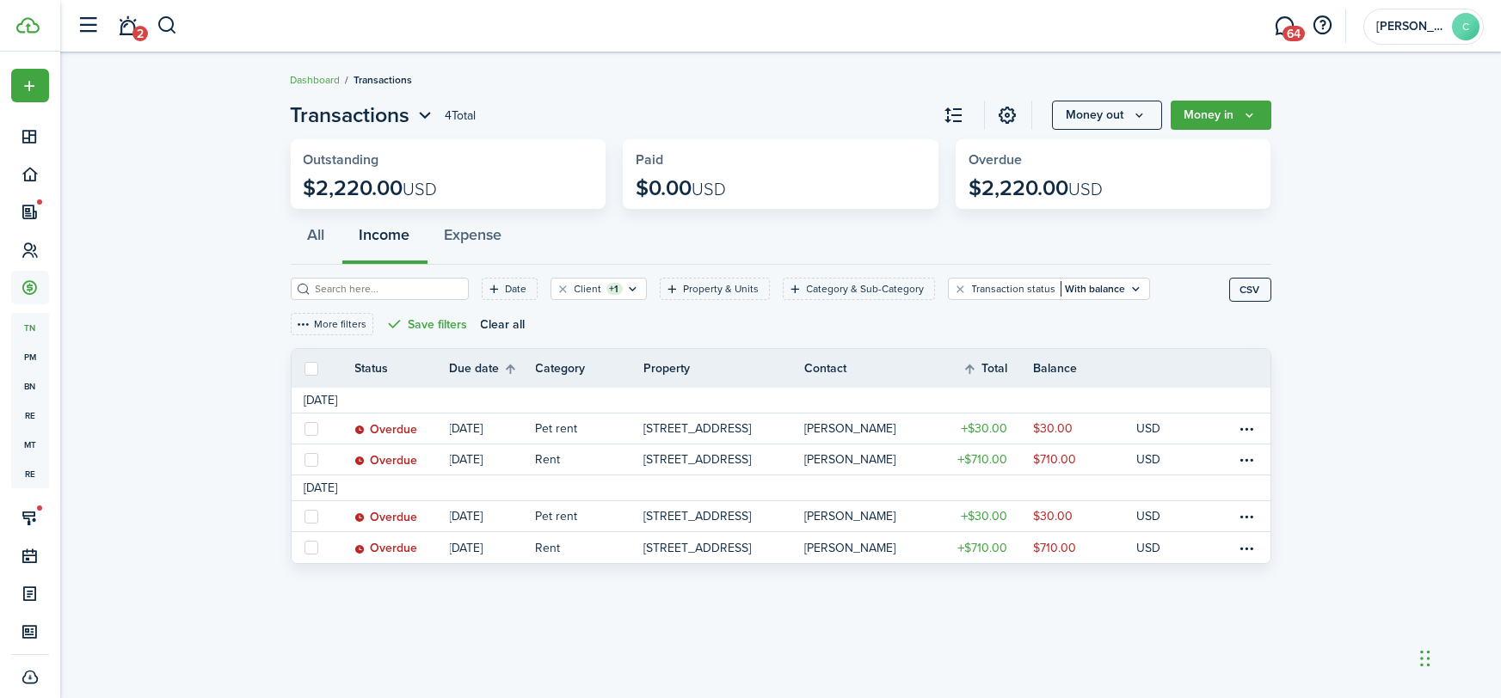
scroll to position [0, 0]
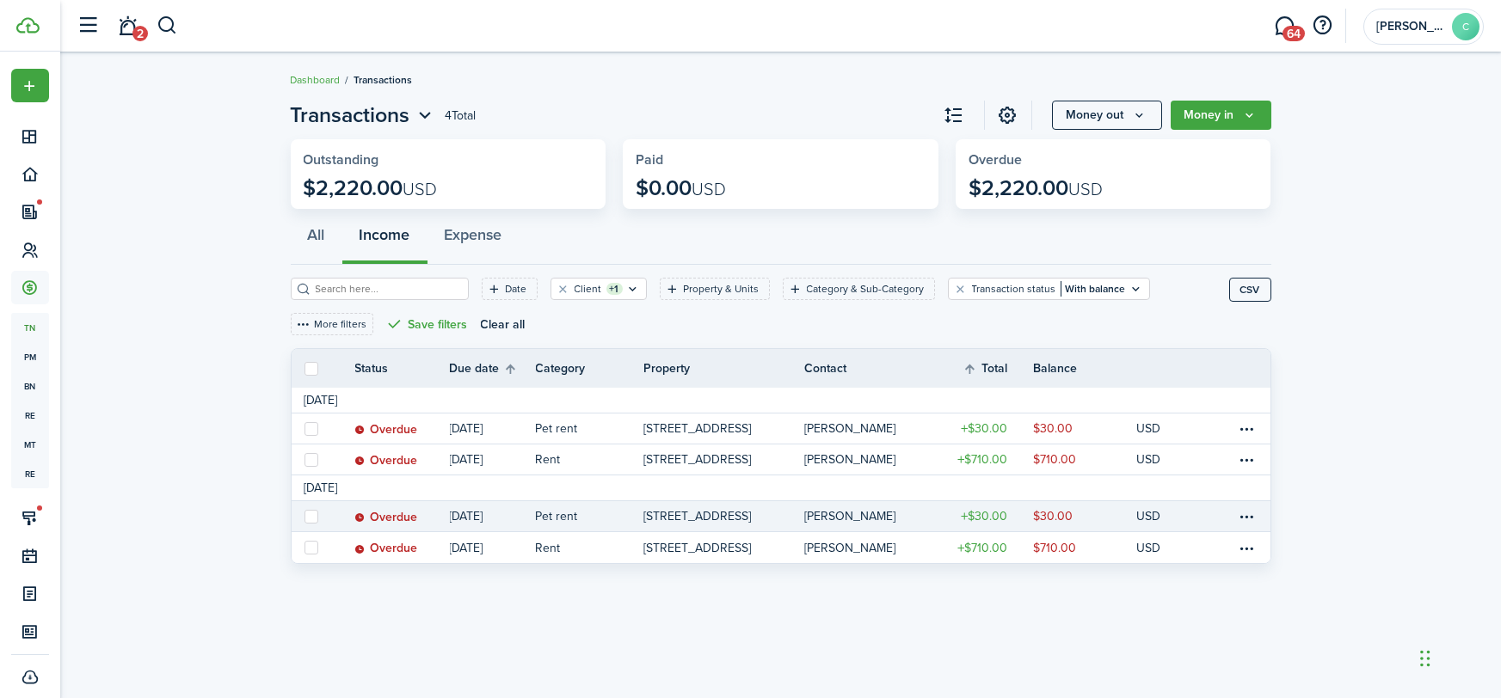
click at [310, 522] on label at bounding box center [311, 517] width 14 height 14
click at [304, 517] on input "checkbox" at bounding box center [304, 516] width 1 height 1
checkbox input "true"
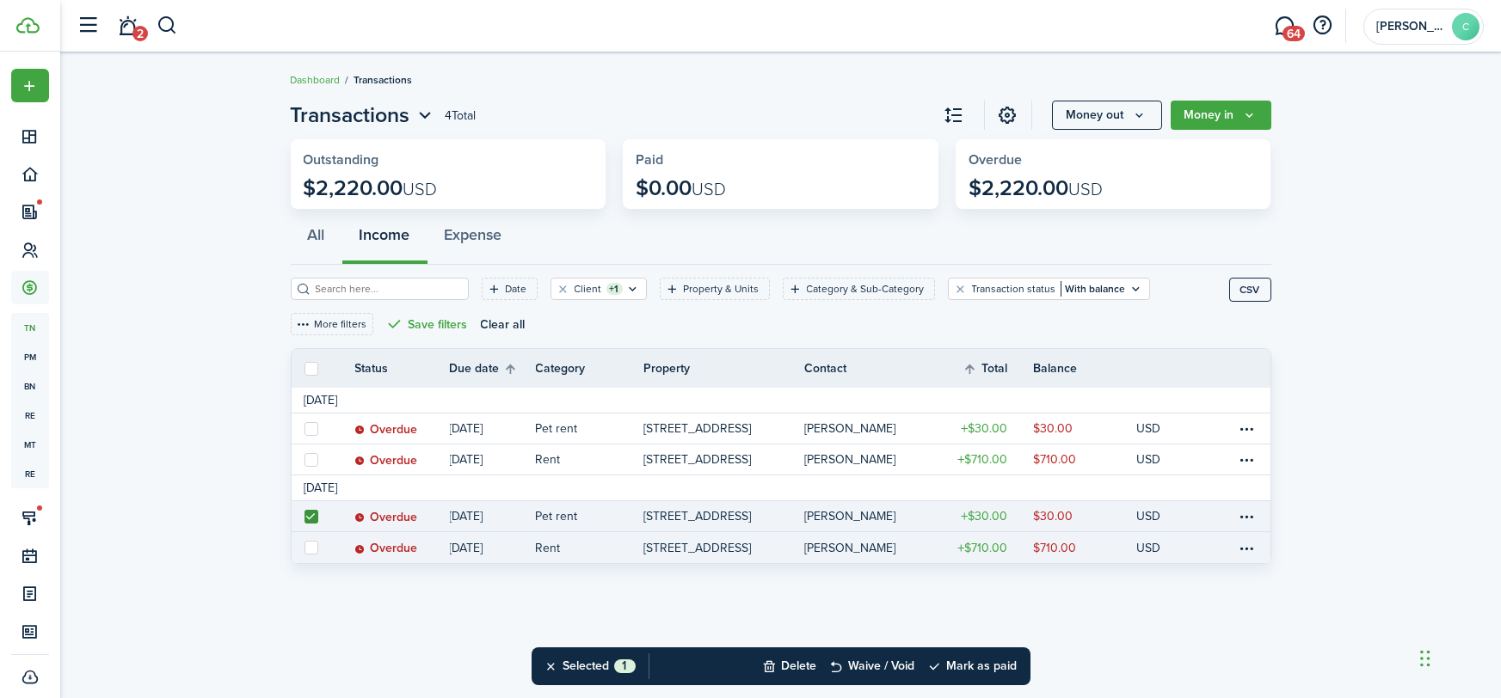
click at [308, 550] on label at bounding box center [311, 548] width 14 height 14
click at [304, 549] on input "checkbox" at bounding box center [304, 548] width 1 height 1
checkbox input "true"
click at [994, 668] on button "Mark as paid" at bounding box center [972, 667] width 89 height 38
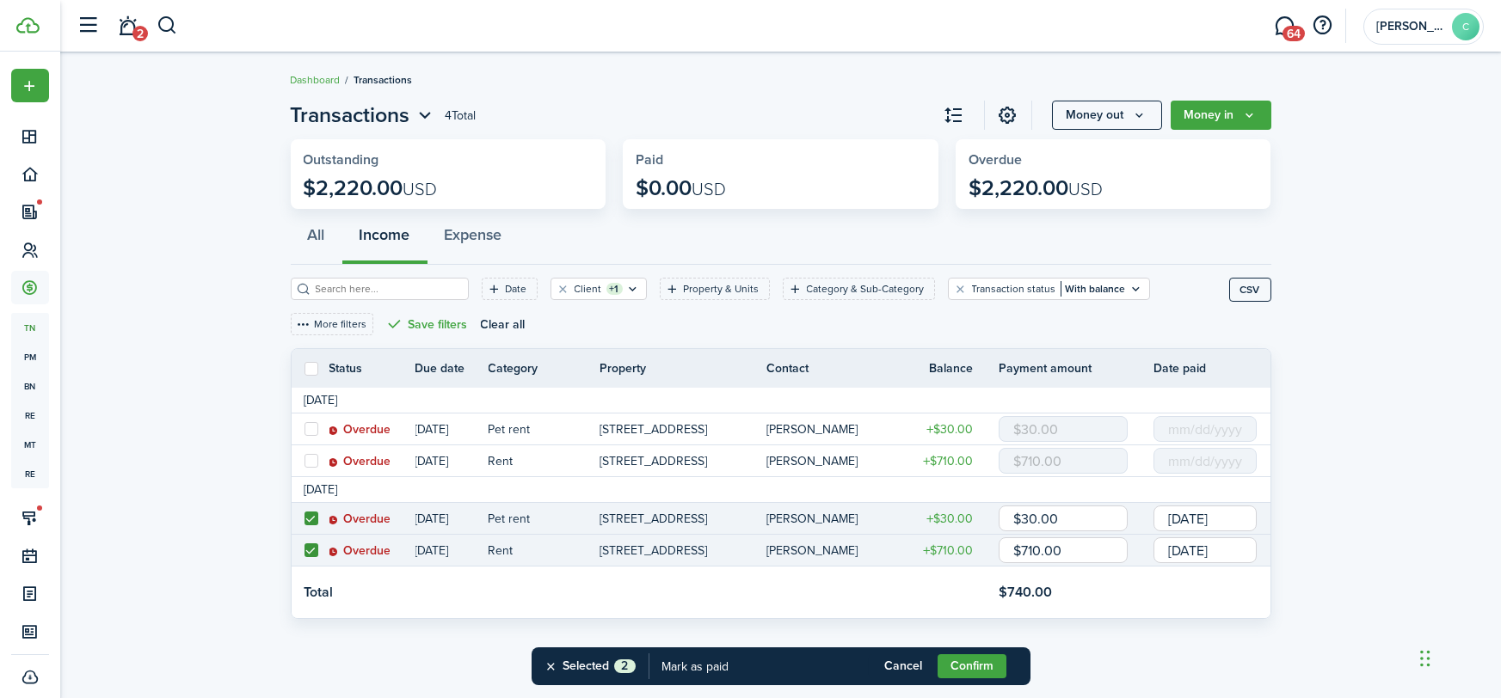
click at [1175, 520] on input "[DATE]" at bounding box center [1204, 519] width 103 height 26
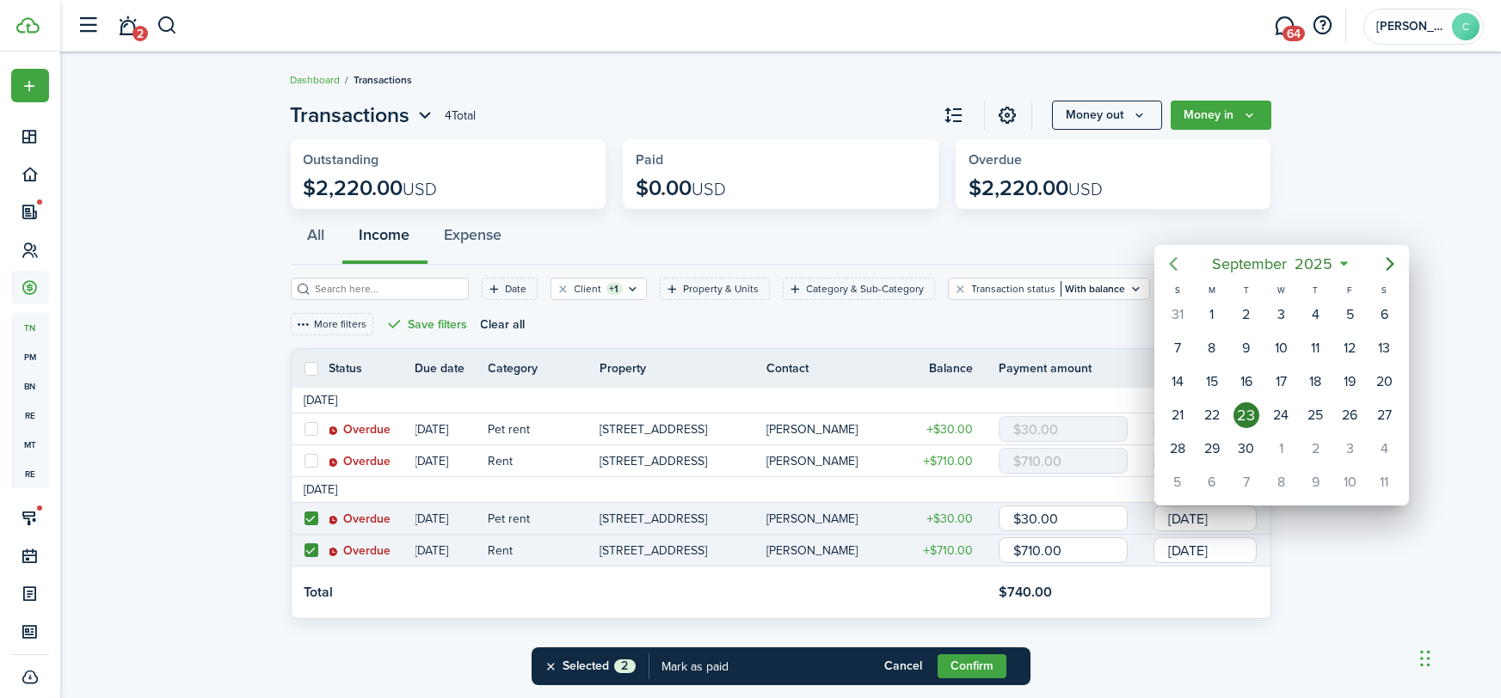
click at [1177, 261] on icon "Previous page" at bounding box center [1173, 264] width 21 height 21
click at [1312, 340] on div "7" at bounding box center [1315, 348] width 26 height 26
type input "[DATE]"
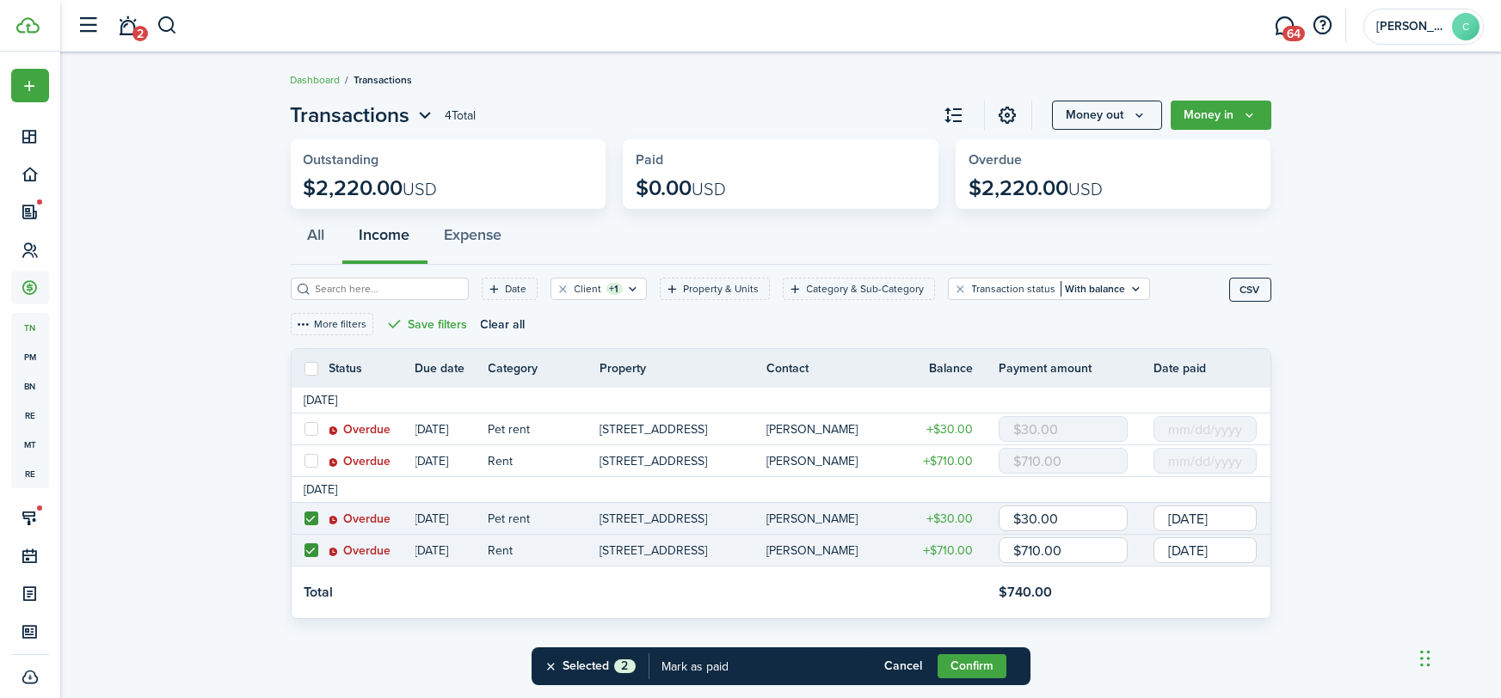
click at [1192, 554] on input "[DATE]" at bounding box center [1204, 550] width 103 height 26
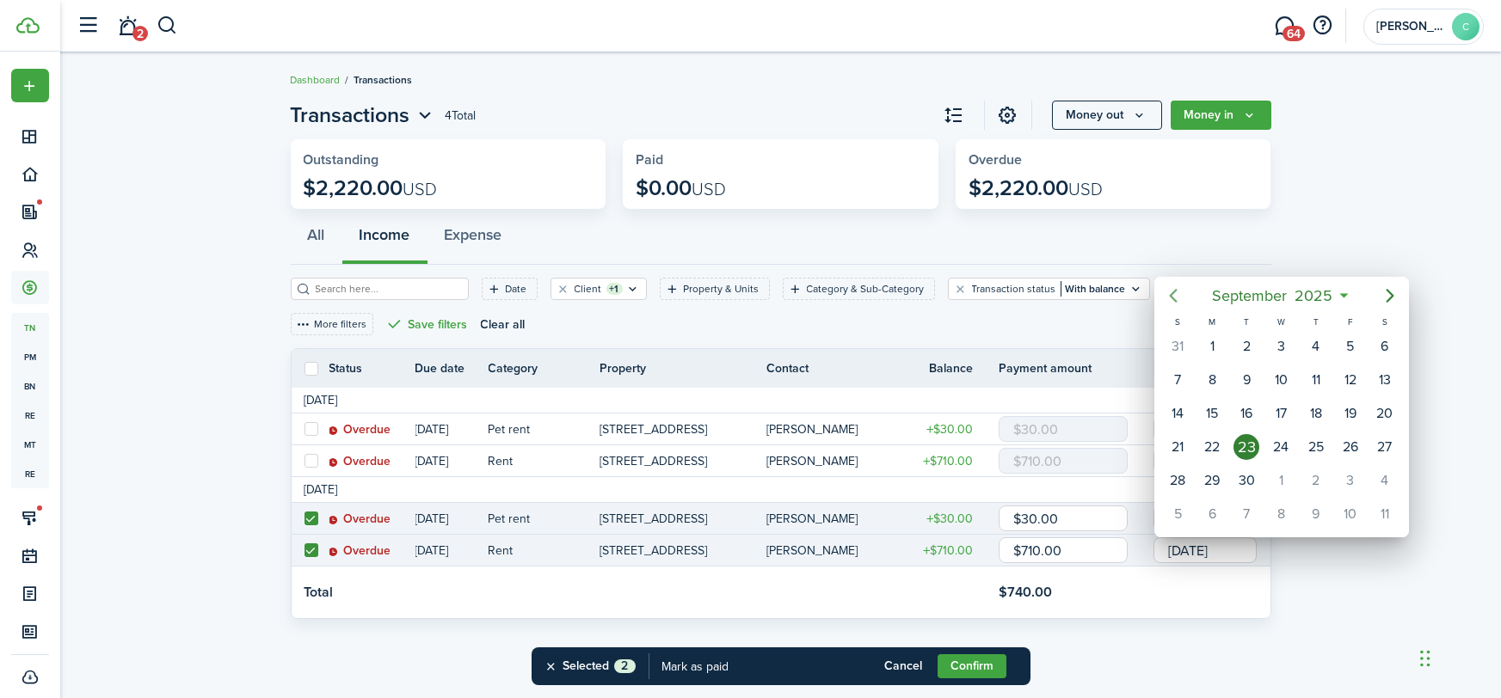
click at [1170, 295] on icon "Previous page" at bounding box center [1173, 296] width 8 height 14
click at [1307, 378] on div "7" at bounding box center [1315, 380] width 26 height 26
type input "[DATE]"
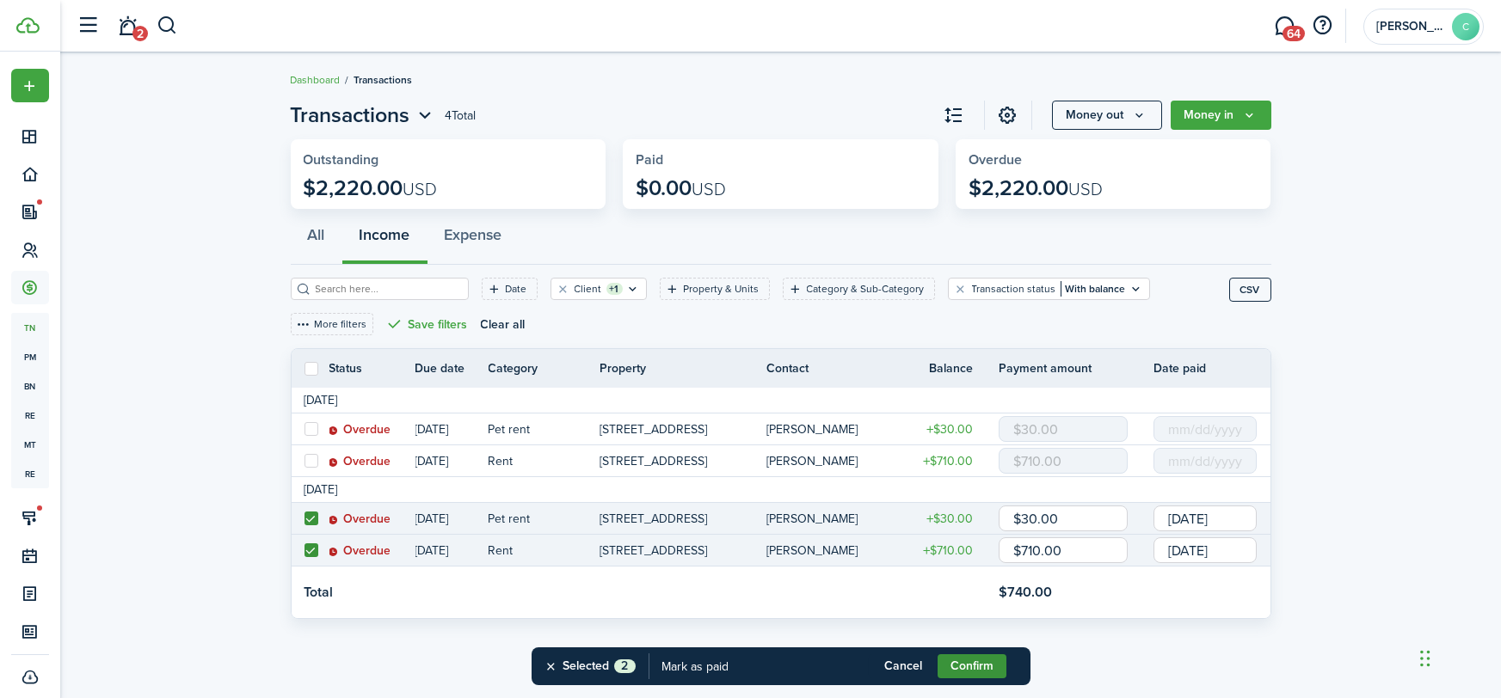
click at [962, 662] on button "Confirm" at bounding box center [971, 666] width 69 height 24
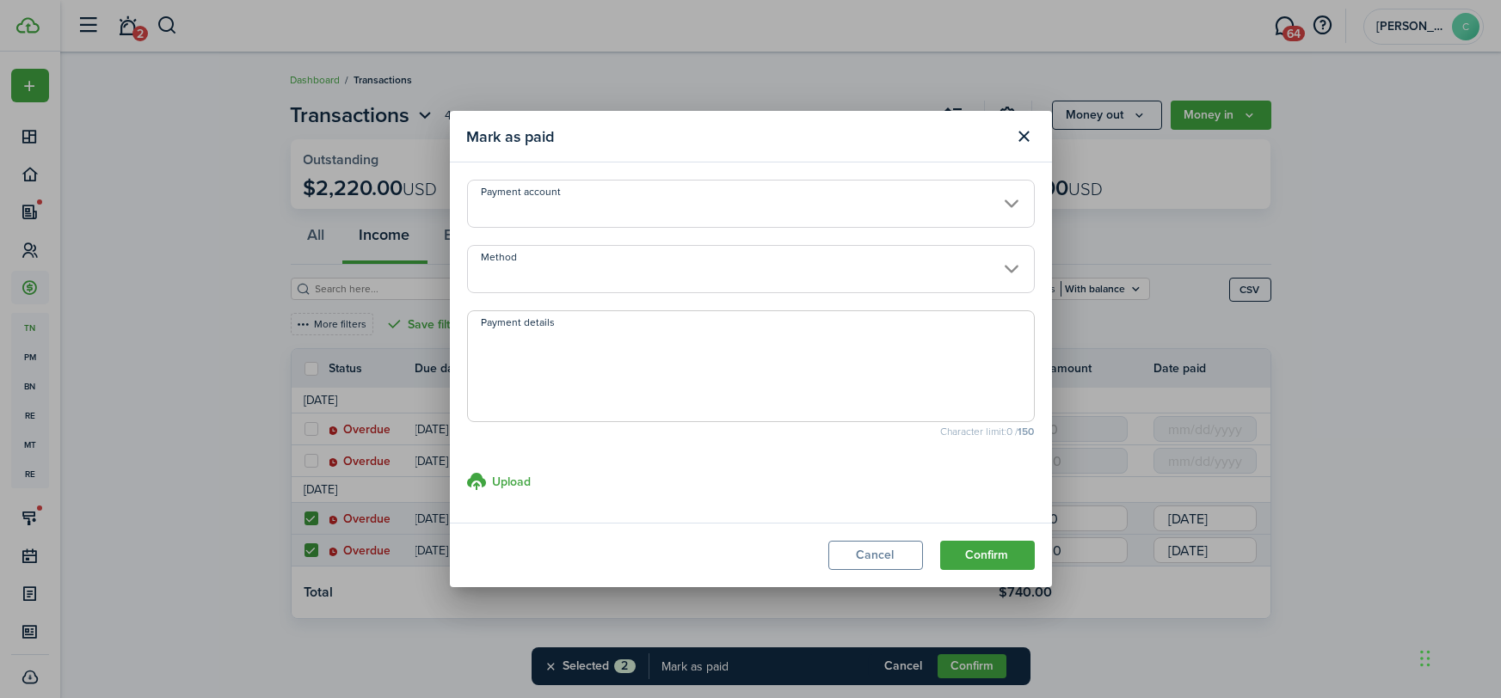
click at [528, 265] on input "Method" at bounding box center [751, 269] width 568 height 48
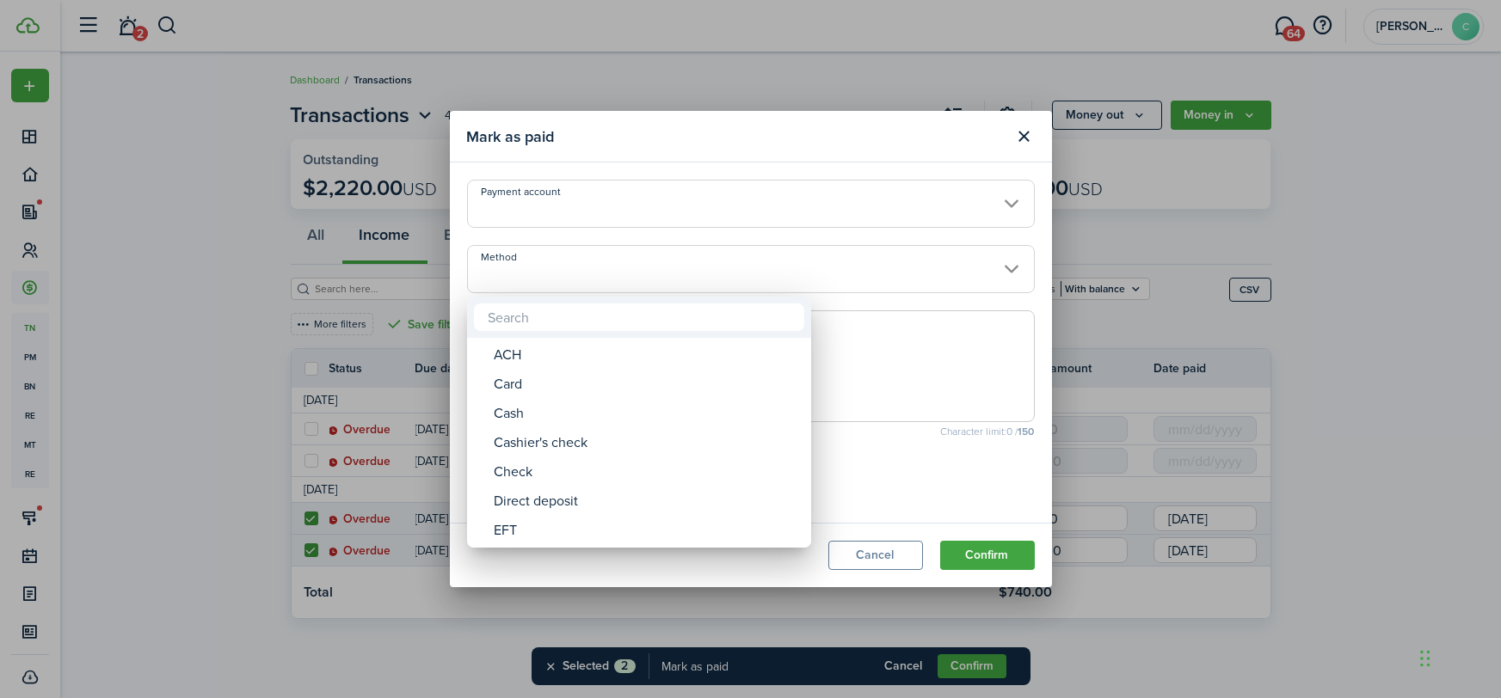
click at [528, 265] on div at bounding box center [750, 348] width 1776 height 973
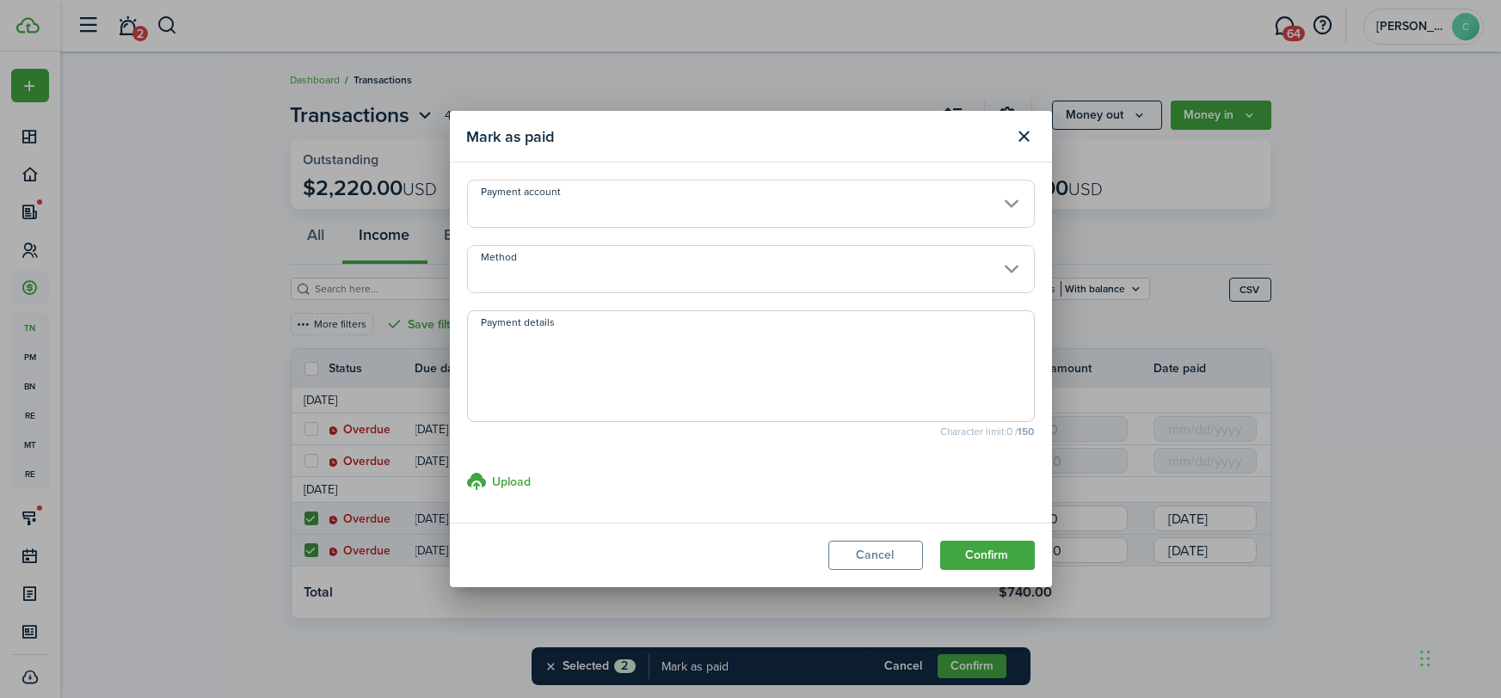
drag, startPoint x: 525, startPoint y: 266, endPoint x: 516, endPoint y: 263, distance: 9.0
click at [518, 265] on input "Method" at bounding box center [751, 269] width 568 height 48
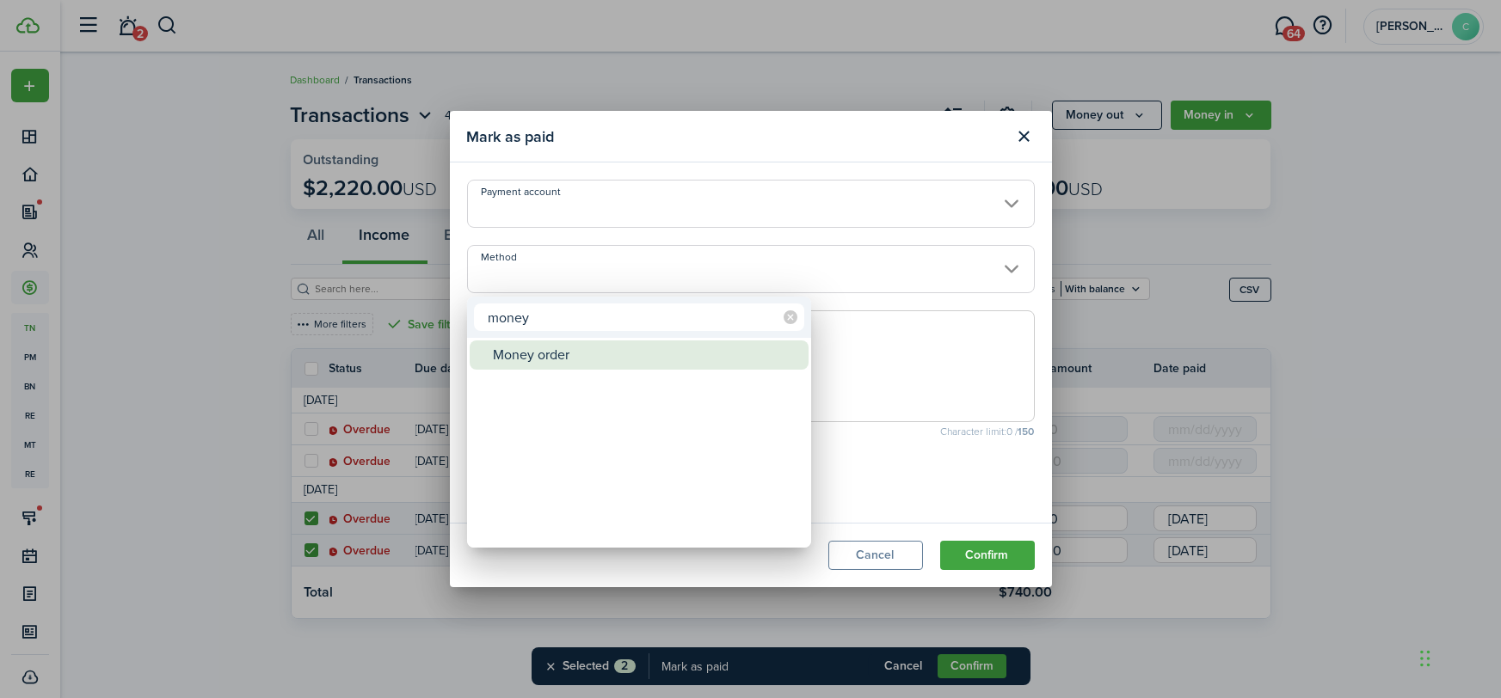
type input "money"
click at [515, 372] on mbsc-wheel-item "Method" at bounding box center [639, 384] width 339 height 29
click at [519, 359] on div "Money order" at bounding box center [646, 355] width 304 height 29
type input "Money order"
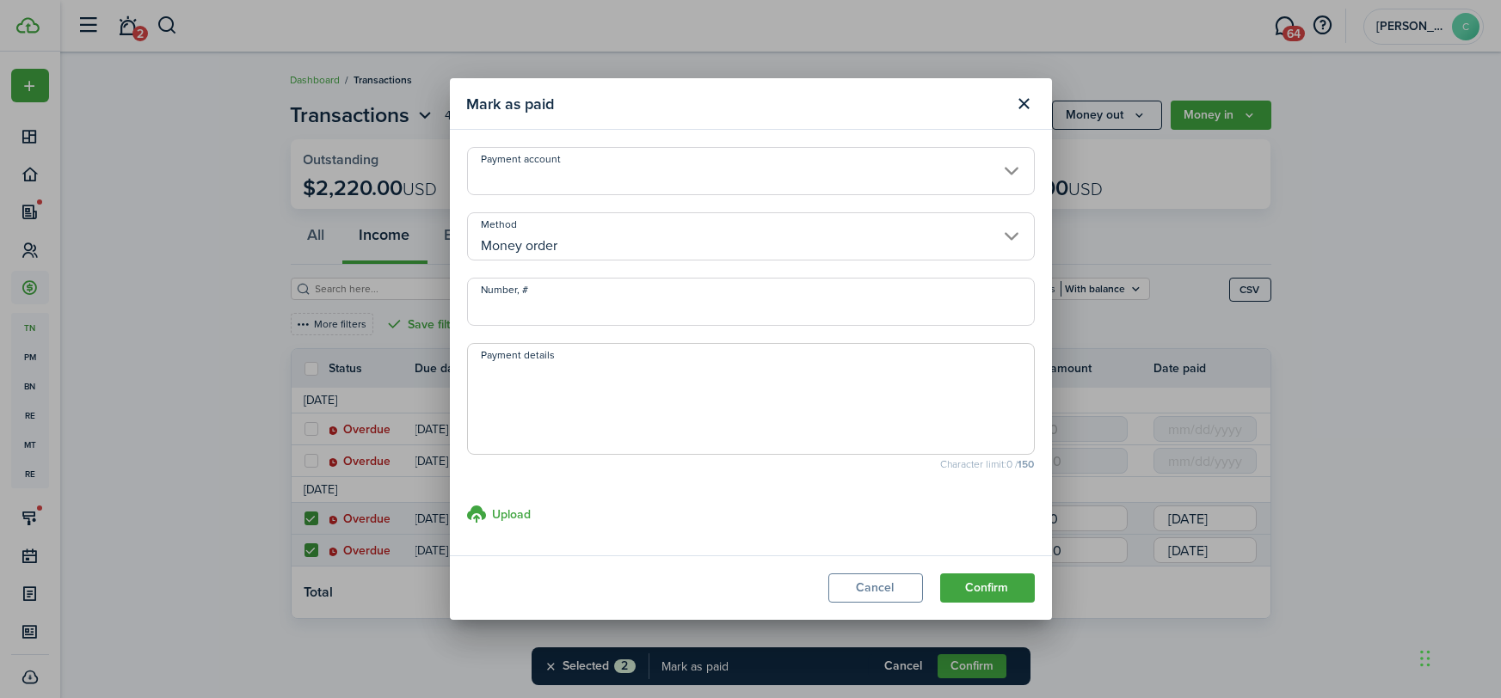
click at [551, 299] on input "Number, #" at bounding box center [751, 302] width 568 height 48
type input "0000536455"
click at [997, 583] on button "Confirm" at bounding box center [987, 588] width 95 height 29
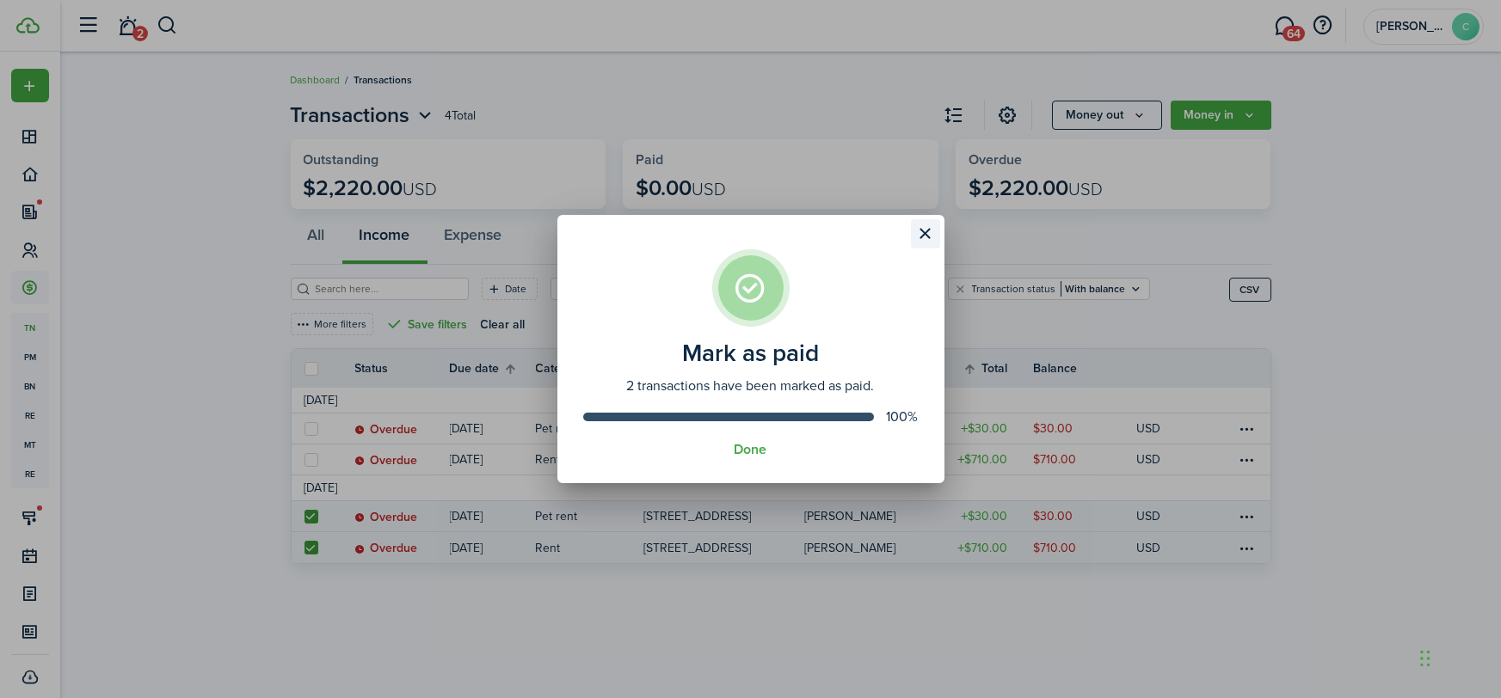
click at [928, 232] on button "Close modal" at bounding box center [925, 233] width 29 height 29
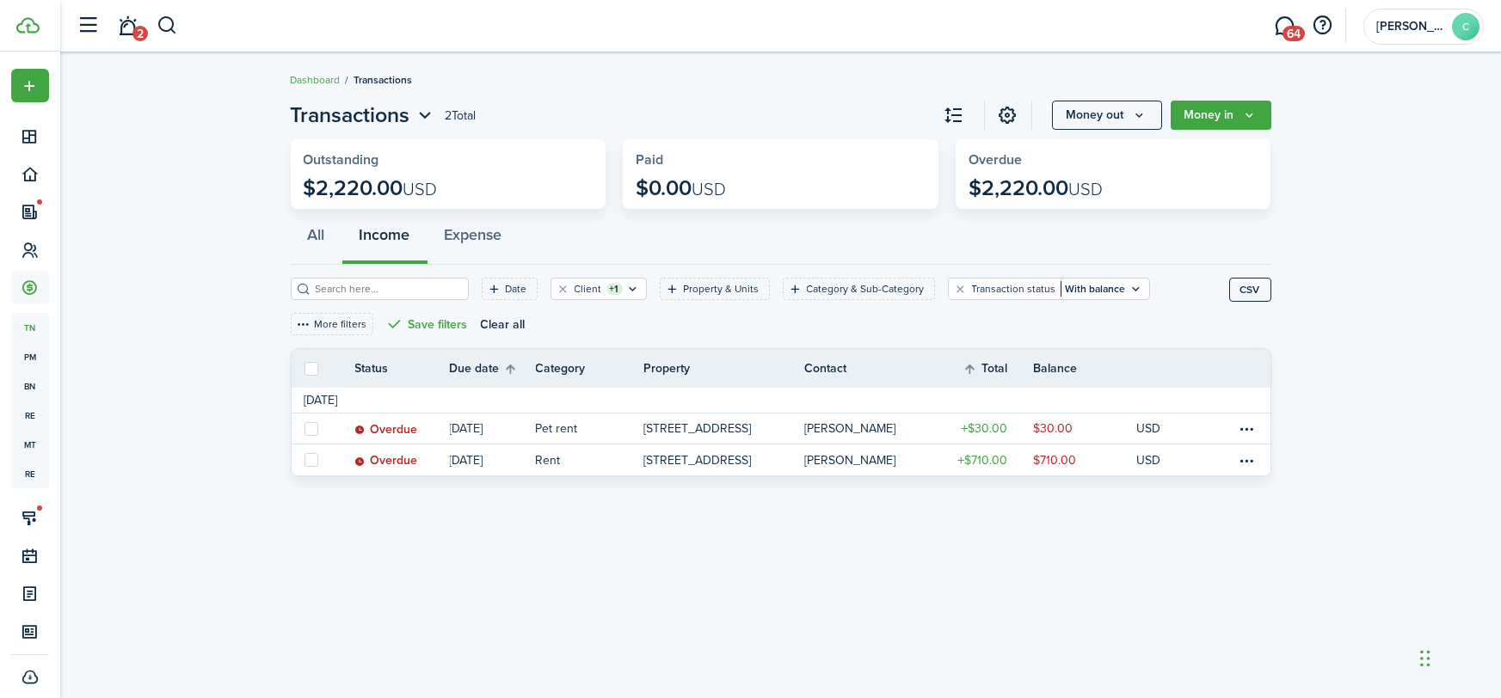
click at [310, 371] on label at bounding box center [311, 369] width 14 height 14
click at [304, 369] on input "checkbox" at bounding box center [304, 368] width 1 height 1
checkbox input "true"
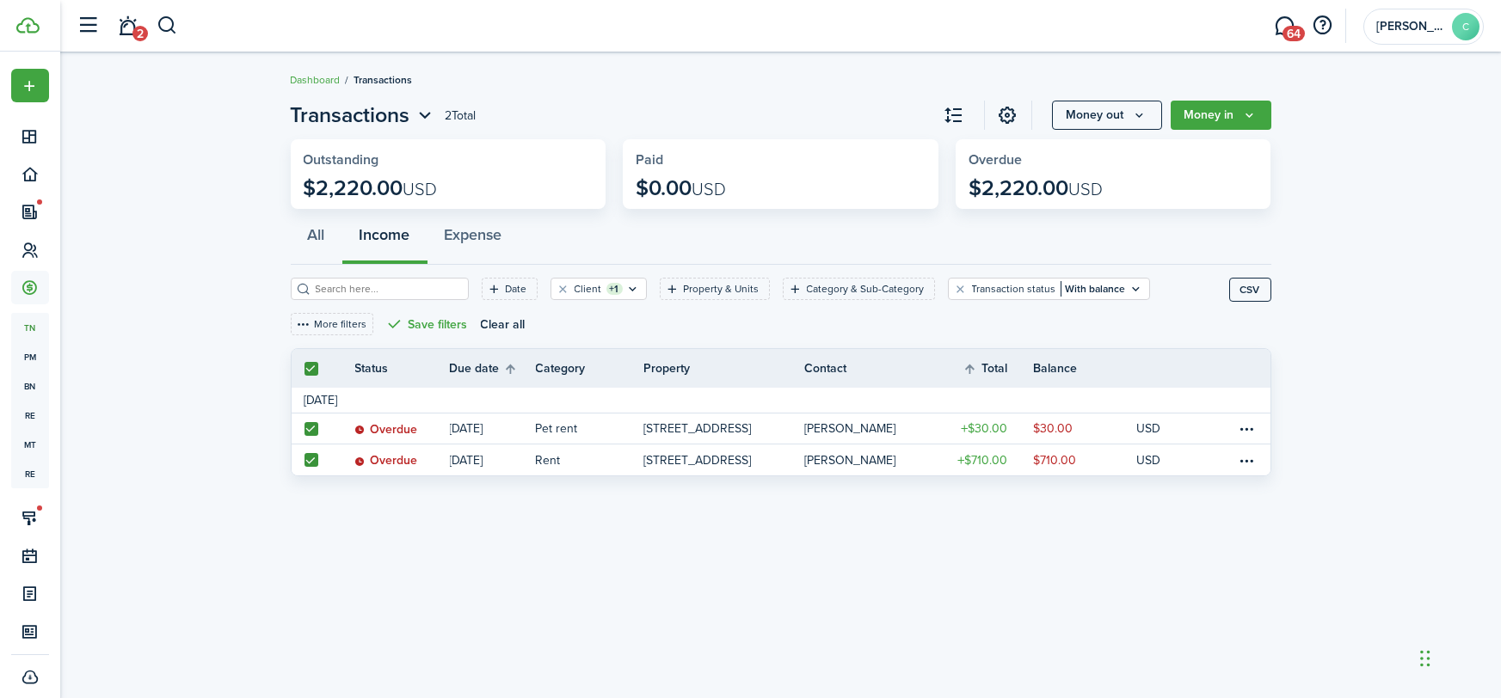
checkbox input "true"
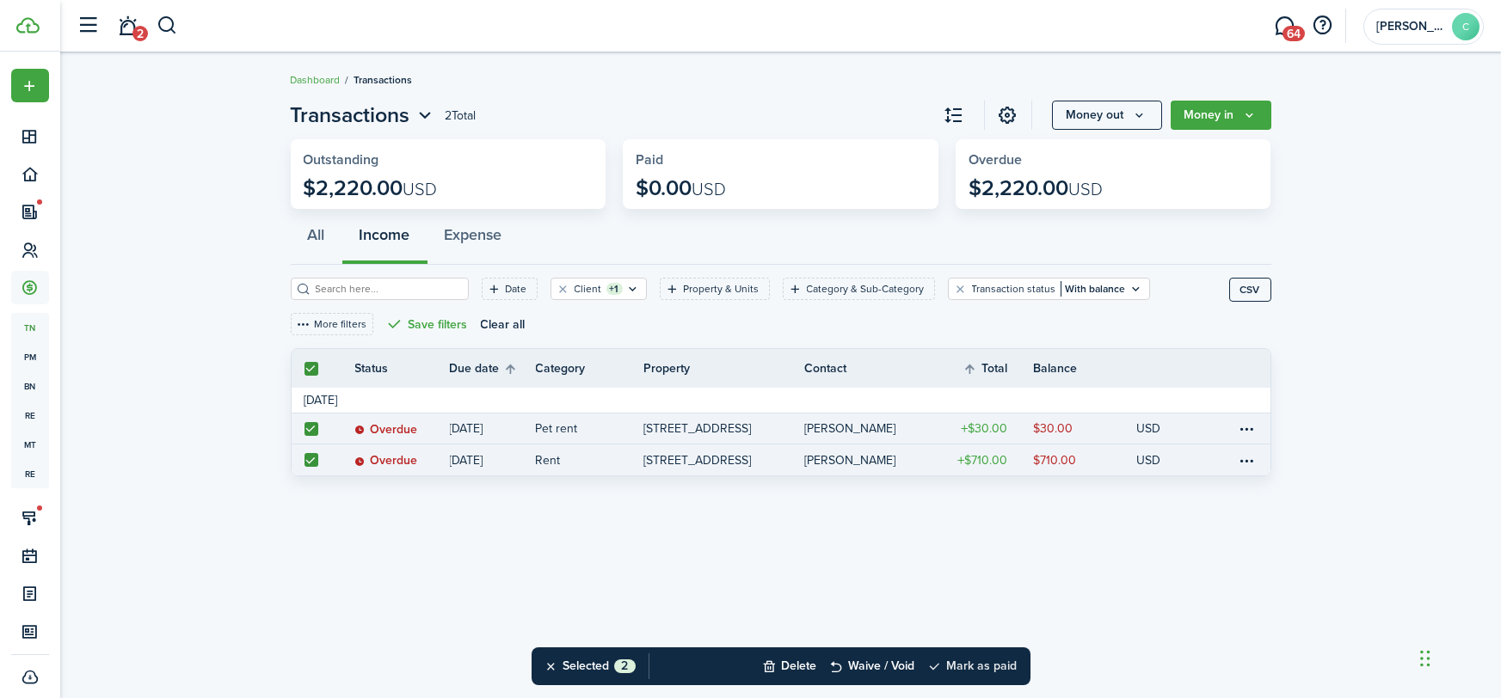
click at [994, 662] on button "Mark as paid" at bounding box center [972, 667] width 89 height 38
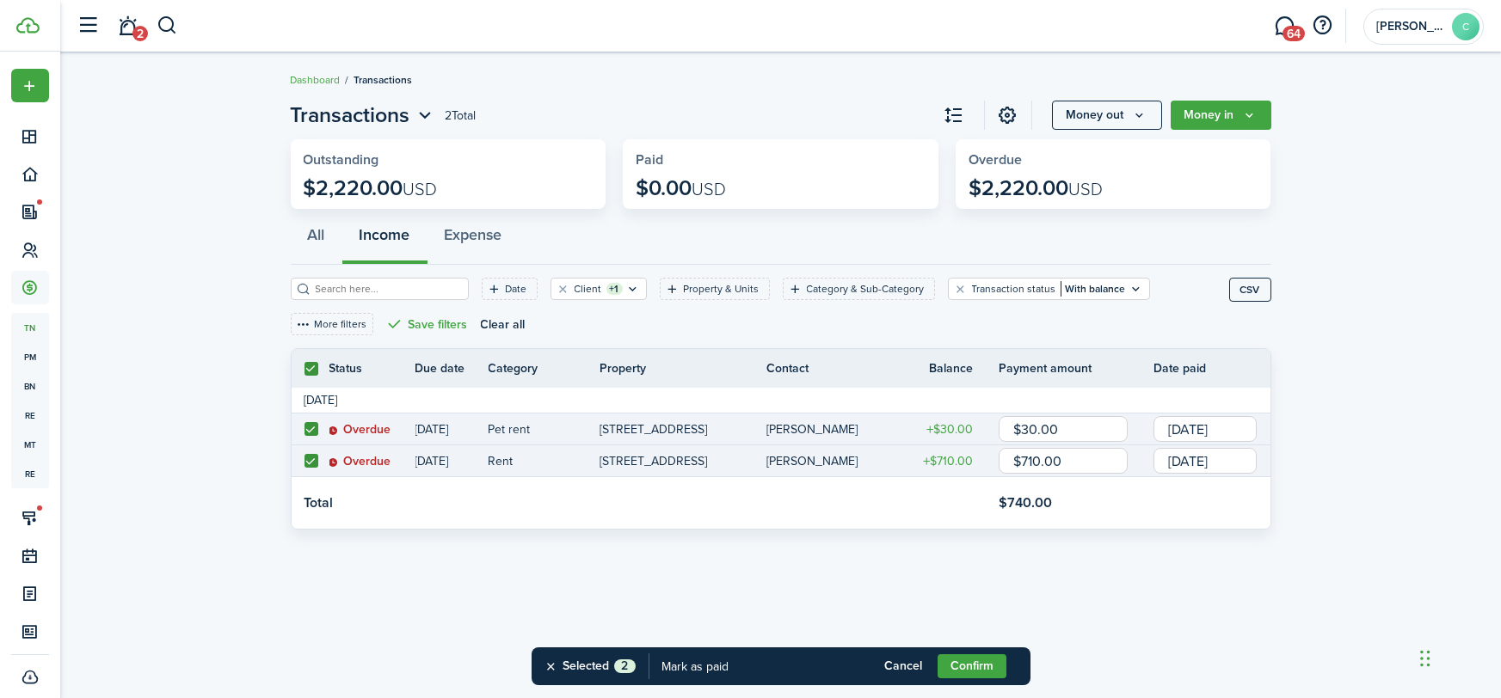
click at [1211, 432] on input "[DATE]" at bounding box center [1204, 429] width 103 height 26
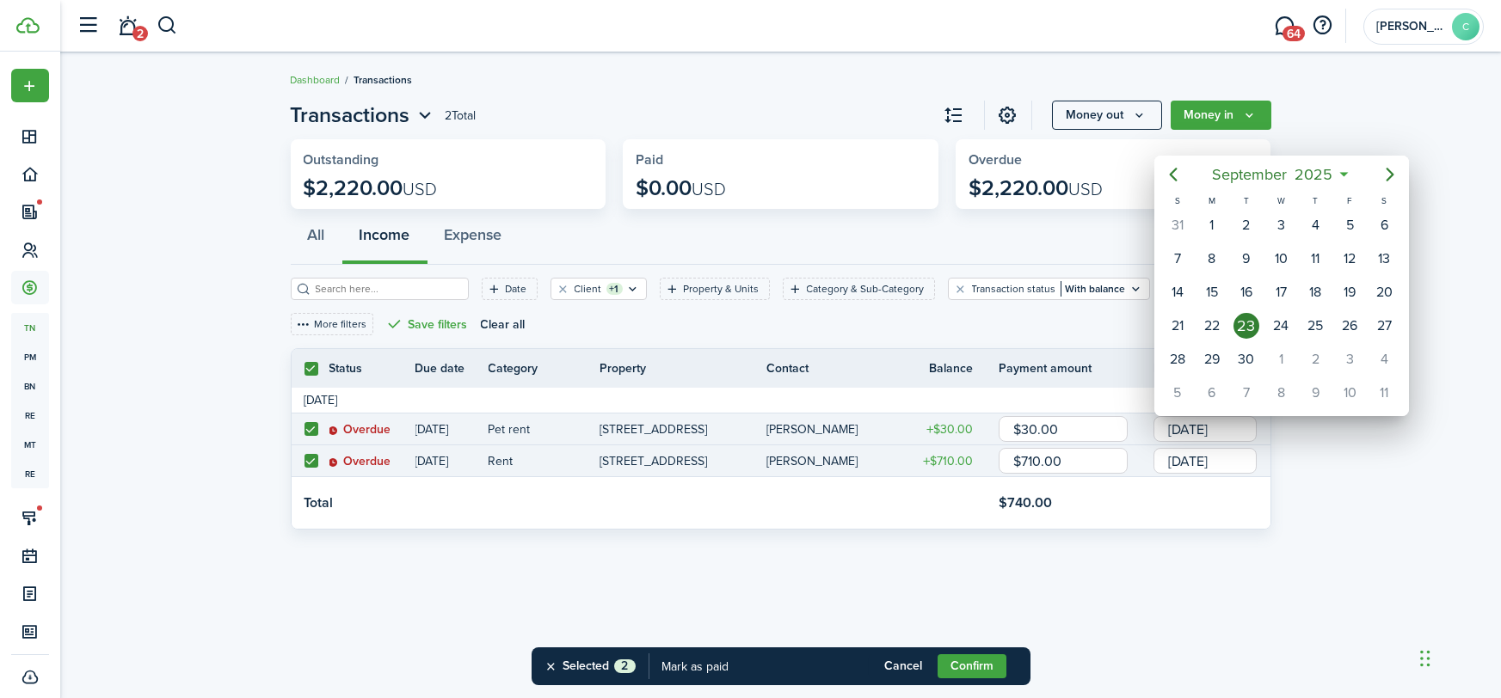
click at [1185, 431] on div at bounding box center [750, 348] width 1776 height 973
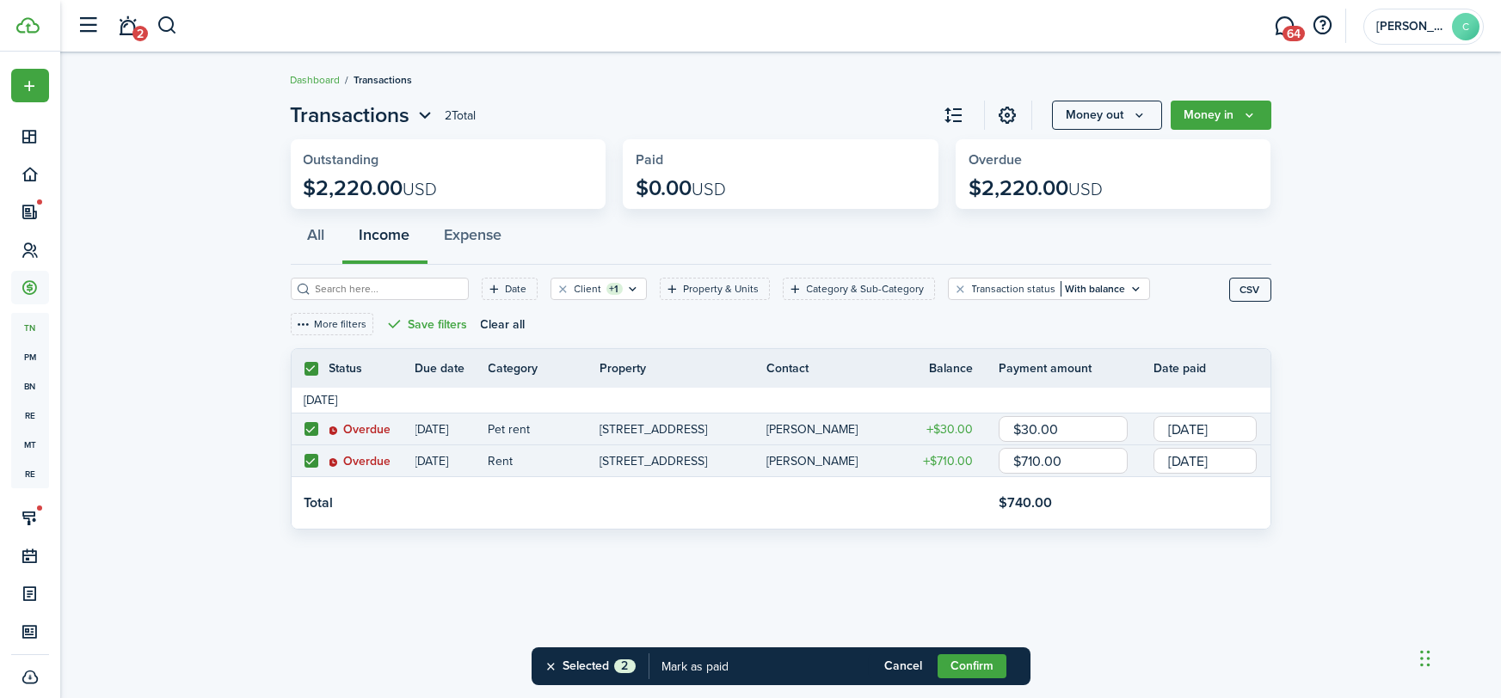
click at [1185, 431] on input "[DATE]" at bounding box center [1204, 429] width 103 height 26
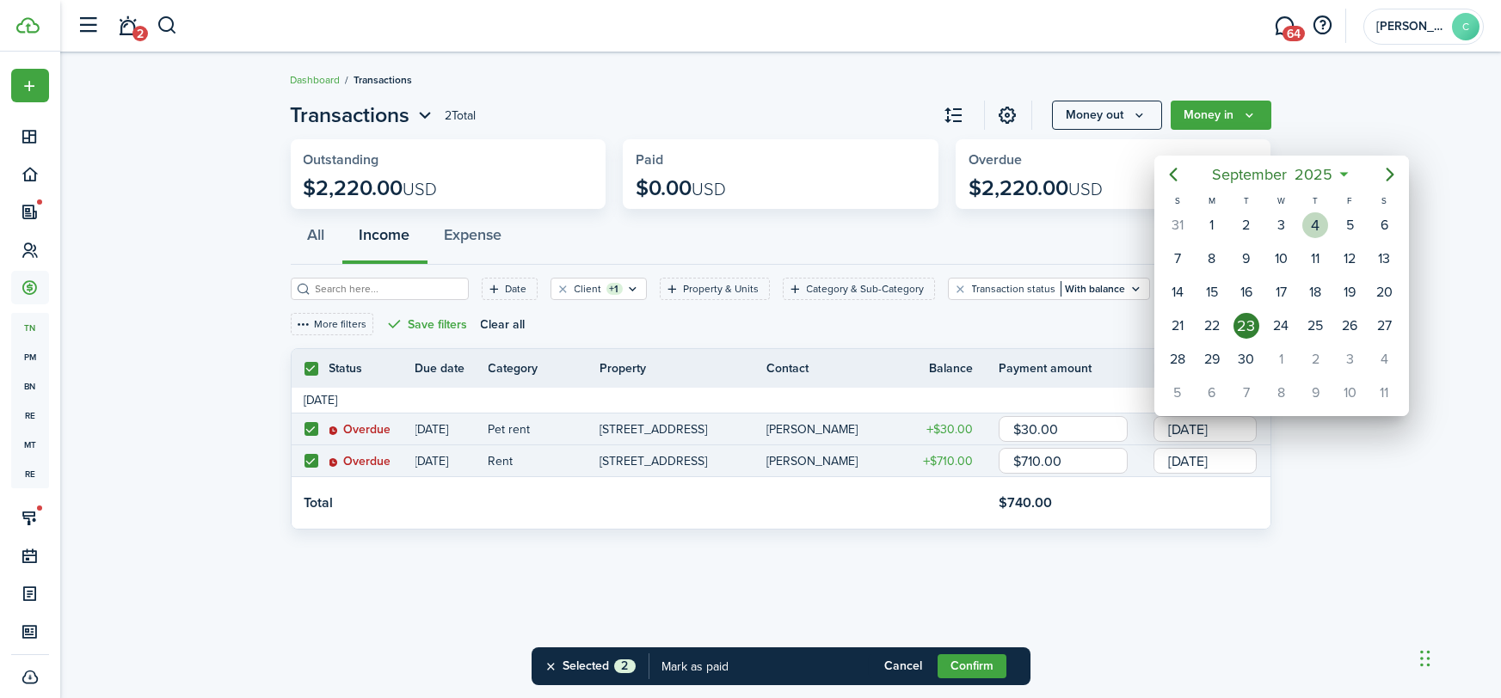
click at [1308, 221] on div "4" at bounding box center [1315, 225] width 26 height 26
type input "[DATE]"
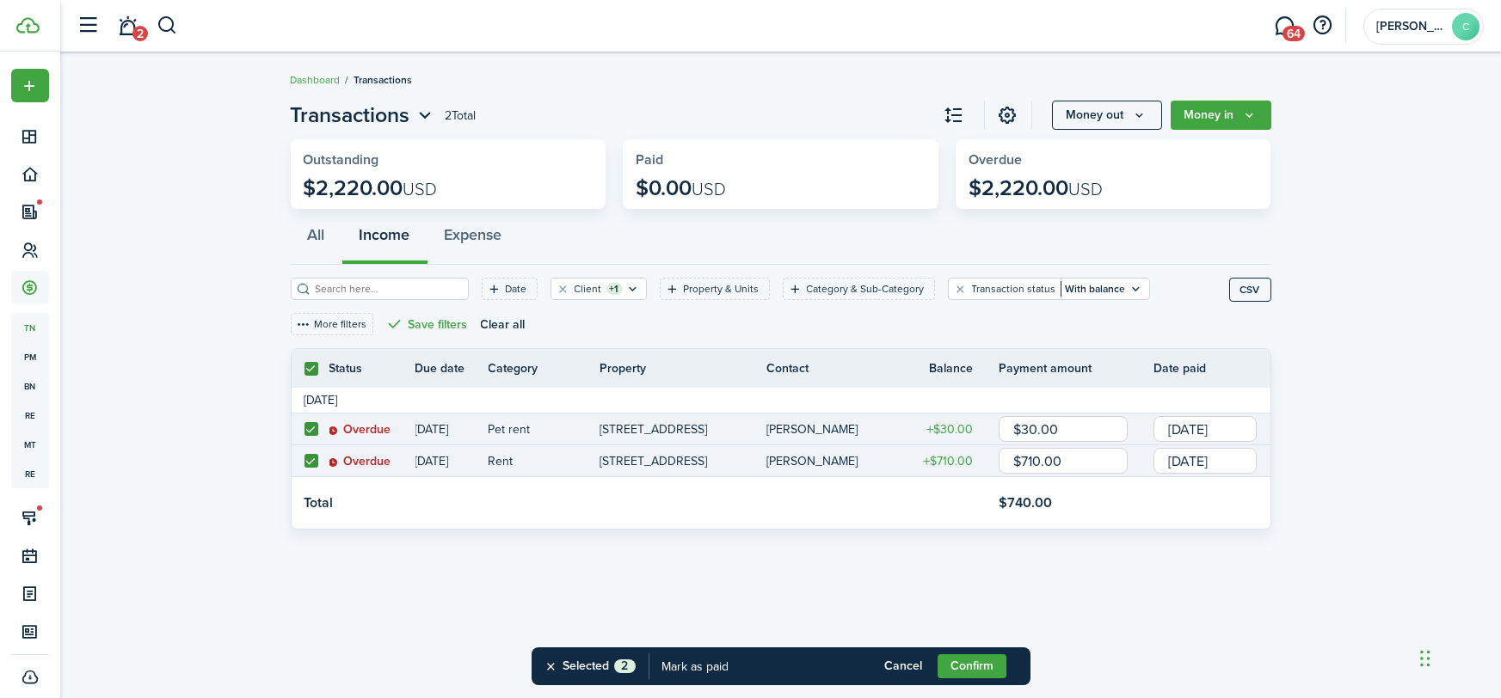
click at [1200, 468] on input "[DATE]" at bounding box center [1204, 461] width 103 height 26
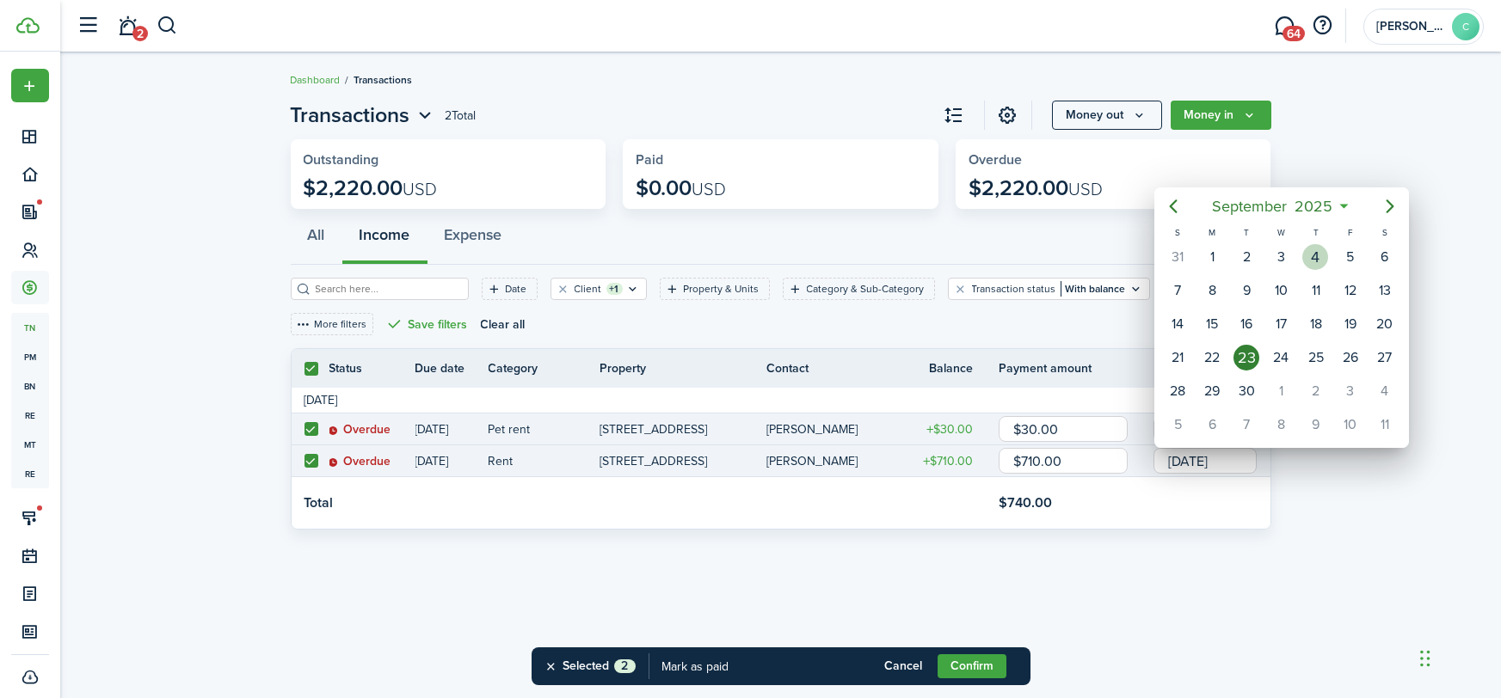
click at [1307, 249] on div "4" at bounding box center [1315, 257] width 26 height 26
type input "[DATE]"
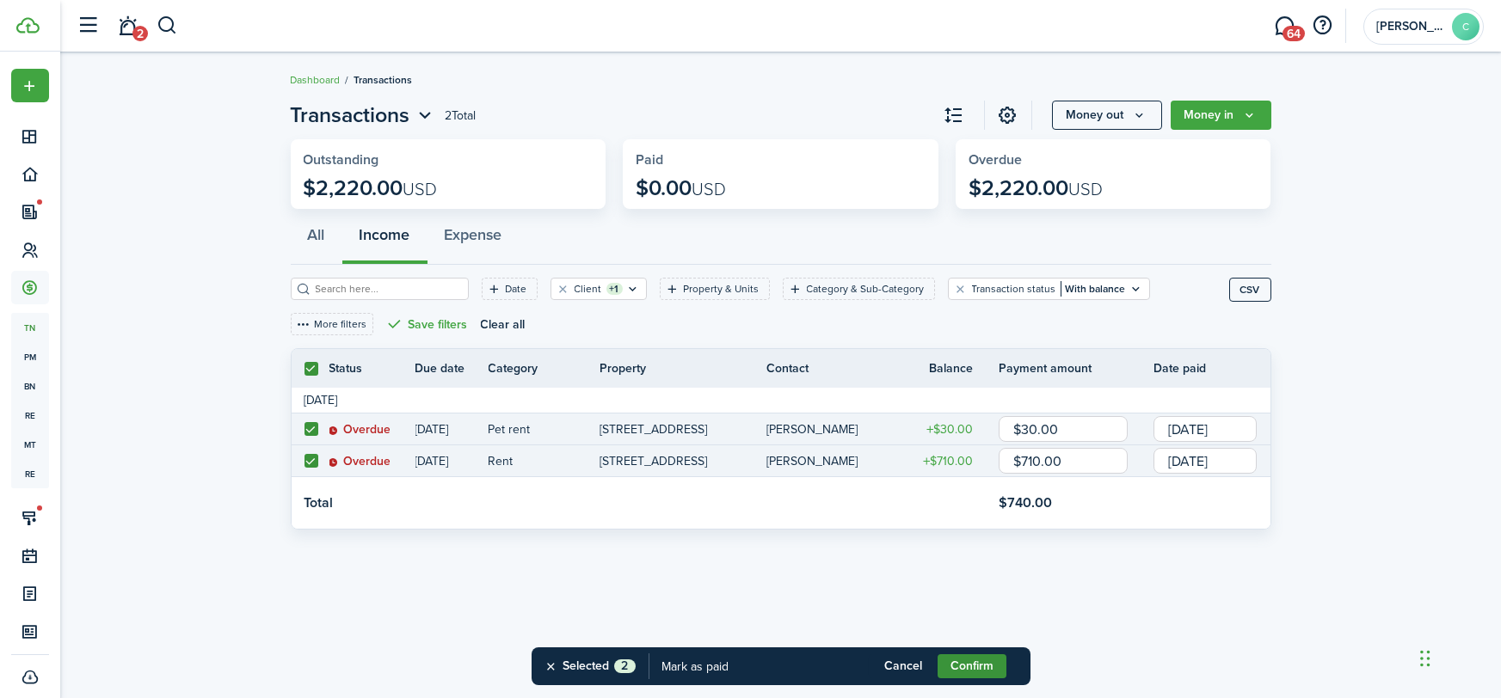
click at [977, 662] on button "Confirm" at bounding box center [971, 666] width 69 height 24
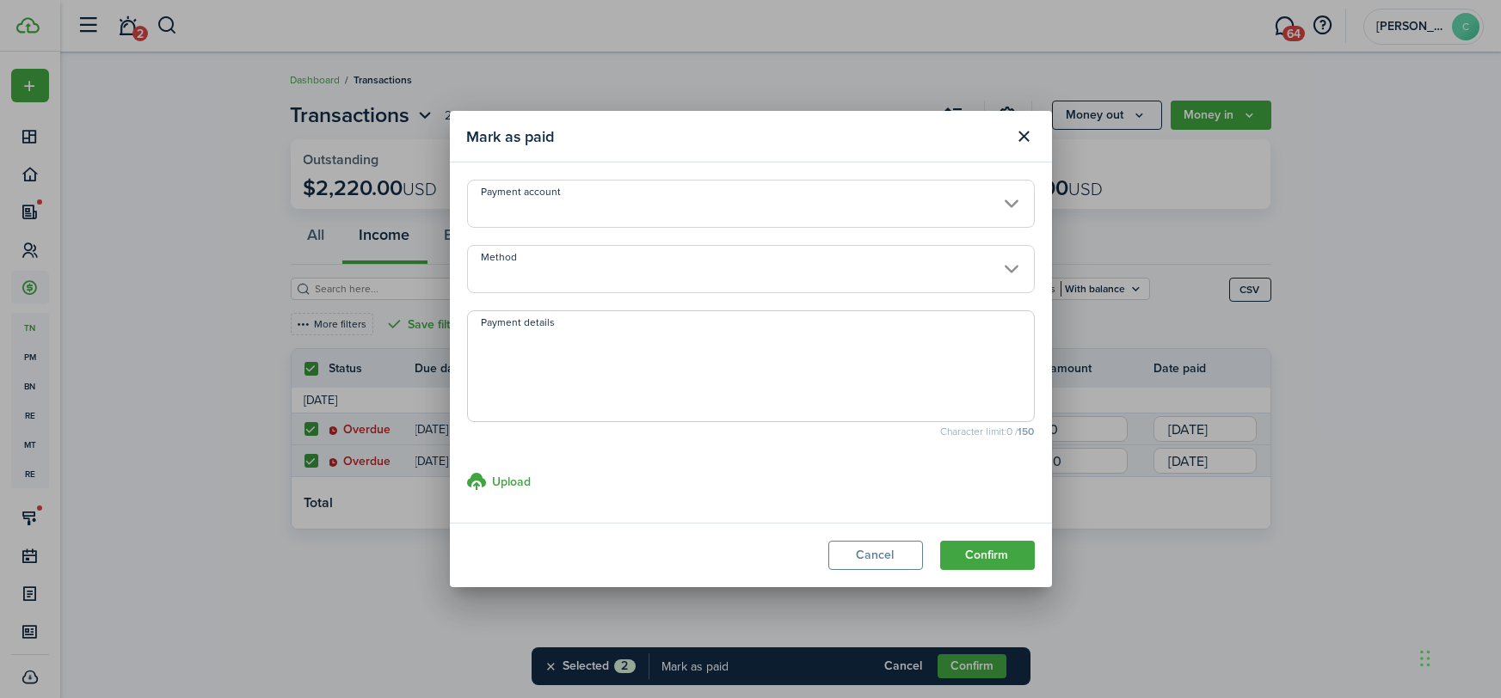
click at [552, 265] on input "Method" at bounding box center [751, 269] width 568 height 48
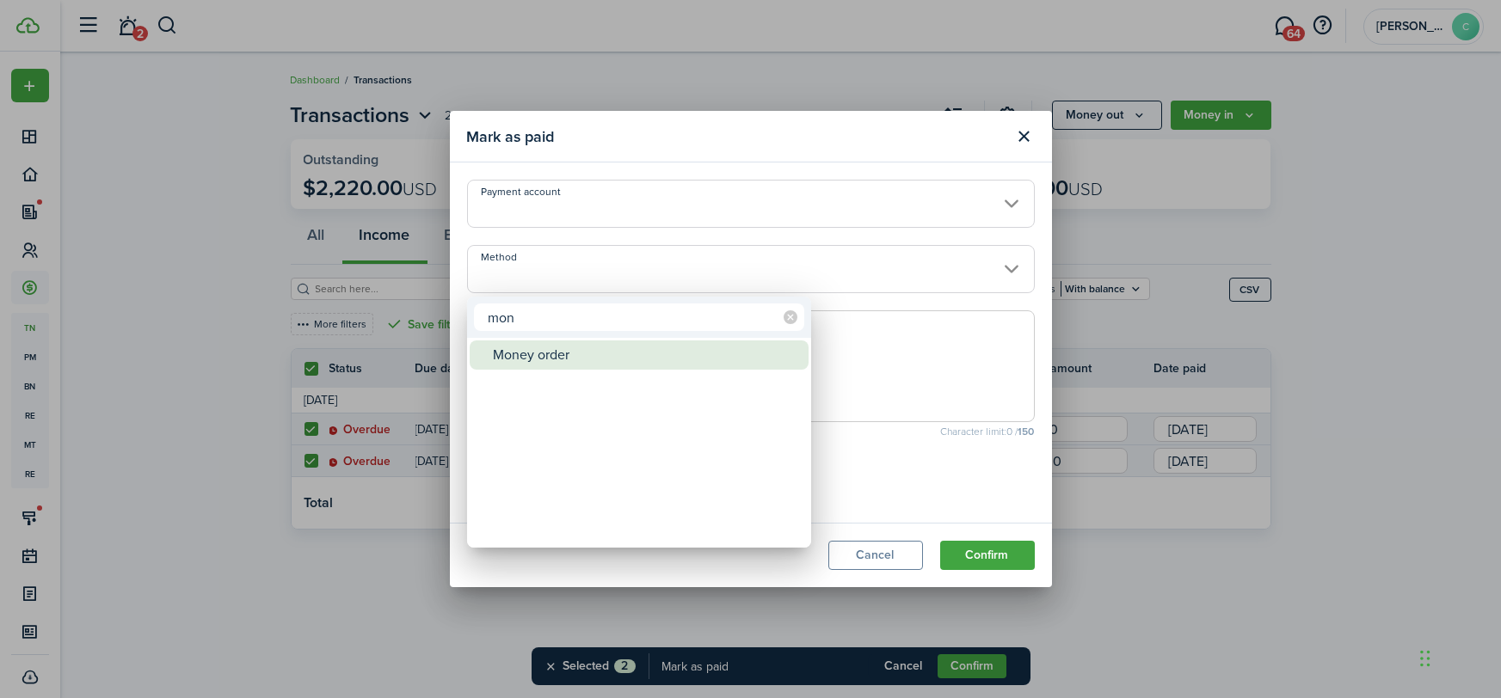
type input "mon"
click at [568, 351] on div "Money order" at bounding box center [646, 355] width 304 height 29
type input "Money order"
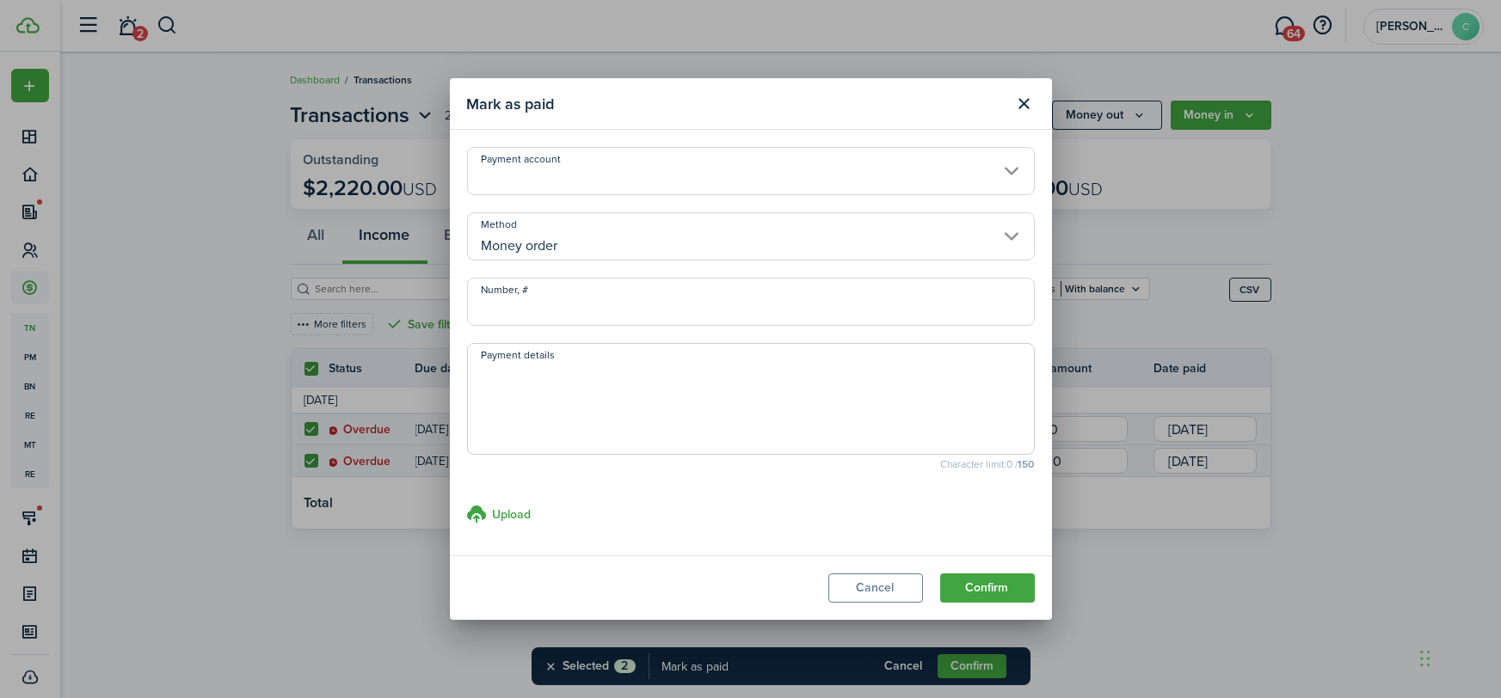
click at [517, 321] on input "Number, #" at bounding box center [751, 302] width 568 height 48
type input "0000538487"
click at [991, 591] on button "Confirm" at bounding box center [987, 588] width 95 height 29
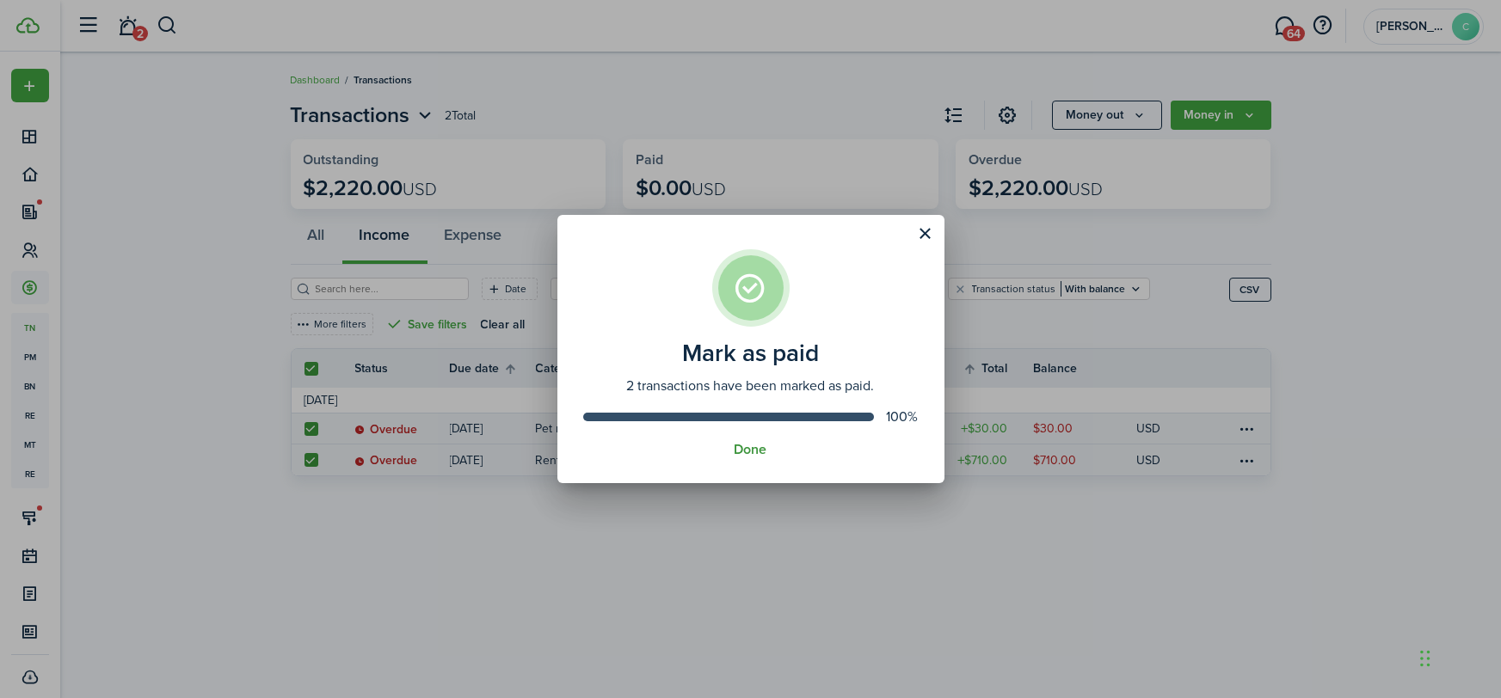
click at [743, 456] on button "Done" at bounding box center [750, 449] width 33 height 15
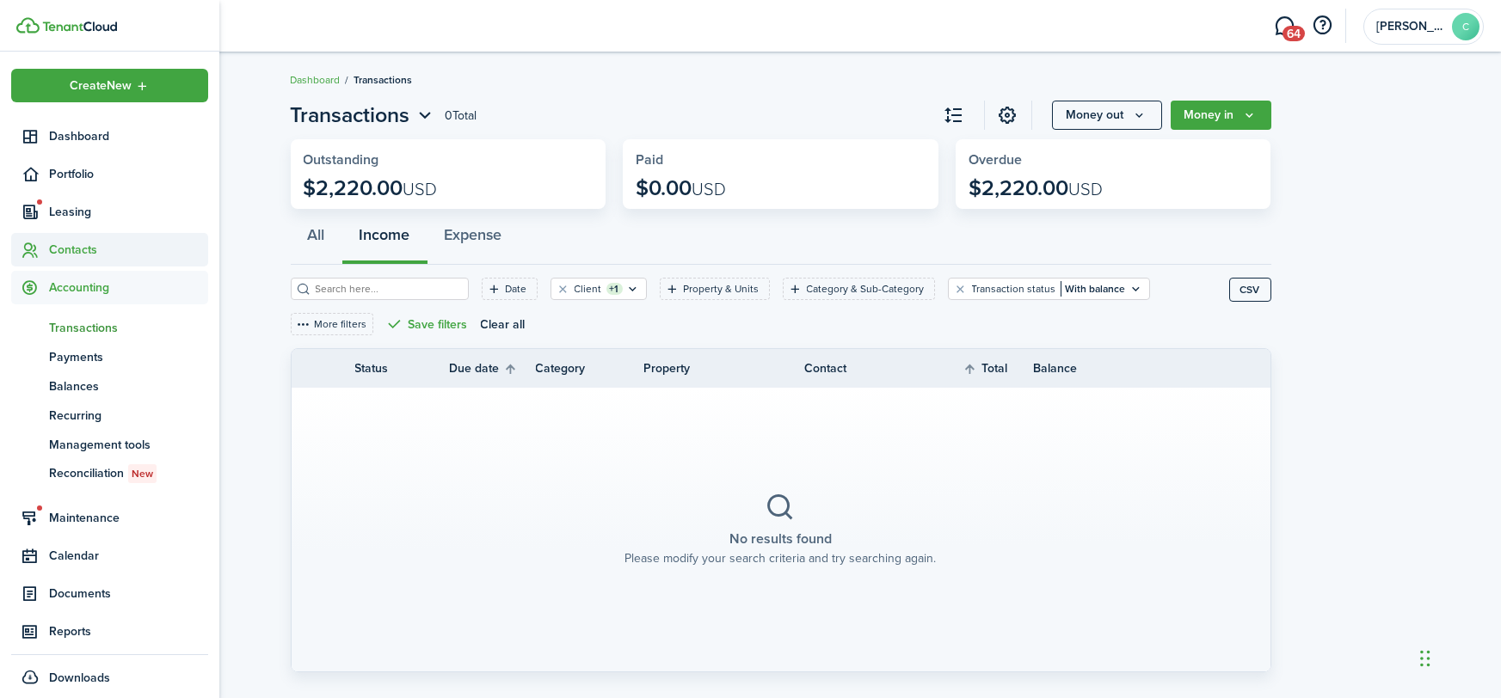
click at [44, 253] on sidebar-link-icon at bounding box center [30, 250] width 38 height 18
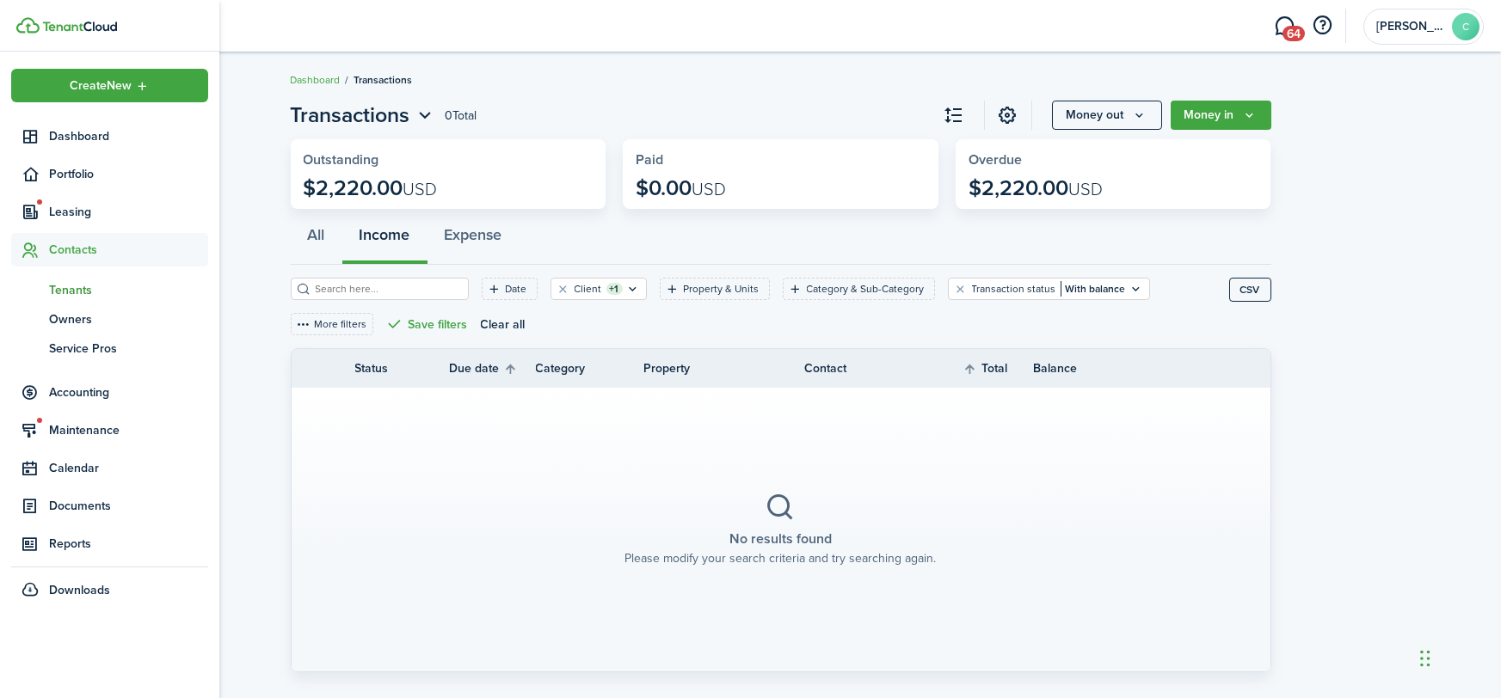
click at [79, 295] on span "Tenants" at bounding box center [128, 290] width 159 height 18
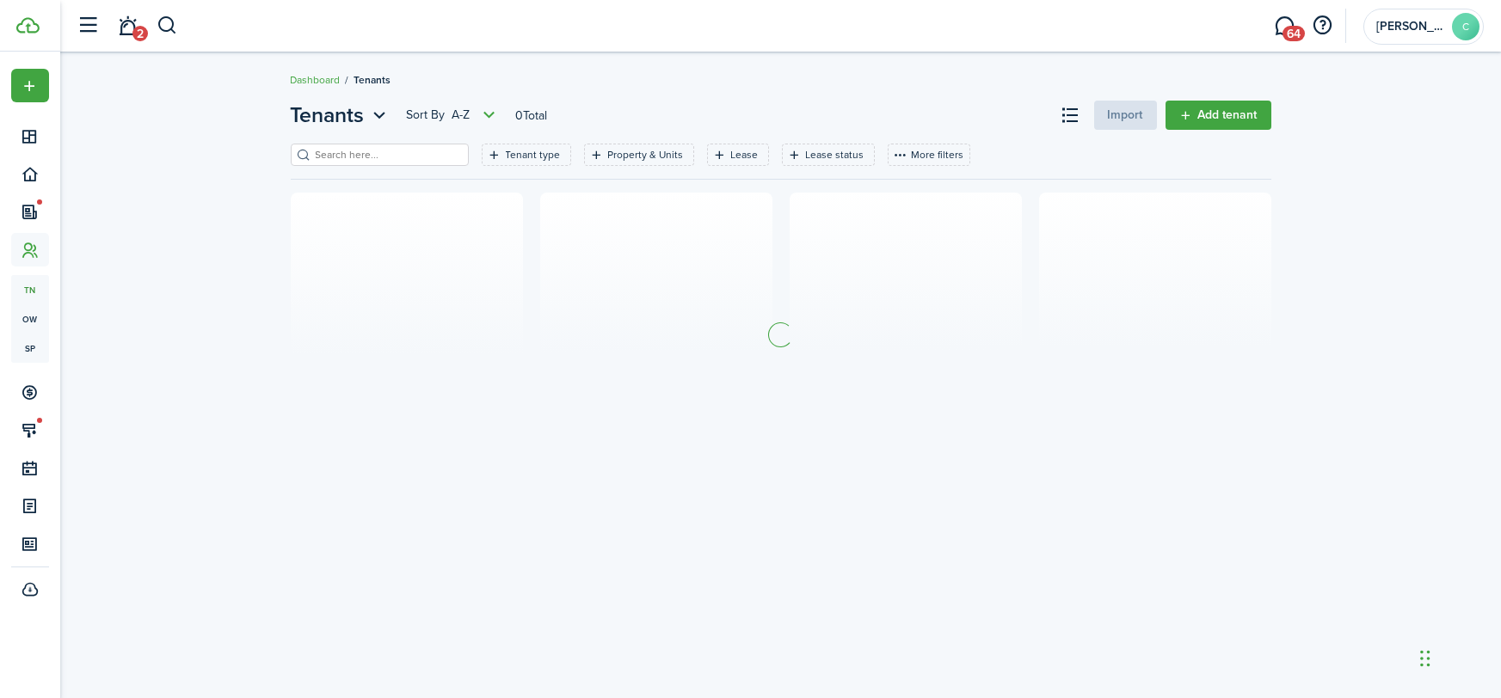
click at [335, 161] on input "search" at bounding box center [386, 155] width 151 height 16
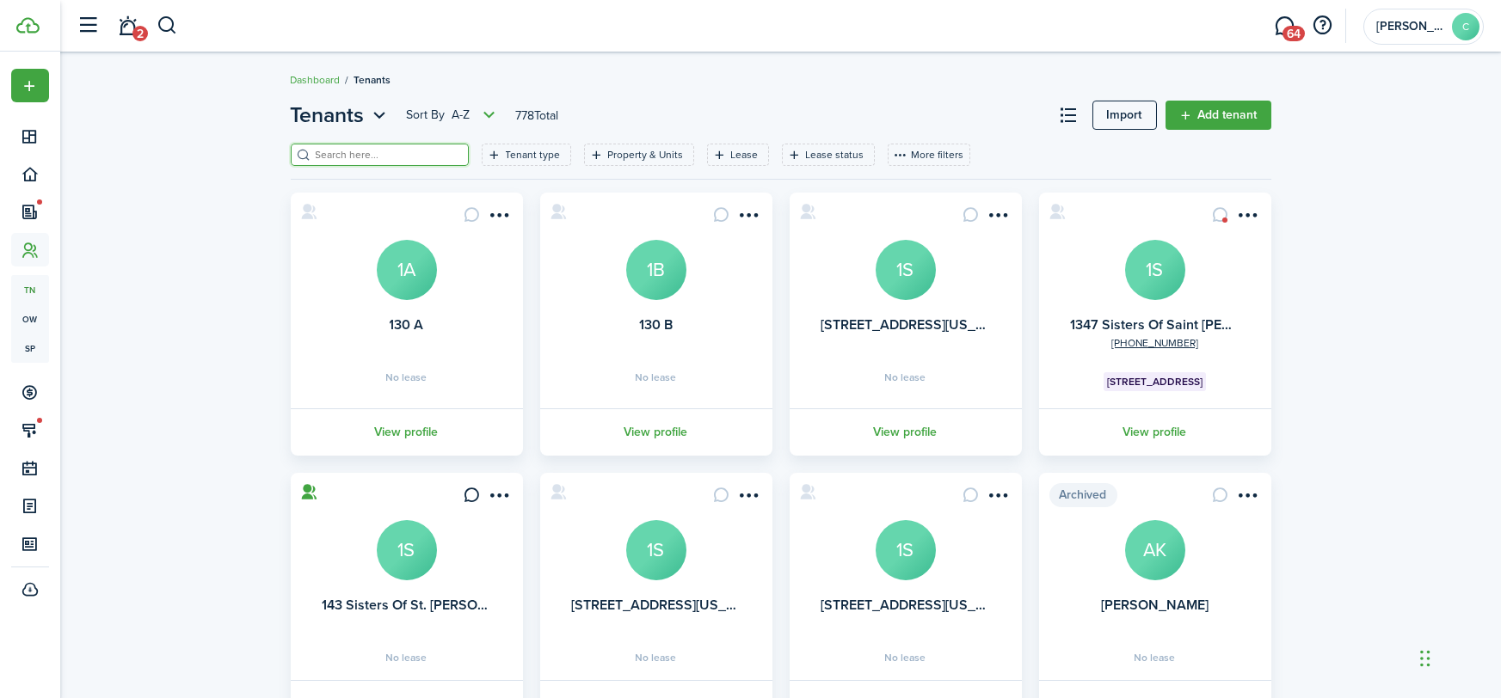
click at [332, 157] on input "search" at bounding box center [386, 155] width 151 height 16
type input "[PERSON_NAME]"
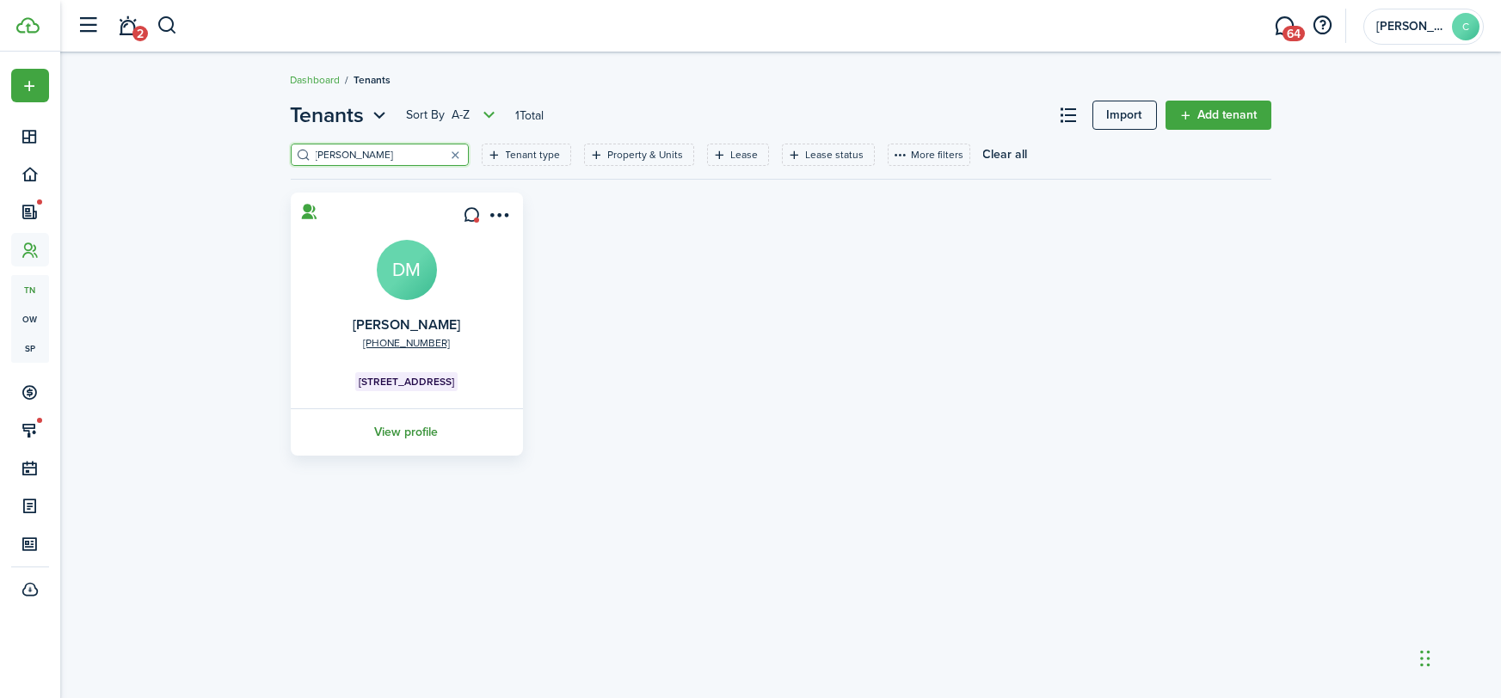
click at [402, 433] on link "View profile" at bounding box center [406, 431] width 237 height 47
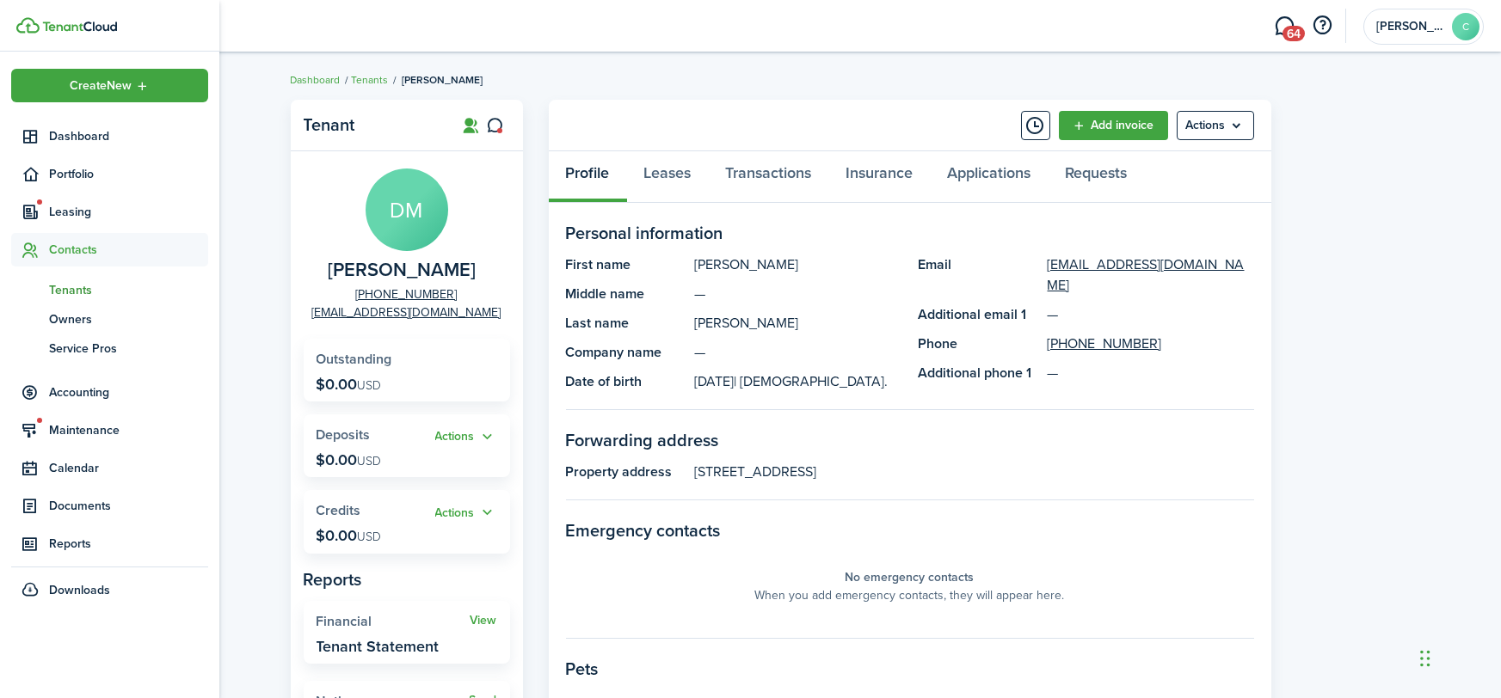
click at [64, 289] on span "Tenants" at bounding box center [128, 290] width 159 height 18
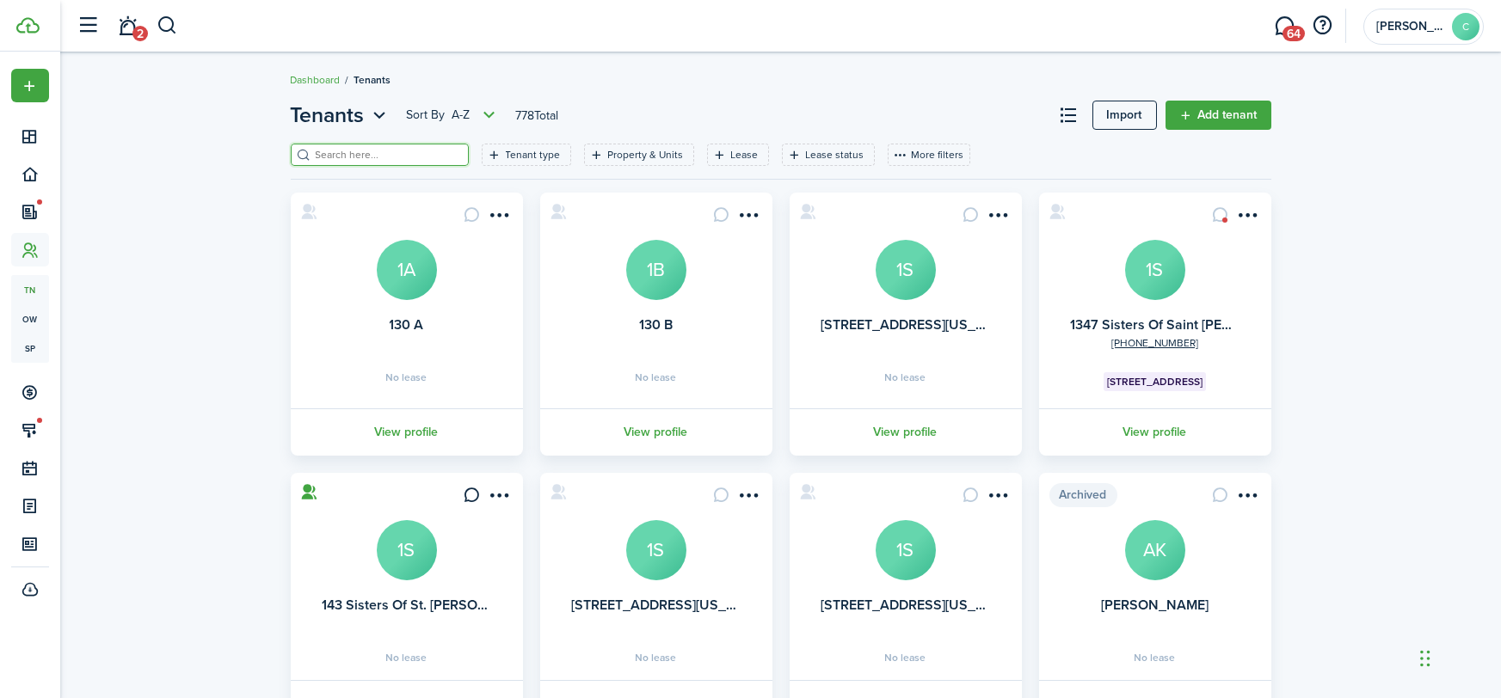
click at [371, 150] on input "search" at bounding box center [386, 155] width 151 height 16
type input "[PERSON_NAME]"
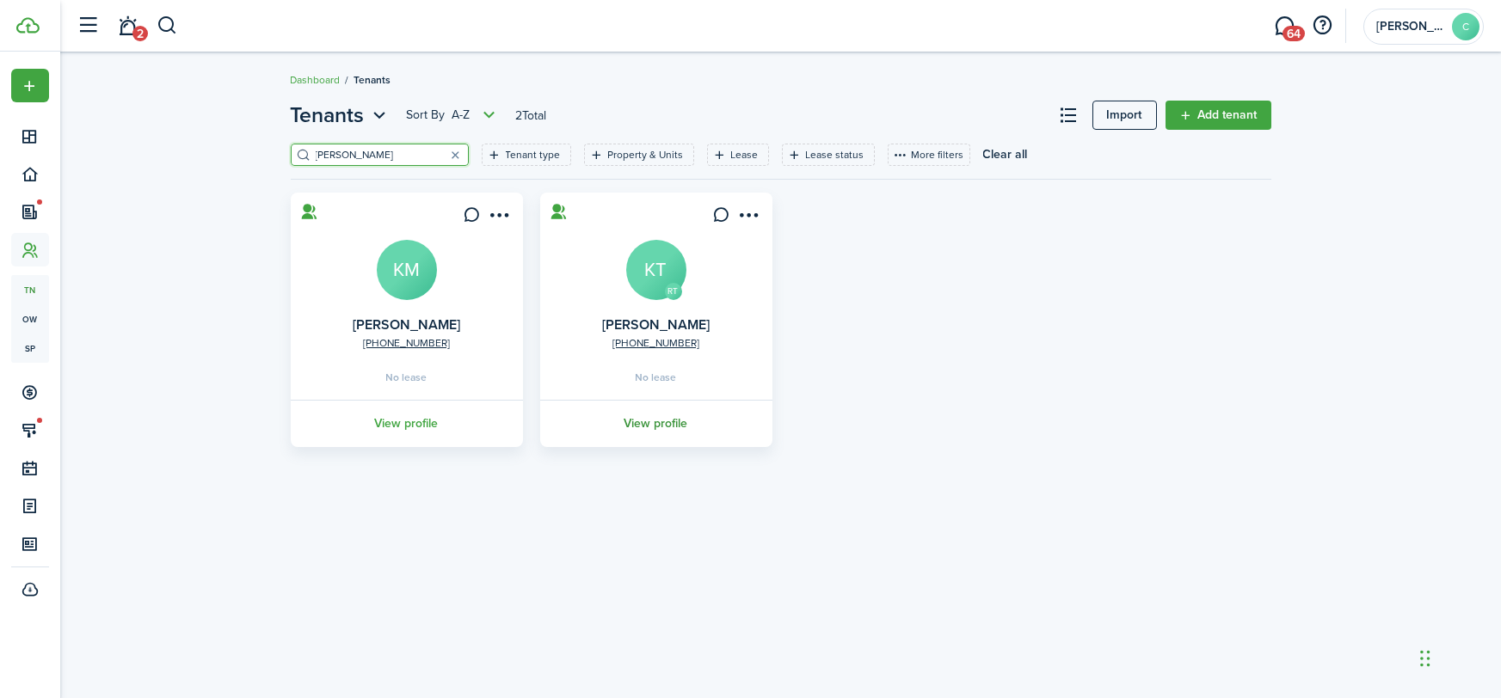
click at [665, 414] on link "View profile" at bounding box center [655, 423] width 237 height 47
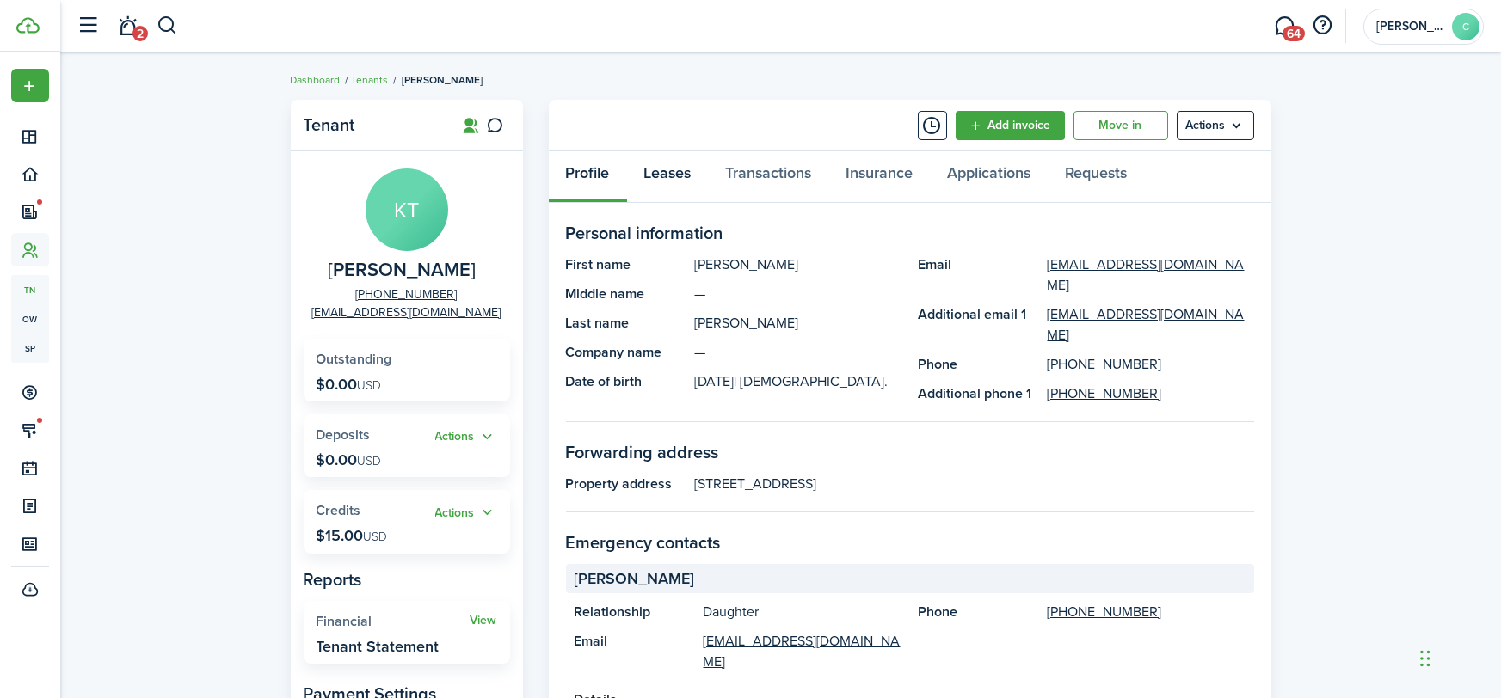
click at [676, 174] on link "Leases" at bounding box center [668, 177] width 82 height 52
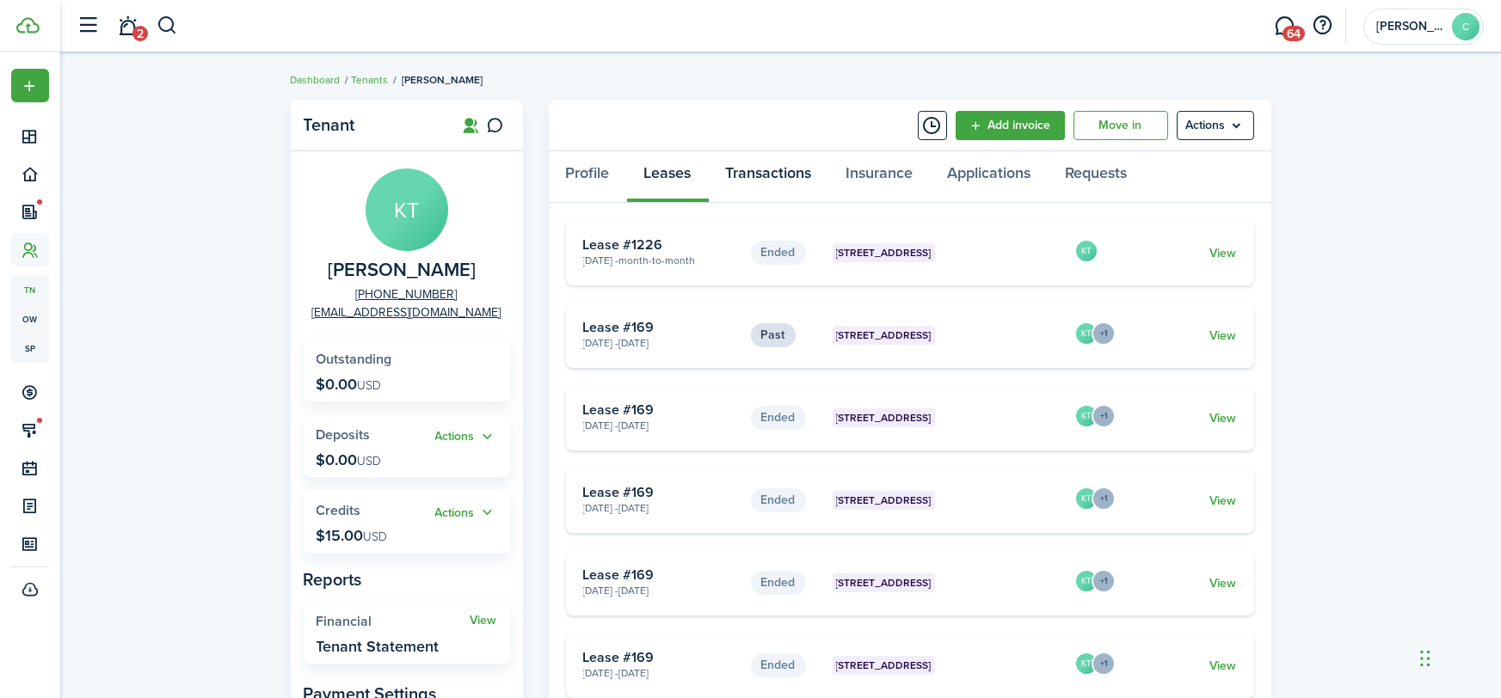
click at [780, 166] on link "Transactions" at bounding box center [769, 177] width 120 height 52
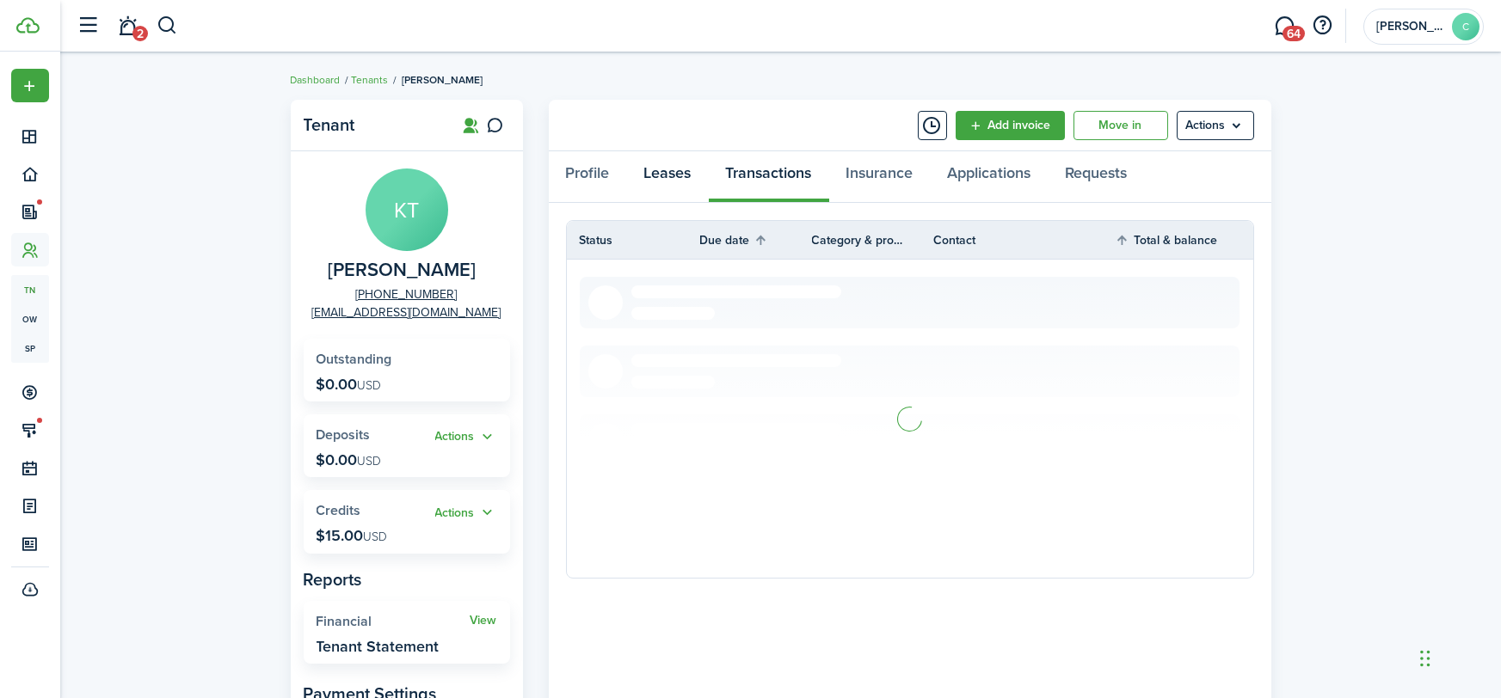
click at [635, 170] on link "Leases" at bounding box center [668, 177] width 82 height 52
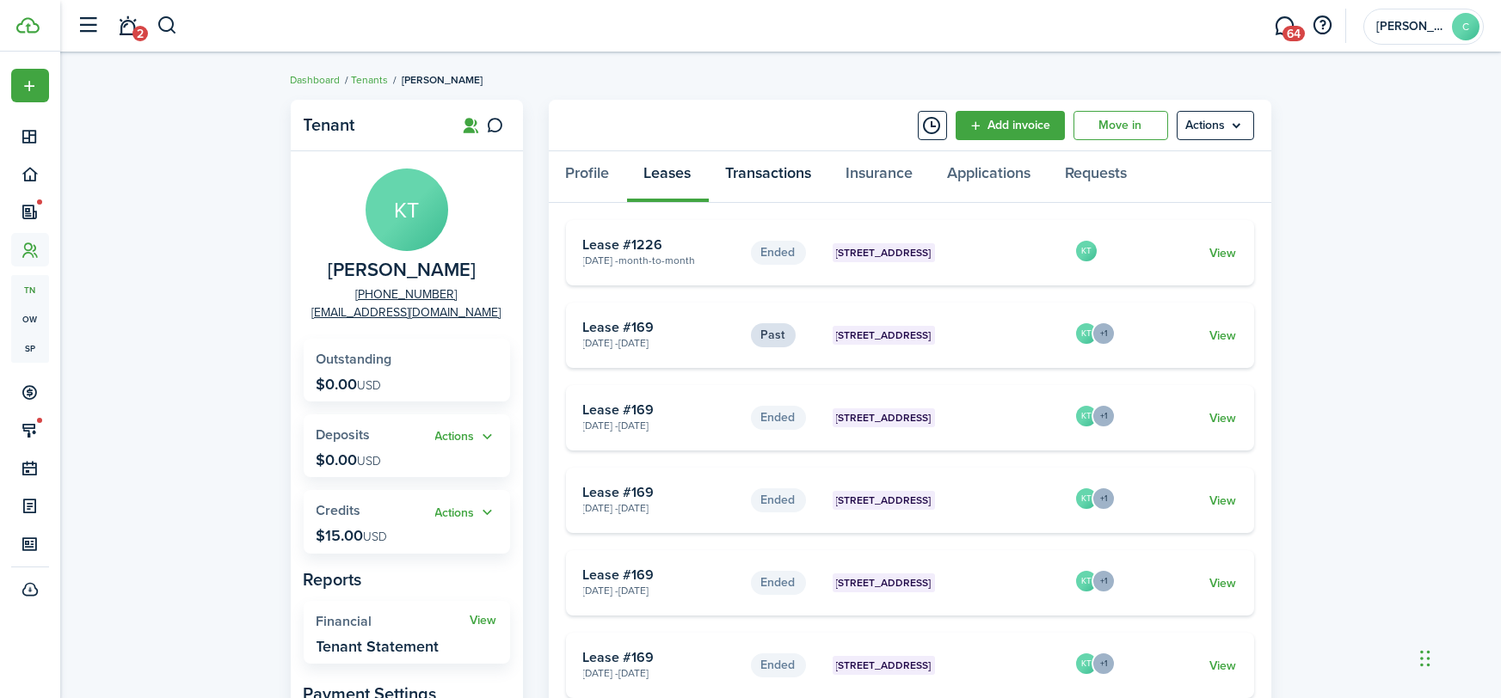
click at [760, 177] on link "Transactions" at bounding box center [769, 177] width 120 height 52
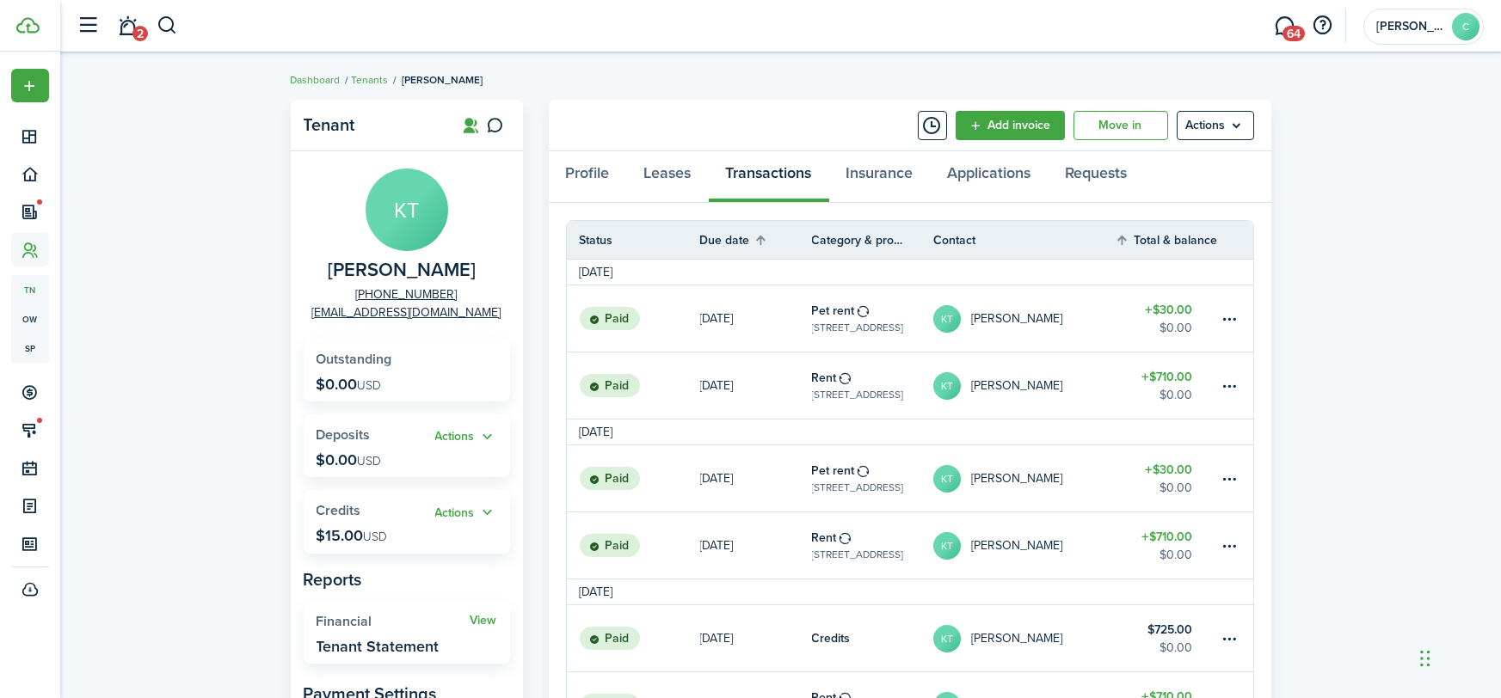
click at [1201, 322] on link "$30.00 $0.00" at bounding box center [1165, 319] width 103 height 66
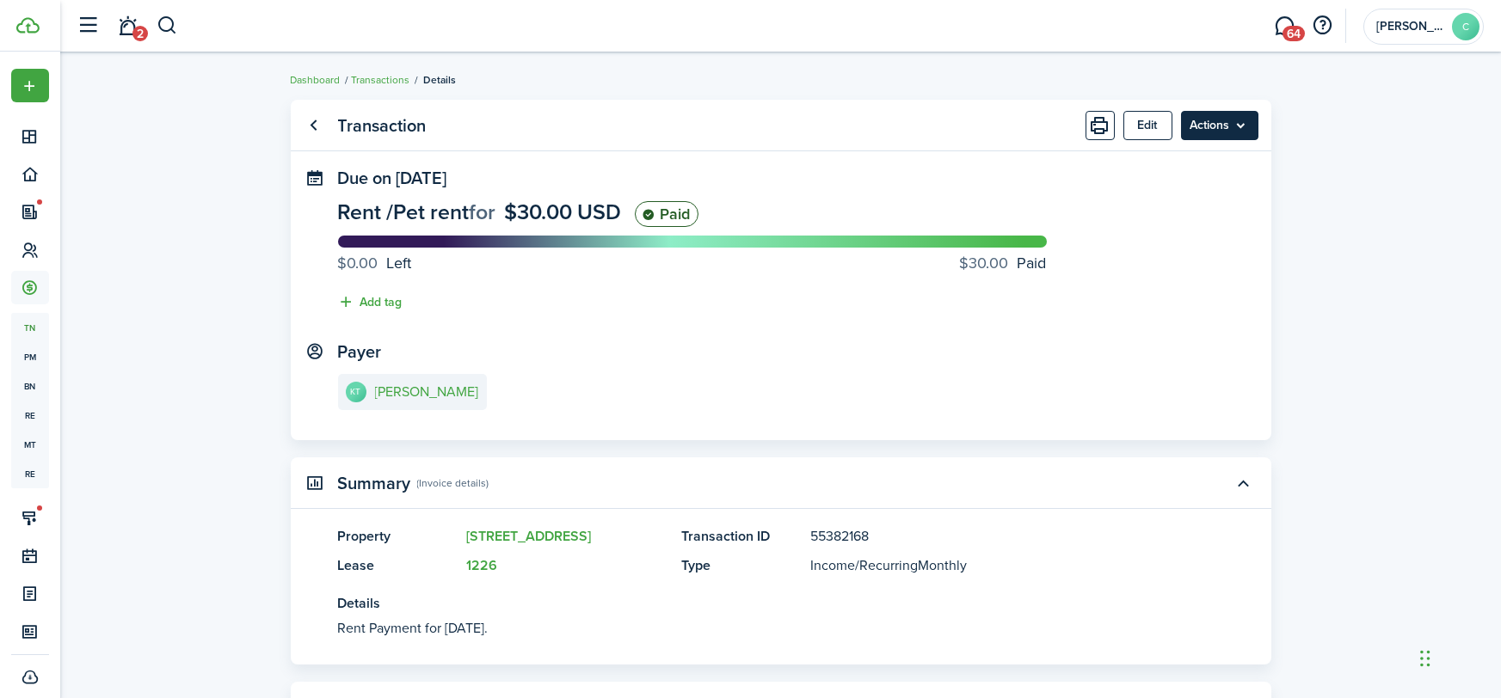
click at [1238, 123] on menu-btn "Actions" at bounding box center [1219, 125] width 77 height 29
click at [1139, 346] on button "Delete" at bounding box center [1183, 343] width 150 height 29
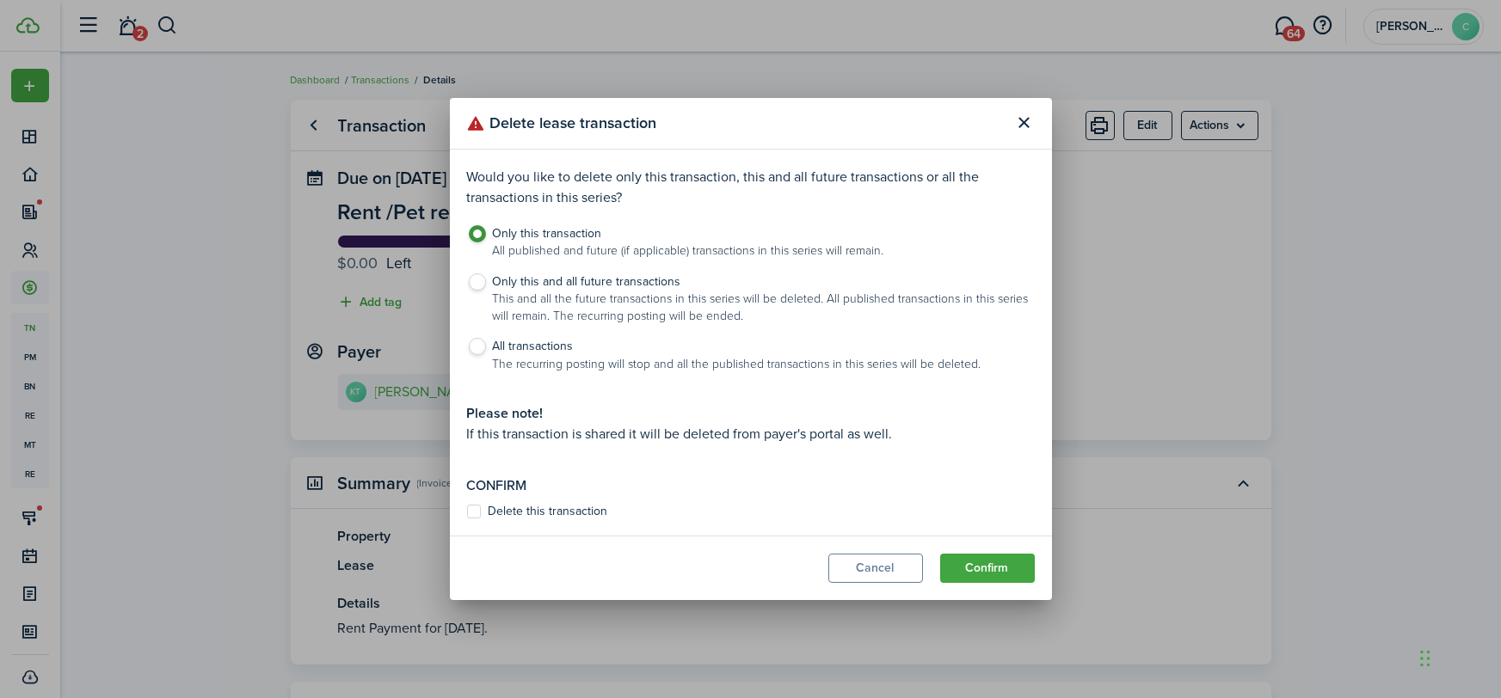
click at [501, 513] on label "Delete this transaction" at bounding box center [537, 512] width 141 height 14
click at [467, 513] on input "Delete this transaction" at bounding box center [466, 512] width 1 height 1
checkbox input "true"
click at [1007, 562] on button "Confirm" at bounding box center [987, 568] width 95 height 29
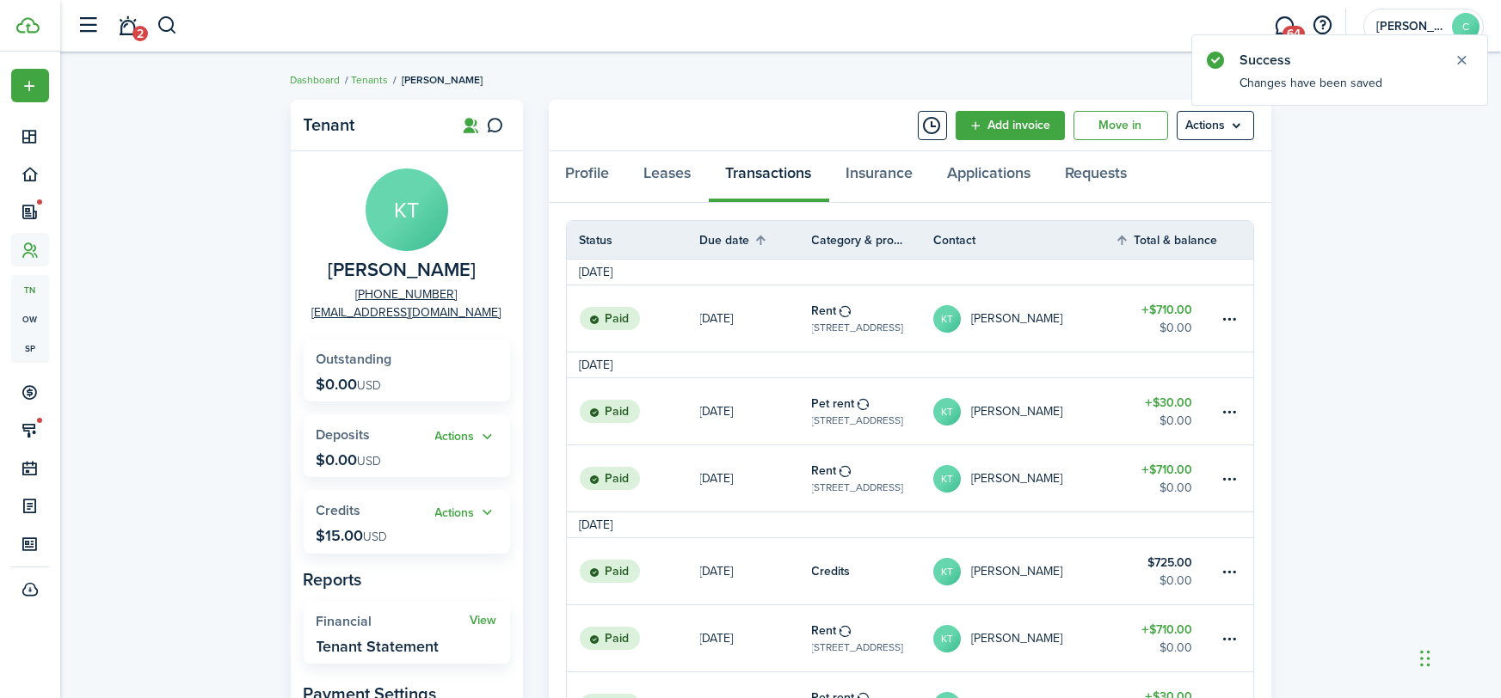
click at [1184, 317] on table-amount-title "$710.00" at bounding box center [1166, 310] width 51 height 18
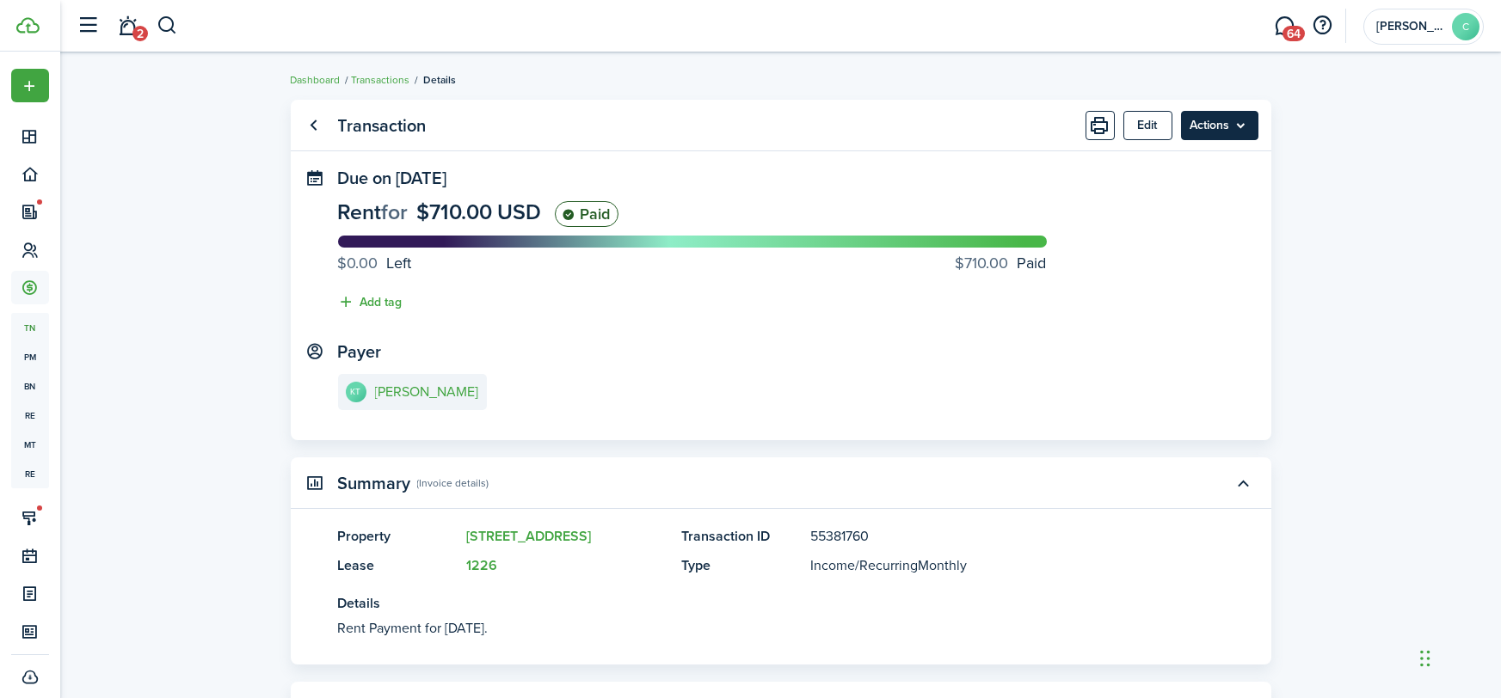
click at [1232, 124] on menu-btn "Actions" at bounding box center [1219, 125] width 77 height 29
click at [1139, 343] on button "Delete" at bounding box center [1183, 343] width 150 height 29
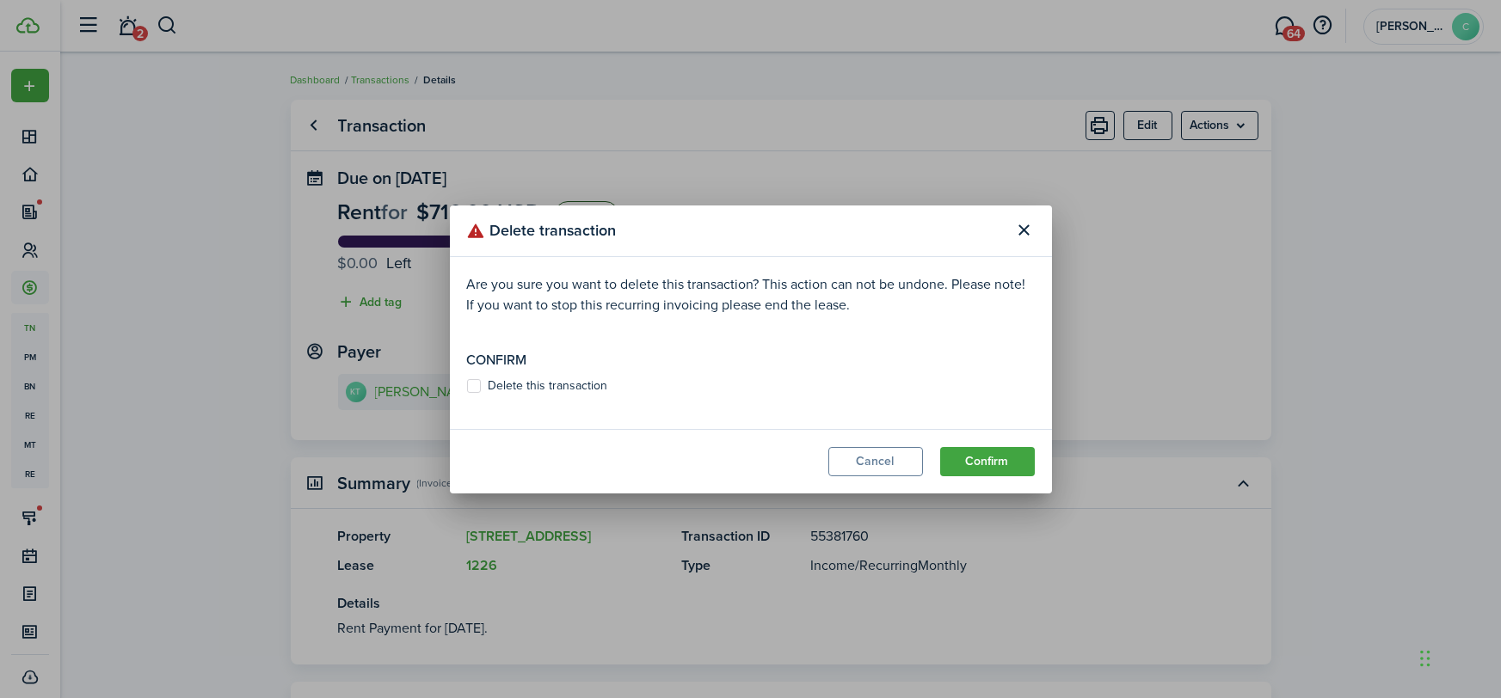
click at [498, 379] on label "Delete this transaction" at bounding box center [537, 386] width 141 height 14
click at [467, 385] on input "Delete this transaction" at bounding box center [466, 385] width 1 height 1
checkbox input "true"
click at [962, 466] on button "Confirm" at bounding box center [987, 461] width 95 height 29
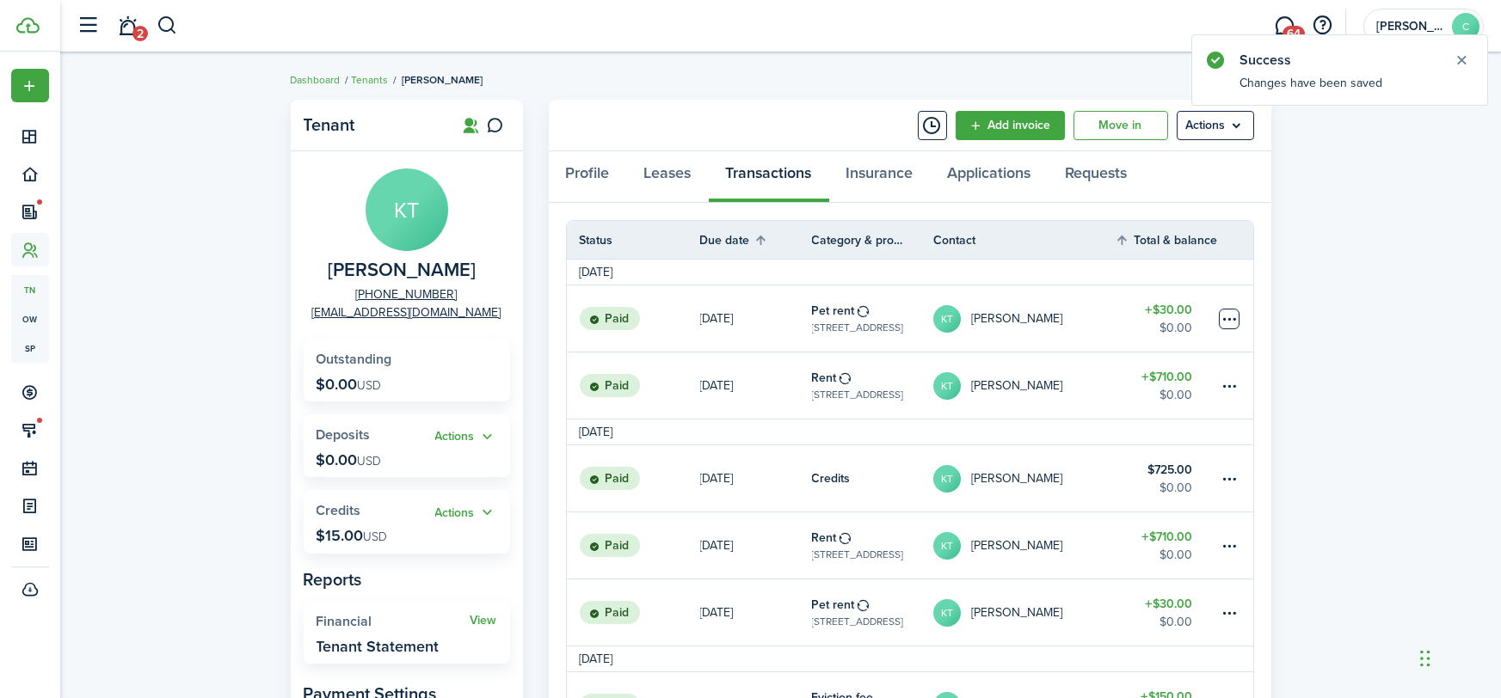
click at [1219, 324] on table-menu-btn-icon at bounding box center [1229, 319] width 21 height 21
click at [1104, 564] on button "Delete" at bounding box center [1165, 562] width 150 height 29
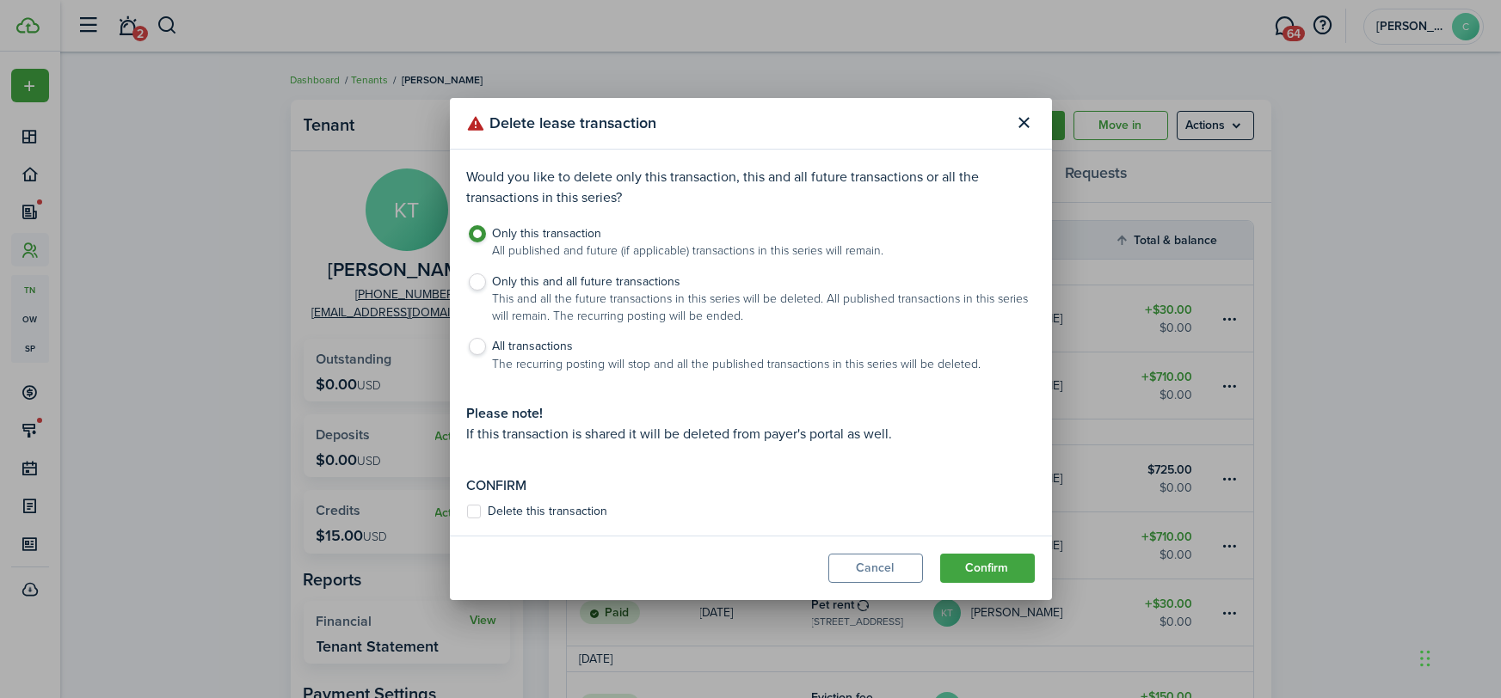
click at [511, 511] on label "Delete this transaction" at bounding box center [537, 512] width 141 height 14
click at [467, 512] on input "Delete this transaction" at bounding box center [466, 512] width 1 height 1
checkbox input "true"
click at [997, 572] on button "Confirm" at bounding box center [987, 568] width 95 height 29
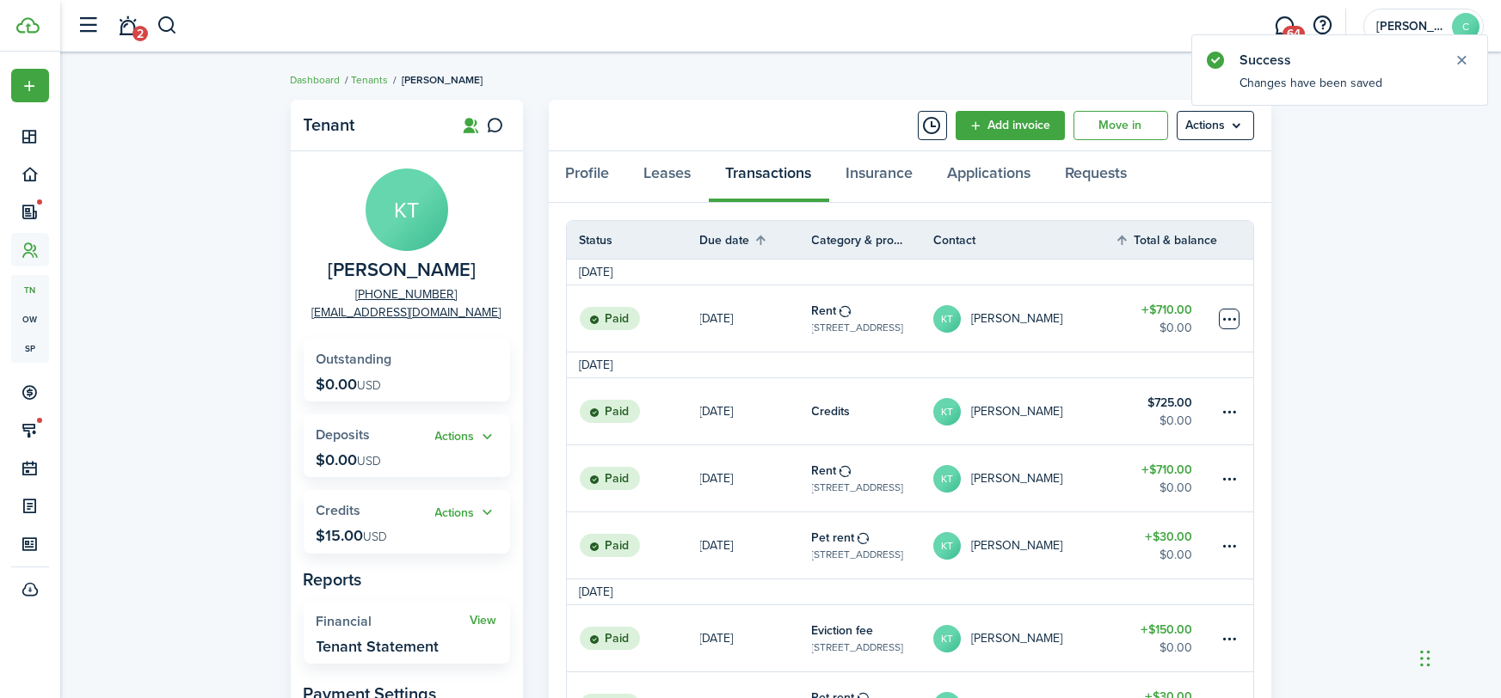
click at [1227, 309] on table-menu-btn-icon at bounding box center [1229, 319] width 21 height 21
click at [1160, 569] on button "Delete" at bounding box center [1165, 562] width 150 height 29
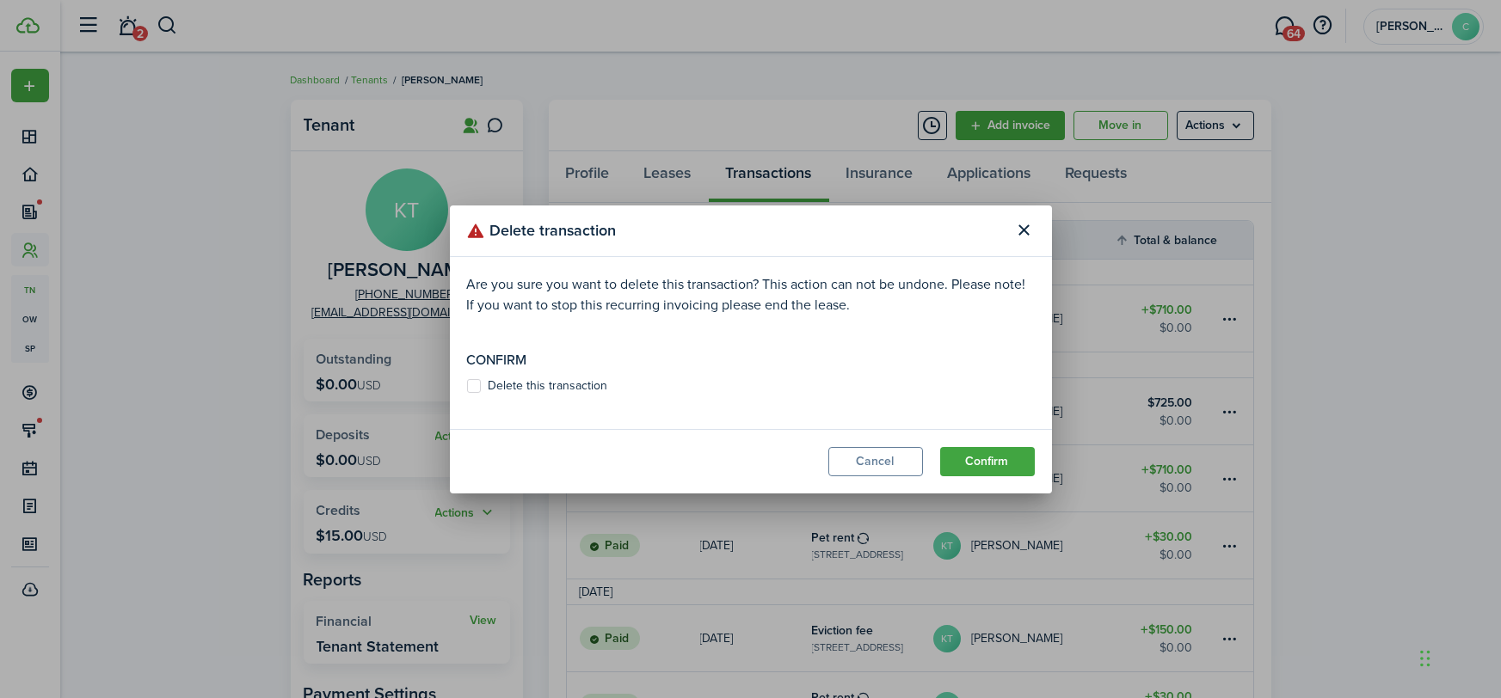
click at [571, 380] on label "Delete this transaction" at bounding box center [537, 386] width 141 height 14
click at [467, 385] on input "Delete this transaction" at bounding box center [466, 385] width 1 height 1
checkbox input "true"
click at [1001, 470] on button "Confirm" at bounding box center [987, 461] width 95 height 29
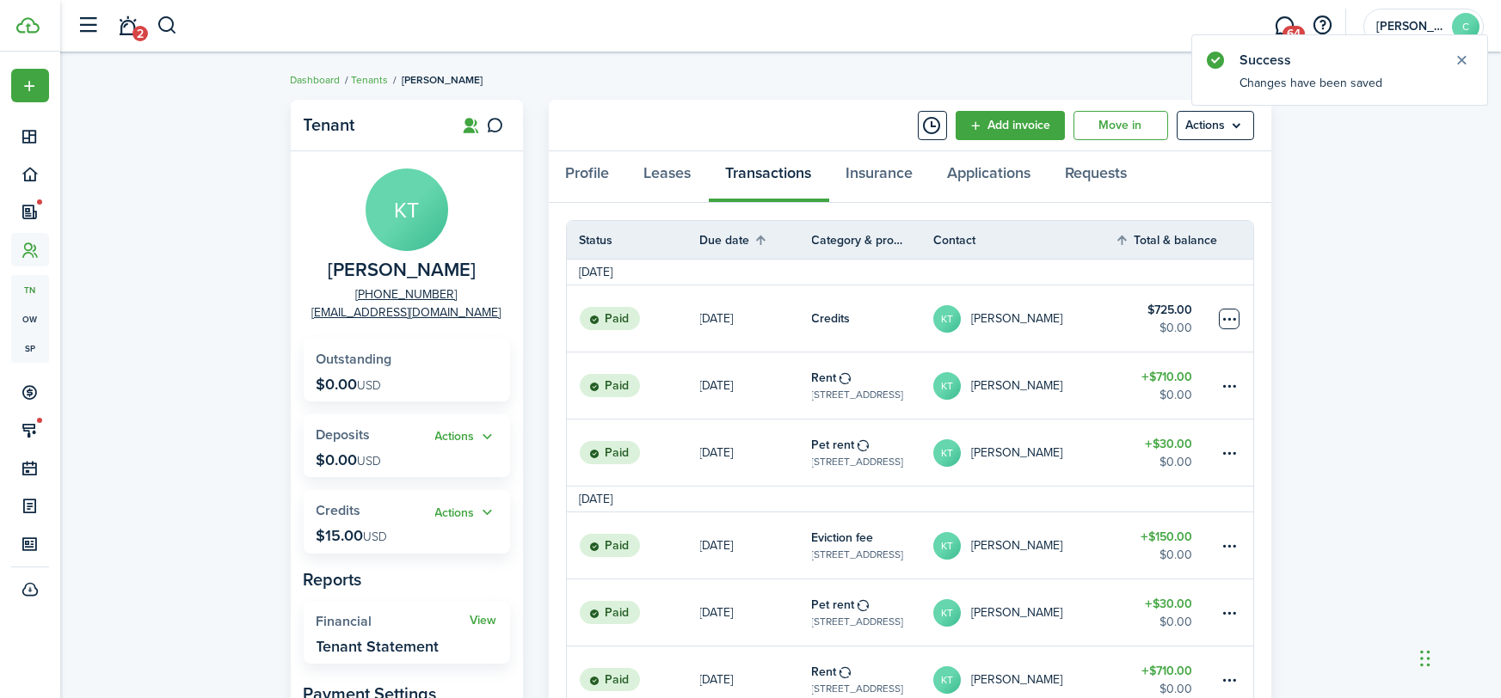
click at [1228, 314] on table-menu-btn-icon at bounding box center [1229, 319] width 21 height 21
click at [964, 460] on table-profile-info "[PERSON_NAME]" at bounding box center [997, 453] width 129 height 28
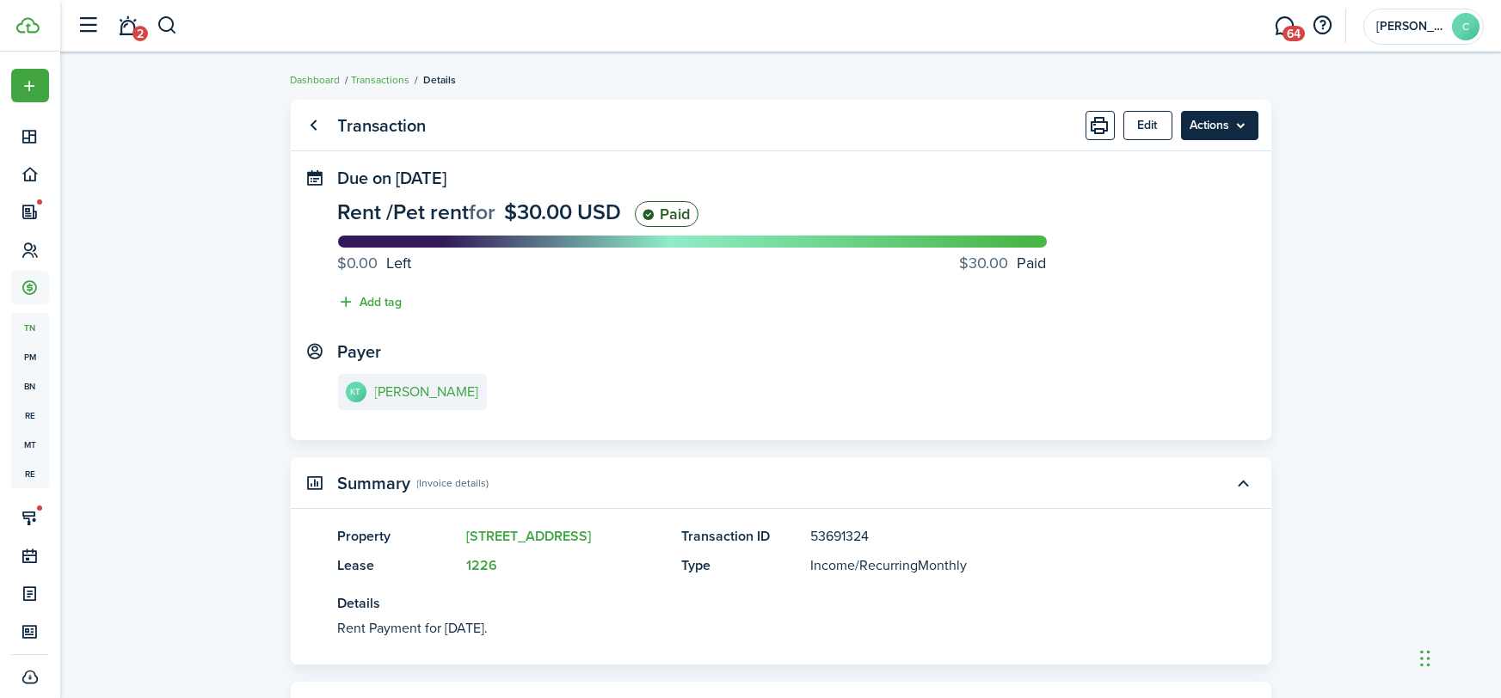
click at [1223, 120] on menu-btn "Actions" at bounding box center [1219, 125] width 77 height 29
click at [1139, 348] on button "Delete" at bounding box center [1183, 343] width 150 height 29
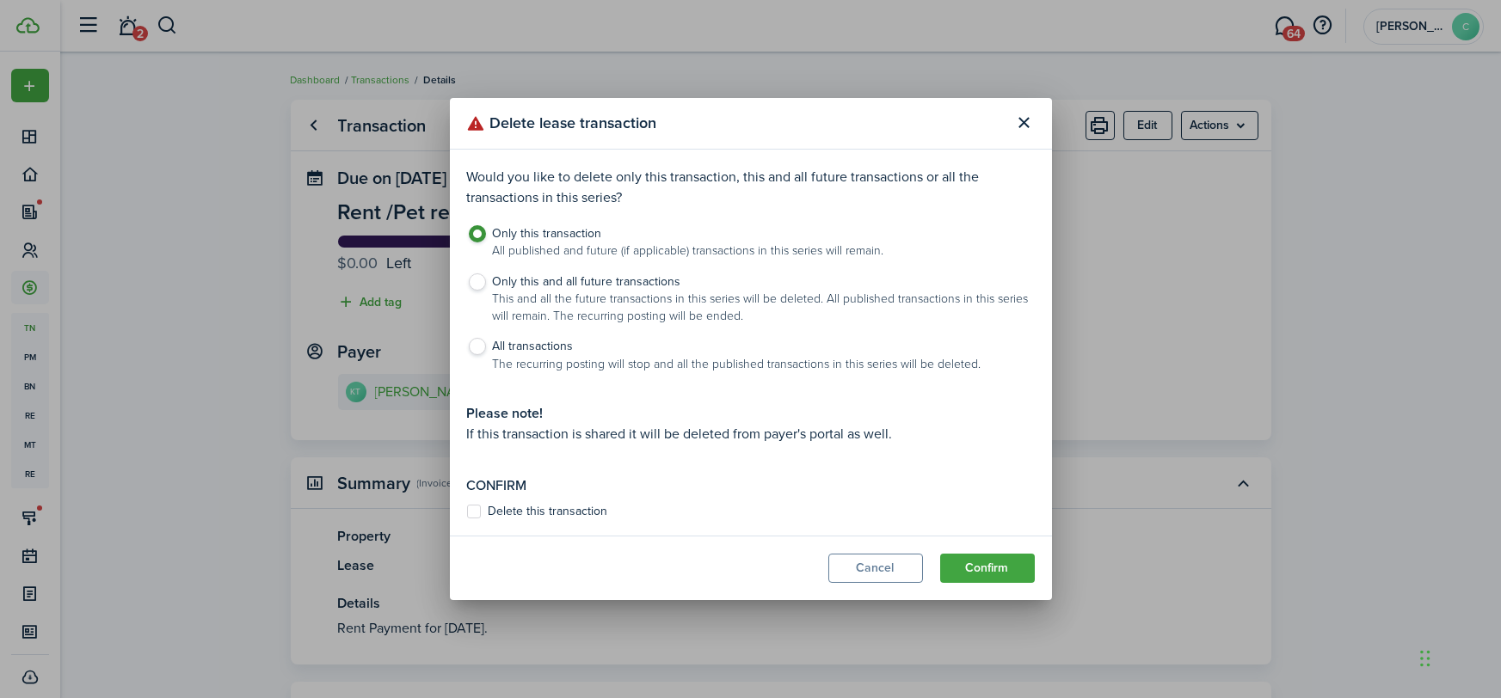
click at [494, 507] on label "Delete this transaction" at bounding box center [537, 512] width 141 height 14
click at [467, 512] on input "Delete this transaction" at bounding box center [466, 512] width 1 height 1
checkbox input "true"
click at [975, 554] on button "Confirm" at bounding box center [987, 568] width 95 height 29
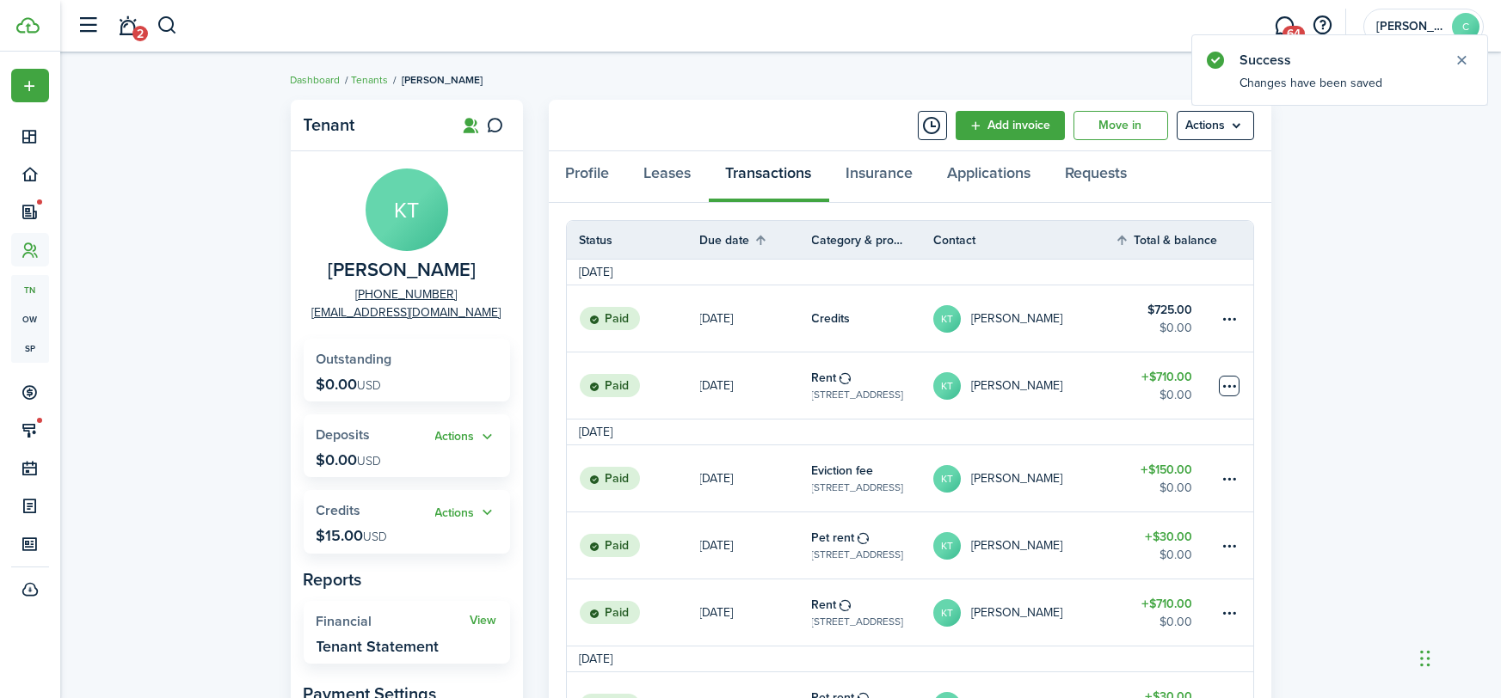
click at [1230, 390] on table-menu-btn-icon at bounding box center [1229, 386] width 21 height 21
click at [1124, 629] on button "Delete" at bounding box center [1165, 629] width 150 height 29
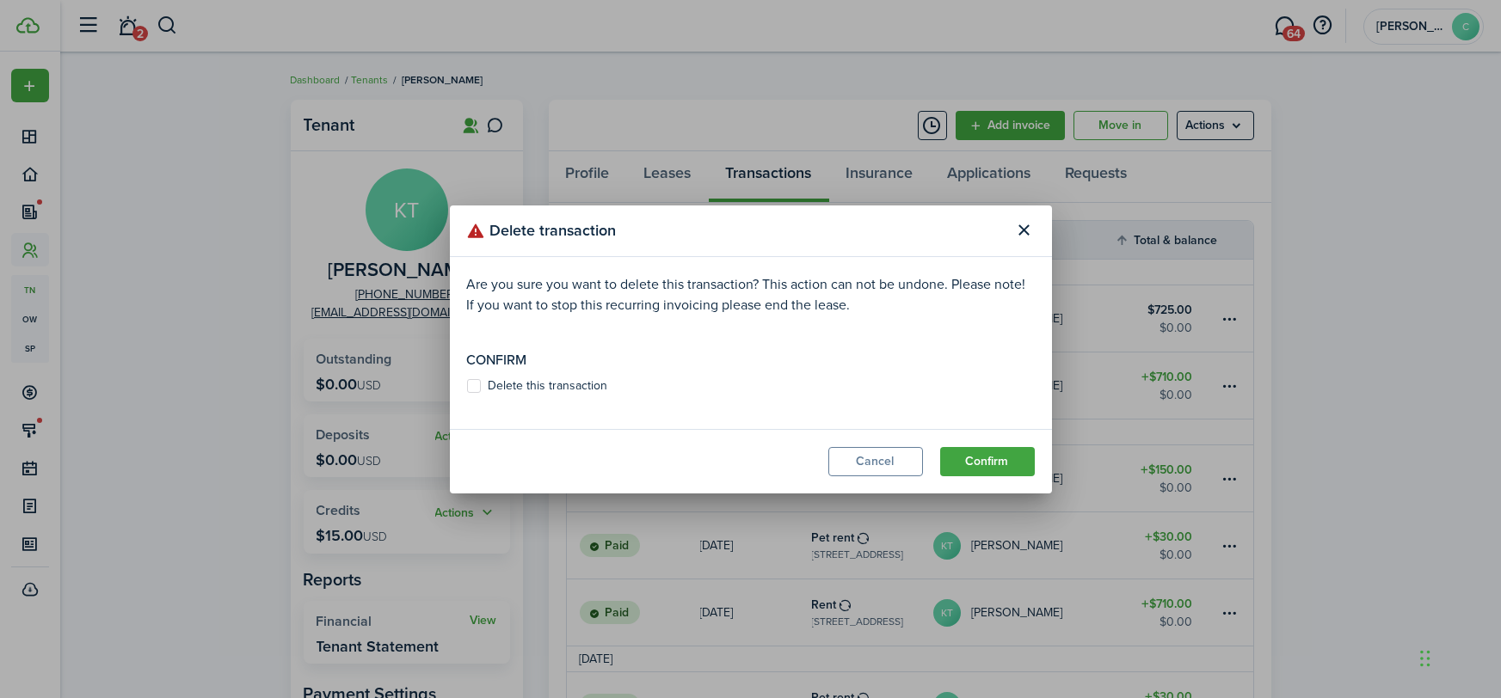
click at [550, 383] on label "Delete this transaction" at bounding box center [537, 386] width 141 height 14
click at [467, 385] on input "Delete this transaction" at bounding box center [466, 385] width 1 height 1
checkbox input "true"
click at [984, 457] on button "Confirm" at bounding box center [987, 461] width 95 height 29
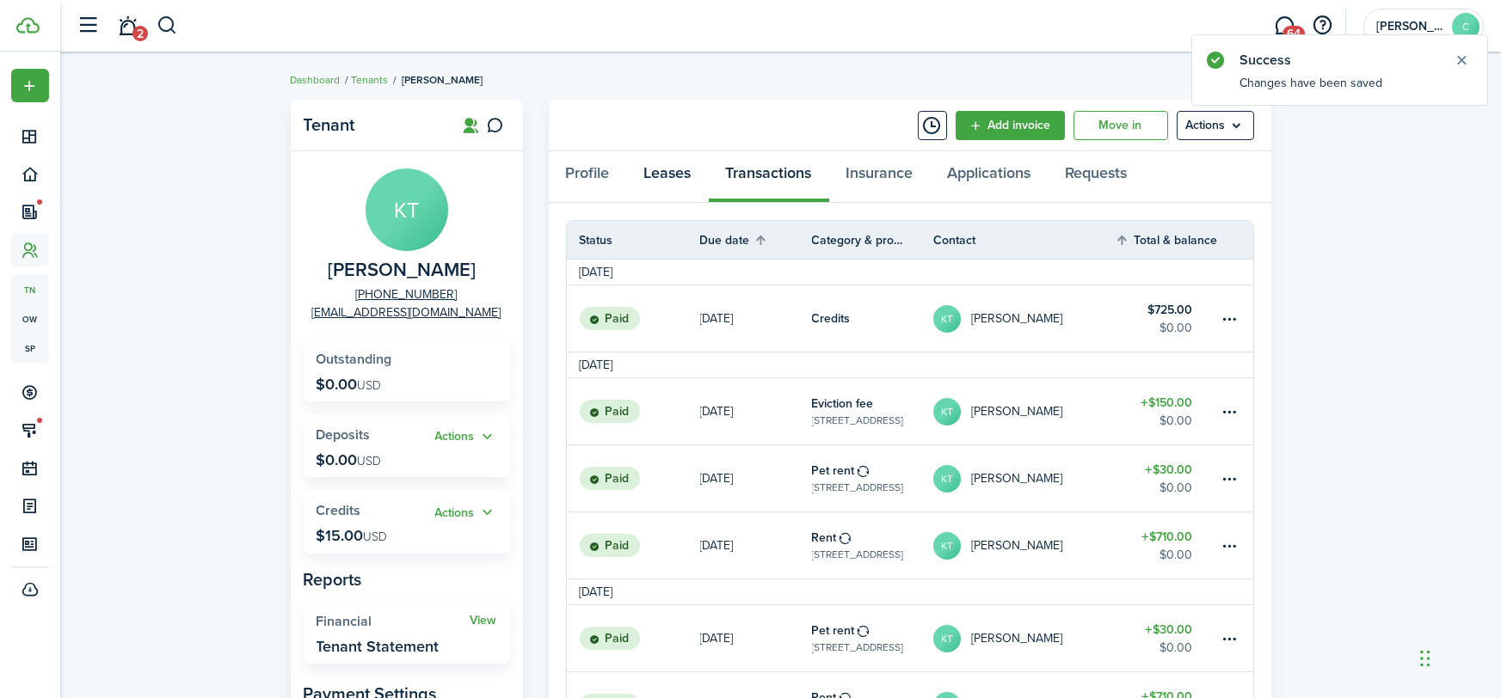
click at [653, 171] on link "Leases" at bounding box center [668, 177] width 82 height 52
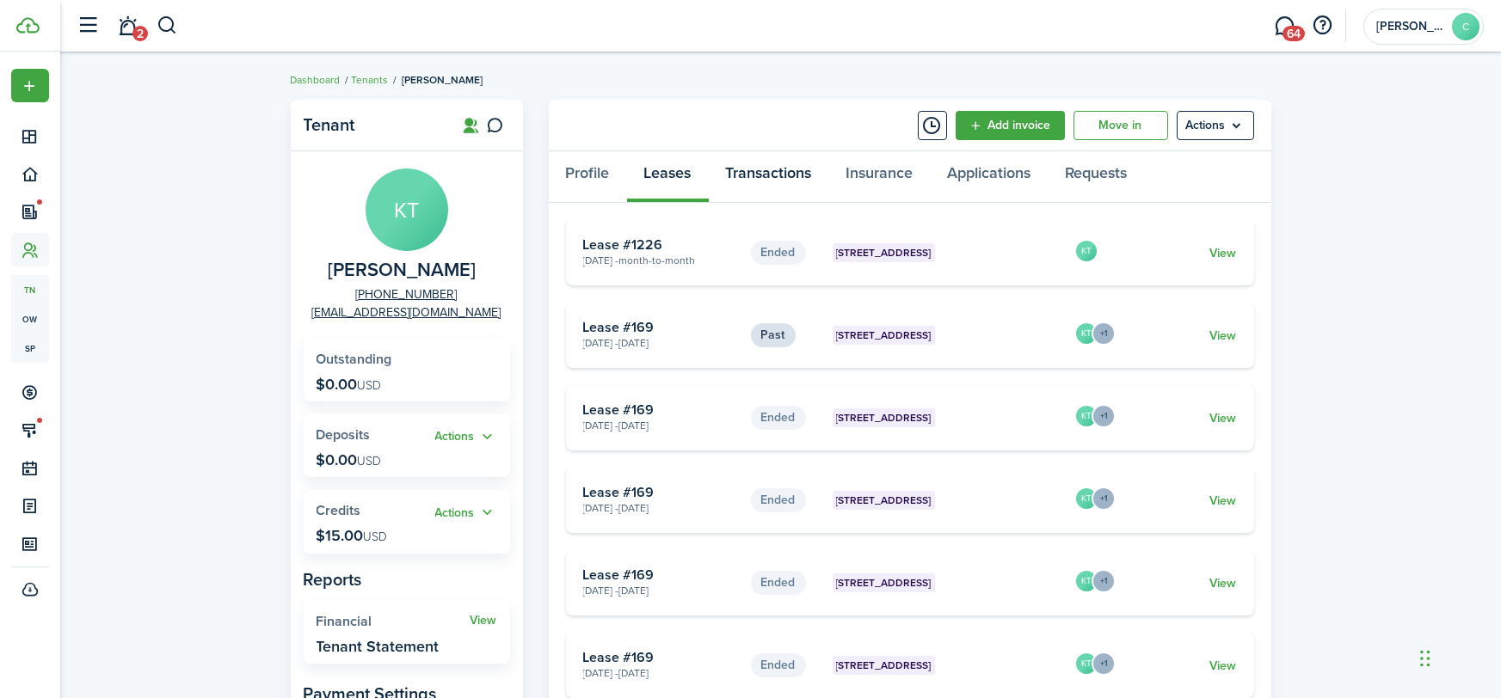
click at [754, 173] on link "Transactions" at bounding box center [769, 177] width 120 height 52
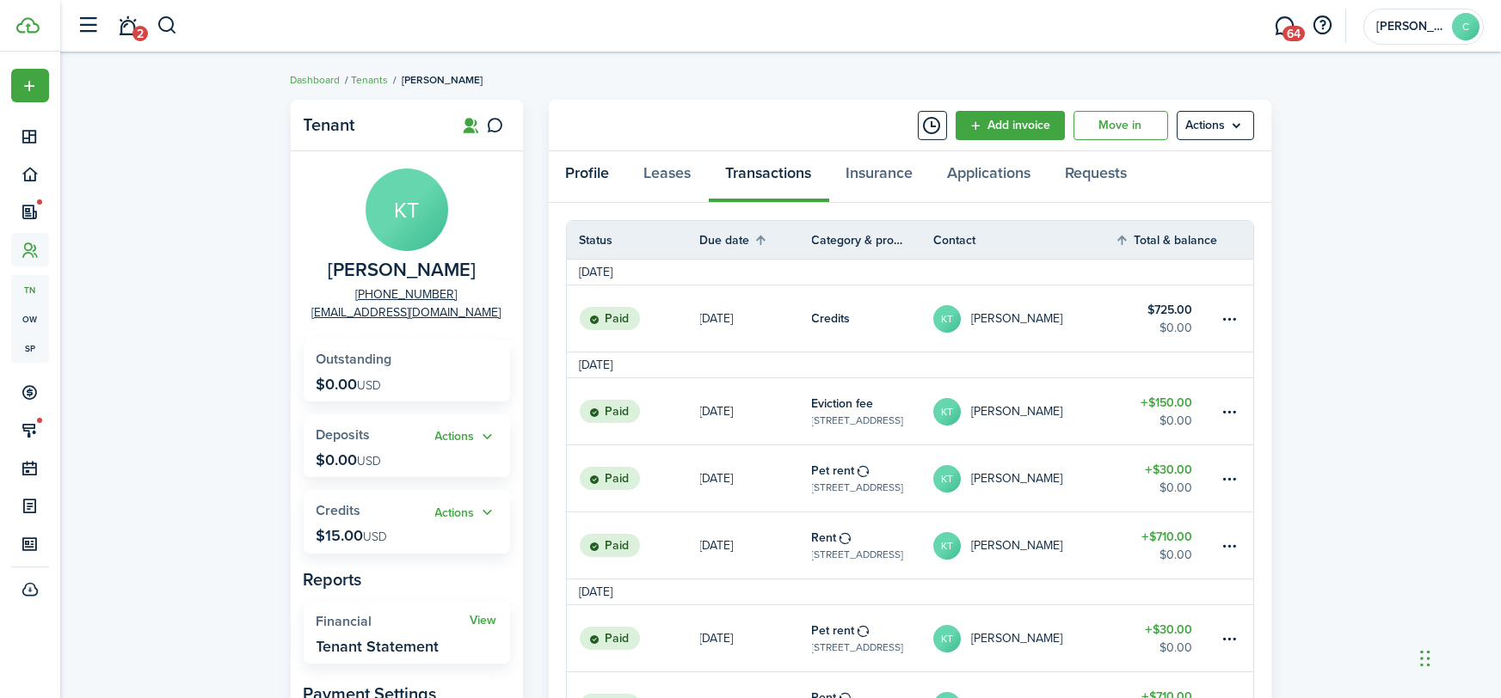
click at [582, 185] on link "Profile" at bounding box center [588, 177] width 78 height 52
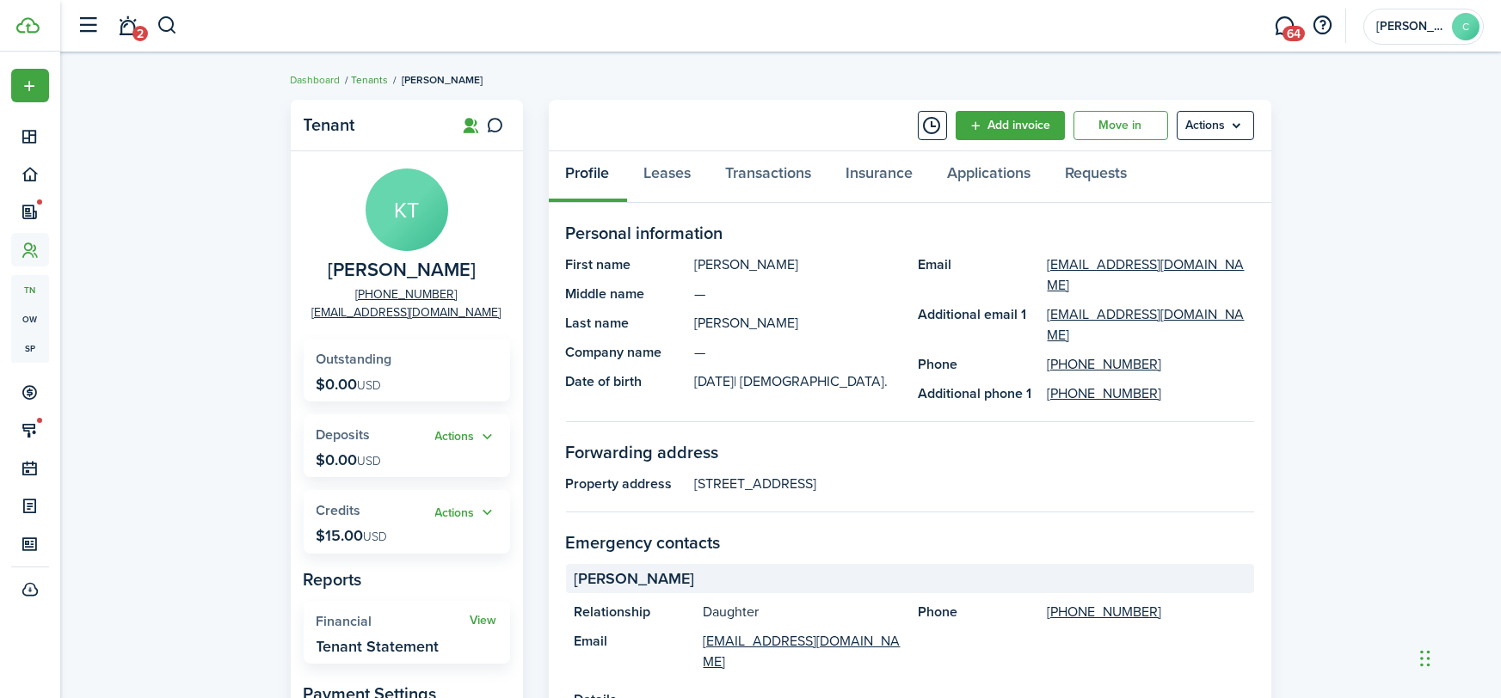
click at [376, 78] on link "Tenants" at bounding box center [370, 79] width 37 height 15
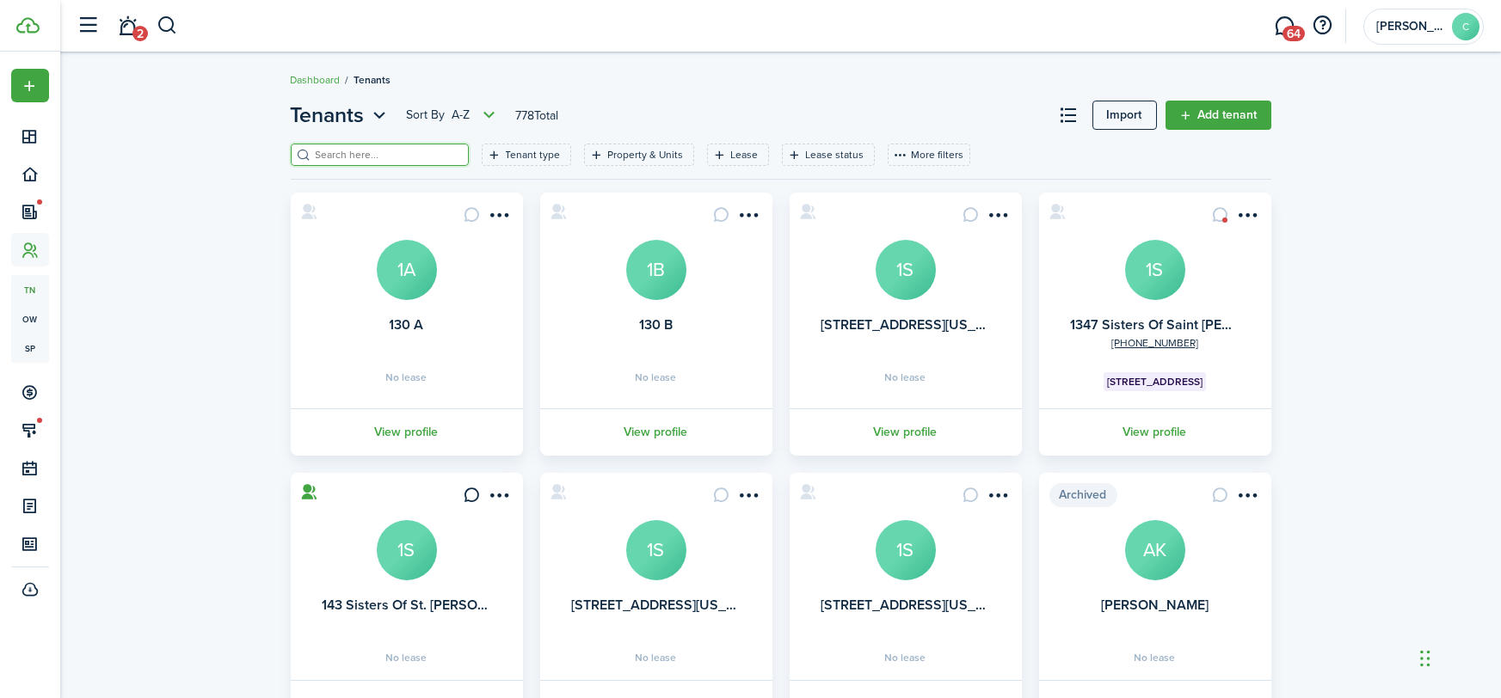
click at [358, 150] on input "search" at bounding box center [386, 155] width 151 height 16
type input "[PERSON_NAME]"
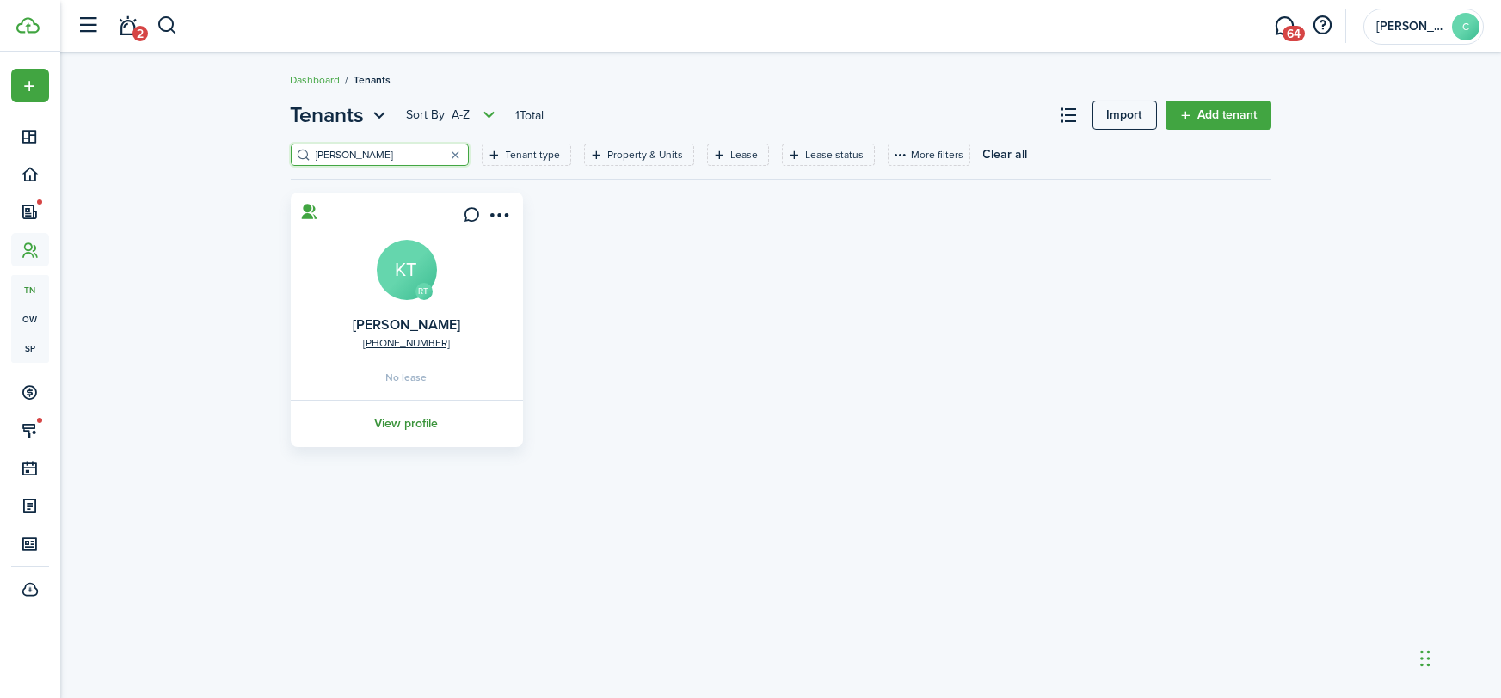
click at [426, 421] on link "View profile" at bounding box center [406, 423] width 237 height 47
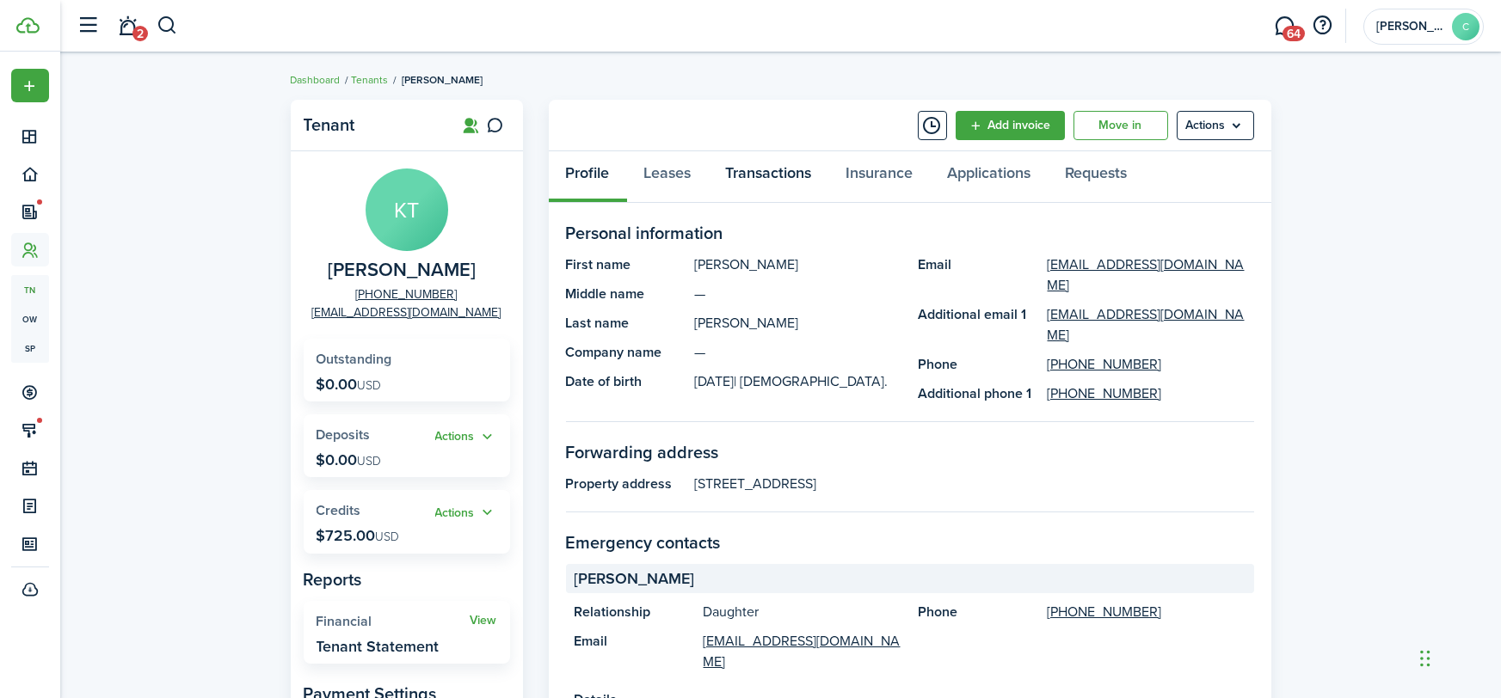
click at [802, 164] on link "Transactions" at bounding box center [769, 177] width 120 height 52
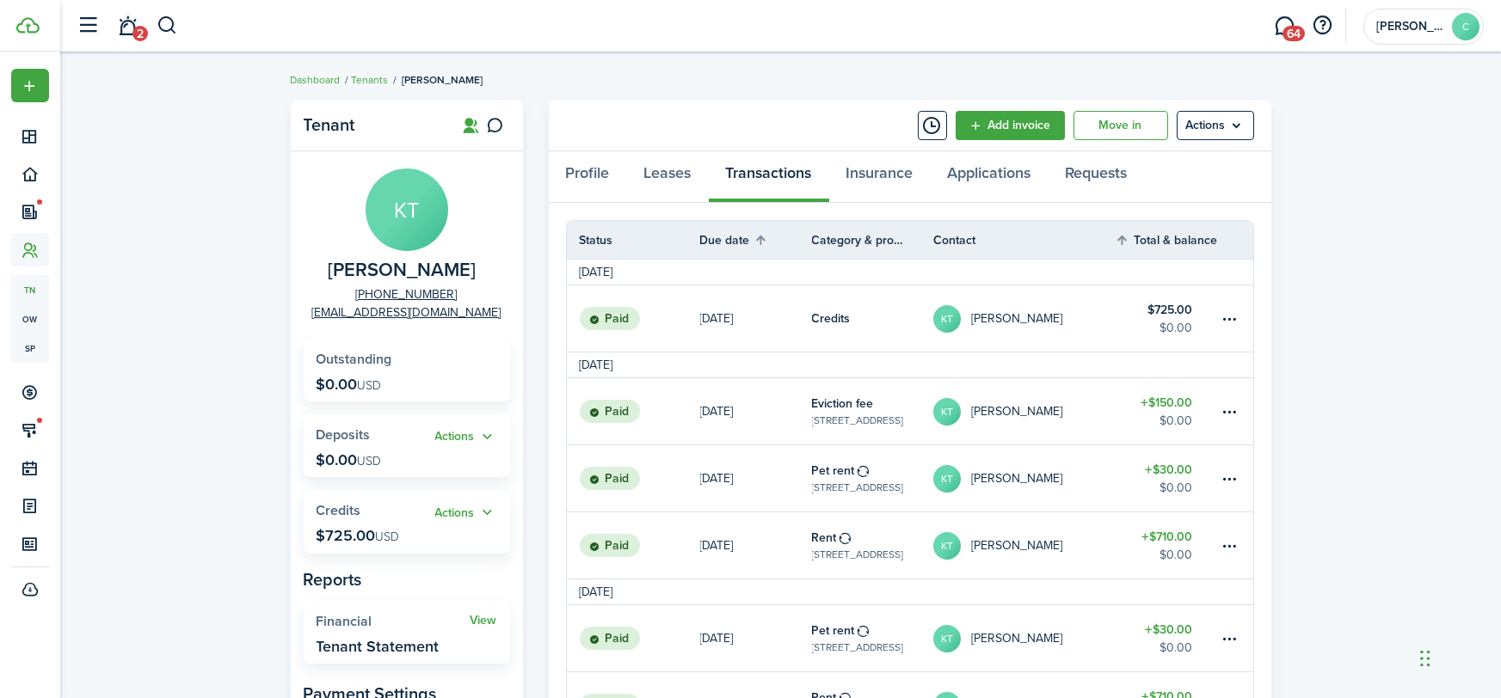
click at [1219, 312] on table-menu-btn-icon at bounding box center [1229, 319] width 21 height 21
click at [1118, 569] on button "Delete" at bounding box center [1165, 562] width 150 height 29
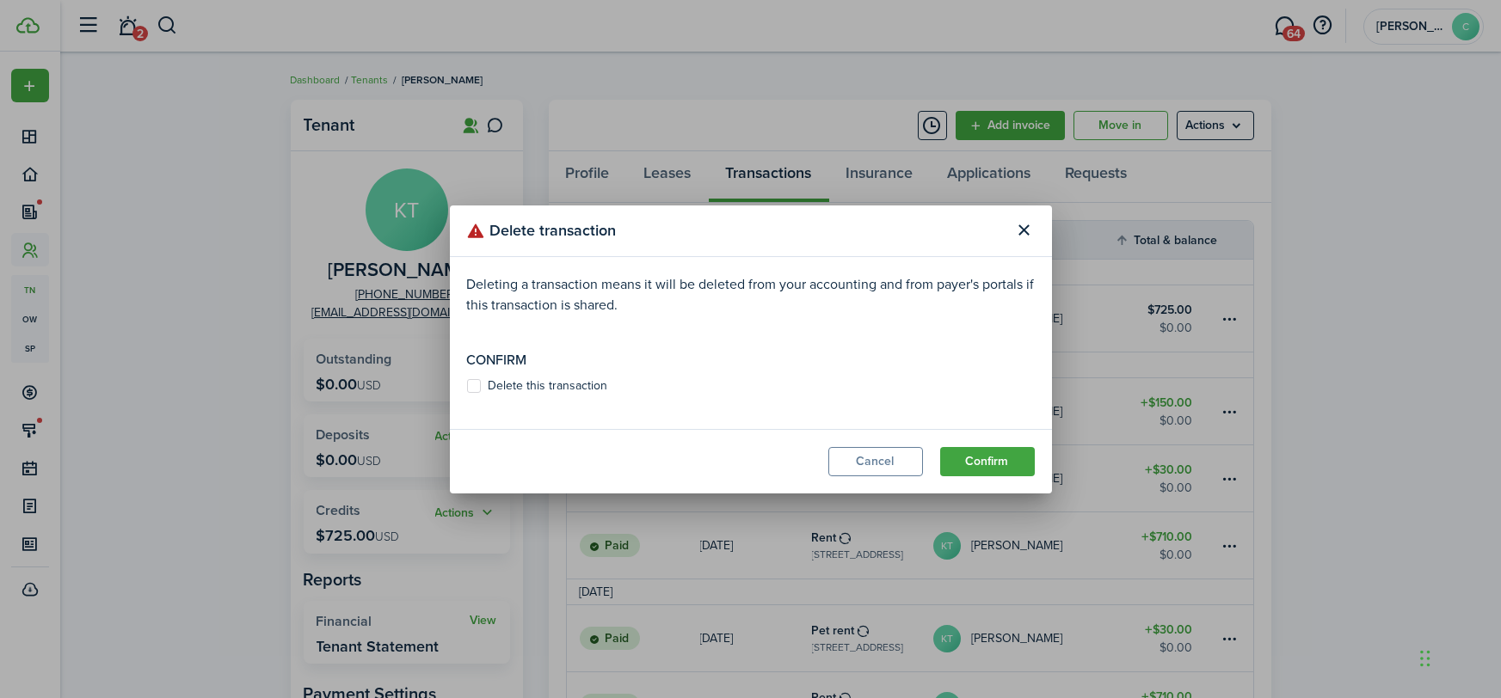
click at [526, 381] on label "Delete this transaction" at bounding box center [537, 386] width 141 height 14
click at [467, 385] on input "Delete this transaction" at bounding box center [466, 385] width 1 height 1
checkbox input "true"
click at [966, 457] on button "Confirm" at bounding box center [987, 461] width 95 height 29
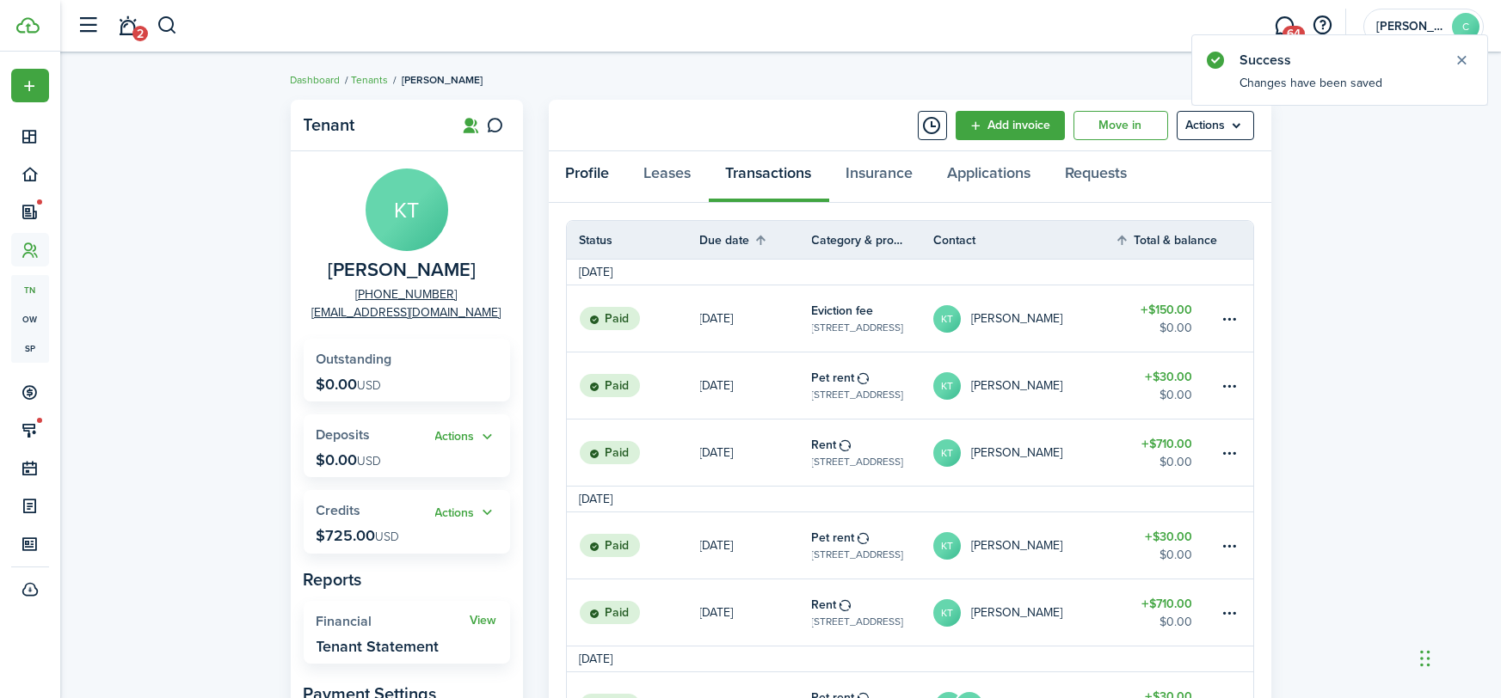
click at [599, 186] on link "Profile" at bounding box center [588, 177] width 78 height 52
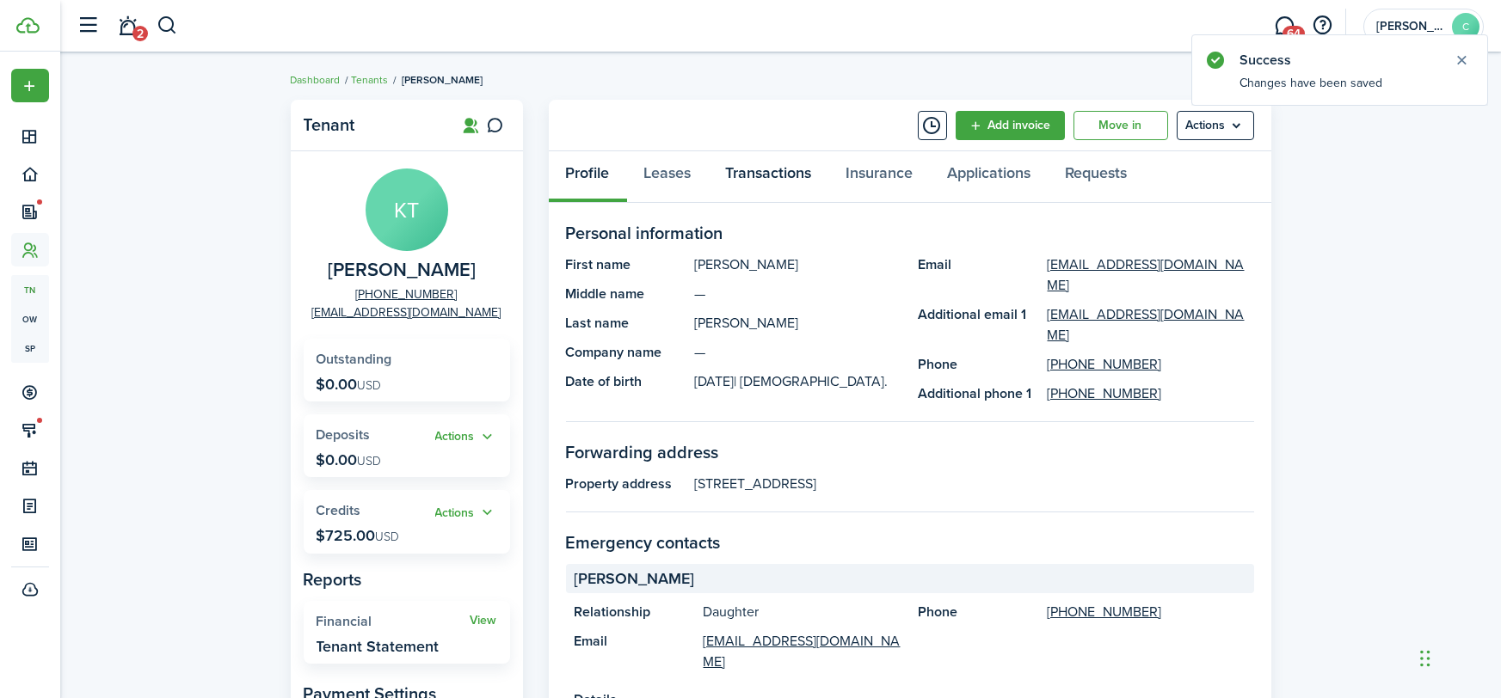
click at [782, 169] on link "Transactions" at bounding box center [769, 177] width 120 height 52
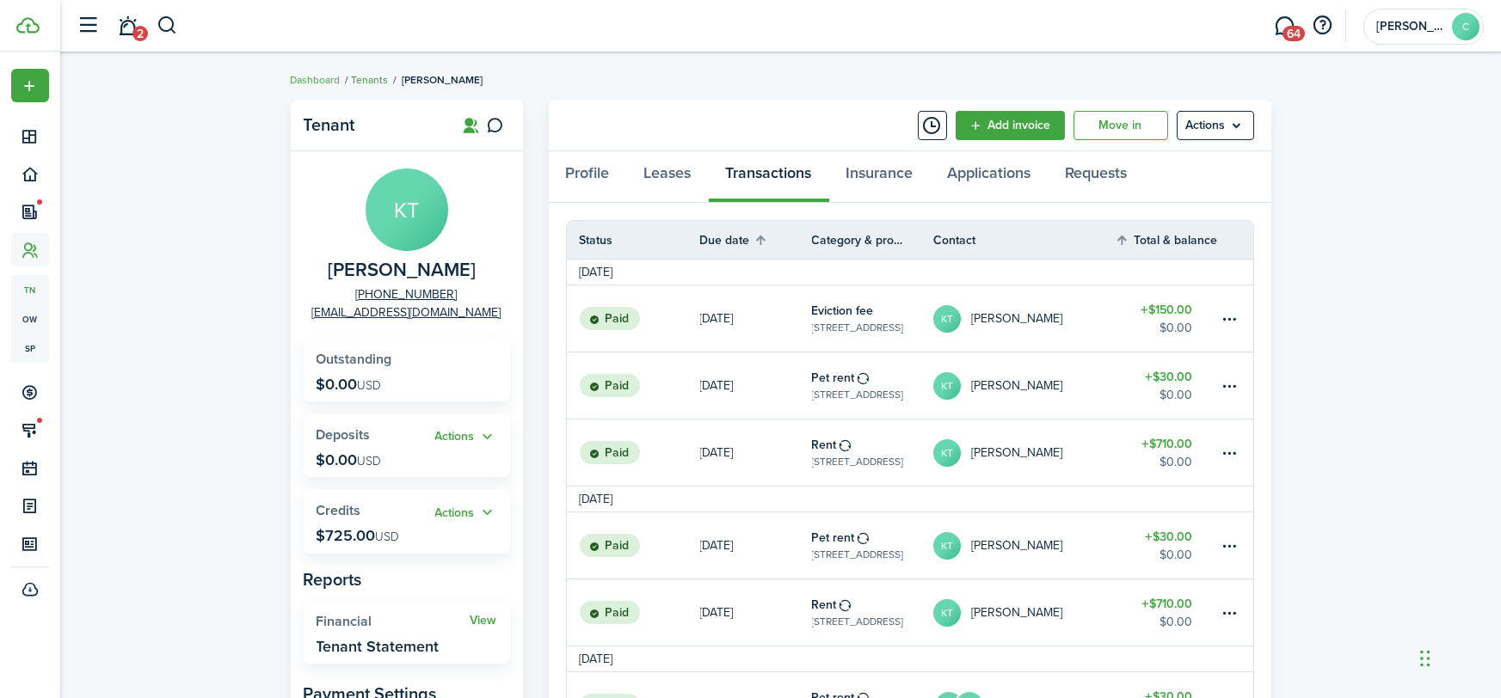
click at [359, 78] on link "Tenants" at bounding box center [370, 79] width 37 height 15
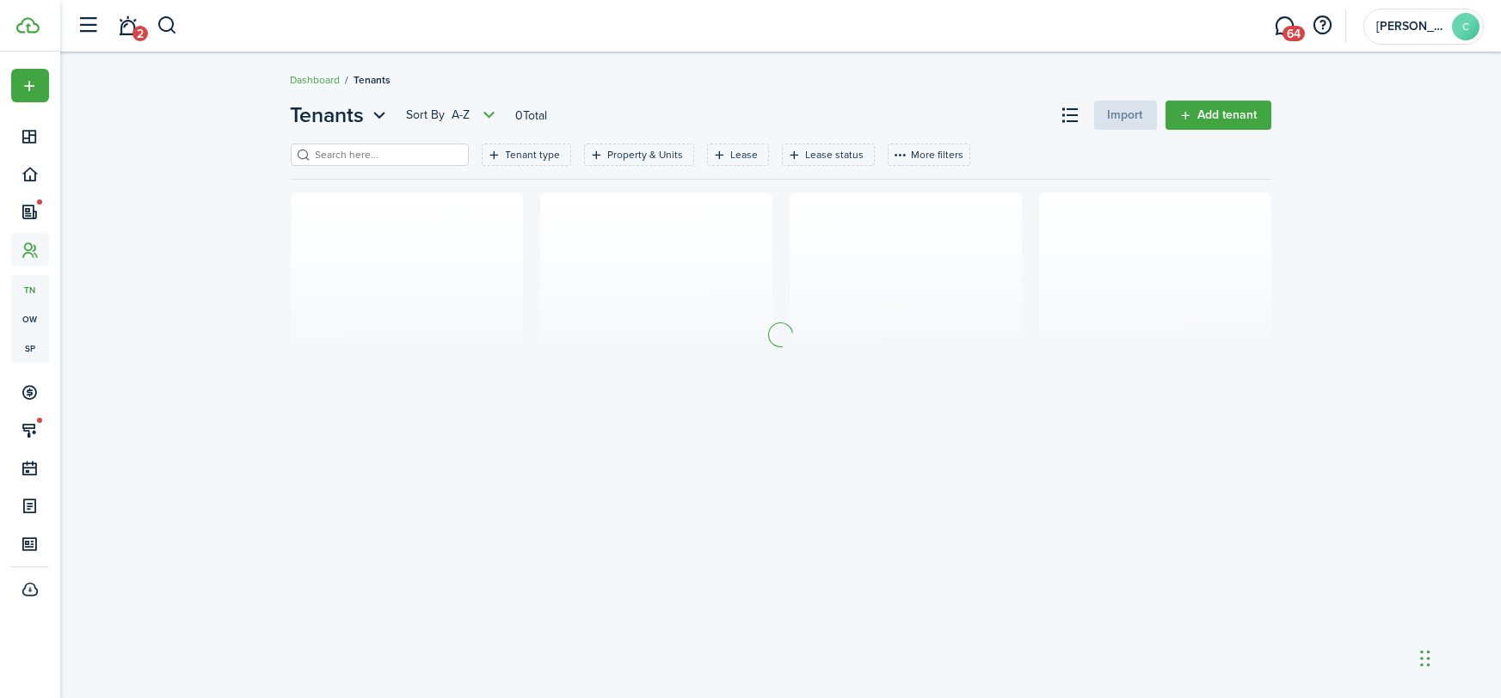
click at [400, 154] on input "search" at bounding box center [386, 155] width 151 height 16
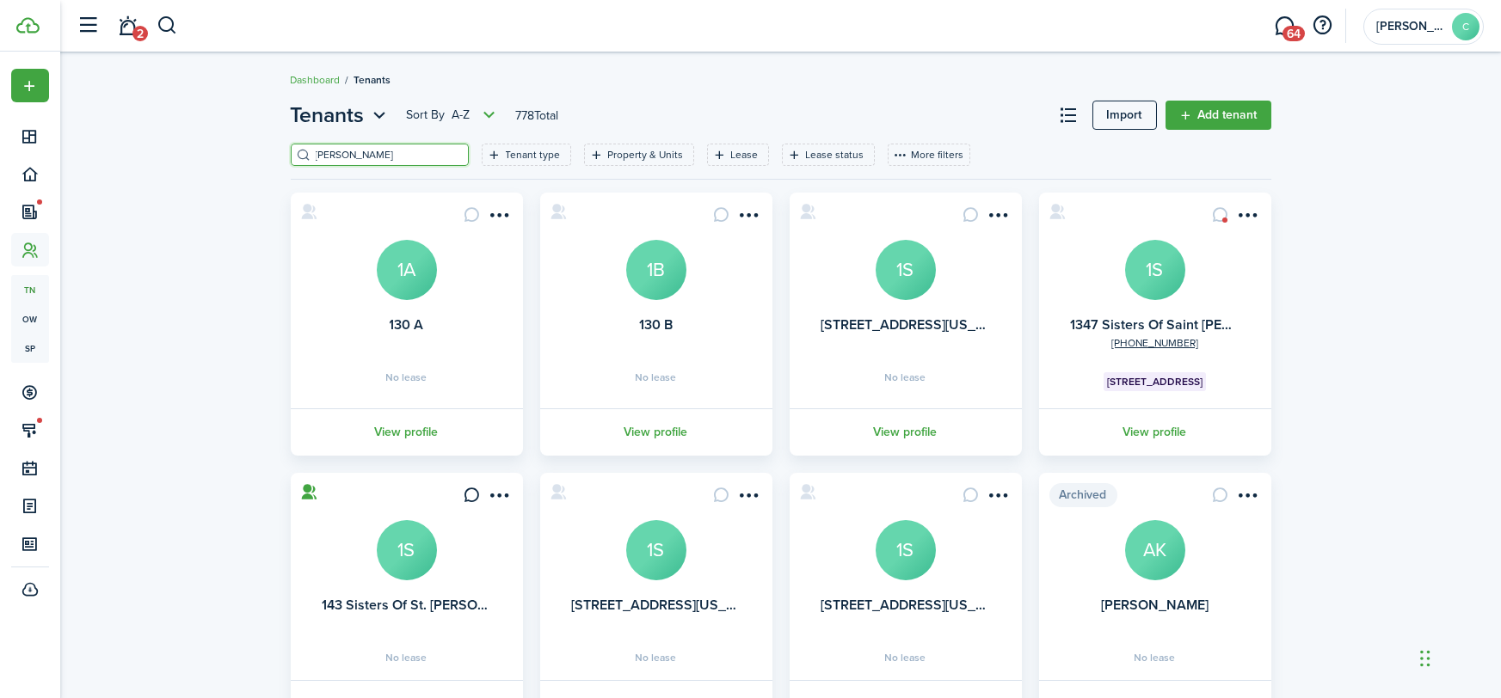
type input "[PERSON_NAME]"
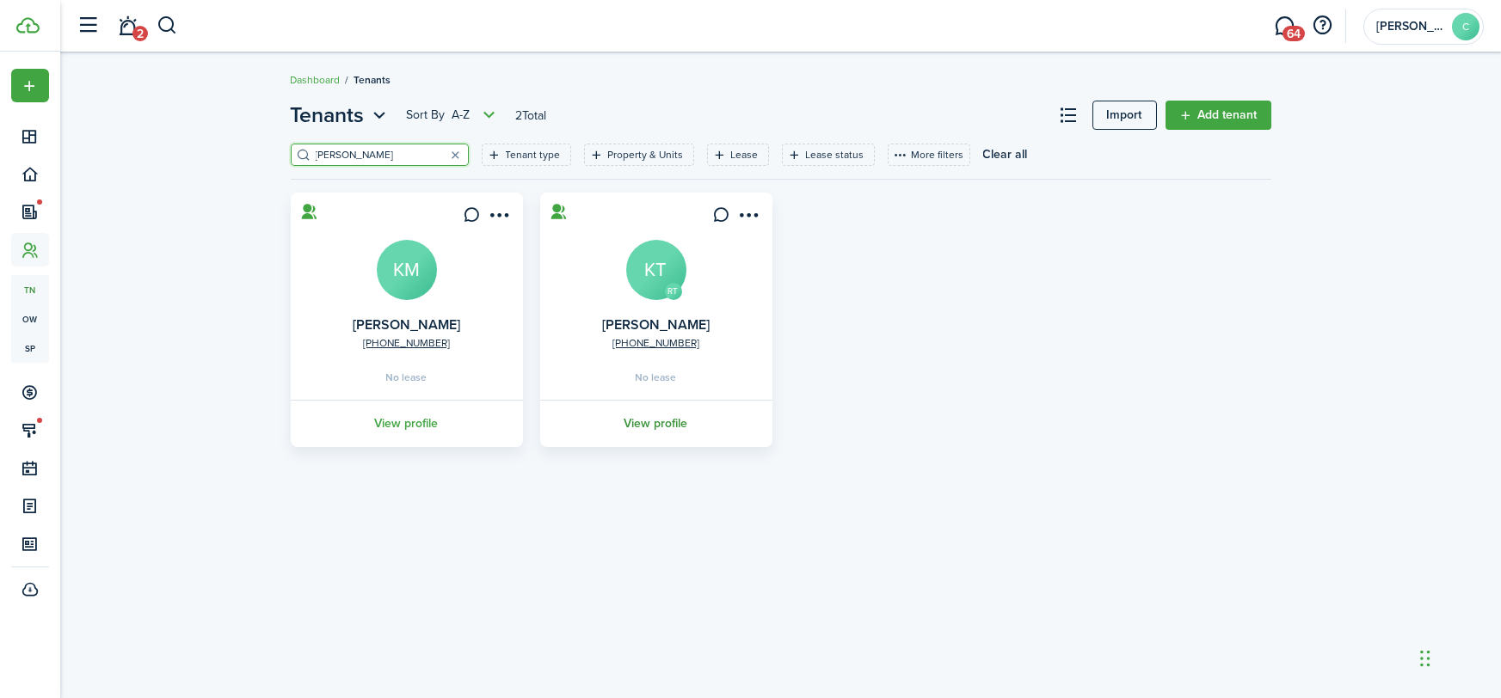
click at [624, 432] on link "View profile" at bounding box center [655, 423] width 237 height 47
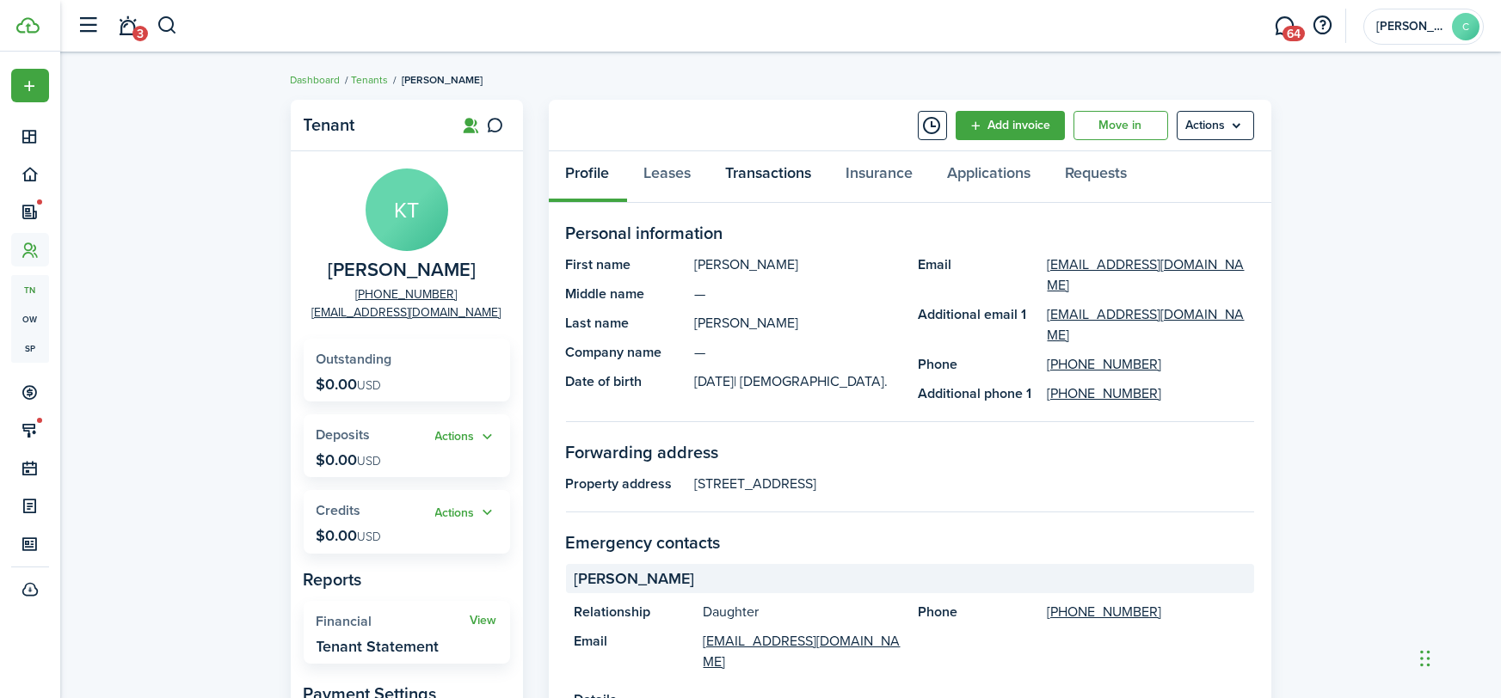
click at [756, 176] on link "Transactions" at bounding box center [769, 177] width 120 height 52
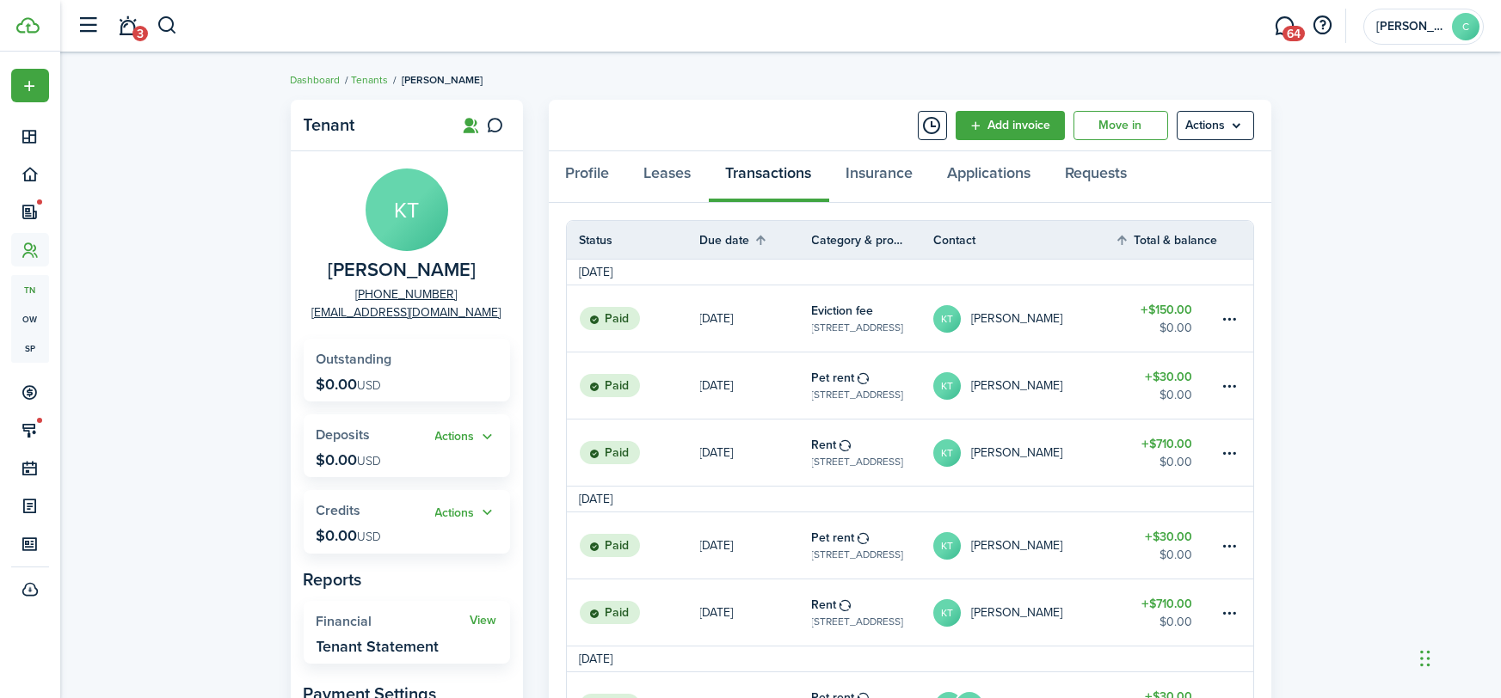
scroll to position [8, 0]
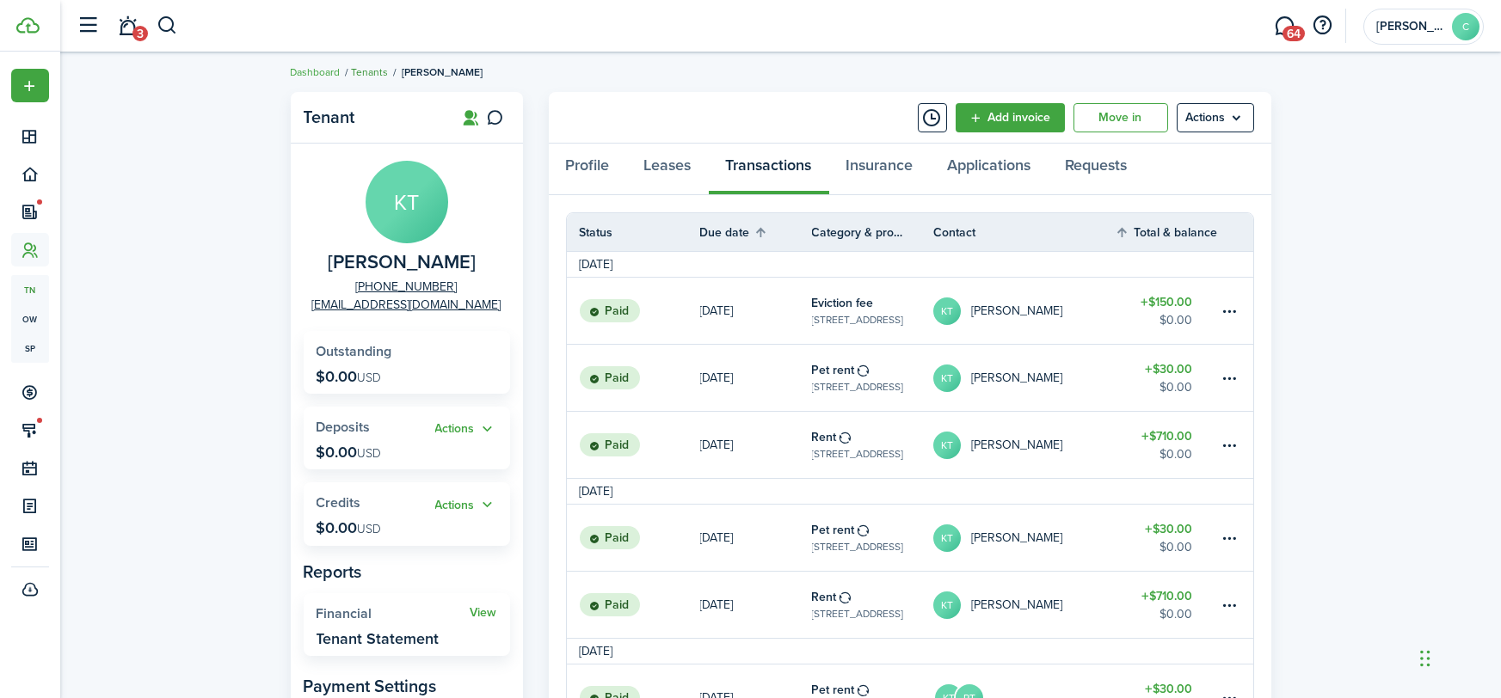
click at [379, 73] on link "Tenants" at bounding box center [370, 71] width 37 height 15
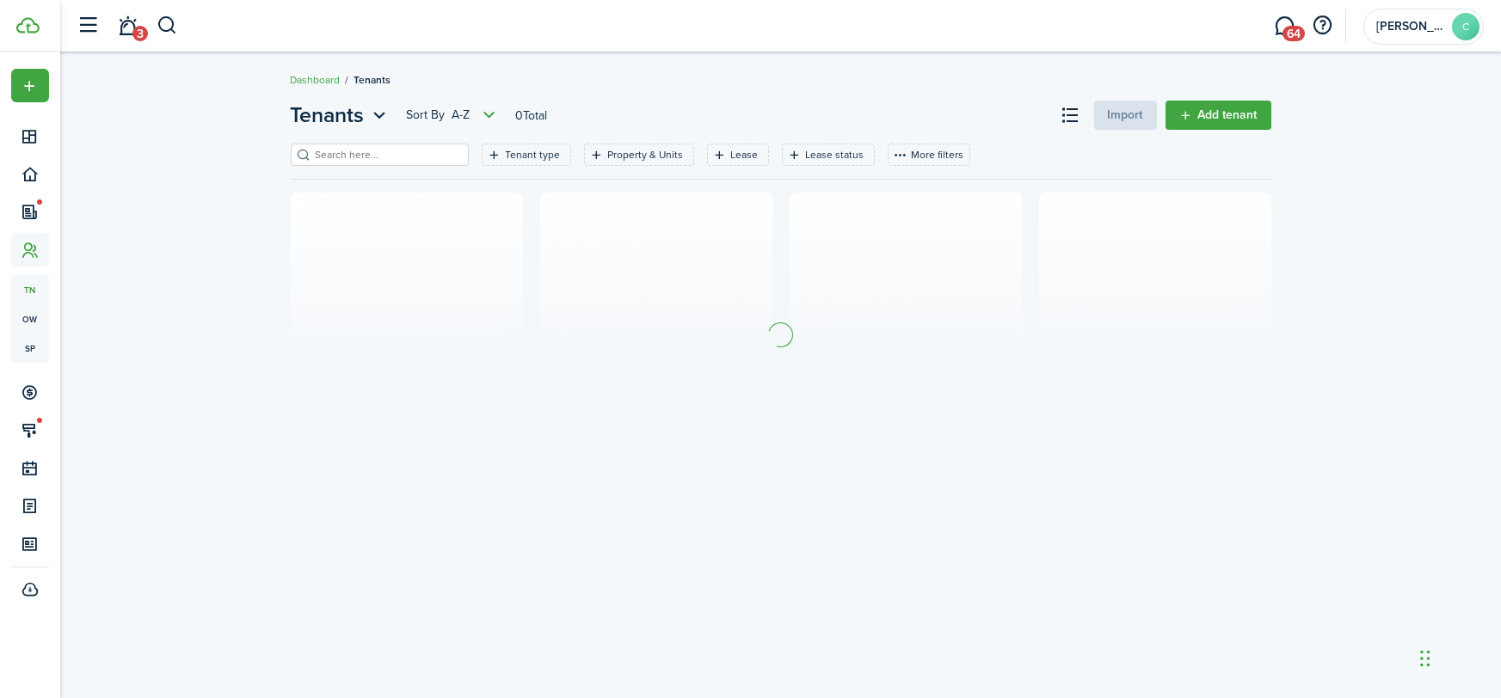
click at [394, 152] on input "search" at bounding box center [386, 155] width 151 height 16
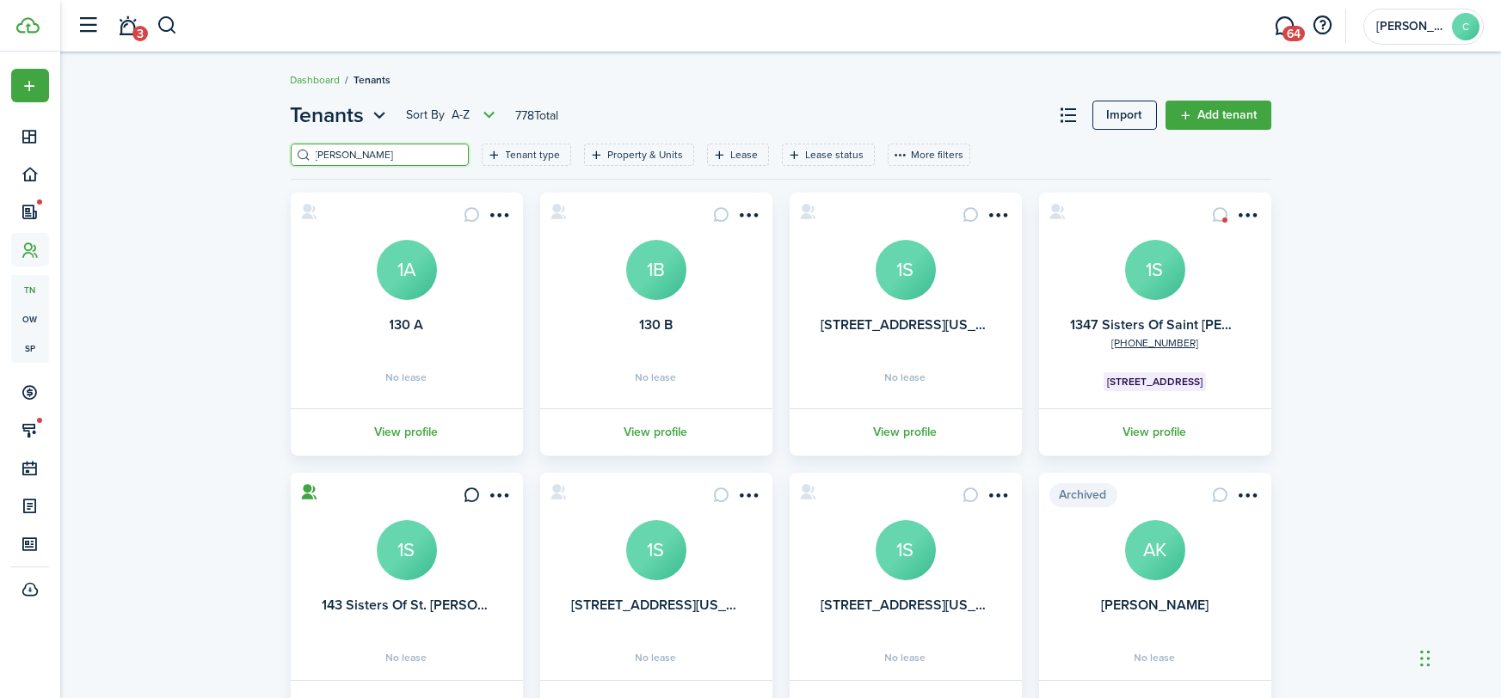
type input "[PERSON_NAME]"
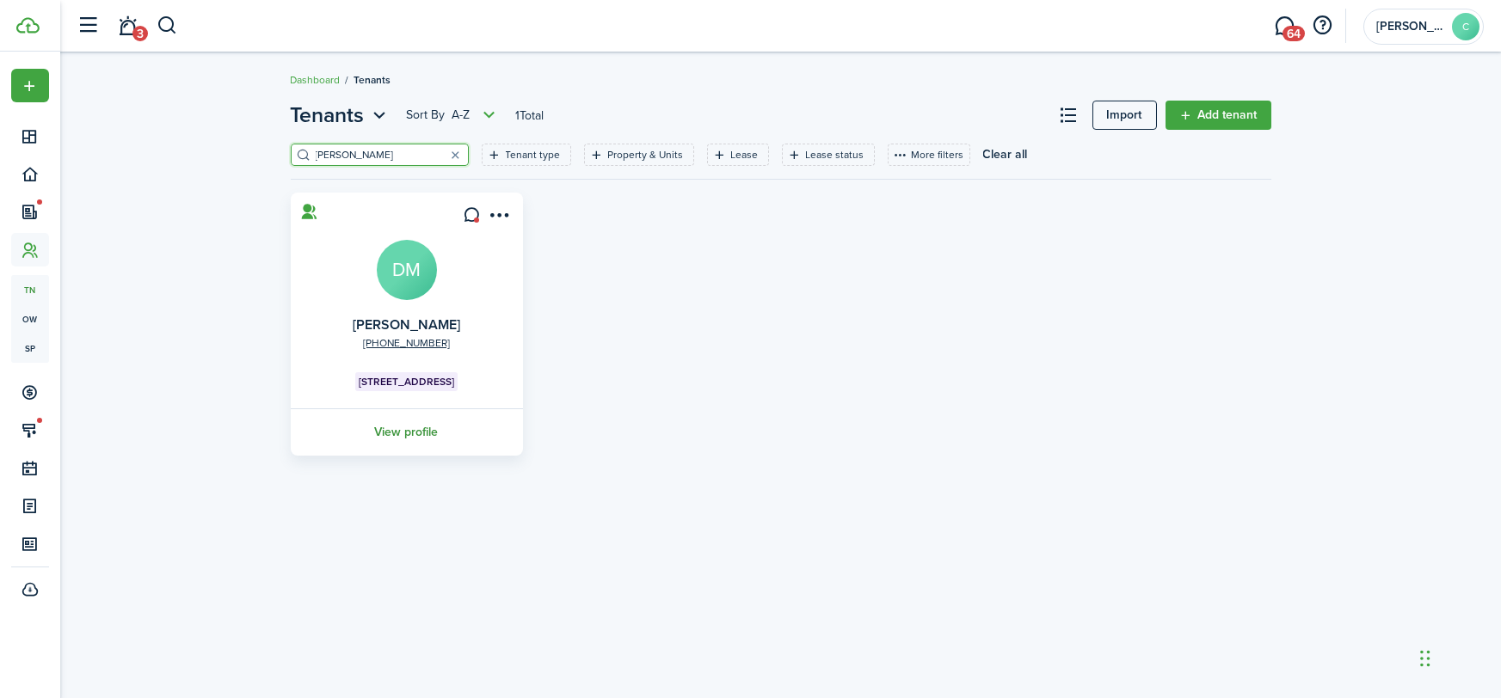
click at [416, 447] on link "View profile" at bounding box center [406, 431] width 237 height 47
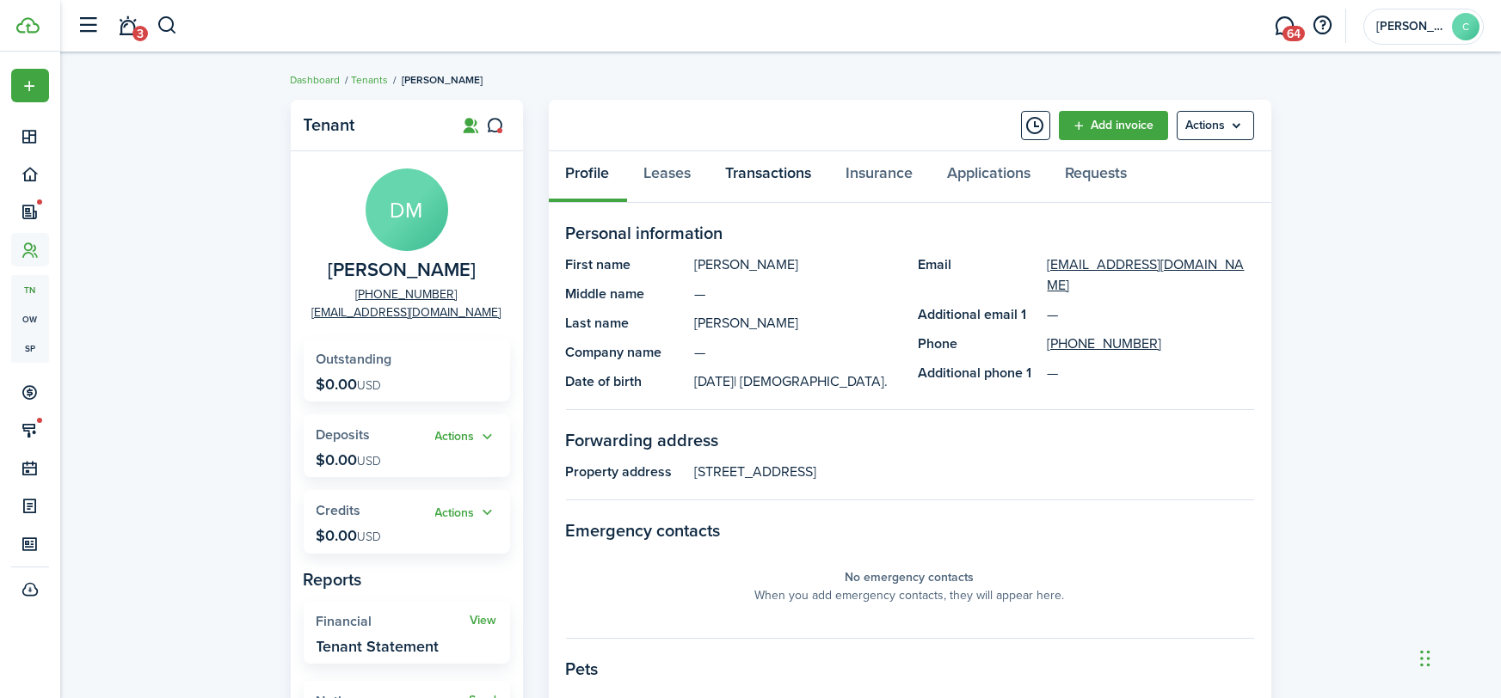
click at [765, 175] on link "Transactions" at bounding box center [769, 177] width 120 height 52
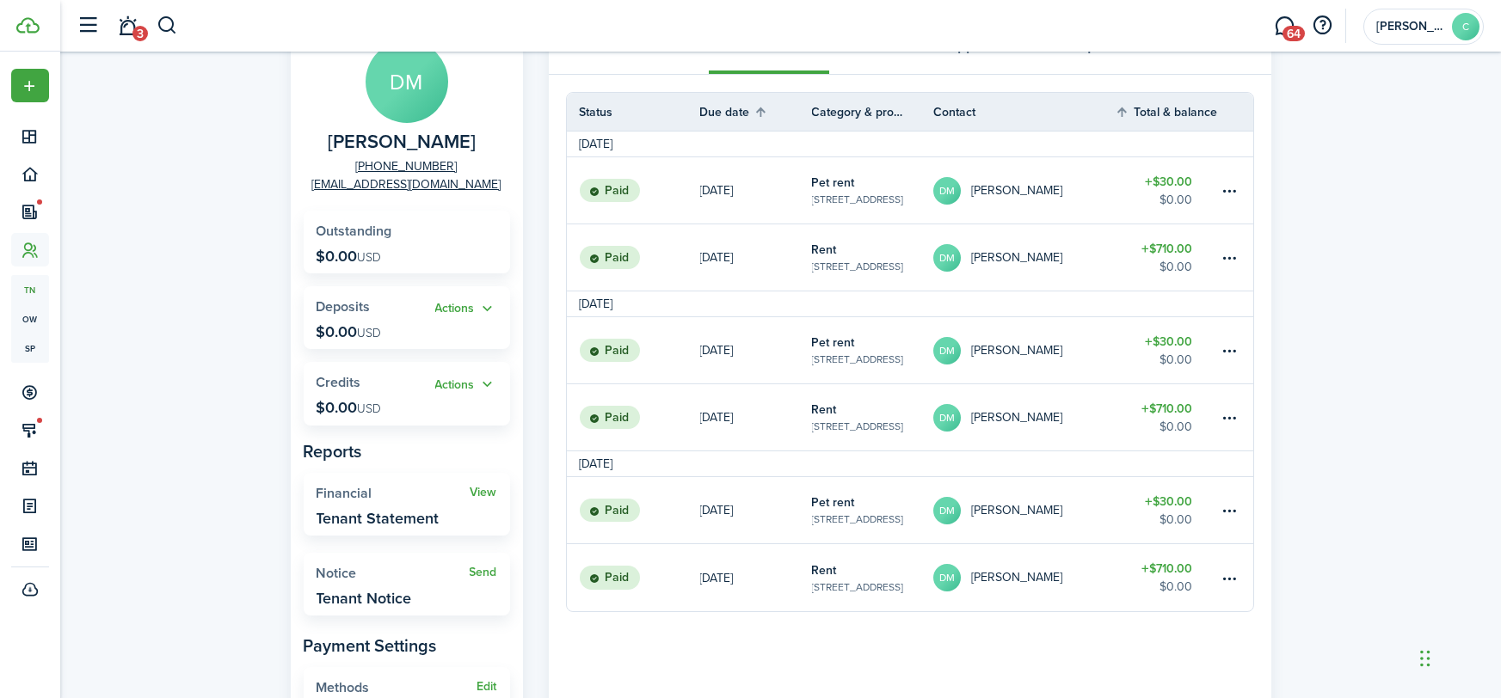
scroll to position [130, 0]
click at [1183, 502] on table-amount-title "$30.00" at bounding box center [1168, 500] width 47 height 18
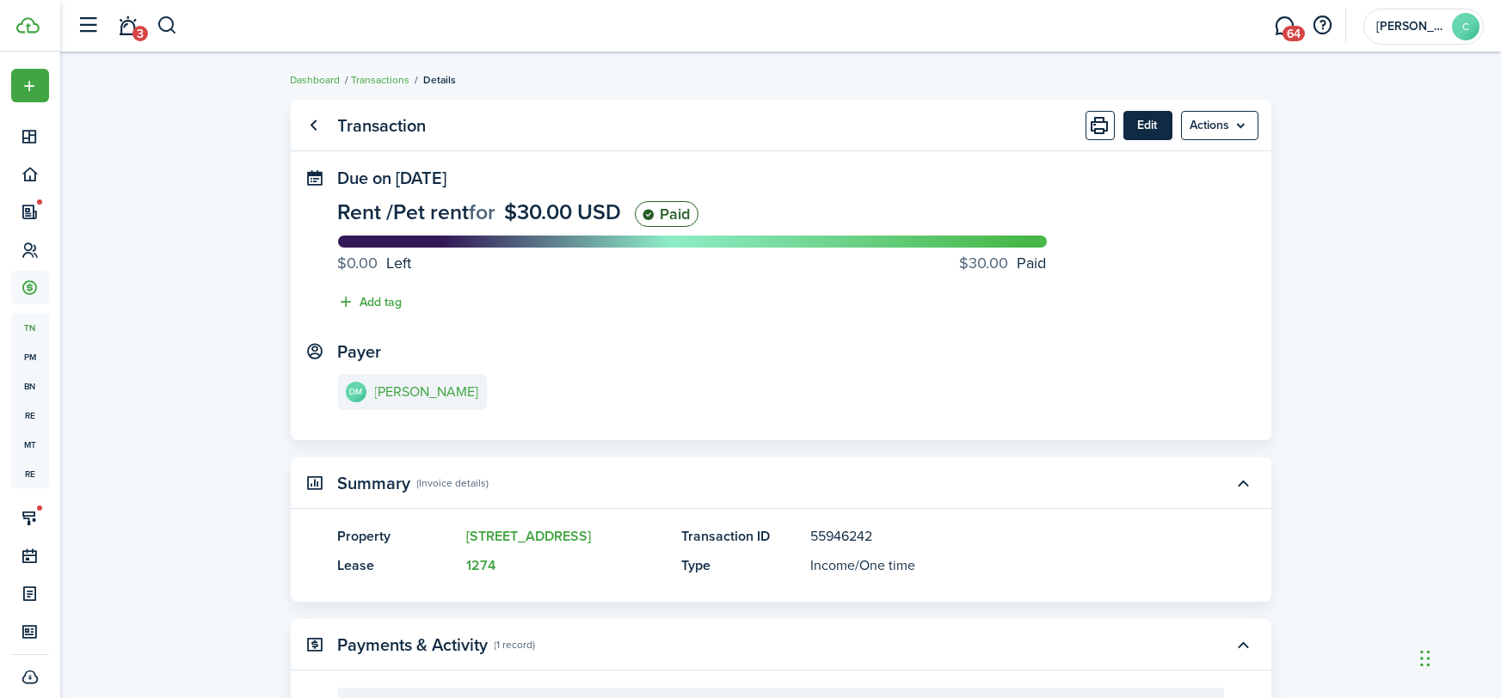
click at [1151, 126] on button "Edit" at bounding box center [1147, 125] width 49 height 29
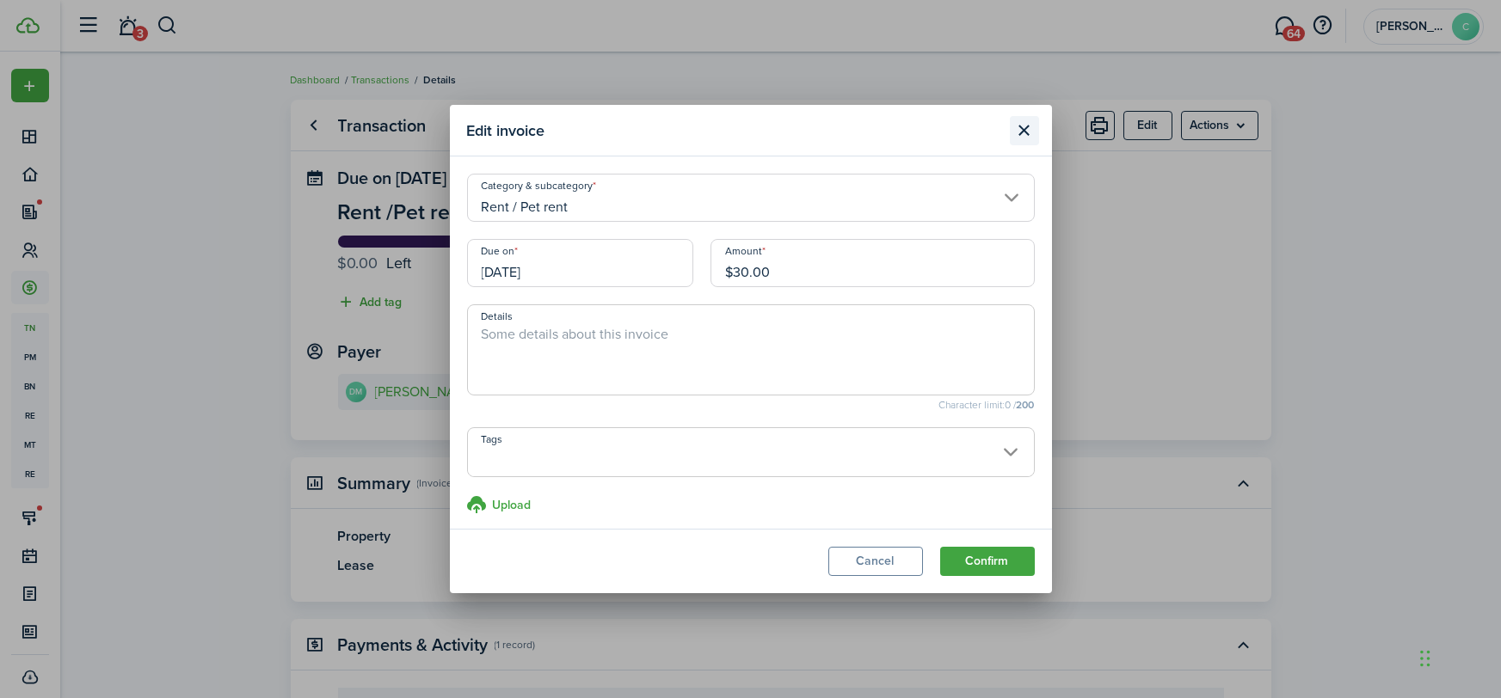
click at [1035, 124] on button "Close modal" at bounding box center [1024, 130] width 29 height 29
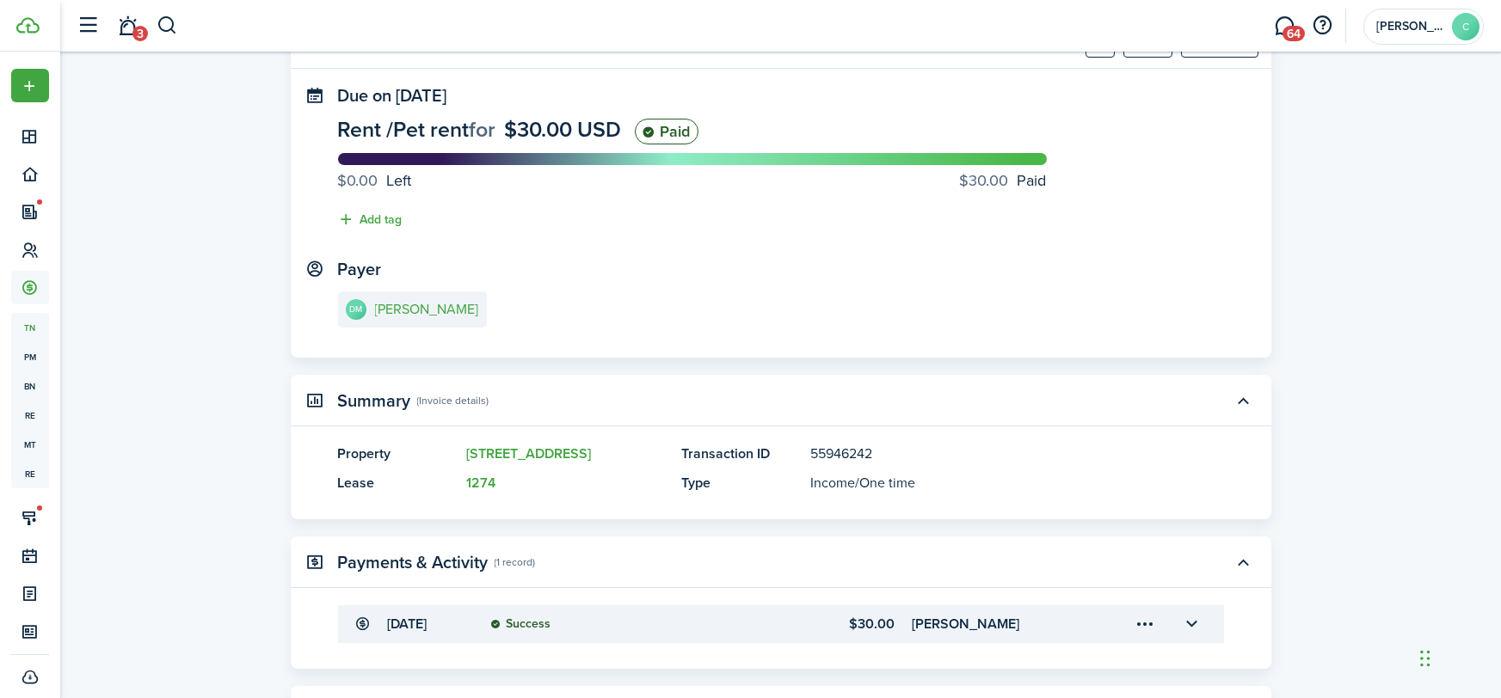
scroll to position [205, 0]
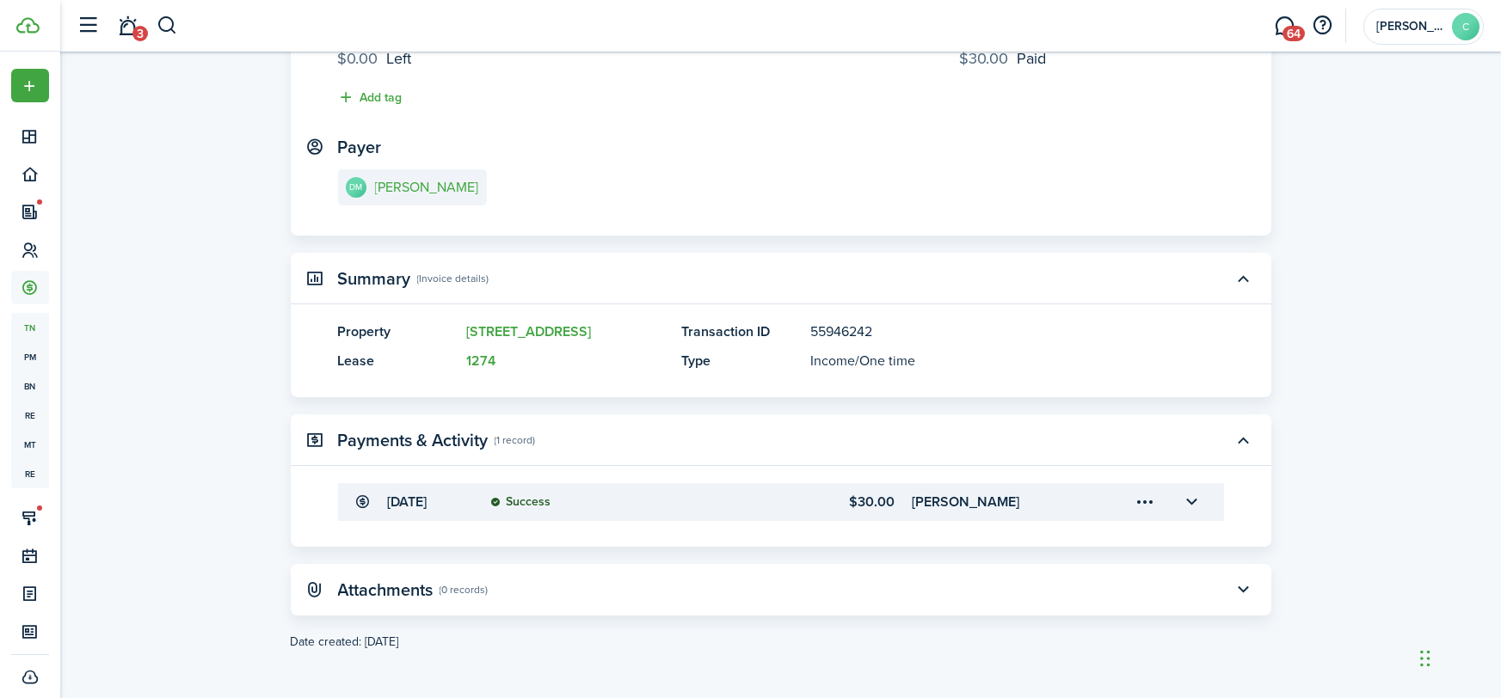
click at [1150, 505] on menu-trigger-card "Open menu" at bounding box center [1145, 502] width 29 height 29
click at [1041, 605] on button "Delete" at bounding box center [1085, 600] width 150 height 29
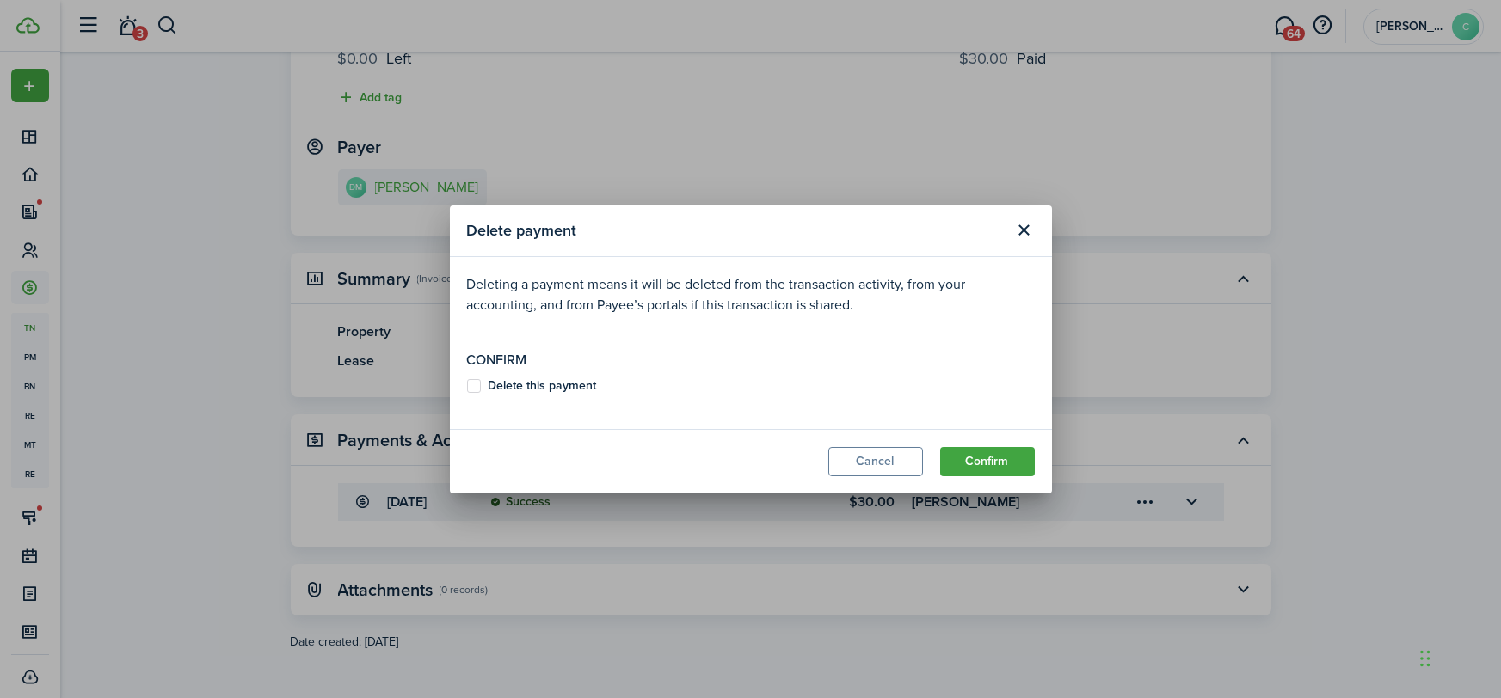
click at [528, 389] on b "Delete this payment" at bounding box center [542, 386] width 108 height 18
click at [467, 386] on input "Delete this payment" at bounding box center [466, 385] width 1 height 1
checkbox input "true"
click at [985, 457] on button "Confirm" at bounding box center [987, 461] width 95 height 29
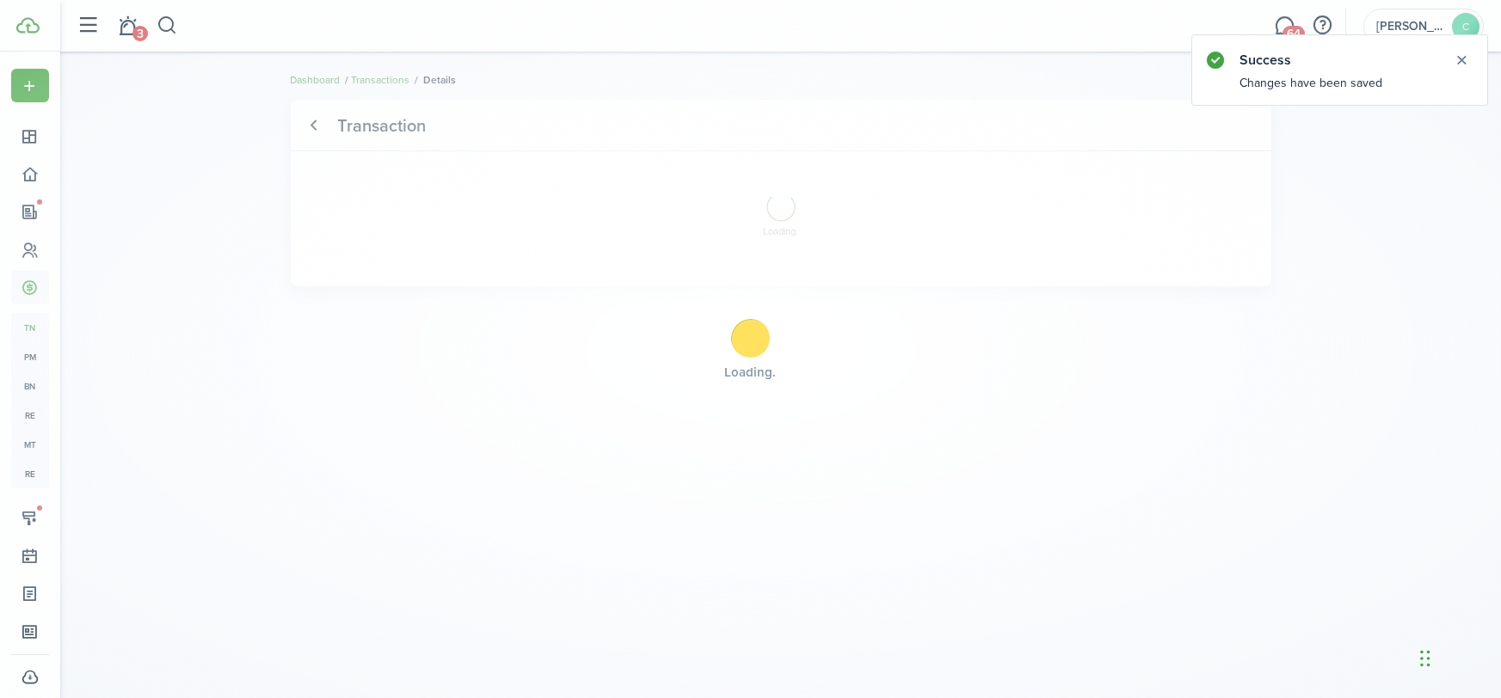
scroll to position [0, 0]
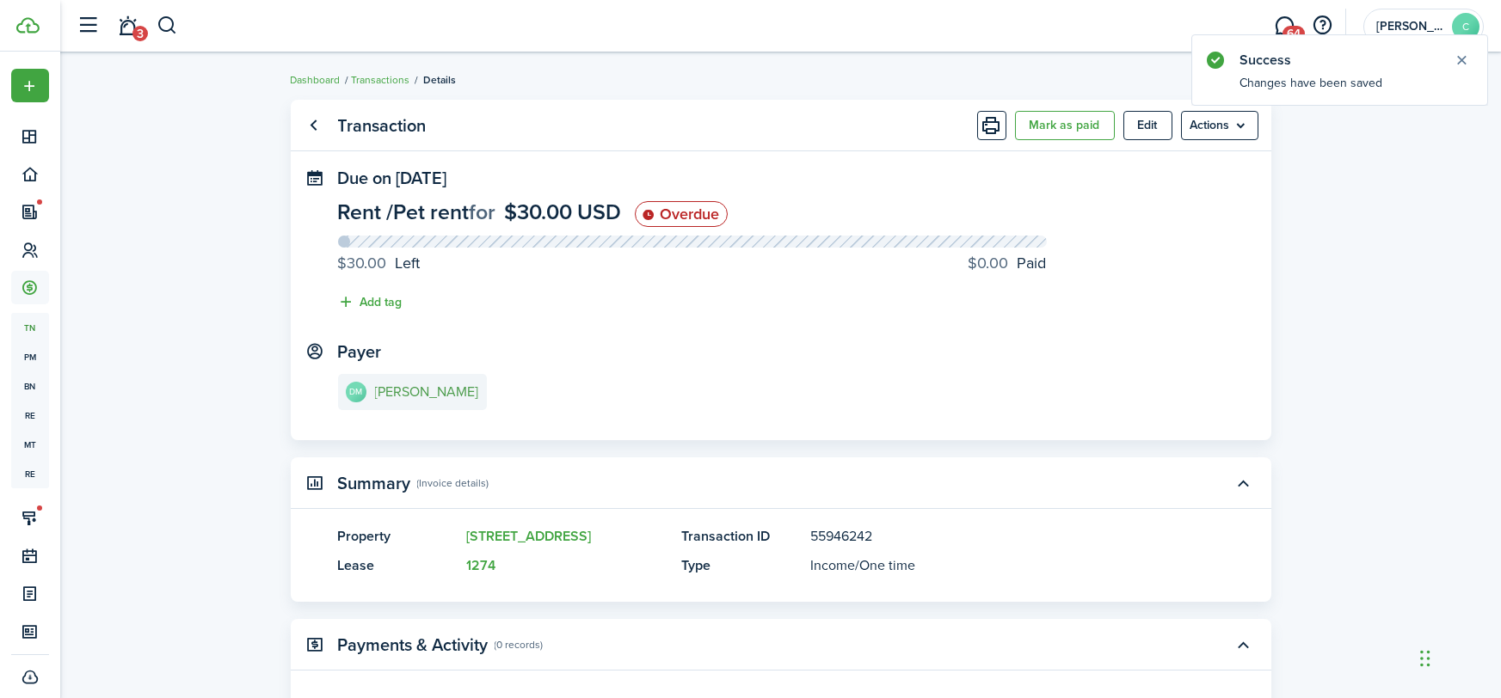
click at [432, 394] on e-details-info-title "[PERSON_NAME]" at bounding box center [427, 391] width 104 height 15
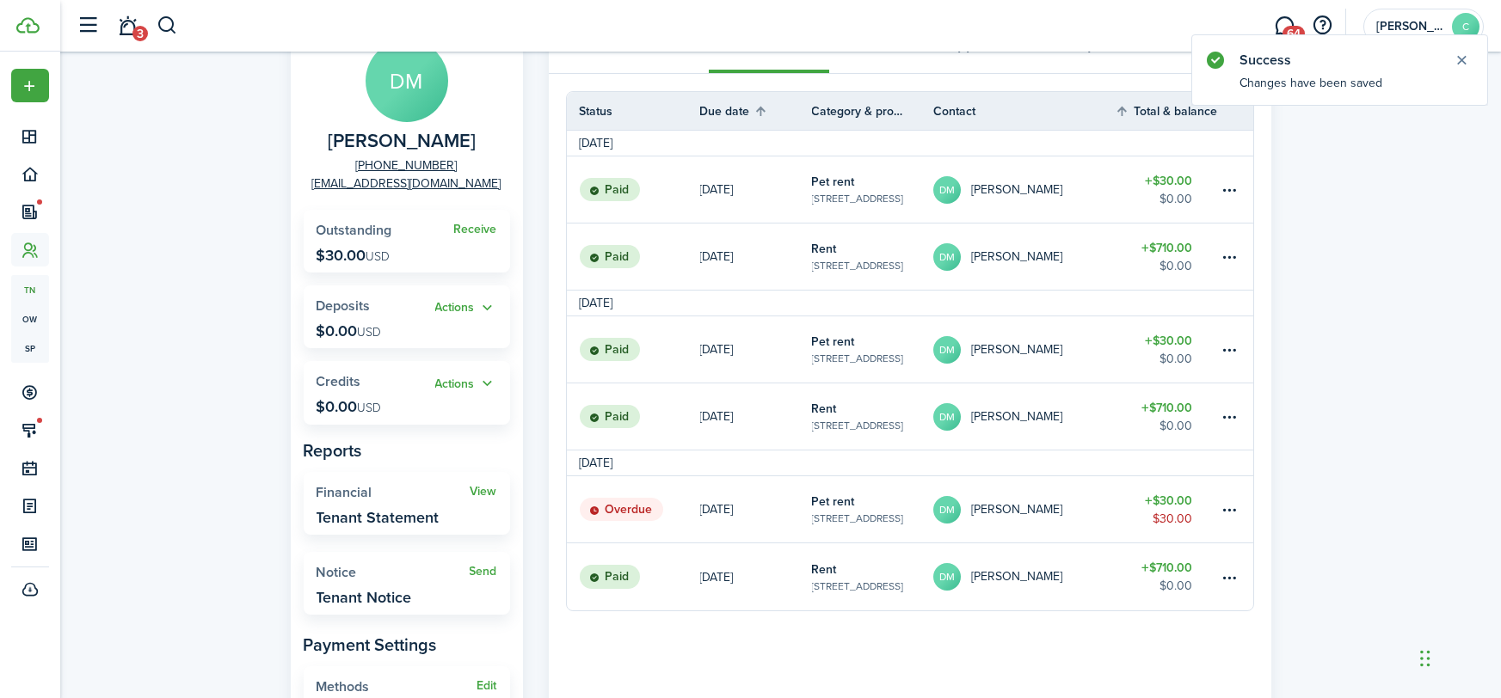
scroll to position [157, 0]
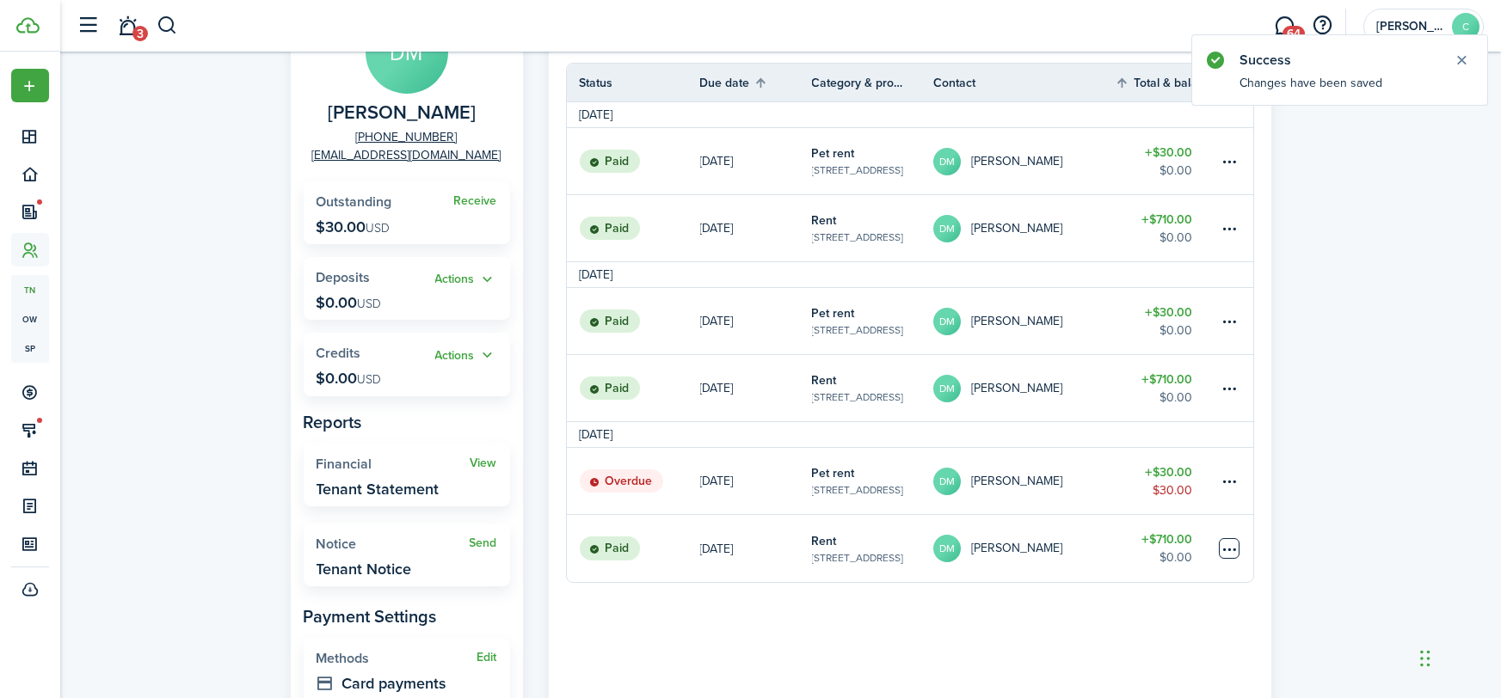
click at [1223, 551] on table-menu-btn-icon at bounding box center [1229, 548] width 21 height 21
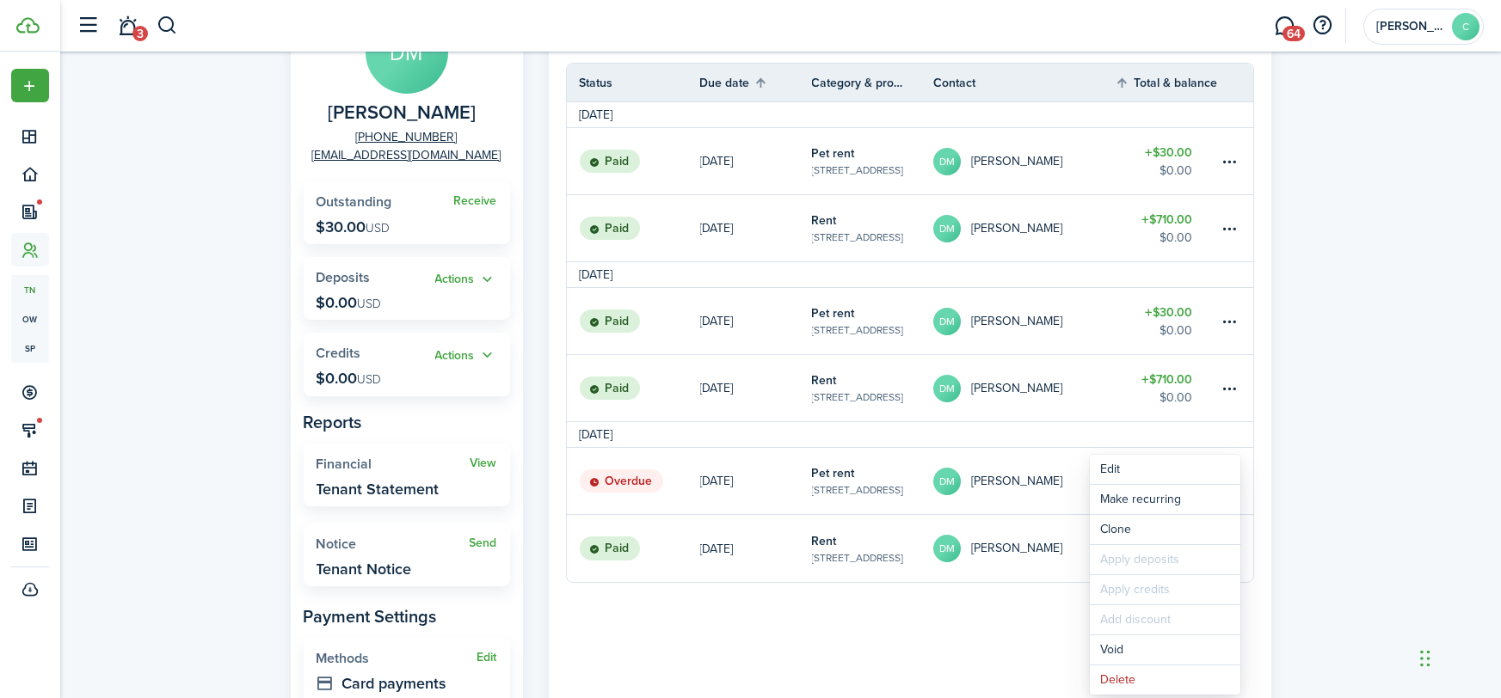
click at [955, 535] on table-profile-info "[PERSON_NAME]" at bounding box center [997, 549] width 129 height 28
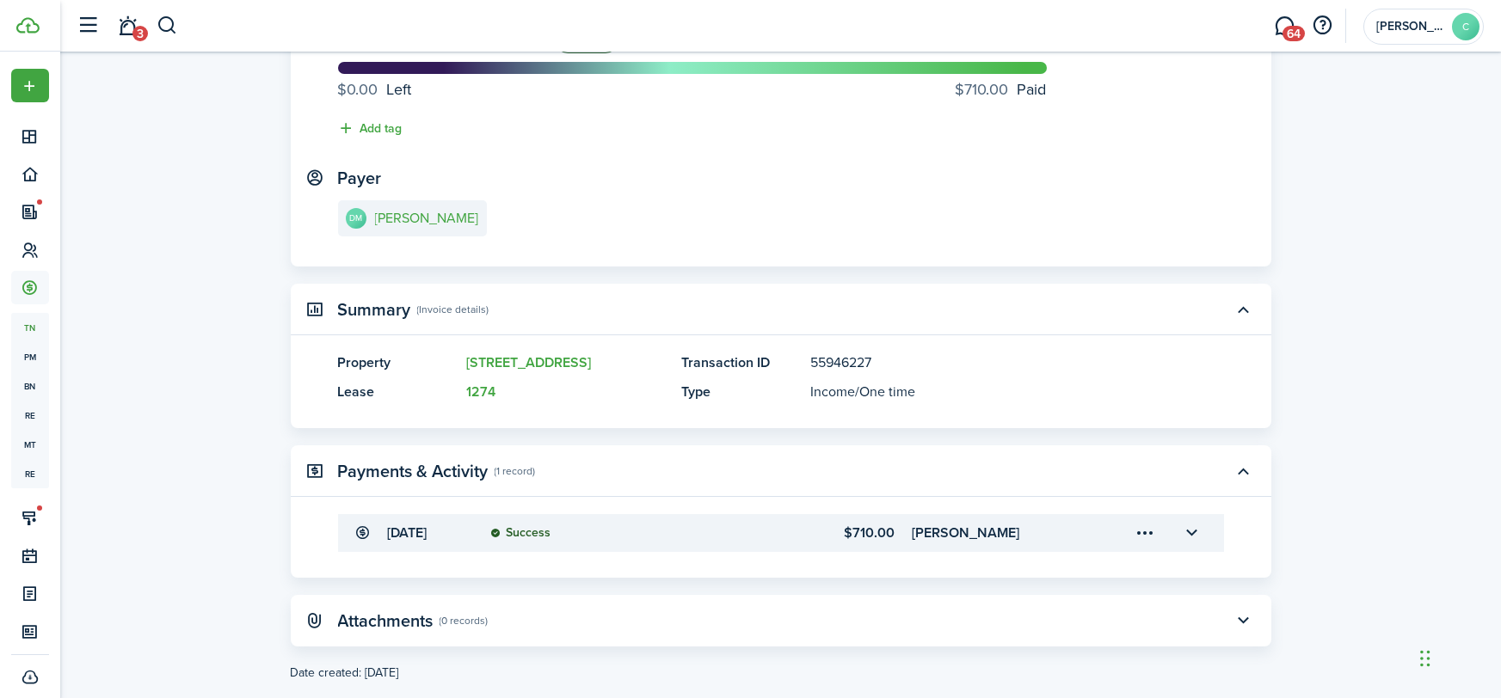
scroll to position [205, 0]
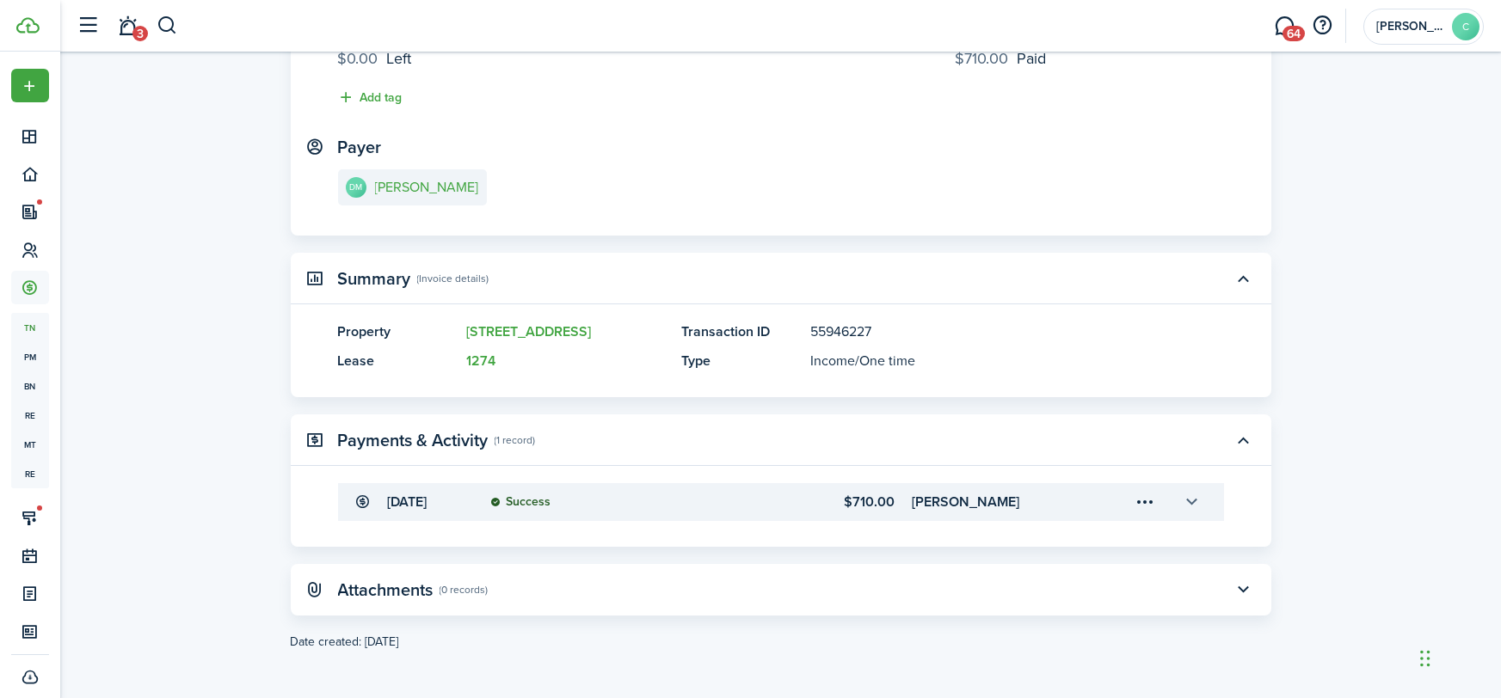
click at [1189, 509] on button "button" at bounding box center [1191, 502] width 29 height 29
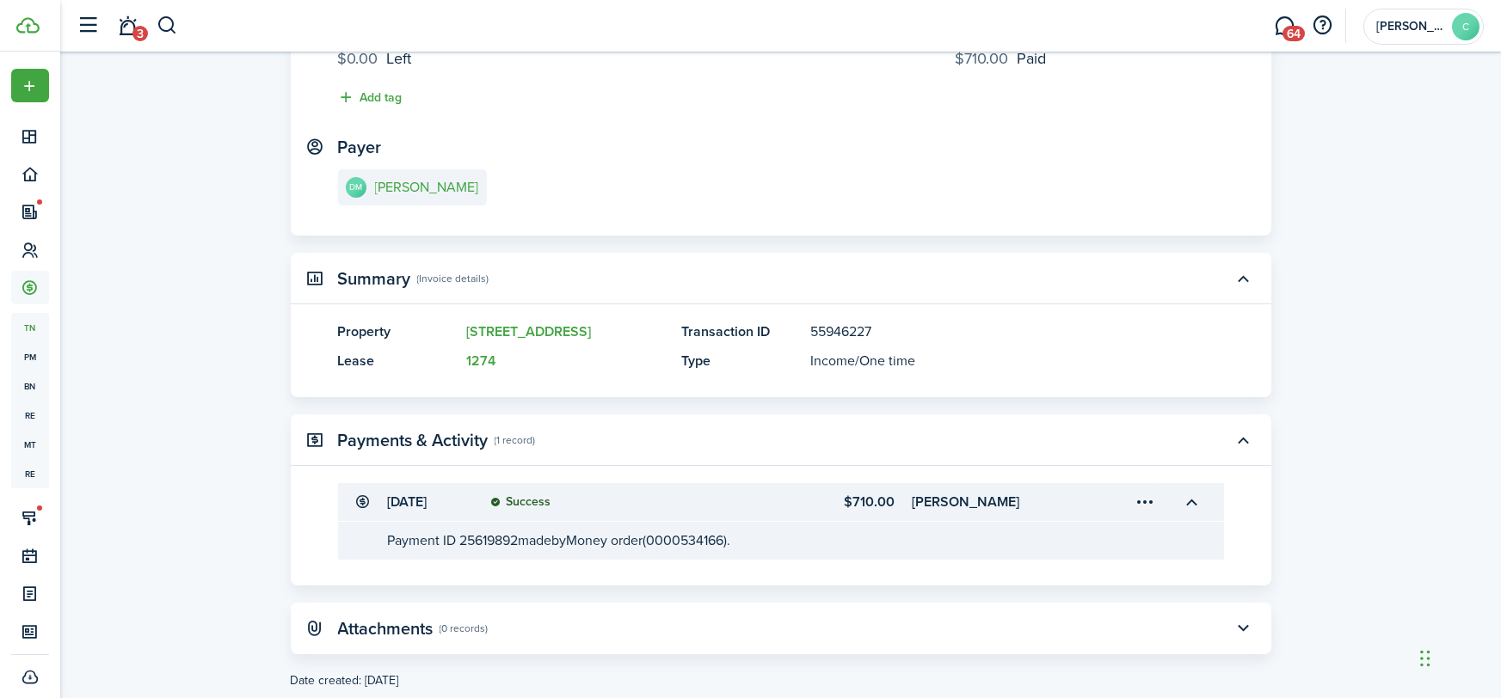
click at [1138, 502] on menu-trigger-card "Open menu" at bounding box center [1145, 502] width 29 height 29
click at [1067, 600] on button "Delete" at bounding box center [1085, 600] width 150 height 29
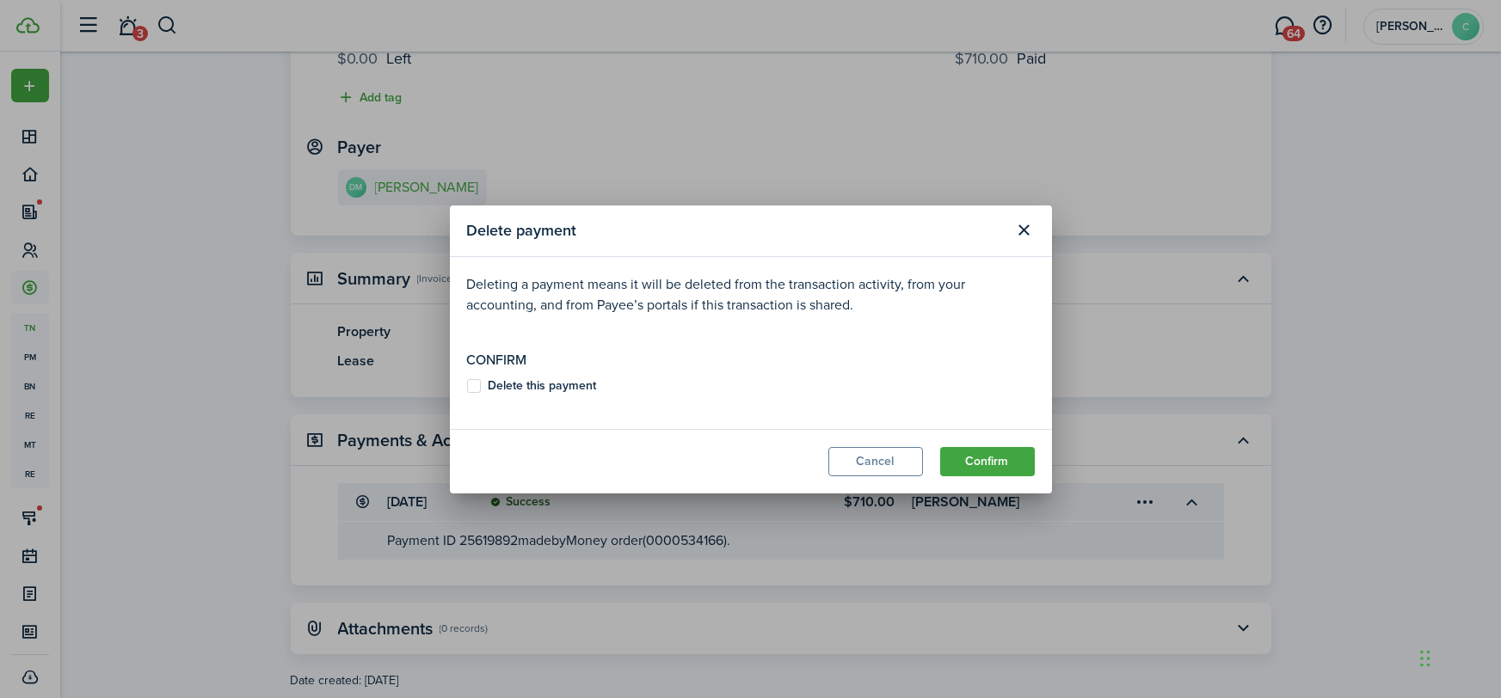
click at [570, 389] on b "Delete this payment" at bounding box center [542, 386] width 108 height 18
click at [467, 386] on input "Delete this payment" at bounding box center [466, 385] width 1 height 1
checkbox input "true"
click at [974, 461] on button "Confirm" at bounding box center [987, 461] width 95 height 29
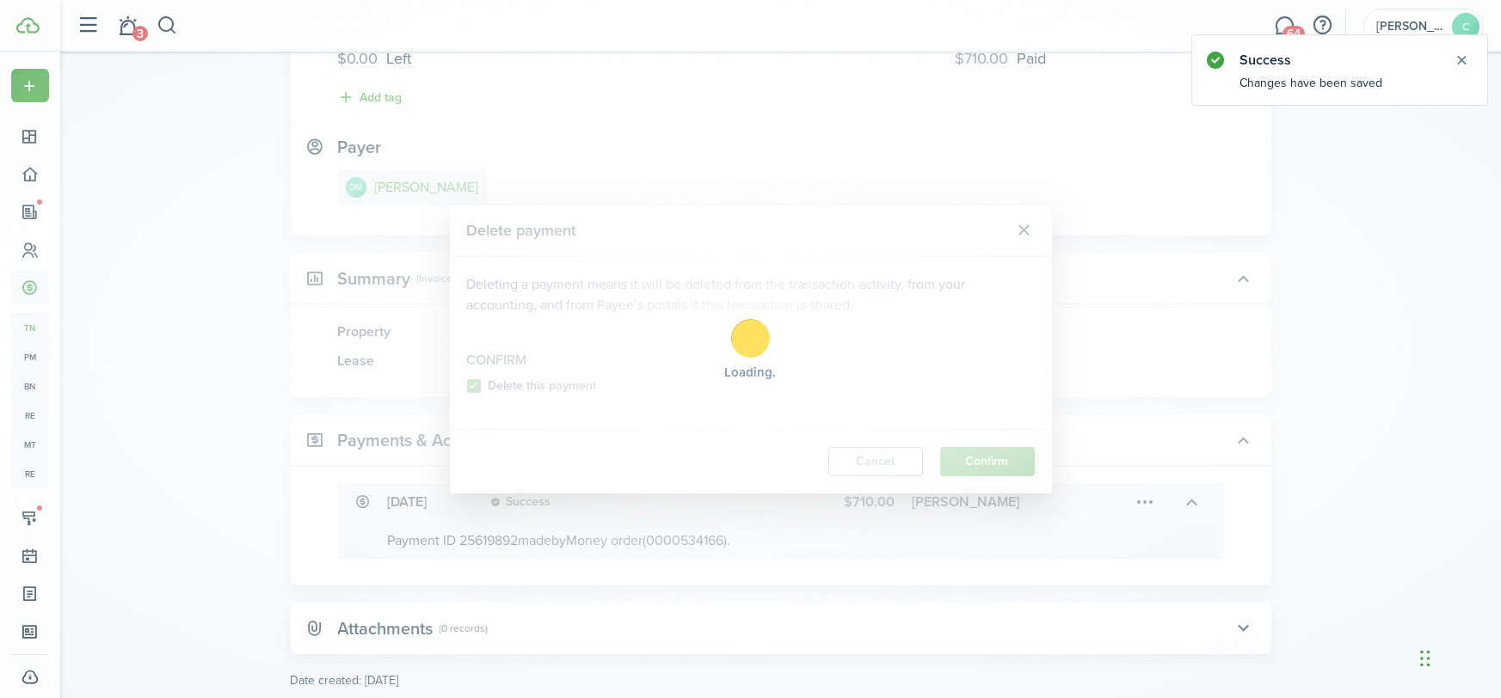
scroll to position [0, 0]
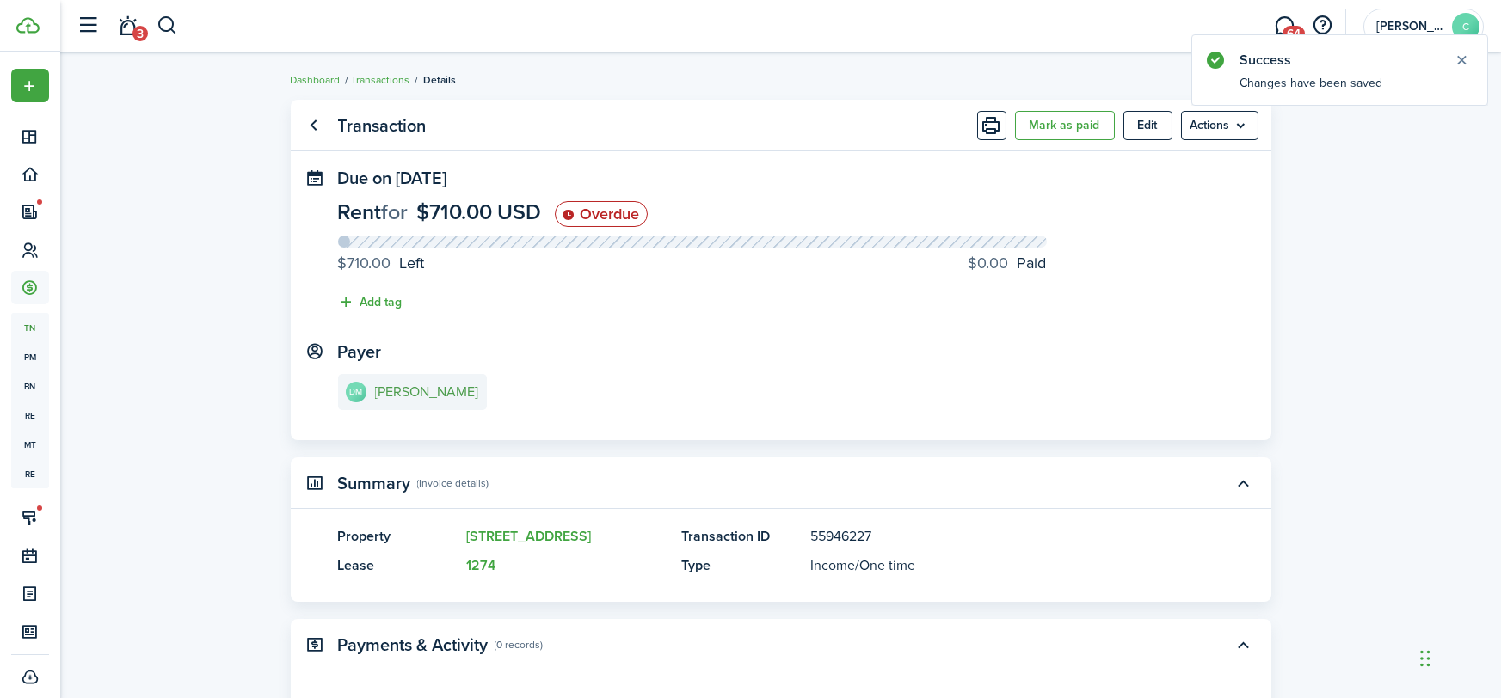
click at [434, 396] on e-details-info-title "[PERSON_NAME]" at bounding box center [427, 391] width 104 height 15
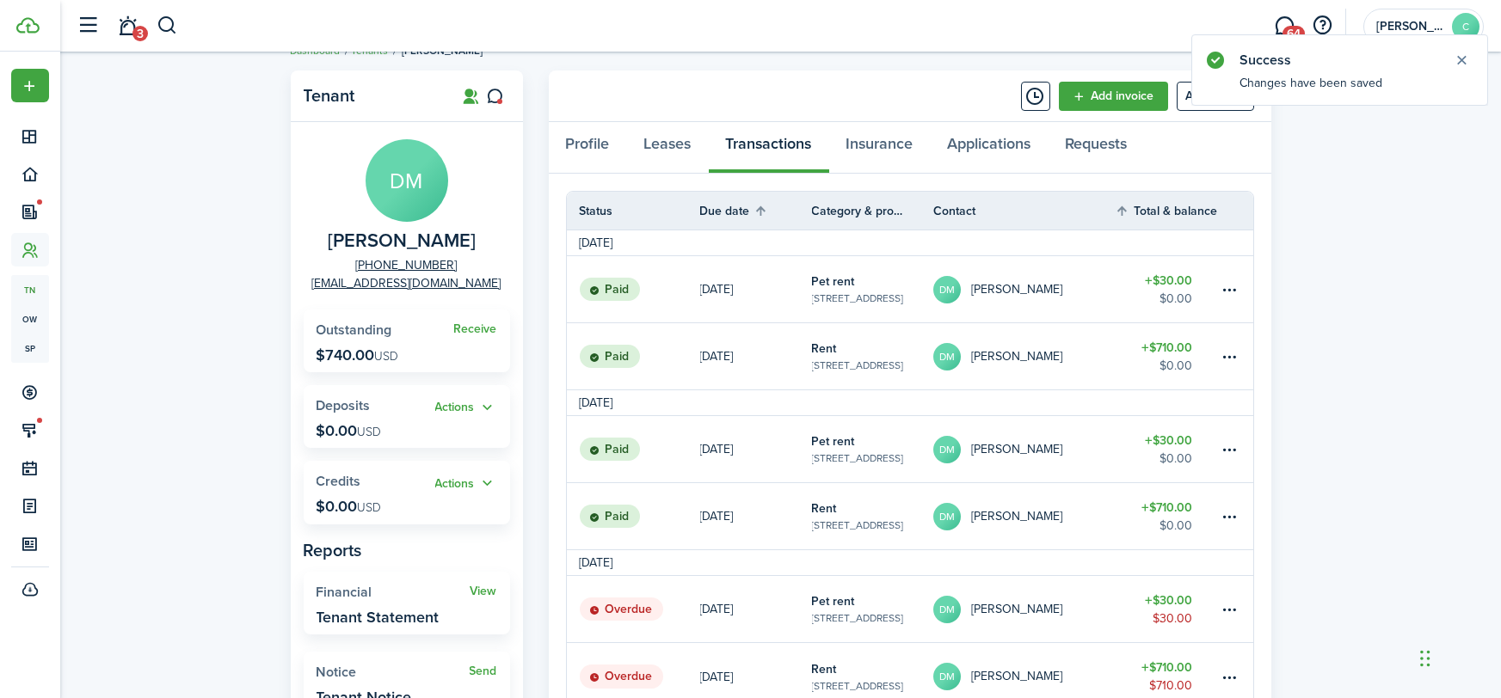
scroll to position [48, 0]
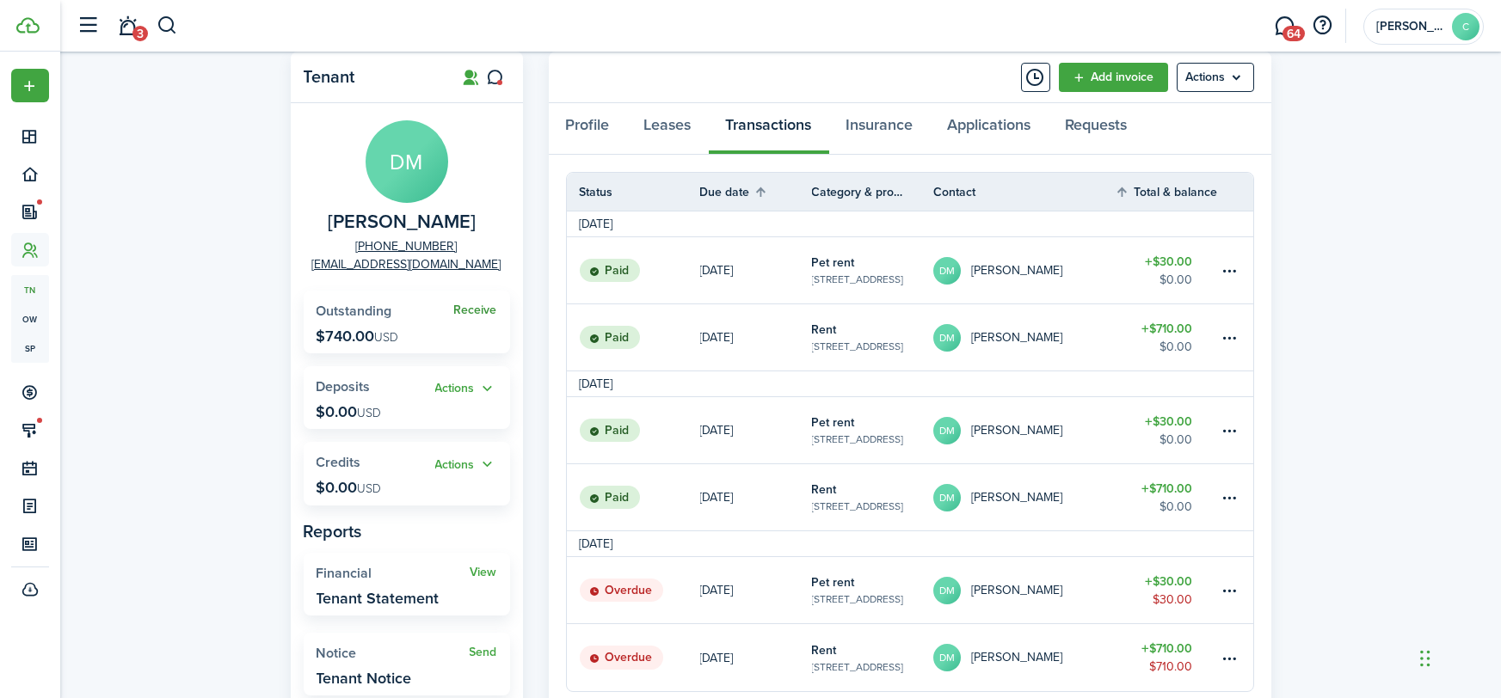
click at [475, 305] on link "Receive" at bounding box center [475, 311] width 43 height 14
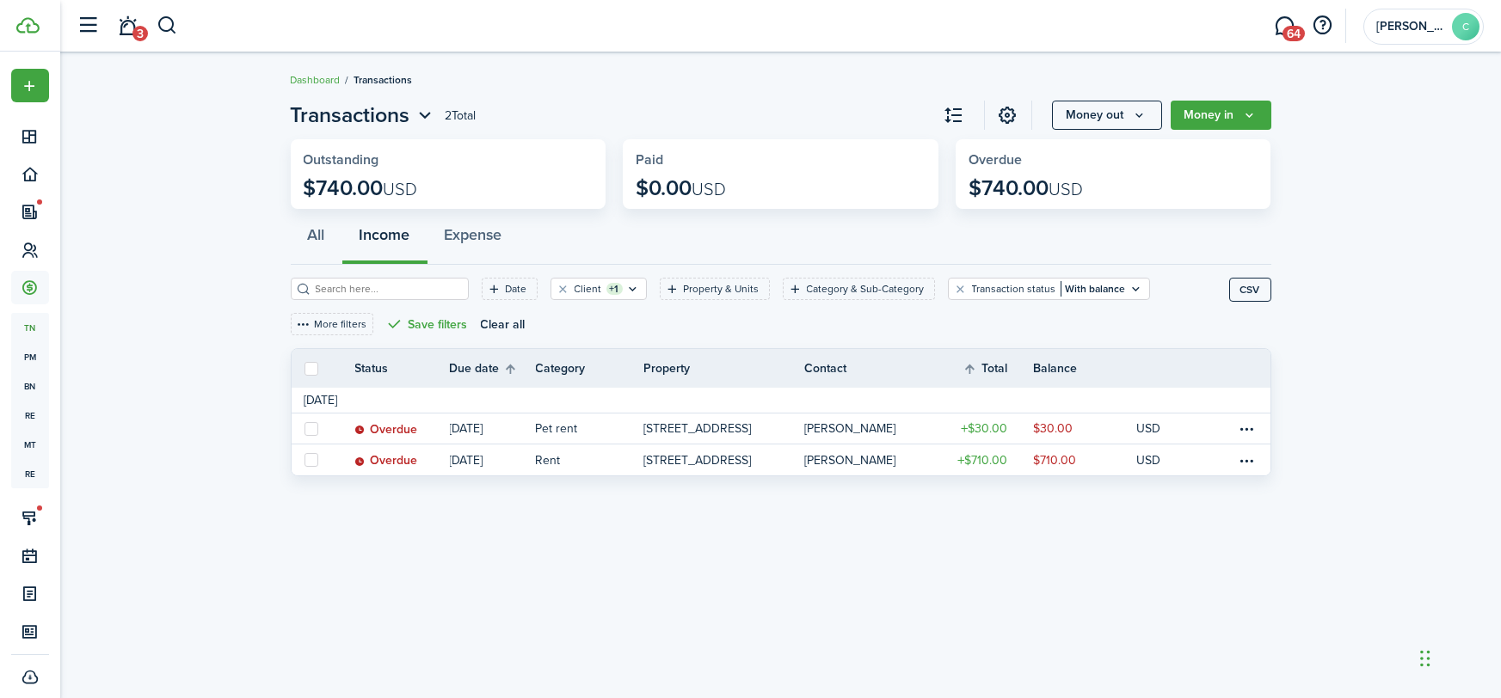
click at [306, 365] on label at bounding box center [311, 369] width 14 height 14
click at [304, 368] on input "checkbox" at bounding box center [304, 368] width 1 height 1
checkbox input "true"
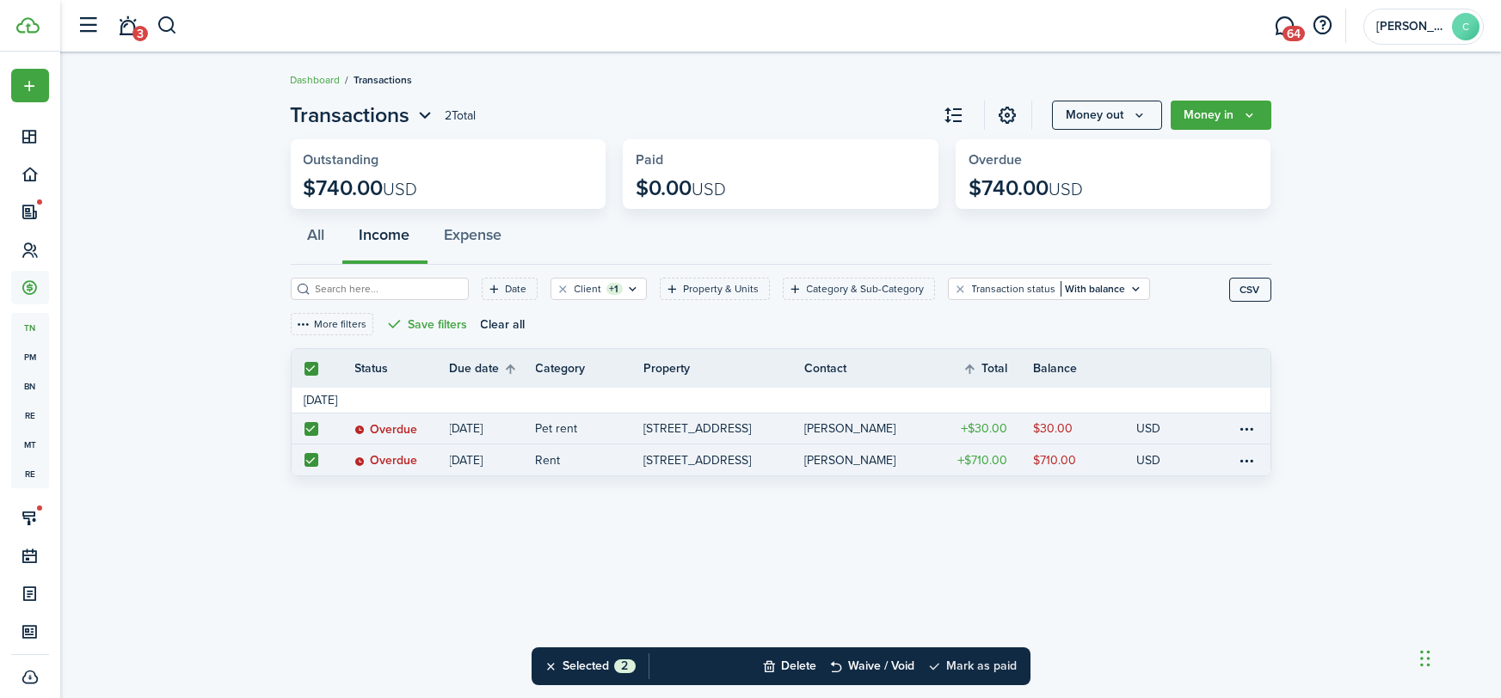
click at [973, 668] on button "Mark as paid" at bounding box center [972, 667] width 89 height 38
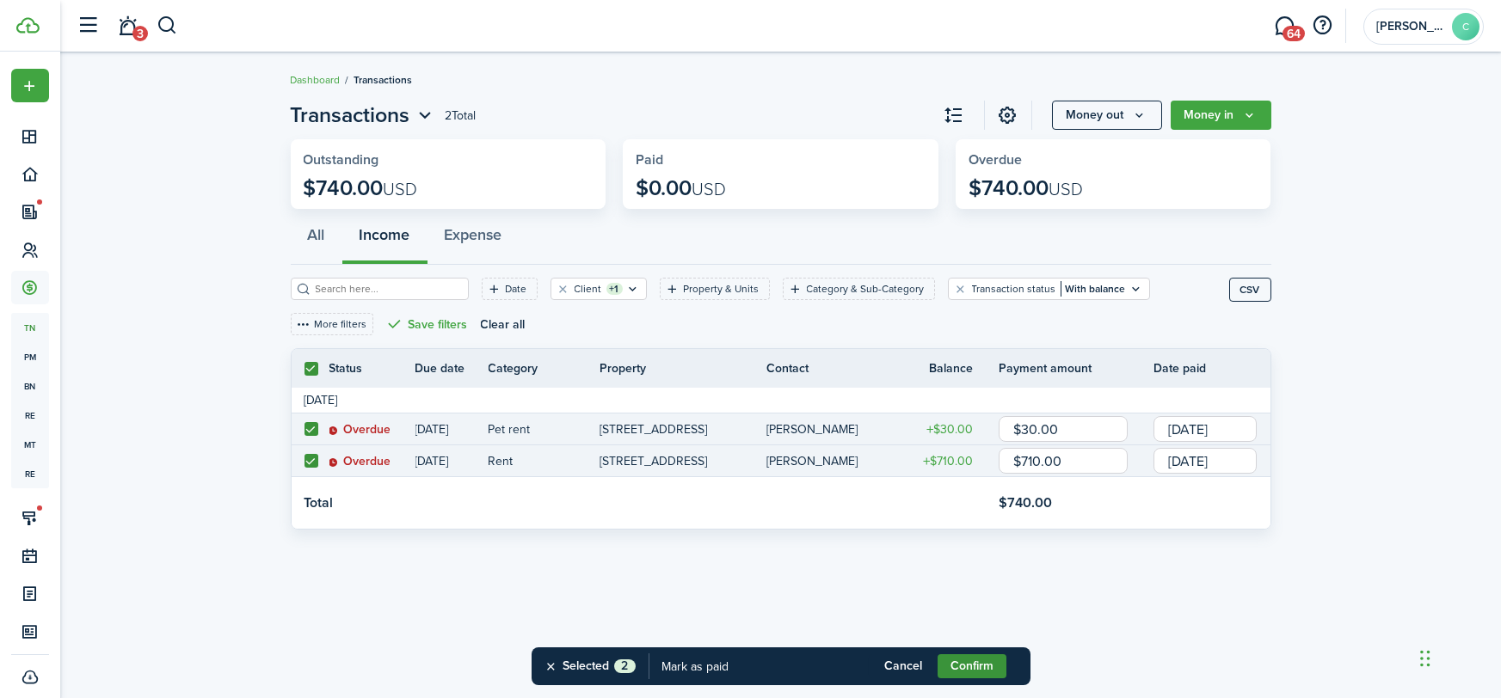
click at [979, 665] on button "Confirm" at bounding box center [971, 666] width 69 height 24
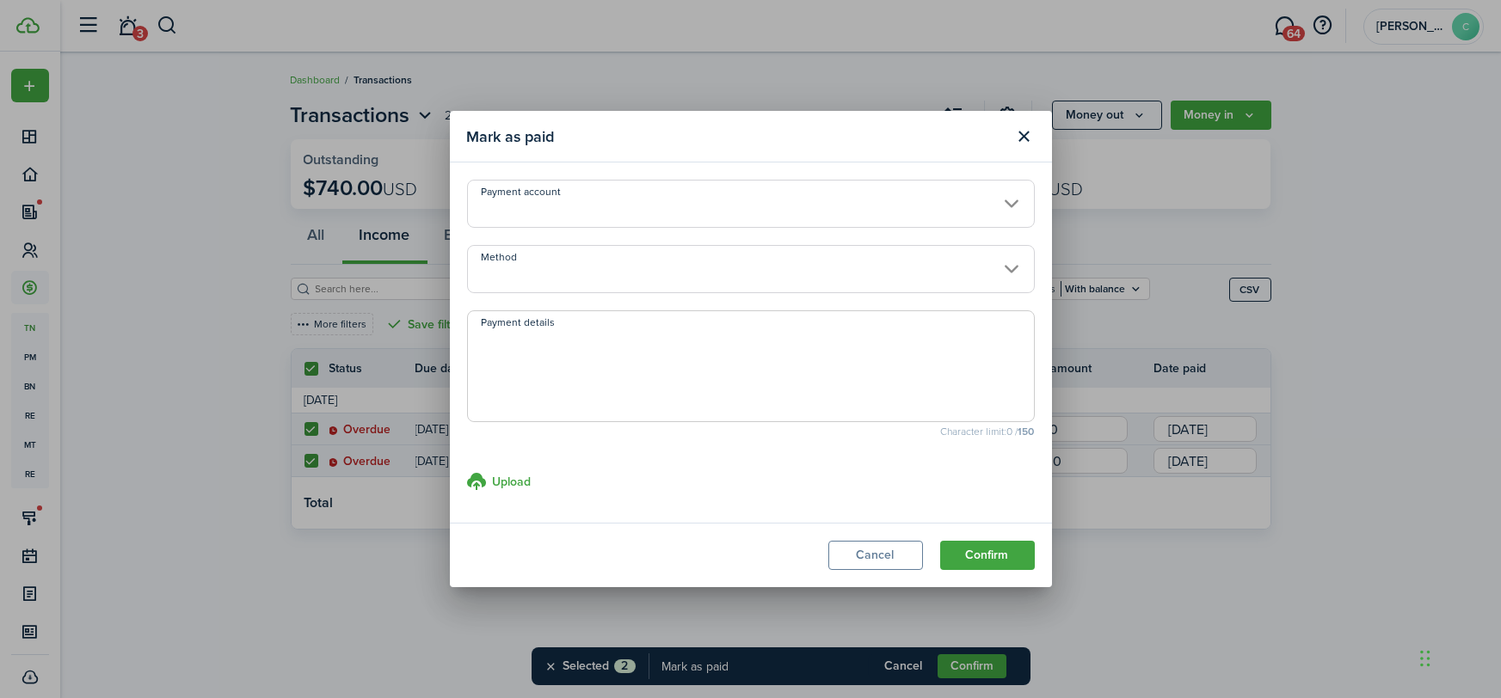
click at [518, 266] on input "Method" at bounding box center [751, 269] width 568 height 48
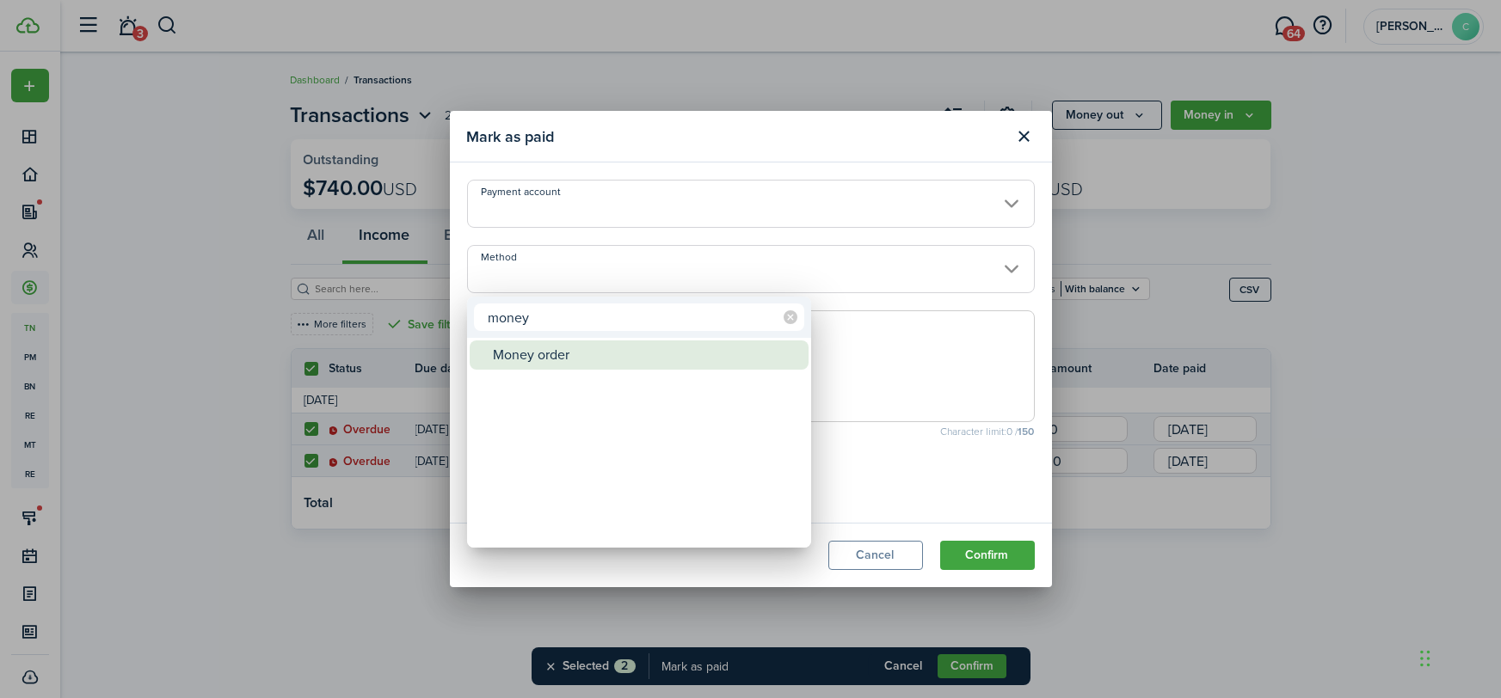
type input "money"
click at [562, 355] on div "Money order" at bounding box center [646, 355] width 304 height 29
type input "Money order"
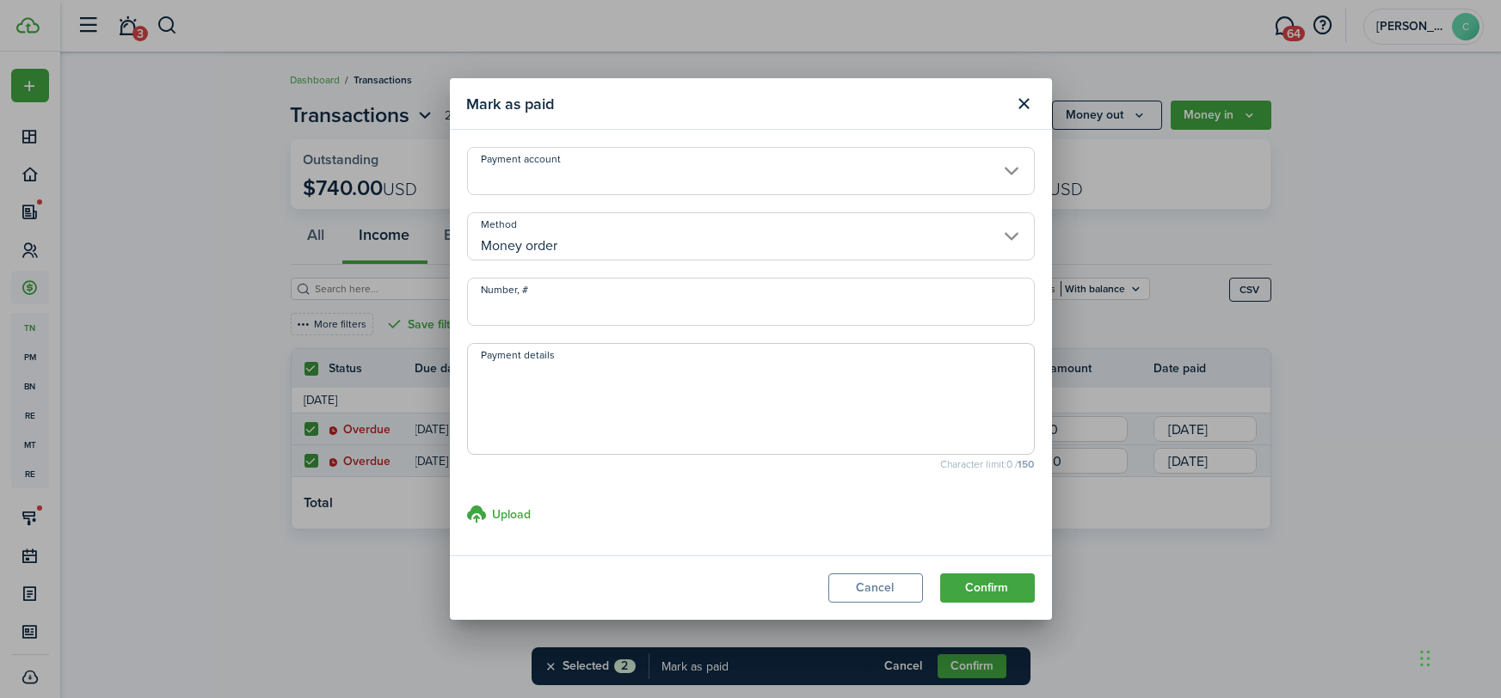
click at [538, 304] on input "Number, #" at bounding box center [751, 302] width 568 height 48
type input "0000534166"
click at [1004, 581] on button "Confirm" at bounding box center [987, 588] width 95 height 29
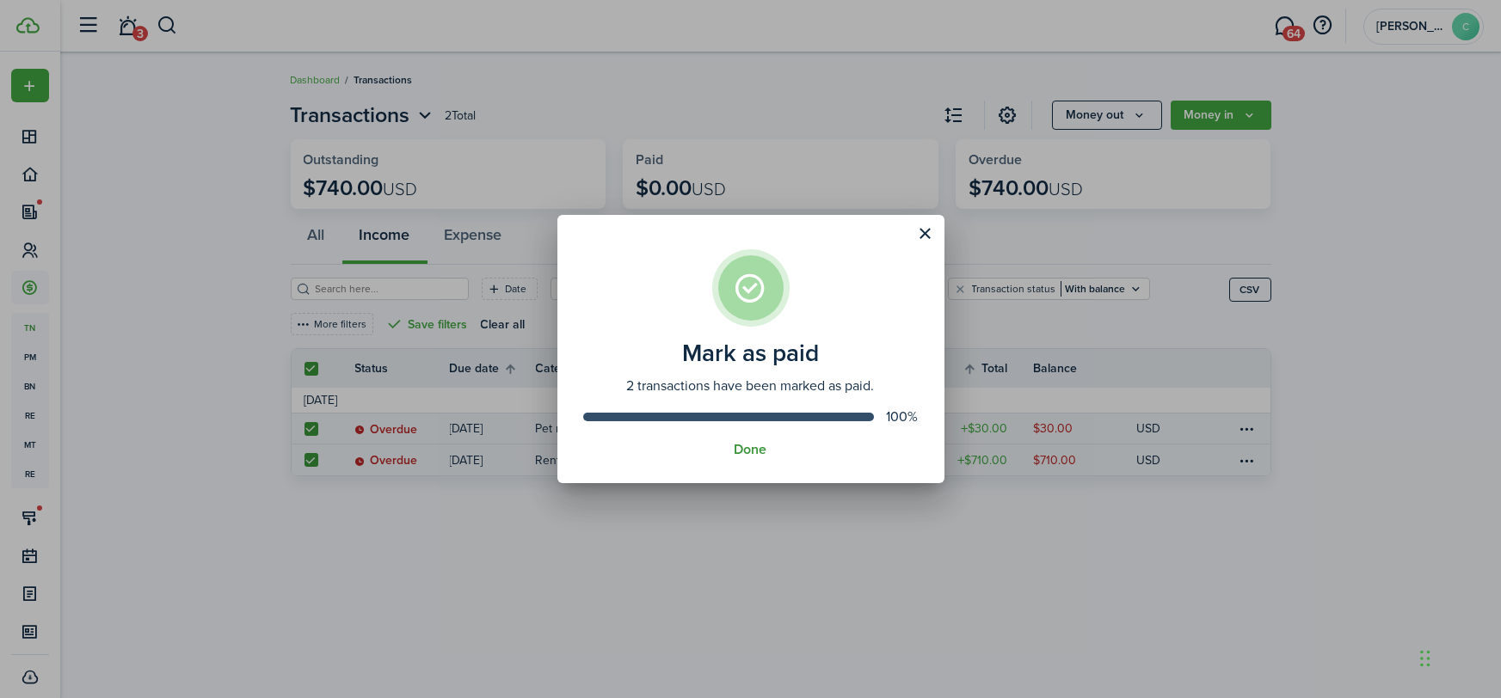
click at [760, 457] on button "Done" at bounding box center [750, 449] width 33 height 15
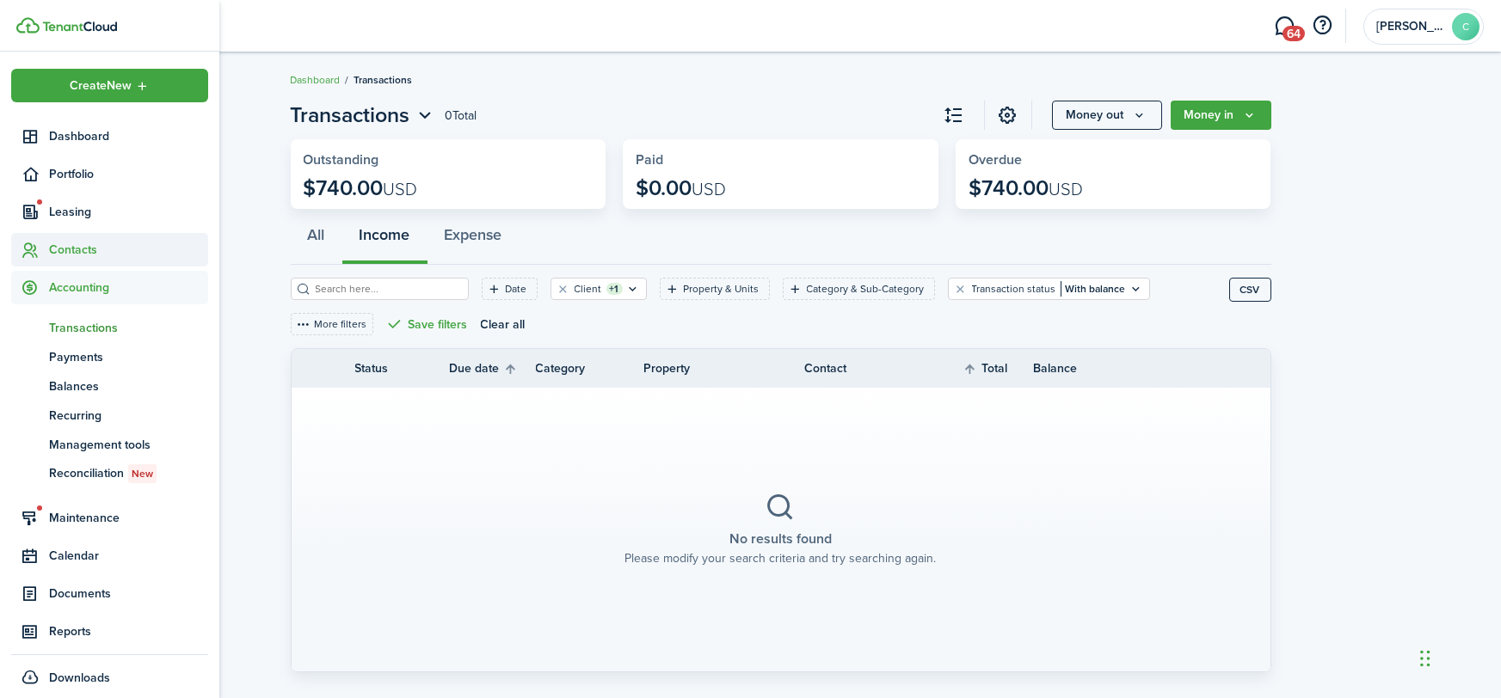
click at [64, 247] on span "Contacts" at bounding box center [128, 250] width 159 height 18
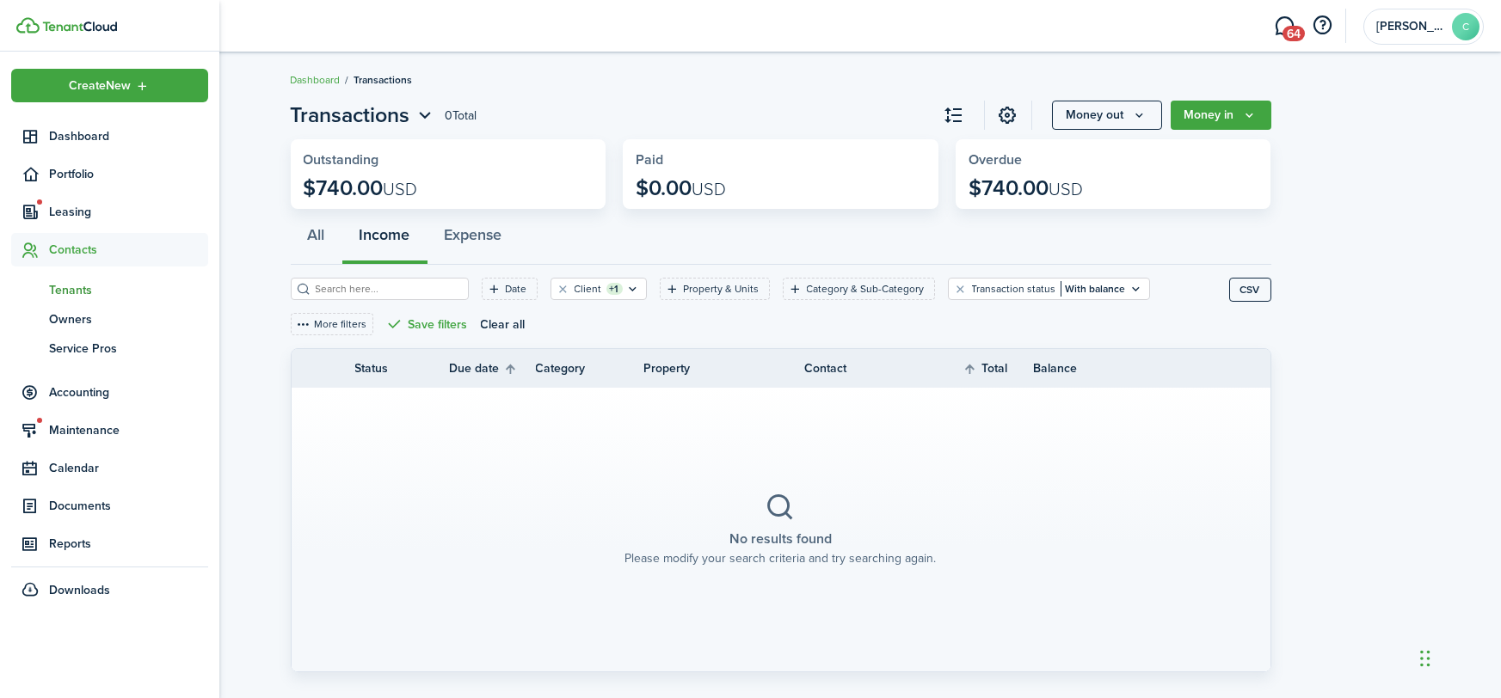
click at [56, 290] on span "Tenants" at bounding box center [128, 290] width 159 height 18
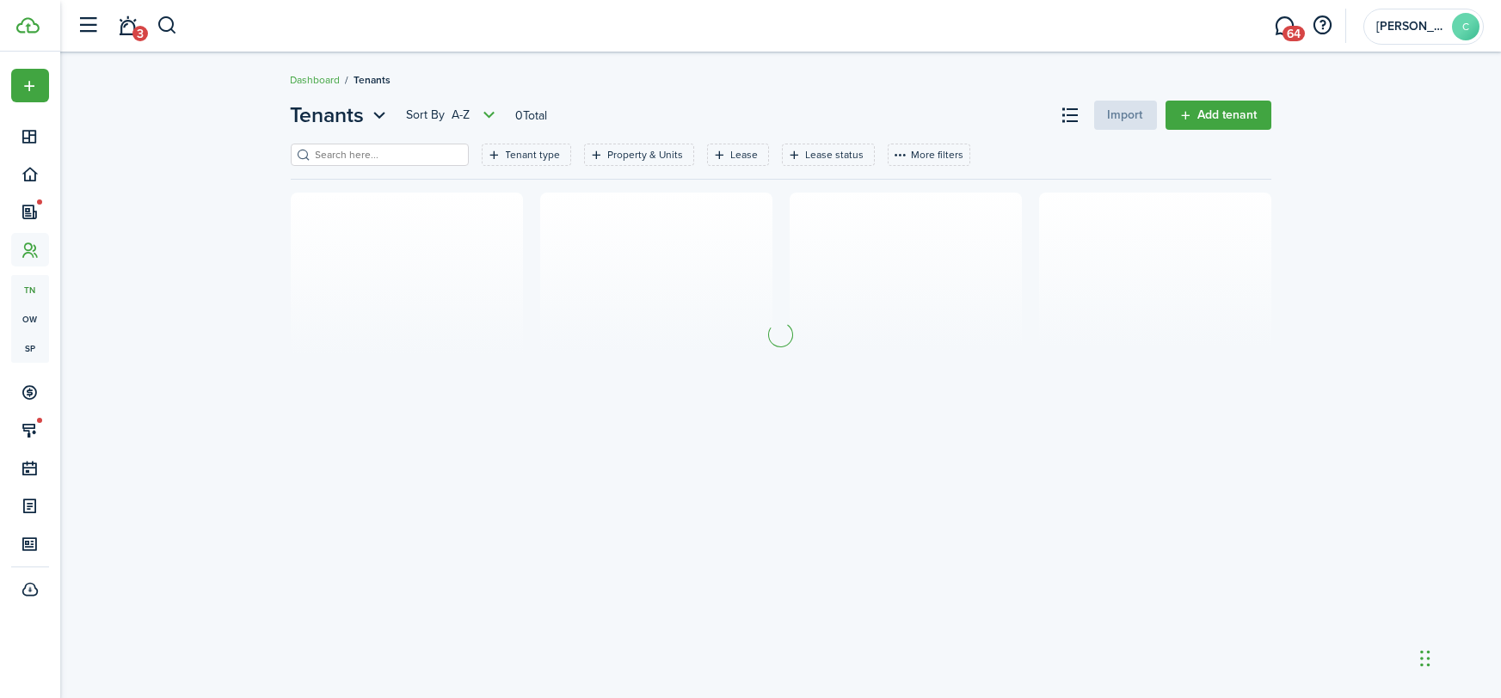
click at [341, 144] on filter-search at bounding box center [380, 155] width 178 height 22
click at [342, 147] on input "search" at bounding box center [386, 155] width 151 height 16
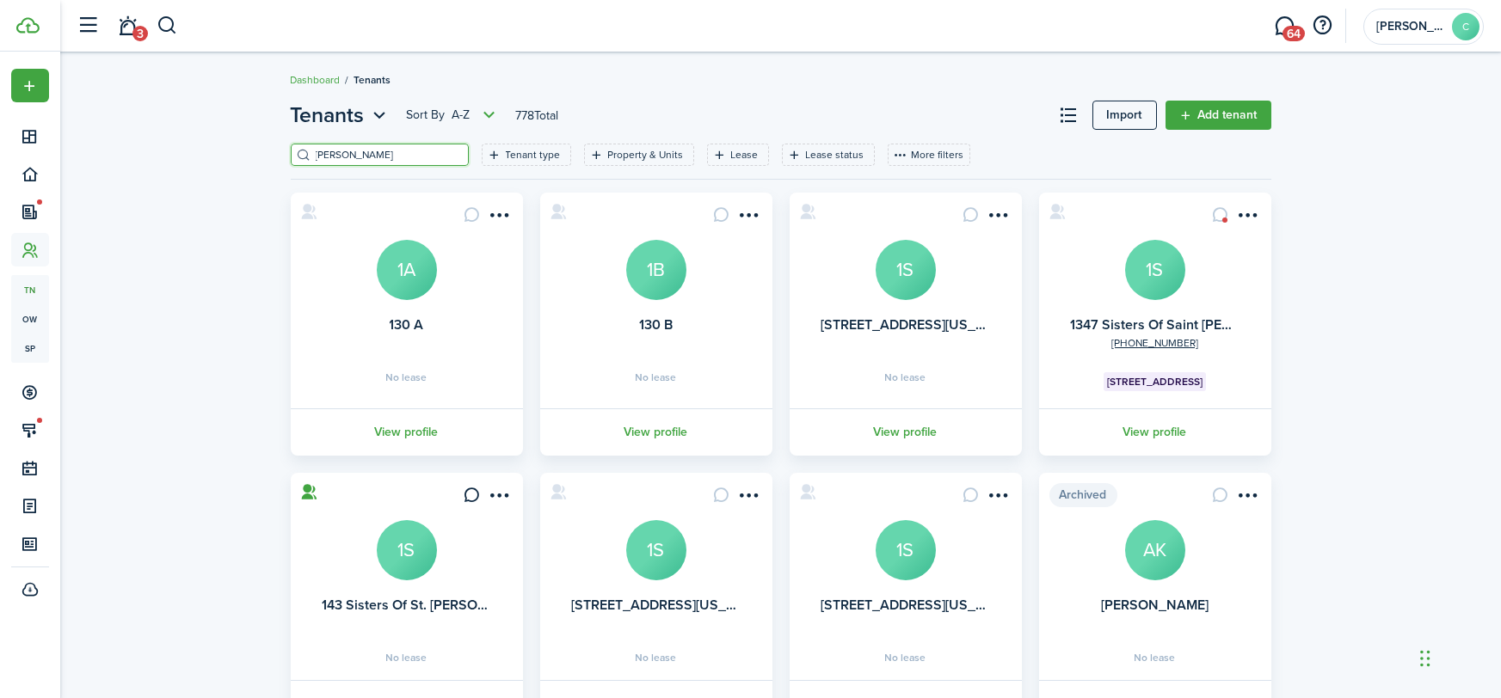
type input "[PERSON_NAME]"
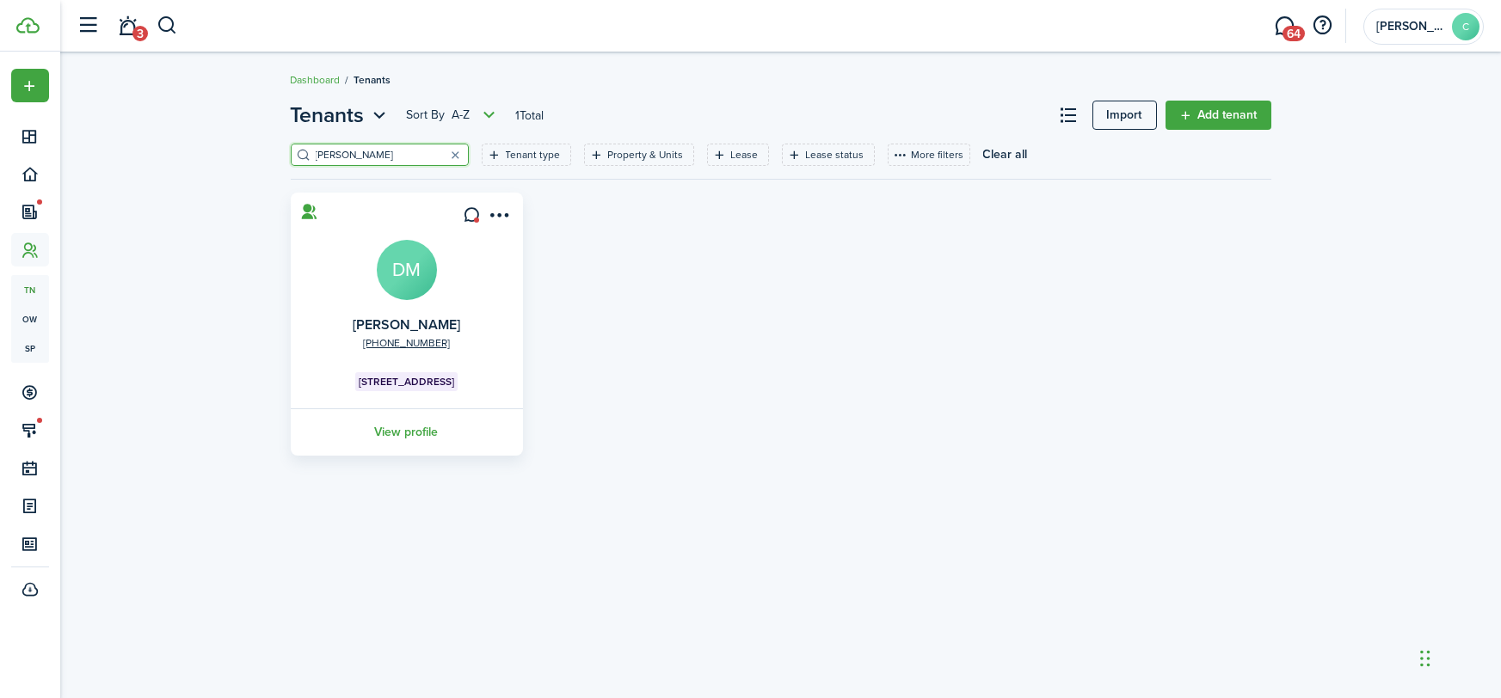
drag, startPoint x: 422, startPoint y: 409, endPoint x: 414, endPoint y: 421, distance: 14.3
click at [421, 411] on link "View profile" at bounding box center [406, 431] width 237 height 47
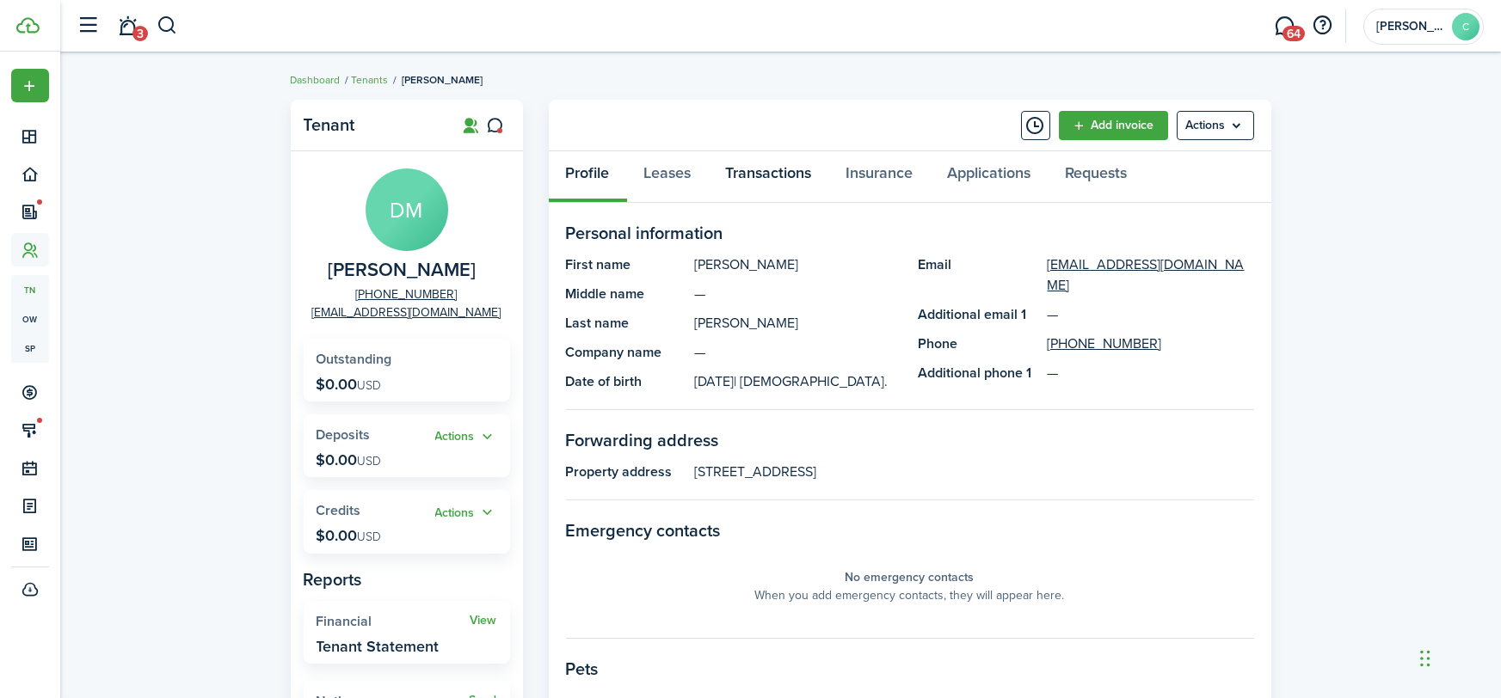
click at [800, 177] on link "Transactions" at bounding box center [769, 177] width 120 height 52
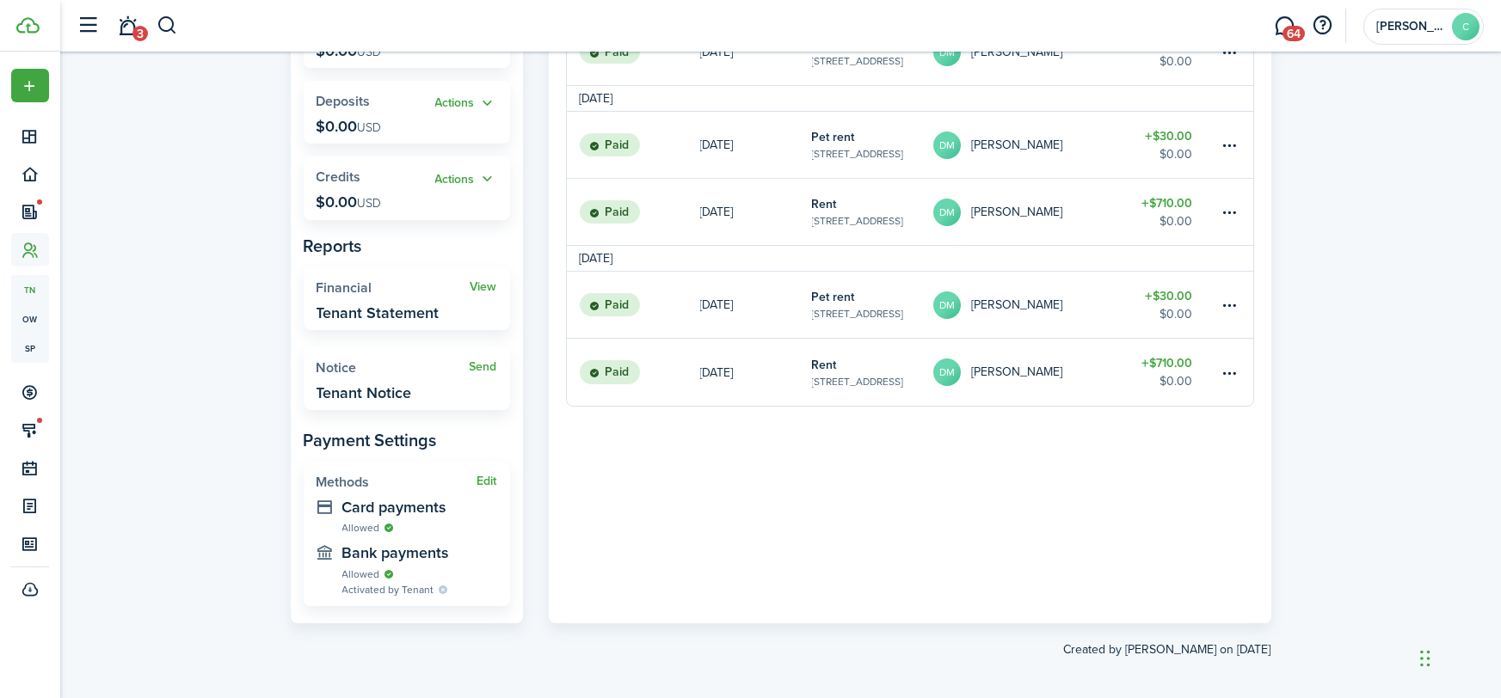
scroll to position [340, 0]
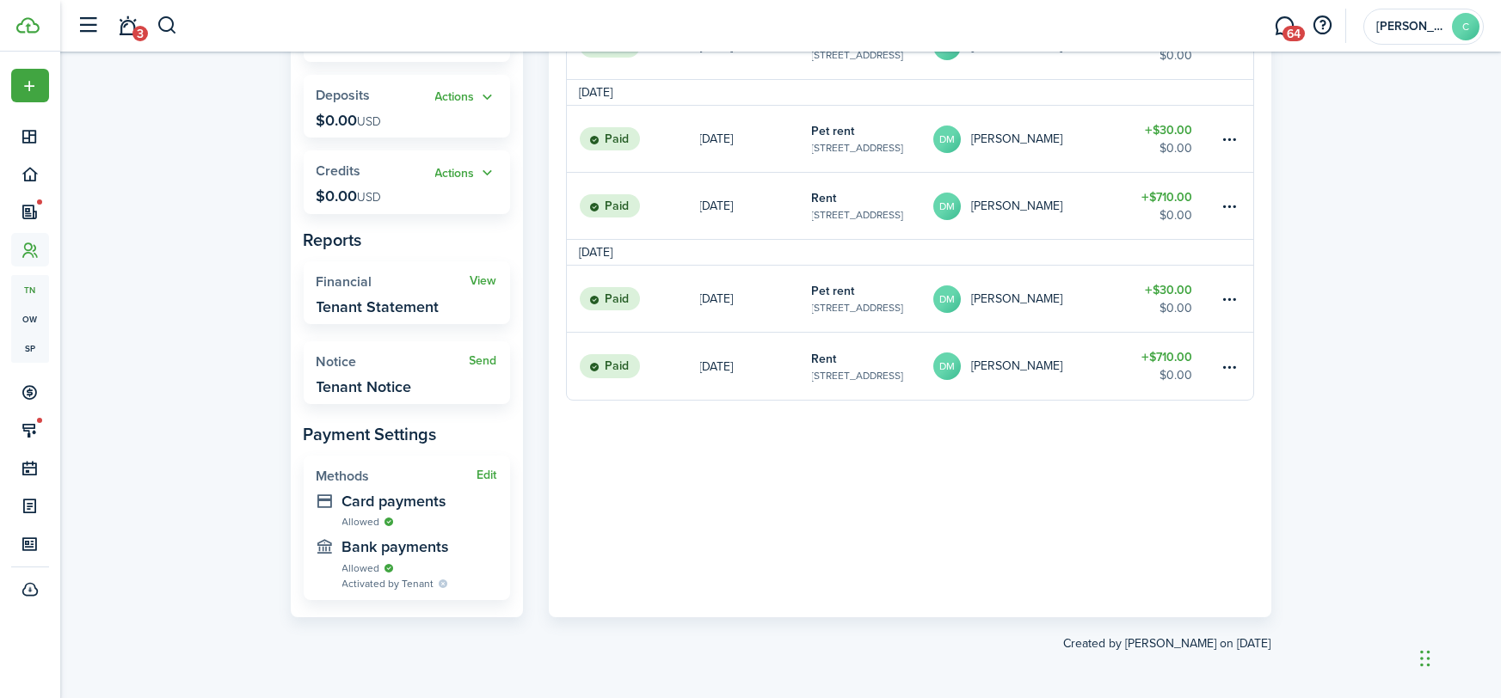
click at [1163, 377] on table-amount-description "$0.00" at bounding box center [1175, 375] width 33 height 18
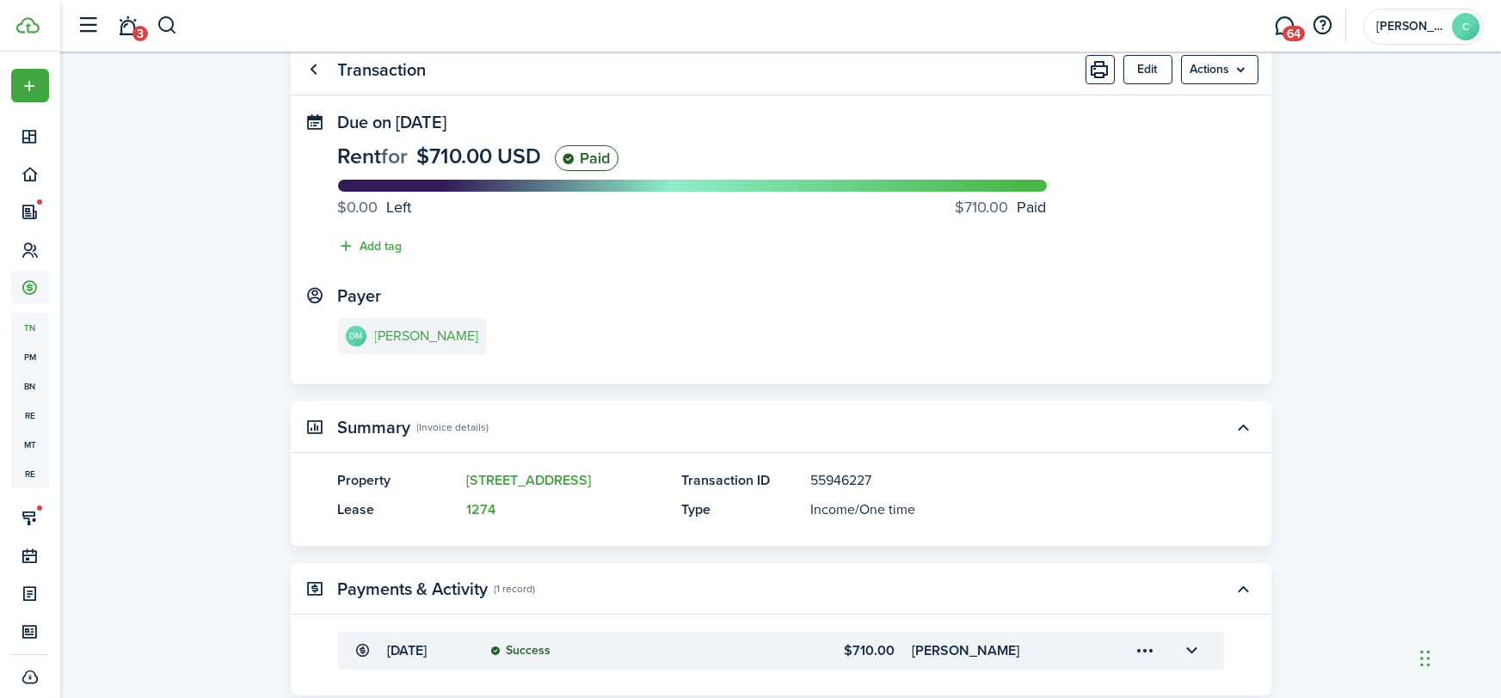
scroll to position [205, 0]
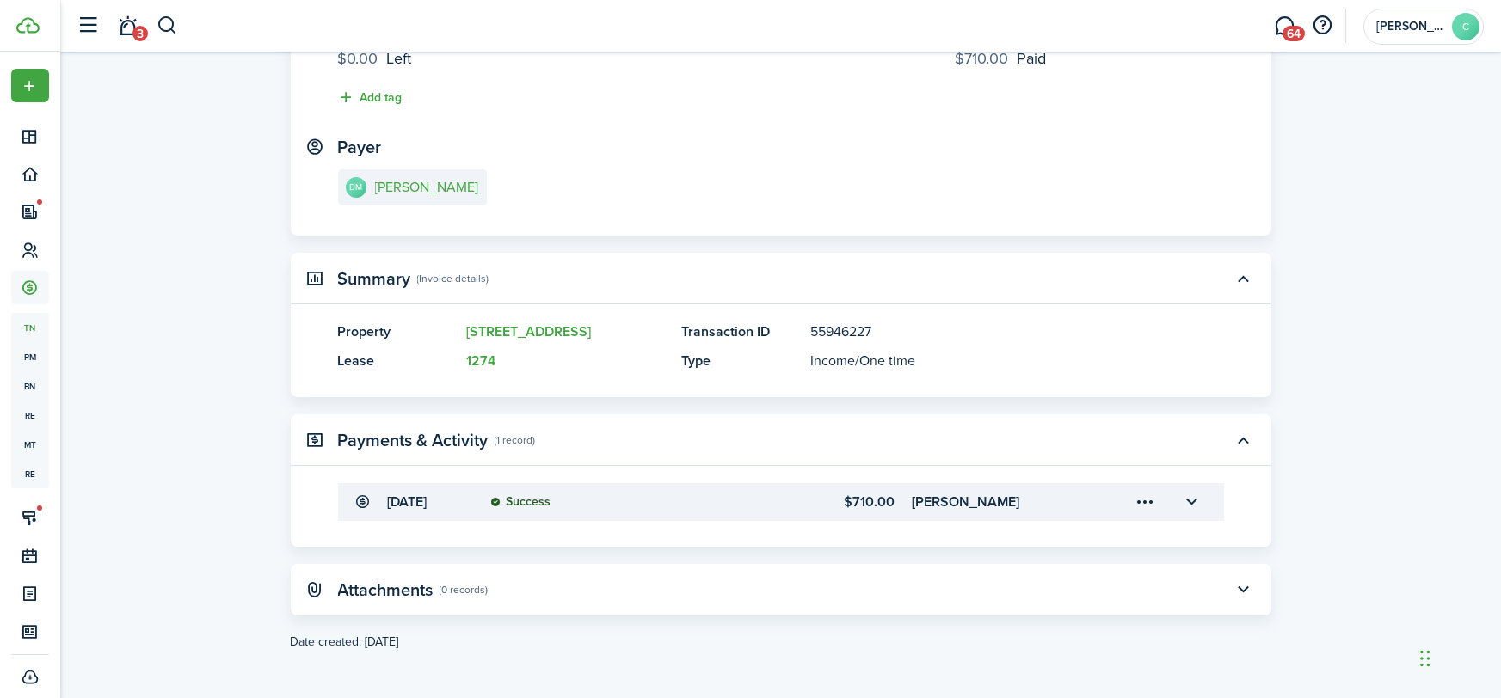
click at [1144, 503] on menu-trigger-card "Open menu" at bounding box center [1145, 502] width 29 height 29
click at [1107, 537] on button "Edit" at bounding box center [1085, 541] width 150 height 30
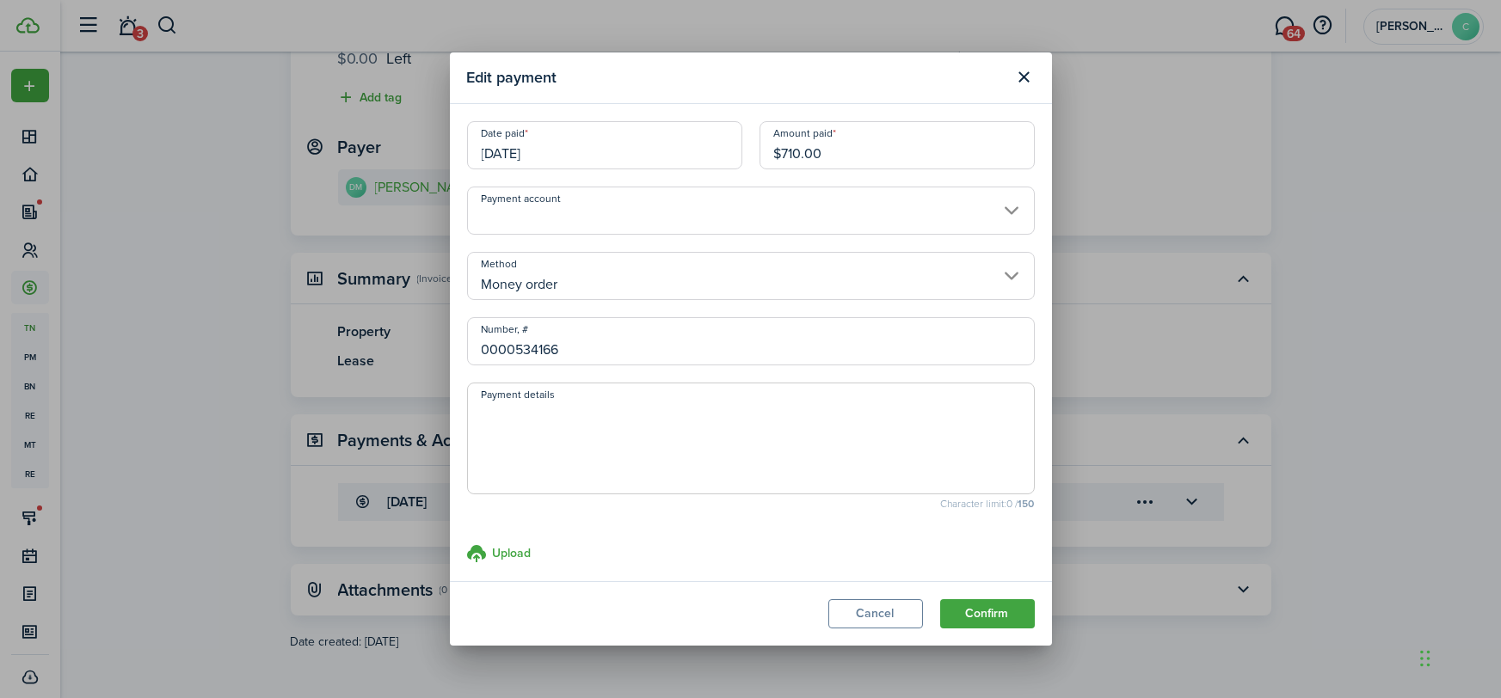
drag, startPoint x: 858, startPoint y: 144, endPoint x: 792, endPoint y: 161, distance: 68.2
click at [792, 161] on input "$710.00" at bounding box center [896, 145] width 275 height 48
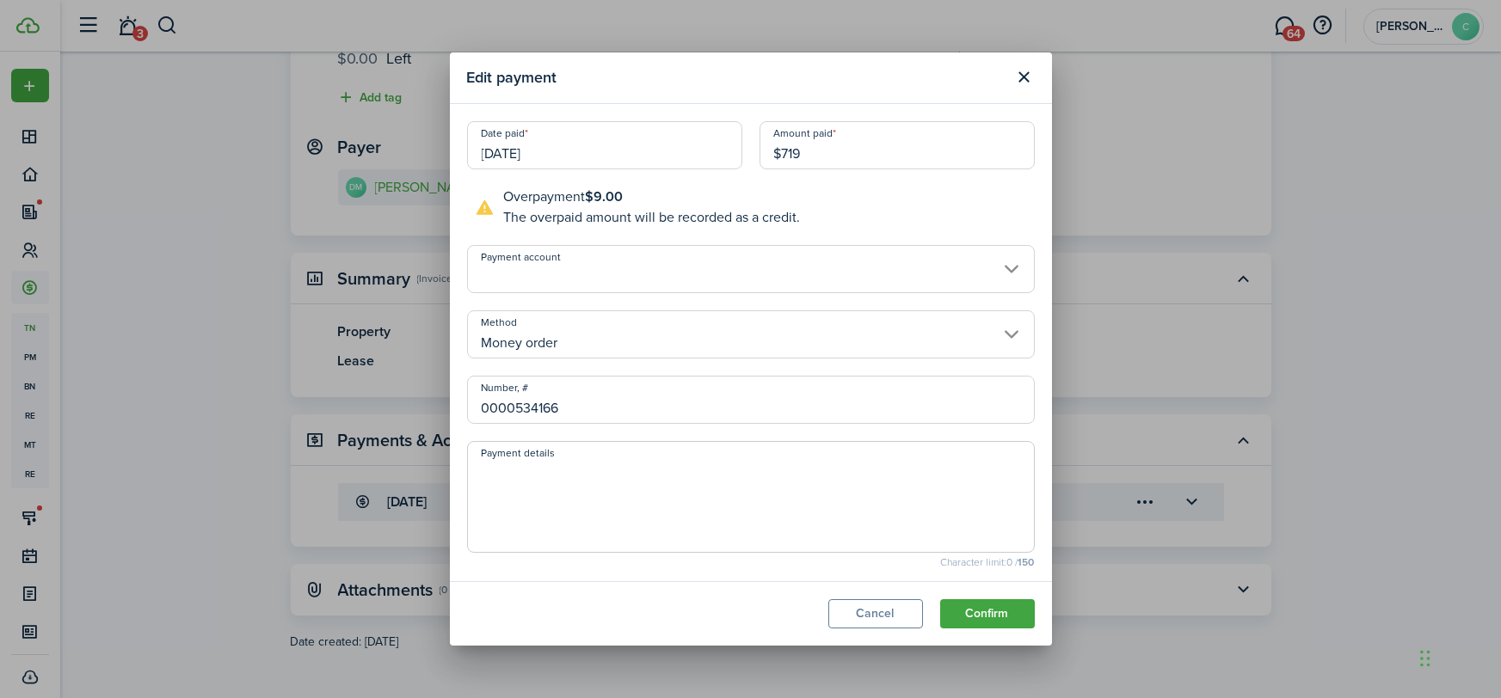
type input "$719.00"
click at [957, 602] on button "Confirm" at bounding box center [987, 613] width 95 height 29
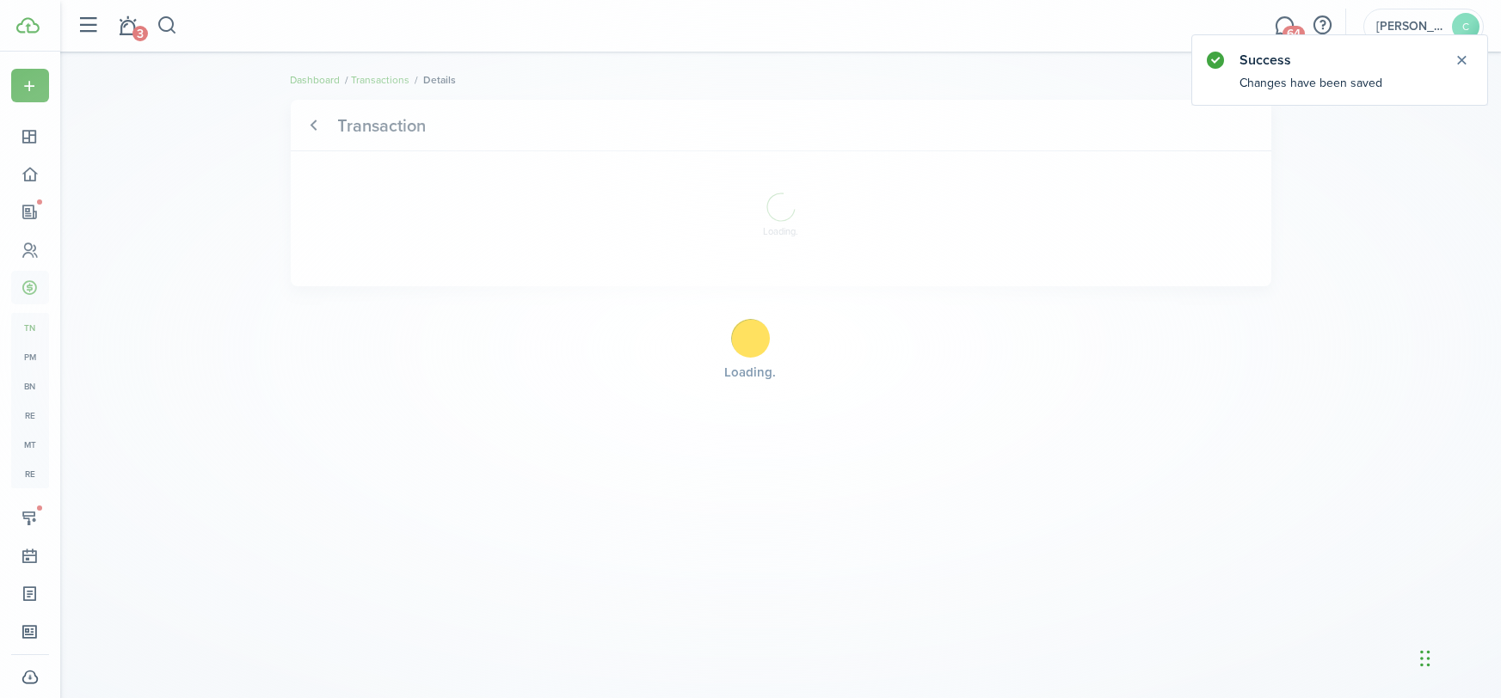
scroll to position [0, 0]
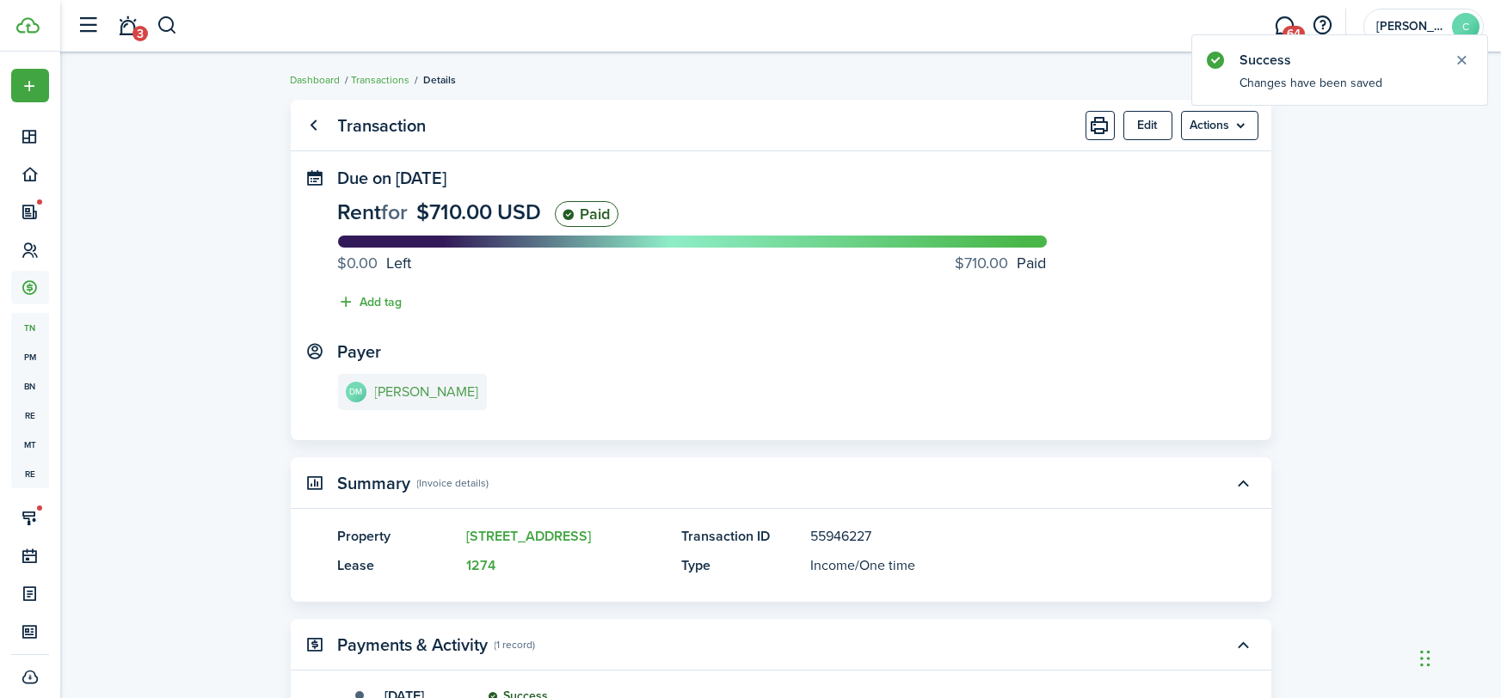
click at [468, 398] on e-details-info-title "[PERSON_NAME]" at bounding box center [427, 391] width 104 height 15
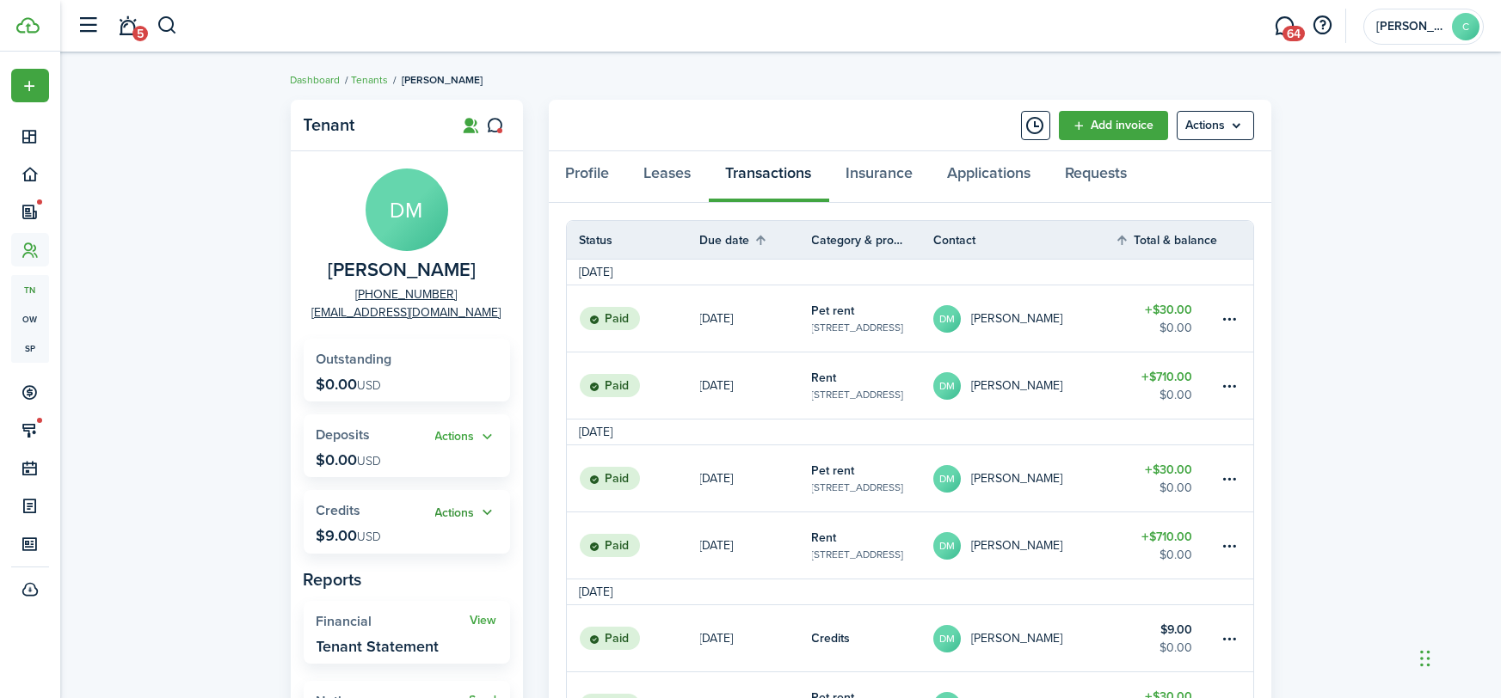
click at [447, 503] on button "Actions" at bounding box center [466, 513] width 62 height 20
click at [383, 544] on link "Add" at bounding box center [422, 546] width 150 height 30
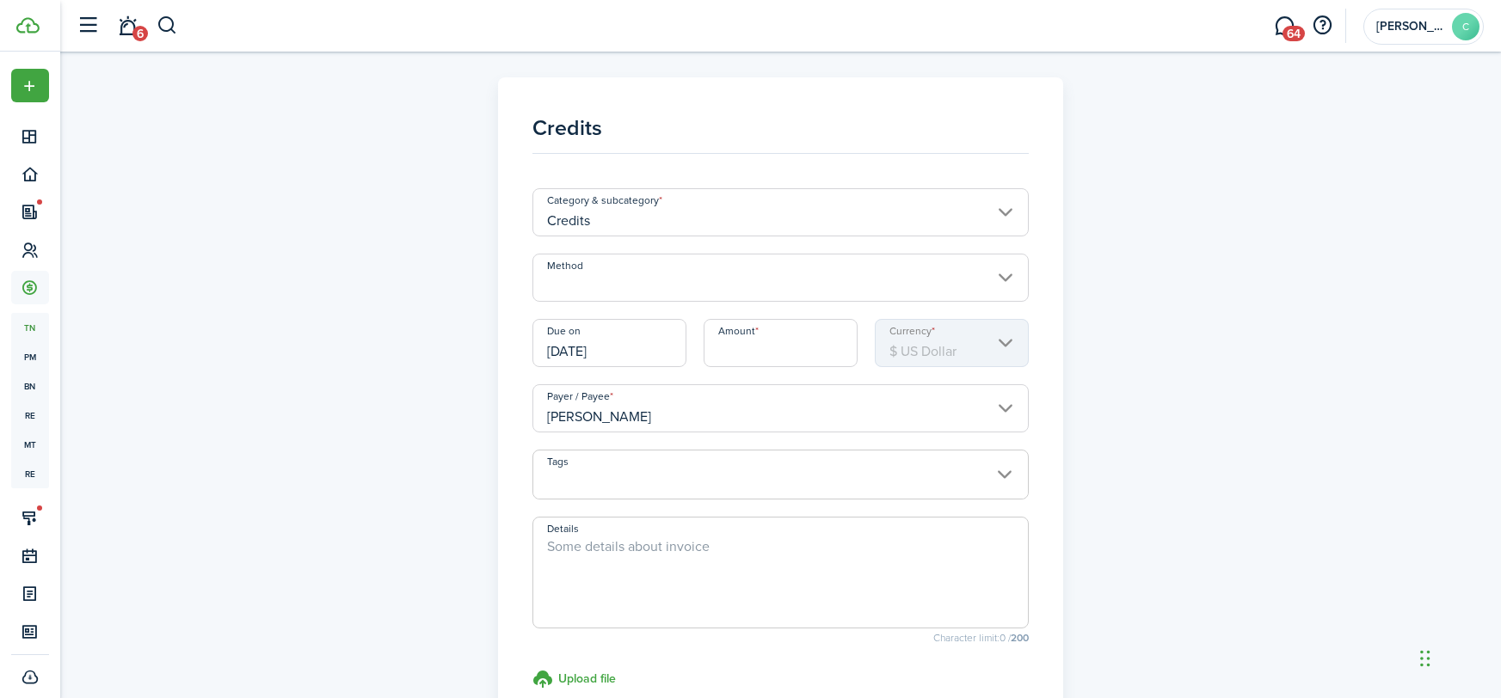
click at [614, 357] on input "[DATE]" at bounding box center [609, 343] width 154 height 48
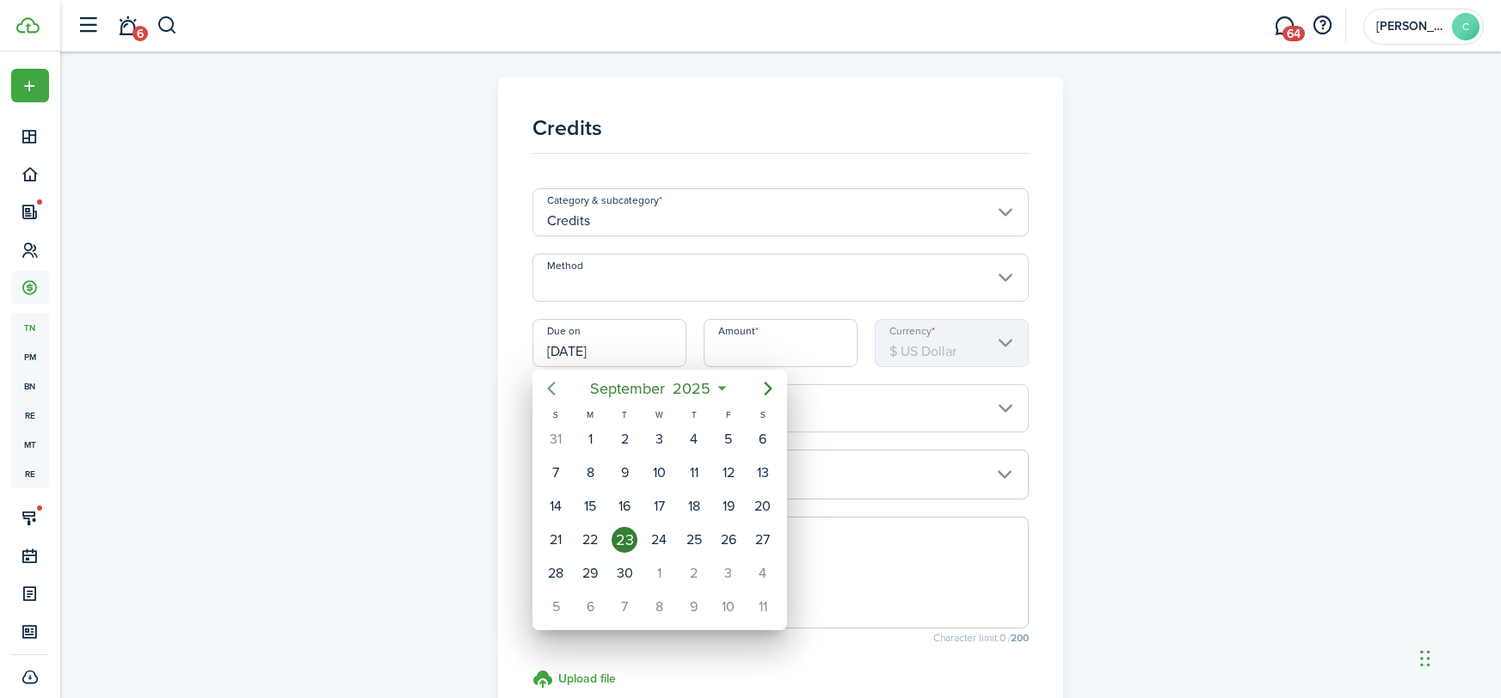
click at [556, 399] on mbsc-button "Previous page" at bounding box center [551, 388] width 34 height 34
click at [549, 390] on icon "Previous page" at bounding box center [552, 389] width 8 height 14
click at [549, 390] on icon "Previous page" at bounding box center [551, 388] width 21 height 21
click at [717, 539] on div "27" at bounding box center [728, 540] width 26 height 26
type input "06/27/2025"
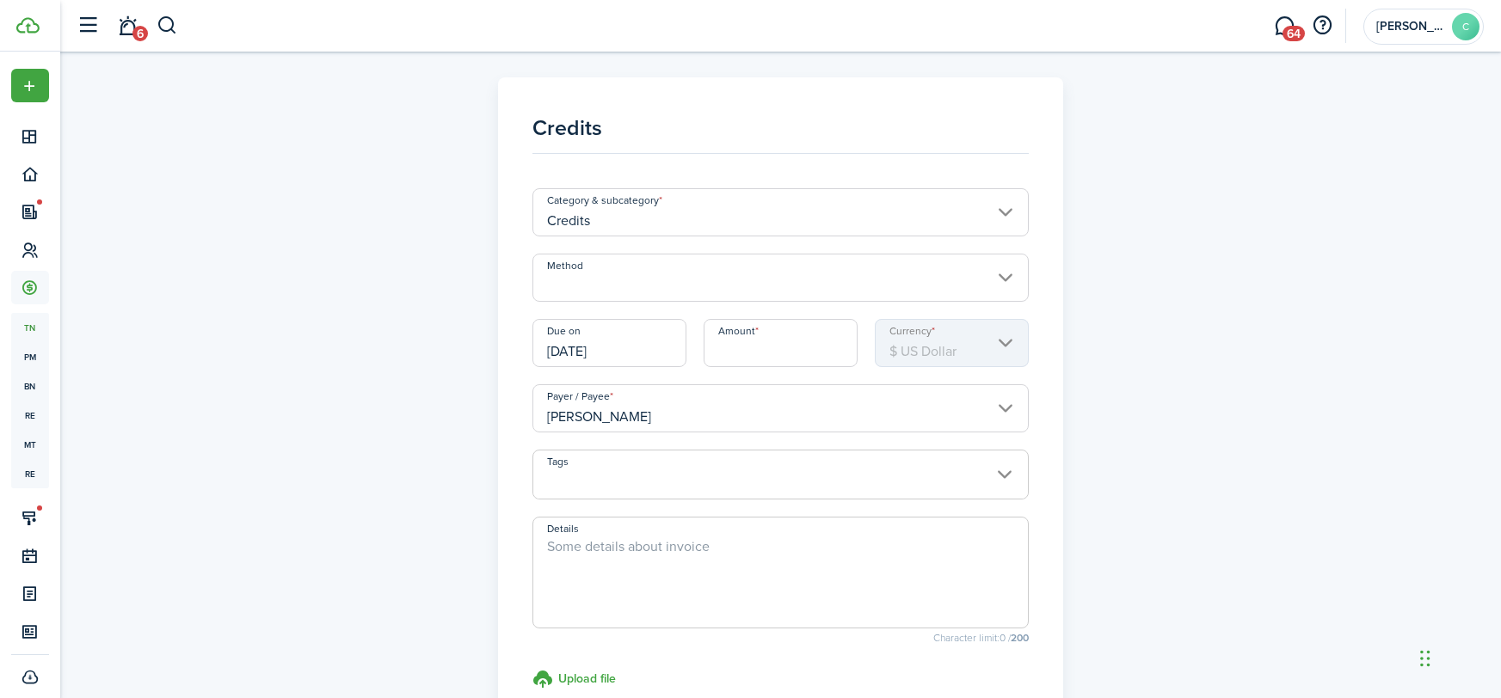
click at [748, 352] on input "Amount" at bounding box center [780, 343] width 154 height 48
type input "$6.00"
click at [717, 237] on div "Category & subcategory Credits" at bounding box center [780, 220] width 513 height 65
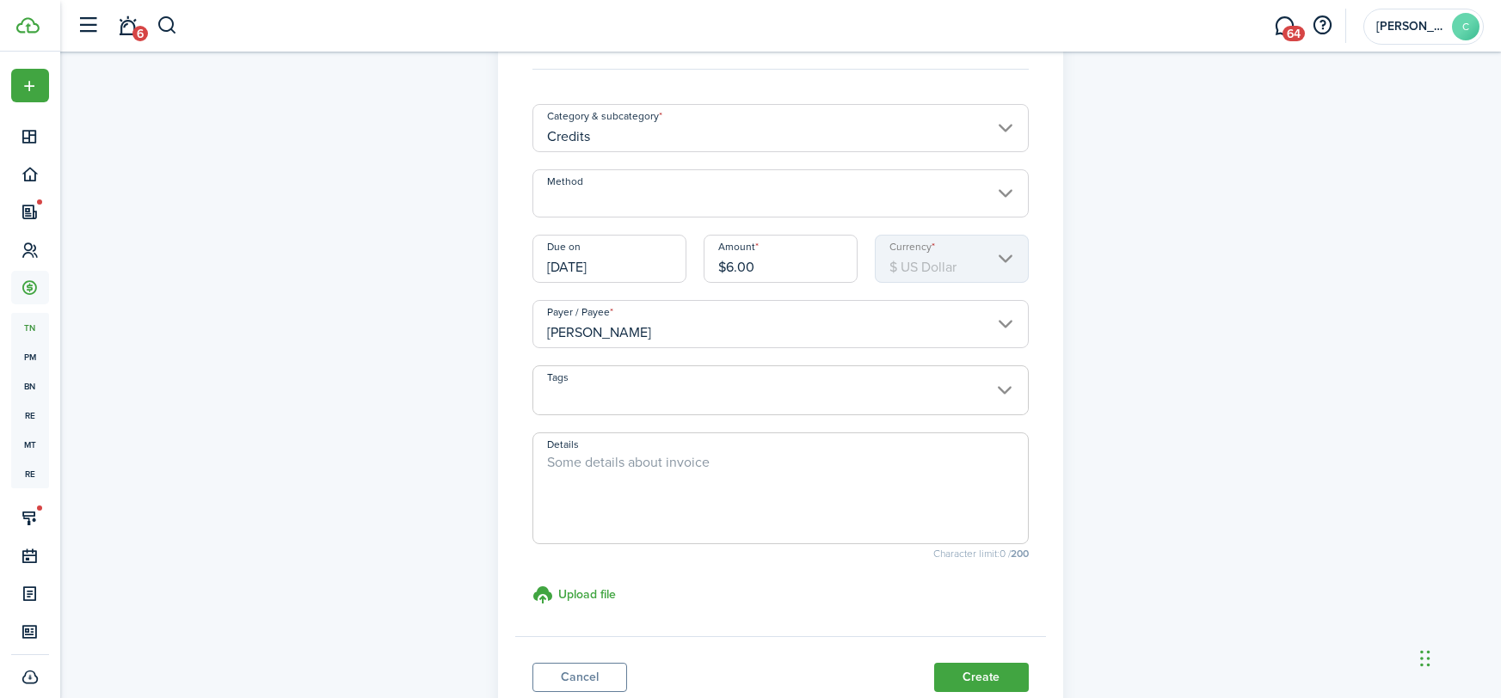
scroll to position [82, 0]
click at [580, 206] on input "Method" at bounding box center [780, 196] width 496 height 48
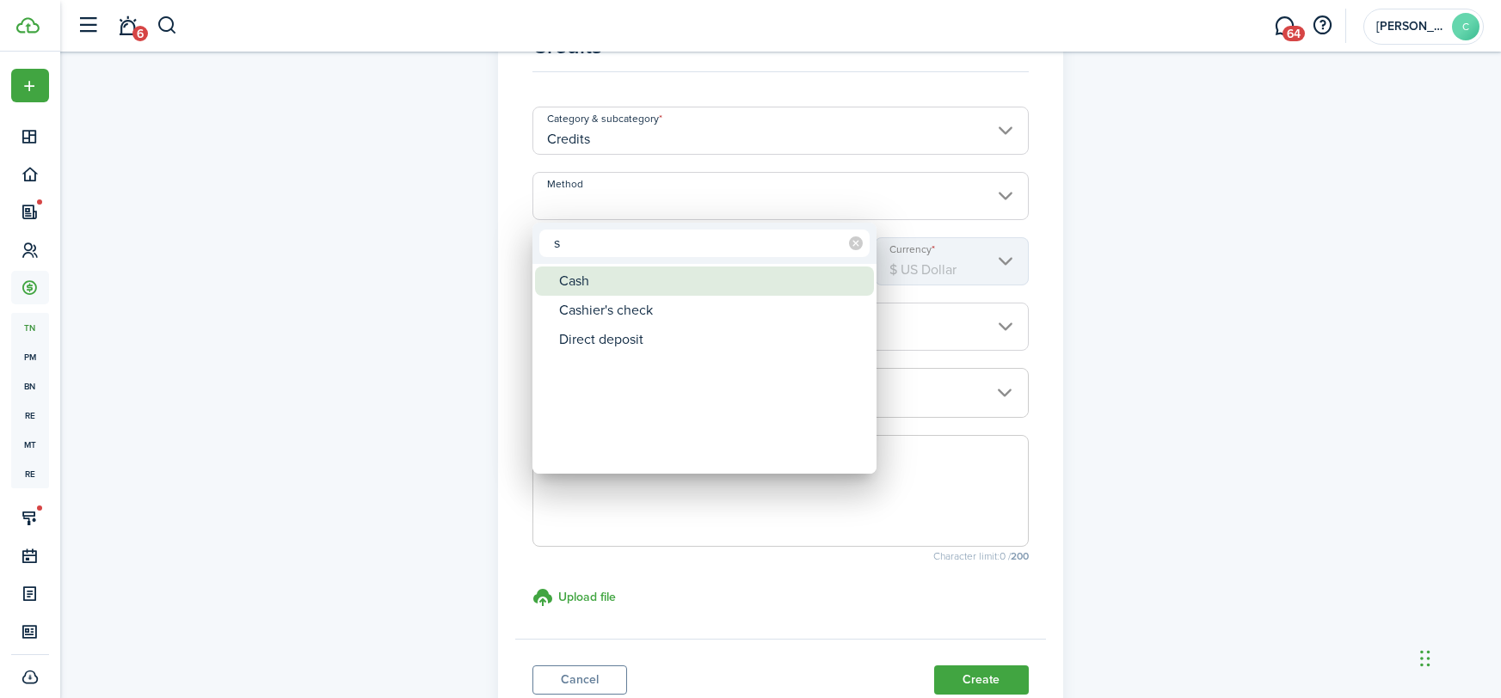
type input "s"
click at [579, 283] on div "Cash" at bounding box center [711, 281] width 304 height 29
type input "Cash"
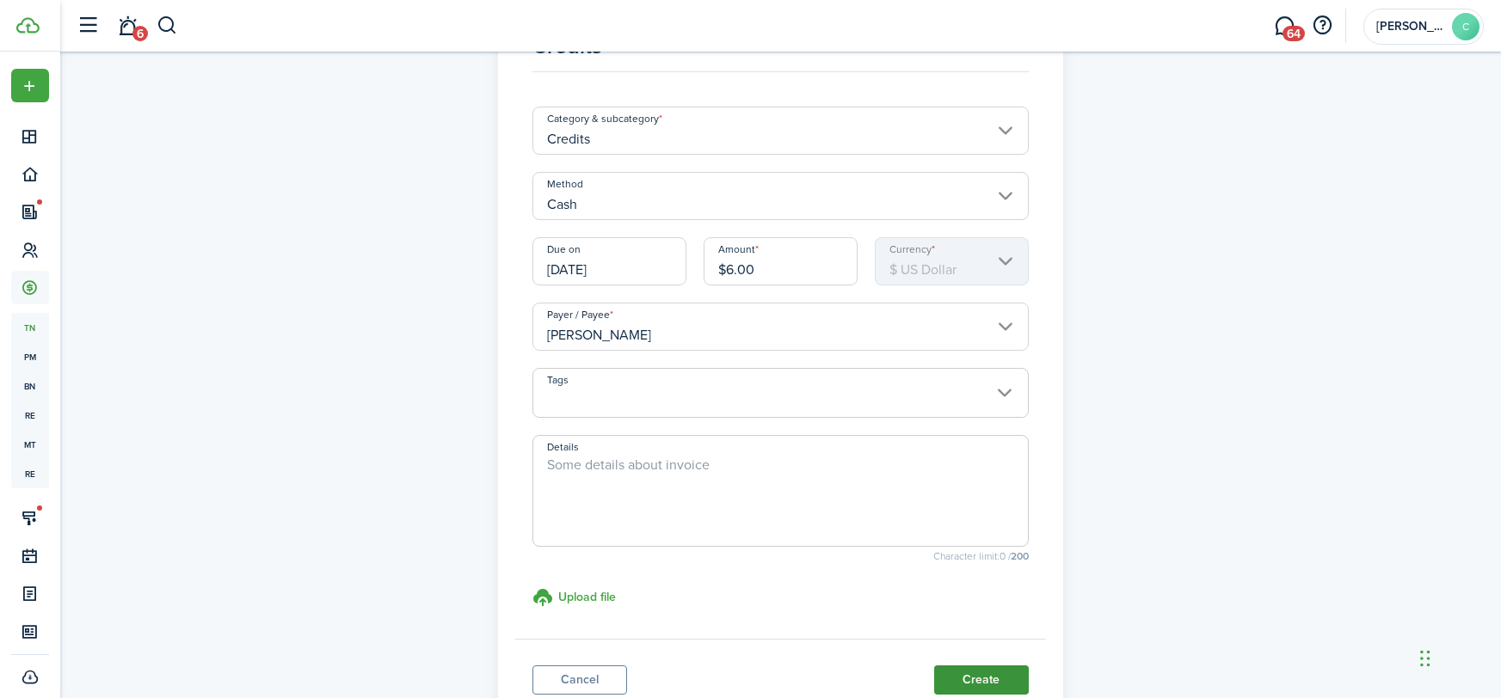
click at [965, 679] on button "Create" at bounding box center [981, 680] width 95 height 29
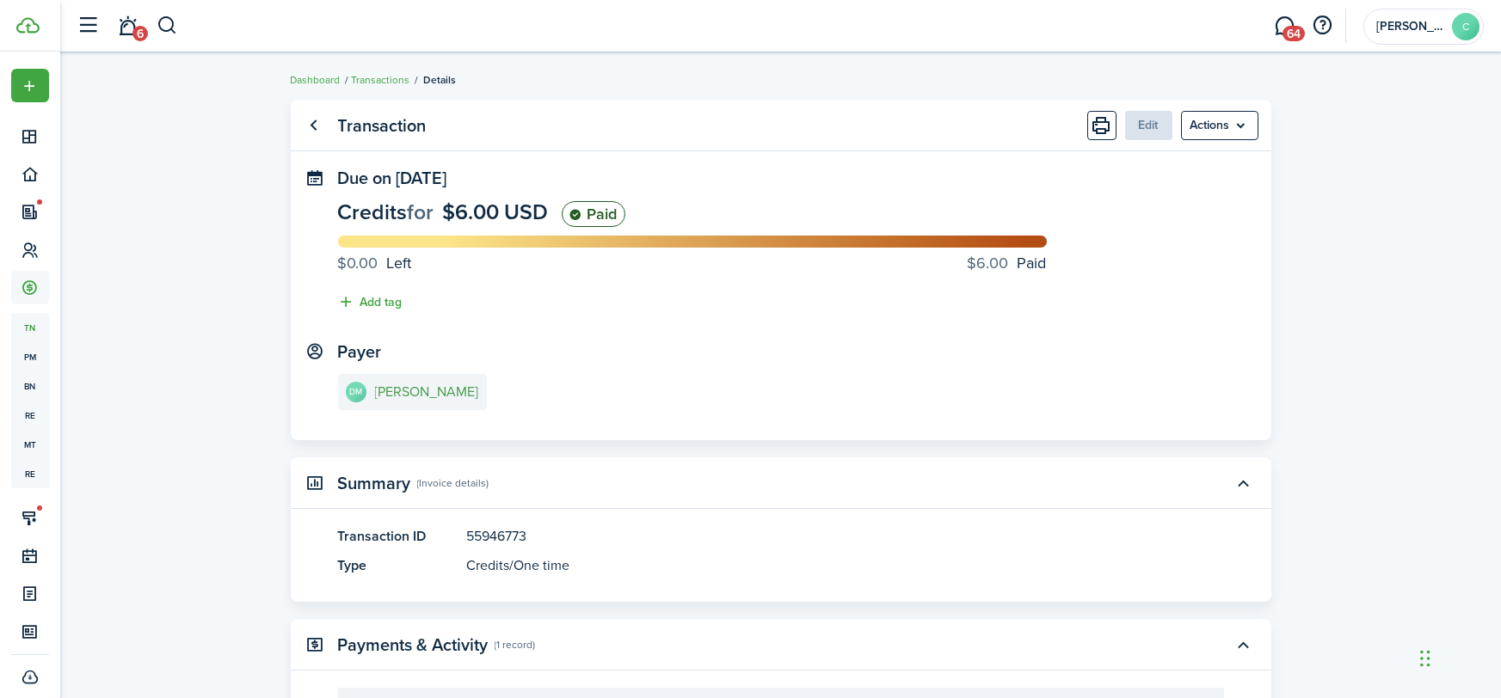
click at [444, 400] on e-details-info-title "[PERSON_NAME]" at bounding box center [427, 391] width 104 height 15
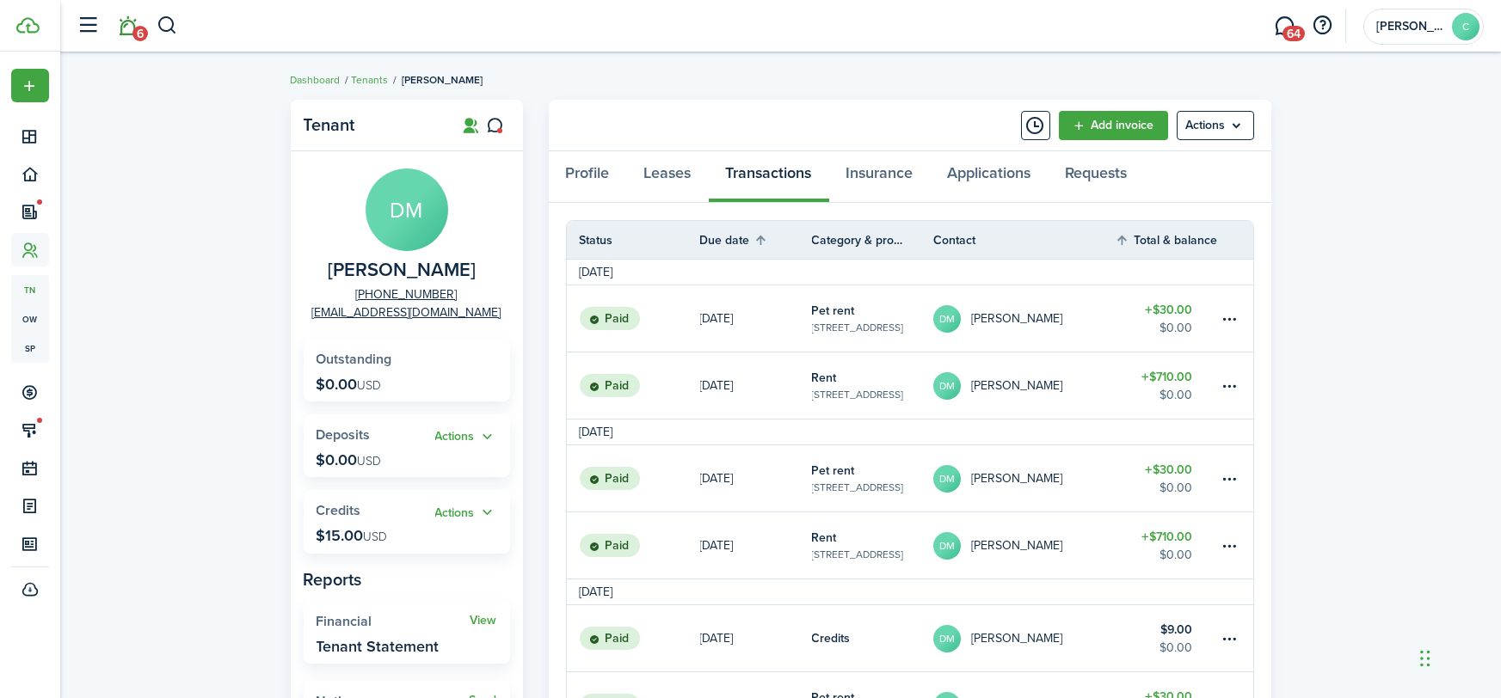
click at [128, 24] on link "6" at bounding box center [128, 26] width 33 height 44
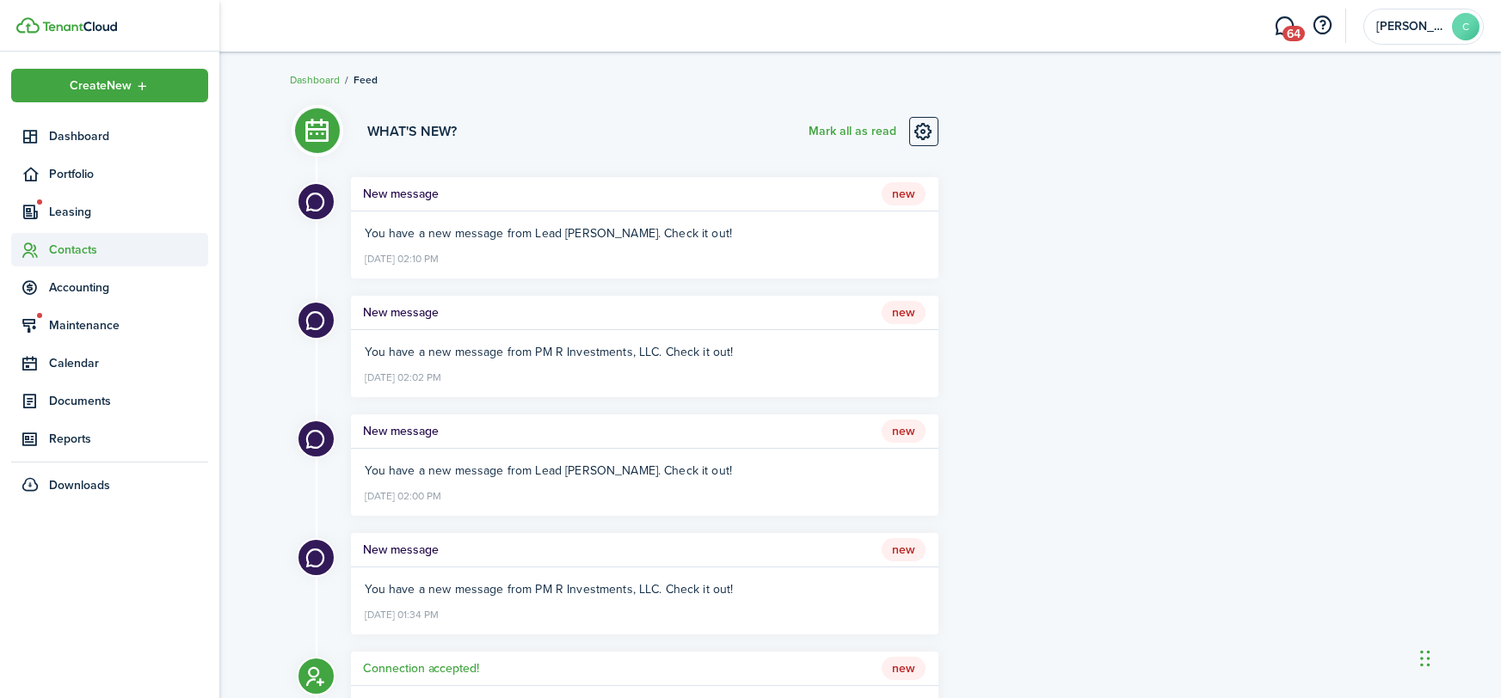
click at [42, 252] on sidebar-link-icon at bounding box center [30, 250] width 38 height 18
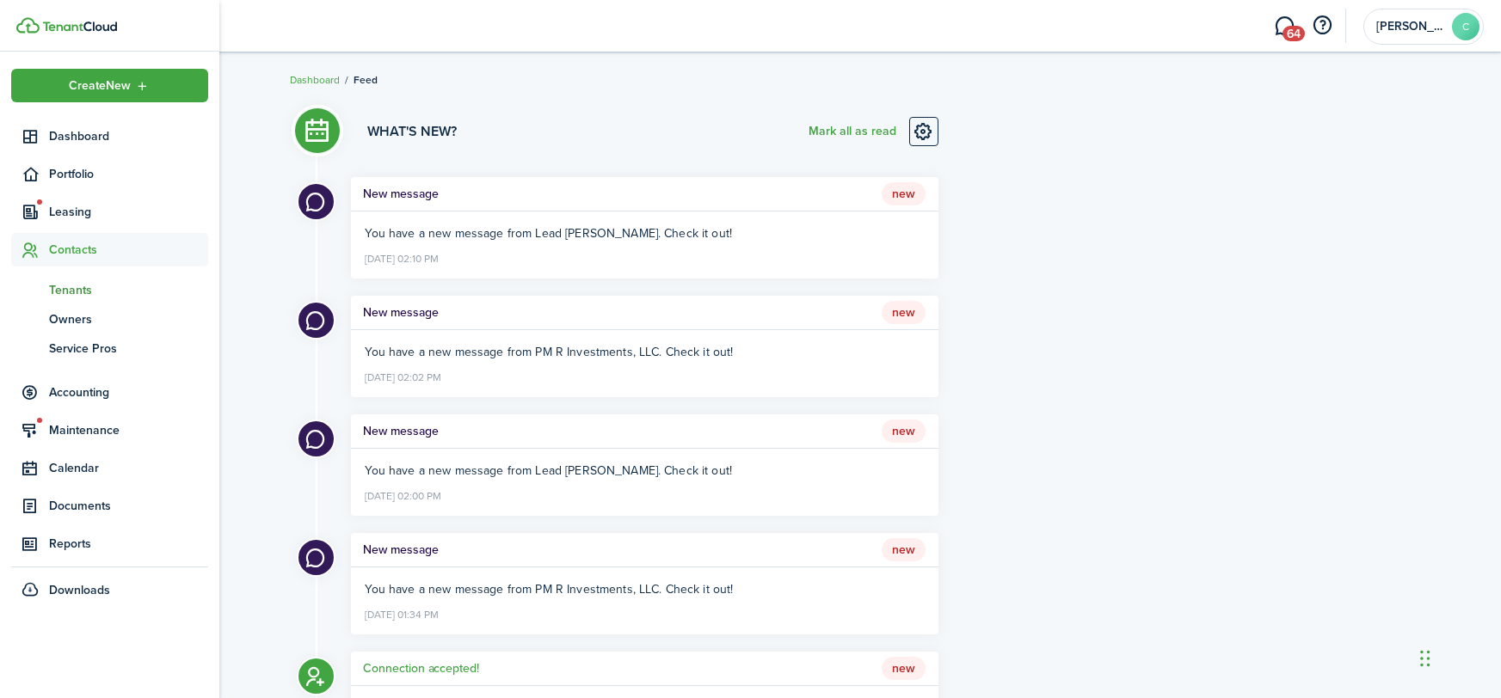
click at [35, 290] on span "tn" at bounding box center [30, 289] width 38 height 29
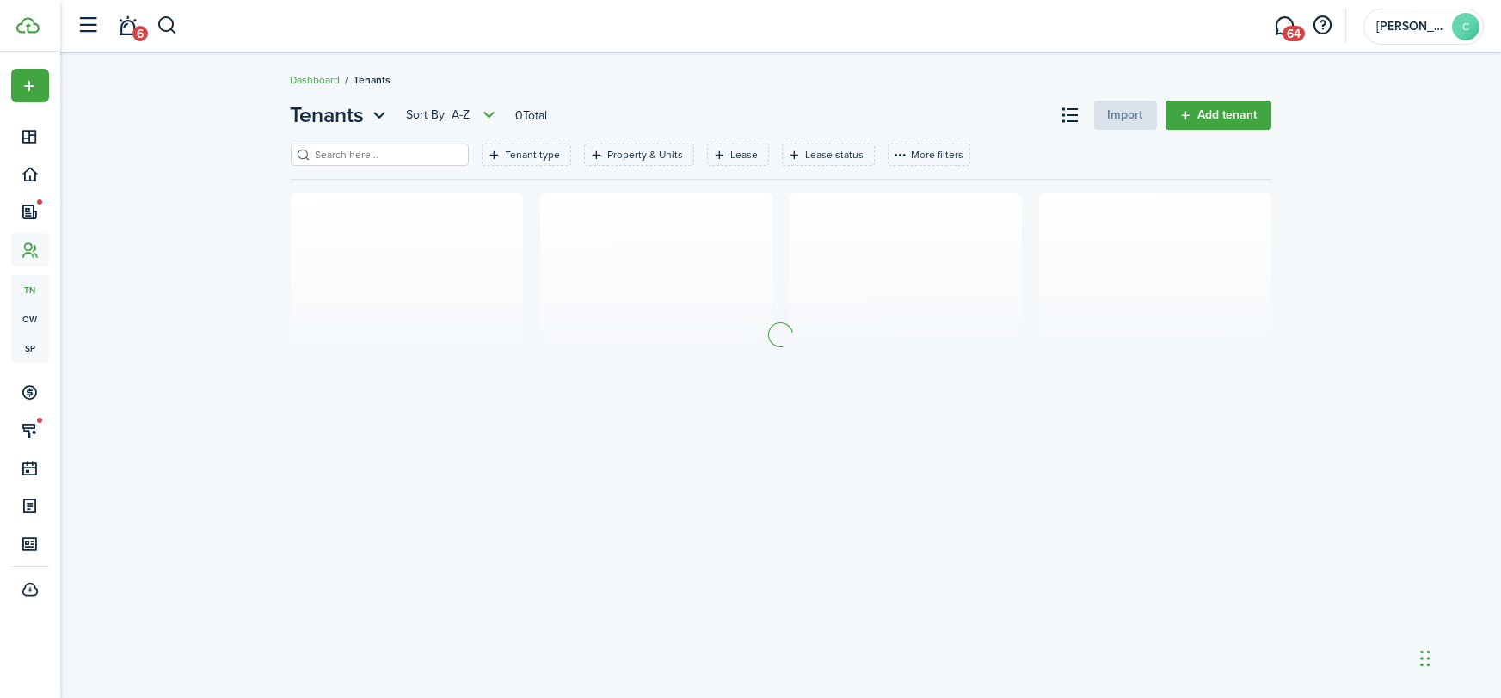
click at [421, 144] on filter-search at bounding box center [380, 155] width 178 height 22
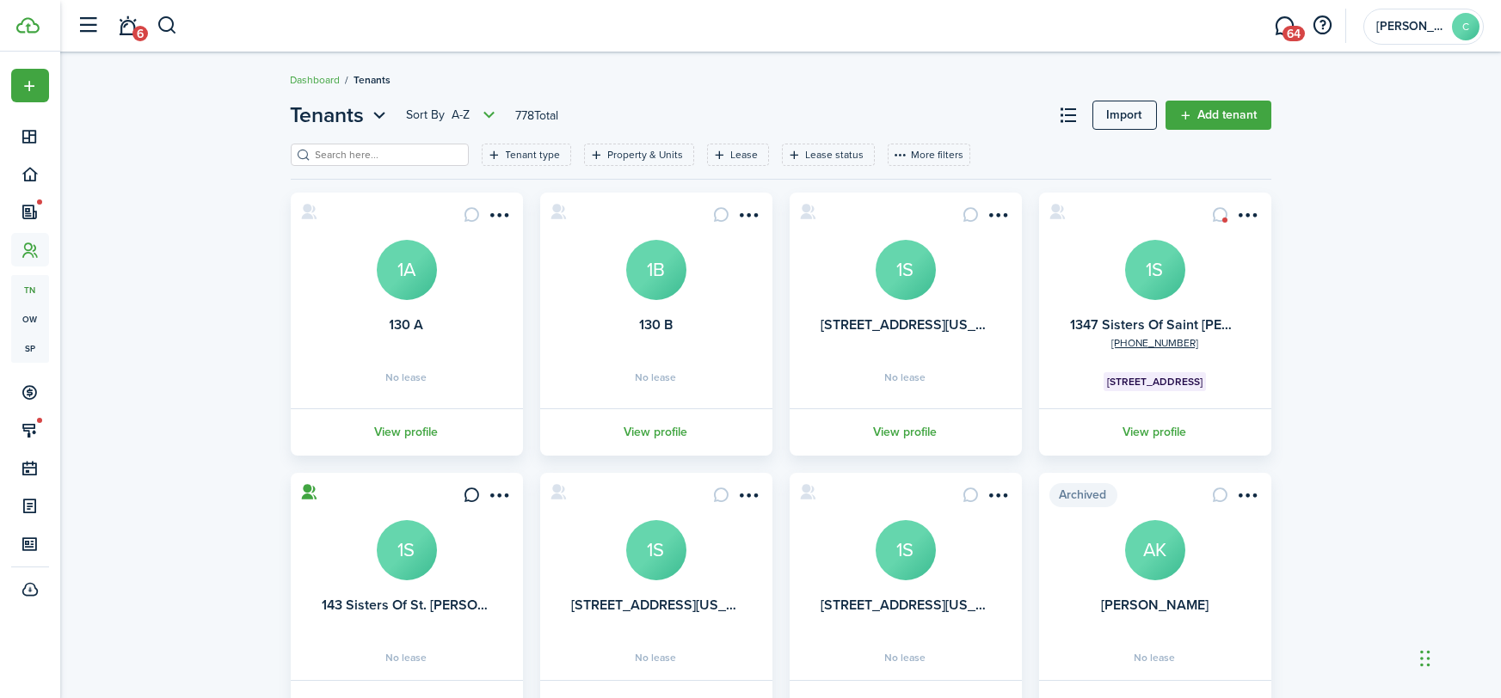
click at [415, 149] on input "search" at bounding box center [386, 155] width 151 height 16
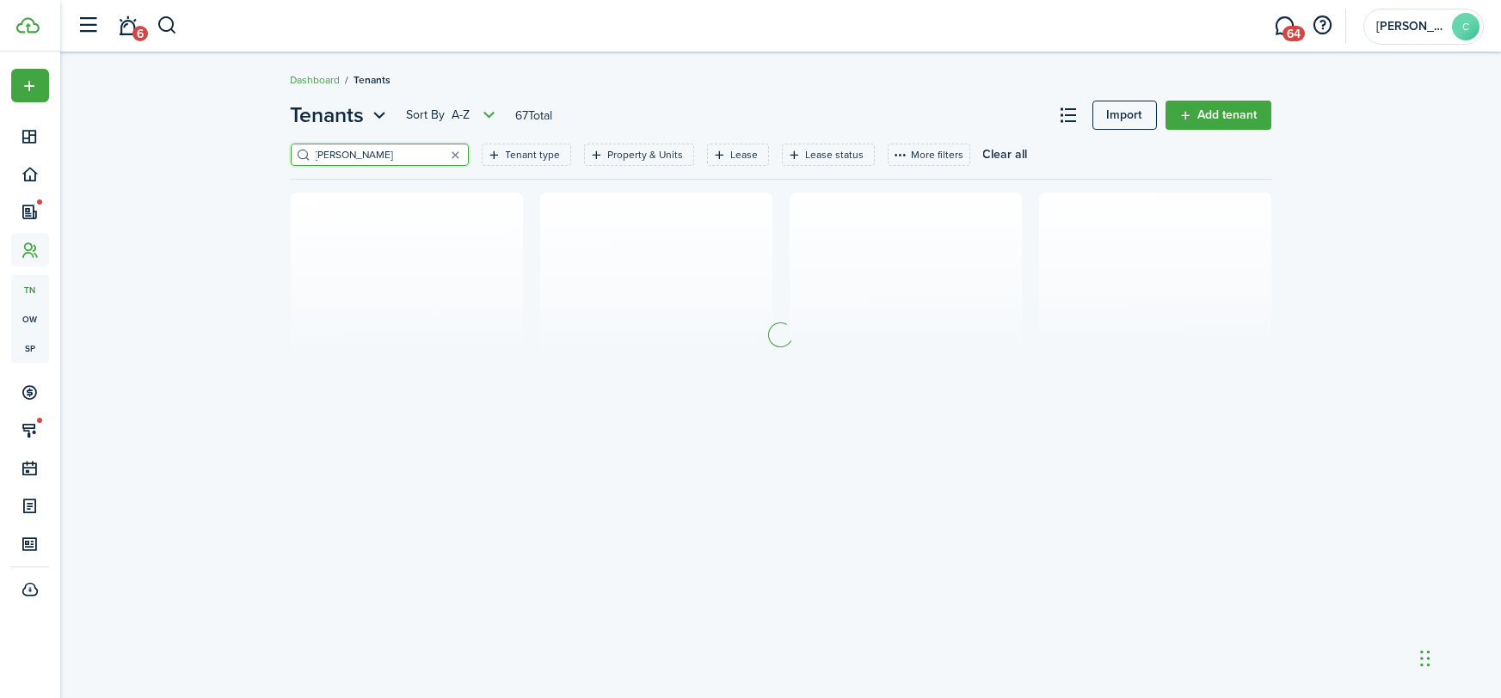
click at [378, 151] on input "nicole" at bounding box center [386, 155] width 151 height 16
type input "nicole"
click at [455, 156] on button "button" at bounding box center [456, 155] width 24 height 24
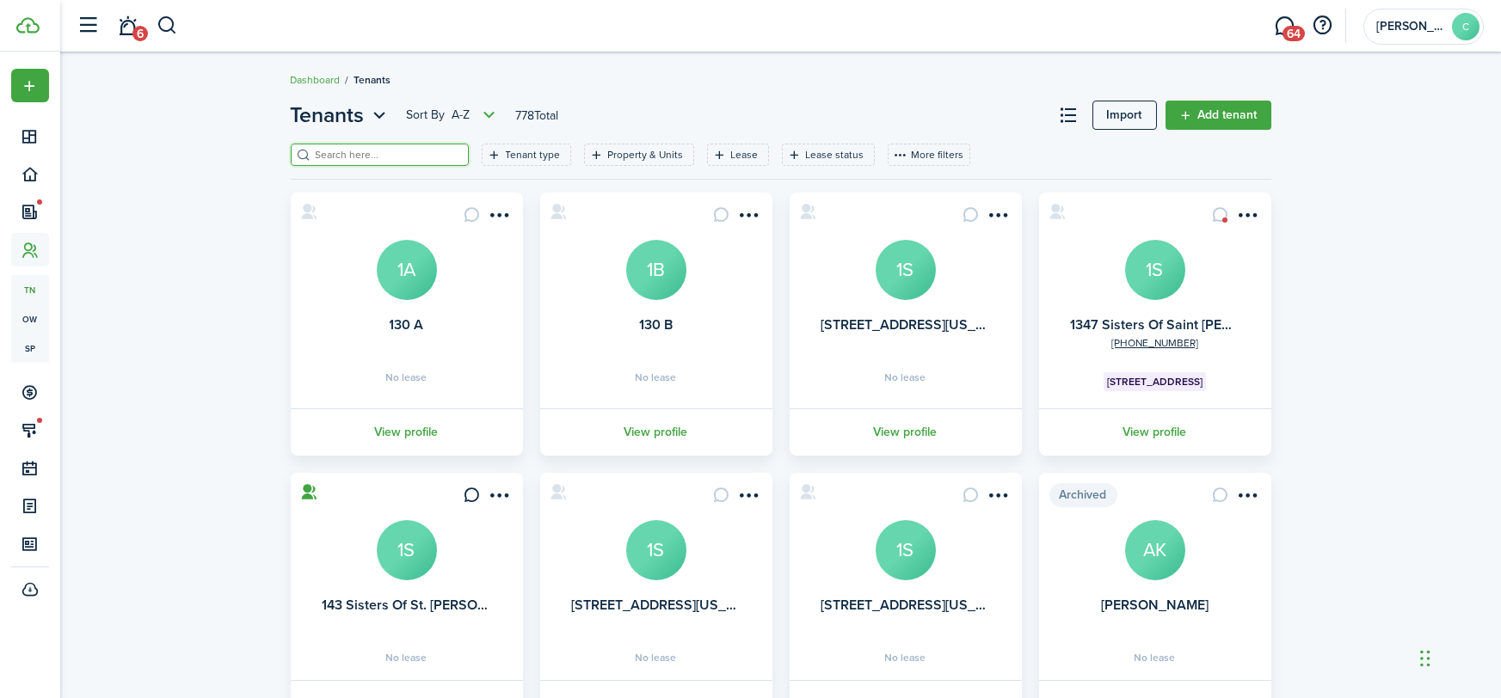
click at [408, 153] on input "search" at bounding box center [386, 155] width 151 height 16
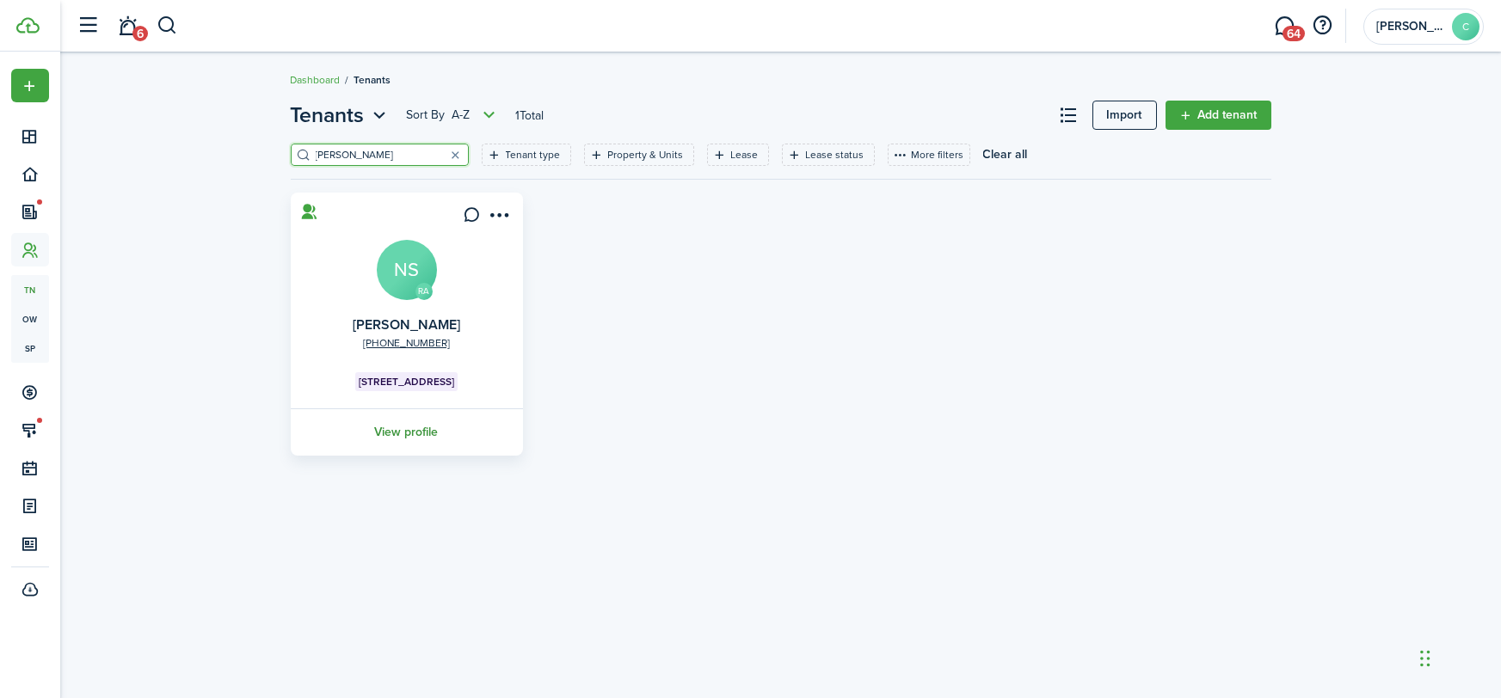
type input "stover"
click at [427, 425] on link "View profile" at bounding box center [406, 431] width 237 height 47
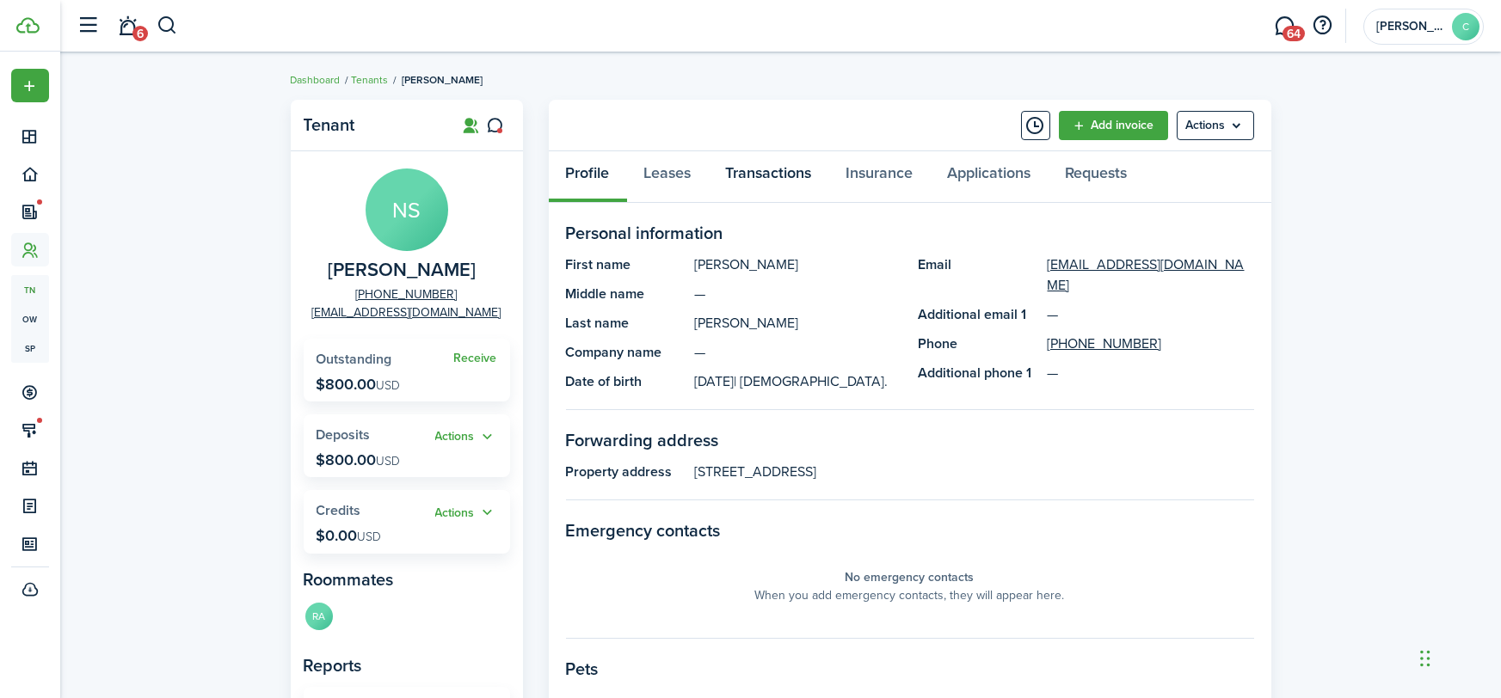
click at [736, 181] on link "Transactions" at bounding box center [769, 177] width 120 height 52
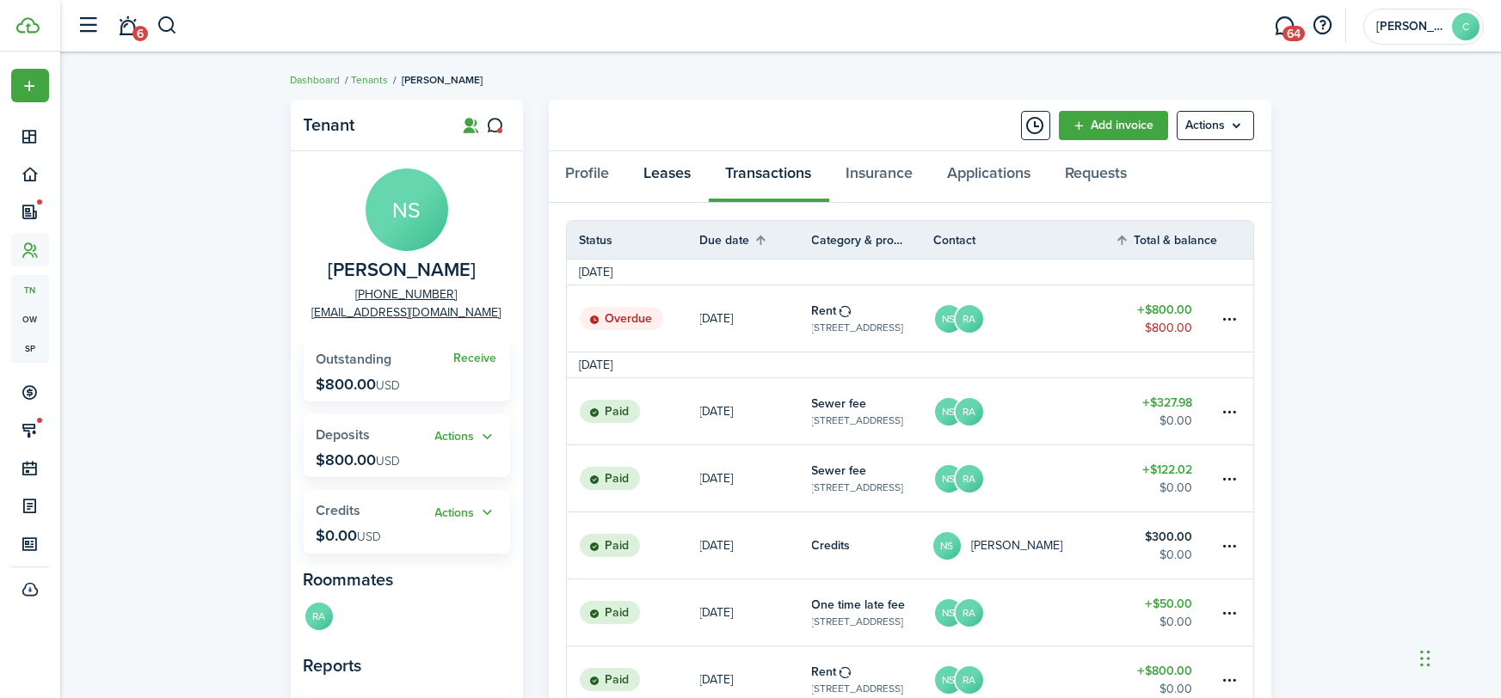
click at [672, 169] on link "Leases" at bounding box center [668, 177] width 82 height 52
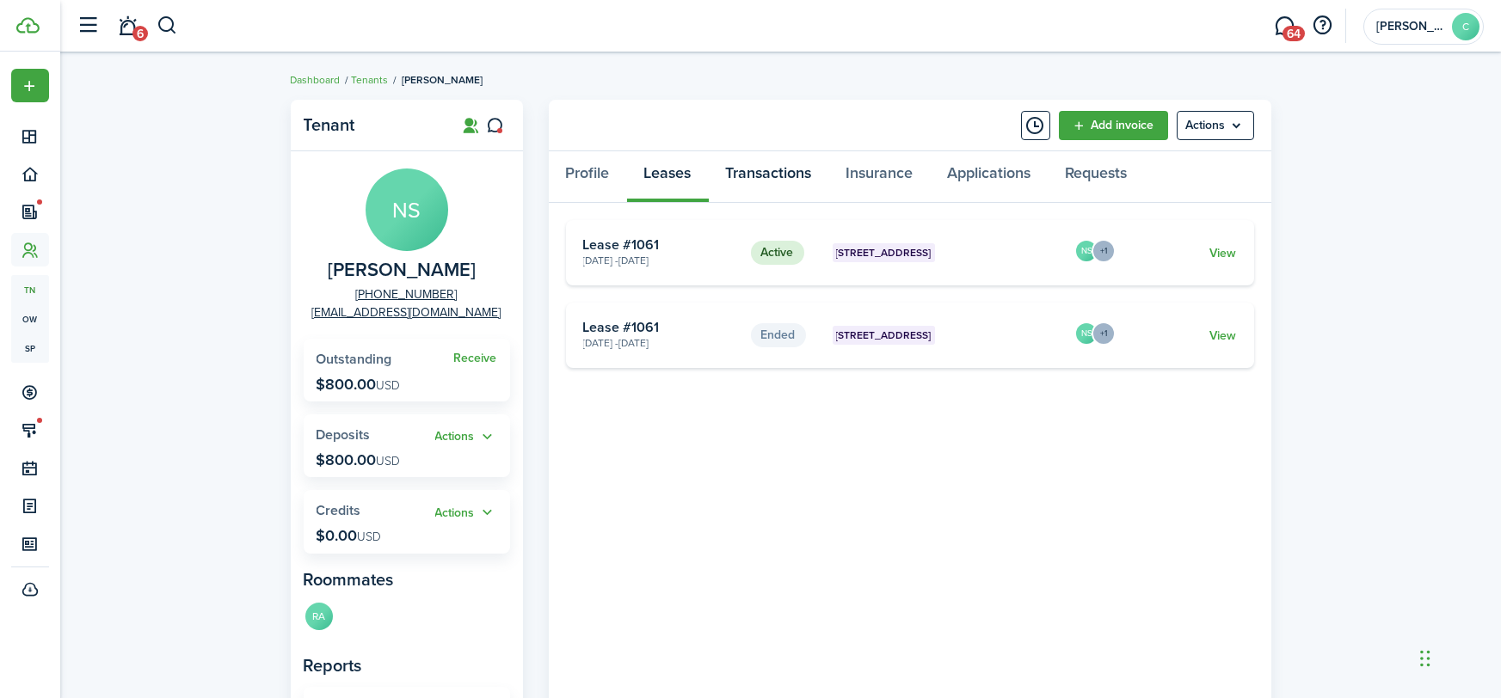
click at [762, 179] on link "Transactions" at bounding box center [769, 177] width 120 height 52
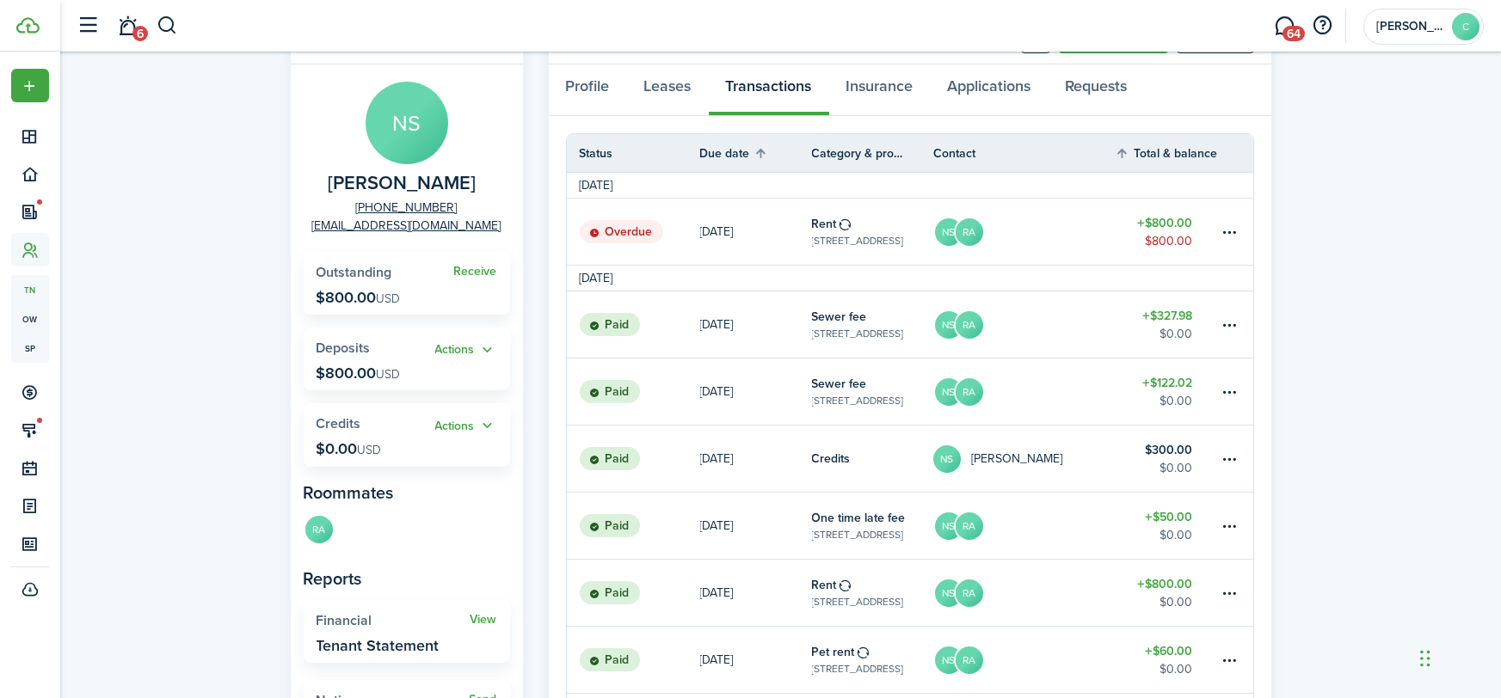
scroll to position [34, 0]
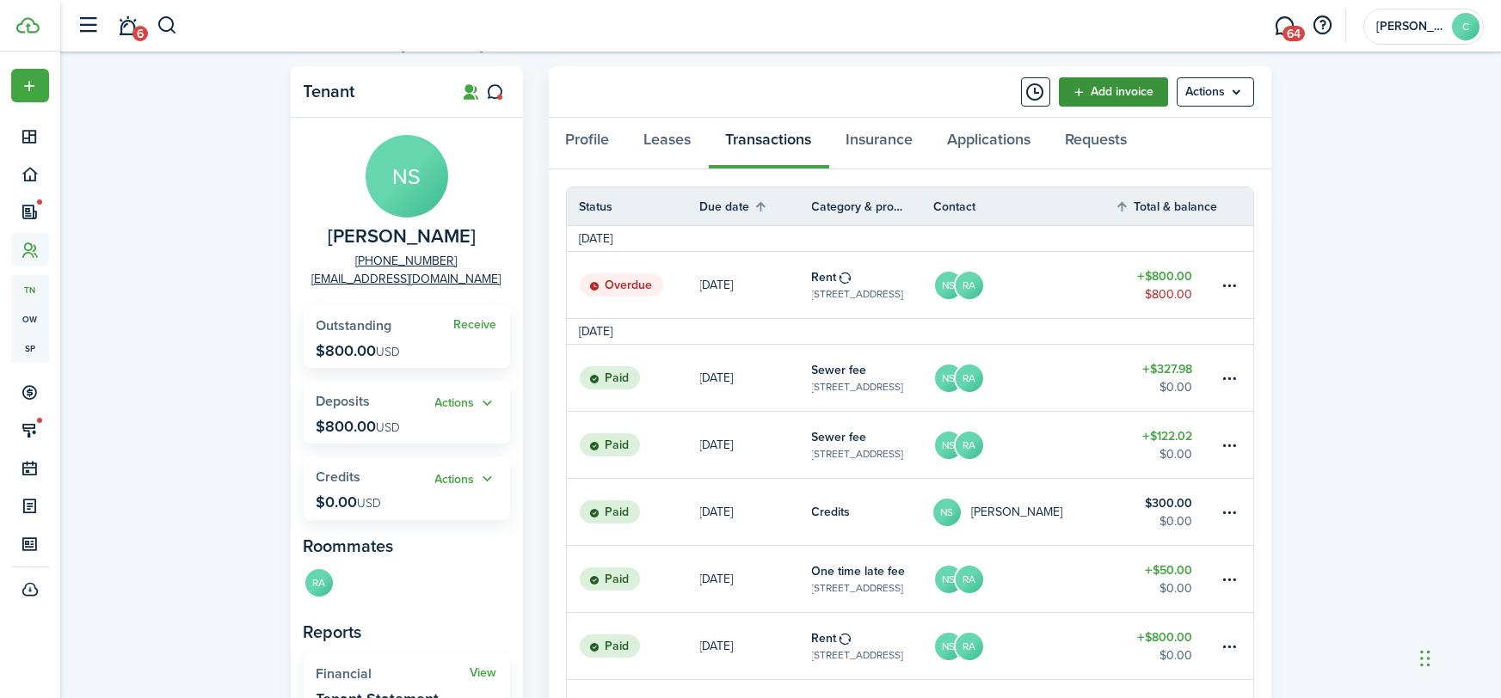
click at [1096, 92] on link "Add invoice" at bounding box center [1113, 91] width 109 height 29
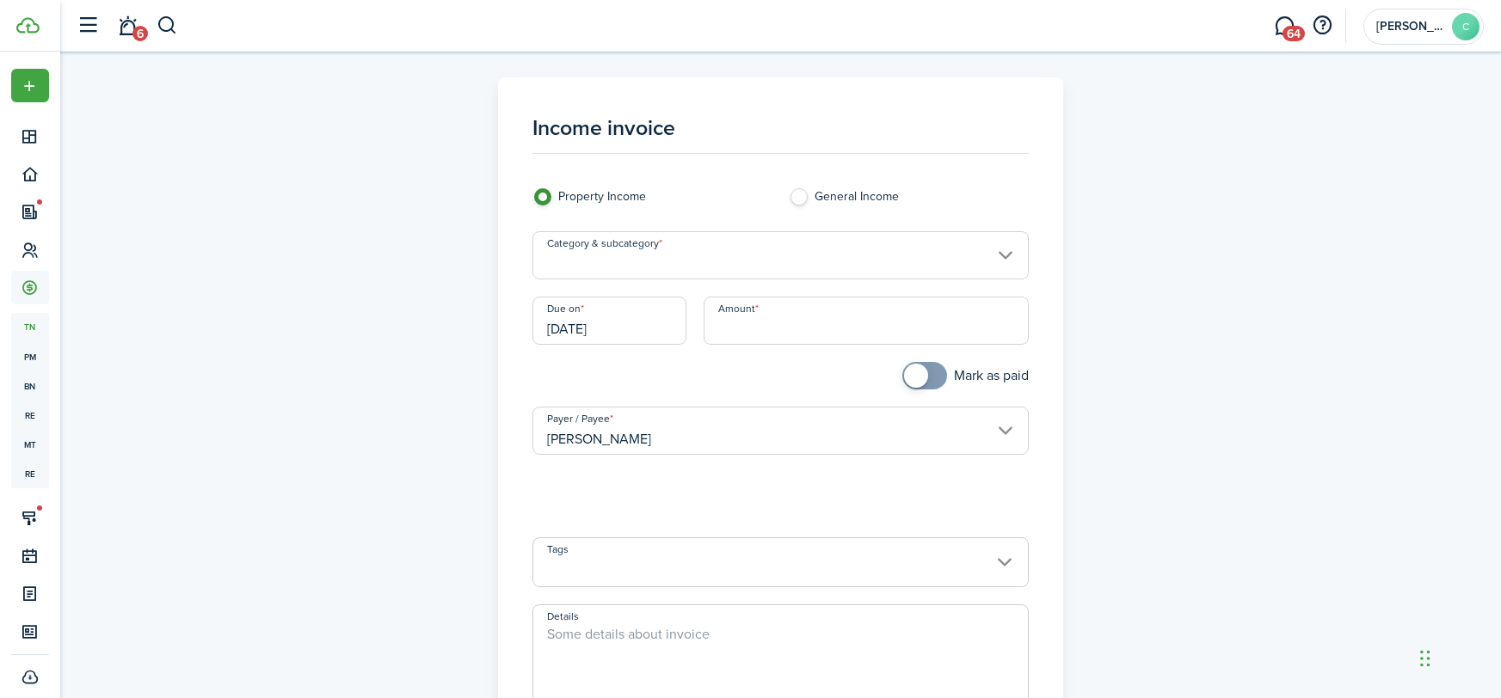
click at [617, 325] on input "[DATE]" at bounding box center [609, 321] width 154 height 48
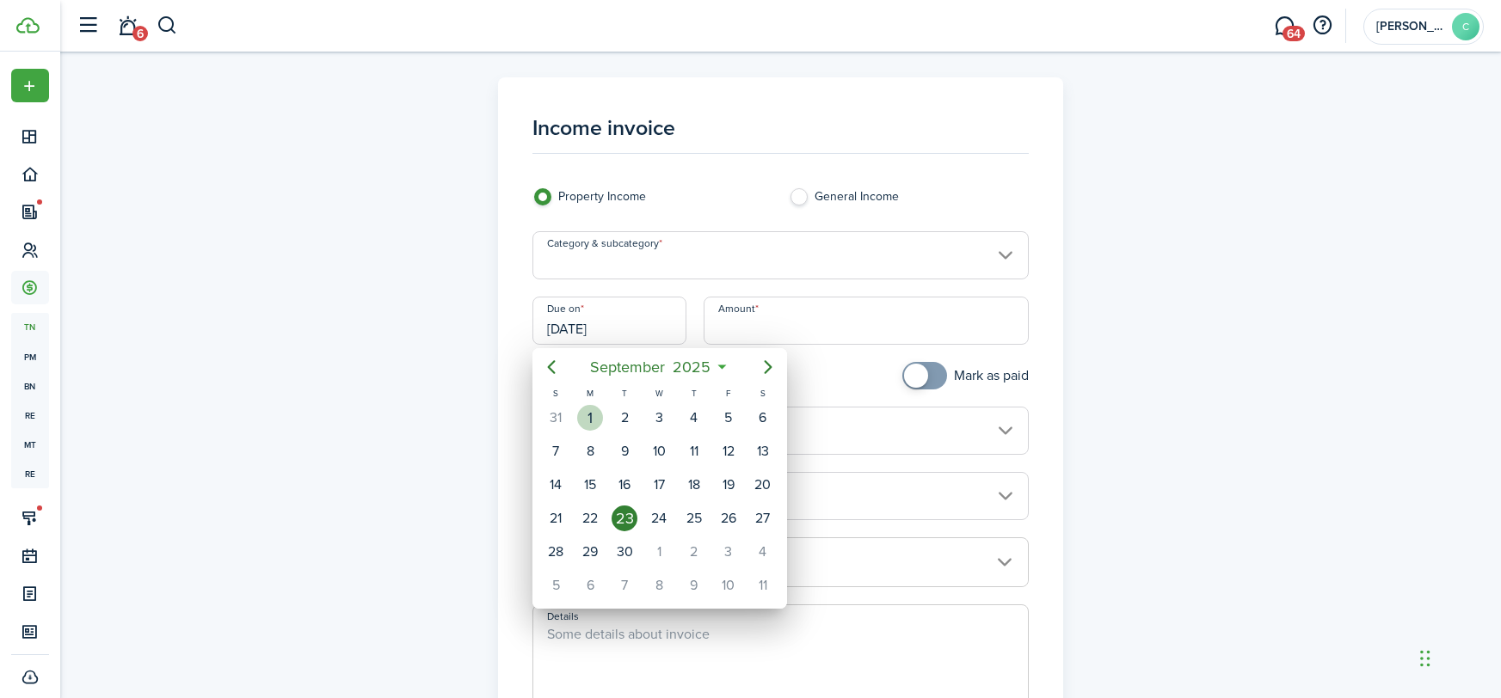
click at [595, 415] on div "1" at bounding box center [590, 418] width 26 height 26
type input "[DATE]"
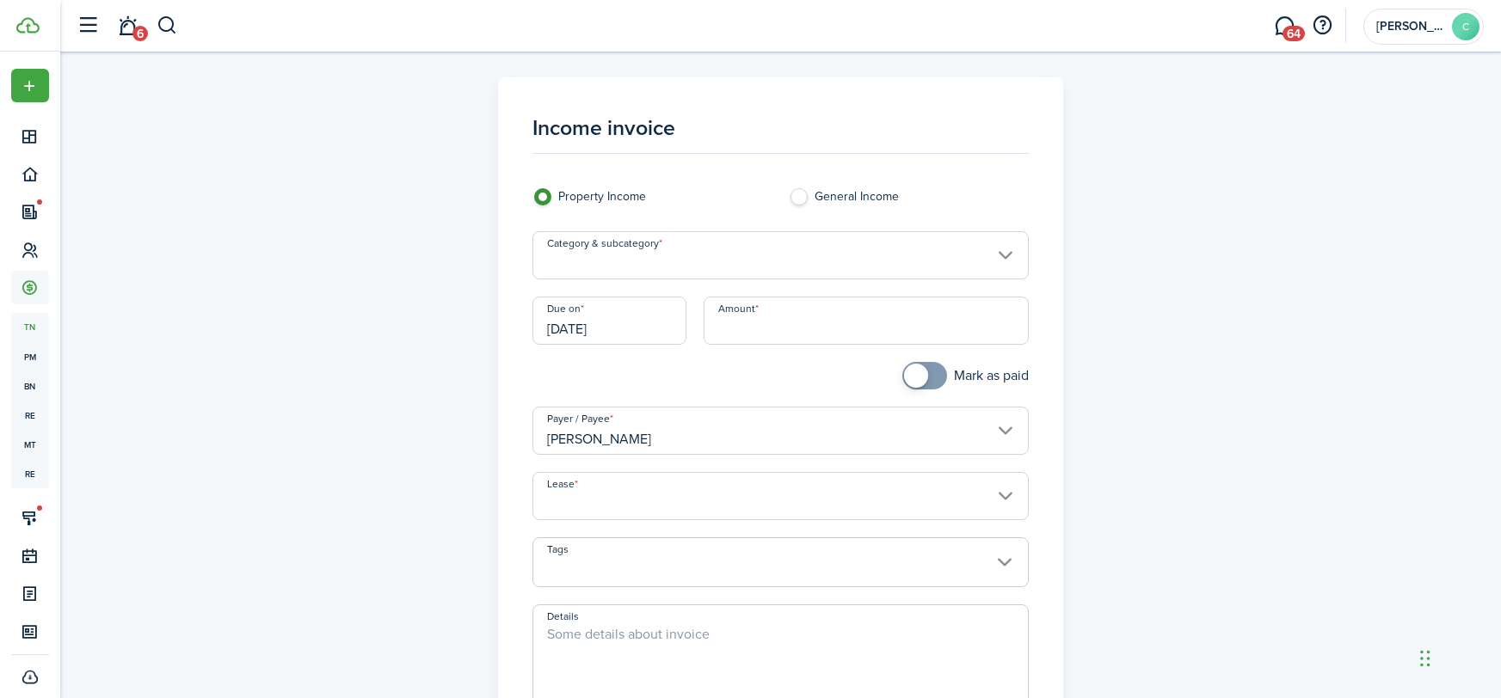
click at [739, 328] on input "Amount" at bounding box center [865, 321] width 325 height 48
click at [654, 256] on input "Category & subcategory" at bounding box center [780, 255] width 496 height 48
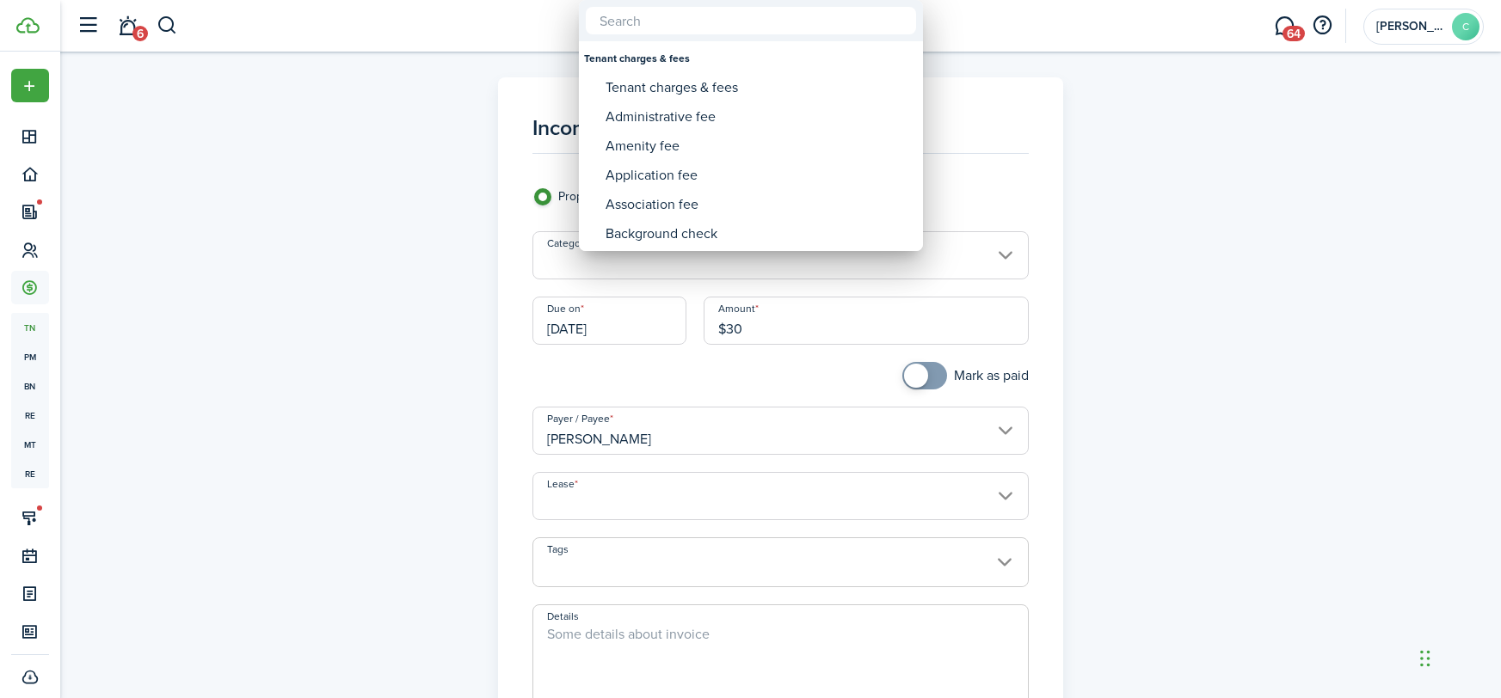
type input "$30.00"
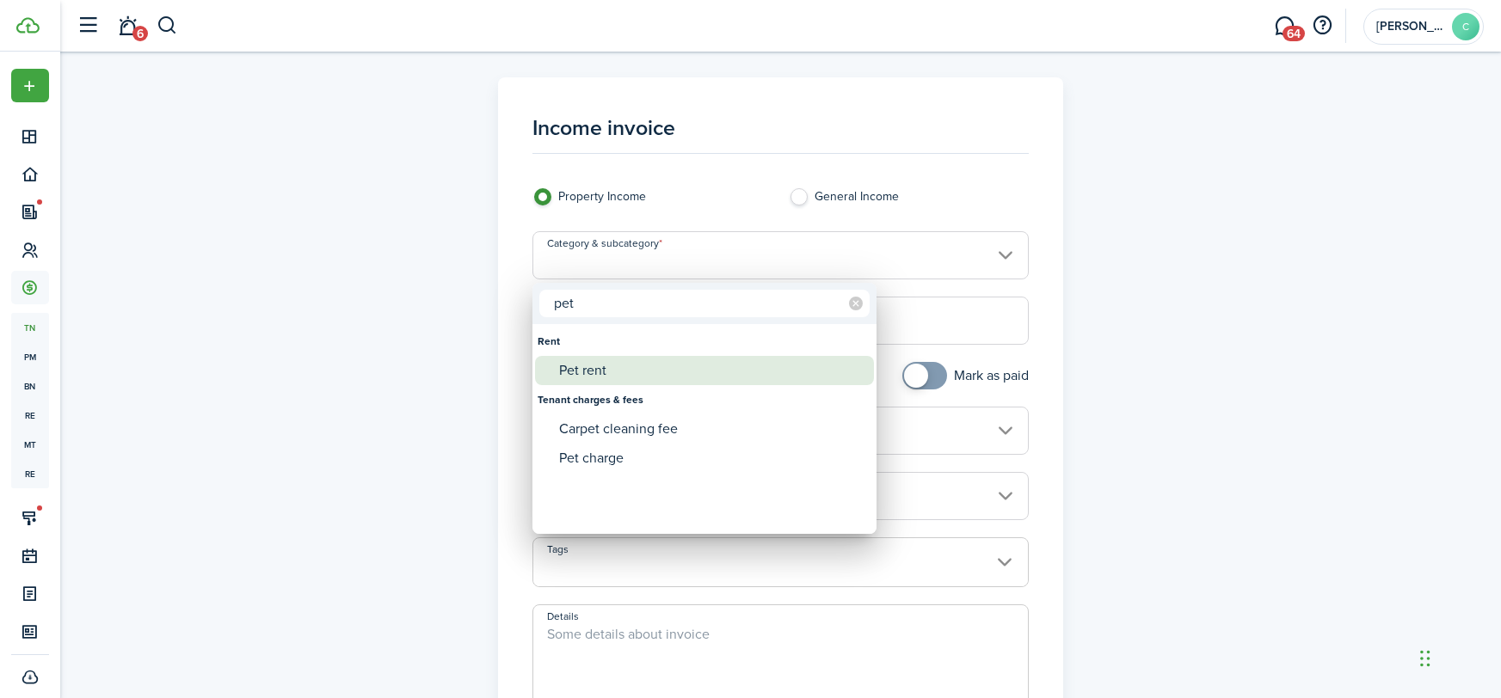
type input "pet"
click at [639, 380] on div "Pet rent" at bounding box center [711, 370] width 304 height 29
type input "Rent / Pet rent"
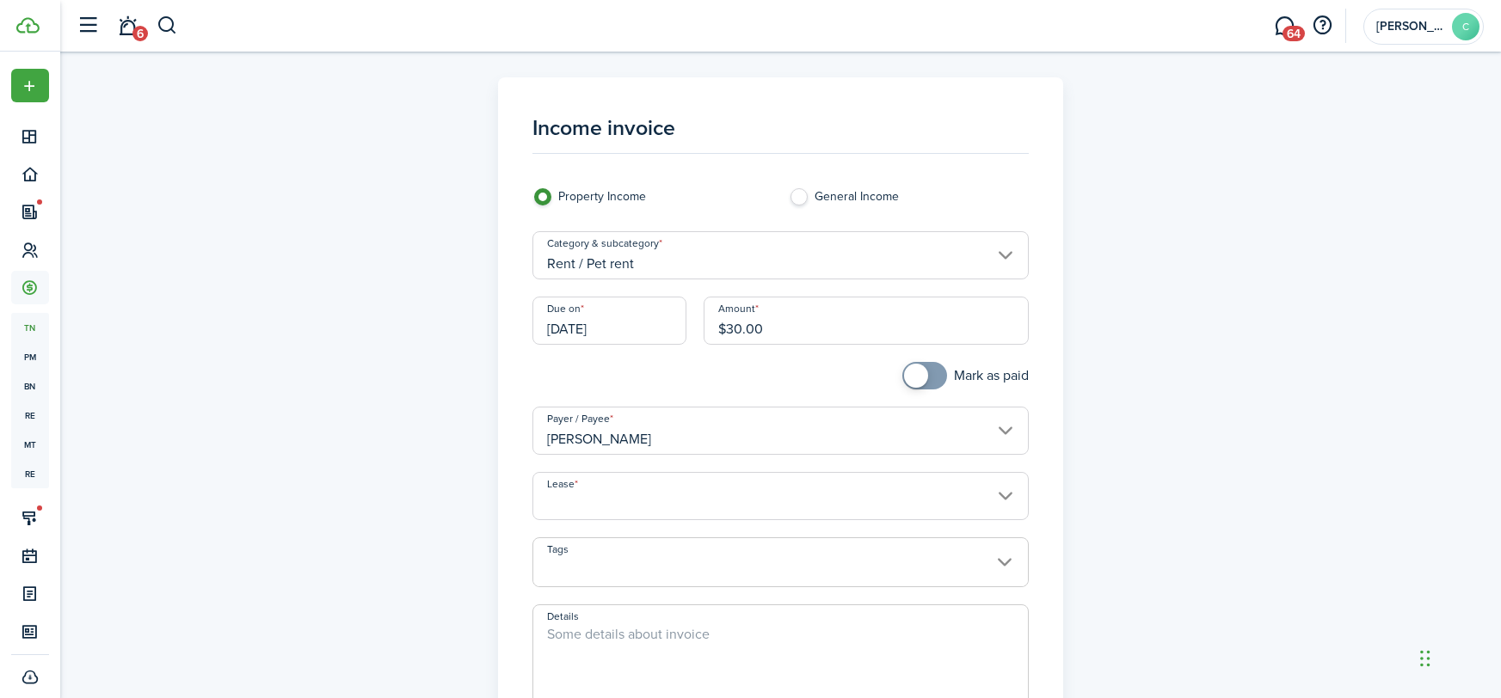
click at [610, 494] on input "Lease" at bounding box center [780, 496] width 496 height 48
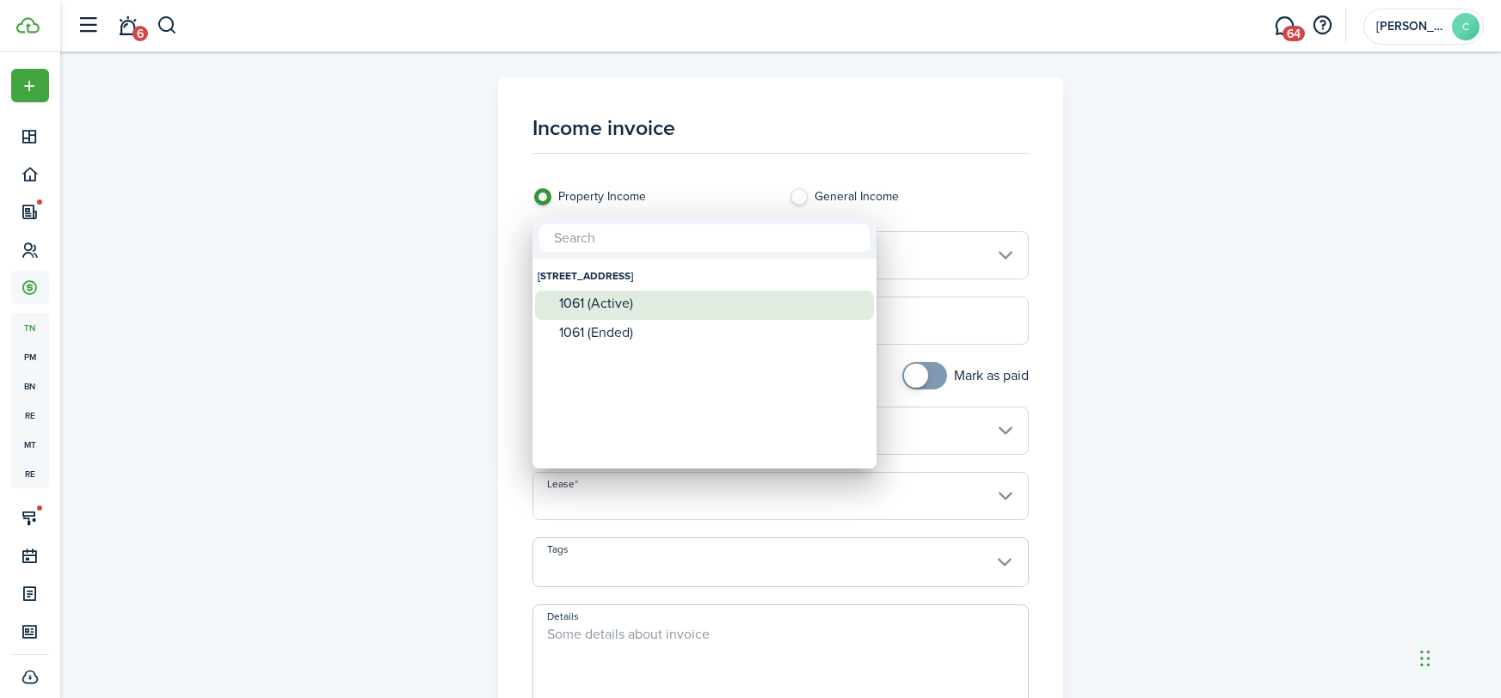
click at [615, 307] on div "1061 (Active)" at bounding box center [711, 303] width 304 height 15
type input "38 Crayon Street. Lease #1061 (Active)"
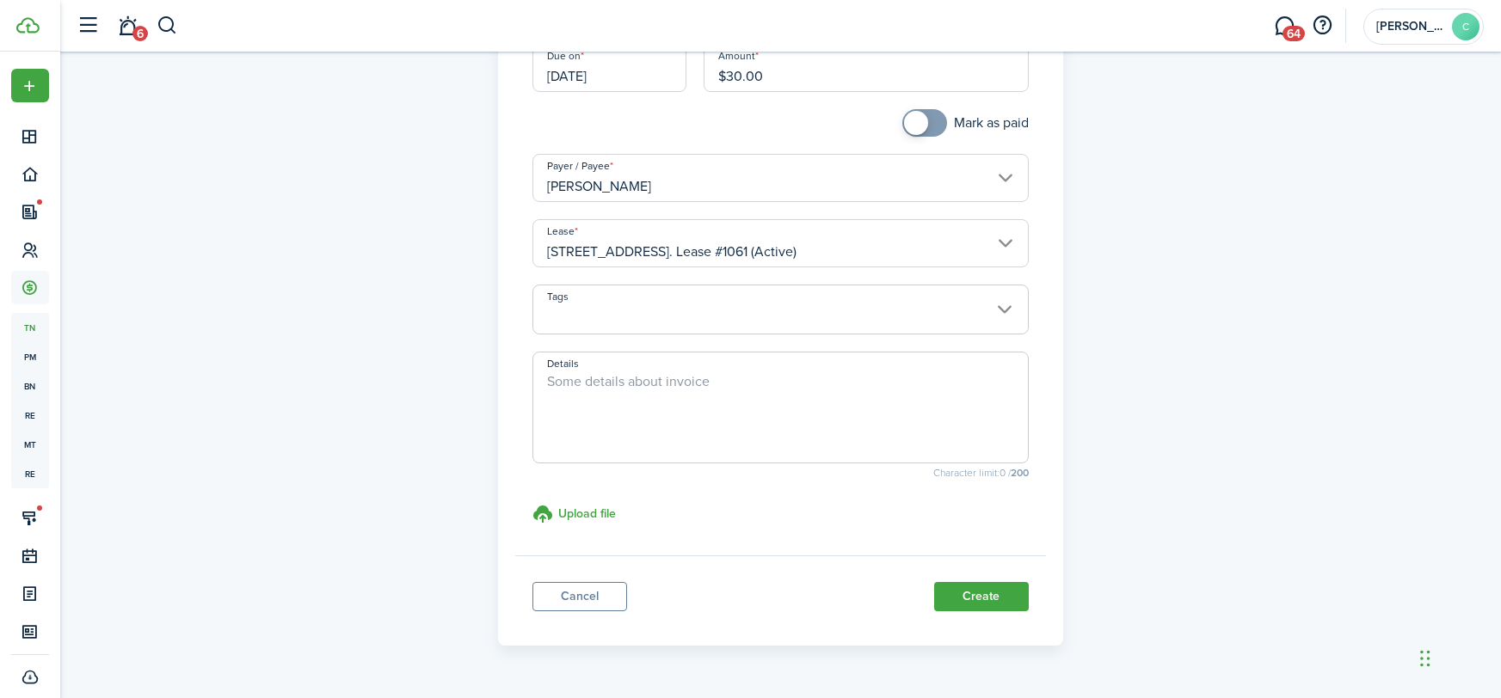
scroll to position [276, 0]
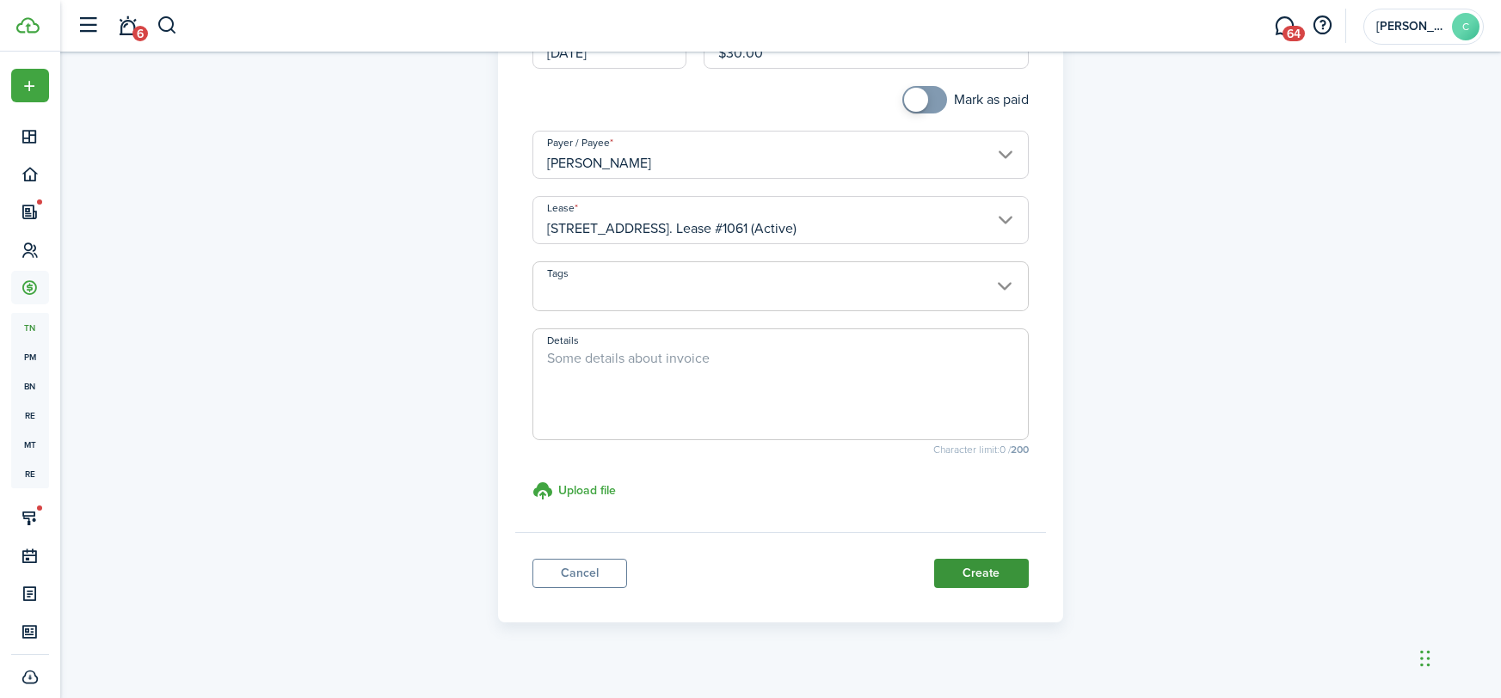
click at [977, 570] on button "Create" at bounding box center [981, 573] width 95 height 29
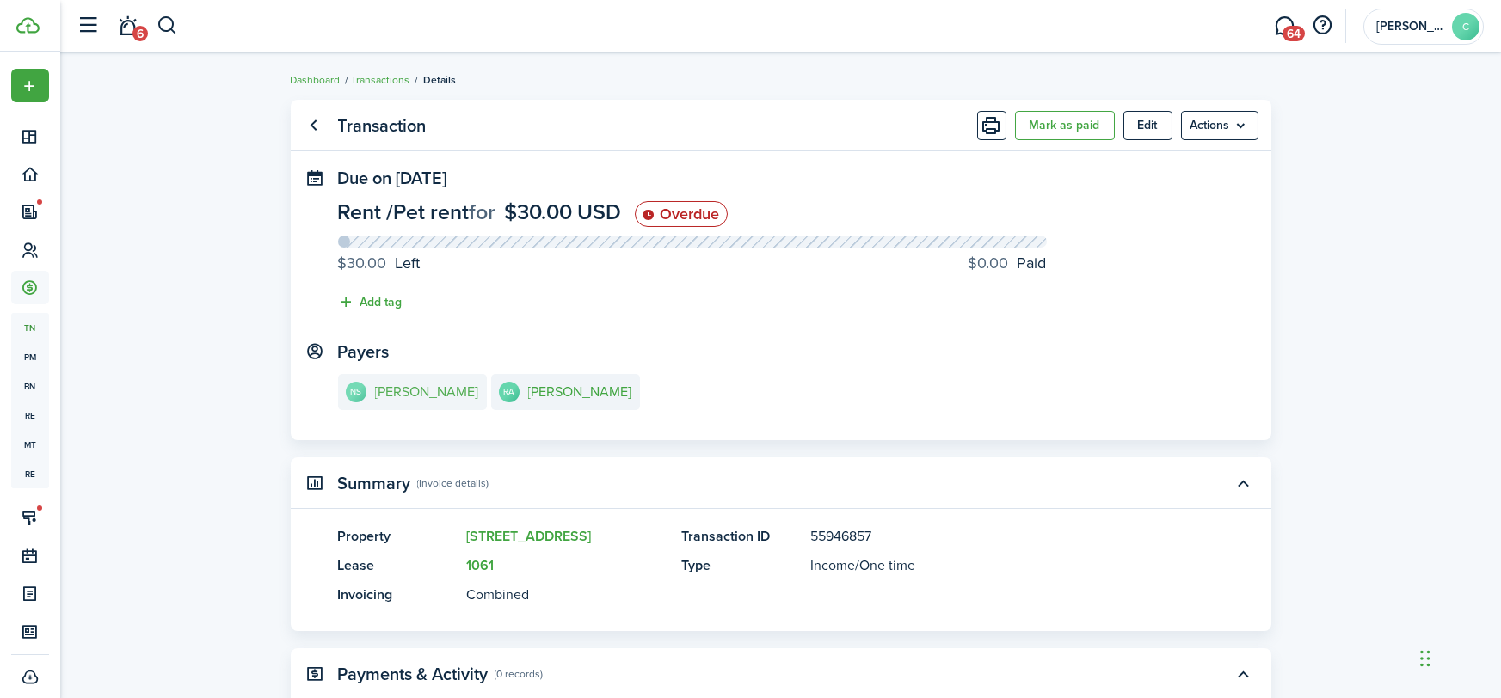
click at [424, 407] on link "NS Nicole Stover" at bounding box center [412, 392] width 149 height 36
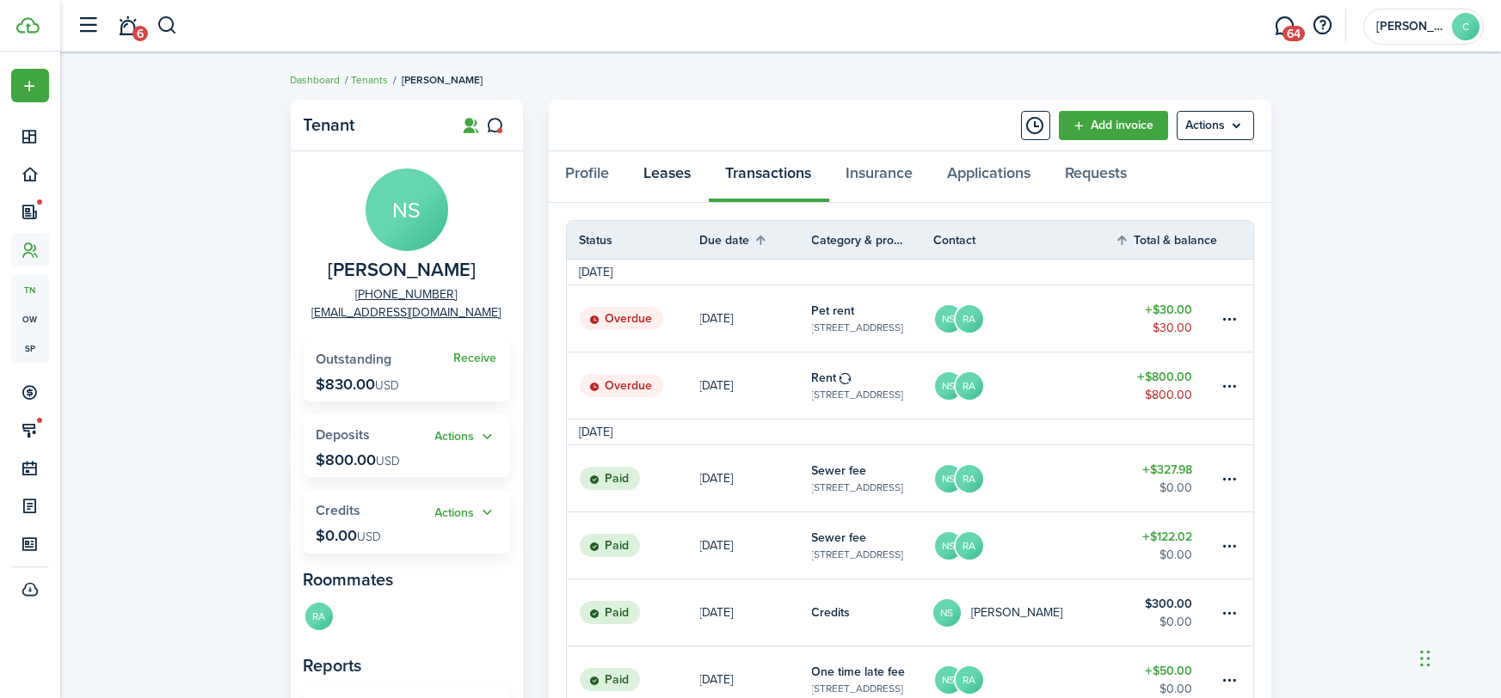
click at [685, 183] on link "Leases" at bounding box center [668, 177] width 82 height 52
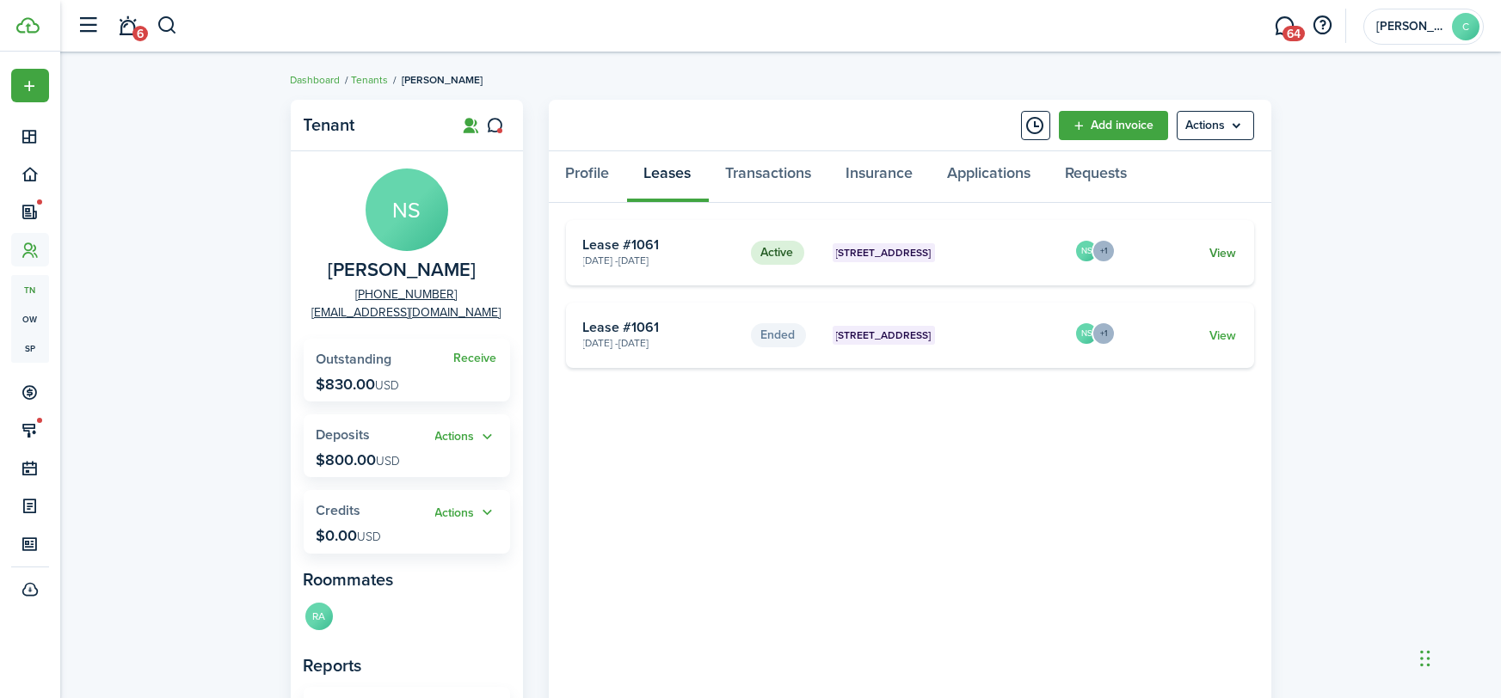
click at [1232, 249] on link "View" at bounding box center [1222, 253] width 27 height 18
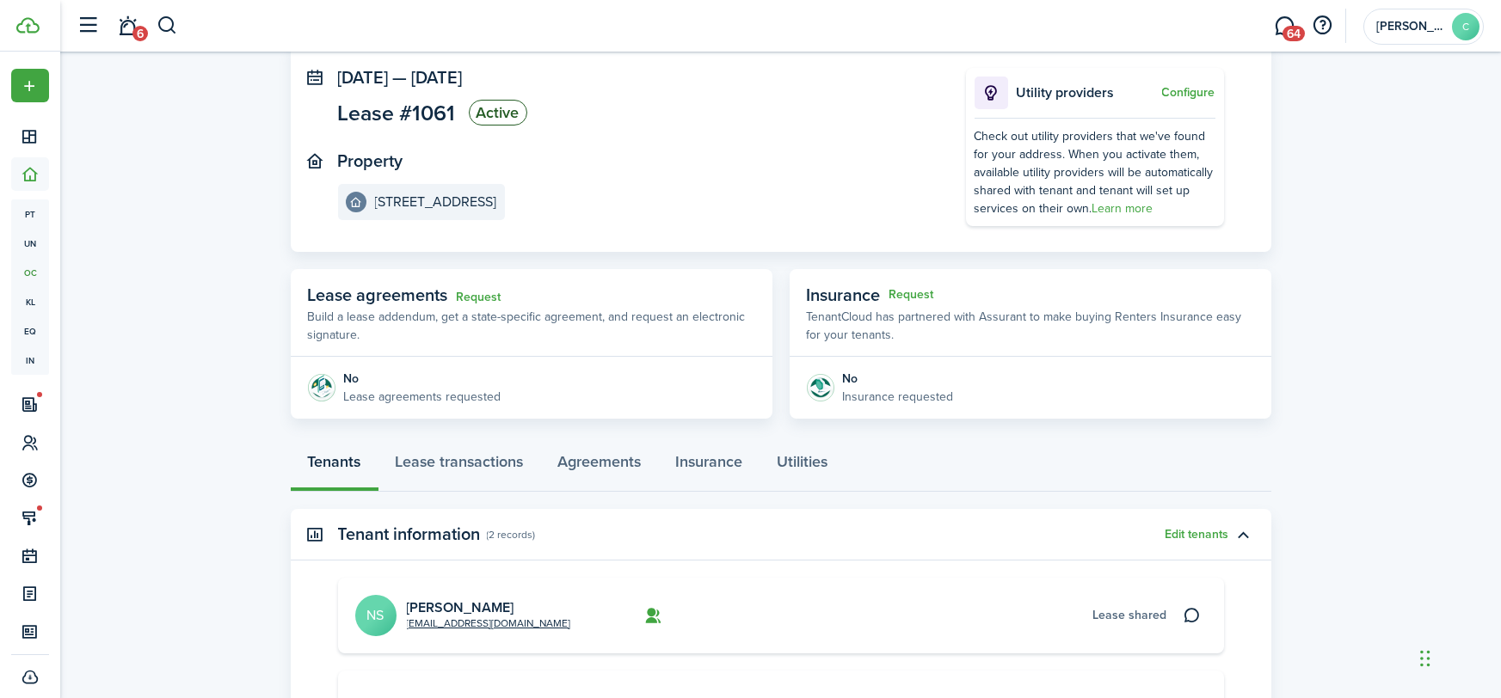
scroll to position [163, 0]
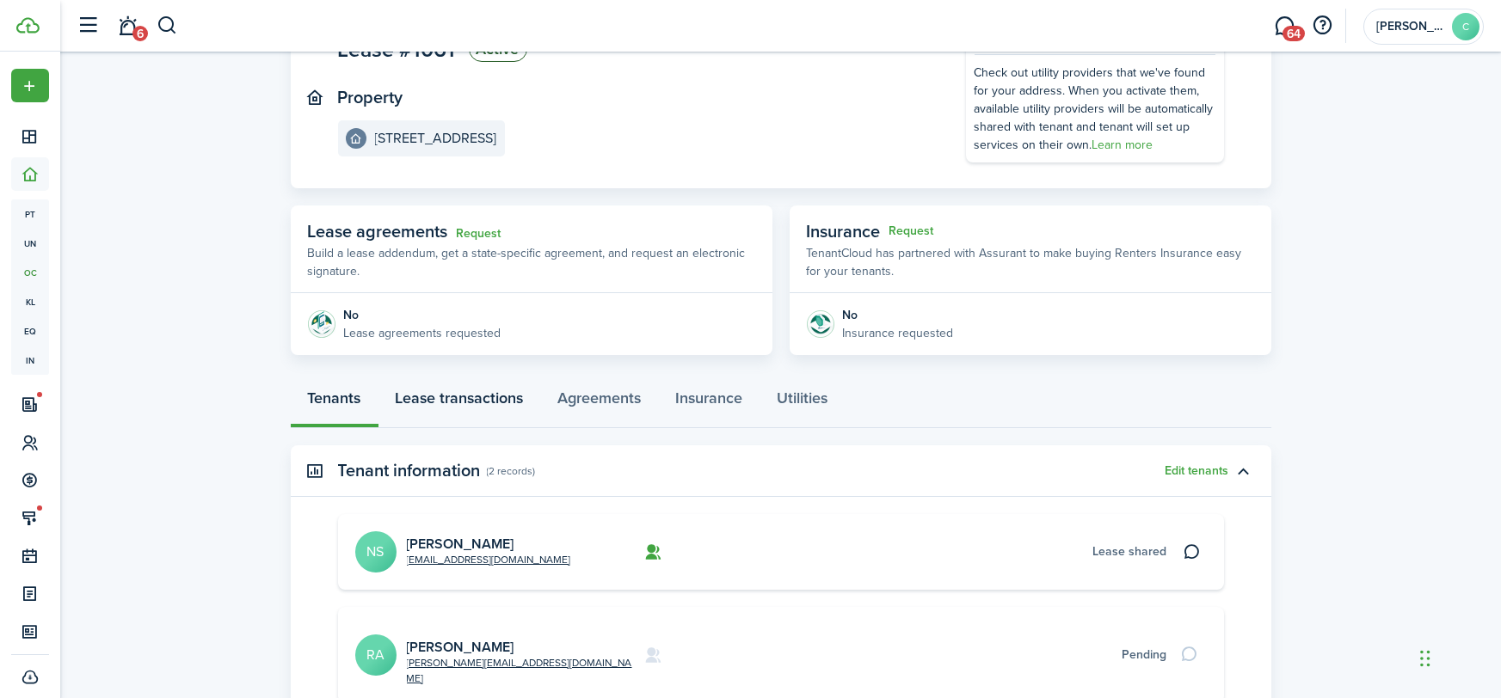
click at [461, 385] on link "Lease transactions" at bounding box center [459, 403] width 163 height 52
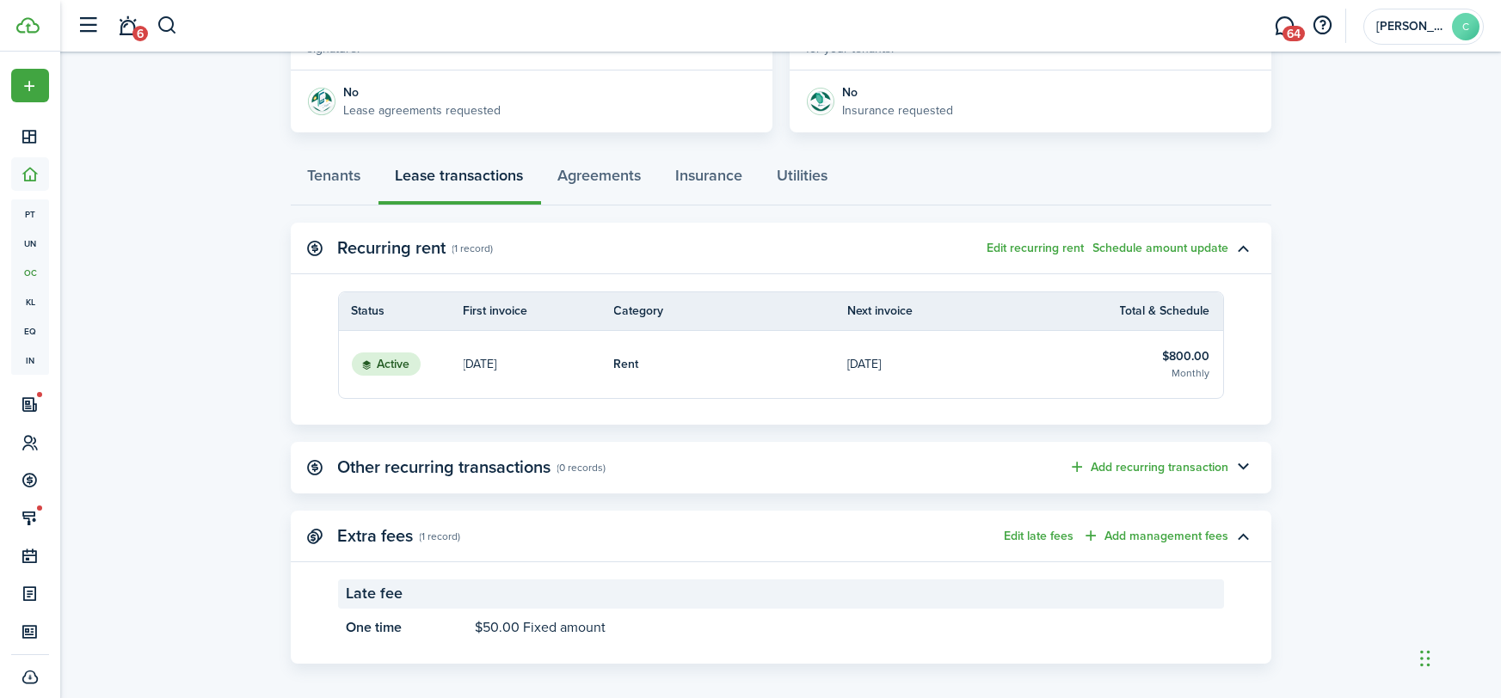
scroll to position [396, 0]
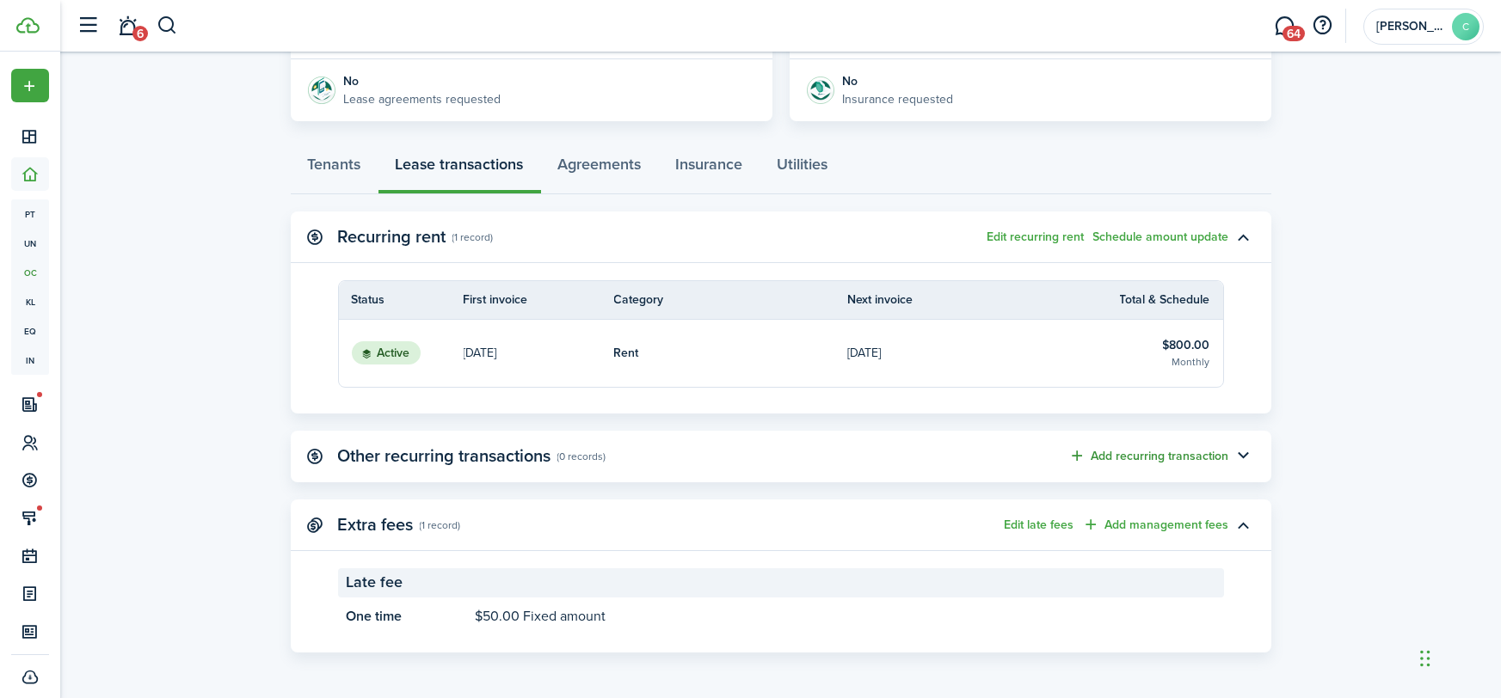
click at [1151, 451] on button "Add recurring transaction" at bounding box center [1149, 456] width 160 height 20
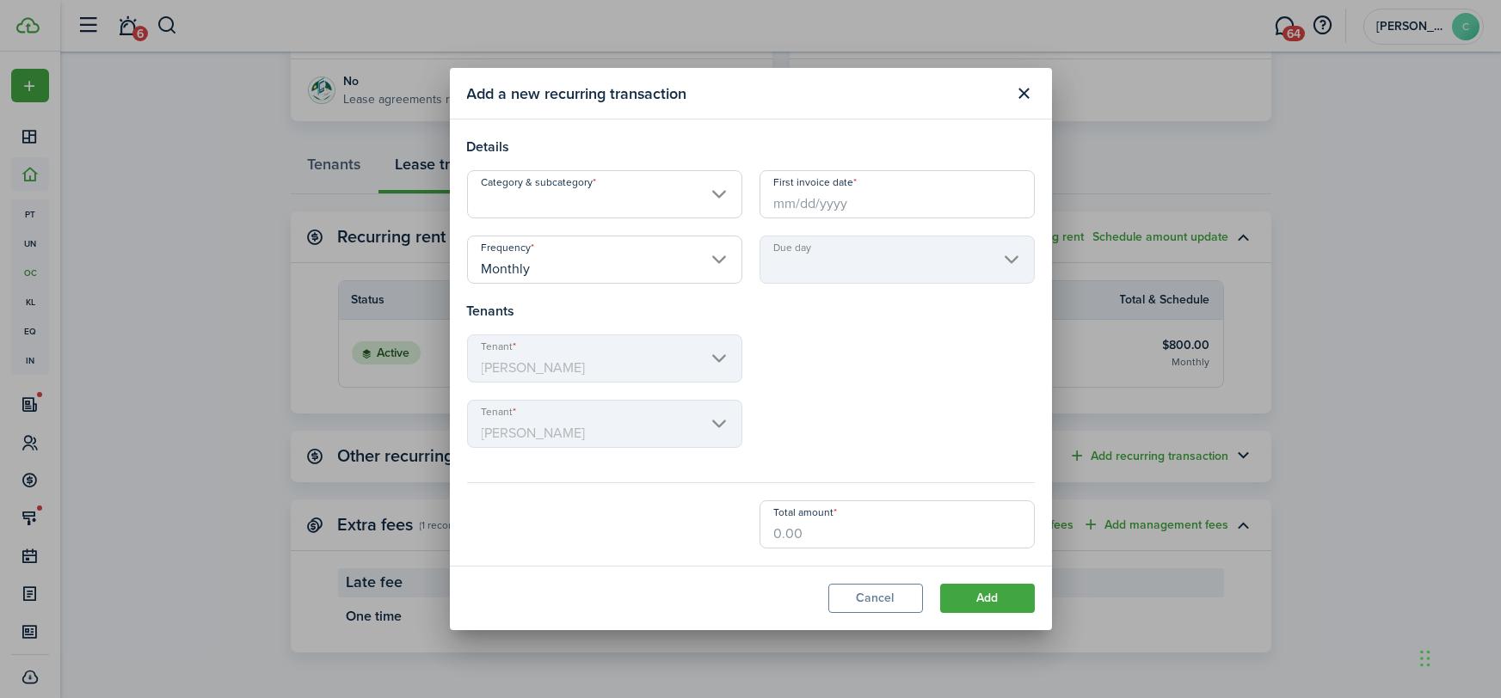
click at [616, 199] on input "Category & subcategory" at bounding box center [604, 194] width 275 height 48
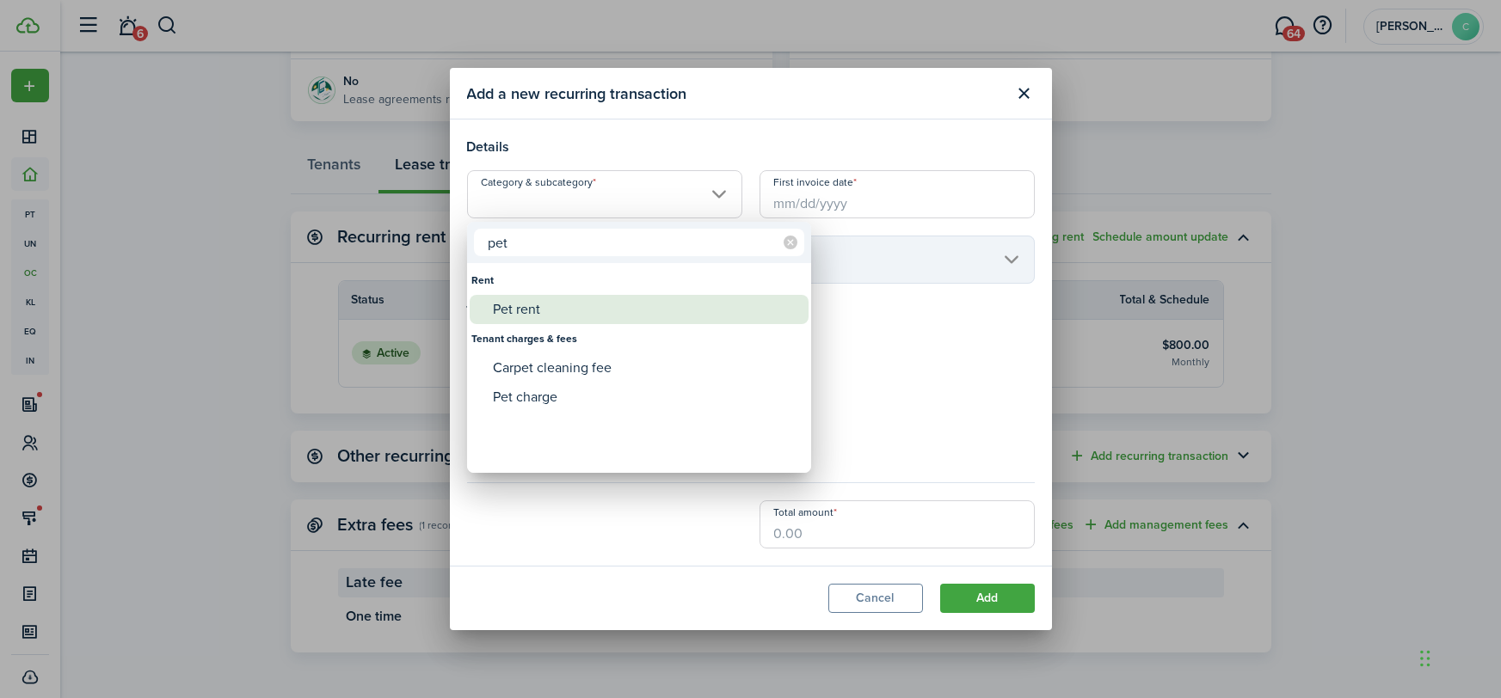
type input "pet"
click at [592, 298] on div "Pet rent" at bounding box center [646, 309] width 304 height 29
type input "Rent / Pet rent"
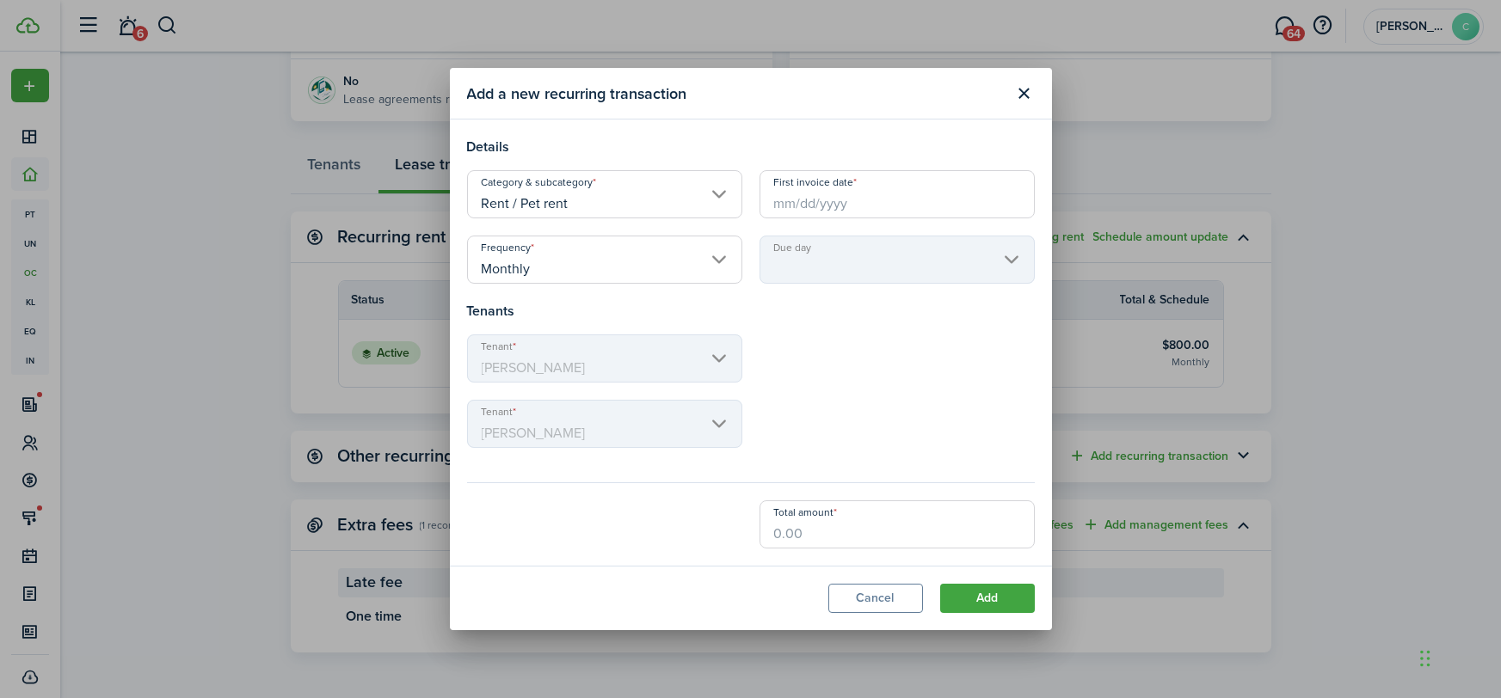
click at [844, 169] on modal-body "Details Category & subcategory Rent / Pet rent First invoice date Frequency Mon…" at bounding box center [751, 343] width 602 height 446
click at [832, 183] on input "First invoice date" at bounding box center [896, 194] width 275 height 48
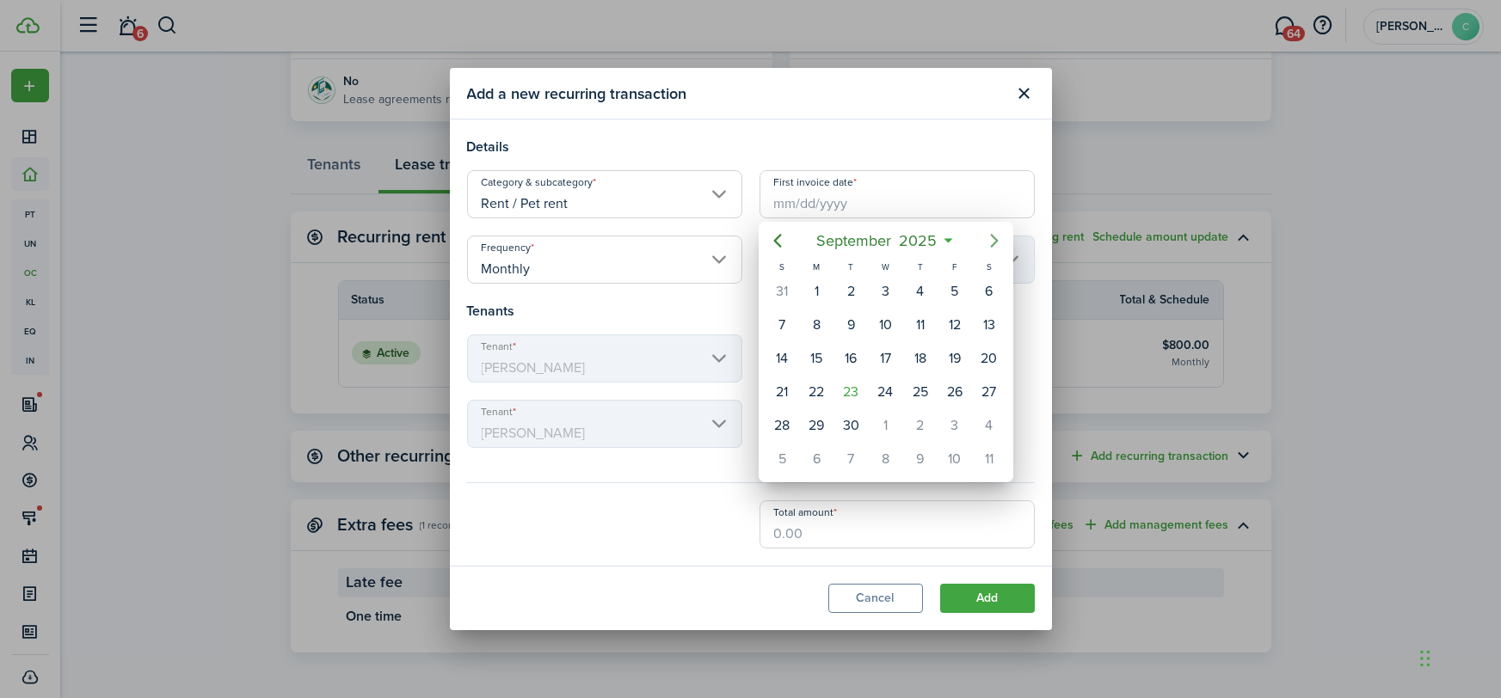
click at [999, 236] on icon "Next page" at bounding box center [994, 240] width 21 height 21
click at [884, 287] on div "1" at bounding box center [886, 292] width 26 height 26
type input "[DATE]"
type input "1st"
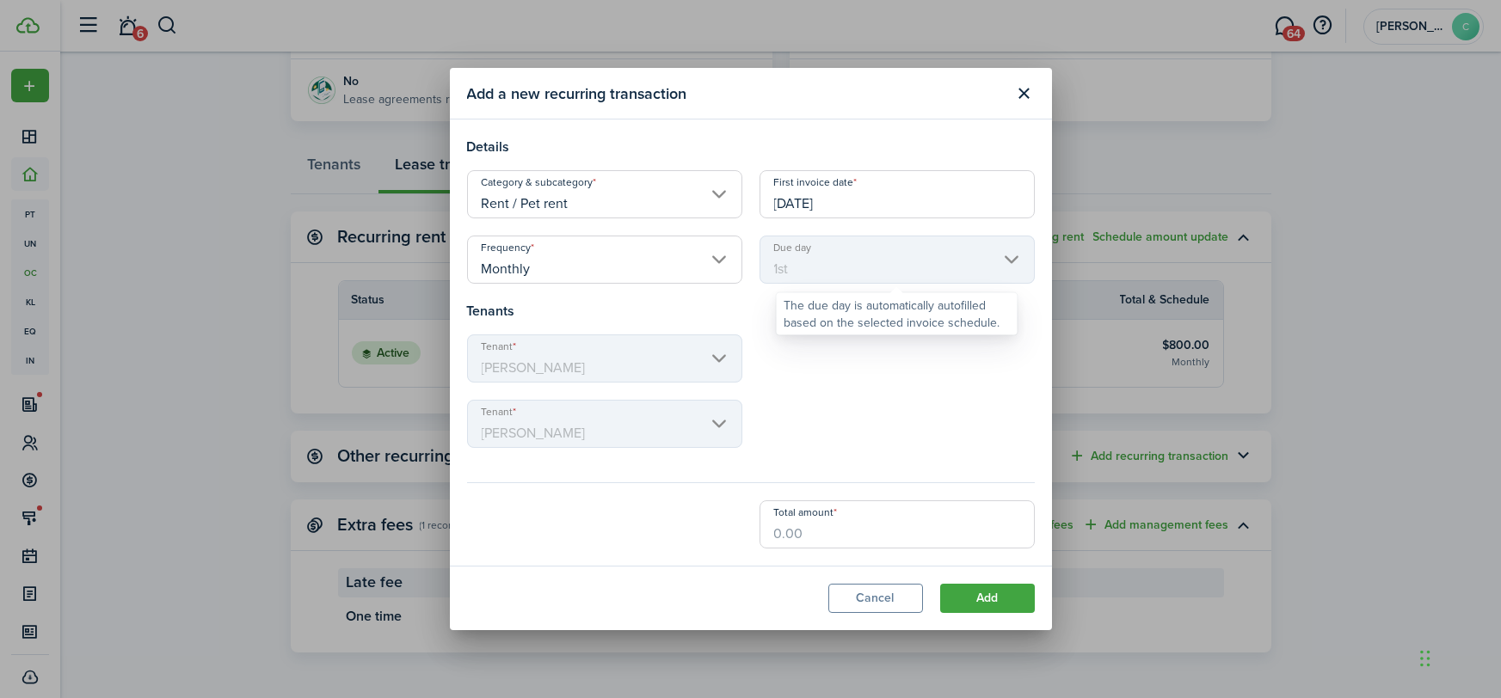
click at [830, 269] on mbsc-scroller "Due day 1st" at bounding box center [896, 260] width 275 height 48
click at [828, 528] on input "Total amount" at bounding box center [896, 524] width 275 height 48
type input "$30.00"
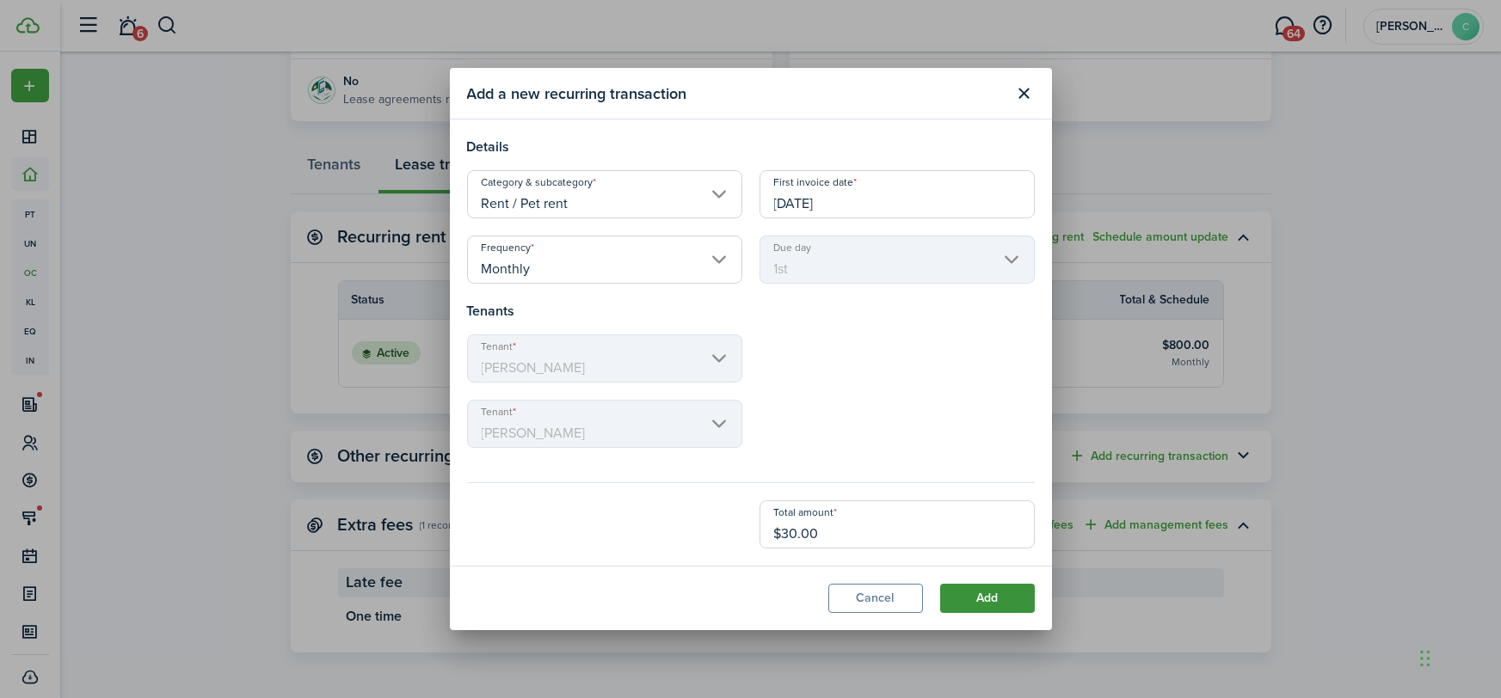
click at [975, 601] on button "Add" at bounding box center [987, 598] width 95 height 29
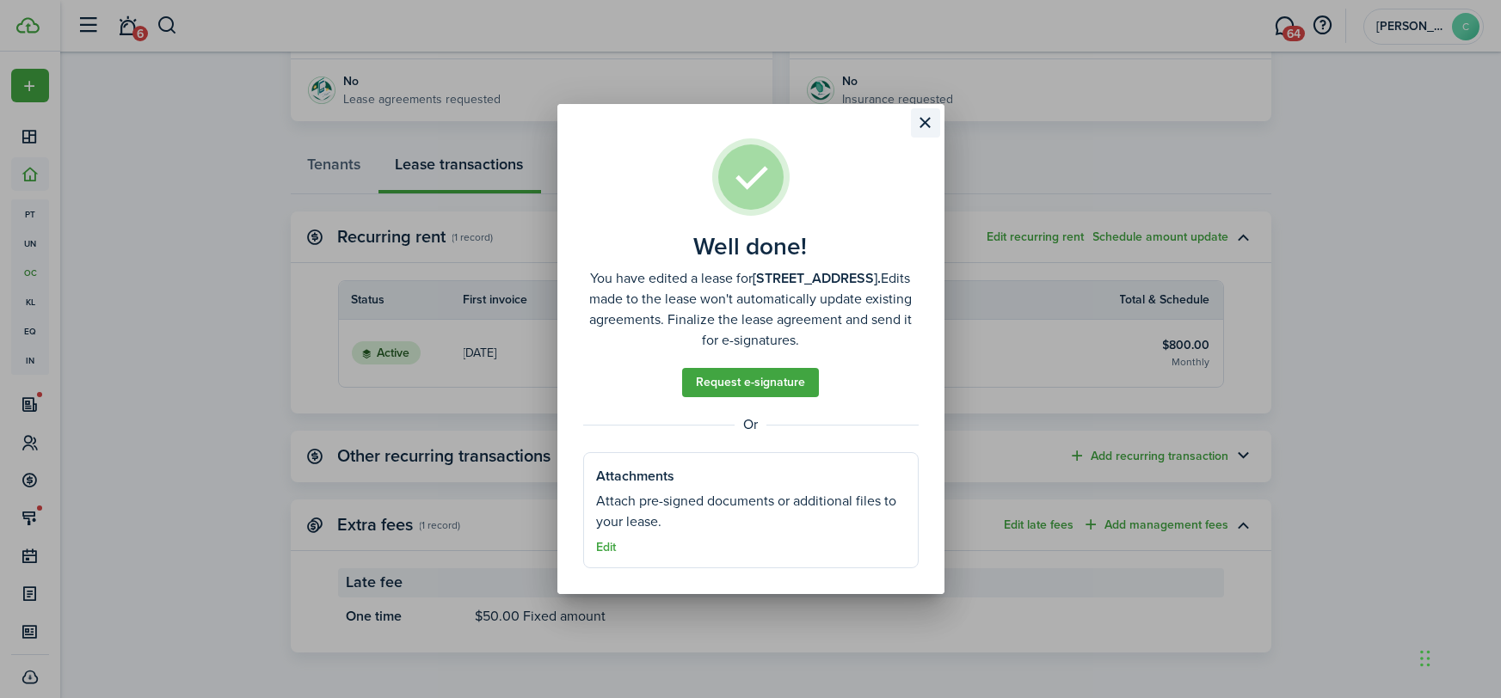
click at [919, 132] on button "Close modal" at bounding box center [925, 122] width 29 height 29
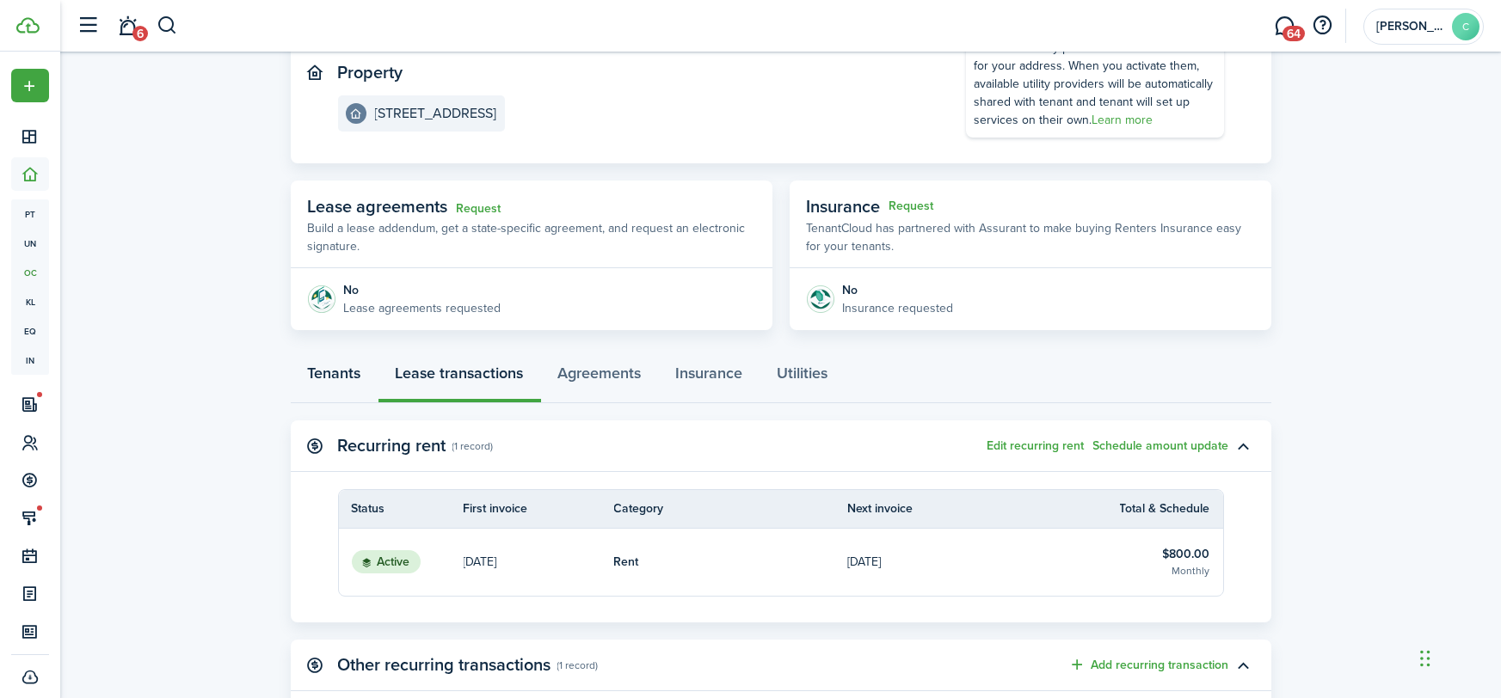
scroll to position [189, 0]
click at [324, 347] on page-view-layout "No.1400855 Renew Actions Jun 01, 2025 — May 31, 2026 Lease #1061 Active Propert…" at bounding box center [781, 460] width 998 height 1117
click at [334, 356] on link "Tenants" at bounding box center [335, 376] width 88 height 52
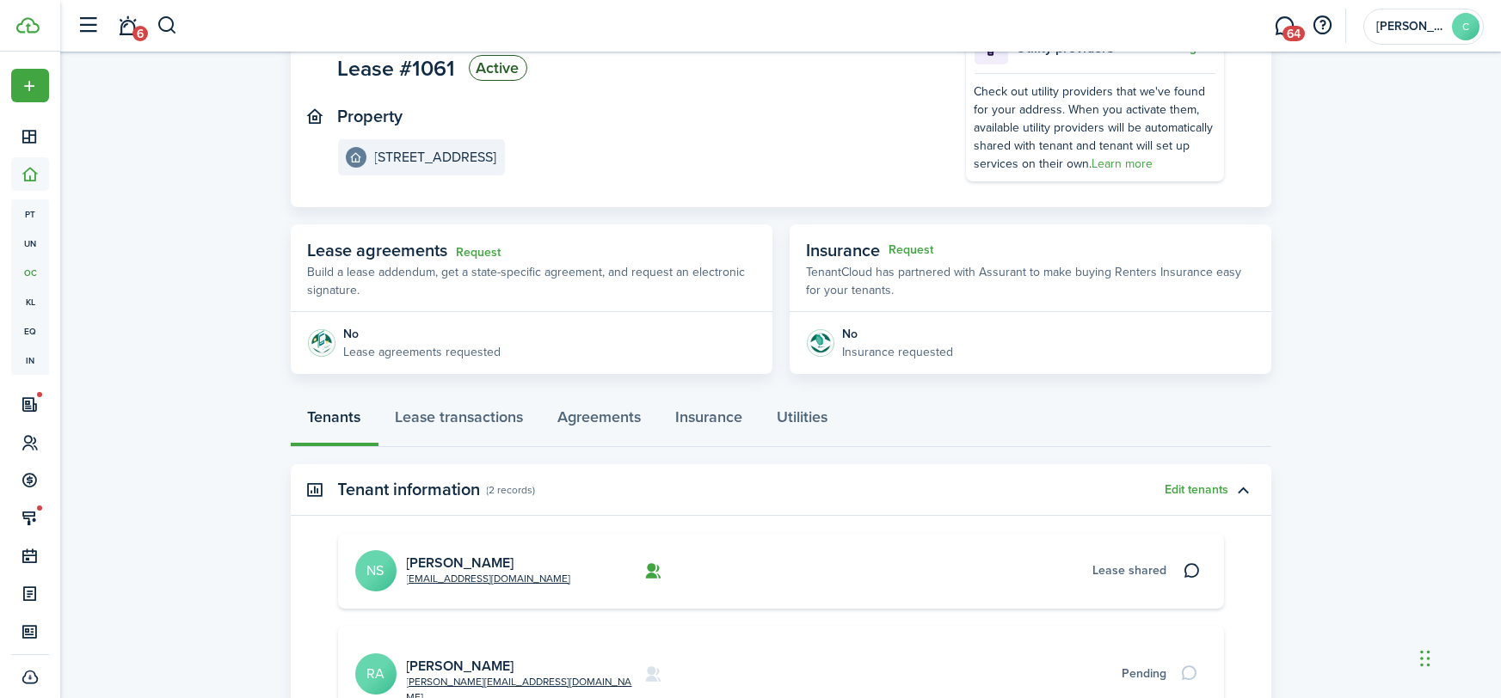
scroll to position [177, 0]
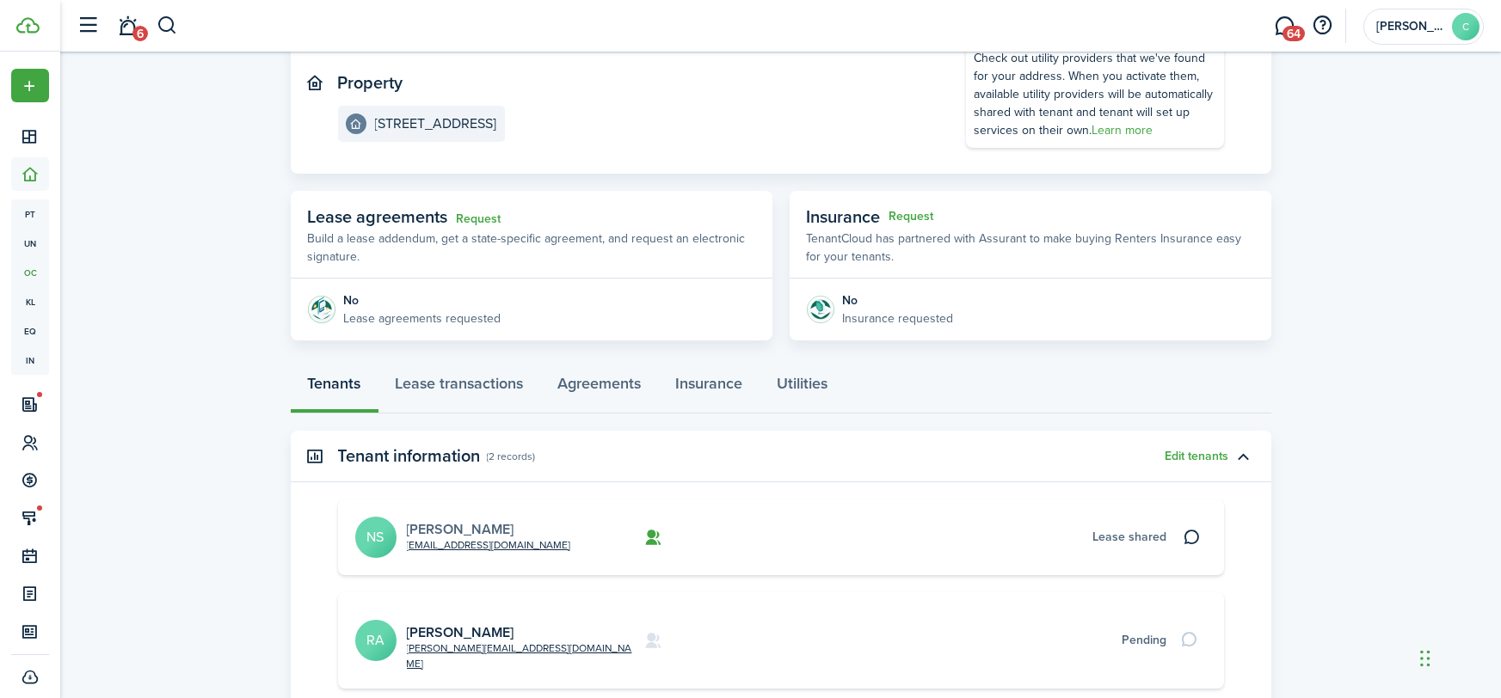
click at [441, 524] on link "Nicole Stover" at bounding box center [460, 529] width 107 height 20
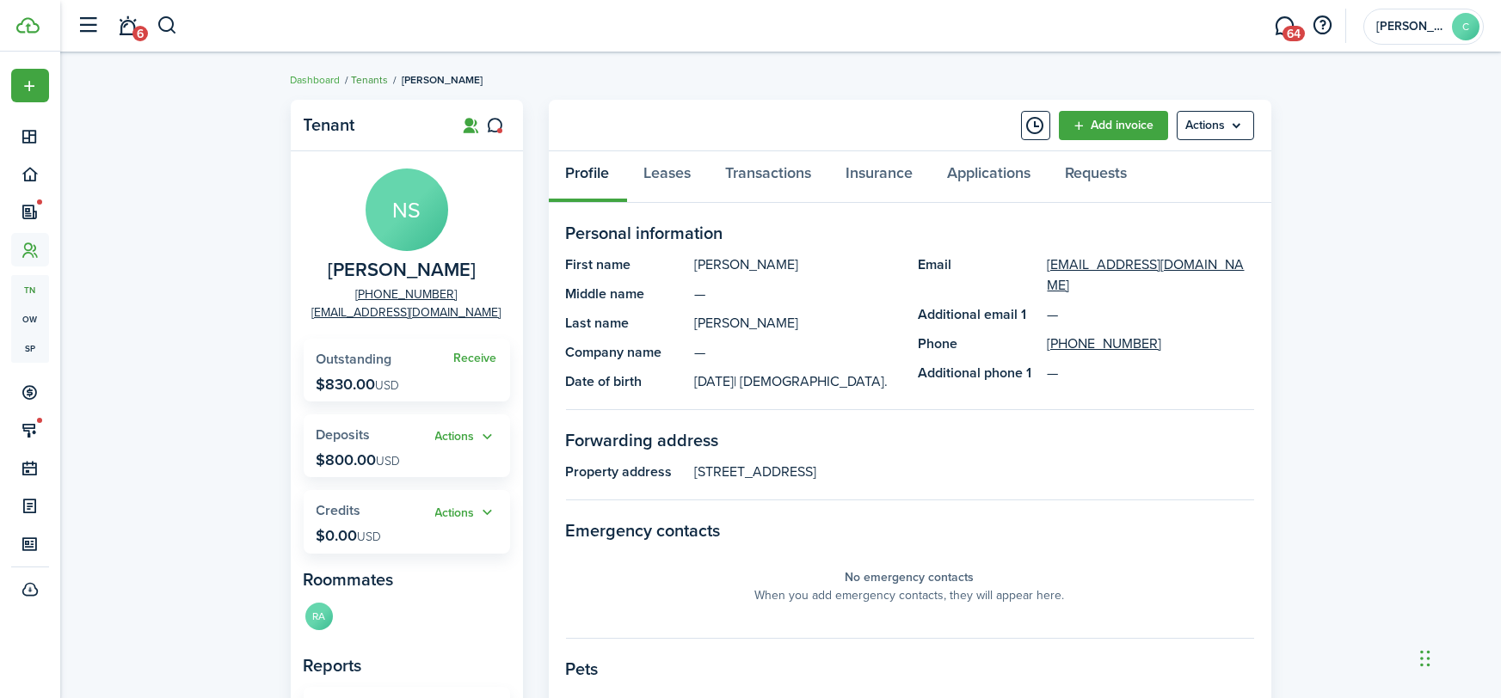
click at [366, 80] on link "Tenants" at bounding box center [370, 79] width 37 height 15
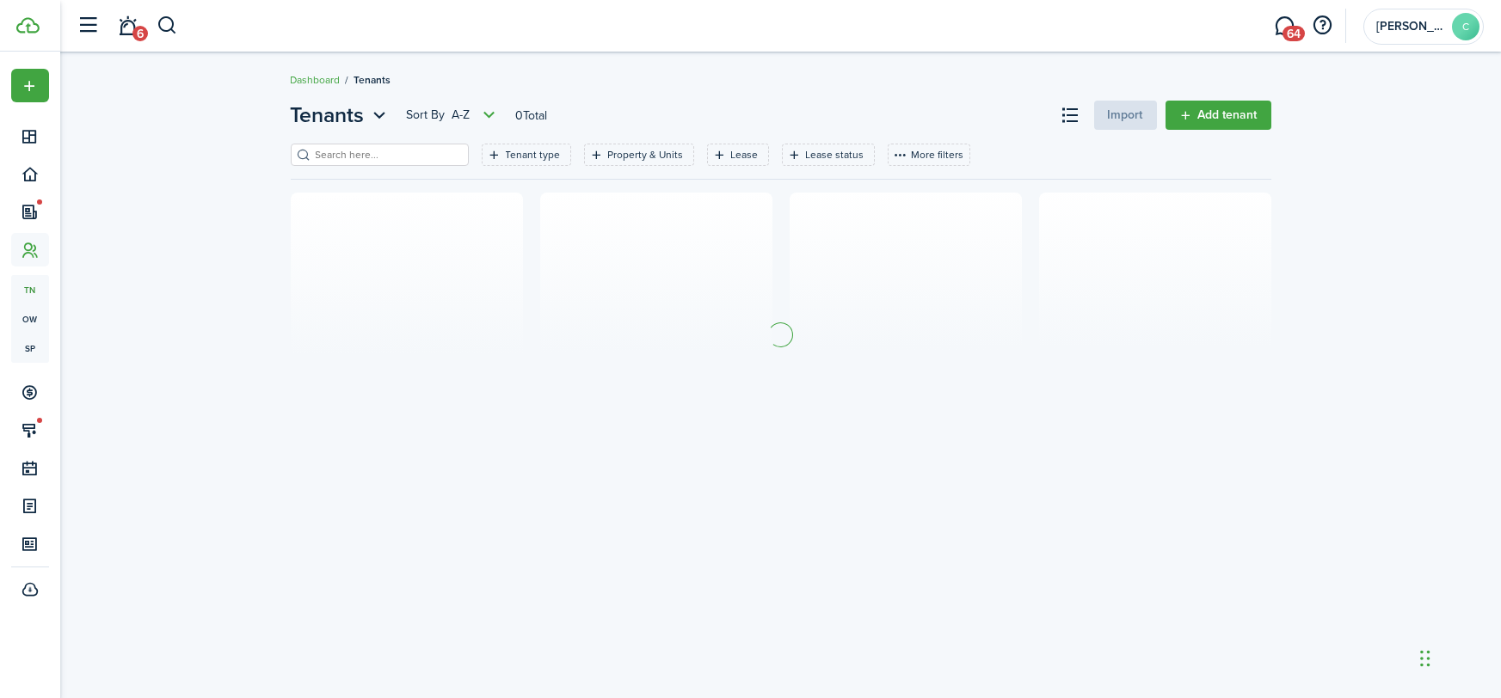
drag, startPoint x: 341, startPoint y: 152, endPoint x: 344, endPoint y: 140, distance: 12.3
click at [343, 149] on input "search" at bounding box center [386, 155] width 151 height 16
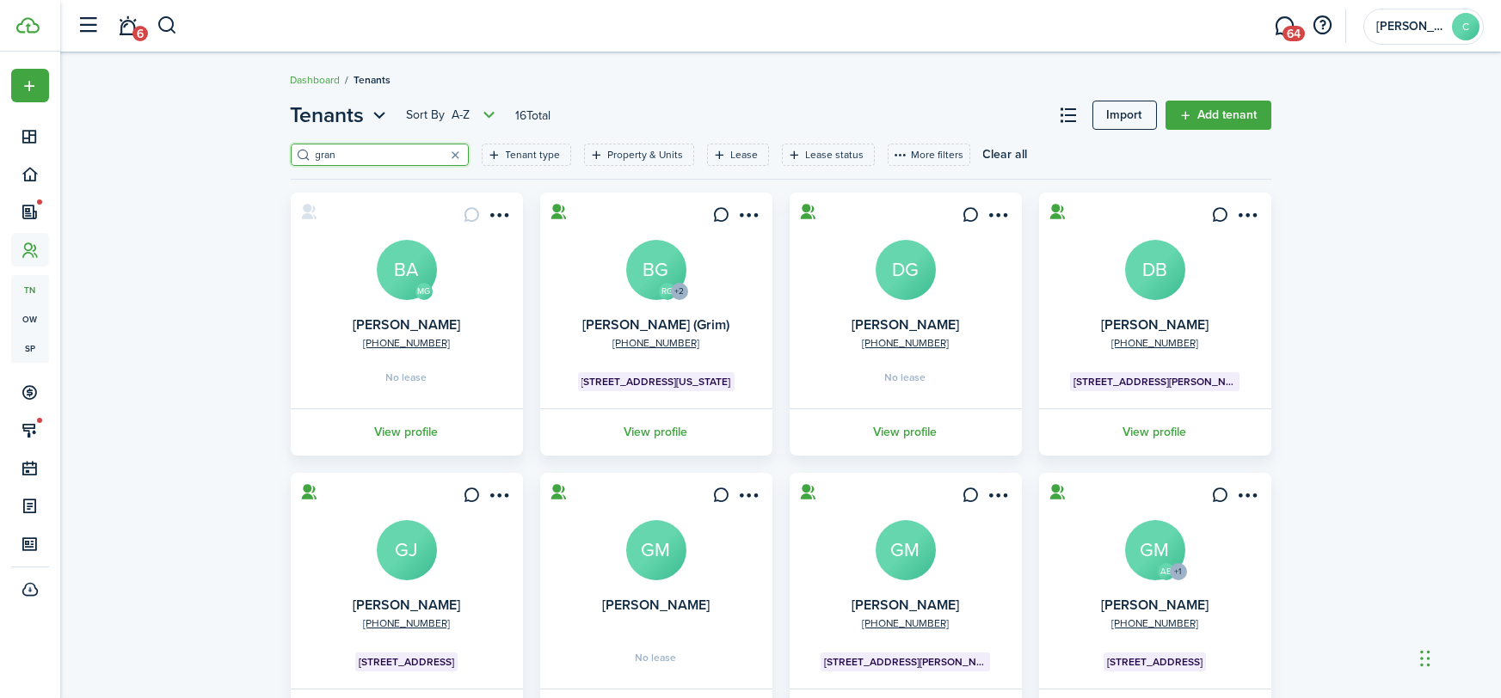
type input "grant"
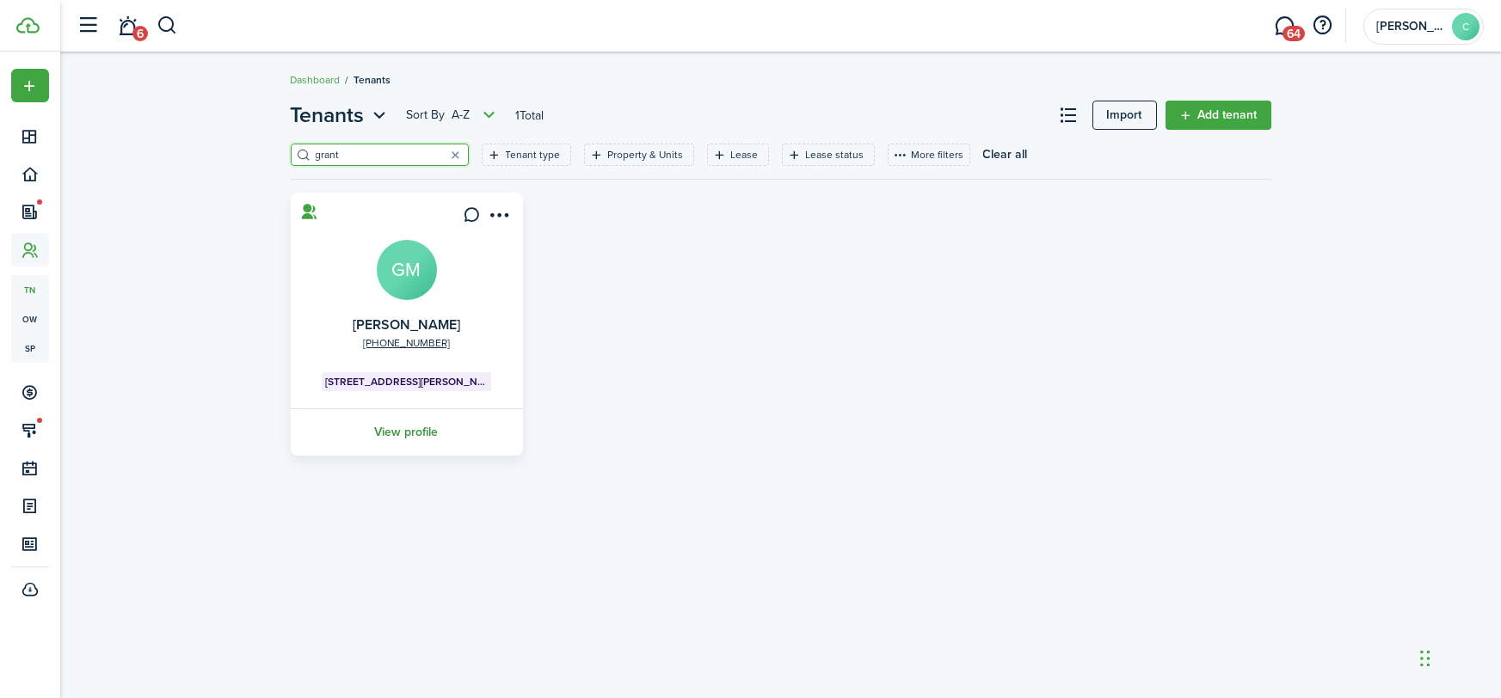
click at [395, 433] on link "View profile" at bounding box center [406, 431] width 237 height 47
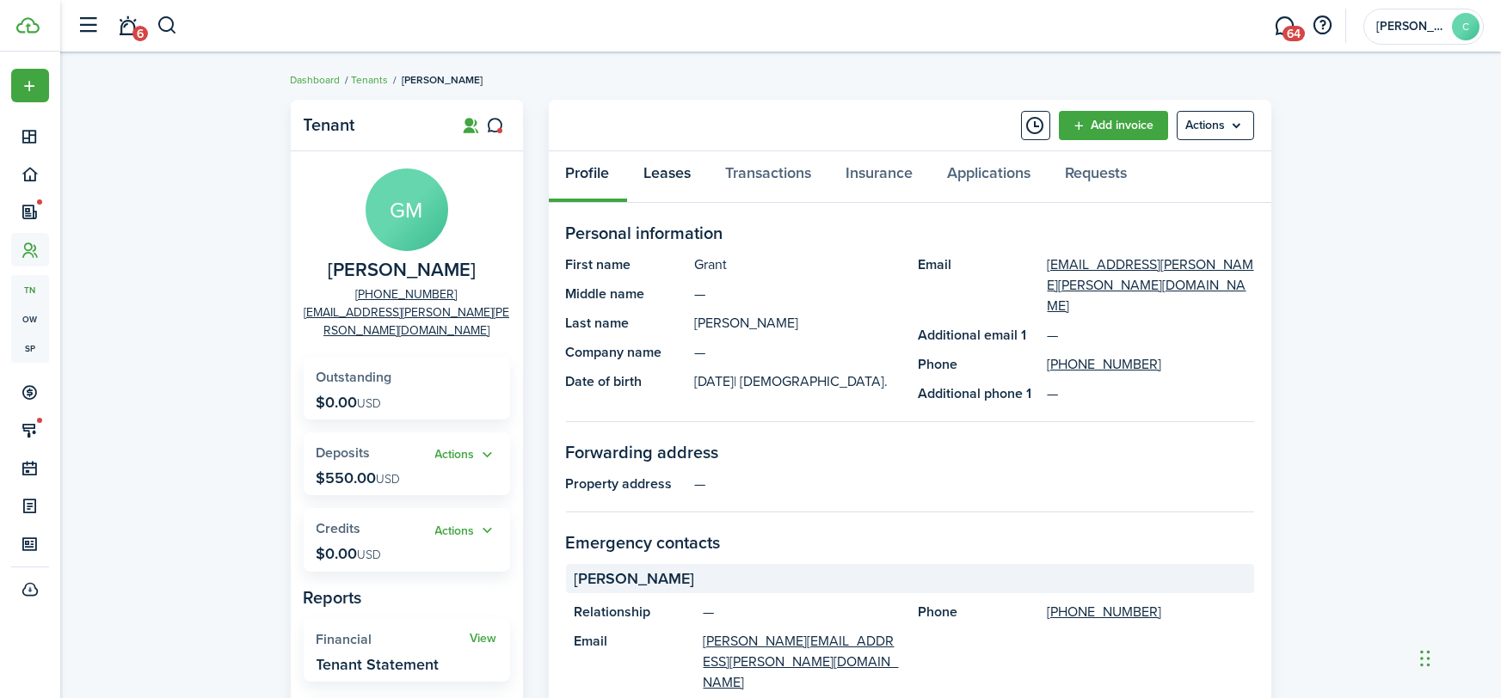
click at [673, 175] on link "Leases" at bounding box center [668, 177] width 82 height 52
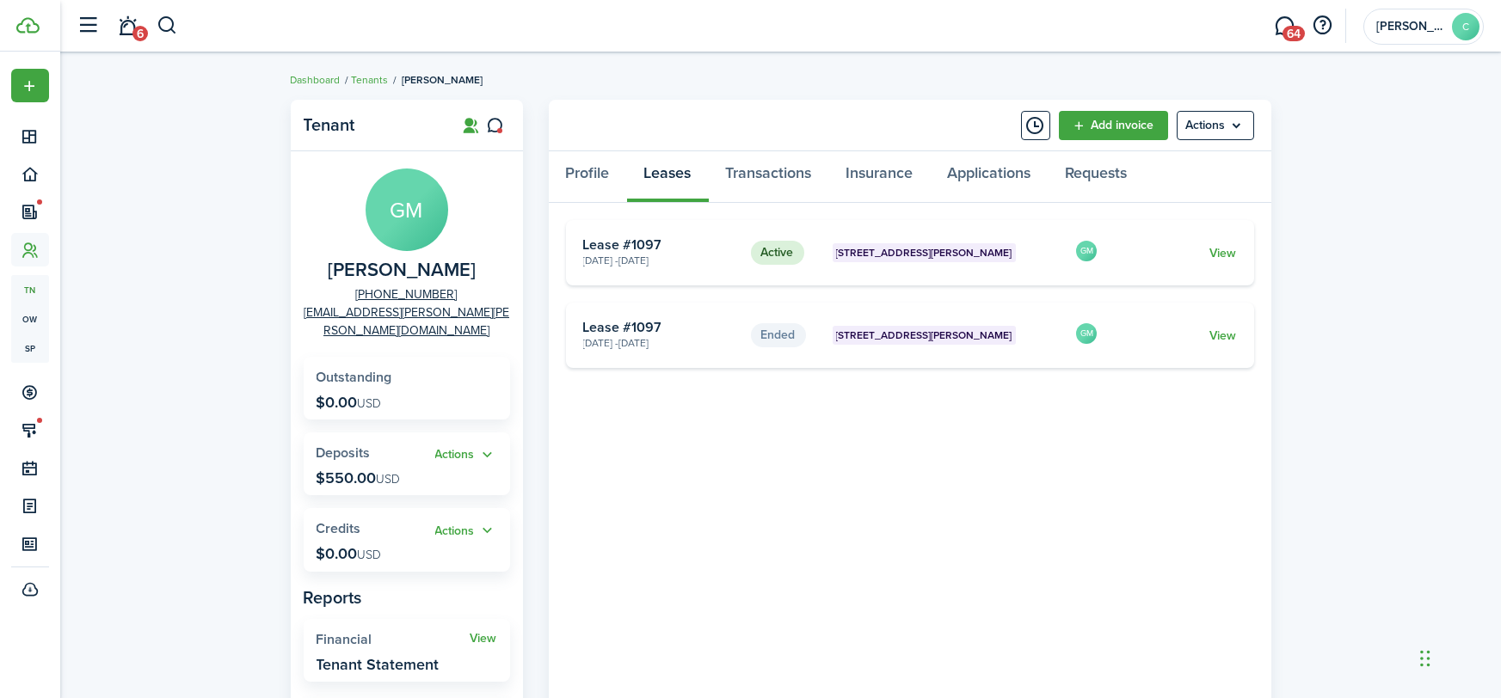
click at [1239, 250] on card "Active 219 S. Sandusky St, Unit A Aug 01, 2025 - Oct 03, 2025 Lease #1097 GM Vi…" at bounding box center [910, 252] width 688 height 65
click at [1198, 254] on card-footer "View" at bounding box center [1178, 253] width 114 height 18
click at [1207, 253] on card-footer "View" at bounding box center [1178, 253] width 114 height 18
click at [1214, 253] on link "View" at bounding box center [1222, 253] width 27 height 18
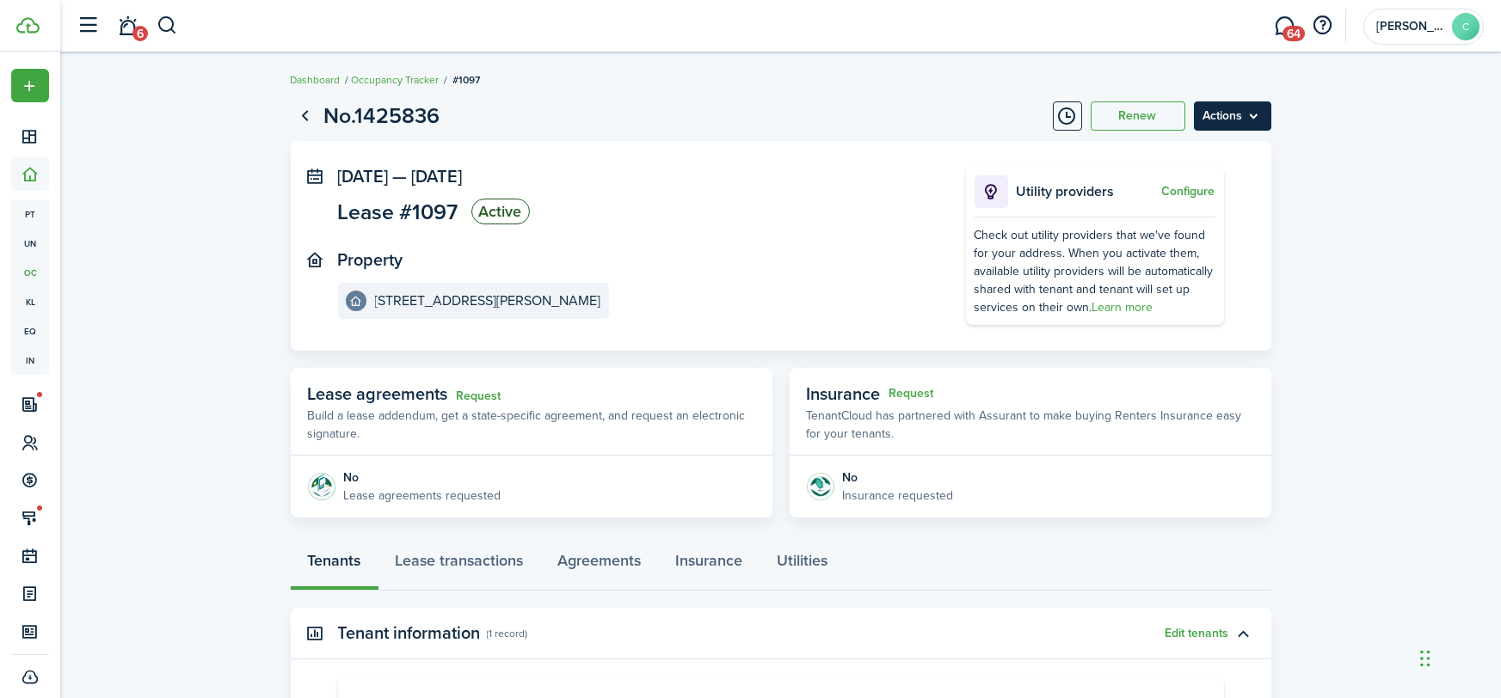
click at [1247, 114] on menu-btn "Actions" at bounding box center [1232, 115] width 77 height 29
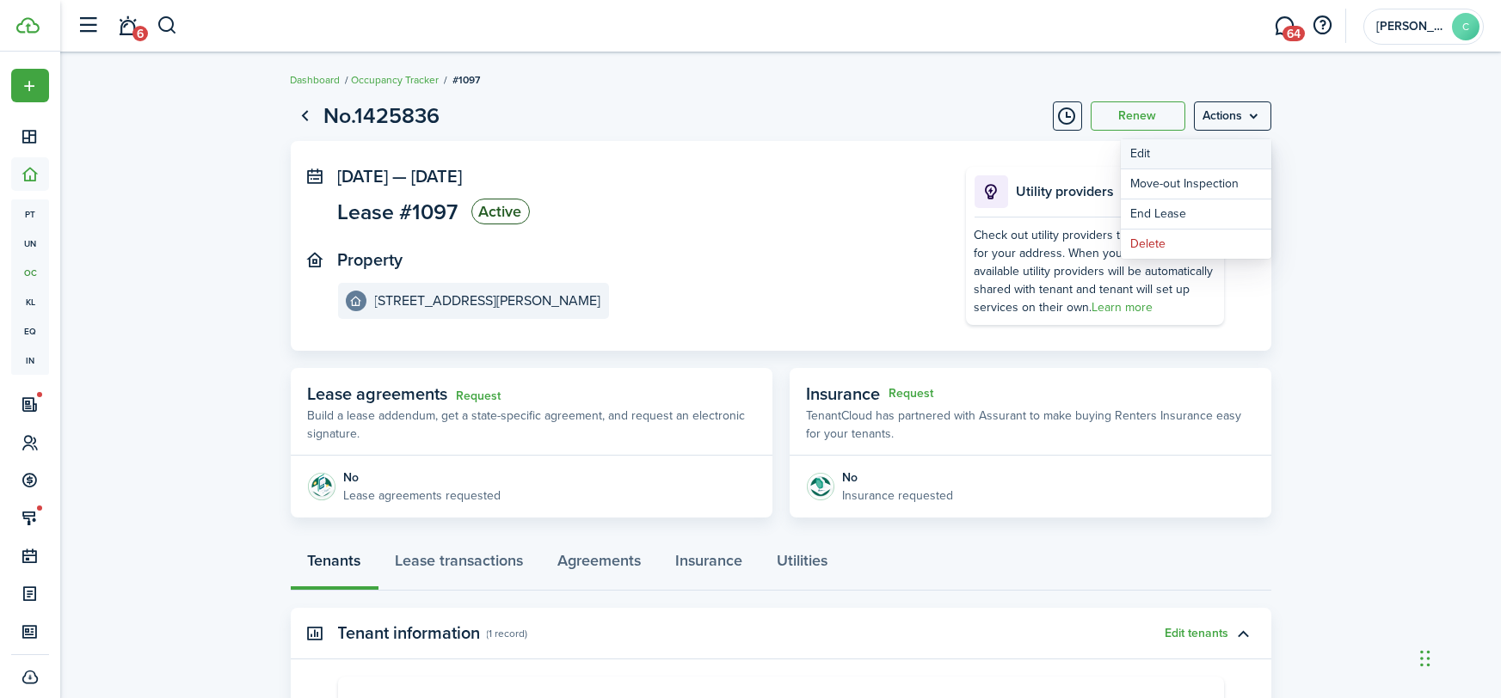
click at [1209, 154] on button "Edit" at bounding box center [1196, 153] width 150 height 29
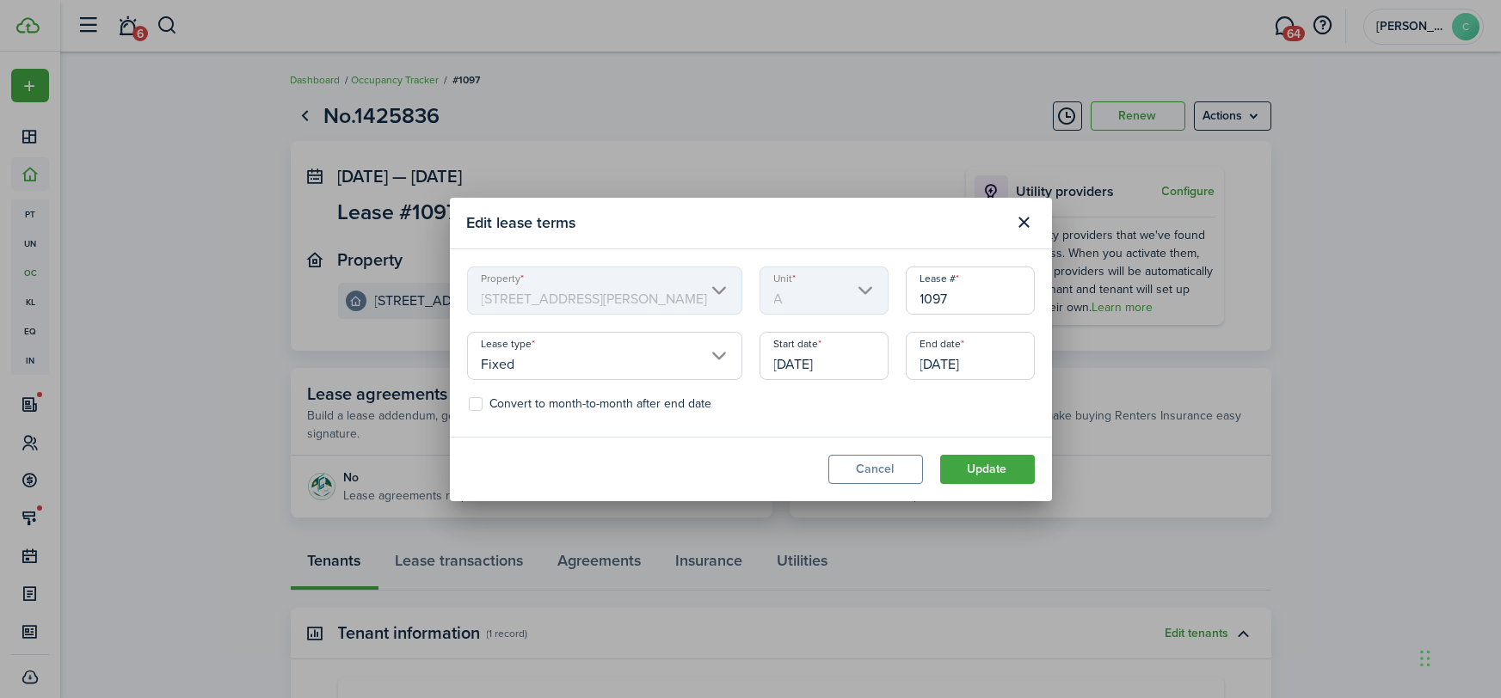
click at [945, 360] on input "10/03/2025" at bounding box center [970, 356] width 129 height 48
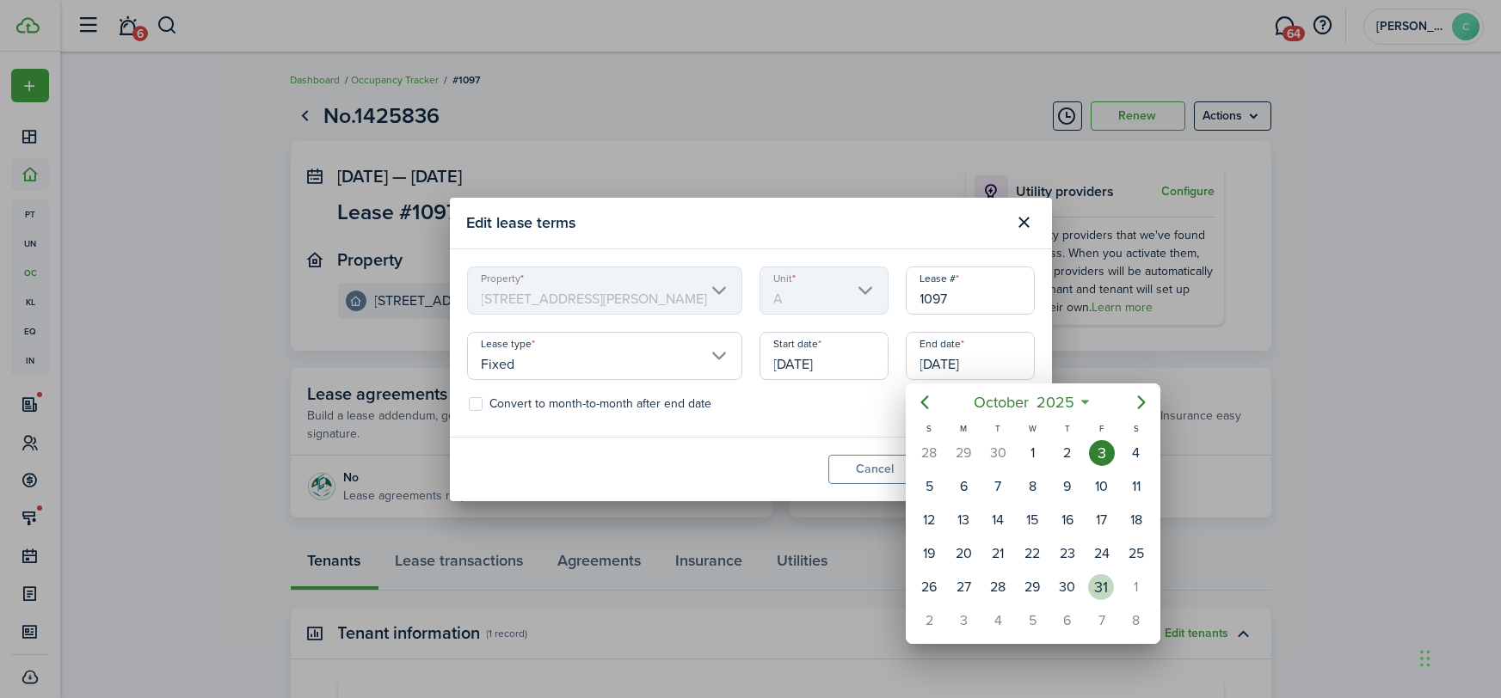
click at [1087, 589] on div "31" at bounding box center [1101, 587] width 34 height 33
type input "10/31/2025"
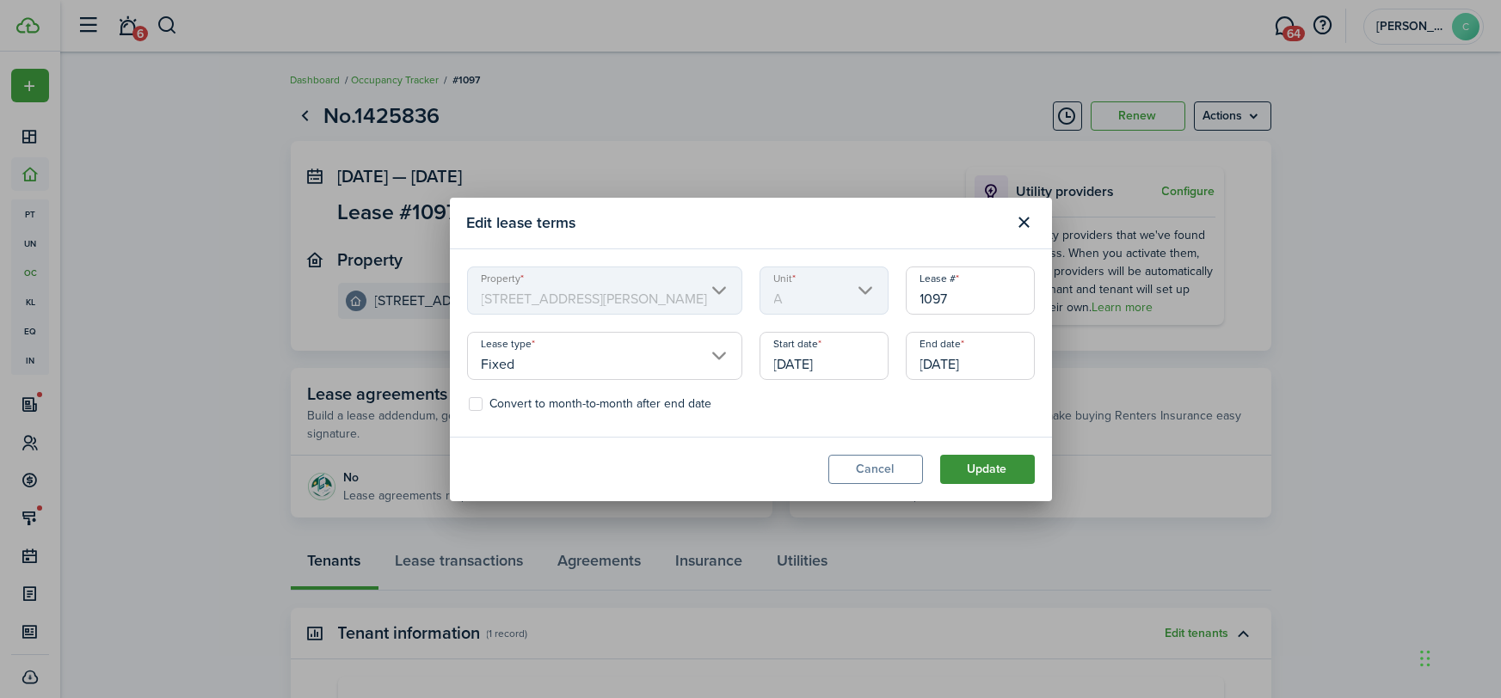
click at [986, 469] on button "Update" at bounding box center [987, 469] width 95 height 29
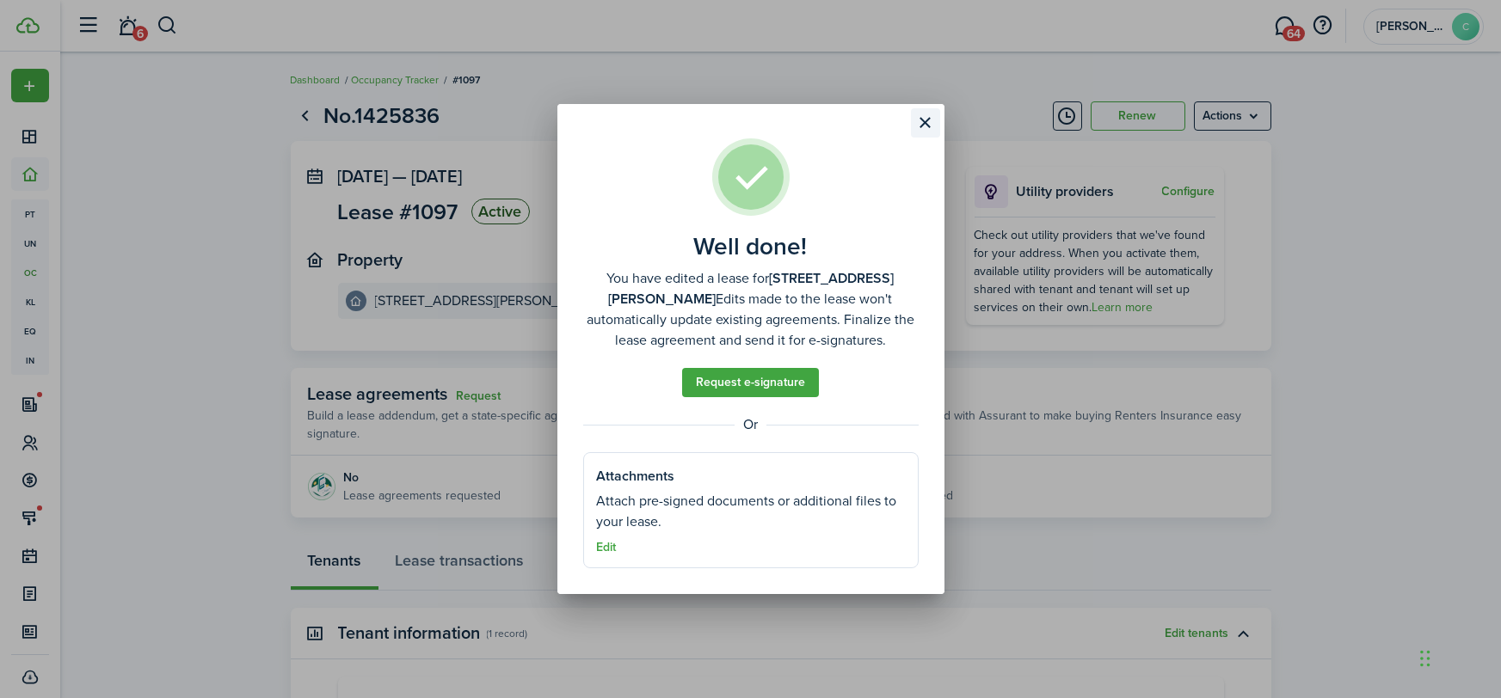
click at [929, 127] on button "Close modal" at bounding box center [925, 122] width 29 height 29
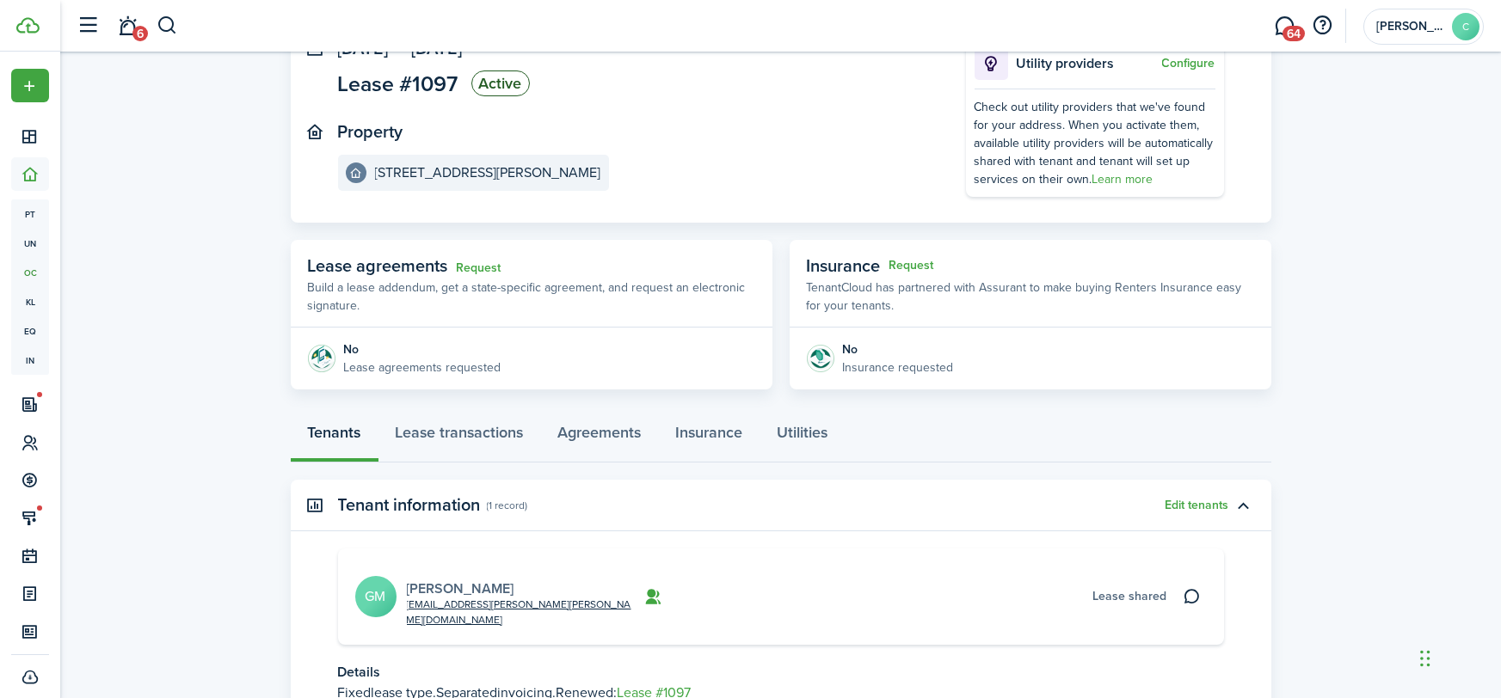
scroll to position [156, 0]
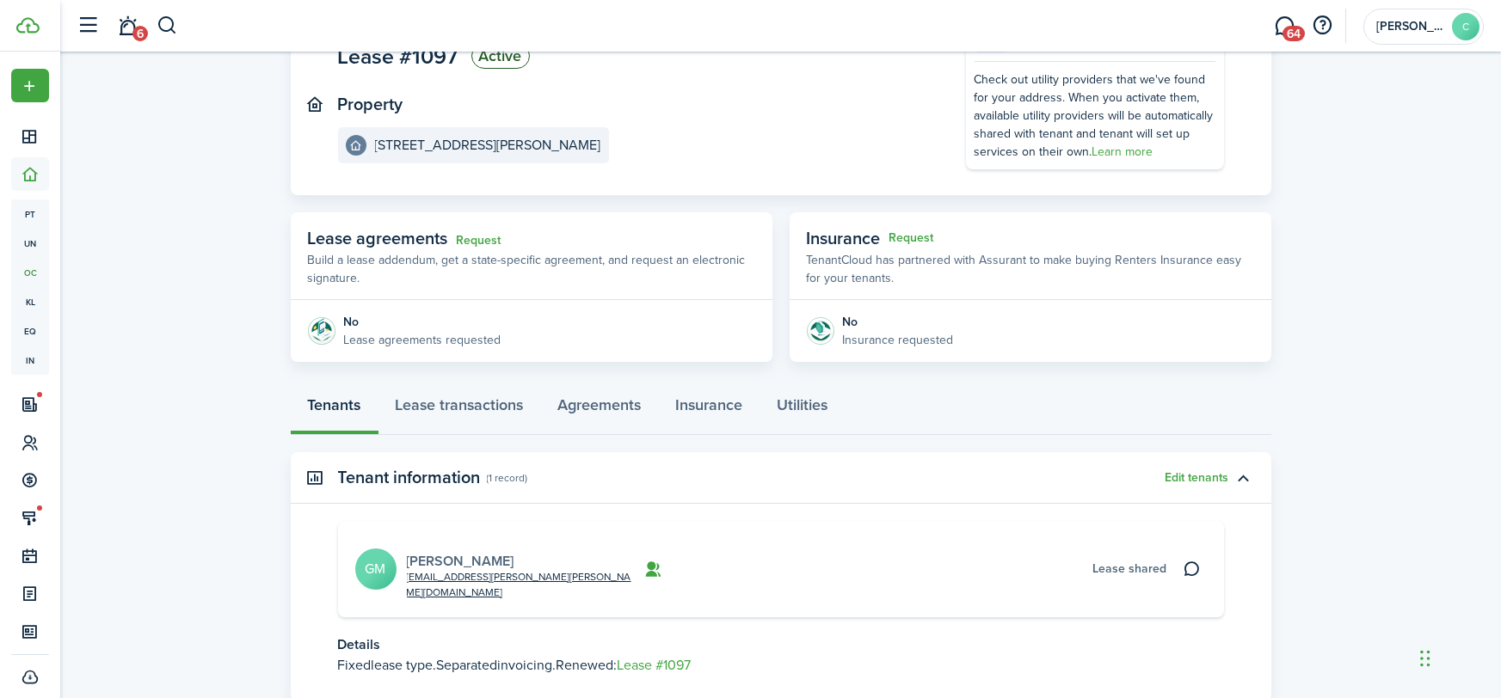
click at [413, 553] on link "Grant Miller" at bounding box center [460, 561] width 107 height 20
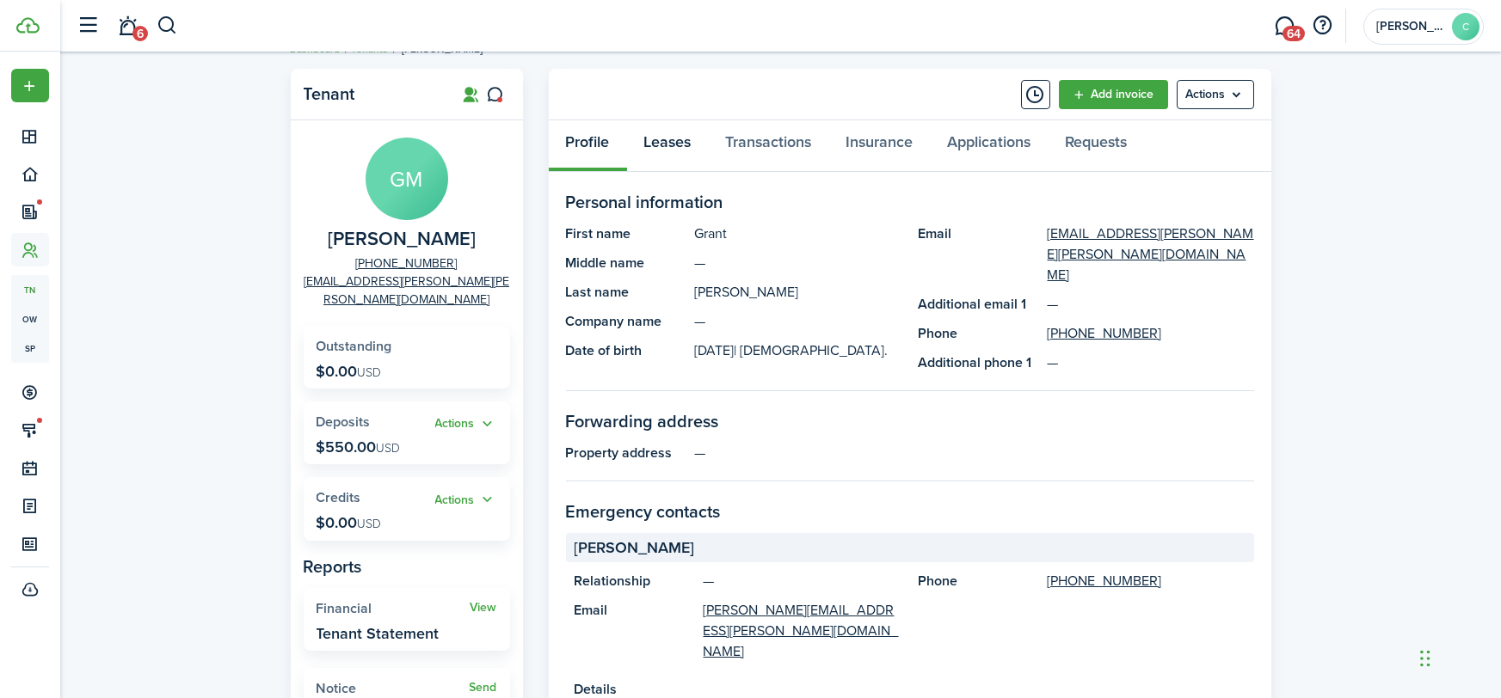
scroll to position [23, 0]
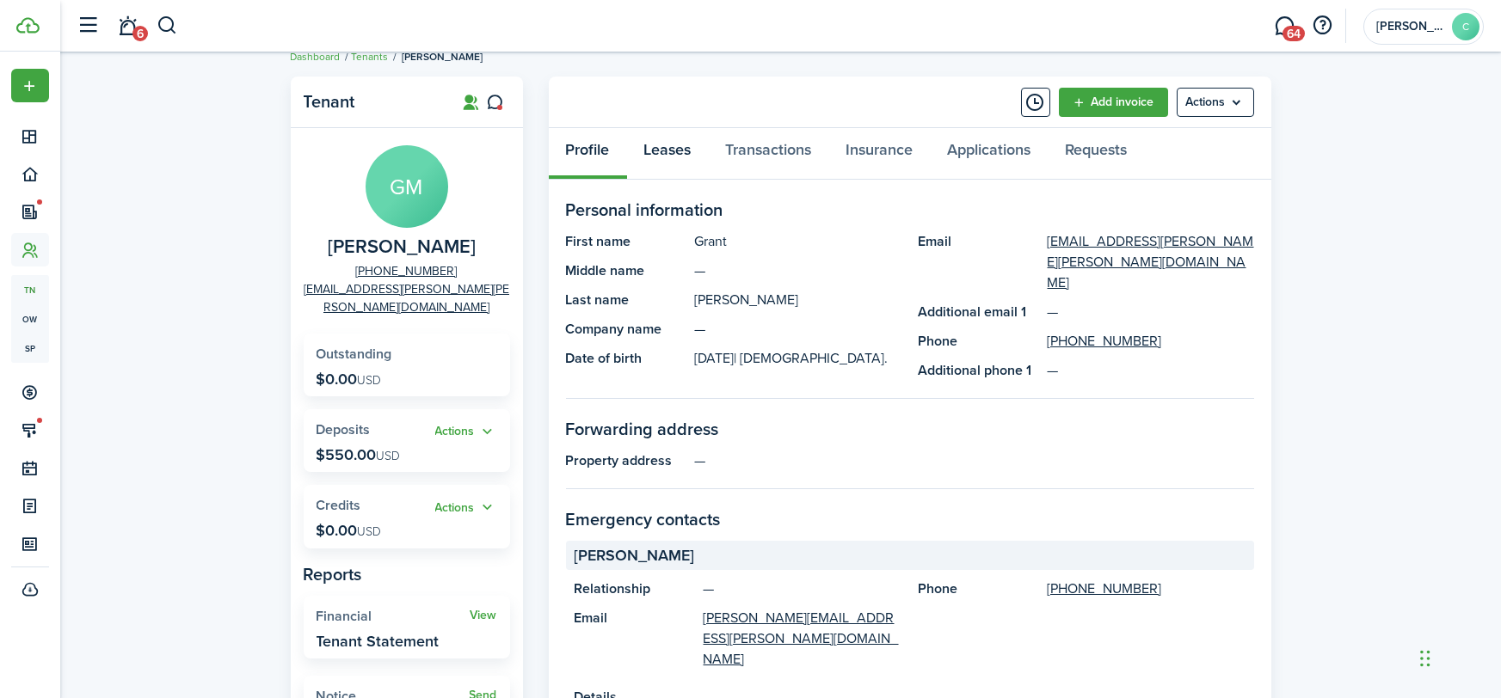
click at [662, 137] on link "Leases" at bounding box center [668, 154] width 82 height 52
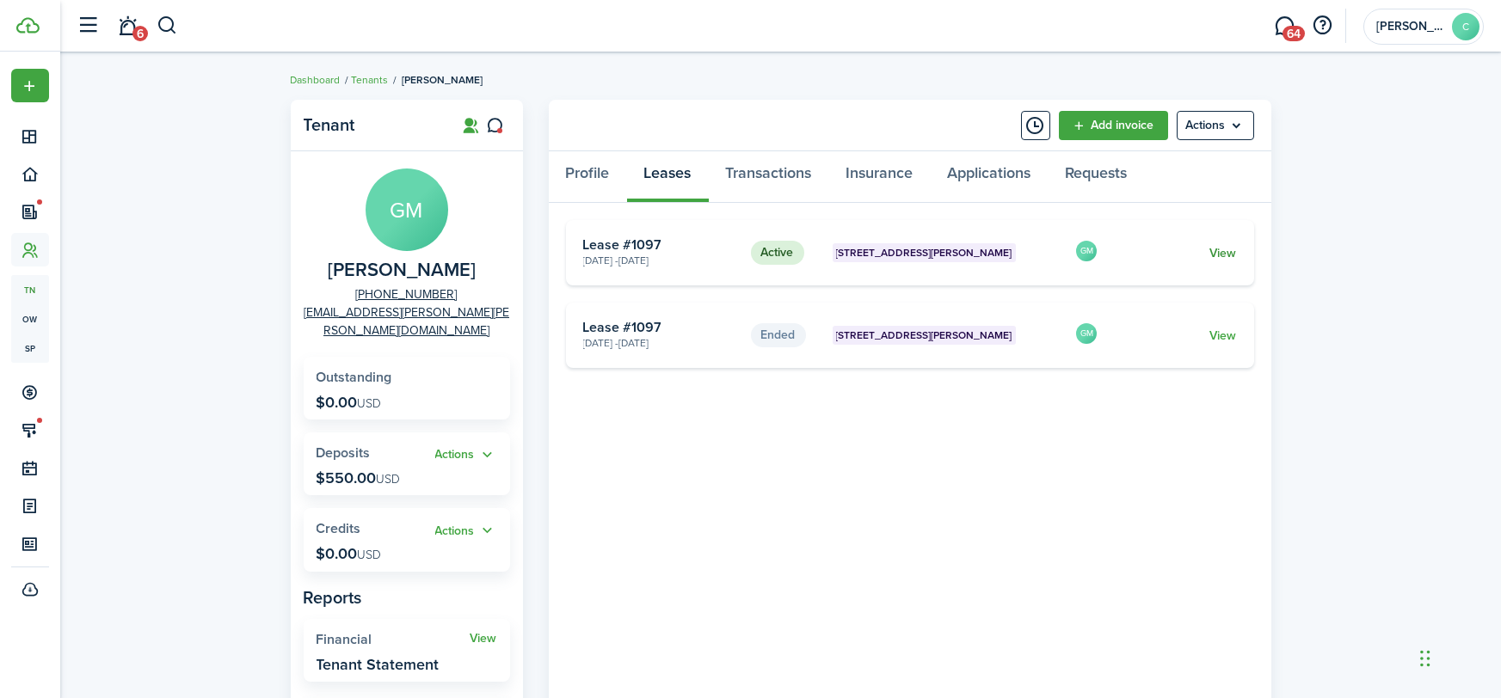
click at [1219, 249] on link "View" at bounding box center [1222, 253] width 27 height 18
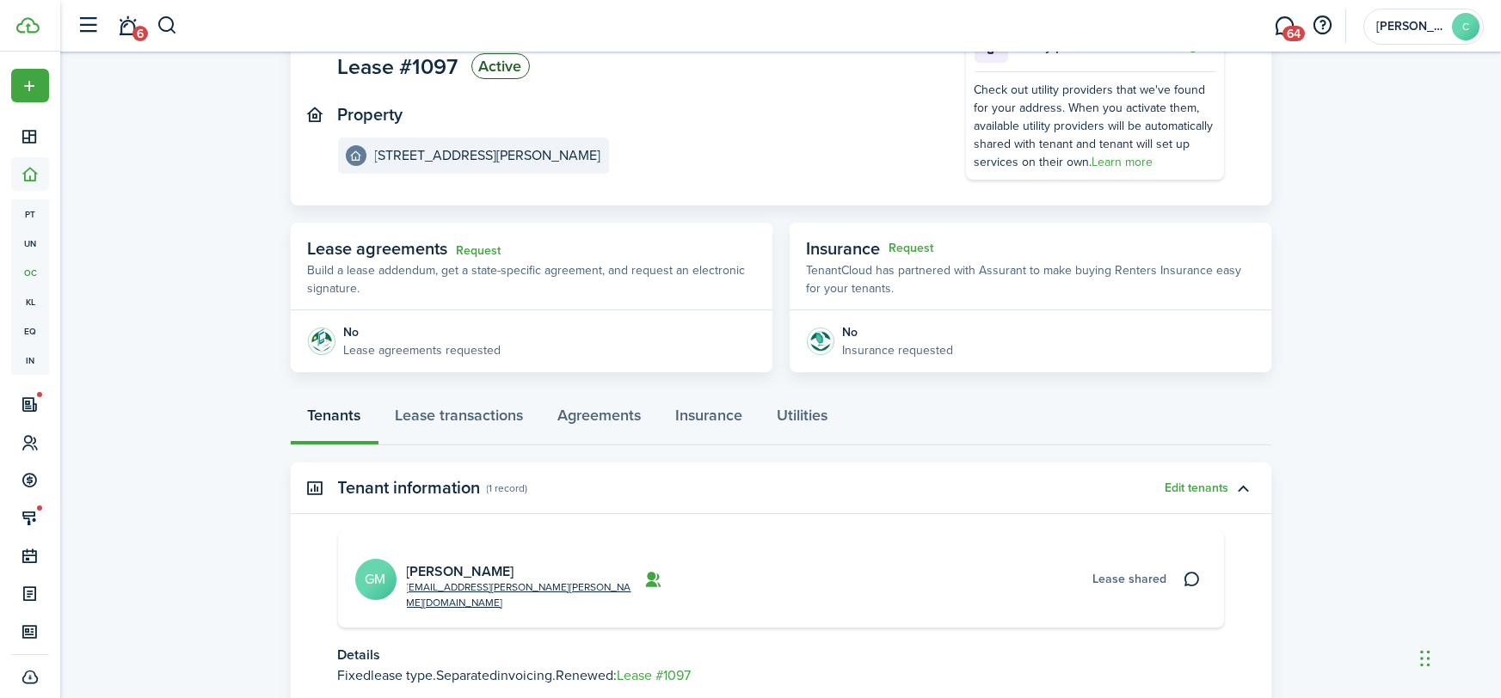
scroll to position [253, 0]
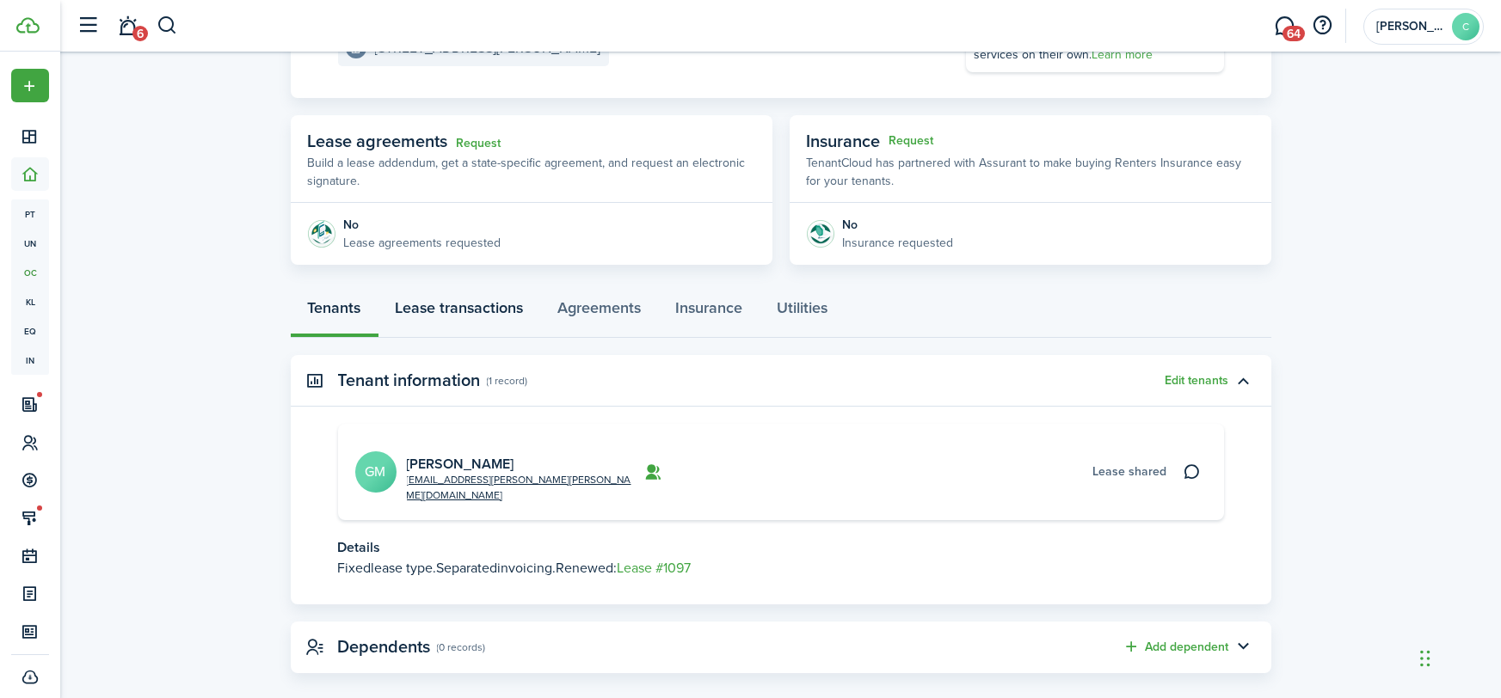
click at [423, 319] on link "Lease transactions" at bounding box center [459, 312] width 163 height 52
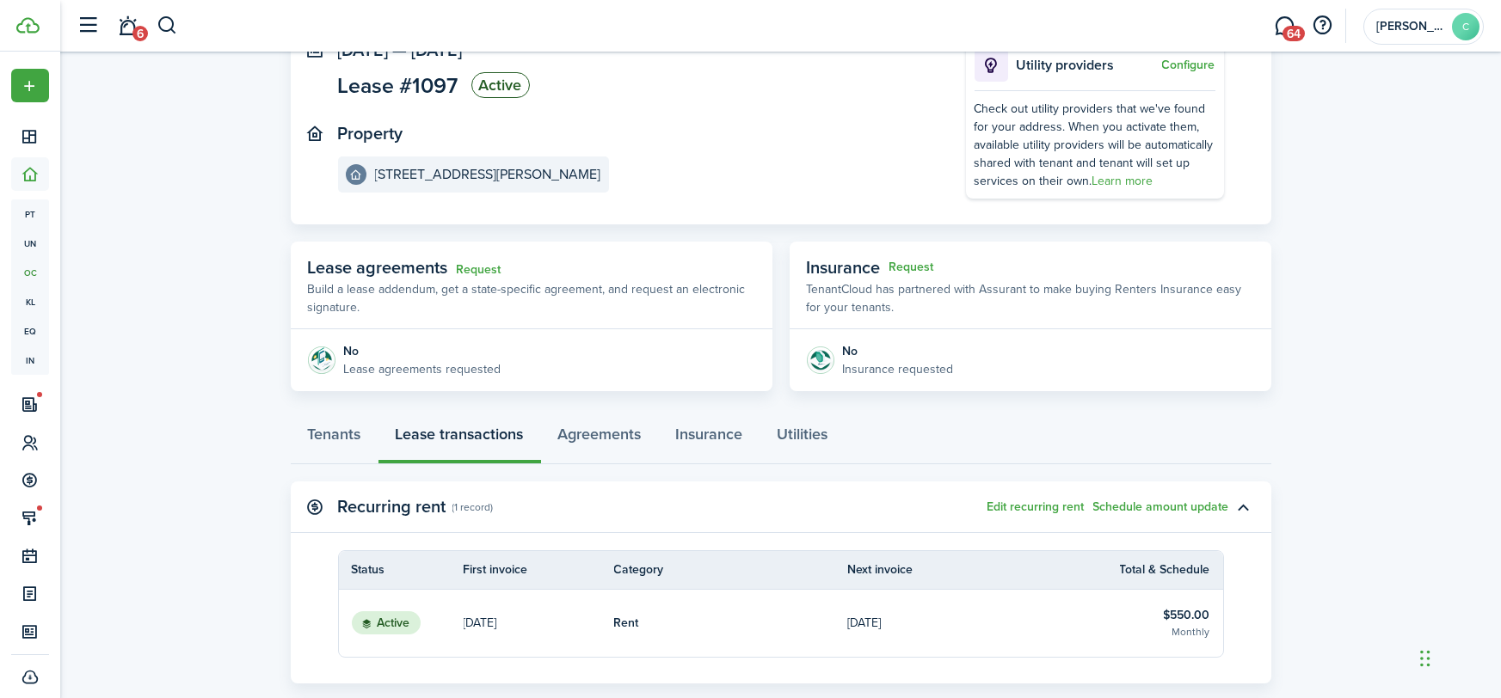
scroll to position [396, 0]
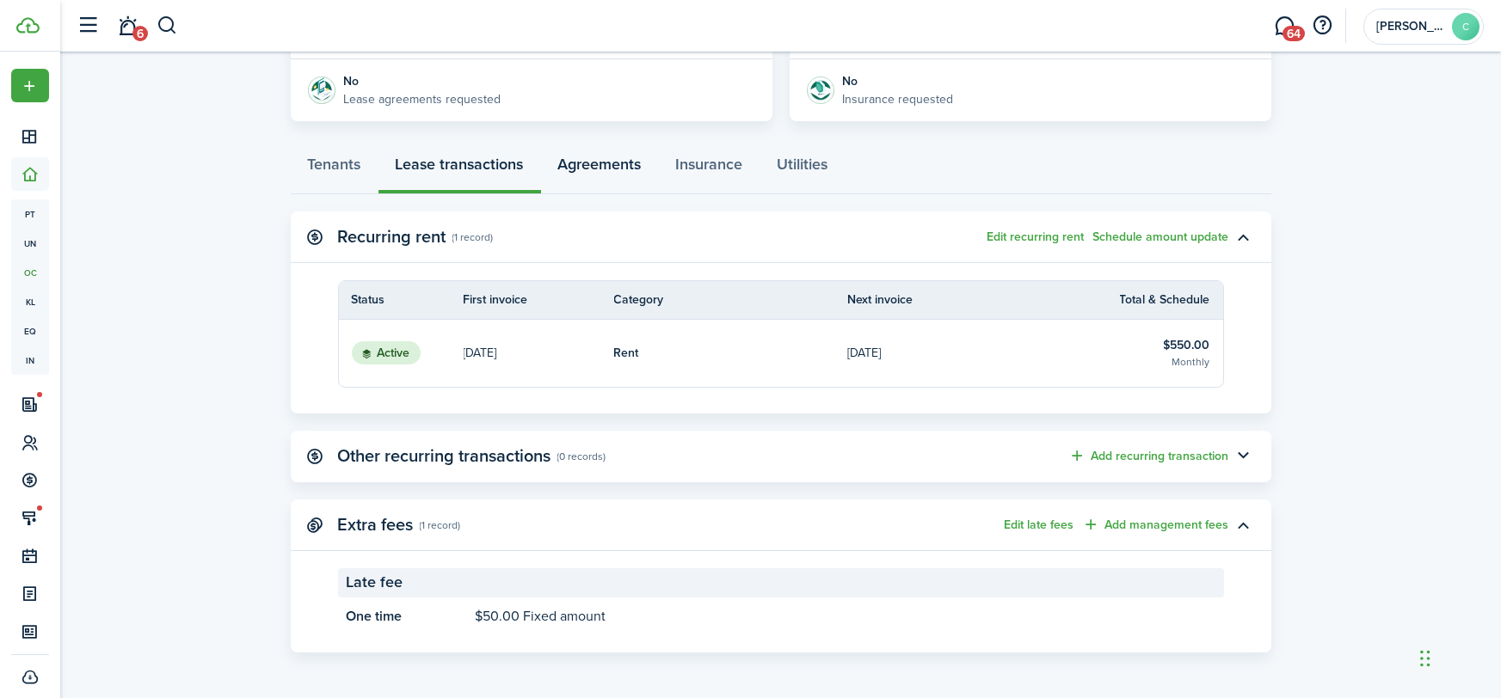
click at [613, 168] on link "Agreements" at bounding box center [600, 169] width 118 height 52
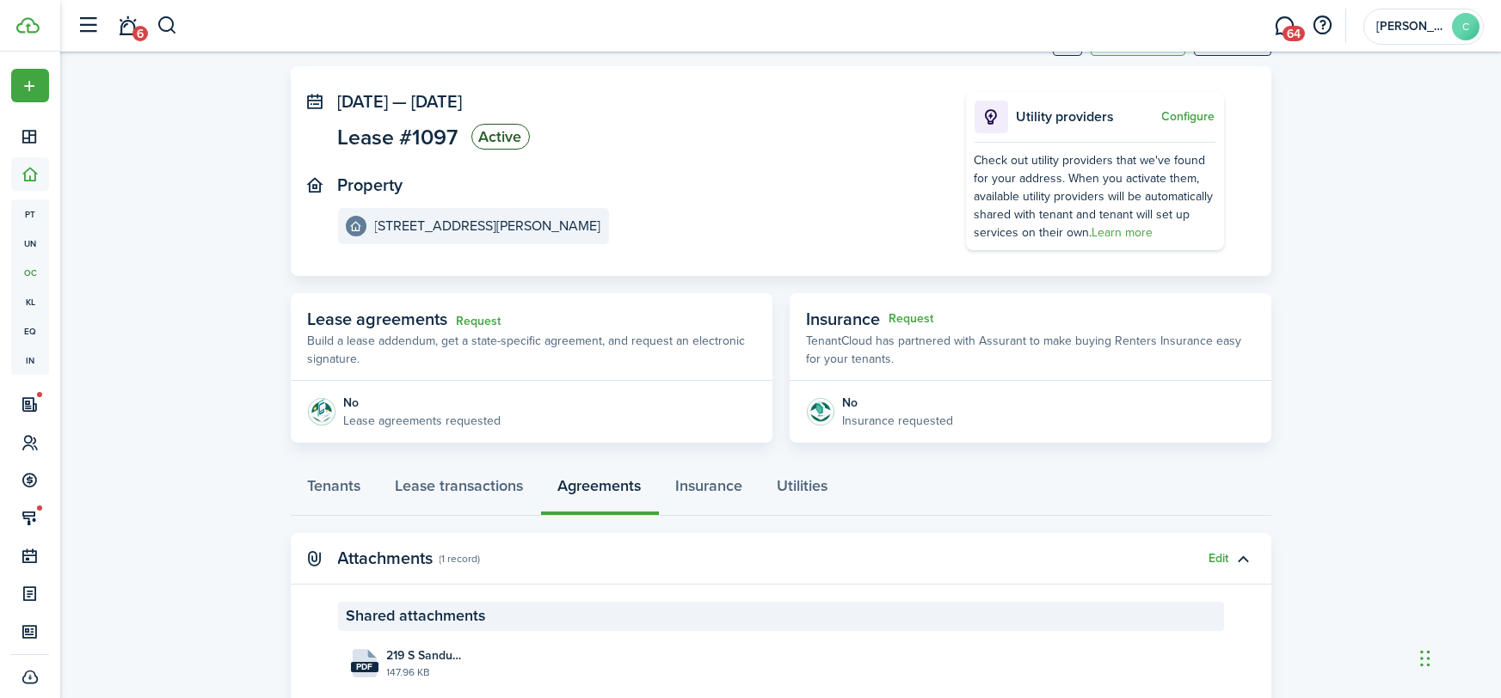
scroll to position [259, 0]
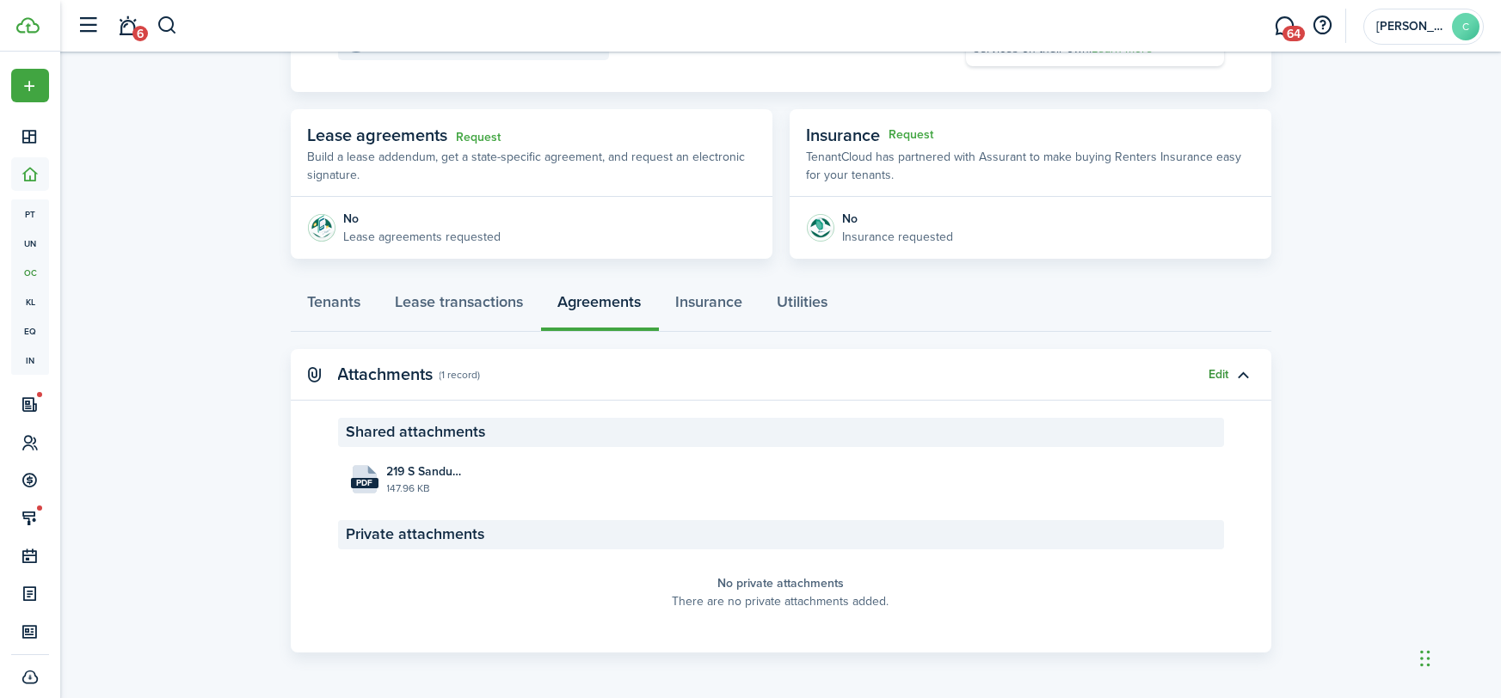
click at [1215, 369] on button "Edit" at bounding box center [1219, 375] width 20 height 14
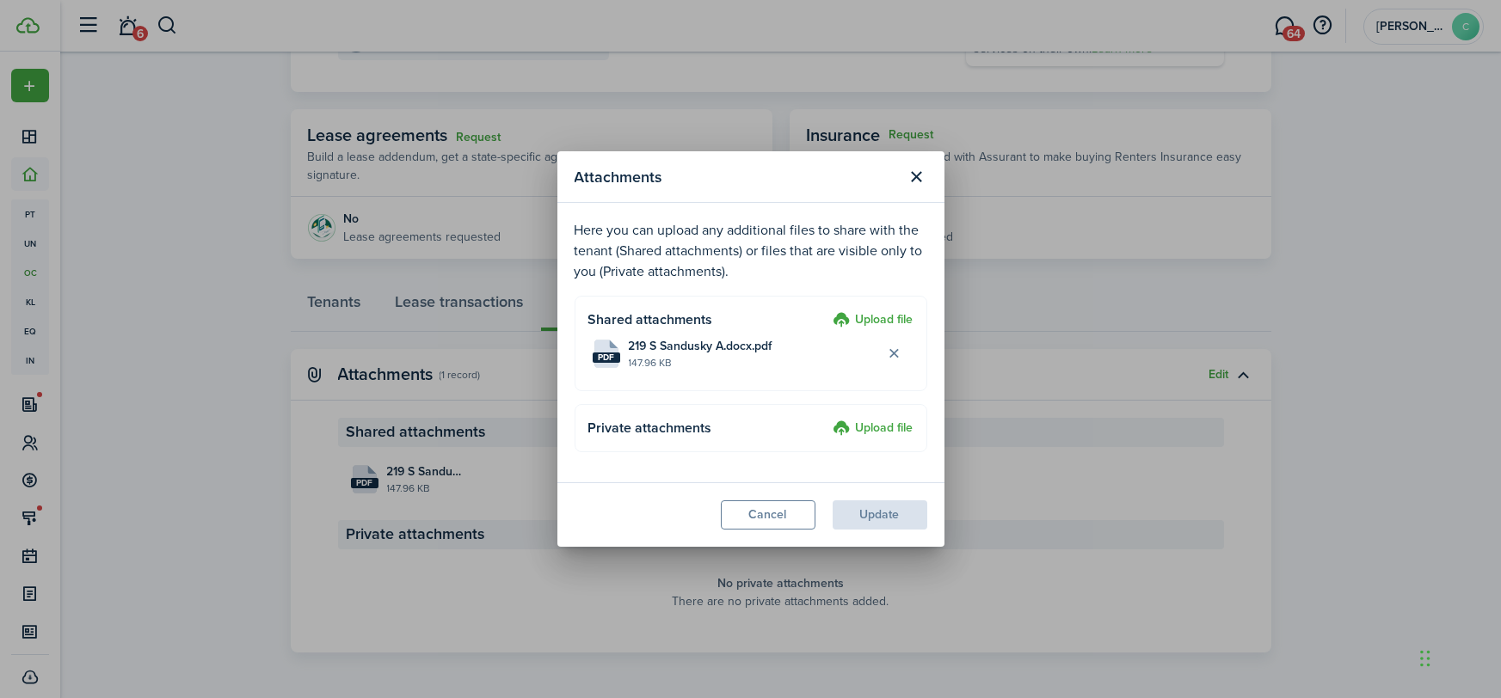
click at [871, 313] on label "Upload file" at bounding box center [873, 320] width 80 height 21
click at [827, 310] on input "Upload file" at bounding box center [827, 310] width 0 height 0
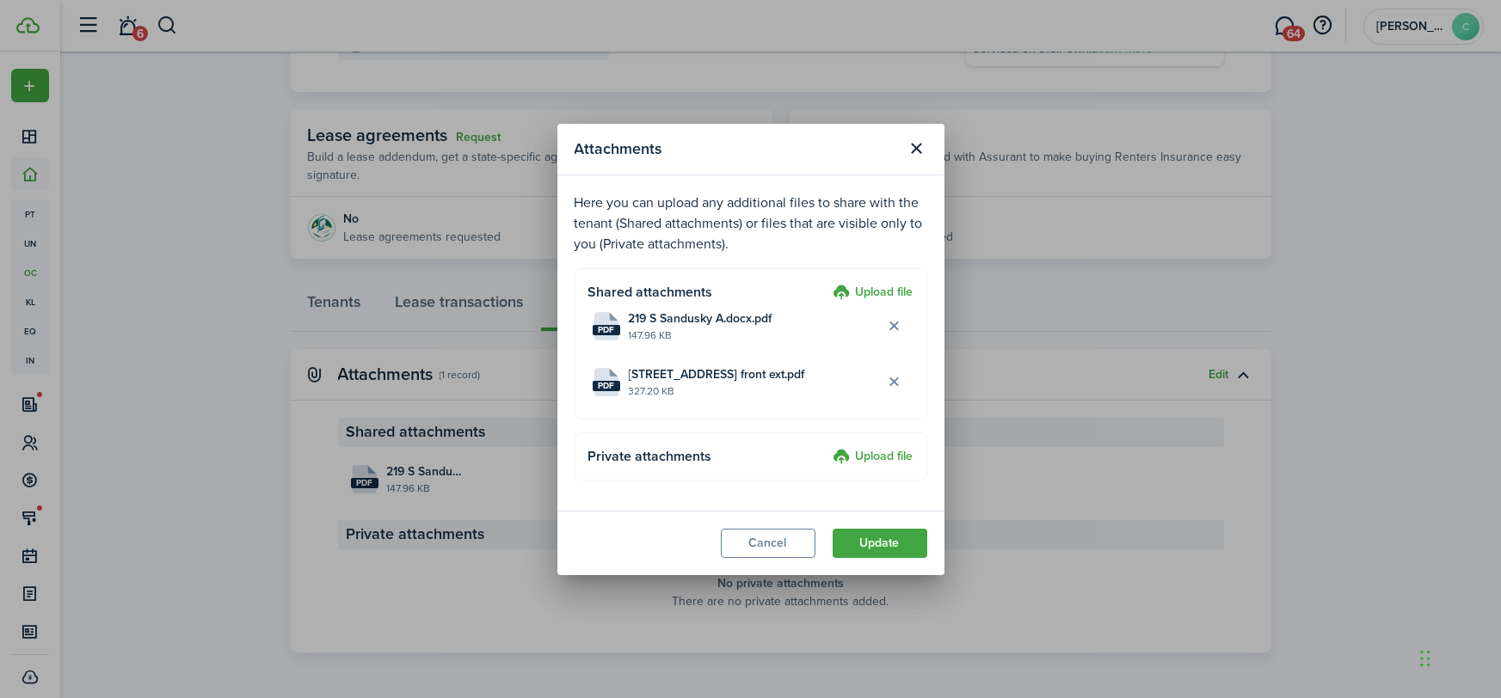
click at [913, 553] on button "Update" at bounding box center [879, 543] width 95 height 29
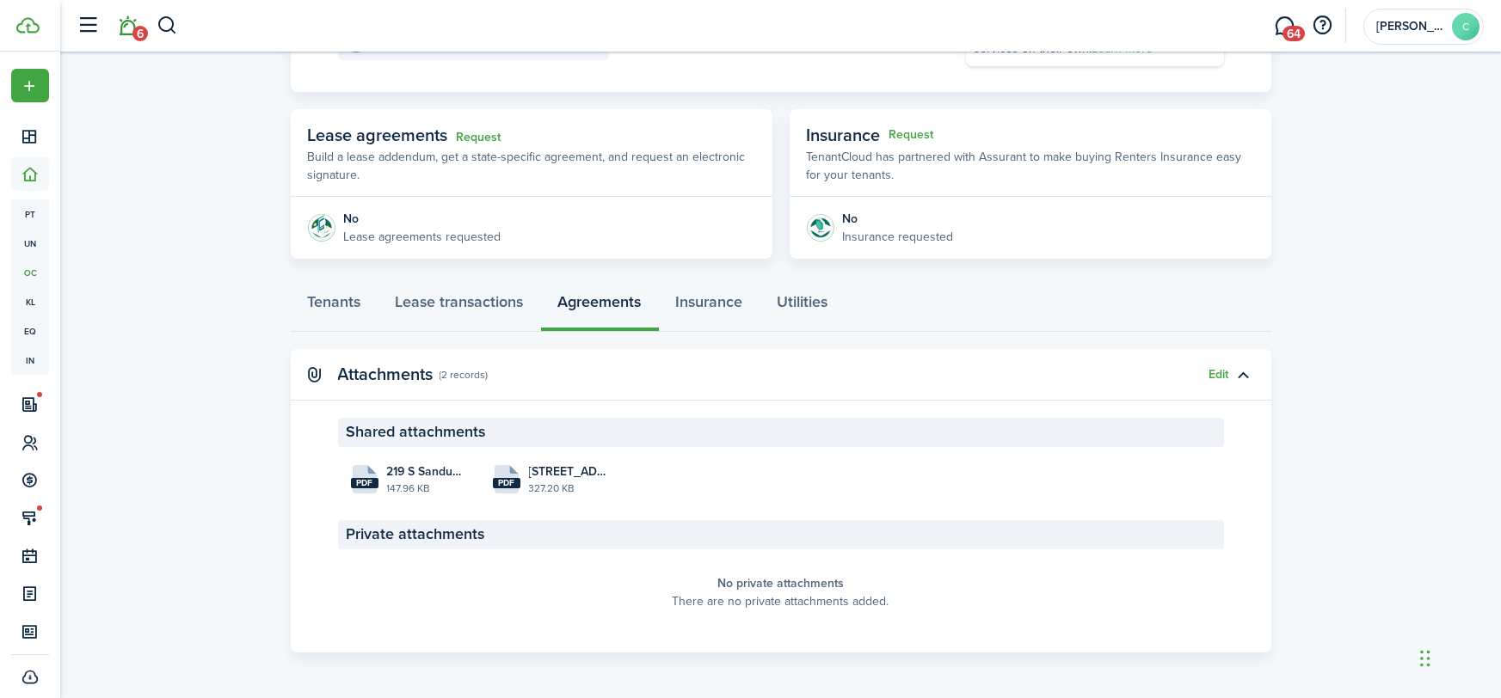
click at [129, 31] on link "6" at bounding box center [128, 26] width 33 height 44
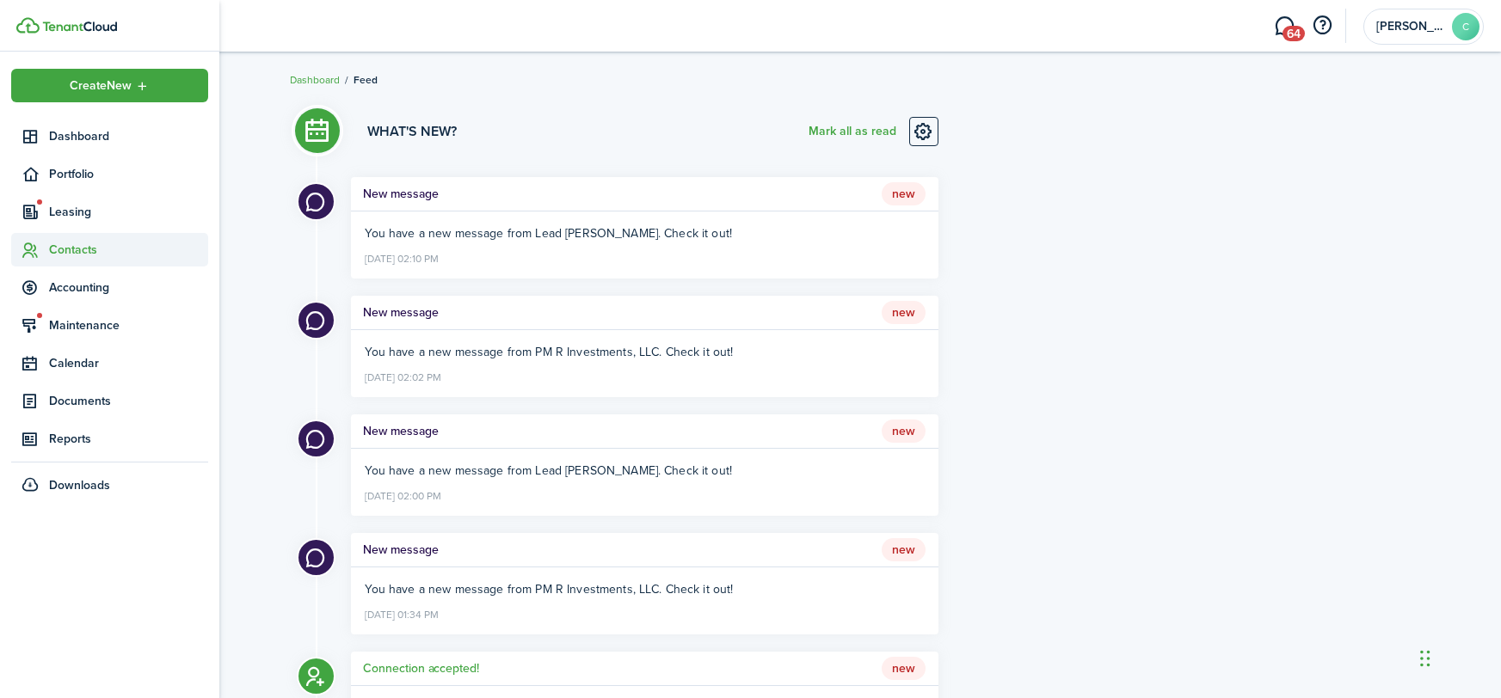
click at [38, 256] on icon at bounding box center [30, 250] width 18 height 17
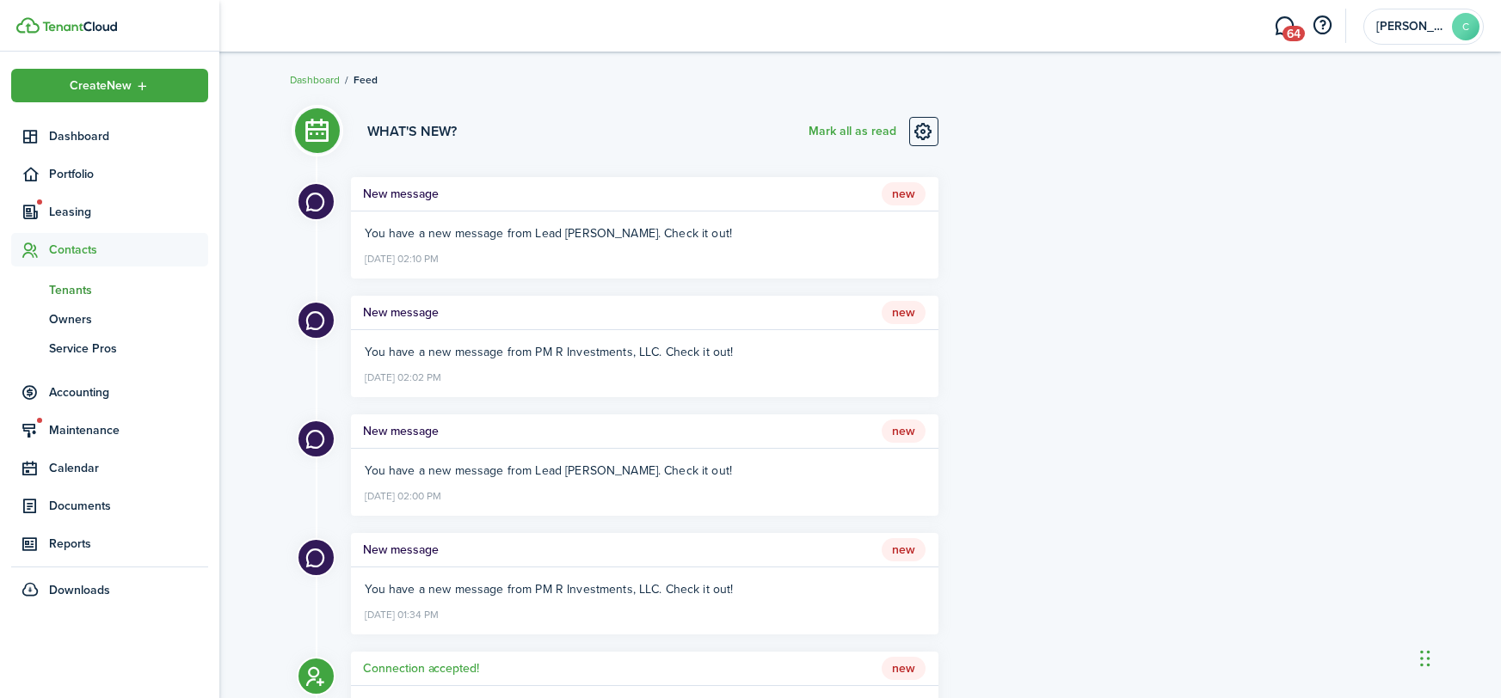
click at [72, 285] on span "Tenants" at bounding box center [128, 290] width 159 height 18
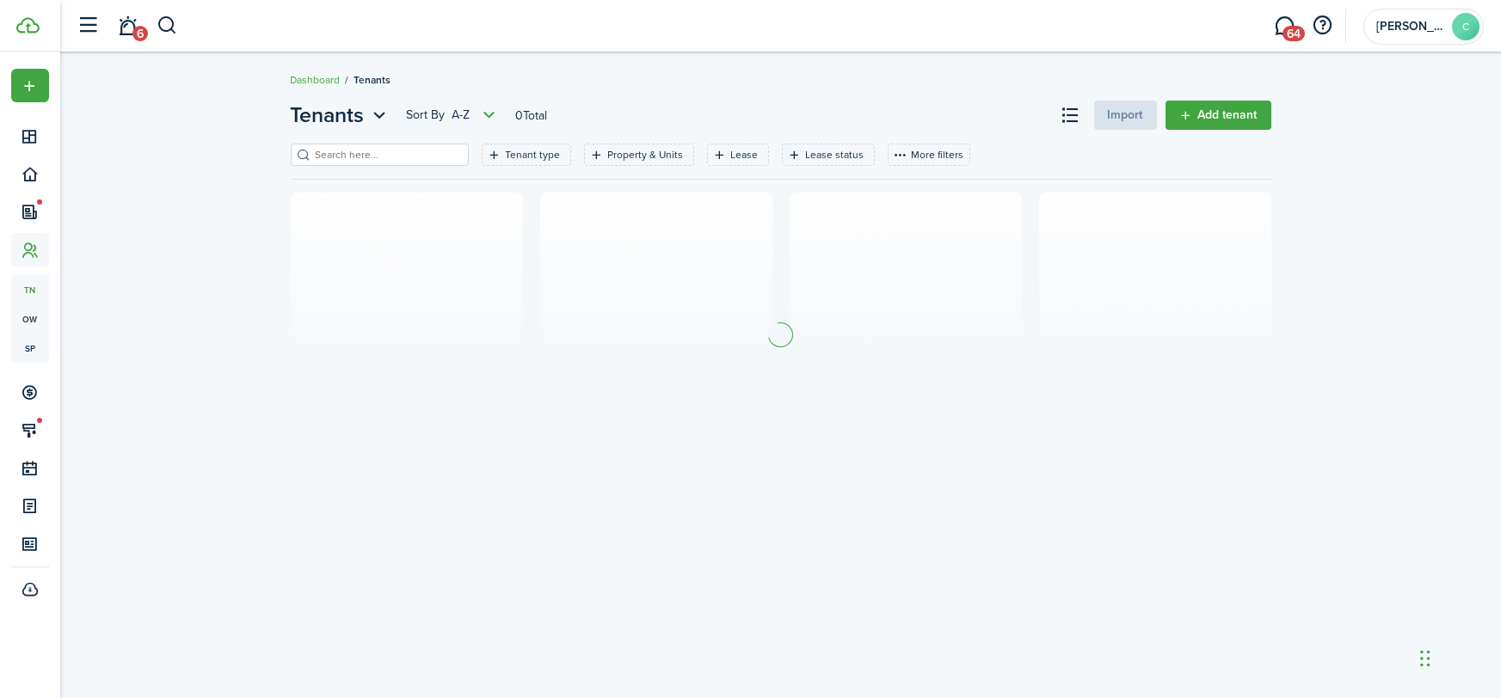
click at [373, 154] on input "search" at bounding box center [386, 155] width 151 height 16
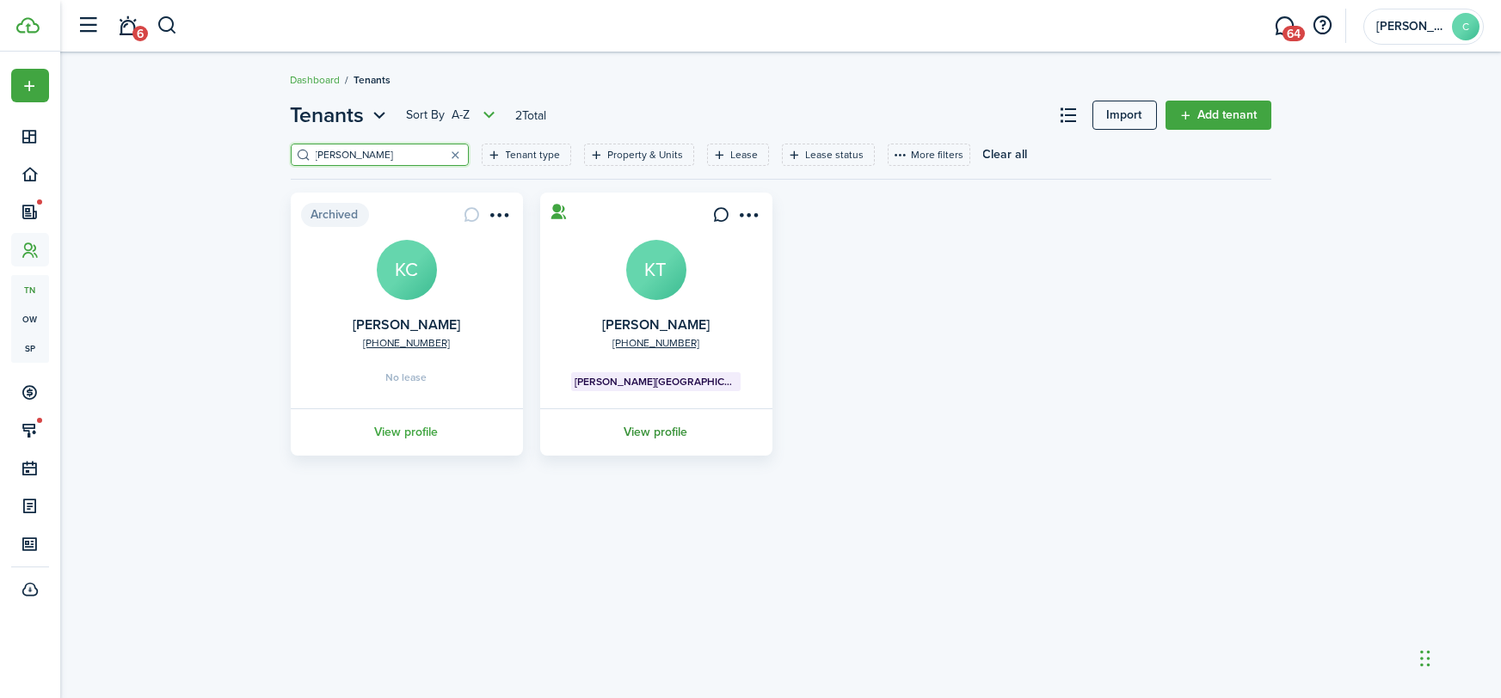
type input "kate"
click at [703, 430] on link "View profile" at bounding box center [655, 431] width 237 height 47
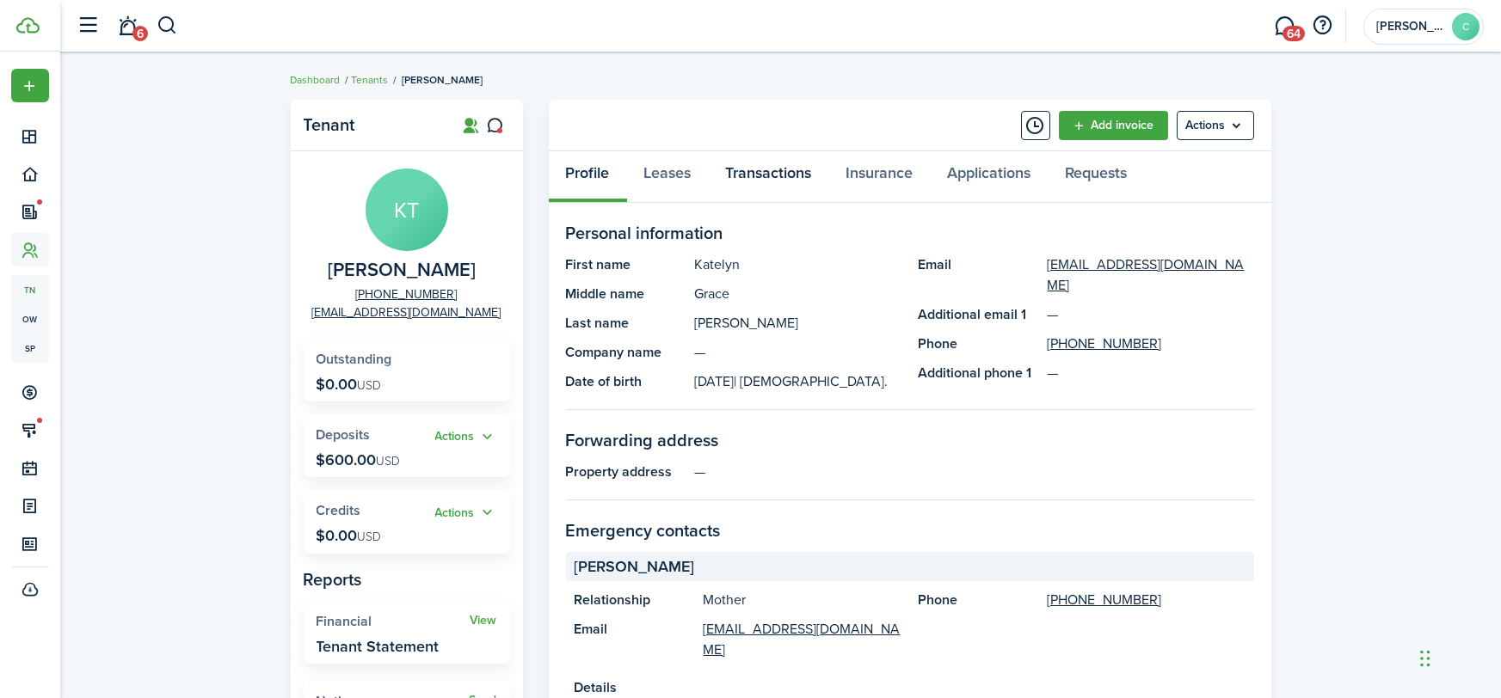
click at [768, 181] on link "Transactions" at bounding box center [769, 177] width 120 height 52
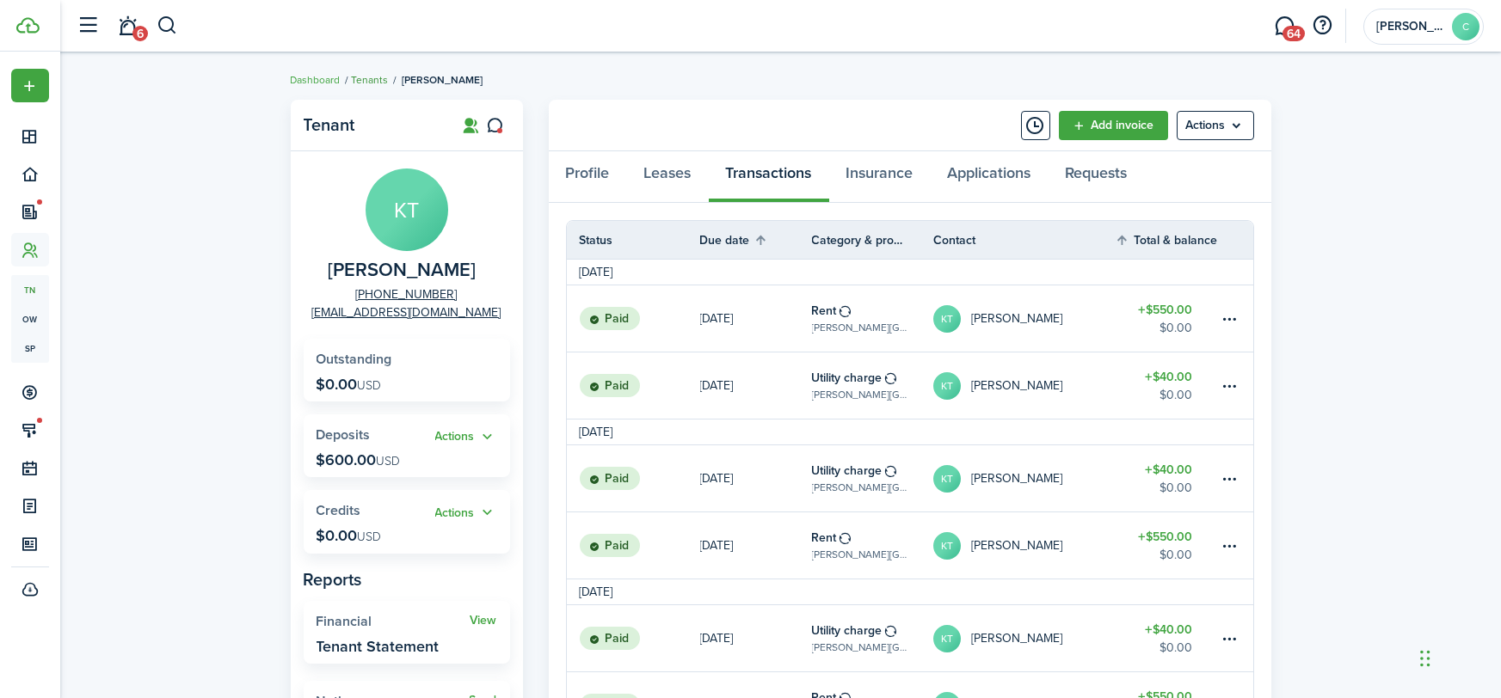
click at [378, 79] on link "Tenants" at bounding box center [370, 79] width 37 height 15
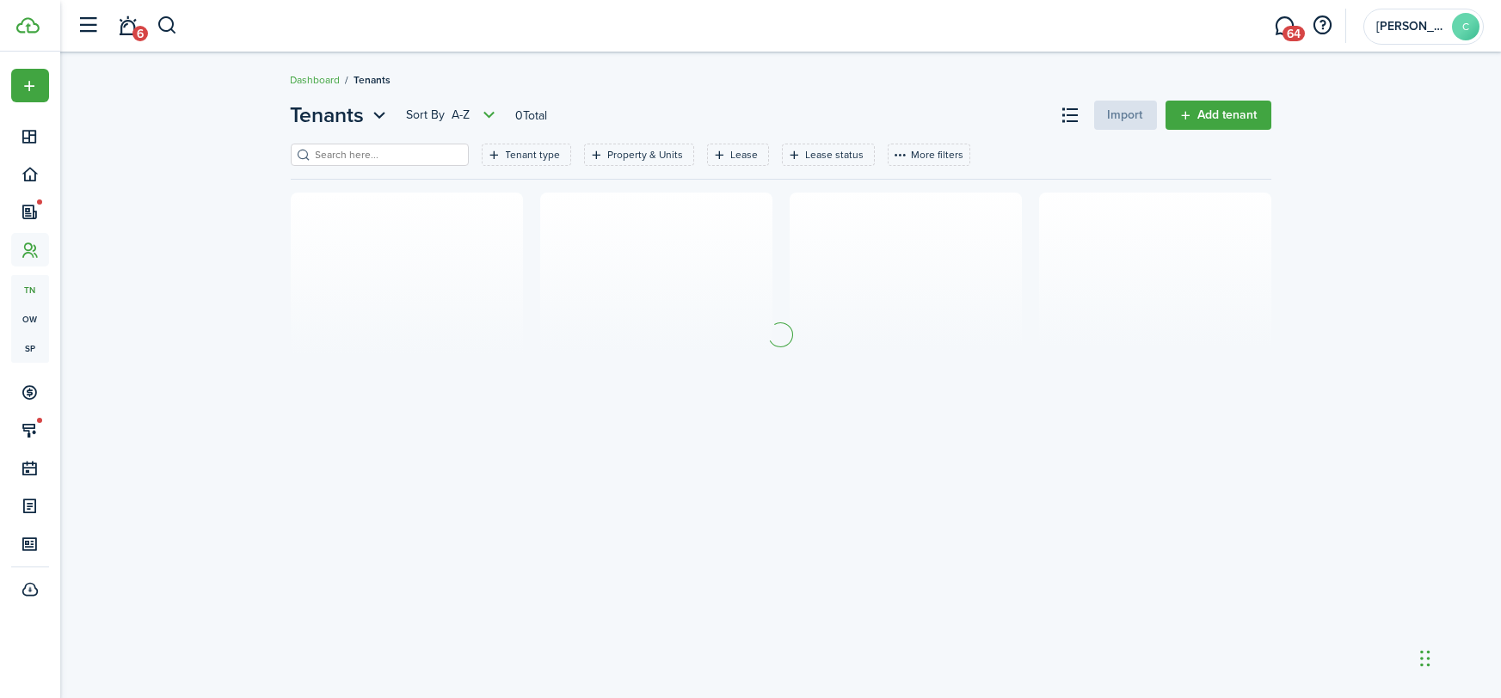
click at [358, 162] on input "search" at bounding box center [386, 155] width 151 height 16
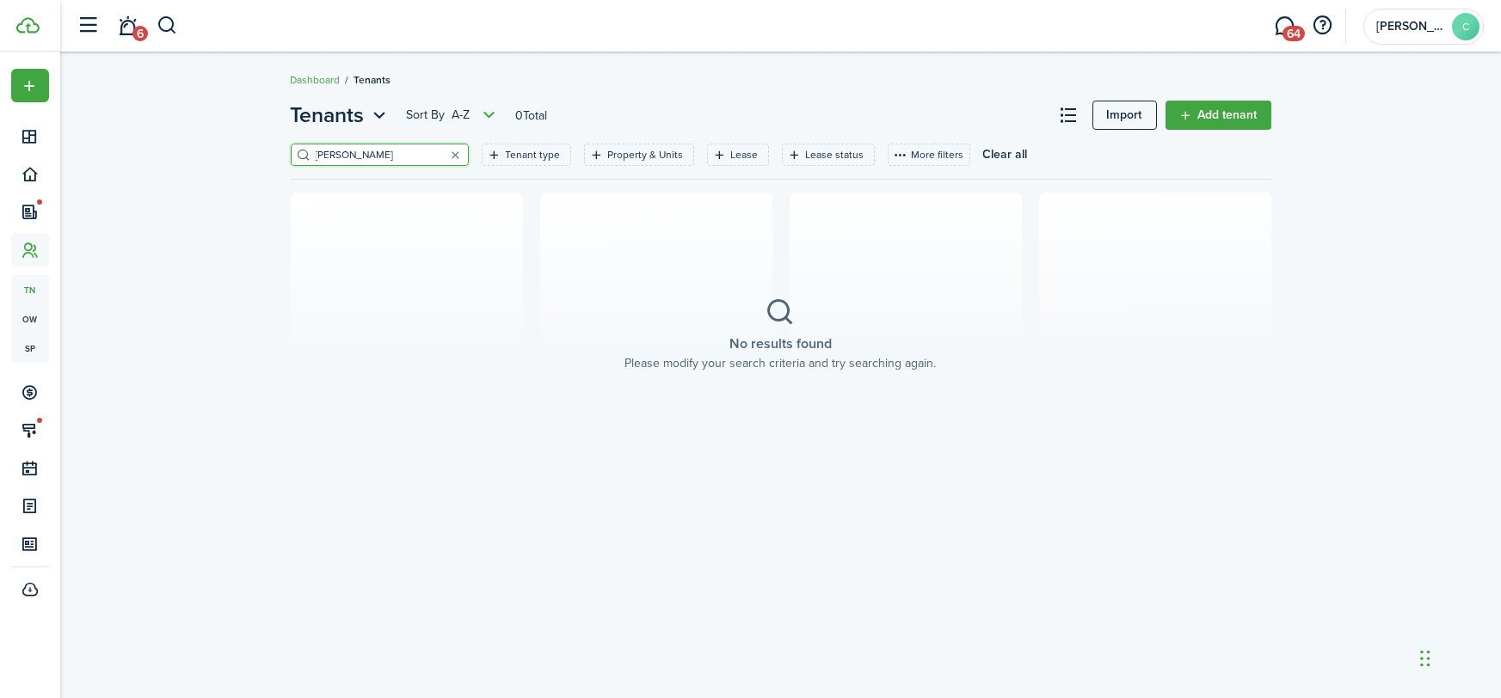
type input "denn"
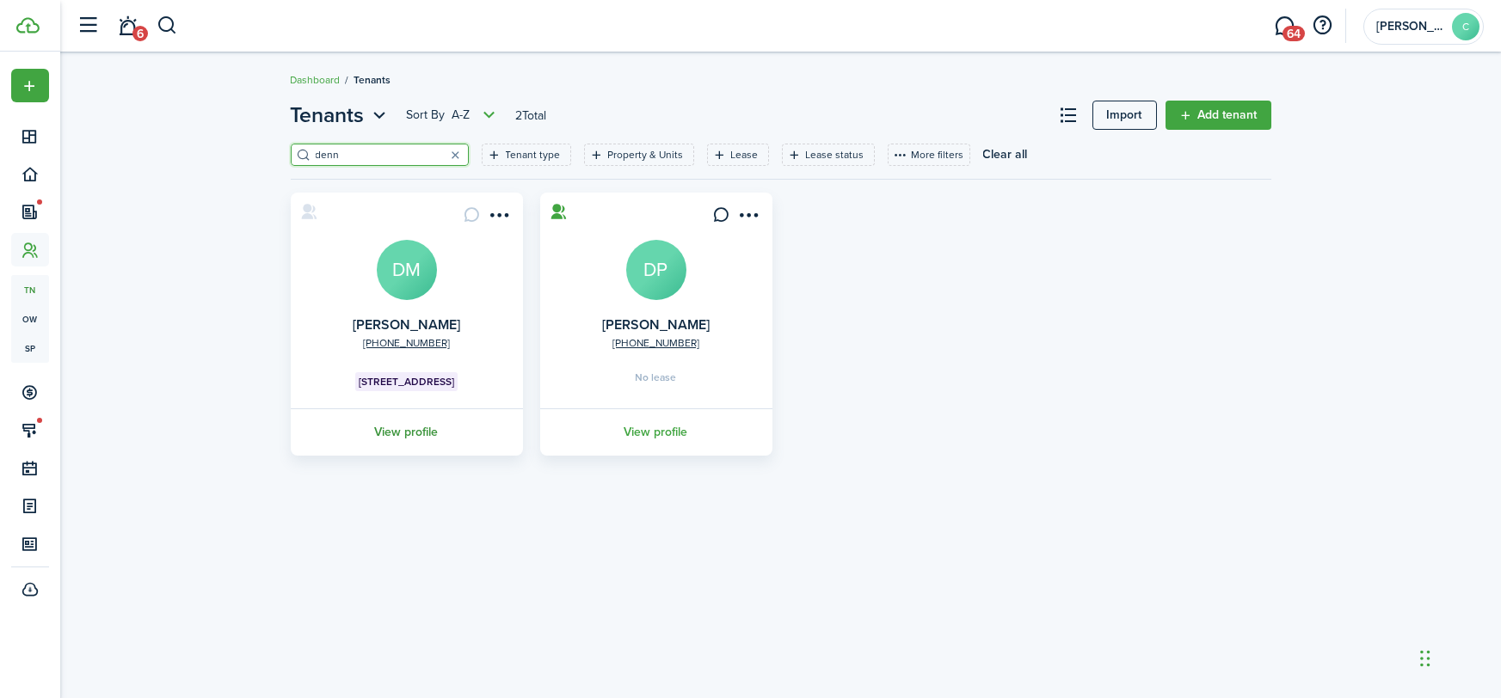
click at [419, 428] on link "View profile" at bounding box center [406, 431] width 237 height 47
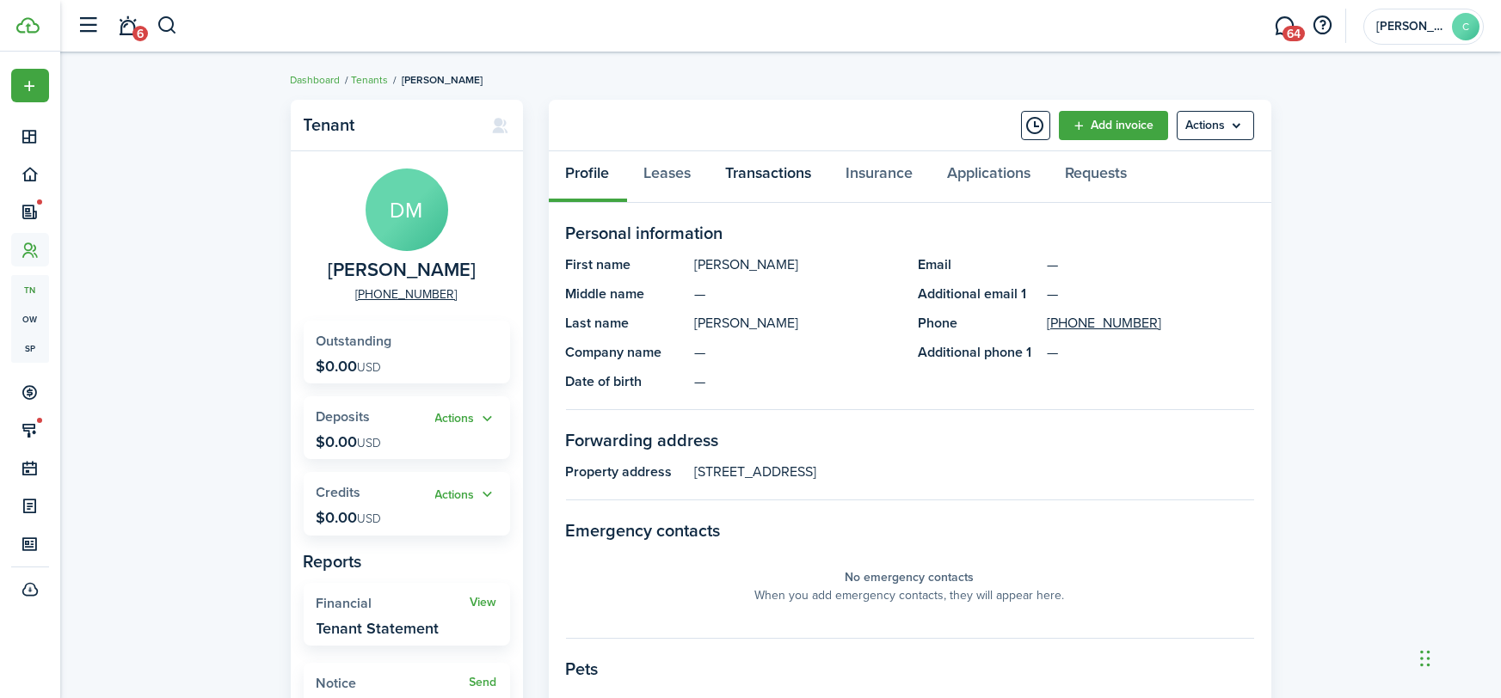
click at [768, 186] on link "Transactions" at bounding box center [769, 177] width 120 height 52
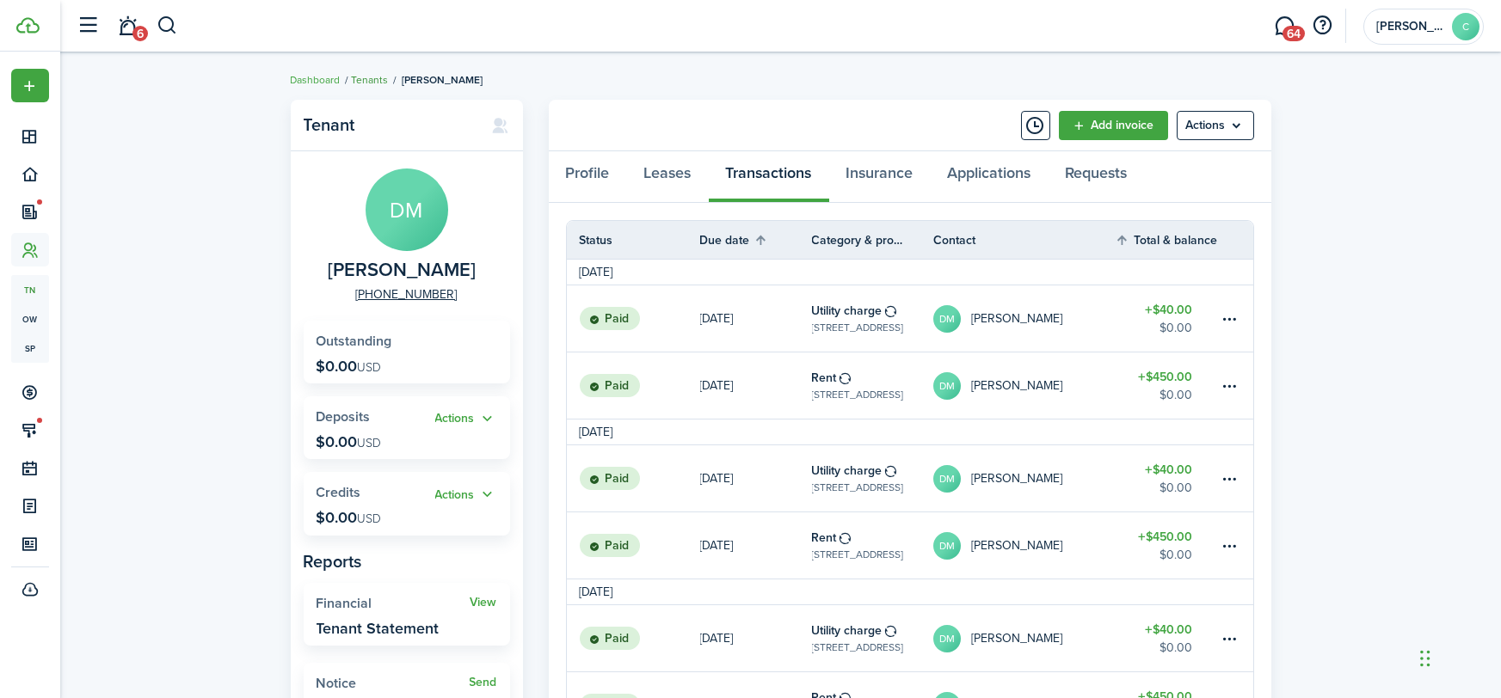
click at [377, 84] on link "Tenants" at bounding box center [370, 79] width 37 height 15
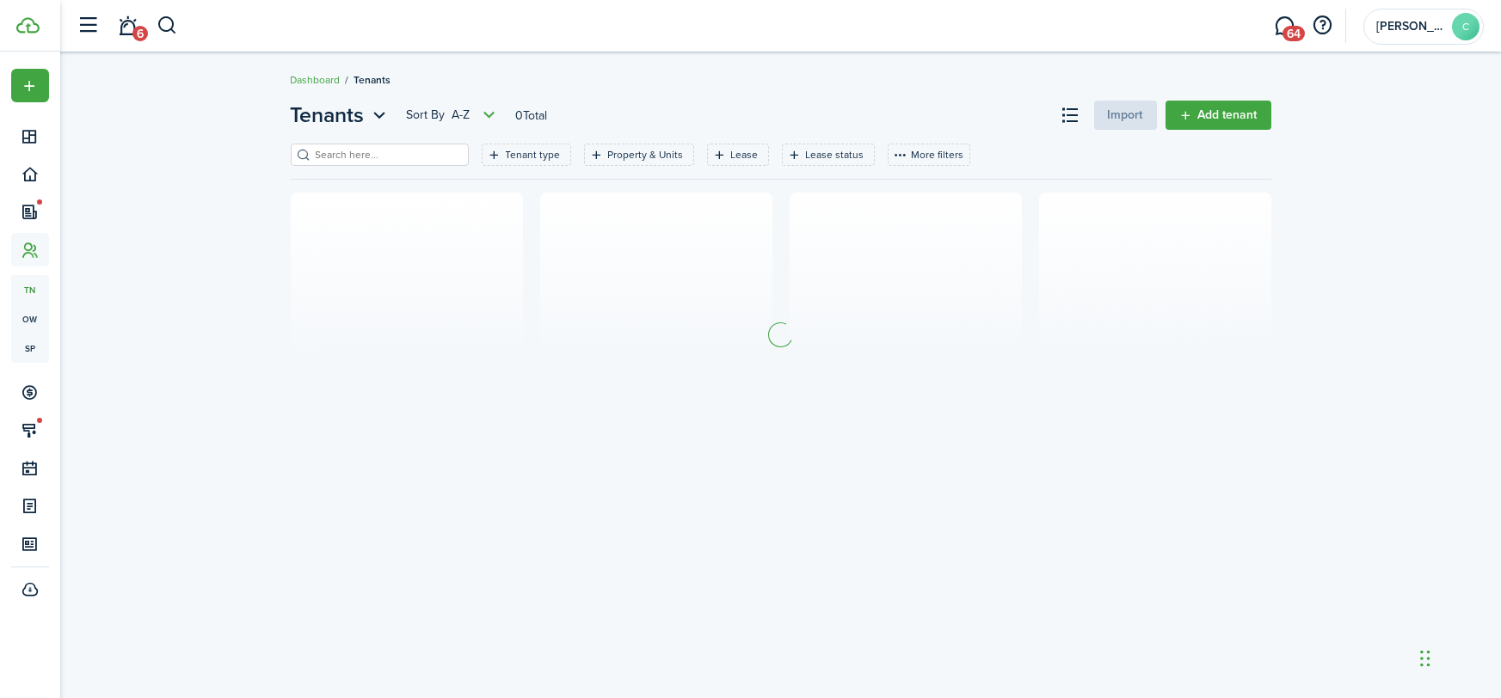
click at [333, 163] on filter-search at bounding box center [380, 155] width 178 height 22
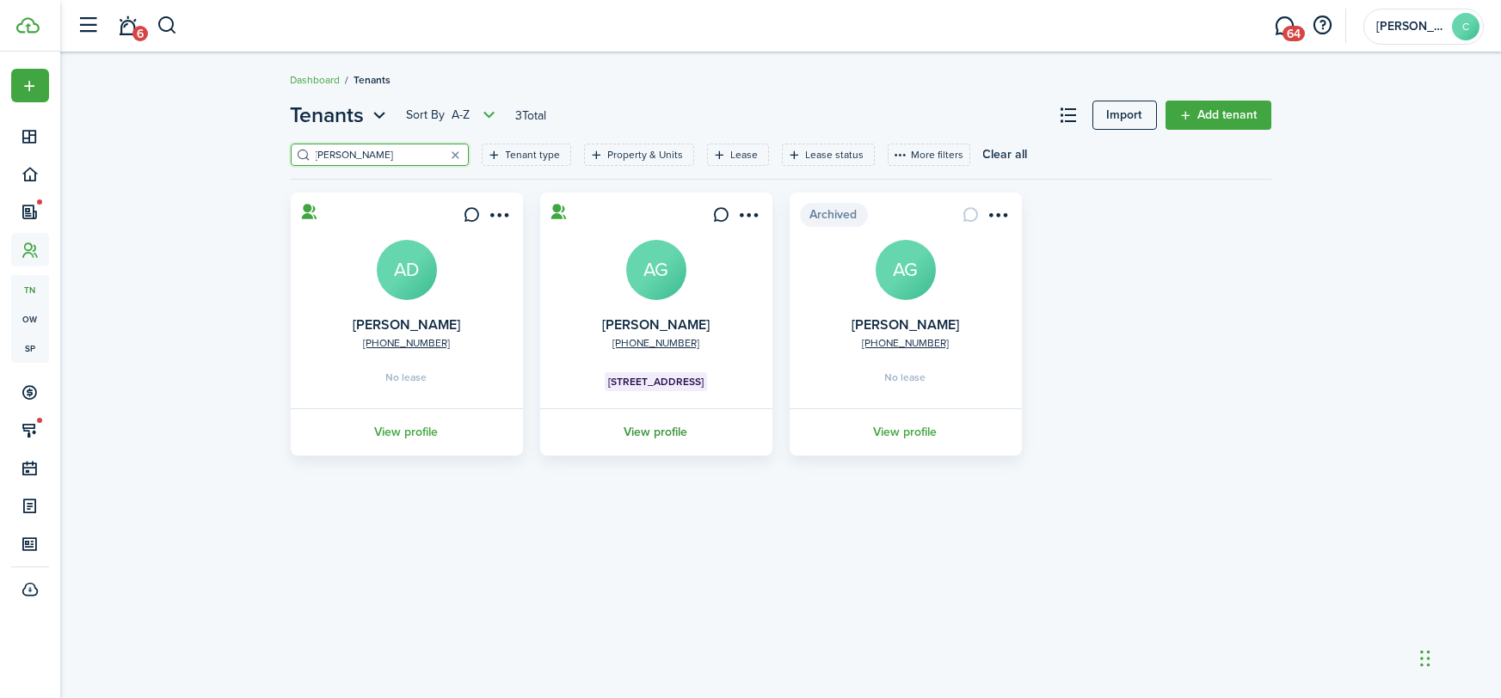
type input "angie"
click at [666, 421] on link "View profile" at bounding box center [655, 431] width 237 height 47
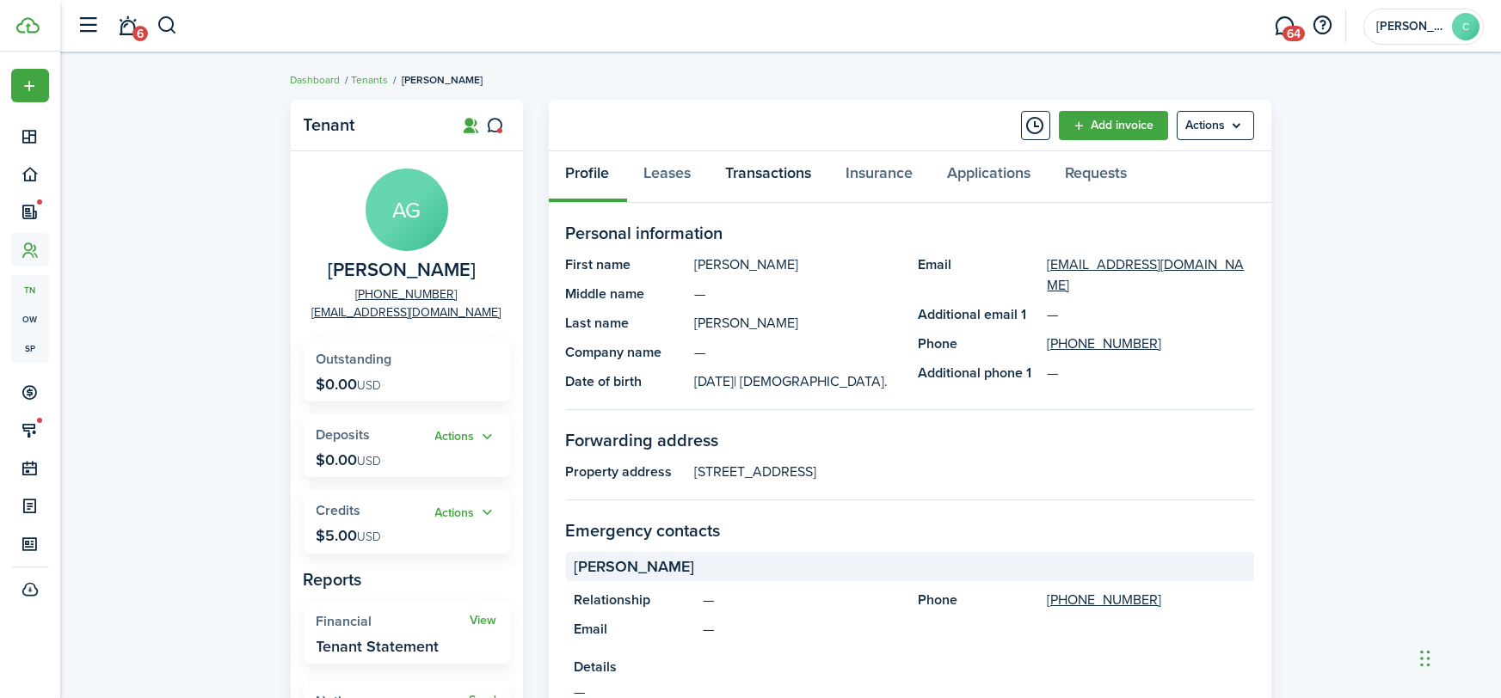
click at [777, 181] on link "Transactions" at bounding box center [769, 177] width 120 height 52
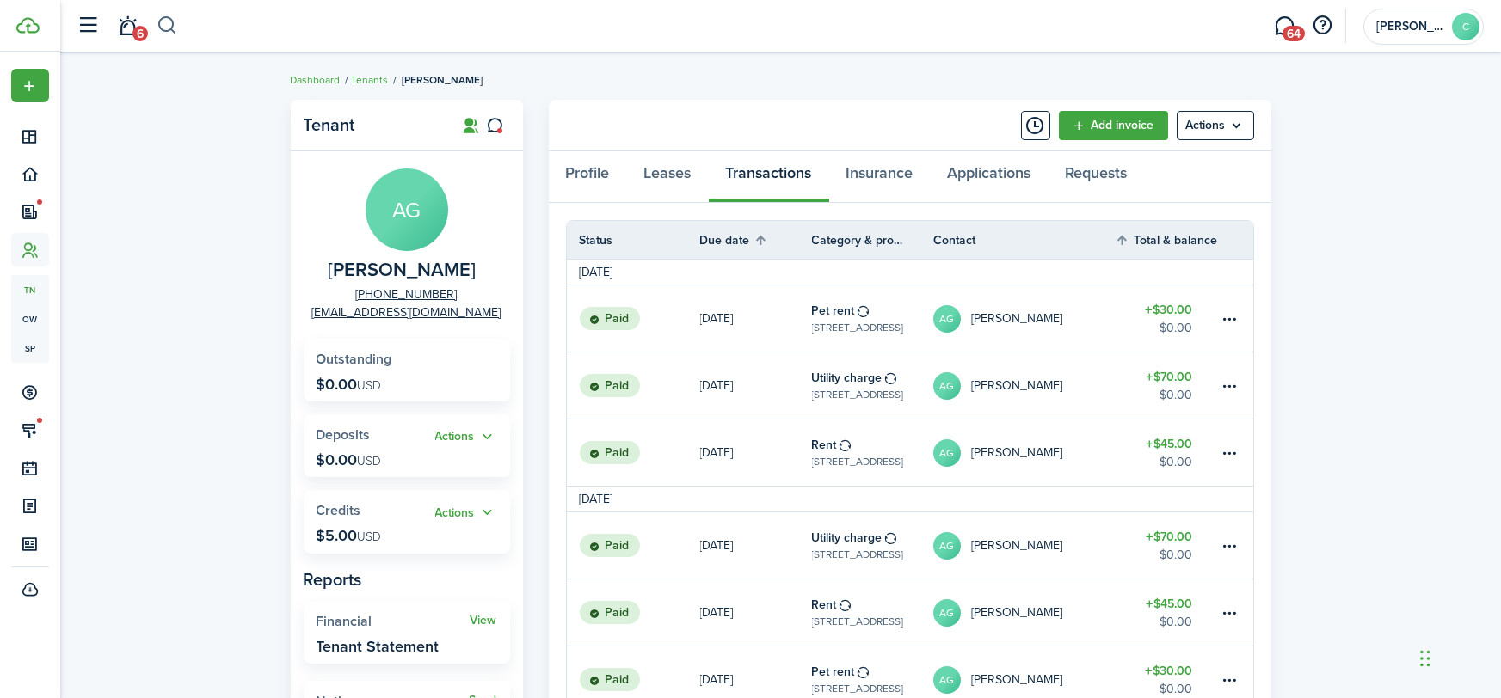
click at [168, 22] on button "button" at bounding box center [167, 25] width 21 height 29
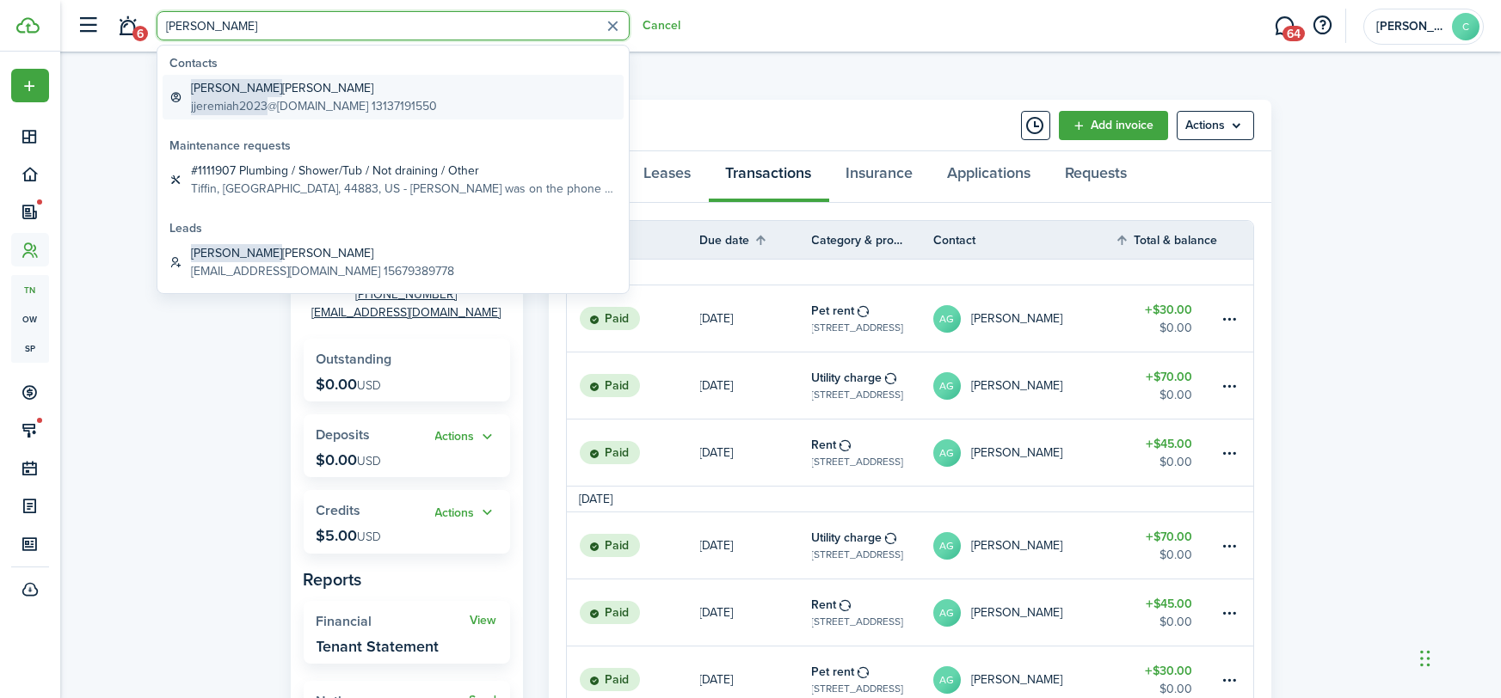
type input "jeremiah"
click at [261, 93] on global-search-item-title "Jeremiah Johnson" at bounding box center [314, 88] width 246 height 18
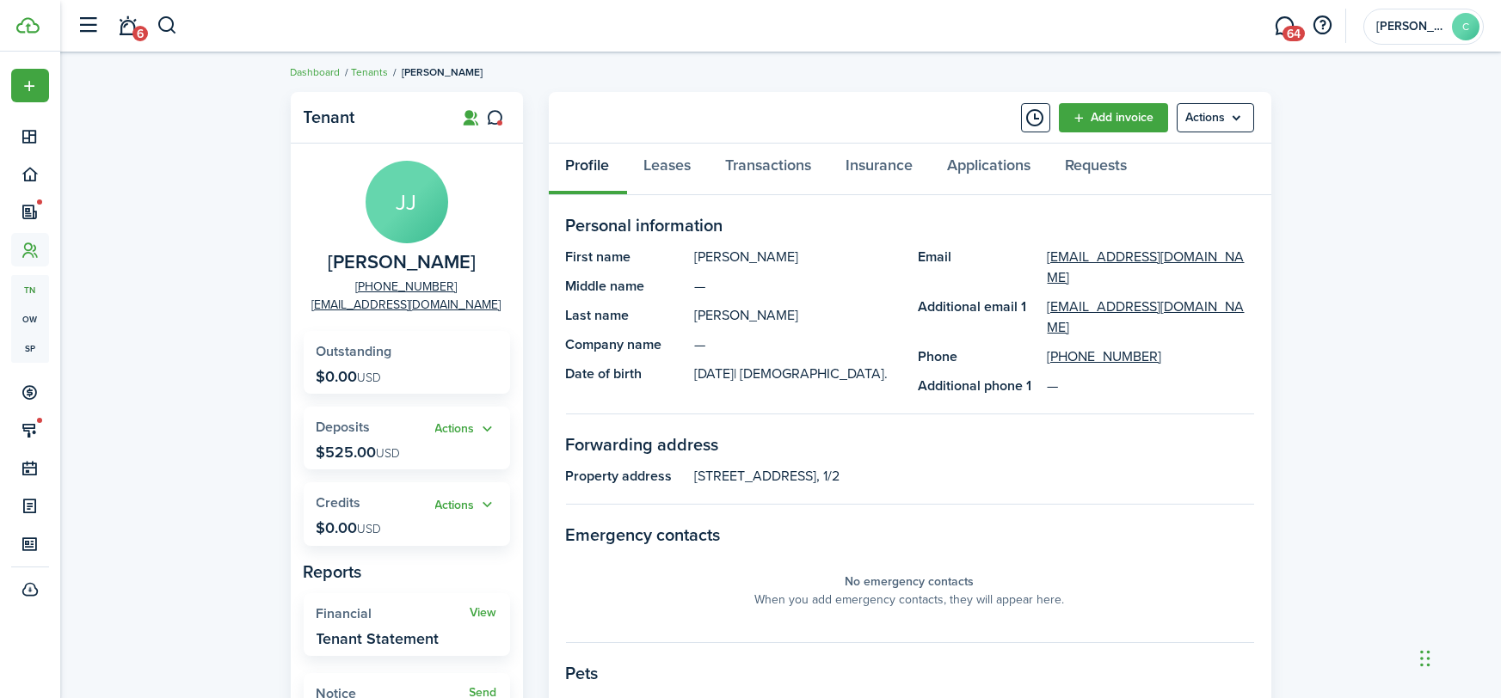
scroll to position [26, 0]
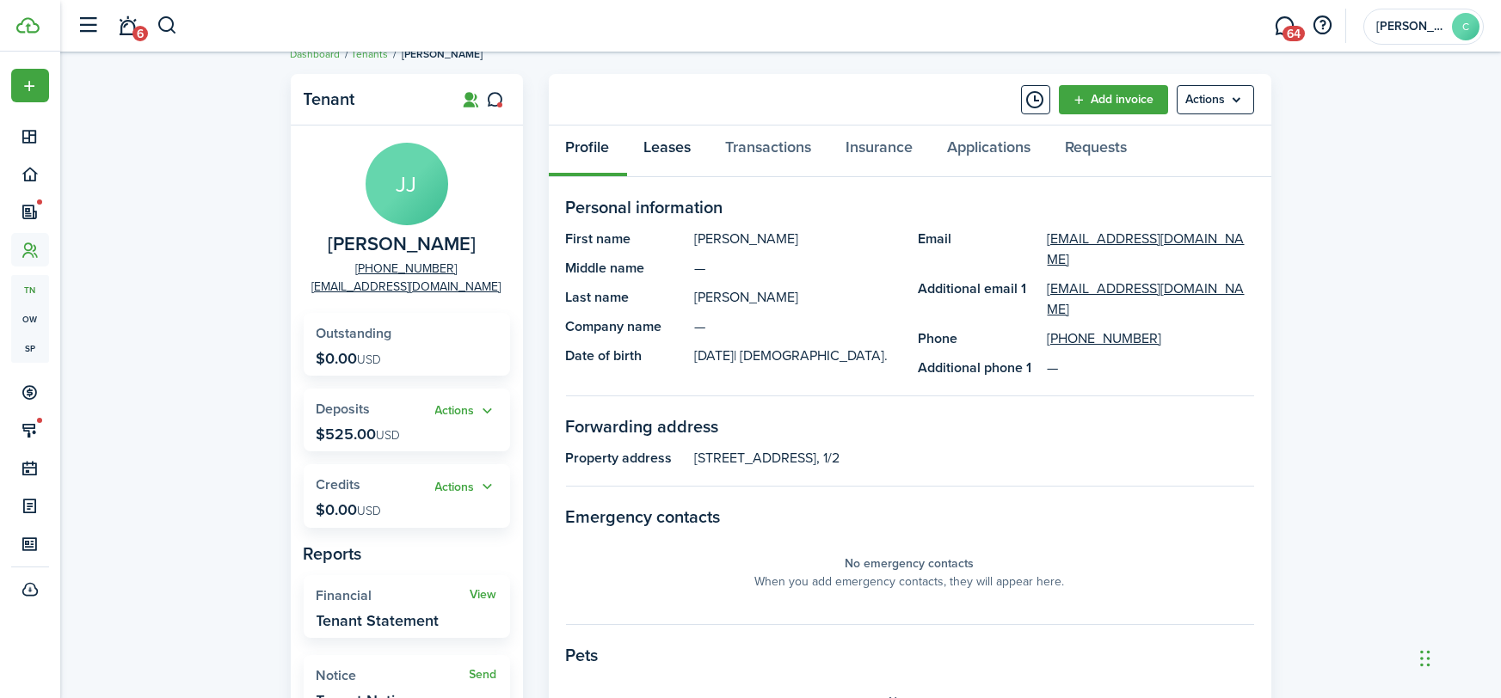
click at [704, 148] on link "Leases" at bounding box center [668, 152] width 82 height 52
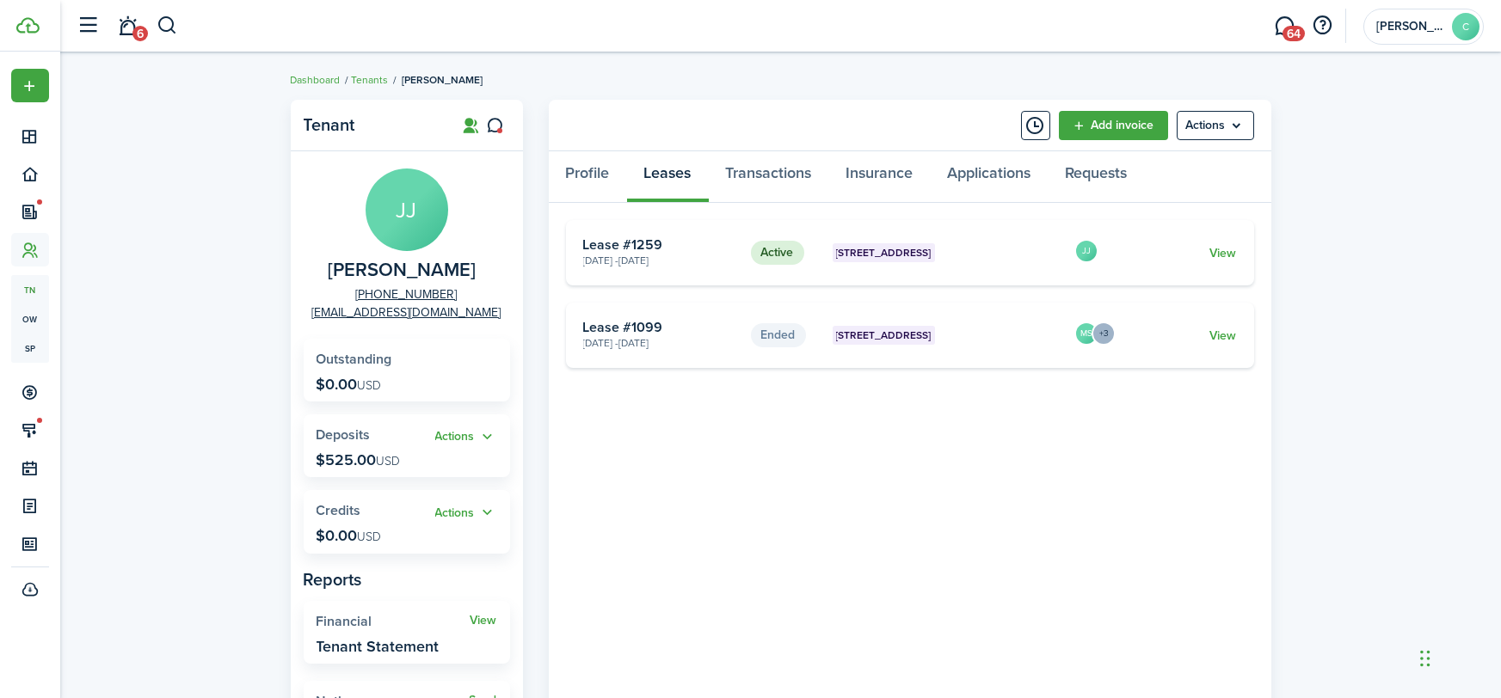
click at [1237, 245] on card "Active 158 1/2 S Sandusky St Aug 18, 2025 - Jul 31, 2026 Lease #1259 JJ View" at bounding box center [910, 252] width 688 height 65
click at [1233, 252] on link "View" at bounding box center [1222, 253] width 27 height 18
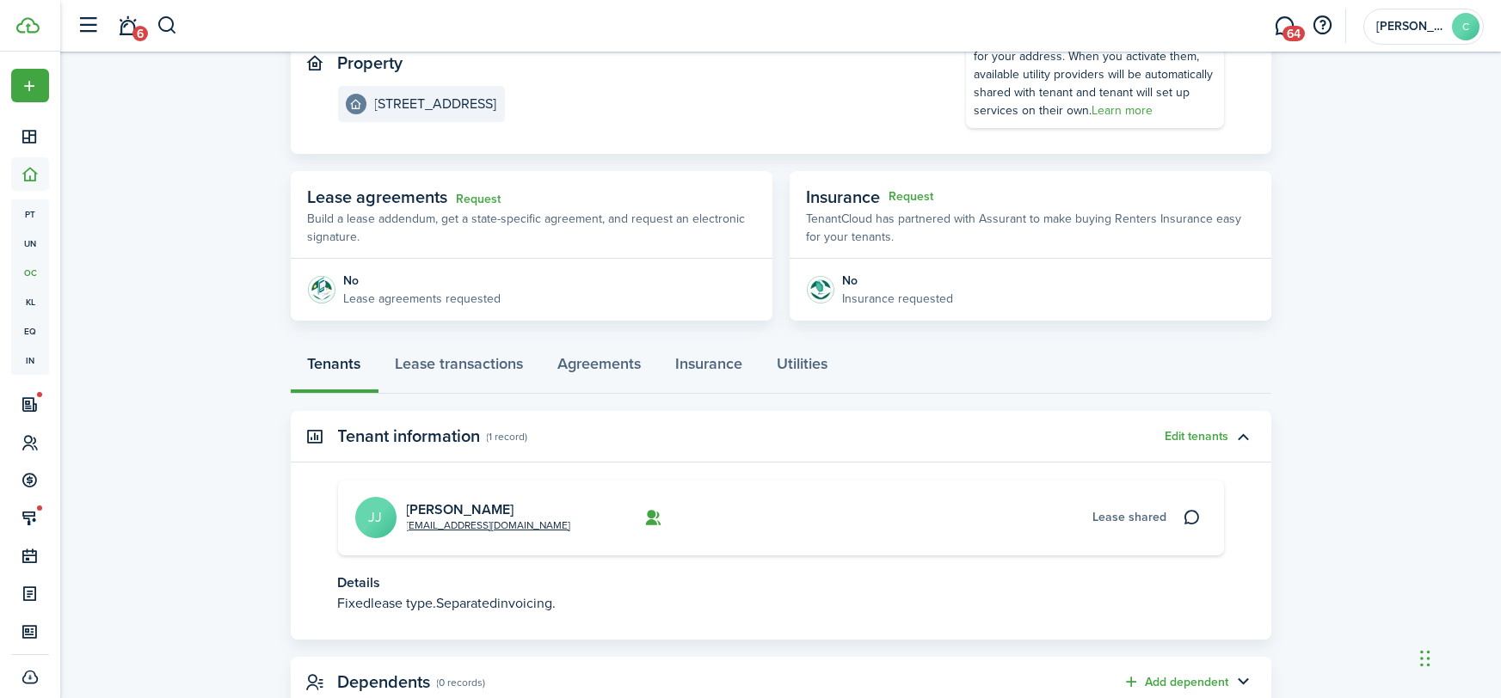
scroll to position [253, 0]
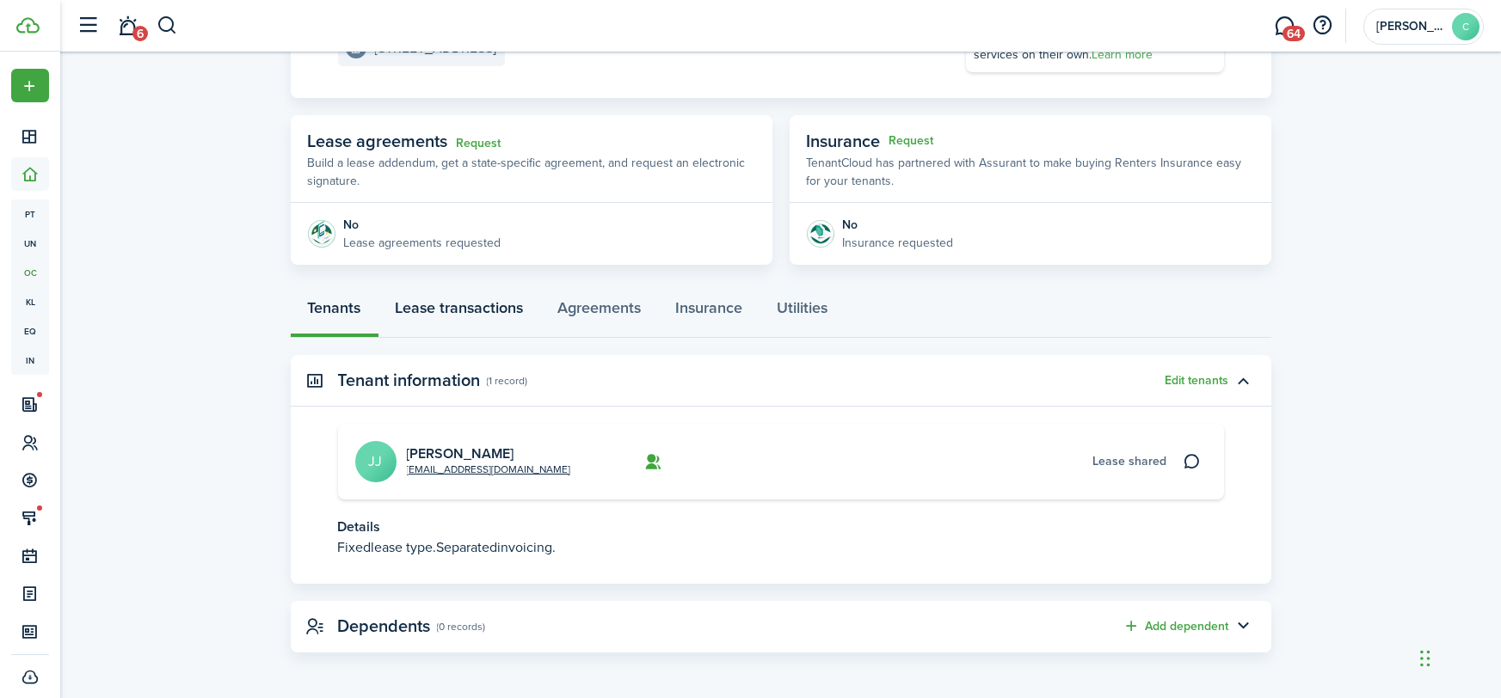
click at [464, 314] on link "Lease transactions" at bounding box center [459, 312] width 163 height 52
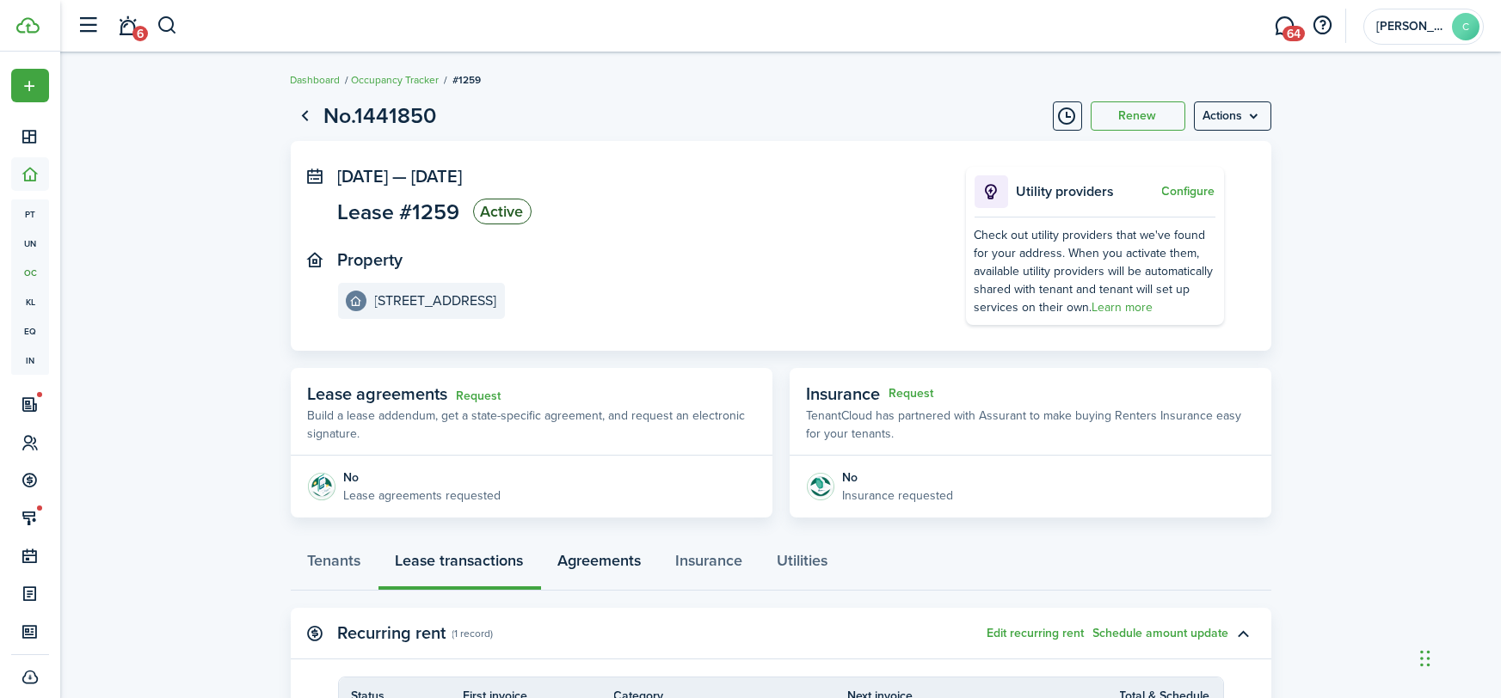
click at [638, 558] on link "Agreements" at bounding box center [600, 565] width 118 height 52
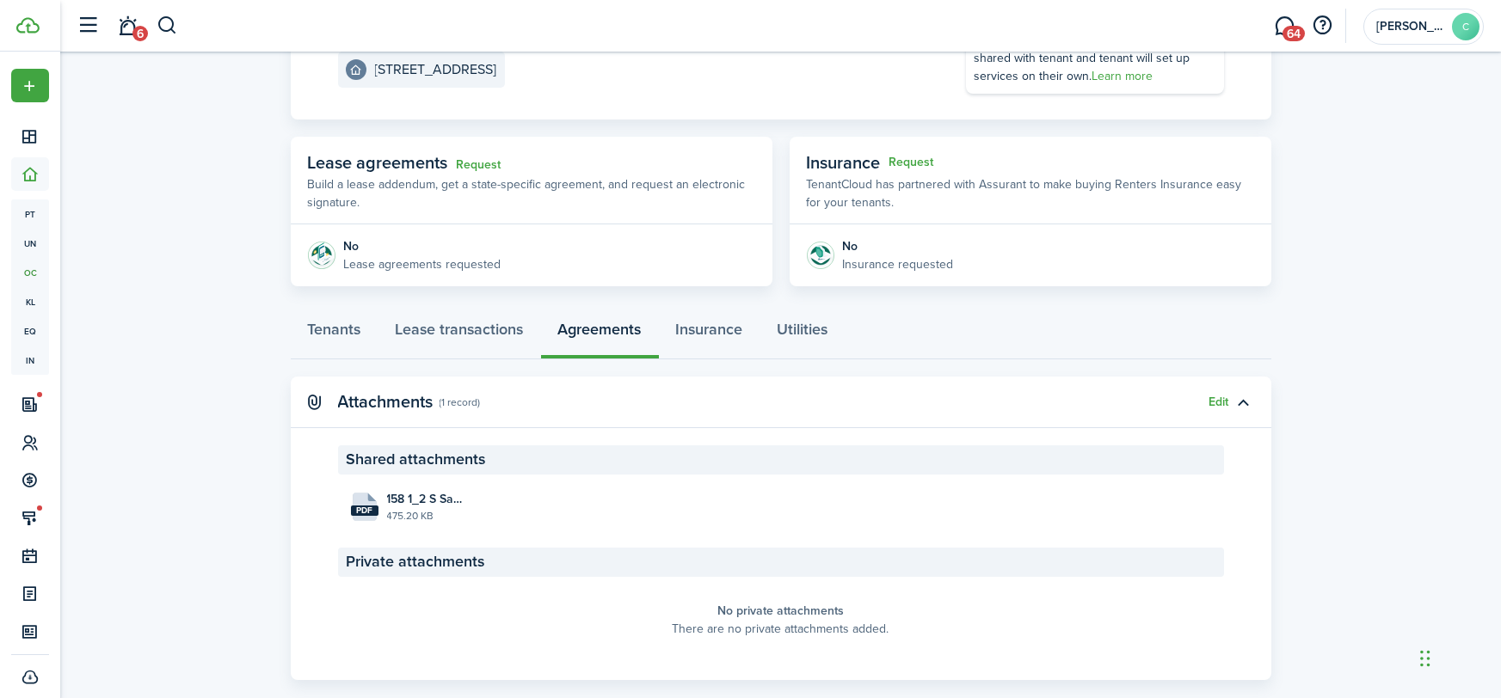
scroll to position [246, 0]
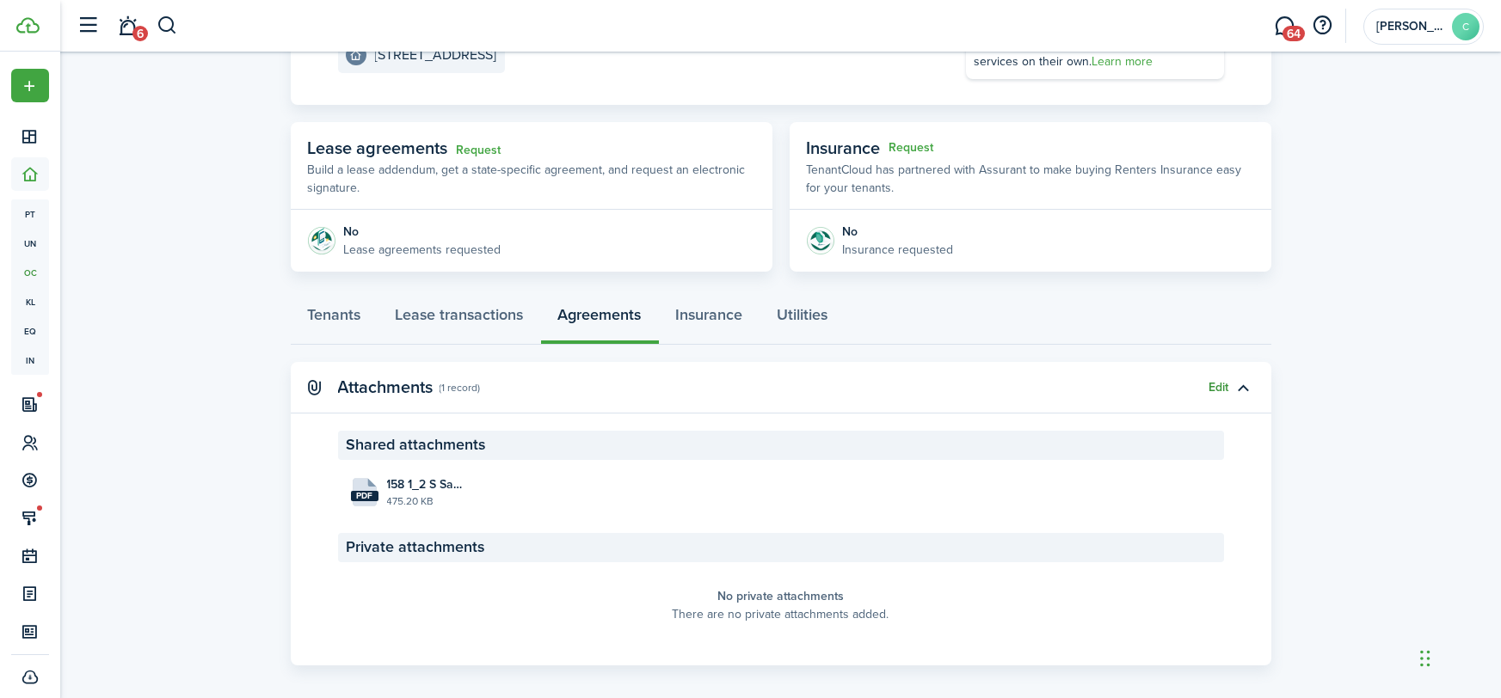
click at [1217, 382] on button "Edit" at bounding box center [1219, 388] width 20 height 14
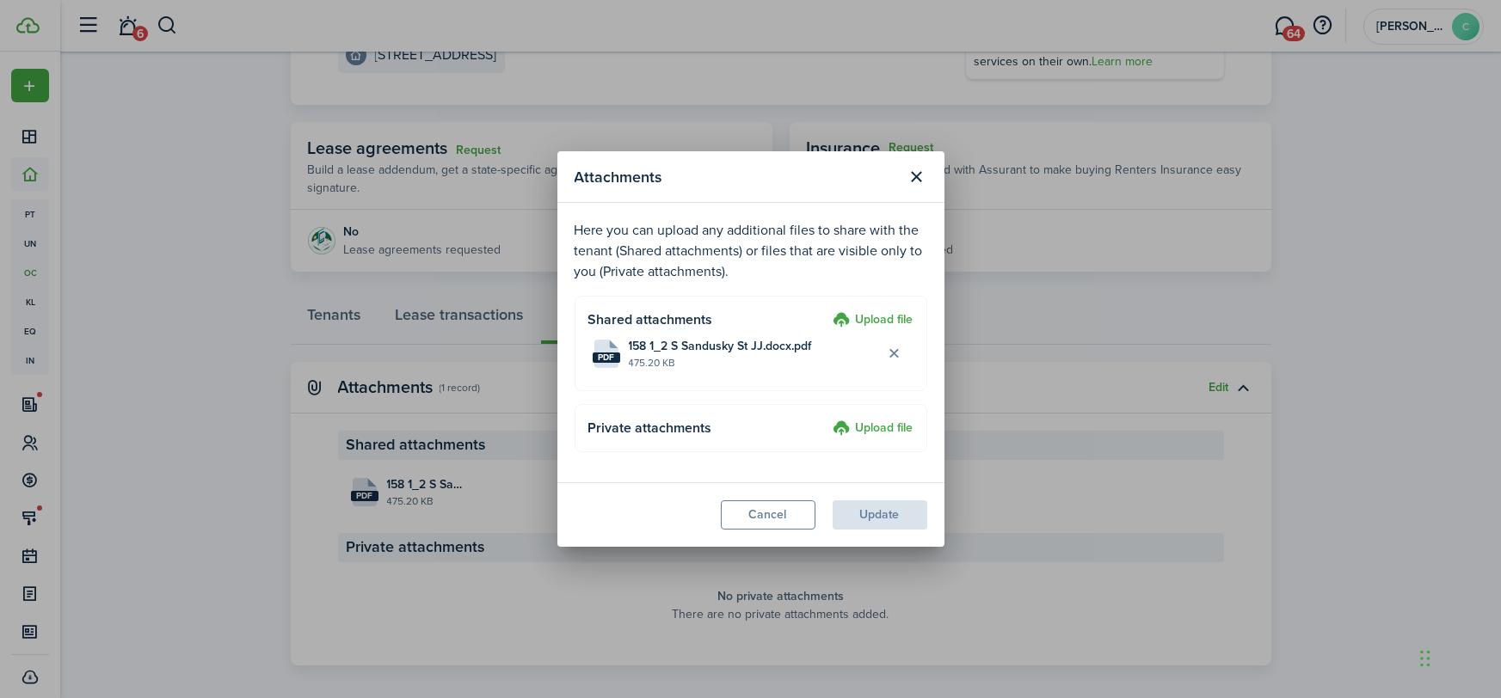
click at [906, 316] on label "Upload file" at bounding box center [873, 320] width 80 height 21
click at [827, 310] on input "Upload file" at bounding box center [827, 310] width 0 height 0
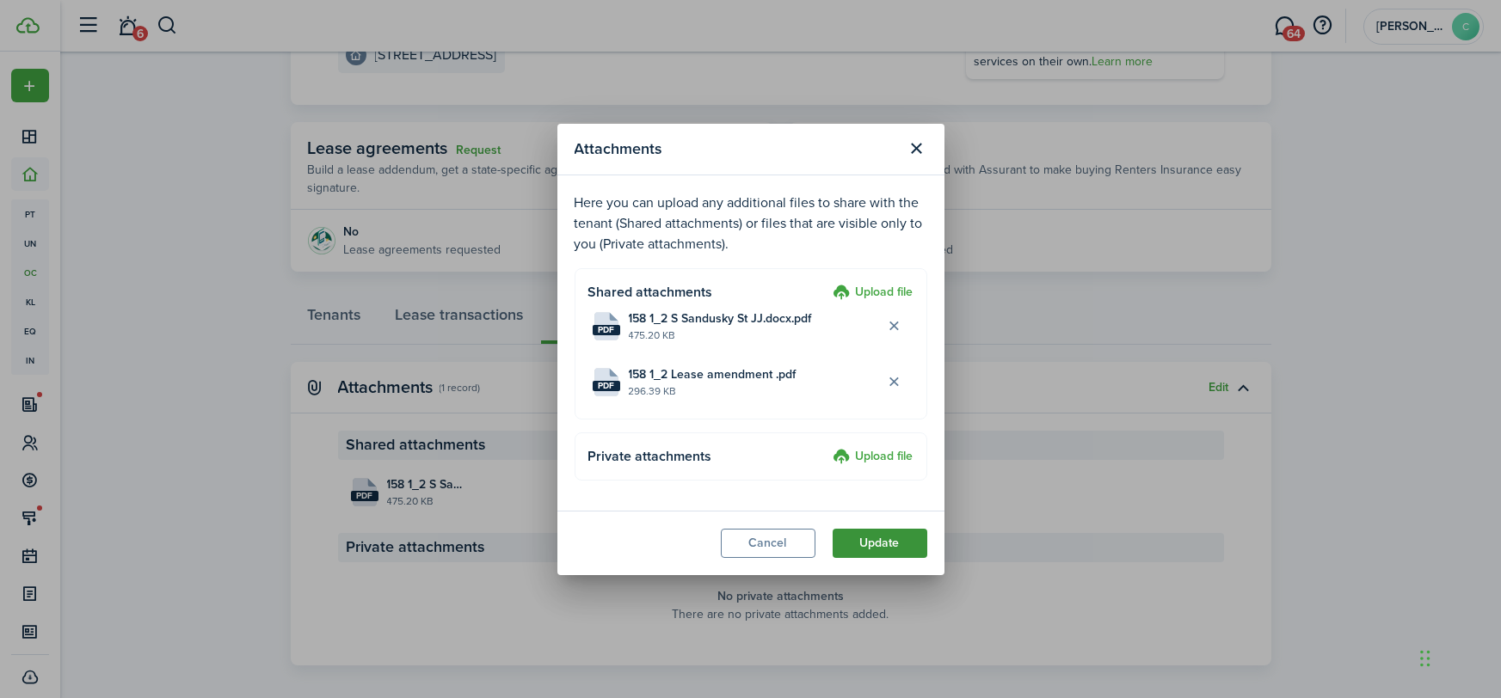
click at [889, 542] on button "Update" at bounding box center [879, 543] width 95 height 29
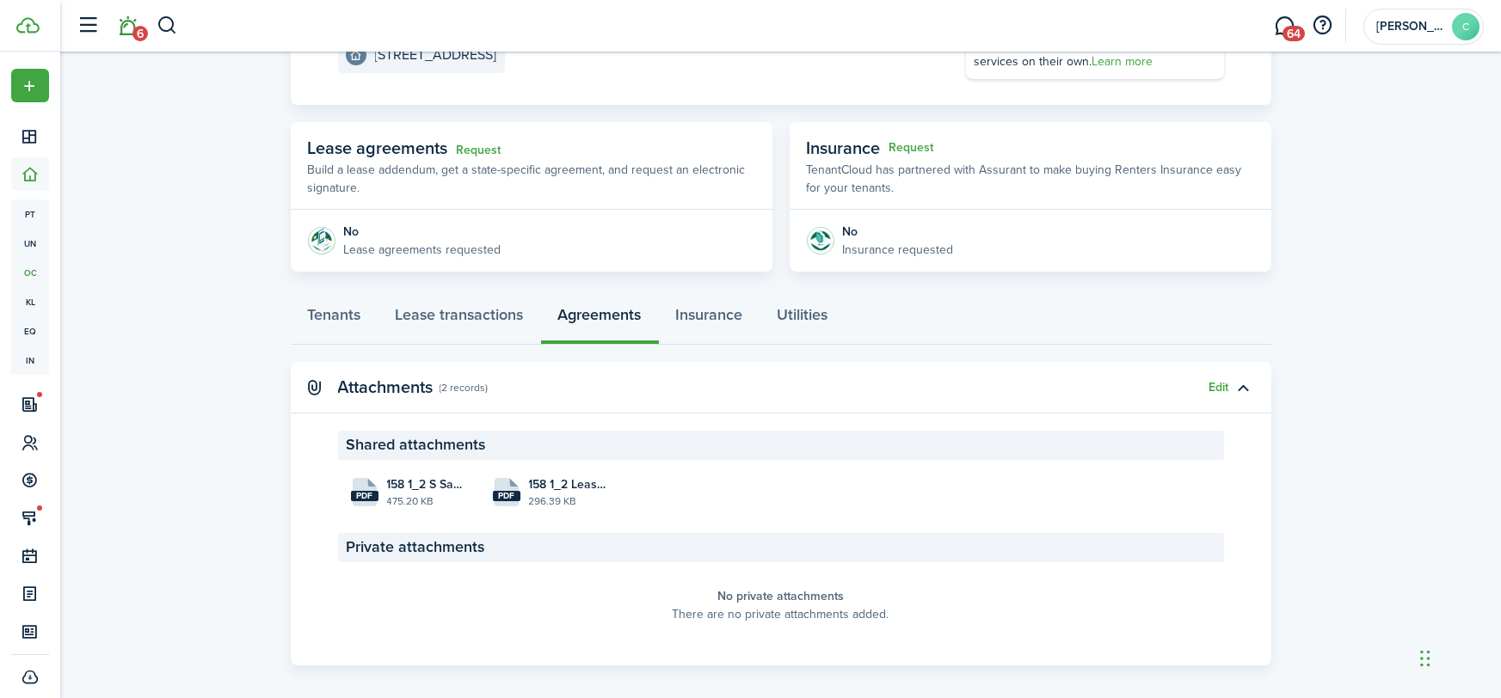
click at [134, 28] on span "6" at bounding box center [139, 33] width 15 height 15
